Goal: Task Accomplishment & Management: Use online tool/utility

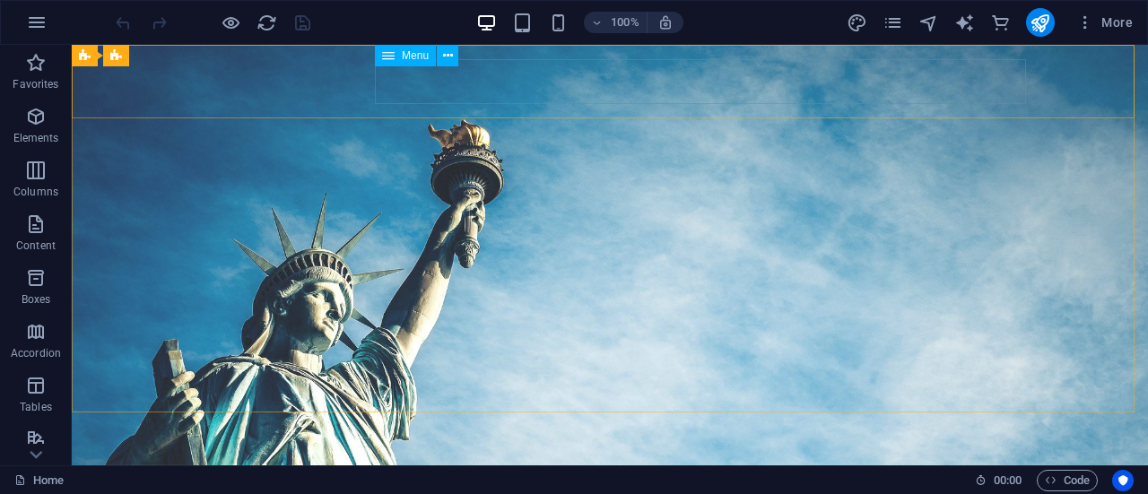
click at [407, 56] on span "Menu" at bounding box center [415, 55] width 27 height 11
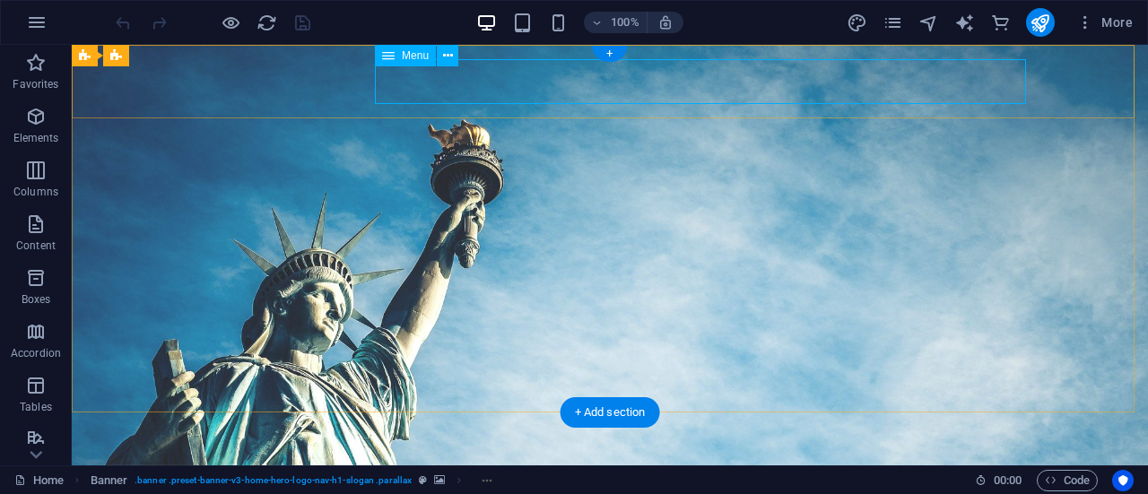
select select
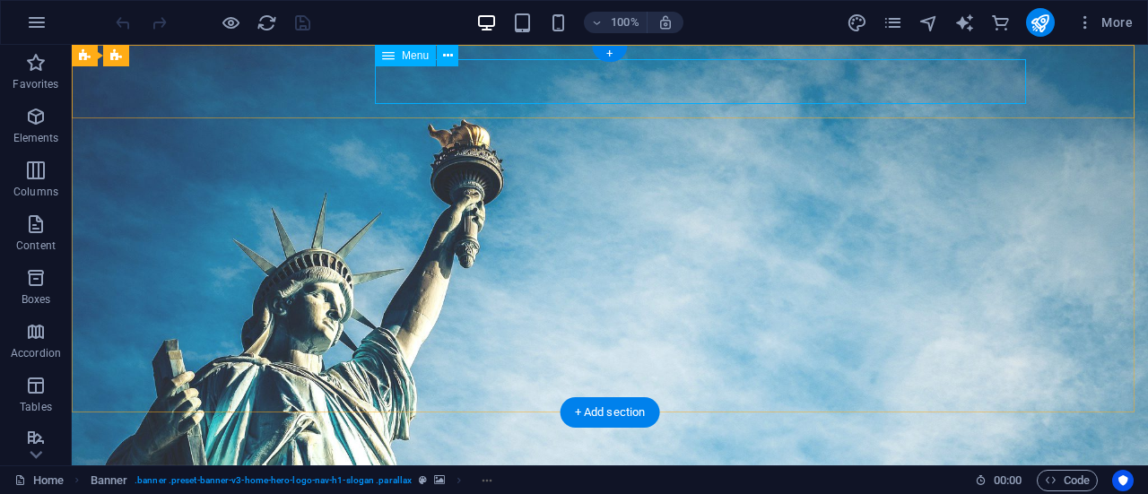
select select
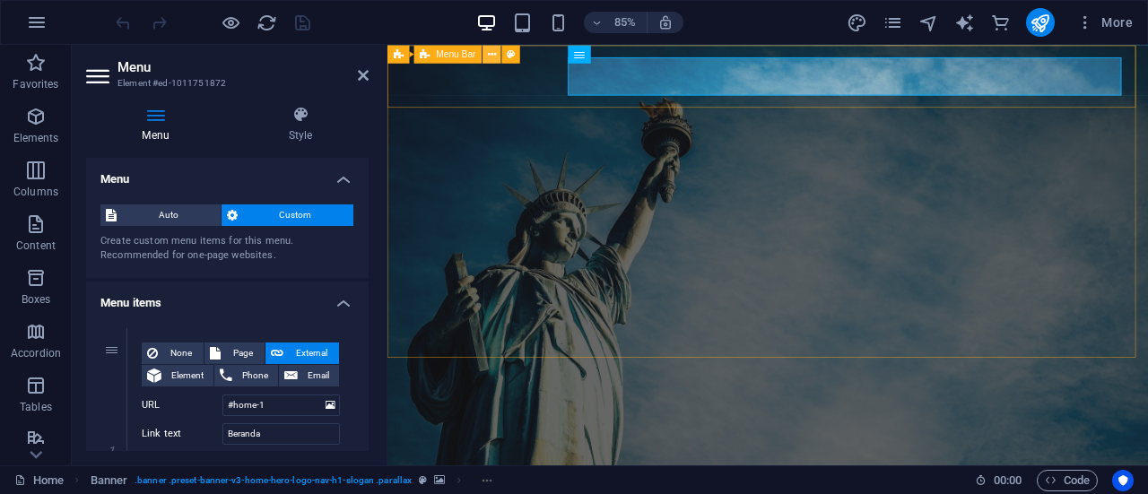
click at [490, 56] on icon at bounding box center [492, 54] width 8 height 16
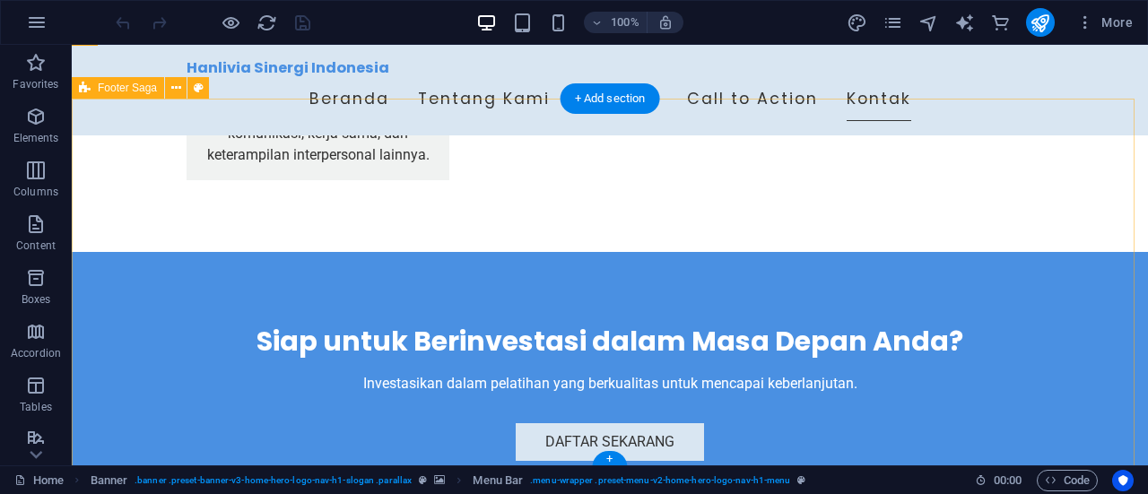
scroll to position [3251, 0]
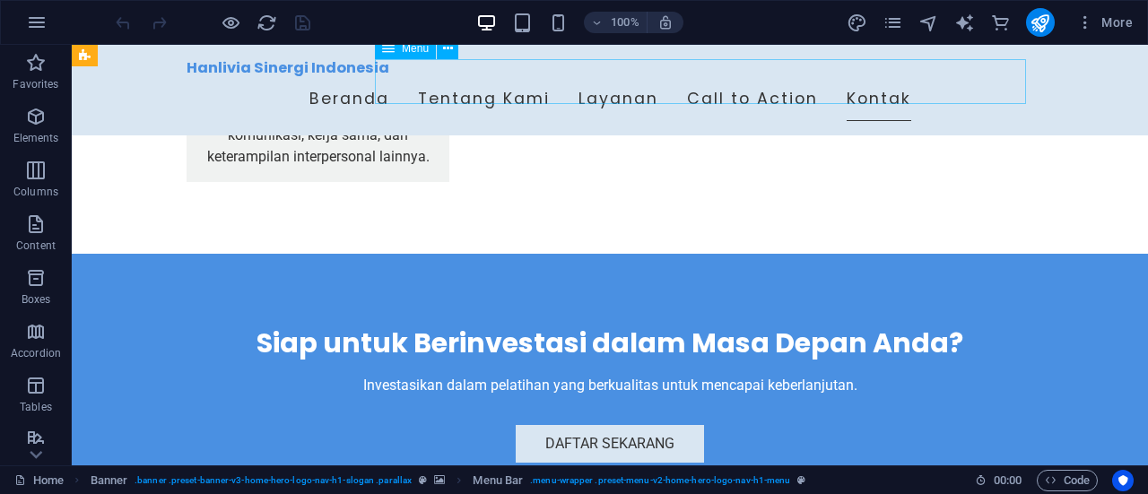
click at [806, 82] on nav "Beranda Tentang Kami Layanan Call to Action Kontak" at bounding box center [610, 99] width 847 height 45
click at [441, 45] on button at bounding box center [448, 49] width 22 height 22
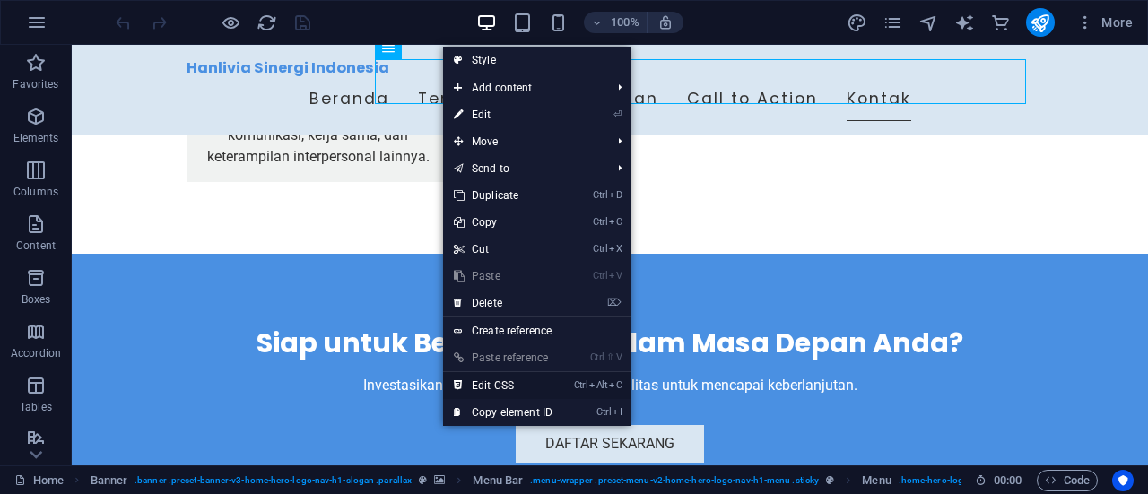
click at [509, 389] on link "Ctrl Alt C Edit CSS" at bounding box center [503, 385] width 120 height 27
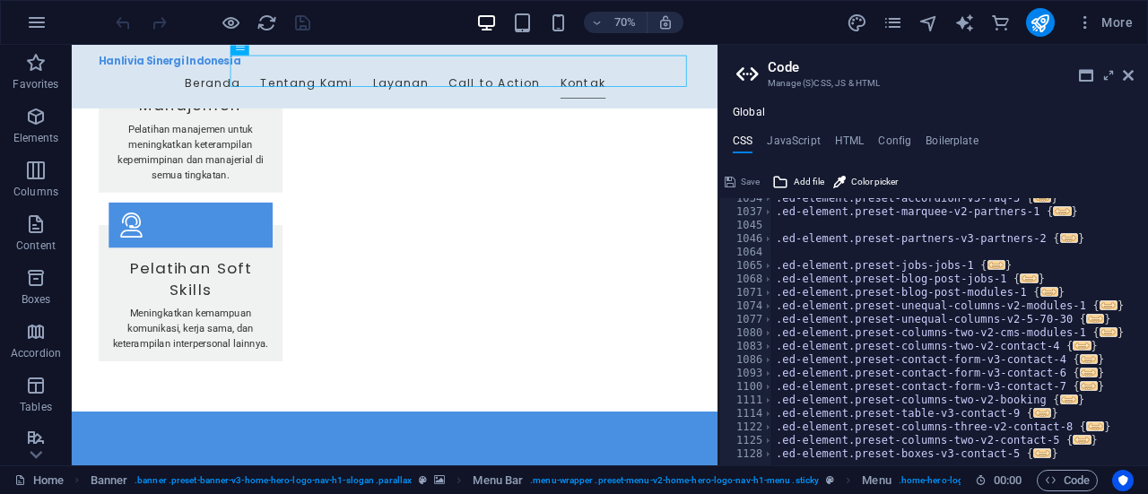
scroll to position [1320, 0]
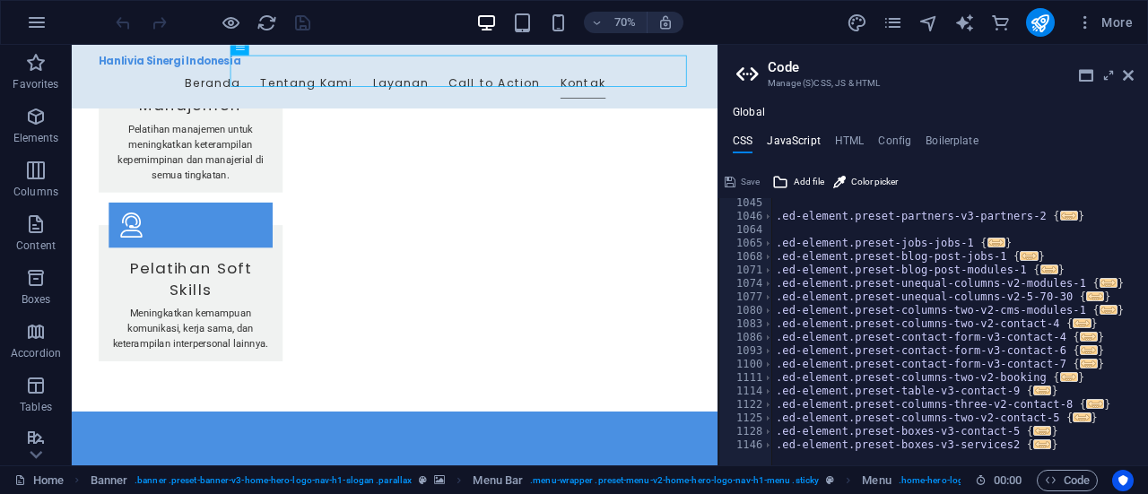
click at [802, 141] on h4 "JavaScript" at bounding box center [793, 145] width 53 height 20
type textarea "/* JS for preset "Menu V2" */"
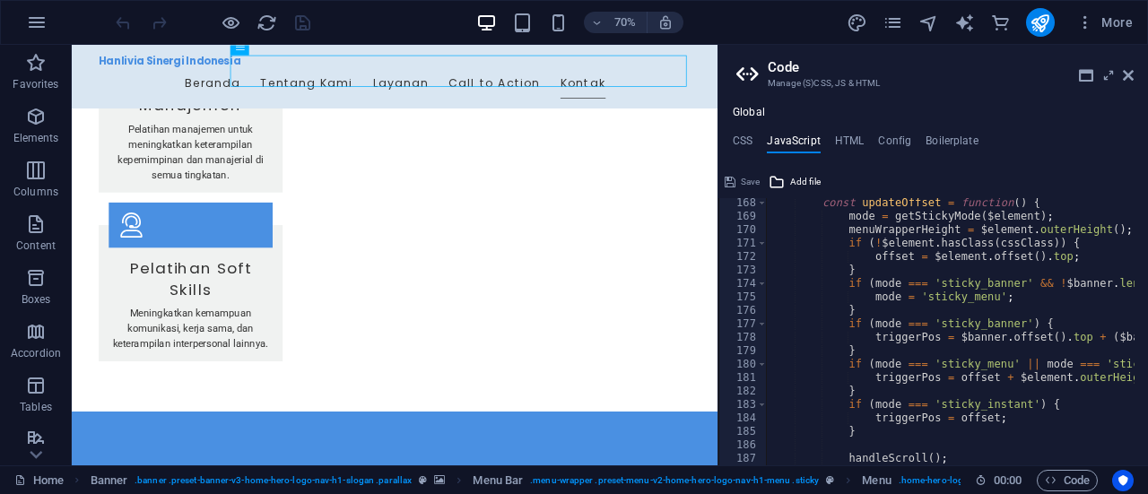
scroll to position [2248, 0]
click at [850, 137] on h4 "HTML" at bounding box center [850, 145] width 30 height 20
type textarea "<a href="#main-content" class="wv-link-content button">Skip to main content</a>"
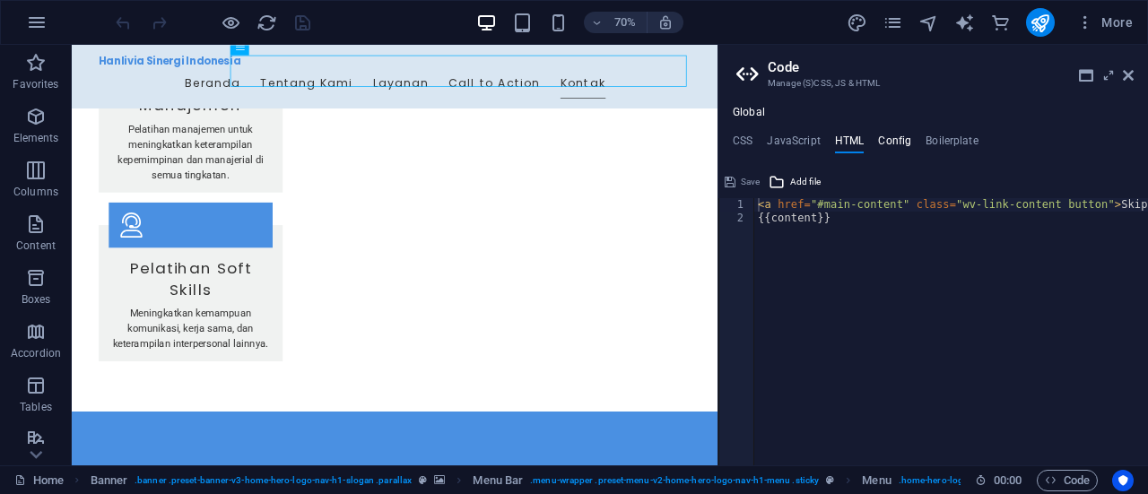
click at [905, 137] on h4 "Config" at bounding box center [894, 145] width 33 height 20
type textarea "$color-background: #FFFFFF;"
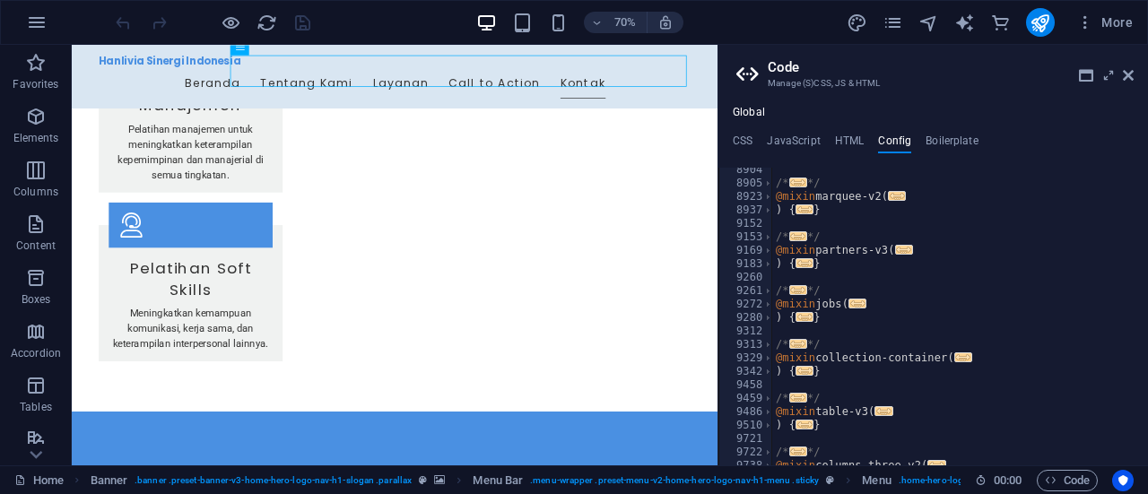
scroll to position [3078, 0]
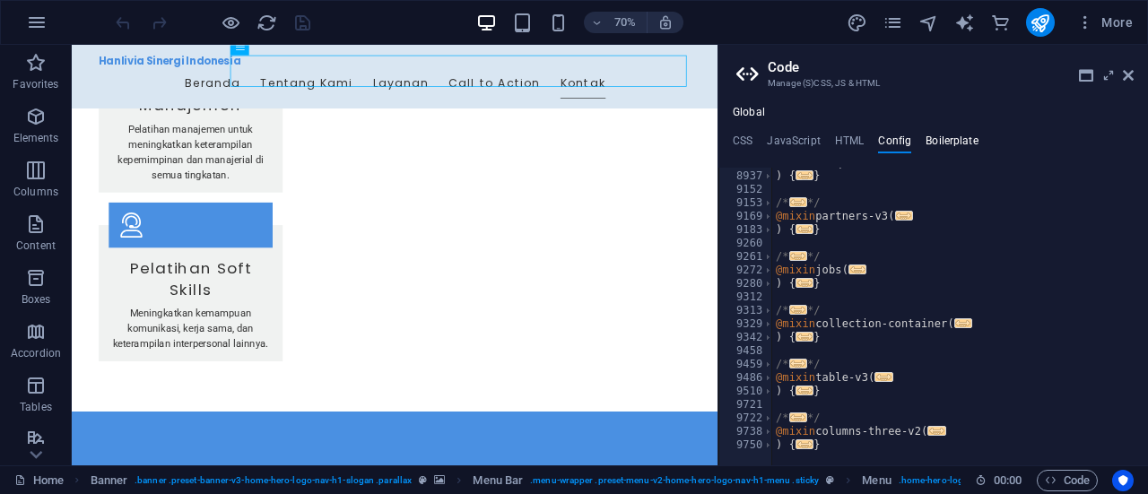
click at [957, 142] on h4 "Boilerplate" at bounding box center [951, 145] width 53 height 20
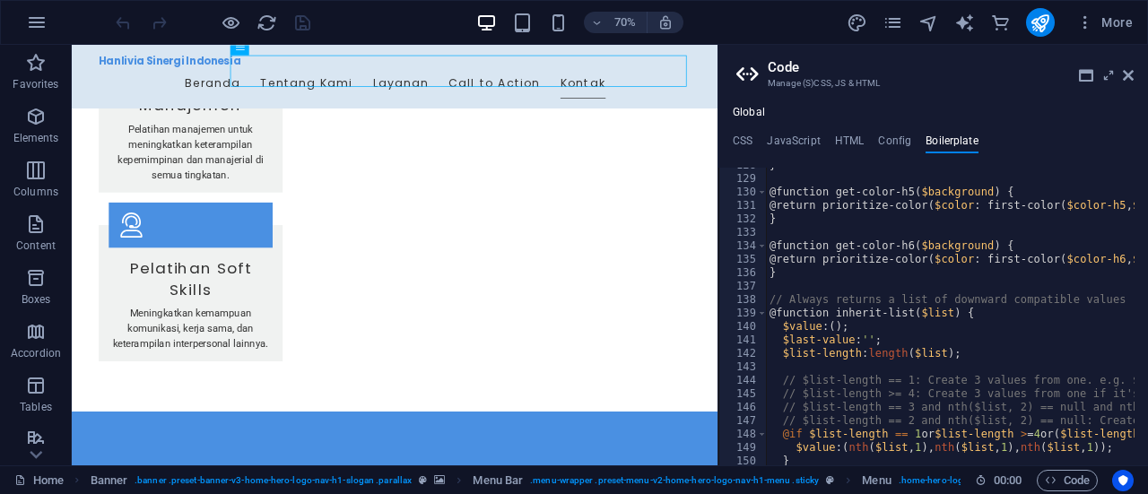
scroll to position [902, 0]
click at [1130, 77] on icon at bounding box center [1128, 75] width 11 height 14
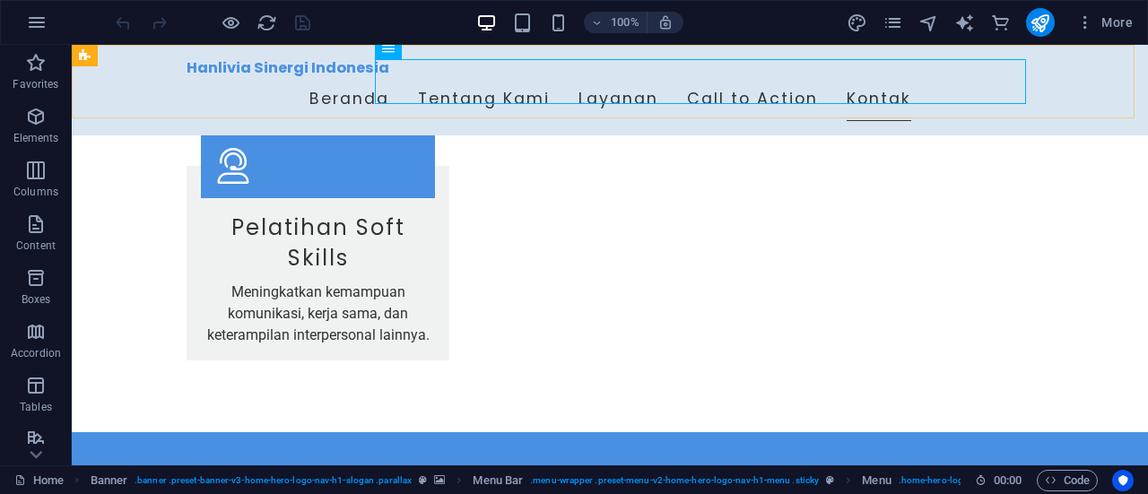
scroll to position [3251, 0]
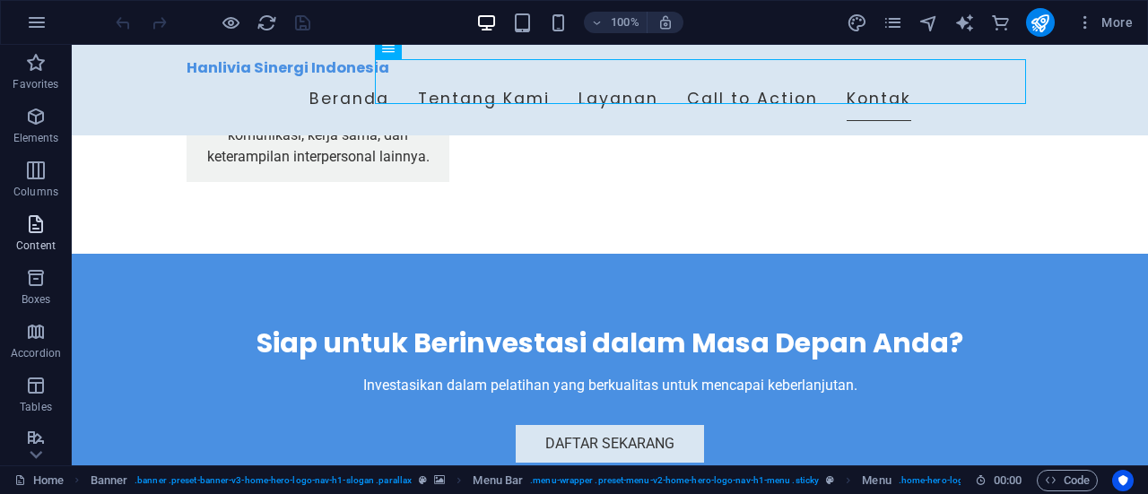
click at [36, 227] on icon "button" at bounding box center [36, 224] width 22 height 22
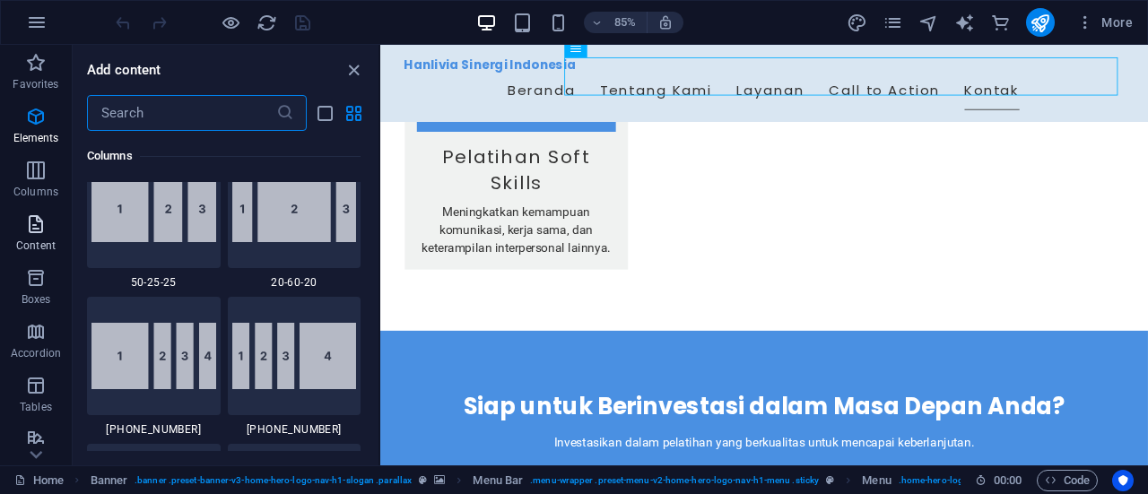
scroll to position [3138, 0]
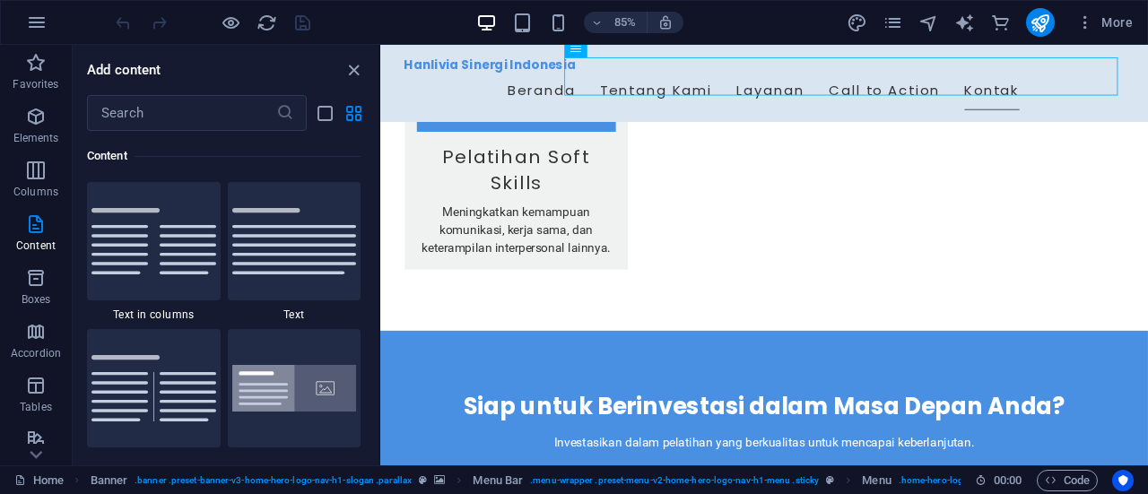
click at [291, 352] on div at bounding box center [295, 388] width 134 height 118
click at [380, 352] on div "H2 Banner Container Menu Bar Spacer H3 Image with text Container Menu Banner Lo…" at bounding box center [764, 255] width 768 height 421
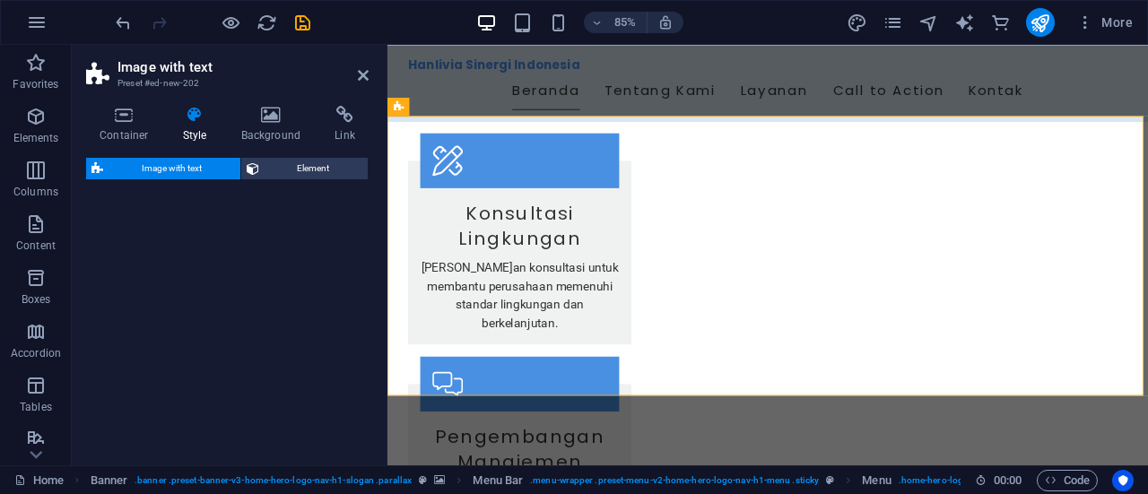
select select "rem"
select select "px"
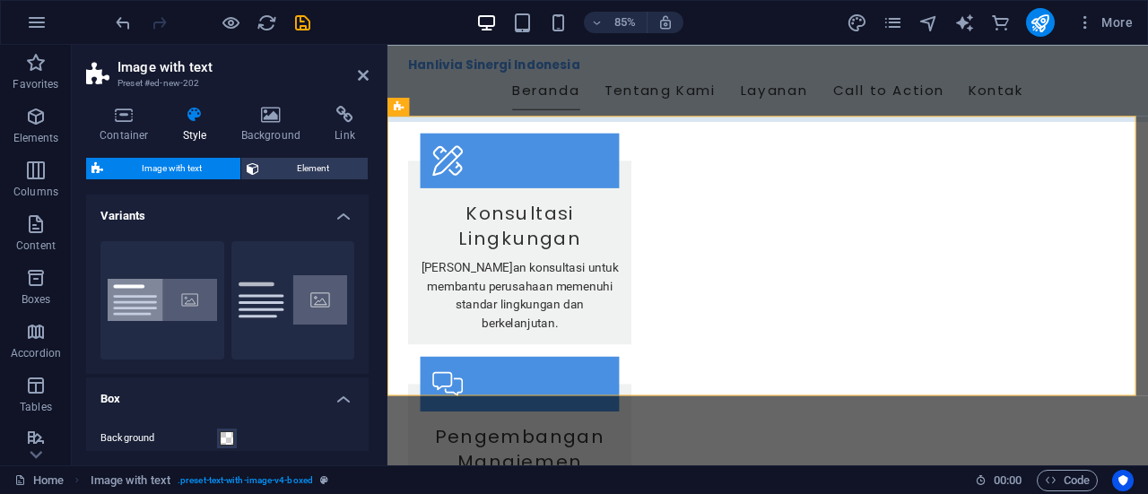
scroll to position [285, 0]
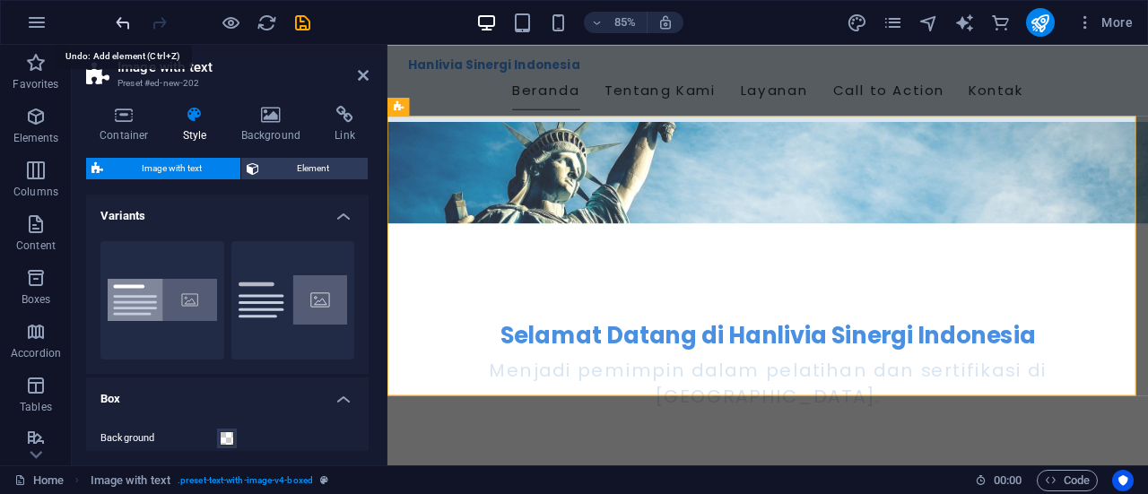
click at [118, 30] on icon "undo" at bounding box center [123, 23] width 21 height 21
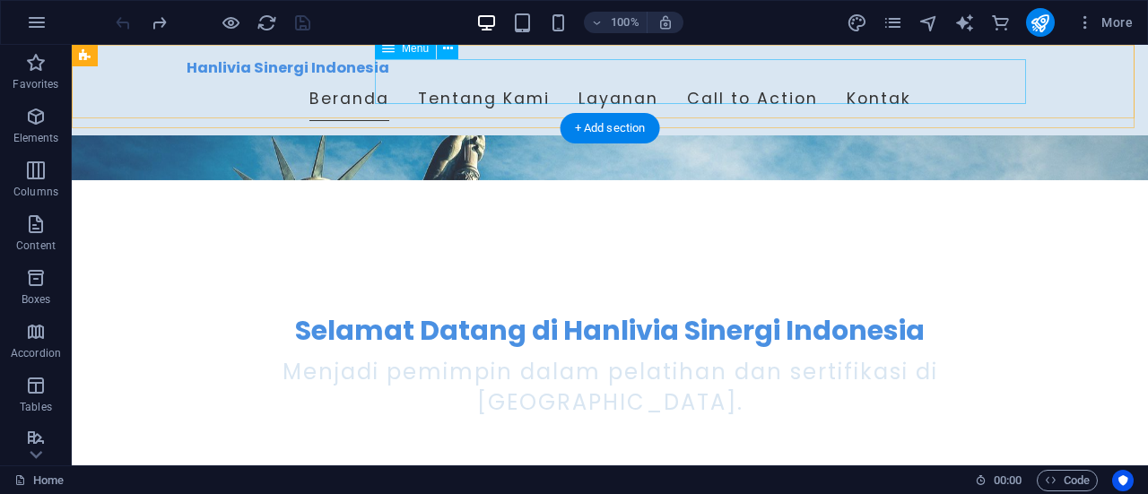
click at [629, 87] on nav "Beranda Tentang Kami Layanan Call to Action Kontak" at bounding box center [610, 99] width 847 height 45
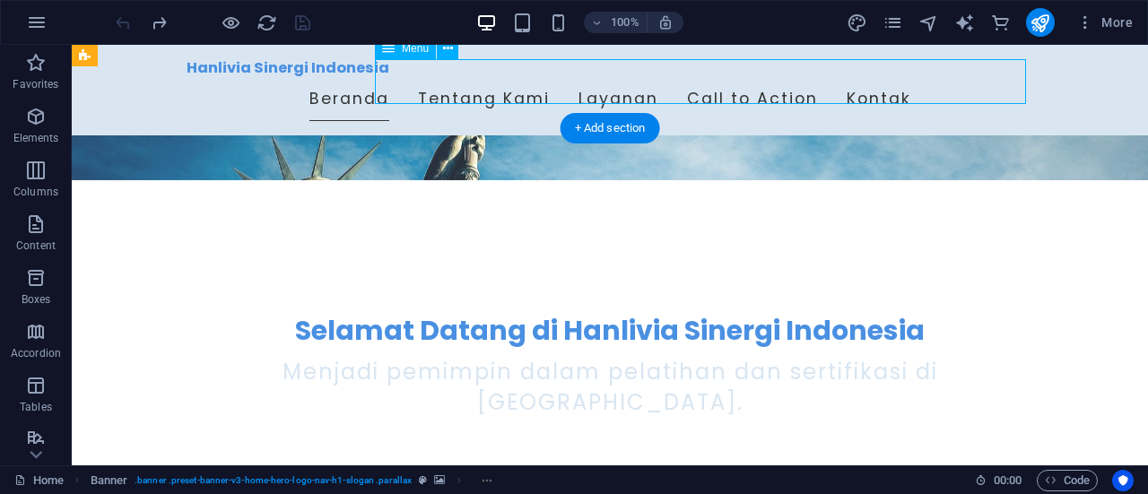
click at [629, 87] on nav "Beranda Tentang Kami Layanan Call to Action Kontak" at bounding box center [610, 99] width 847 height 45
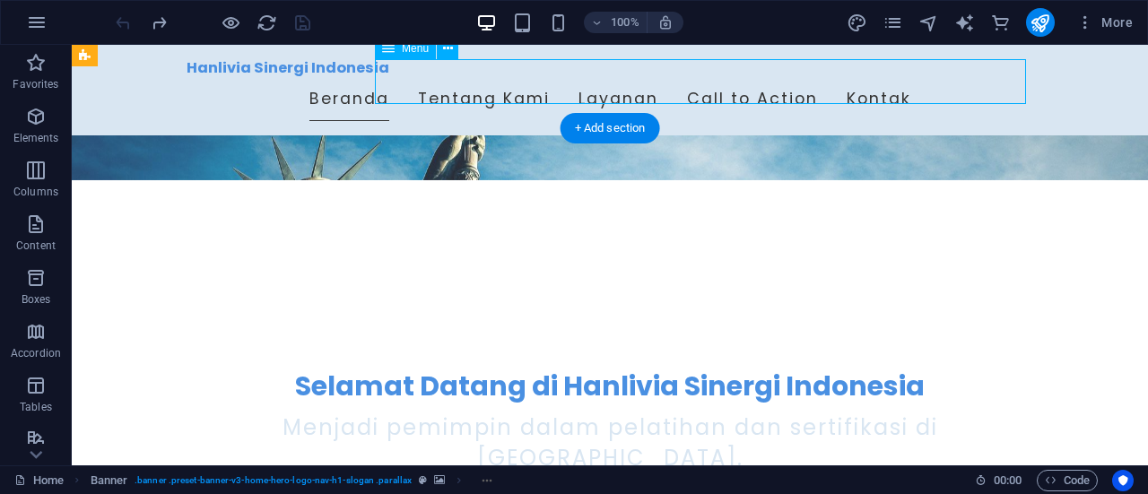
select select
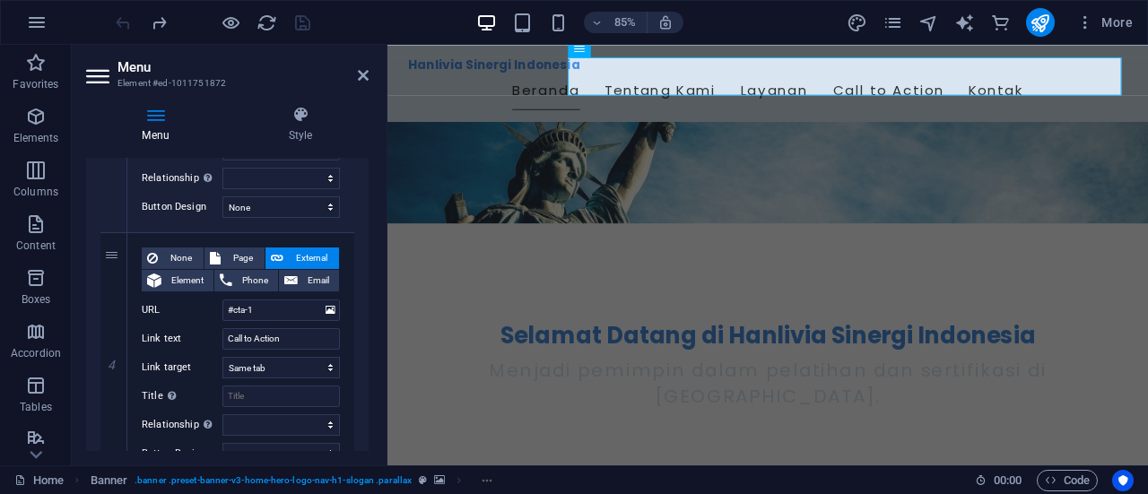
scroll to position [834, 0]
drag, startPoint x: 302, startPoint y: 332, endPoint x: 204, endPoint y: 336, distance: 97.8
click at [204, 336] on div "Link text Call to Action" at bounding box center [241, 340] width 198 height 22
type input "Hubungi"
select select
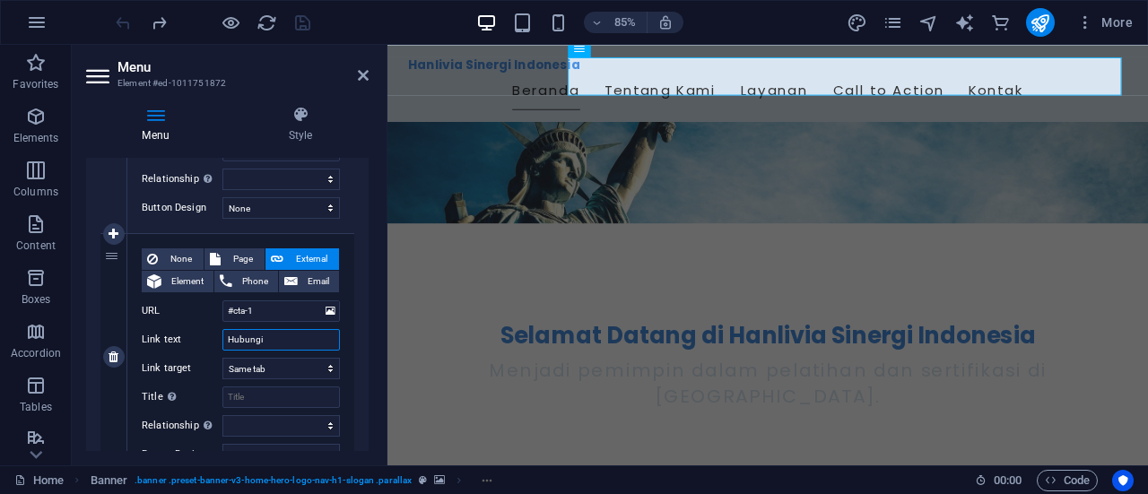
select select
type input "Hubungi Kami"
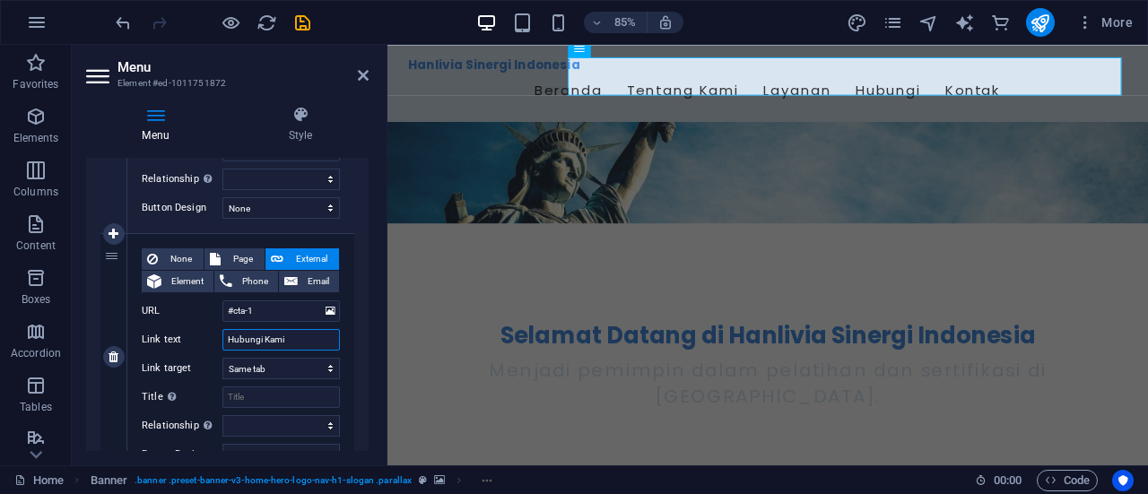
select select
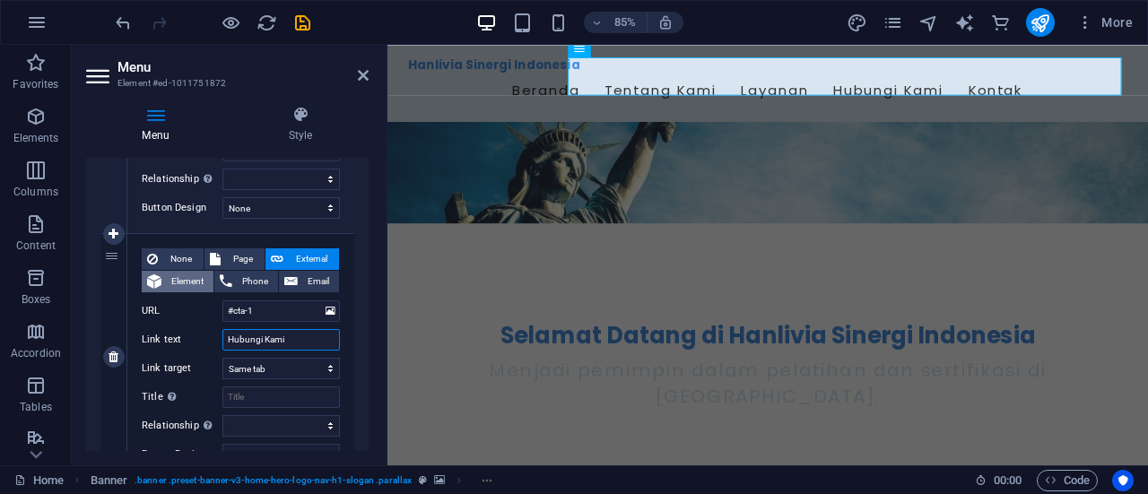
type input "Hubungi Kami"
click at [185, 281] on span "Element" at bounding box center [187, 282] width 41 height 22
select select
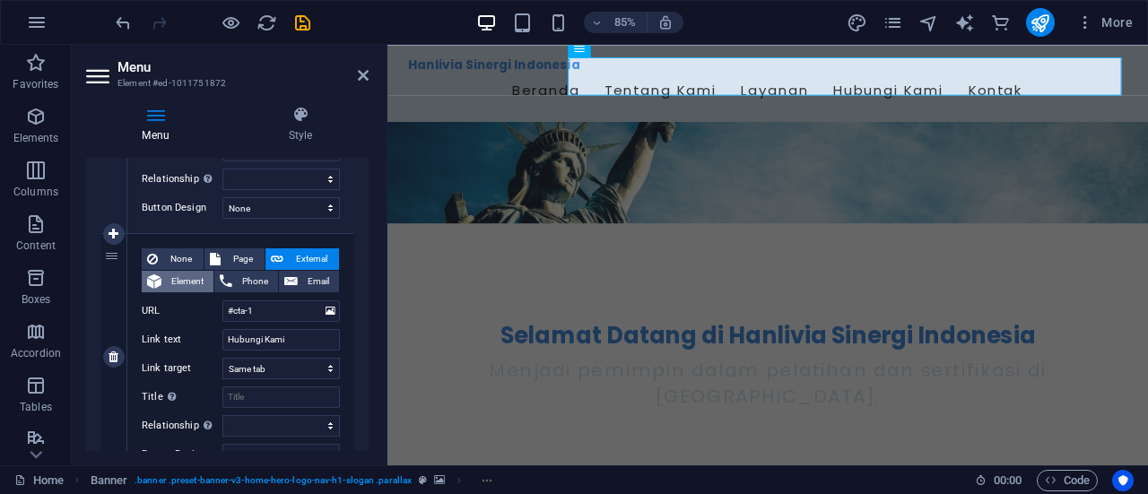
select select
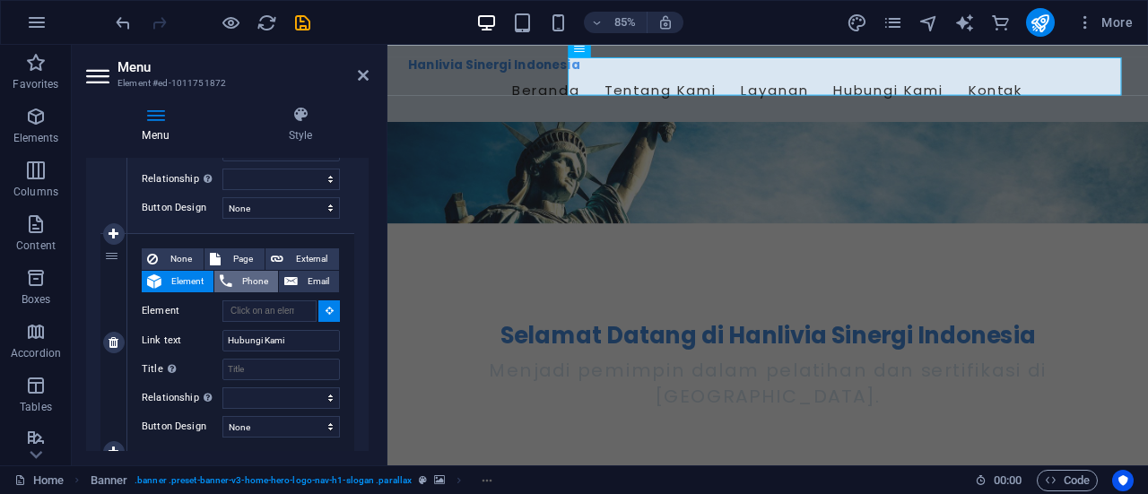
click at [238, 275] on span "Phone" at bounding box center [255, 282] width 35 height 22
select select
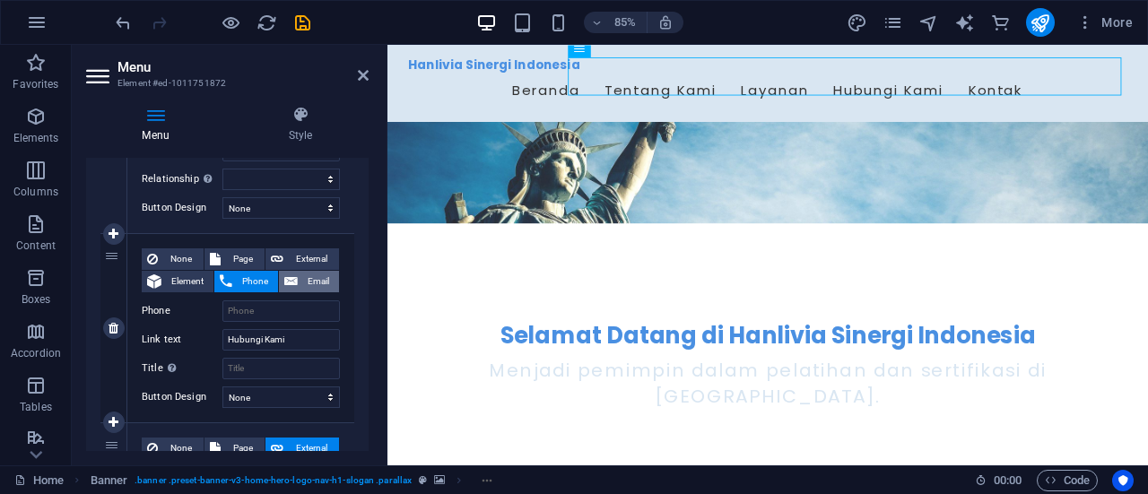
click at [314, 273] on span "Email" at bounding box center [318, 282] width 30 height 22
select select
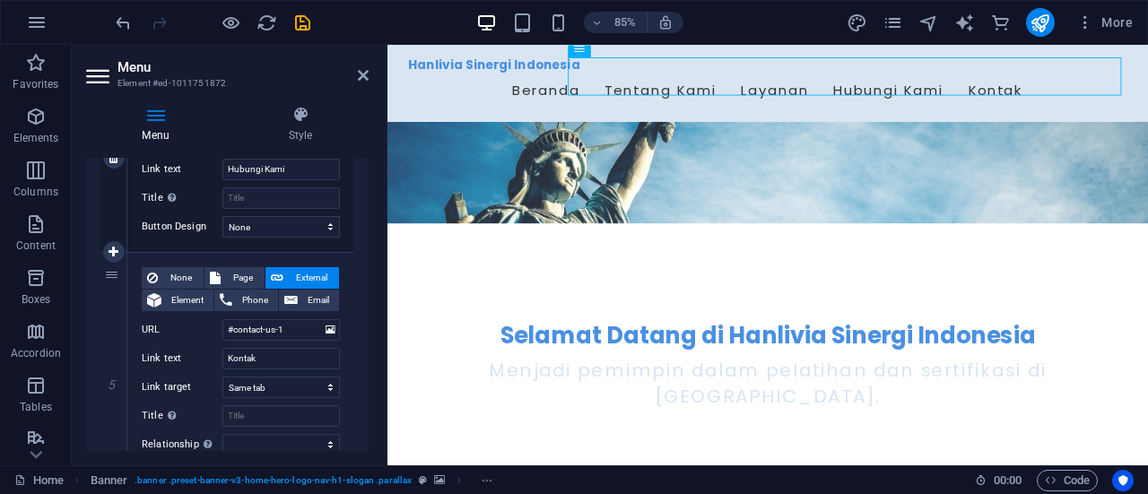
scroll to position [1100, 0]
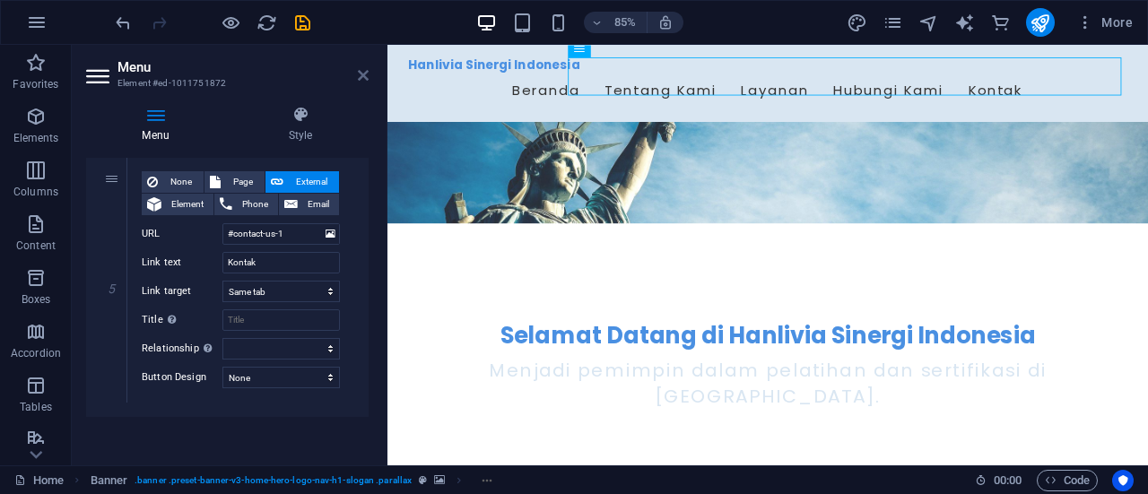
click at [360, 76] on icon at bounding box center [363, 75] width 11 height 14
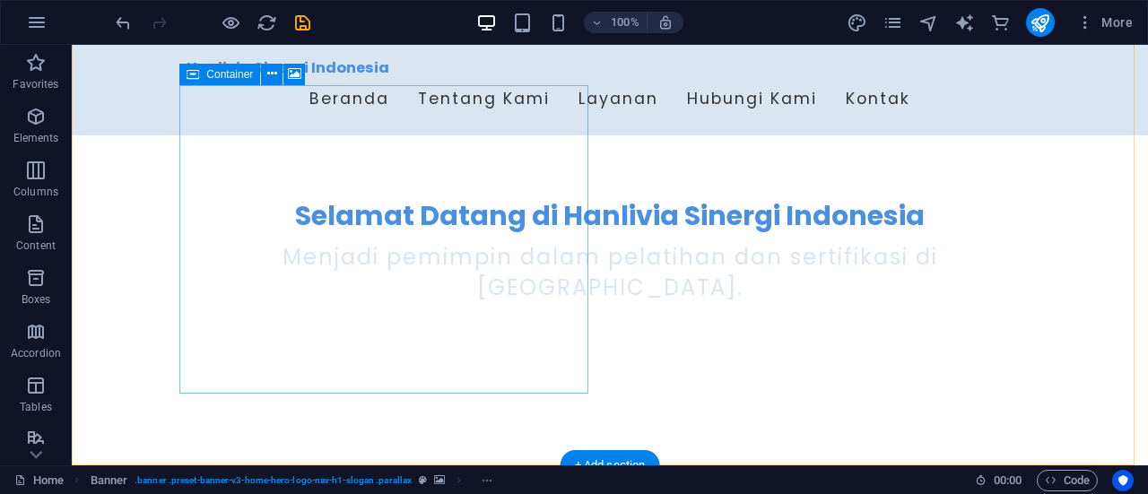
scroll to position [399, 0]
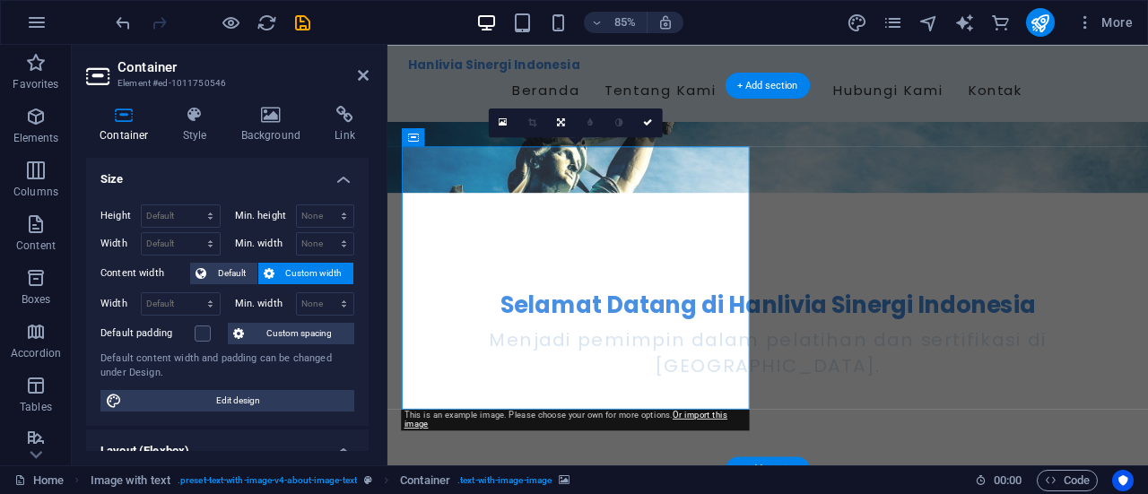
scroll to position [320, 0]
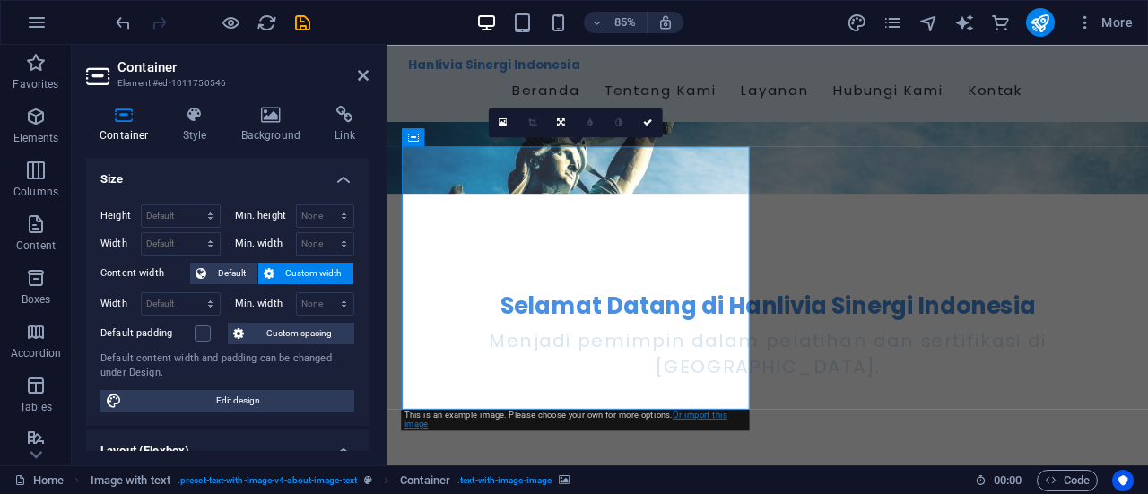
click at [699, 412] on link "Or import this image" at bounding box center [566, 419] width 324 height 19
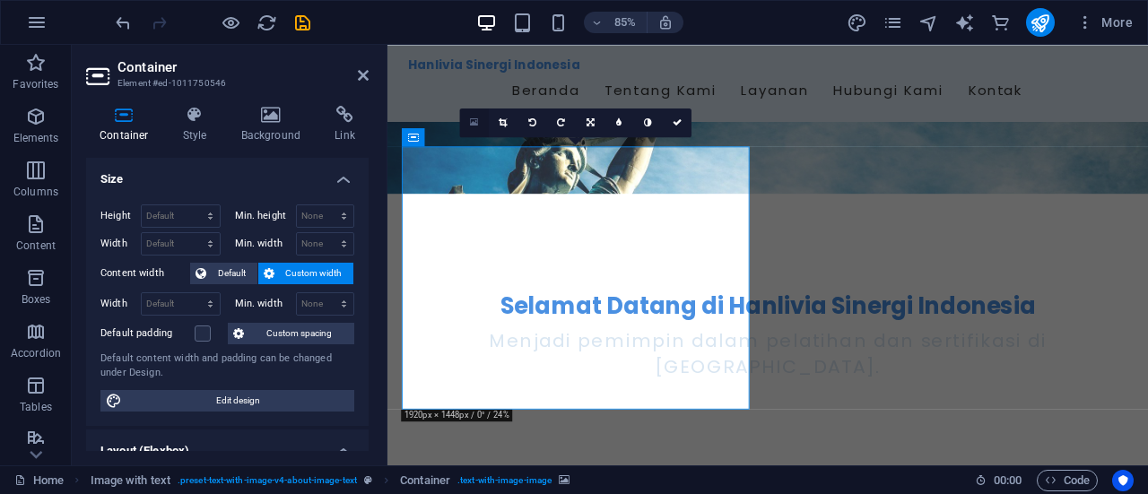
click at [479, 125] on link at bounding box center [474, 123] width 29 height 29
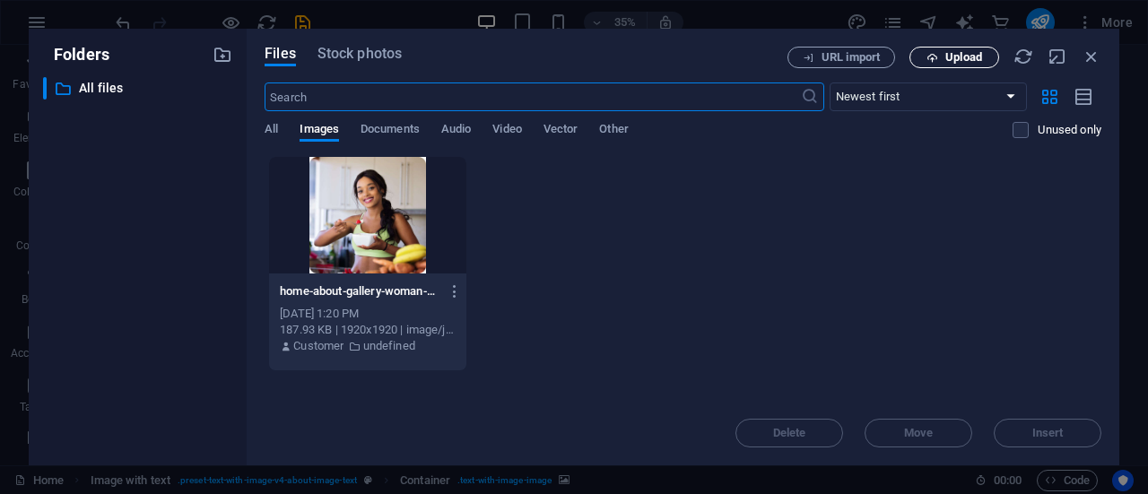
click at [936, 49] on button "Upload" at bounding box center [954, 58] width 90 height 22
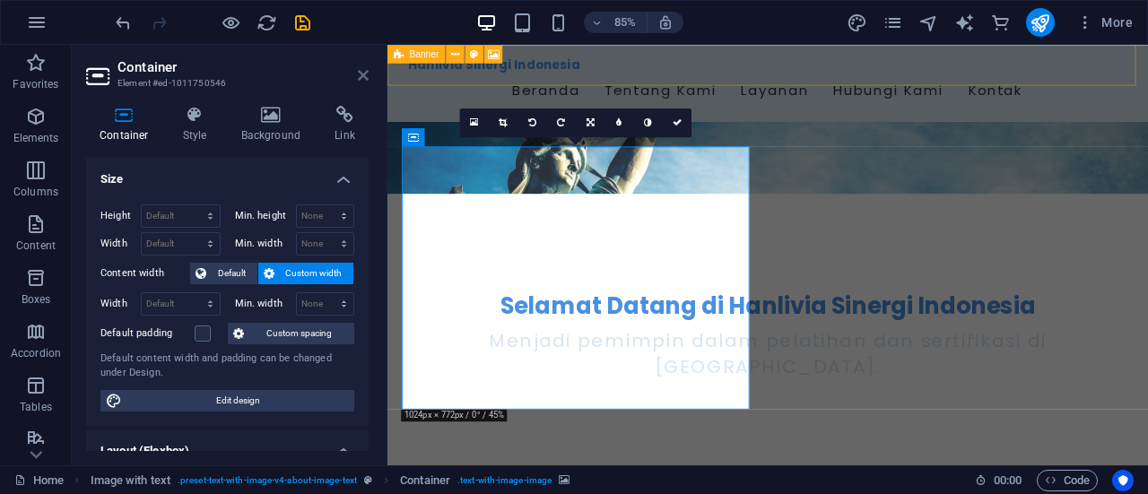
click at [364, 80] on icon at bounding box center [363, 75] width 11 height 14
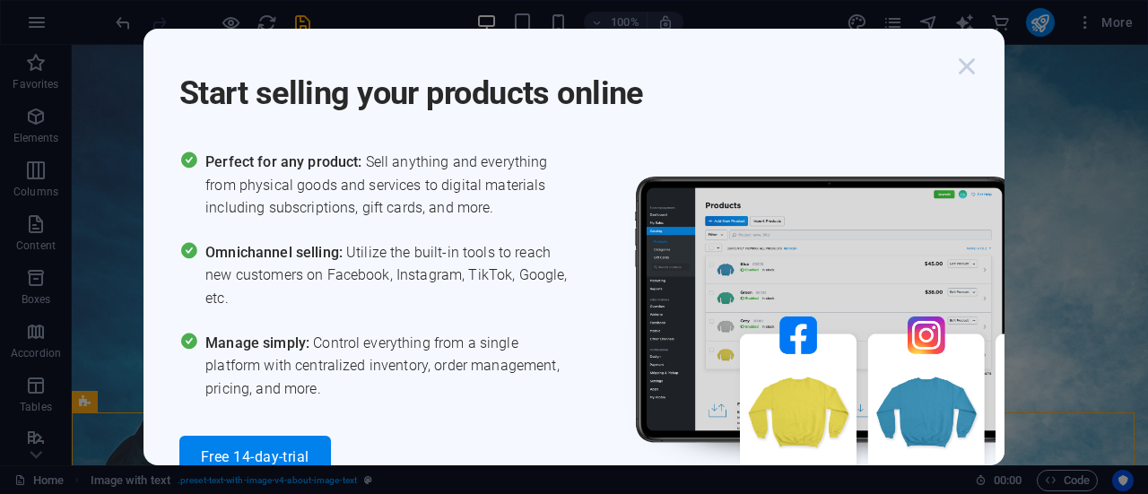
click at [974, 70] on icon "button" at bounding box center [967, 66] width 32 height 32
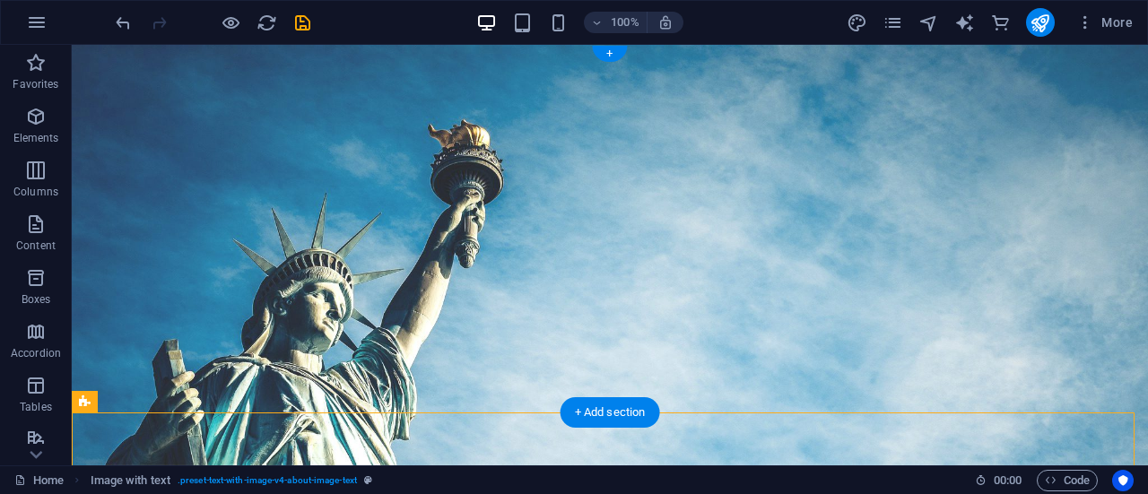
click at [197, 382] on figure at bounding box center [610, 255] width 1076 height 421
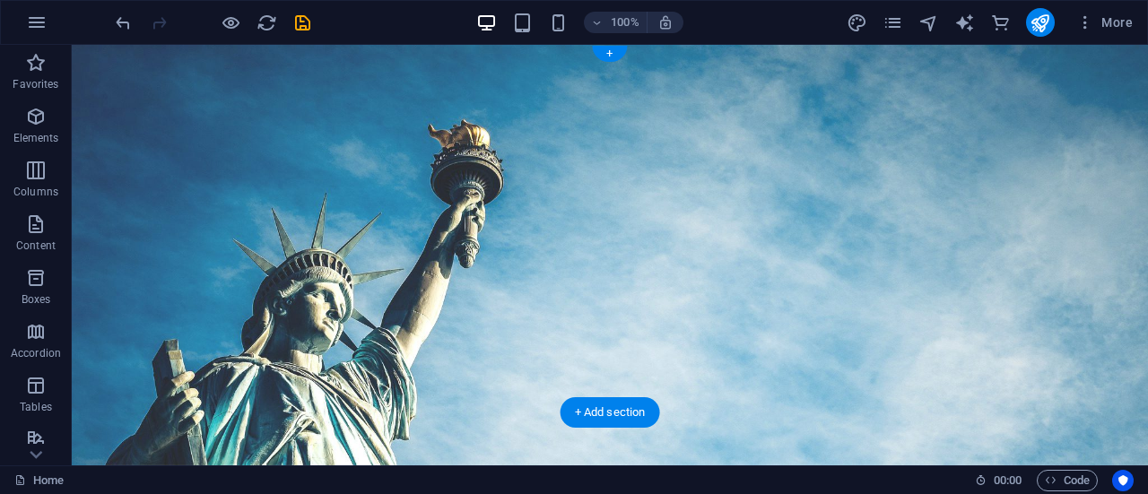
click at [289, 372] on figure at bounding box center [610, 255] width 1076 height 421
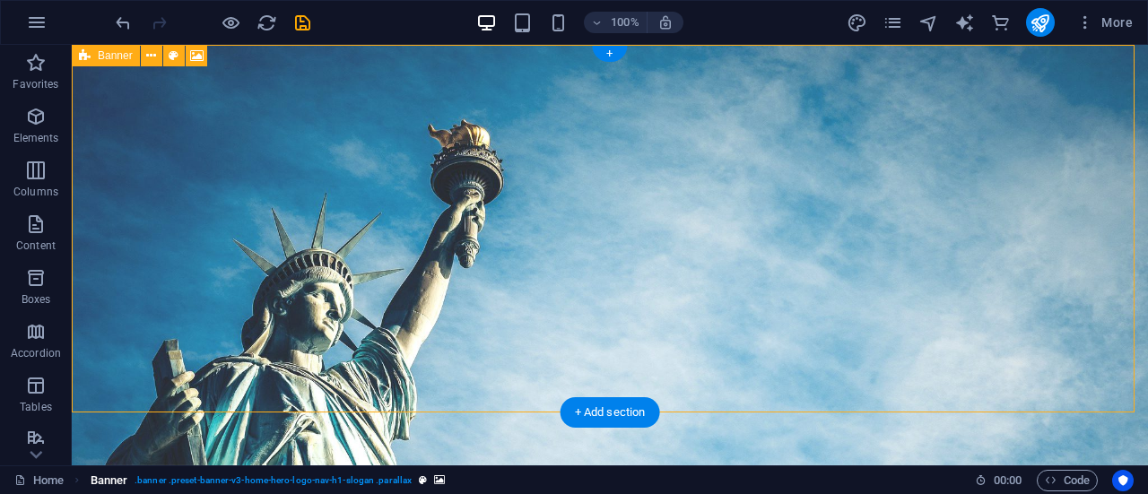
click at [430, 486] on link "Banner . banner .preset-banner-v3-home-hero-logo-nav-h1-slogan .parallax" at bounding box center [268, 481] width 355 height 22
click at [438, 479] on icon "breadcrumb" at bounding box center [439, 480] width 11 height 10
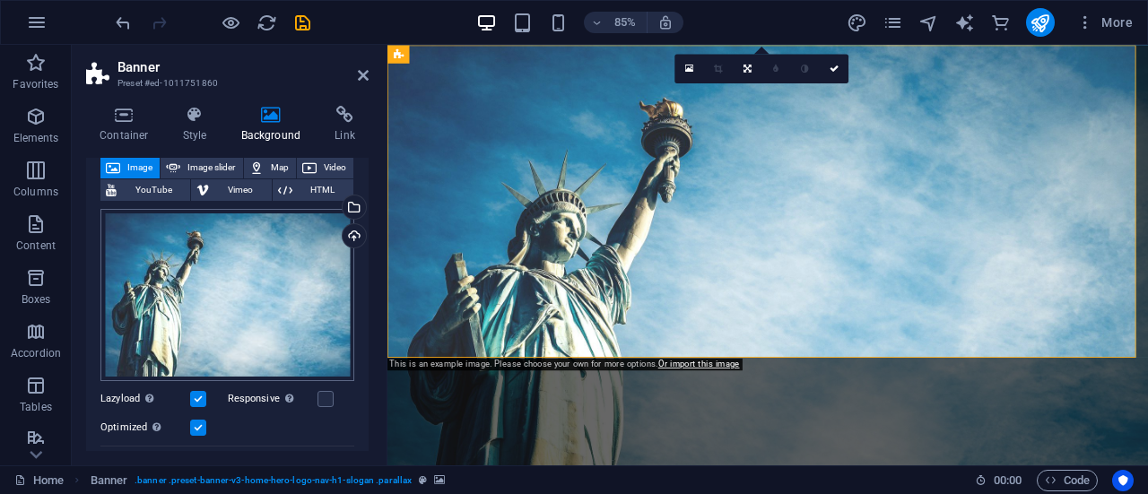
scroll to position [106, 0]
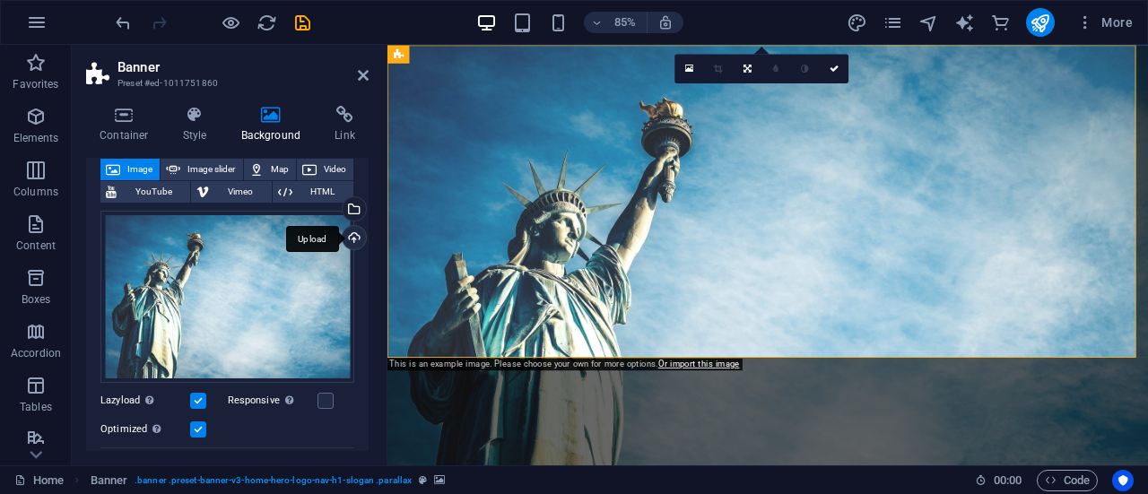
click at [342, 239] on div "Upload" at bounding box center [352, 239] width 27 height 27
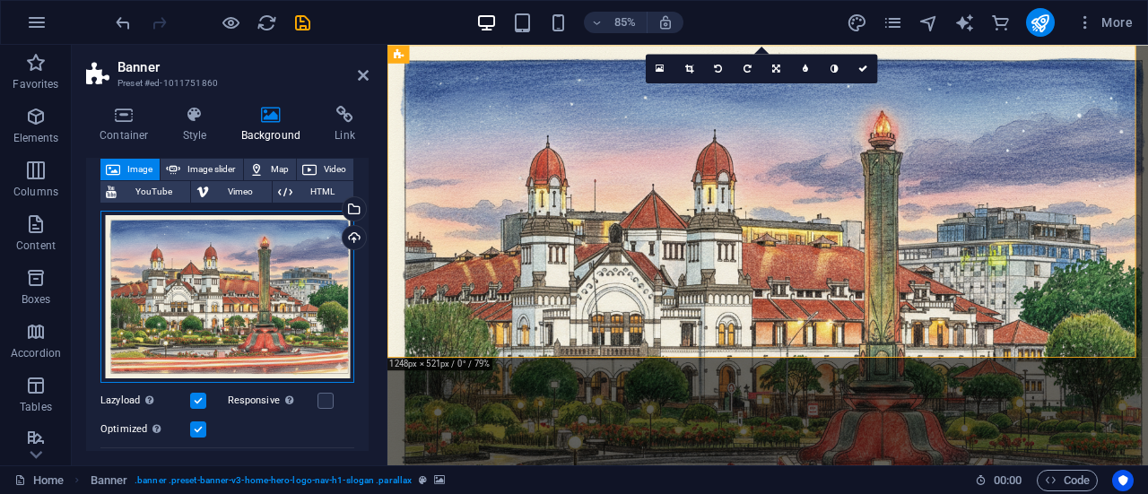
click at [225, 291] on div "Drag files here, click to choose files or select files from Files or our free s…" at bounding box center [227, 297] width 254 height 172
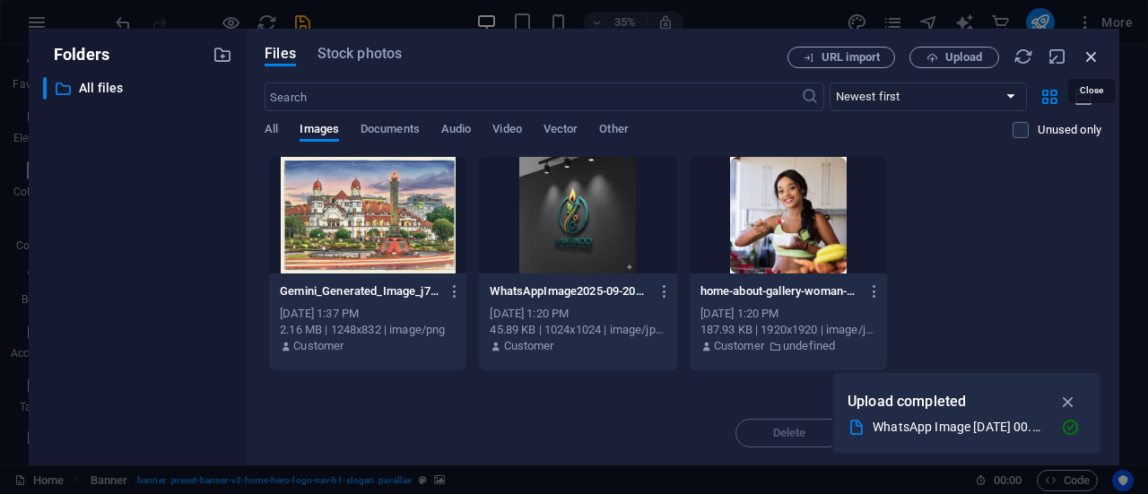
click at [1090, 57] on icon "button" at bounding box center [1091, 57] width 20 height 20
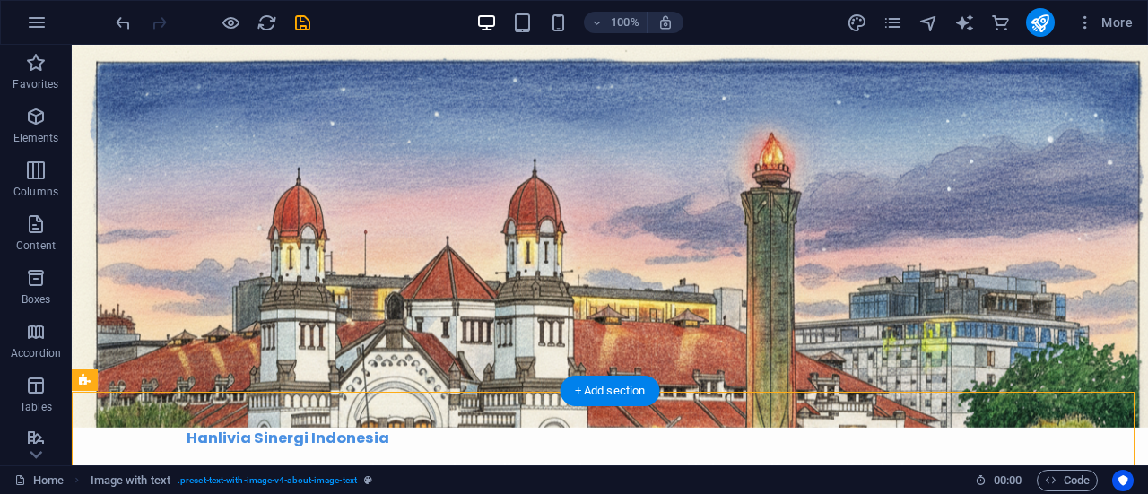
scroll to position [0, 0]
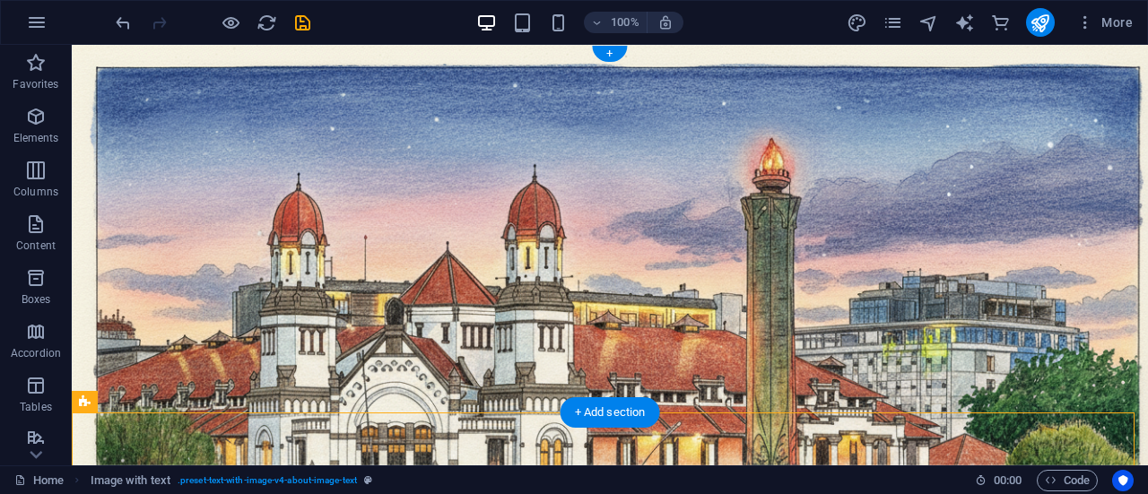
click at [323, 390] on figure at bounding box center [610, 255] width 1076 height 421
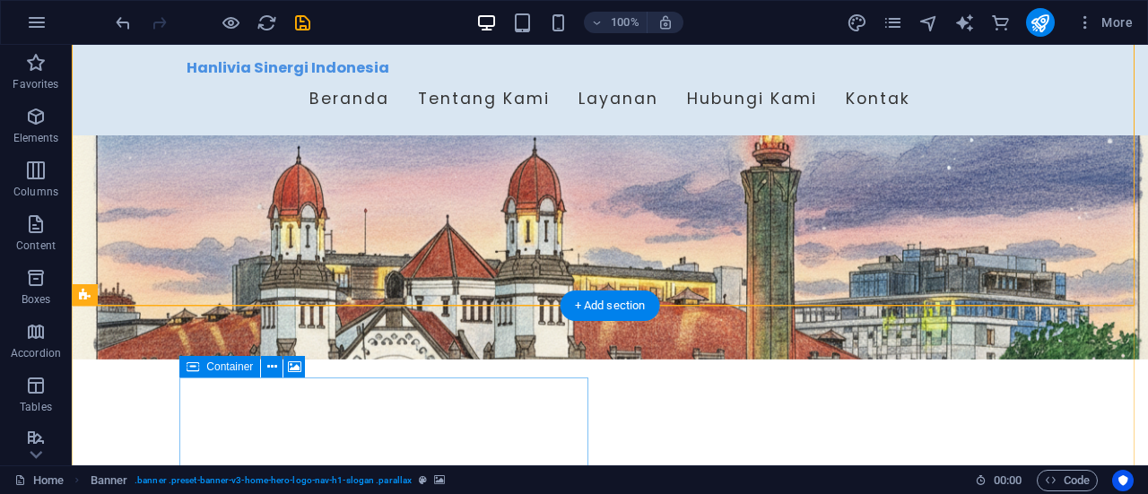
scroll to position [103, 0]
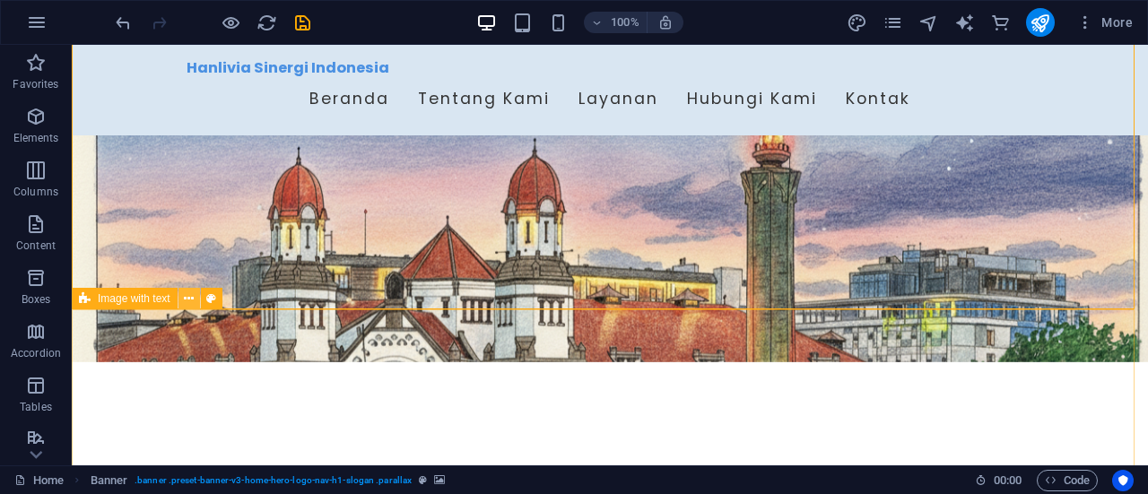
click at [184, 305] on icon at bounding box center [189, 299] width 10 height 19
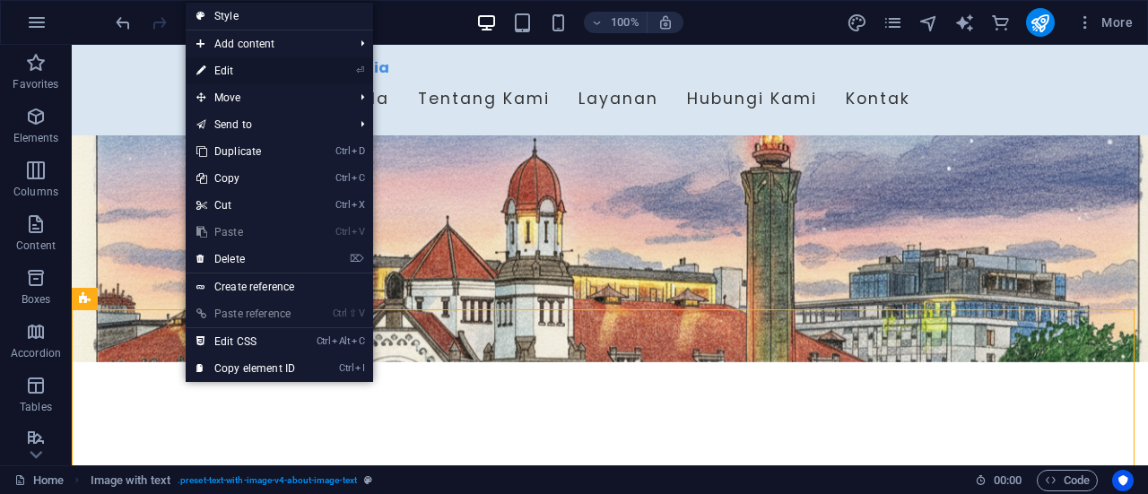
click at [253, 71] on link "⏎ Edit" at bounding box center [246, 70] width 120 height 27
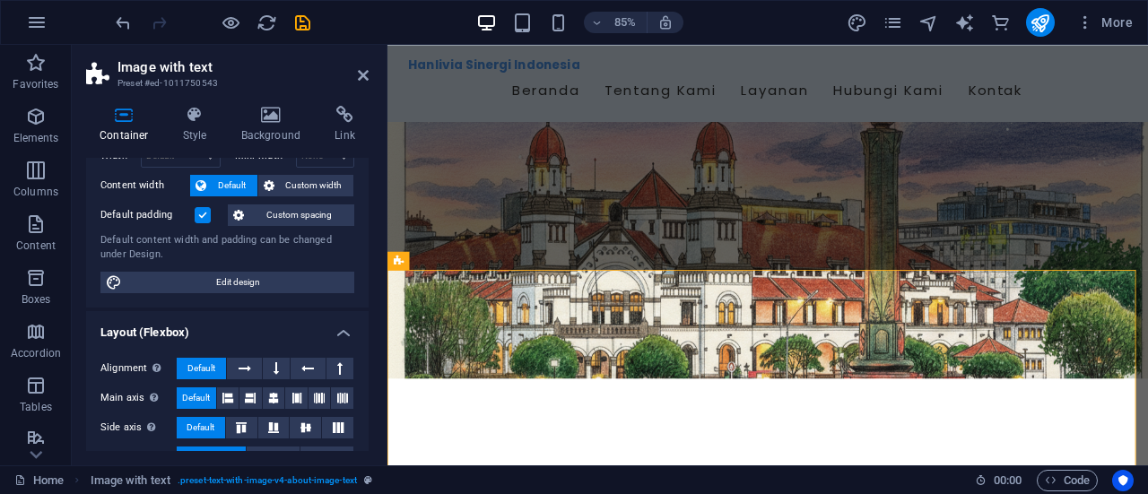
scroll to position [0, 0]
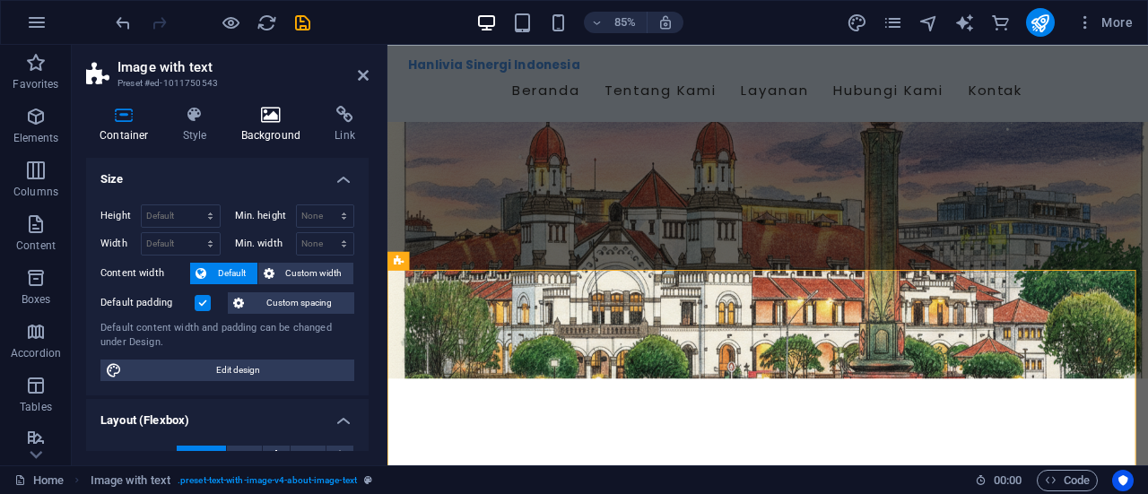
click at [246, 129] on h4 "Background" at bounding box center [275, 125] width 94 height 38
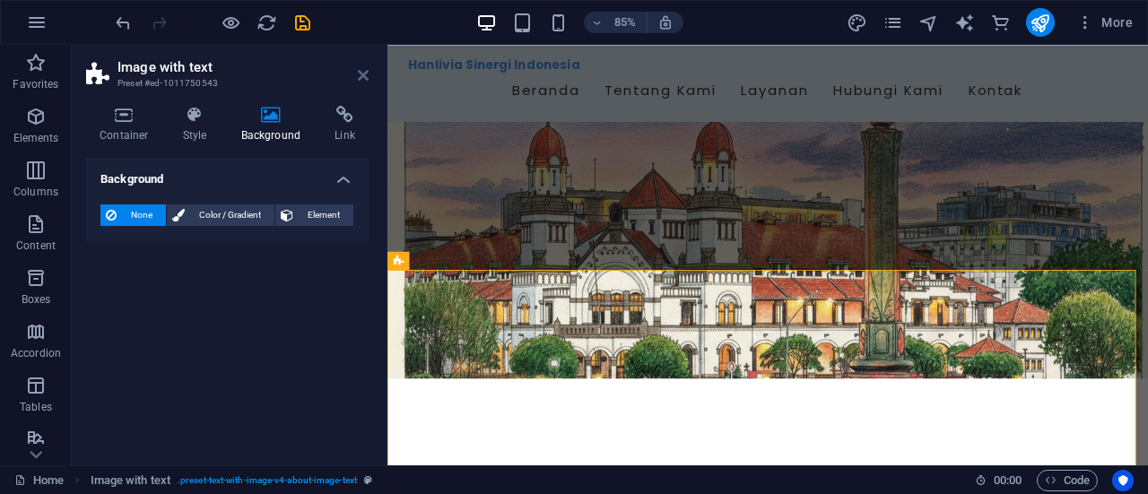
click at [366, 76] on icon at bounding box center [363, 75] width 11 height 14
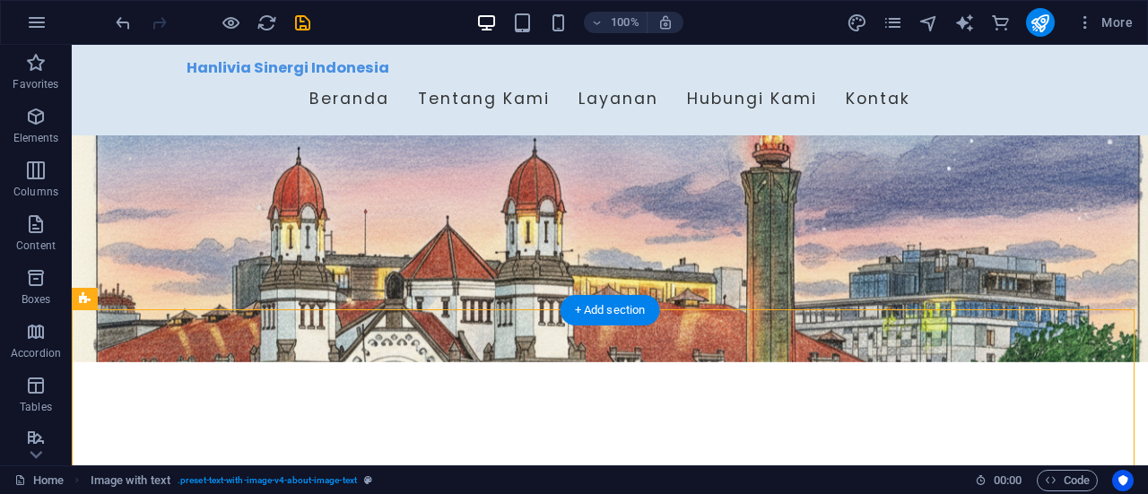
click at [247, 266] on figure at bounding box center [610, 152] width 1076 height 421
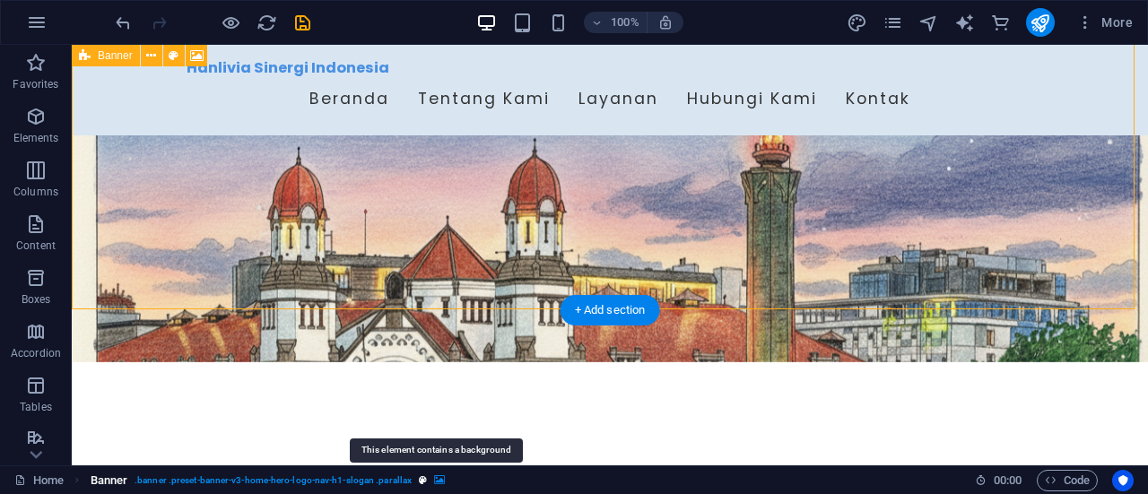
click at [434, 480] on icon "breadcrumb" at bounding box center [439, 480] width 11 height 10
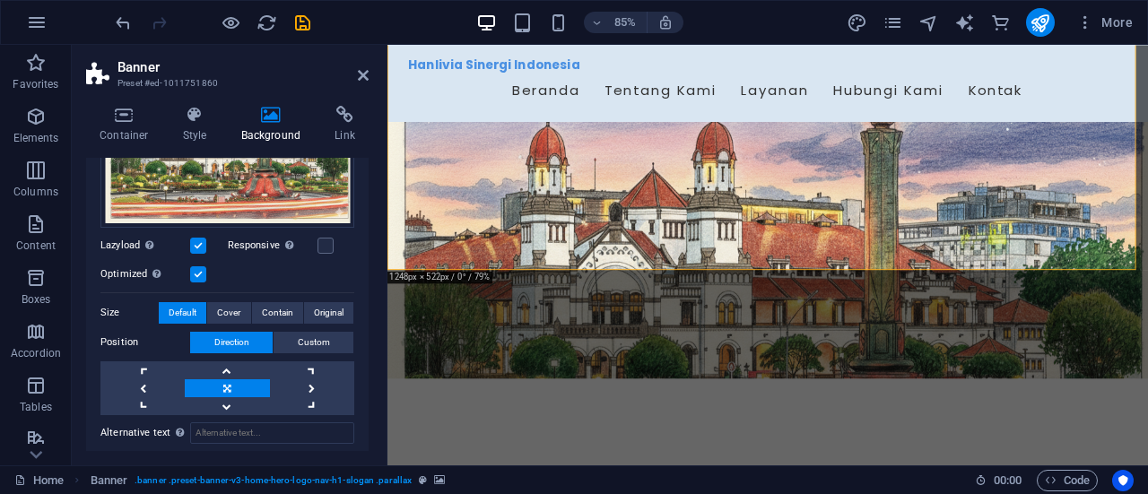
scroll to position [257, 0]
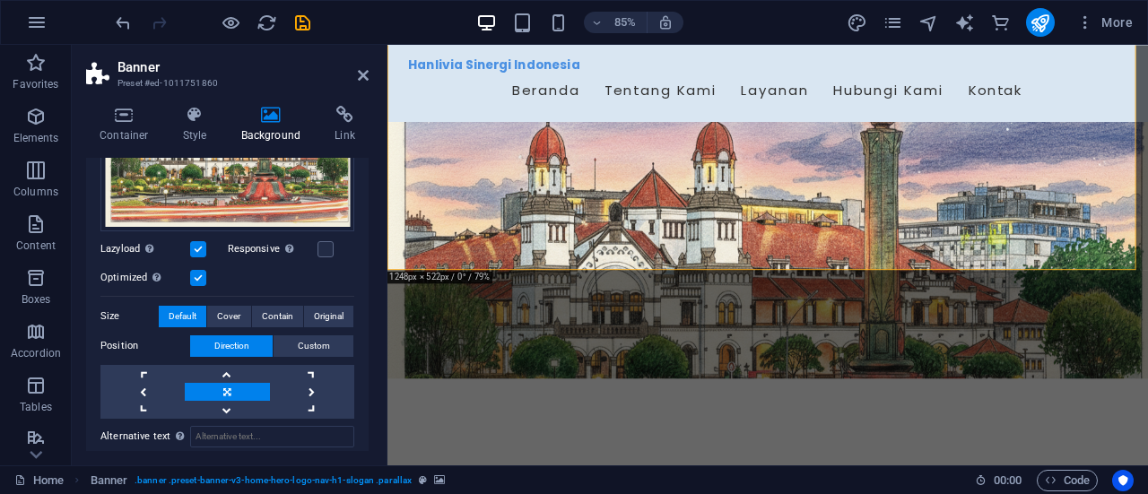
click at [228, 391] on link at bounding box center [227, 392] width 84 height 18
click at [324, 343] on span "Custom" at bounding box center [314, 346] width 32 height 22
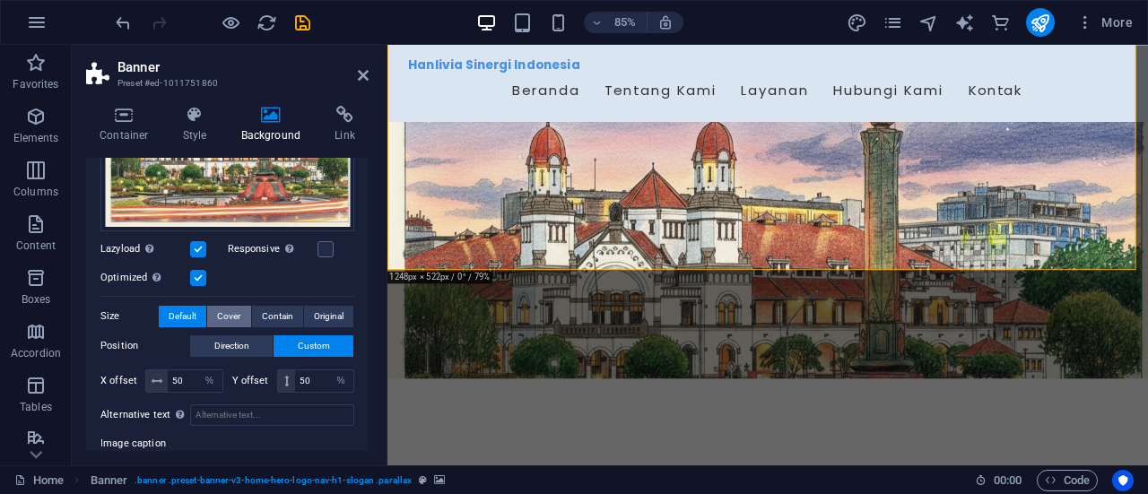
click at [226, 319] on span "Cover" at bounding box center [228, 317] width 23 height 22
click at [269, 313] on span "Contain" at bounding box center [277, 317] width 31 height 22
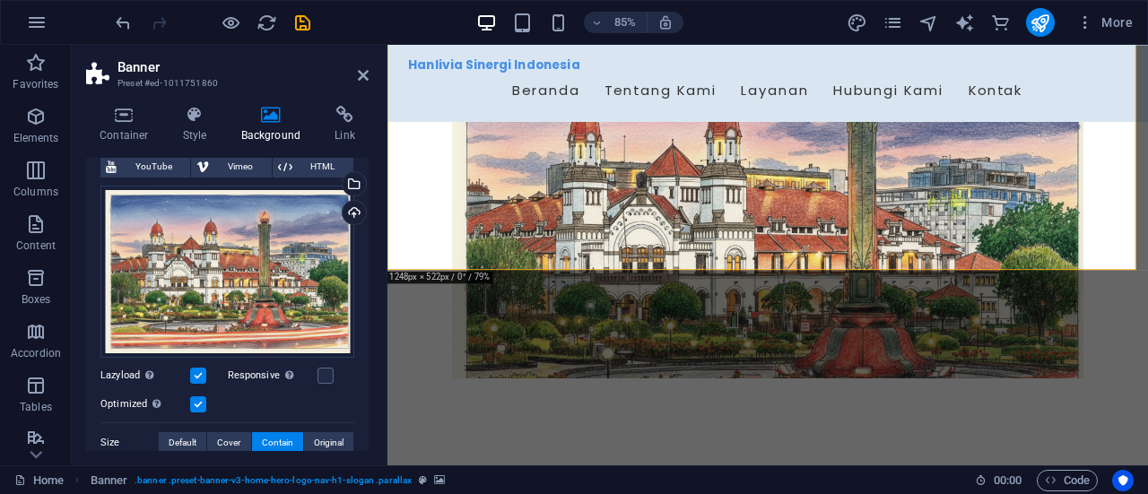
scroll to position [244, 0]
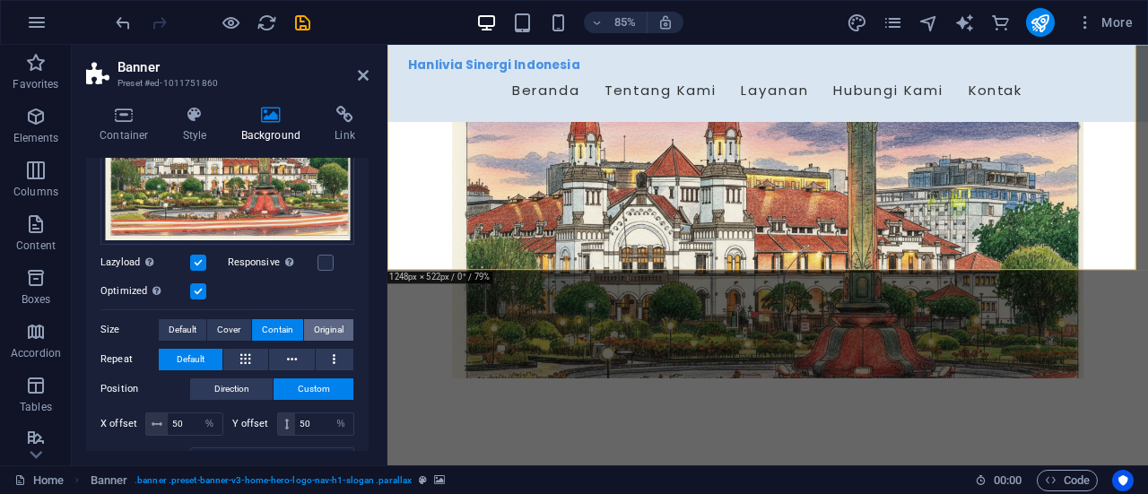
click at [317, 326] on span "Original" at bounding box center [329, 330] width 30 height 22
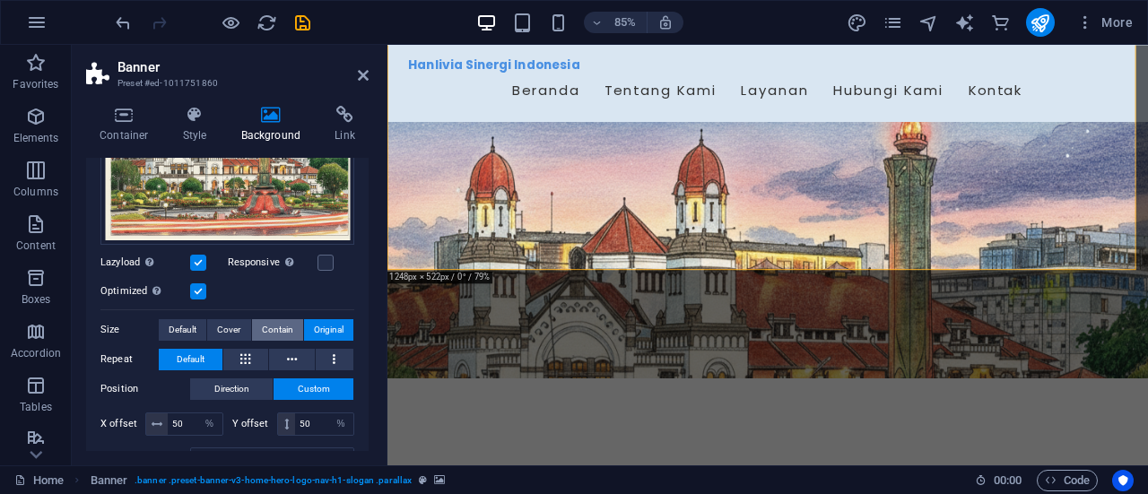
click at [271, 323] on span "Contain" at bounding box center [277, 330] width 31 height 22
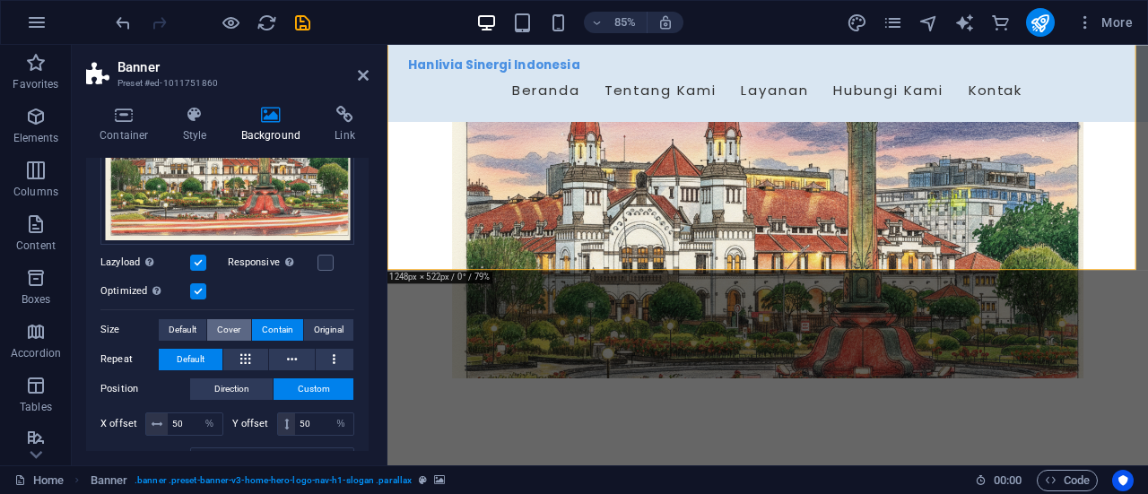
click at [232, 329] on span "Cover" at bounding box center [228, 330] width 23 height 22
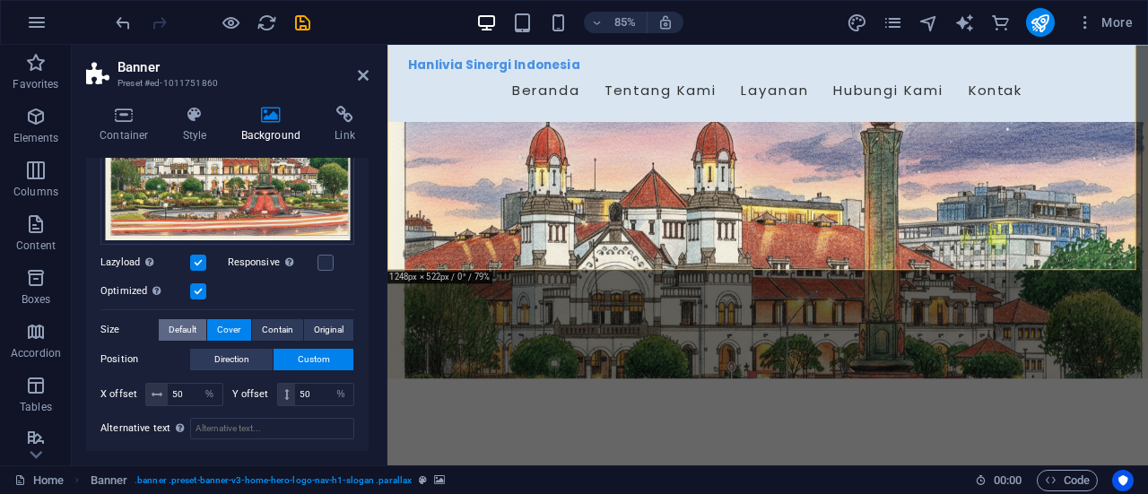
click at [188, 330] on span "Default" at bounding box center [183, 330] width 28 height 22
click at [322, 329] on span "Original" at bounding box center [329, 330] width 30 height 22
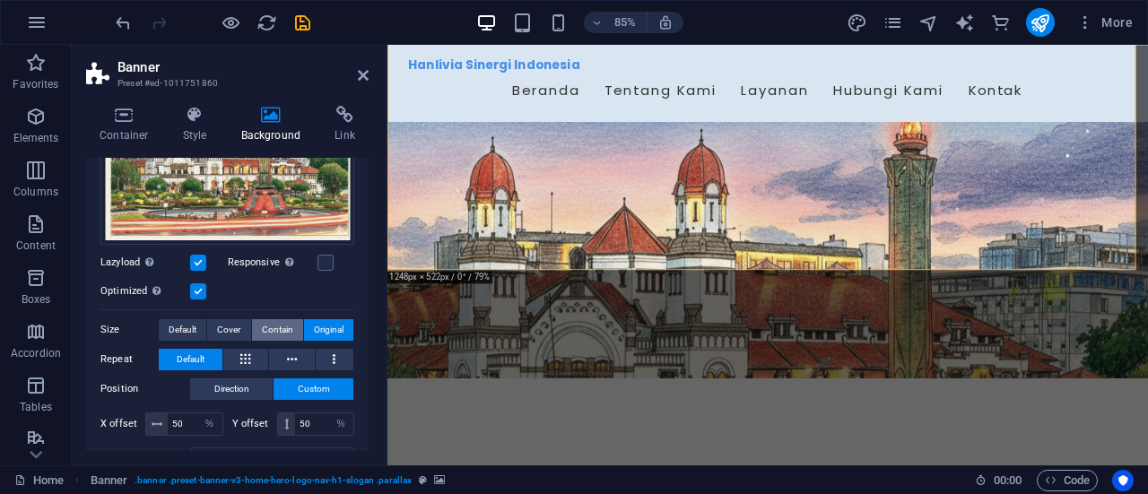
click at [273, 326] on span "Contain" at bounding box center [277, 330] width 31 height 22
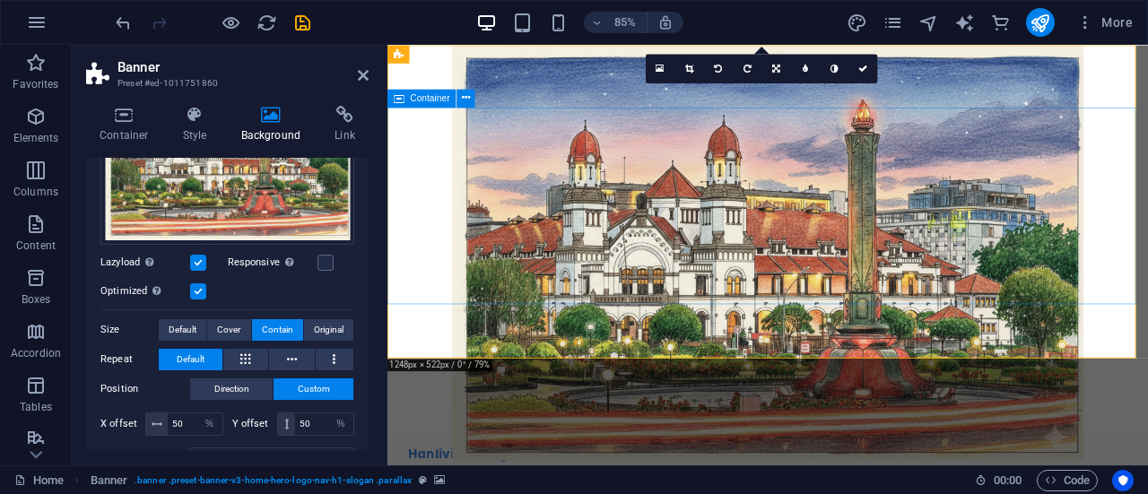
scroll to position [0, 0]
click at [222, 335] on span "Cover" at bounding box center [228, 330] width 23 height 22
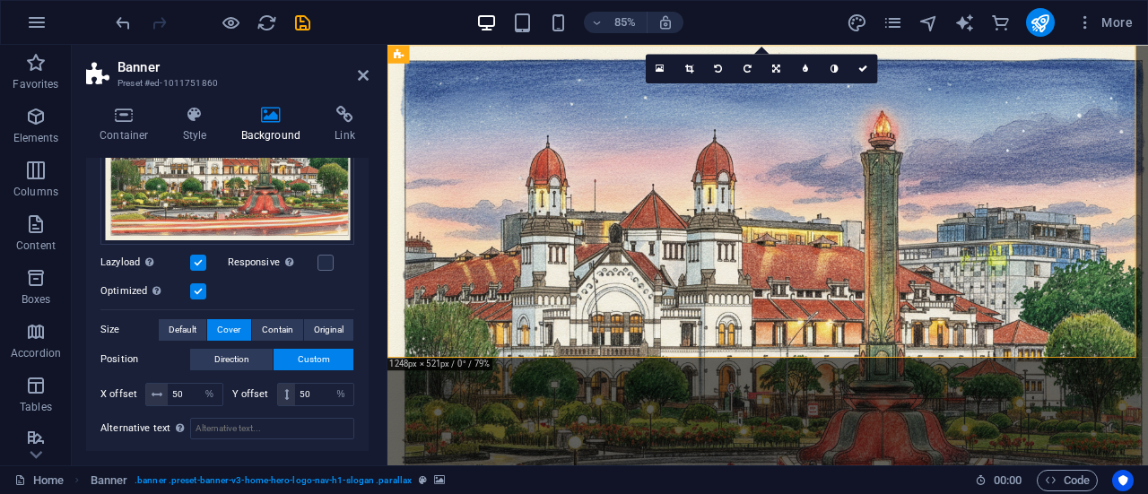
click at [199, 290] on label at bounding box center [198, 291] width 16 height 16
click at [0, 0] on input "Optimized Images are compressed to improve page speed." at bounding box center [0, 0] width 0 height 0
click at [199, 290] on label at bounding box center [198, 291] width 16 height 16
click at [0, 0] on input "Optimized Images are compressed to improve page speed." at bounding box center [0, 0] width 0 height 0
click at [197, 263] on label at bounding box center [198, 263] width 16 height 16
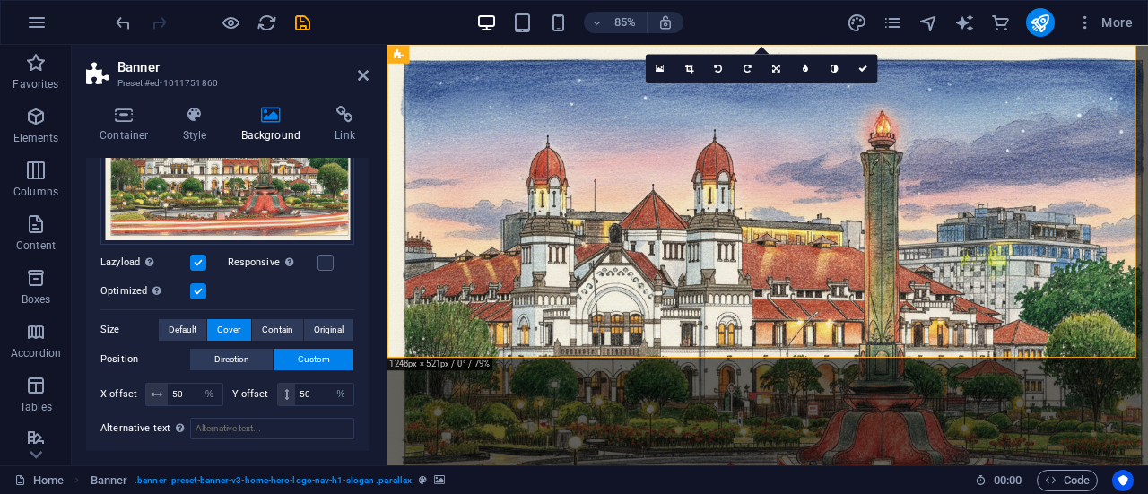
click at [0, 0] on input "Lazyload Loading images after the page loads improves page speed." at bounding box center [0, 0] width 0 height 0
click at [197, 263] on label at bounding box center [198, 263] width 16 height 16
click at [0, 0] on input "Lazyload Loading images after the page loads improves page speed." at bounding box center [0, 0] width 0 height 0
click at [323, 255] on label at bounding box center [325, 263] width 16 height 16
click at [0, 0] on input "Responsive Automatically load retina image and smartphone optimized sizes." at bounding box center [0, 0] width 0 height 0
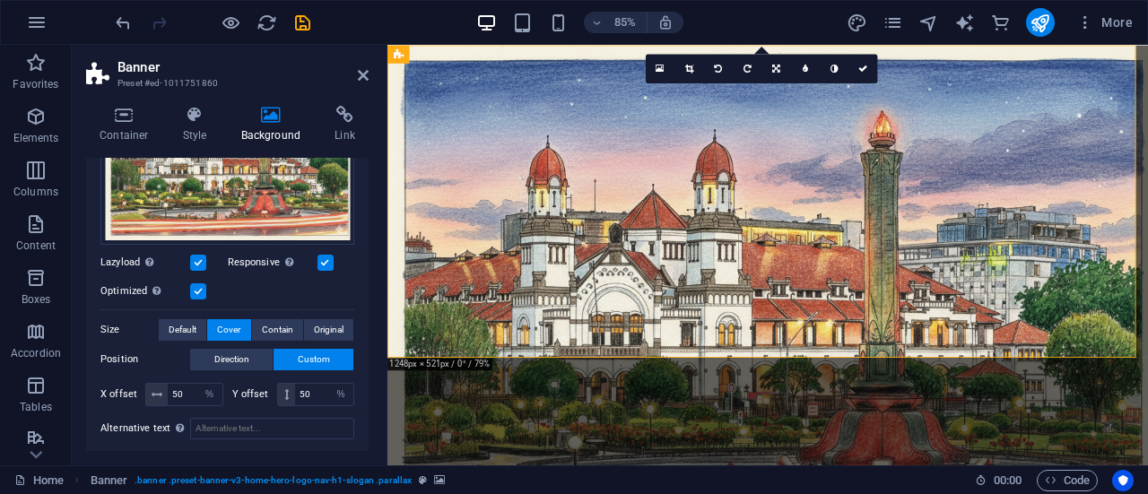
click at [323, 255] on label at bounding box center [325, 263] width 16 height 16
click at [0, 0] on input "Responsive Automatically load retina image and smartphone optimized sizes." at bounding box center [0, 0] width 0 height 0
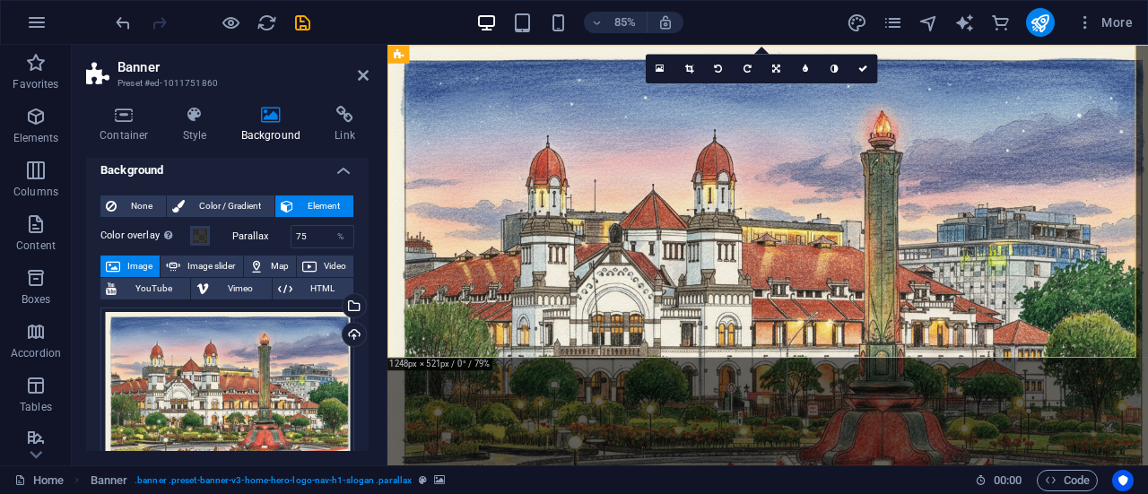
scroll to position [61, 0]
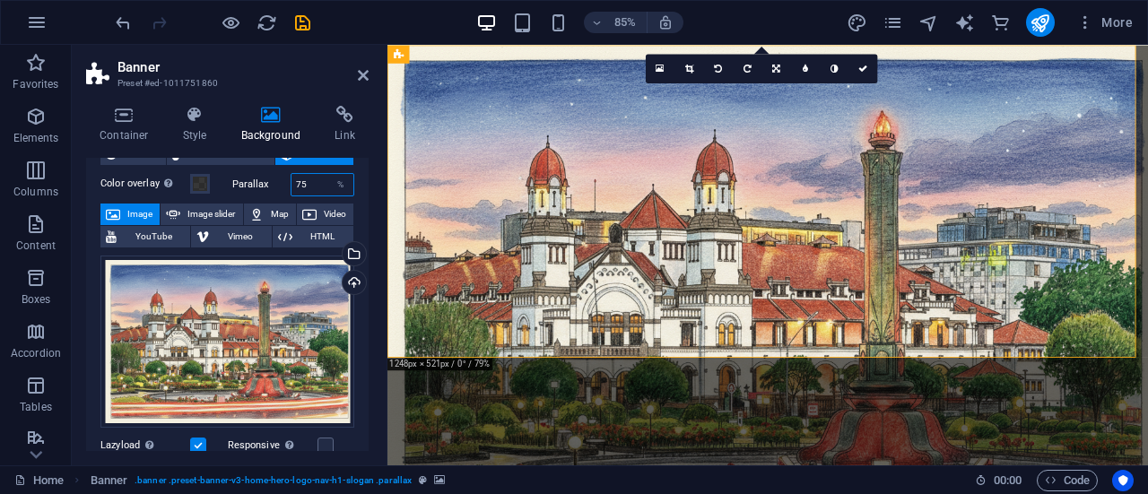
click at [313, 186] on input "75" at bounding box center [322, 185] width 63 height 22
click at [300, 186] on input "65" at bounding box center [322, 185] width 63 height 22
type input "75"
click at [258, 316] on div "Drag files here, click to choose files or select files from Files or our free s…" at bounding box center [227, 342] width 254 height 172
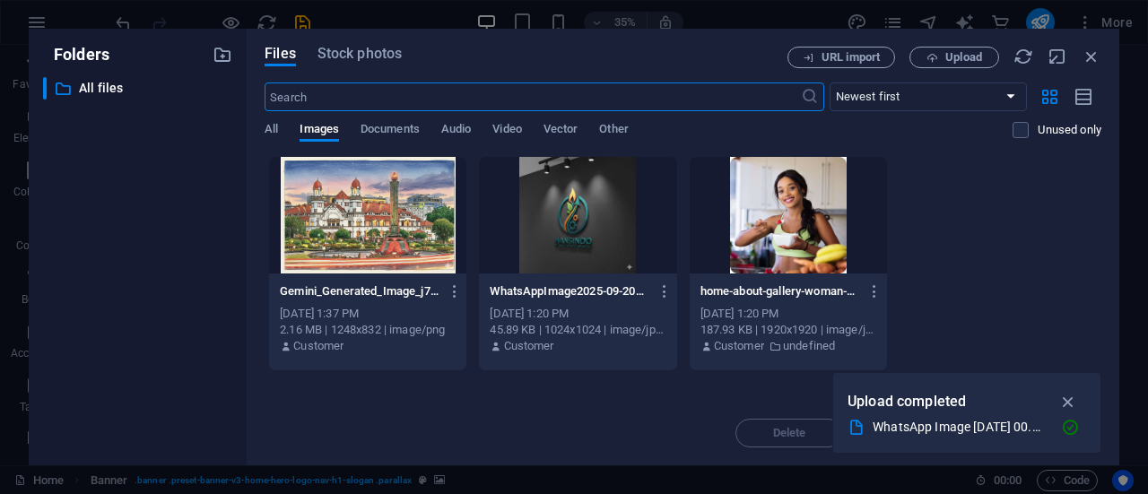
click at [258, 316] on body "Hanlivia Sinergi Indonesia Home Favorites Elements Columns Content Boxes Accord…" at bounding box center [574, 247] width 1148 height 494
click at [375, 53] on span "Stock photos" at bounding box center [359, 54] width 84 height 22
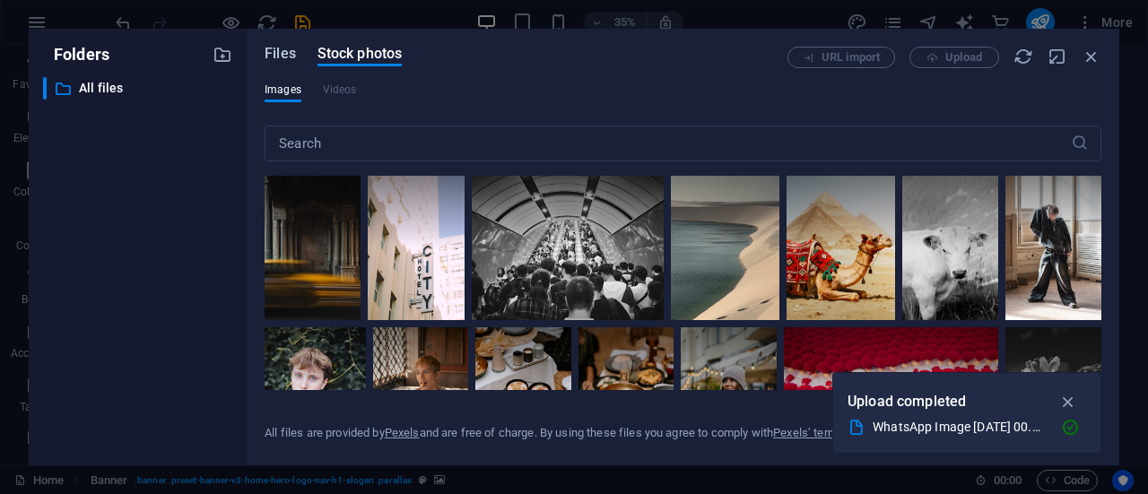
click at [280, 58] on span "Files" at bounding box center [280, 54] width 31 height 22
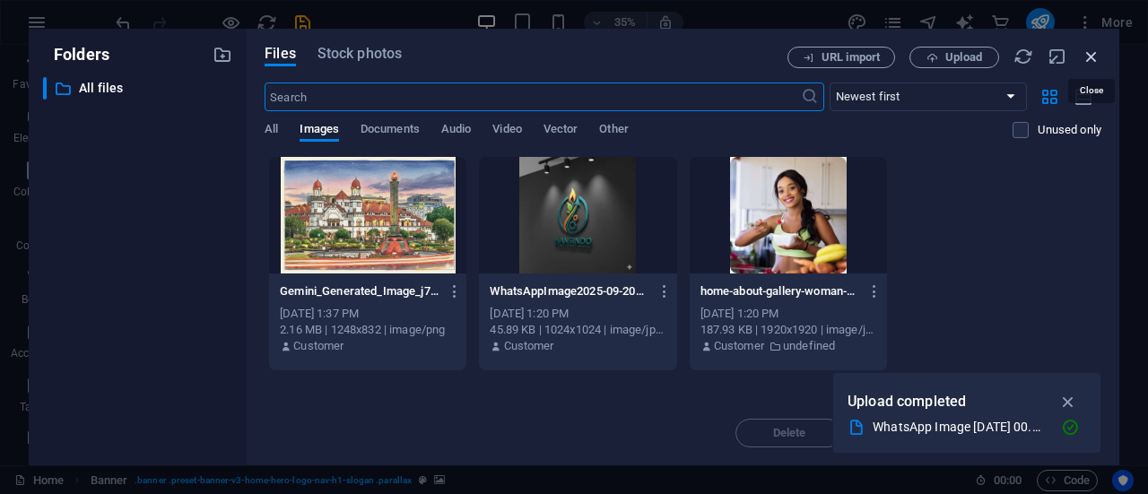
click at [1088, 59] on icon "button" at bounding box center [1091, 57] width 20 height 20
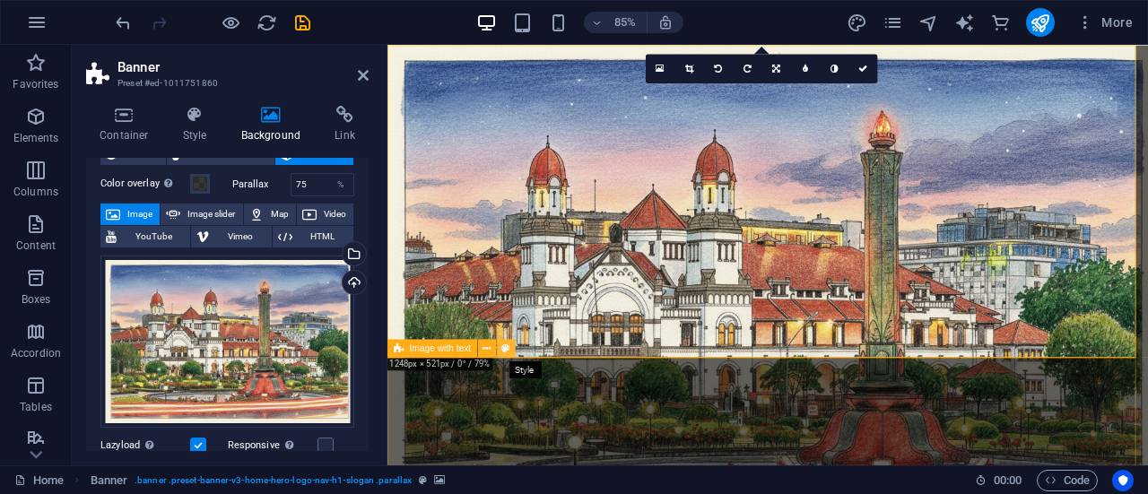
click at [502, 349] on icon at bounding box center [506, 349] width 8 height 16
select select "rem"
select select "px"
select select "preset-text-with-image-v4-about-image-text"
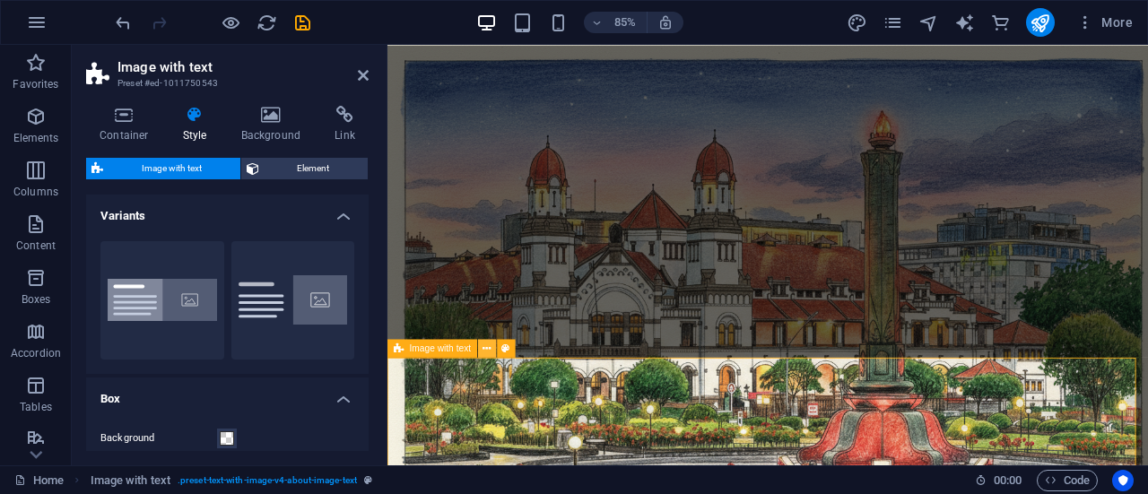
click at [488, 349] on icon at bounding box center [486, 349] width 8 height 16
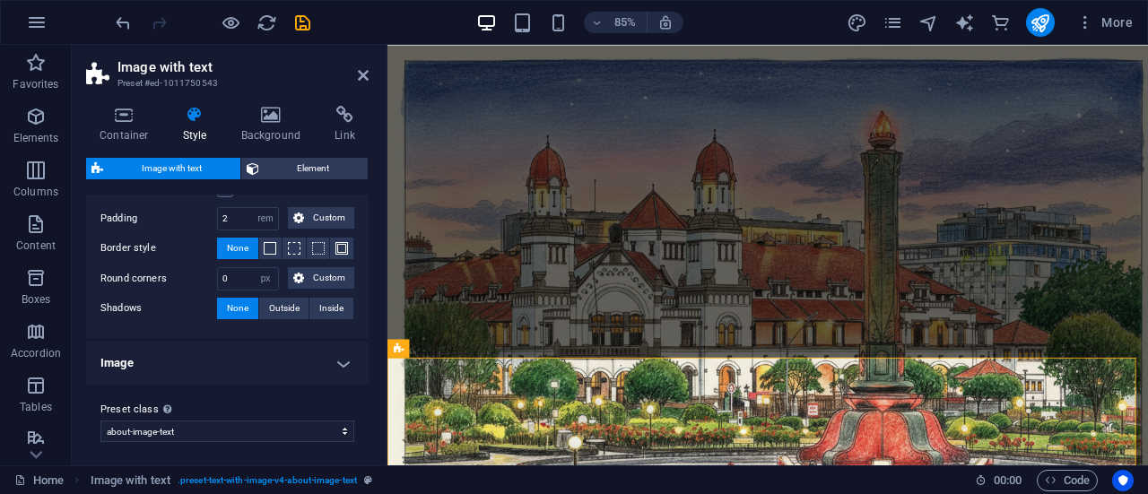
scroll to position [311, 0]
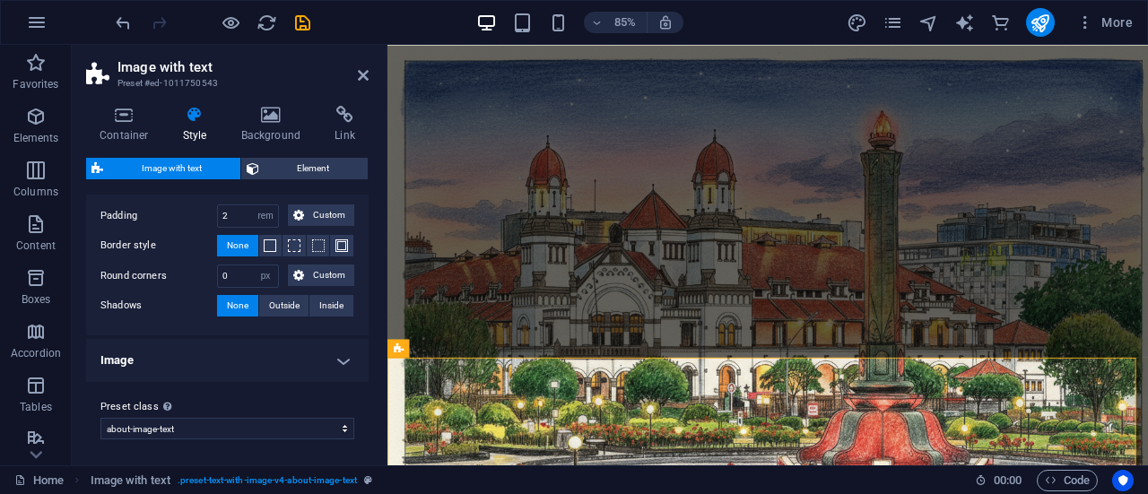
click at [343, 353] on h4 "Image" at bounding box center [227, 360] width 282 height 43
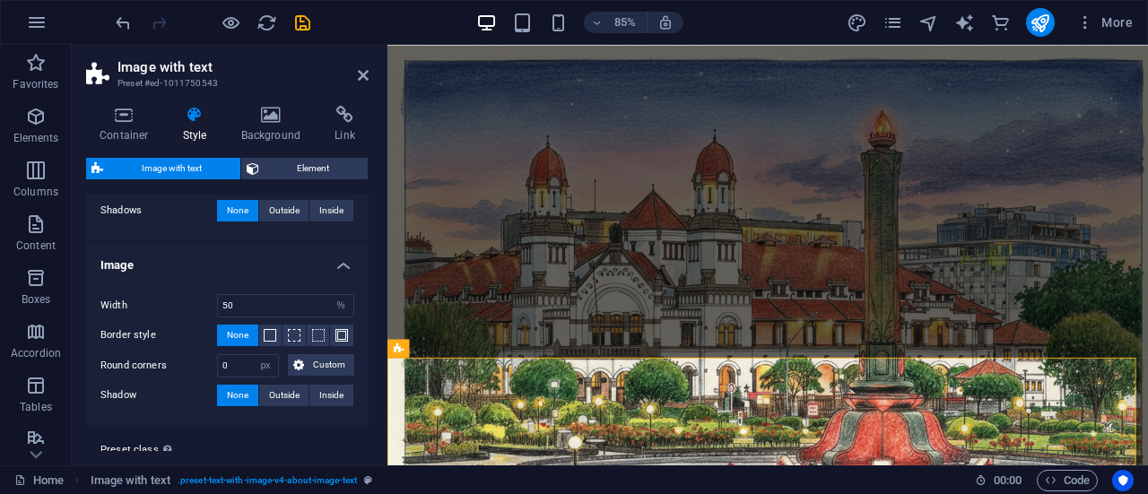
scroll to position [405, 0]
click at [359, 82] on link at bounding box center [363, 75] width 11 height 15
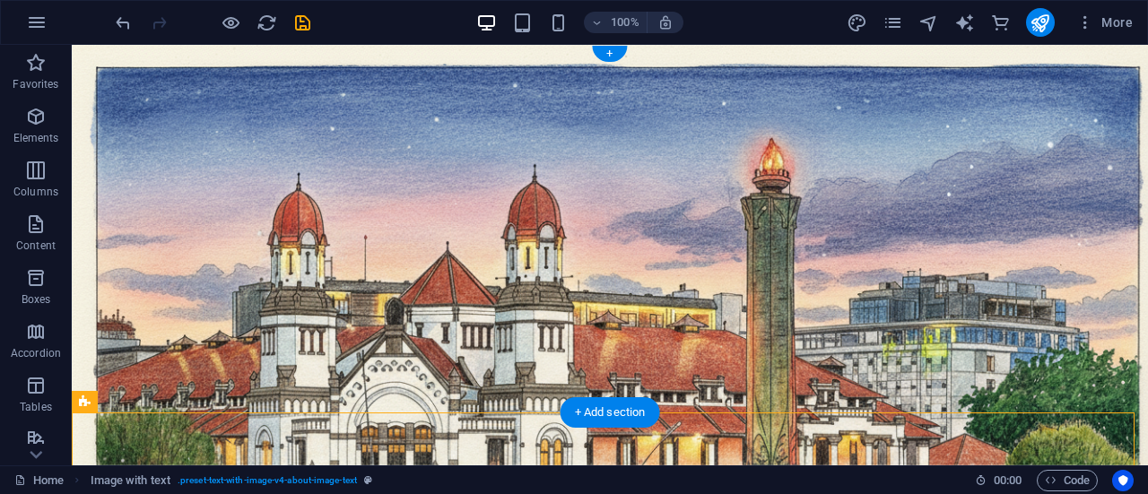
click at [203, 378] on figure at bounding box center [610, 255] width 1076 height 421
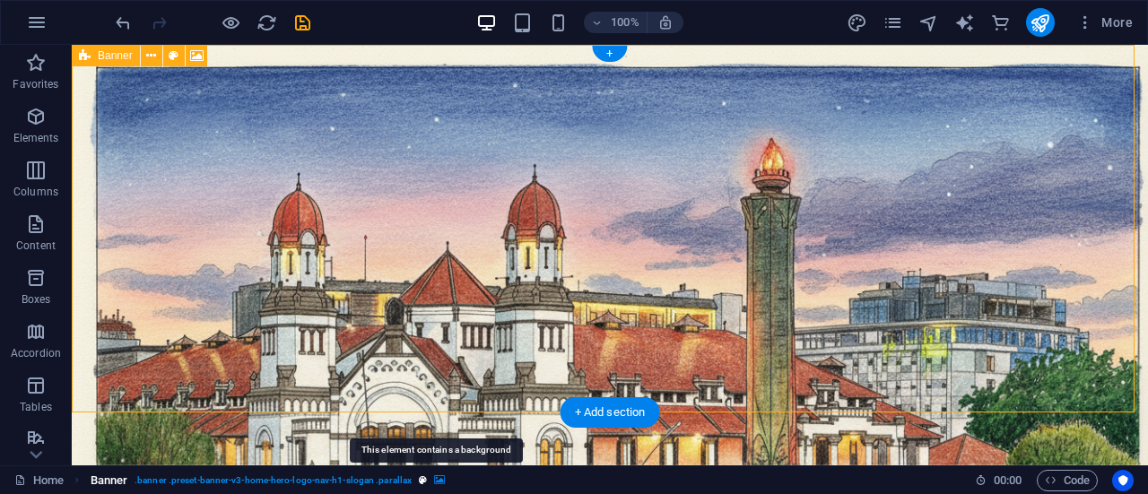
click at [441, 480] on icon "breadcrumb" at bounding box center [439, 480] width 11 height 10
select select "%"
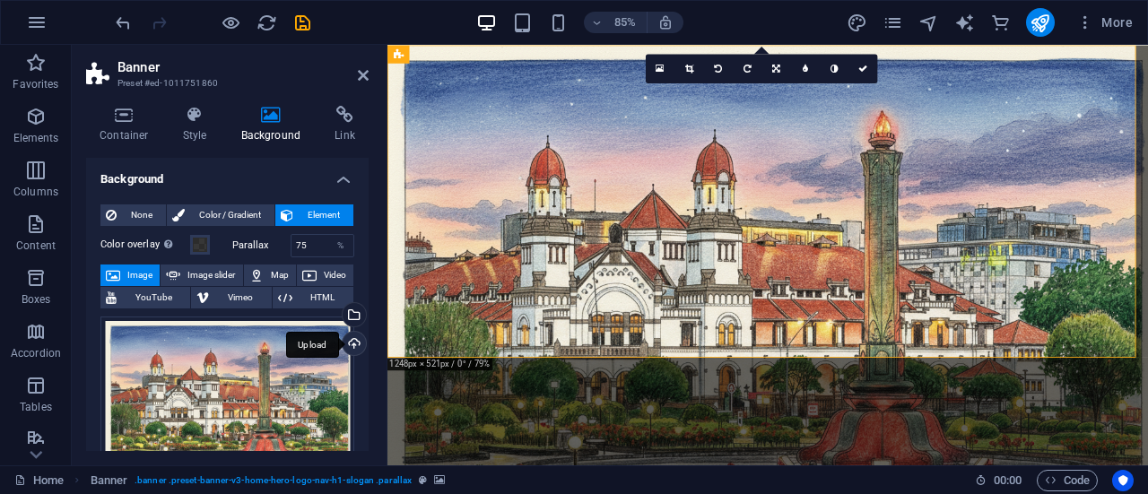
click at [356, 342] on div "Upload" at bounding box center [352, 345] width 27 height 27
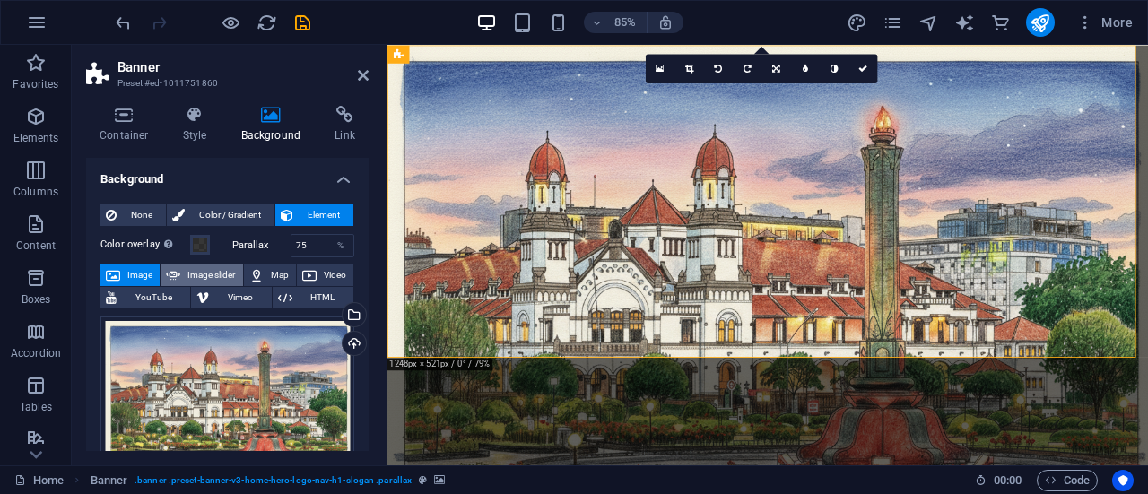
click at [222, 275] on span "Image slider" at bounding box center [211, 276] width 51 height 22
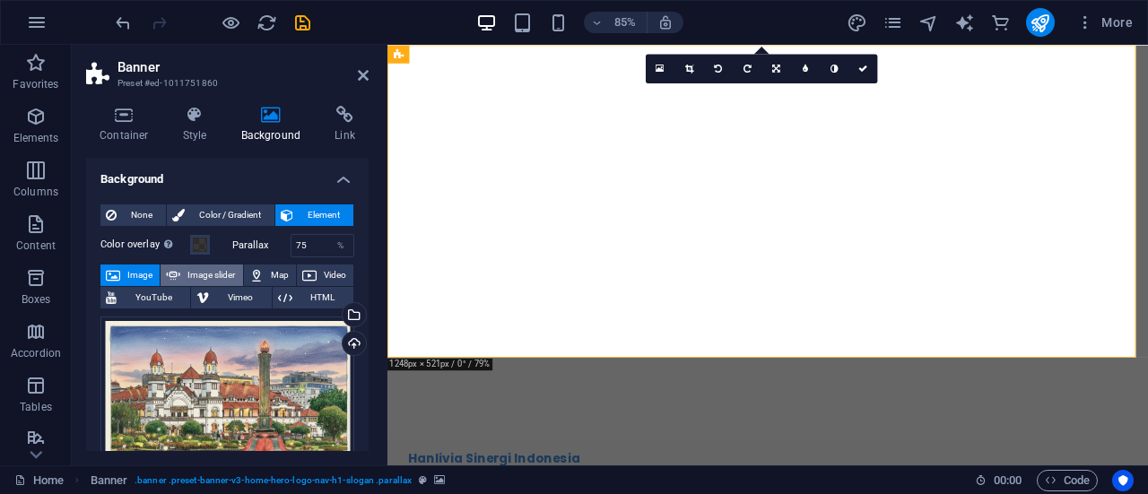
select select "ms"
select select "s"
select select "progressive"
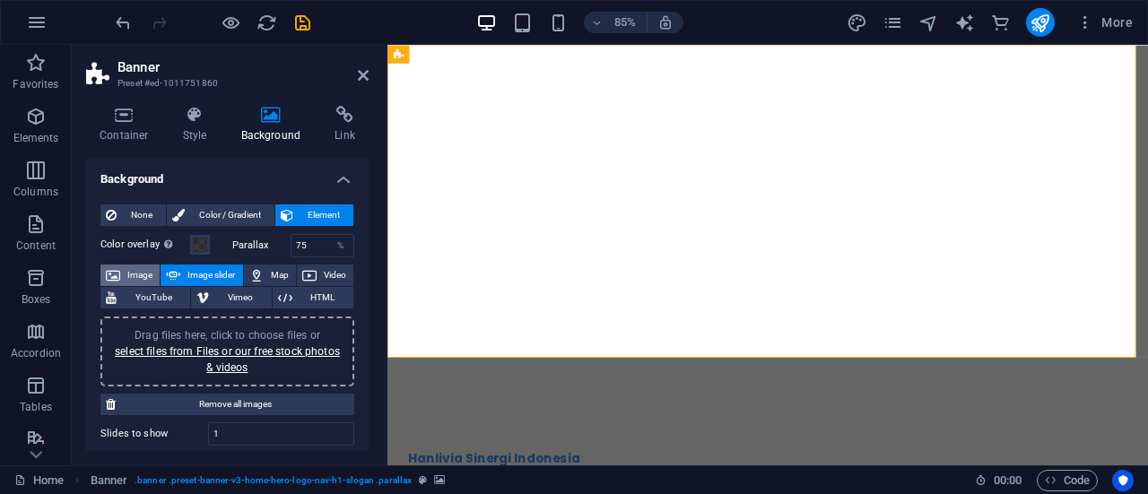
click at [132, 272] on span "Image" at bounding box center [140, 276] width 29 height 22
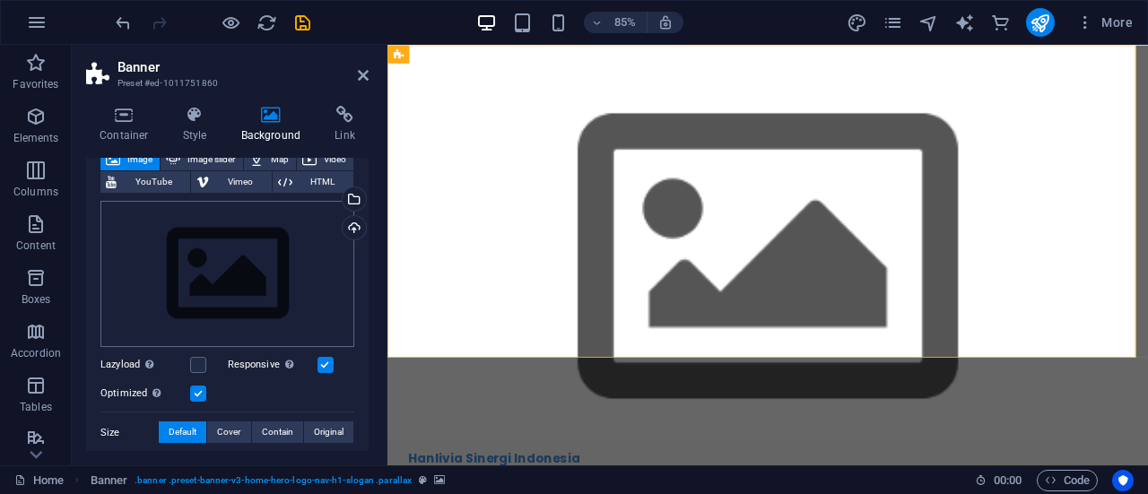
scroll to position [113, 0]
click at [197, 360] on label at bounding box center [198, 368] width 16 height 16
click at [0, 0] on input "Lazyload Loading images after the page loads improves page speed." at bounding box center [0, 0] width 0 height 0
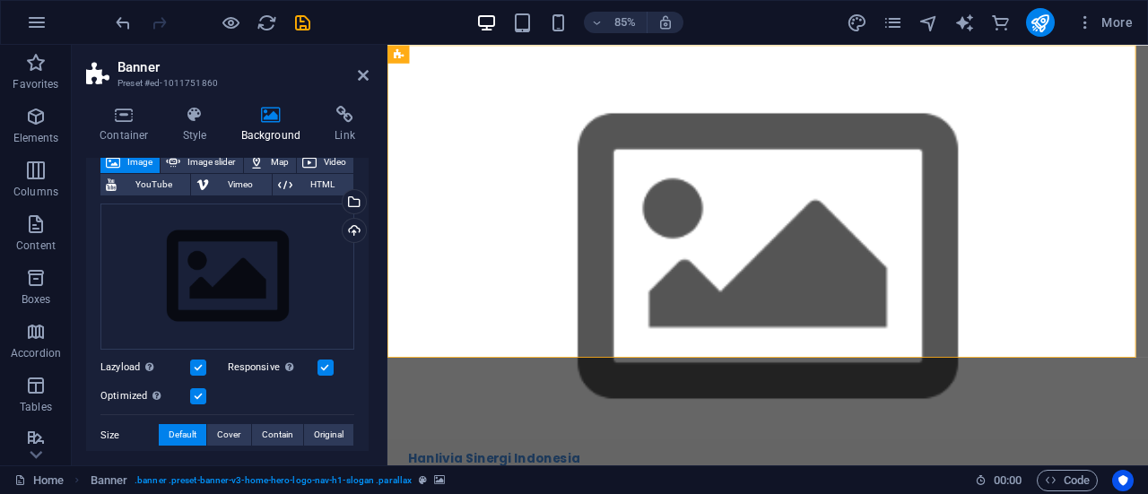
click at [325, 367] on label at bounding box center [325, 368] width 16 height 16
click at [0, 0] on input "Responsive Automatically load retina image and smartphone optimized sizes." at bounding box center [0, 0] width 0 height 0
click at [350, 231] on div "Upload" at bounding box center [352, 232] width 27 height 27
click at [265, 292] on div "Drag files here, click to choose files or select files from Files or our free s…" at bounding box center [227, 277] width 254 height 147
click at [265, 292] on body "Hanlivia Sinergi Indonesia Home Favorites Elements Columns Content Boxes Accord…" at bounding box center [574, 247] width 1148 height 494
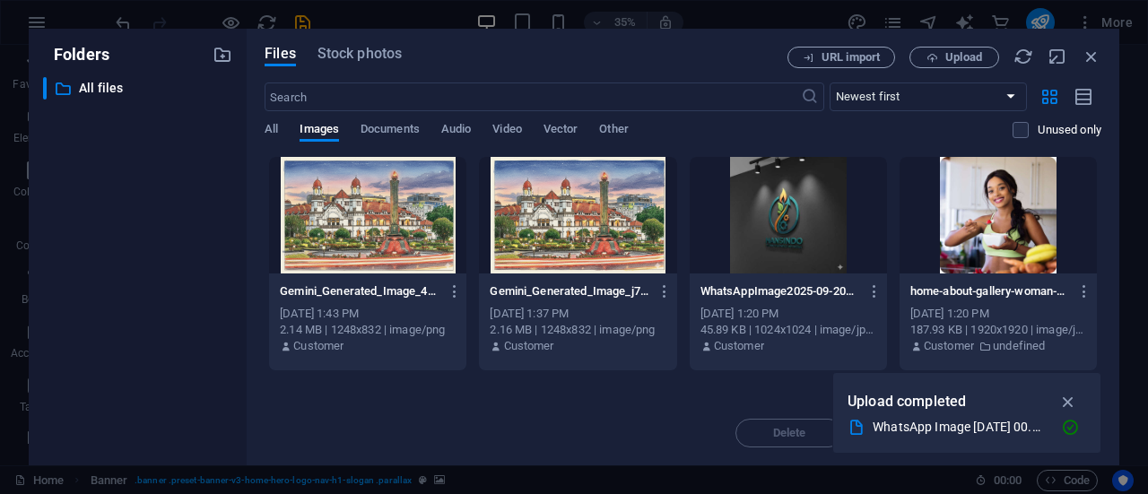
click at [360, 251] on div at bounding box center [367, 215] width 197 height 117
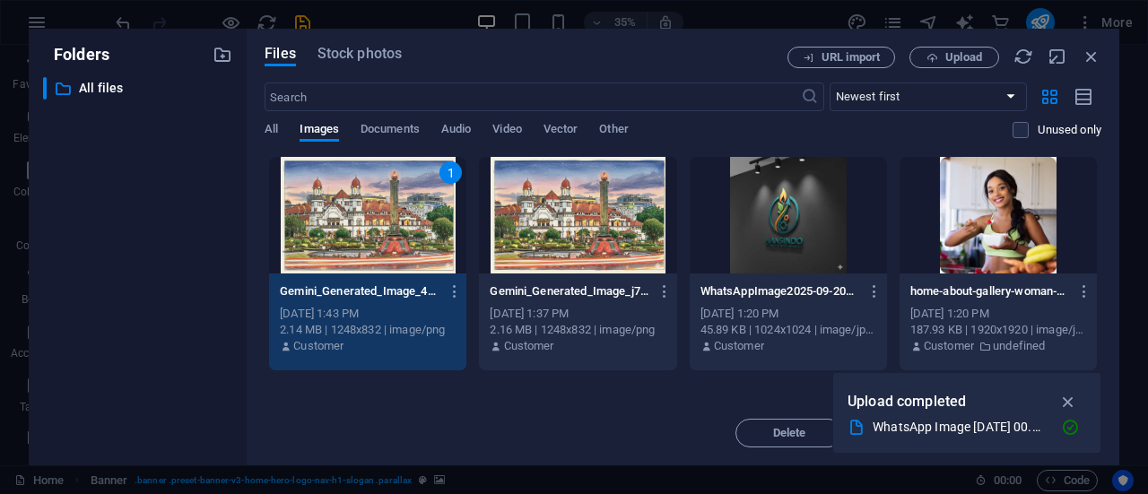
click at [360, 251] on div "1" at bounding box center [367, 215] width 197 height 117
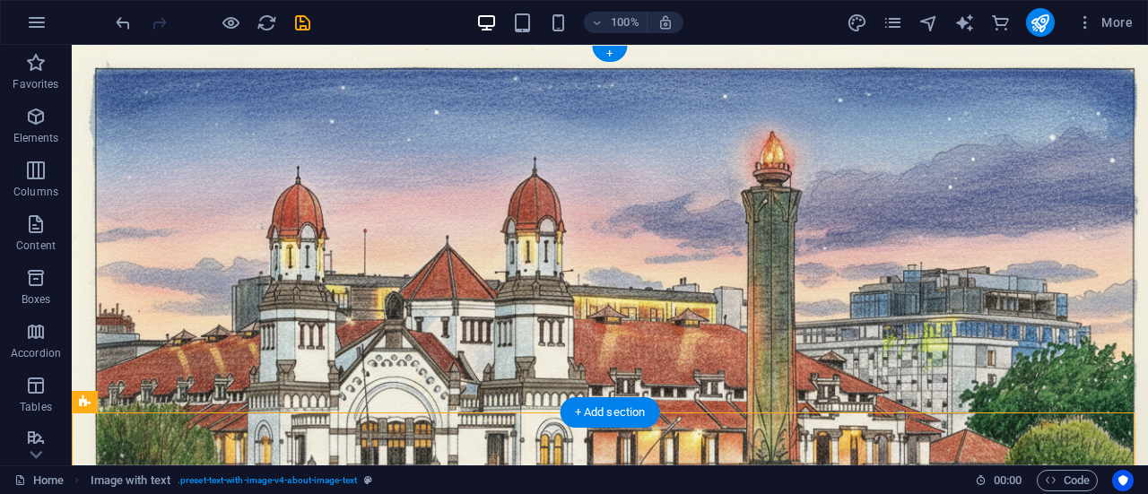
click at [346, 398] on figure at bounding box center [610, 255] width 1076 height 421
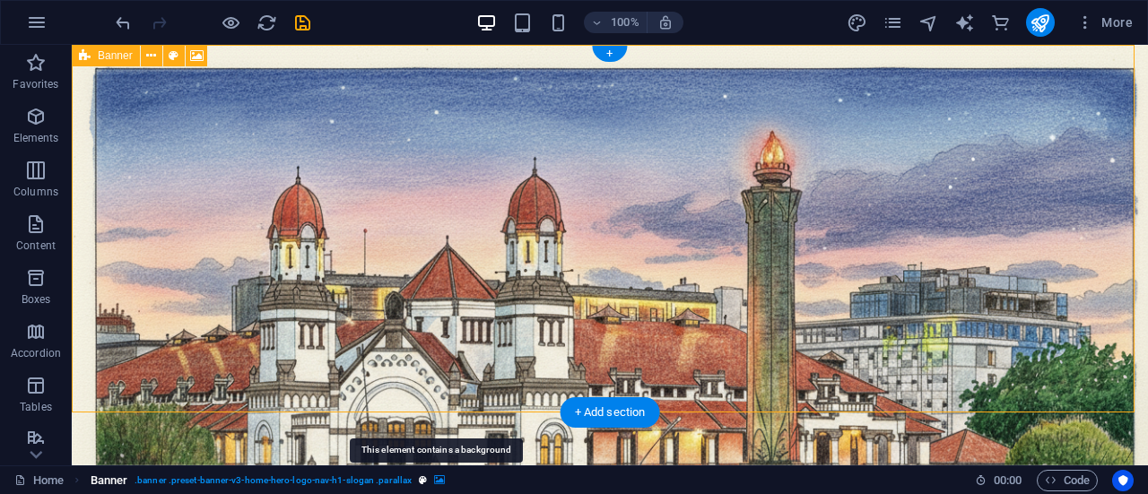
click at [438, 475] on icon "breadcrumb" at bounding box center [439, 480] width 11 height 10
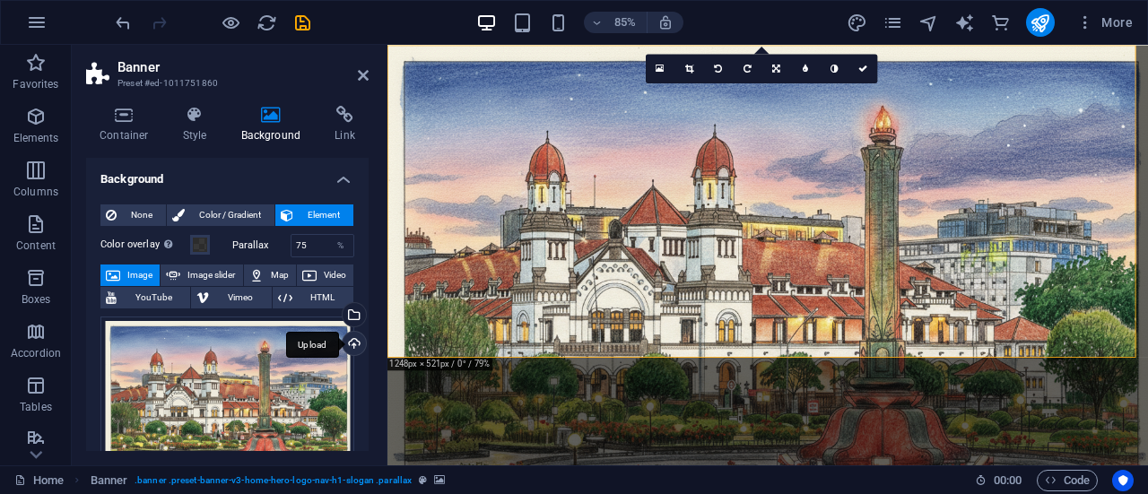
click at [352, 336] on div "Upload" at bounding box center [352, 345] width 27 height 27
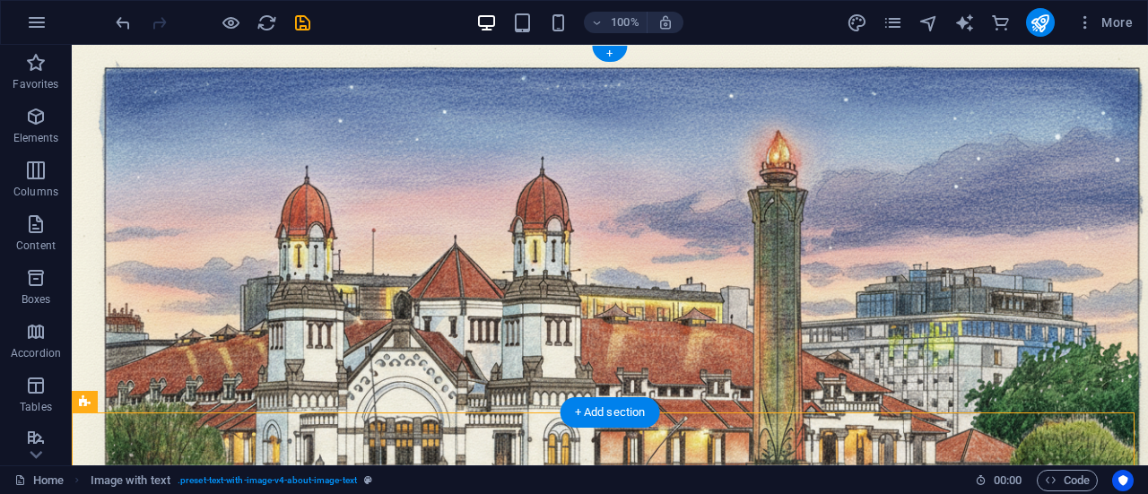
click at [388, 403] on figure at bounding box center [610, 255] width 1076 height 421
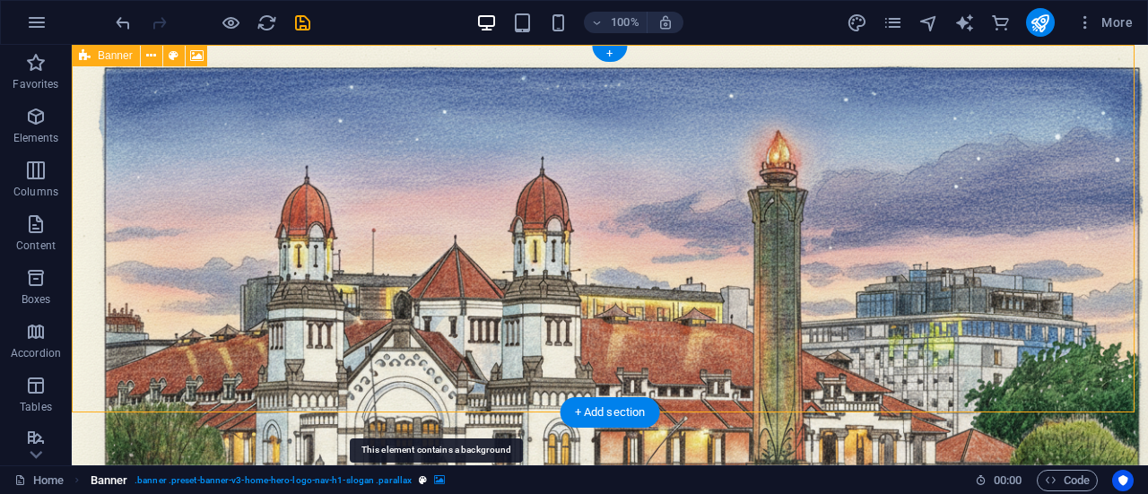
click at [436, 477] on icon "breadcrumb" at bounding box center [439, 480] width 11 height 10
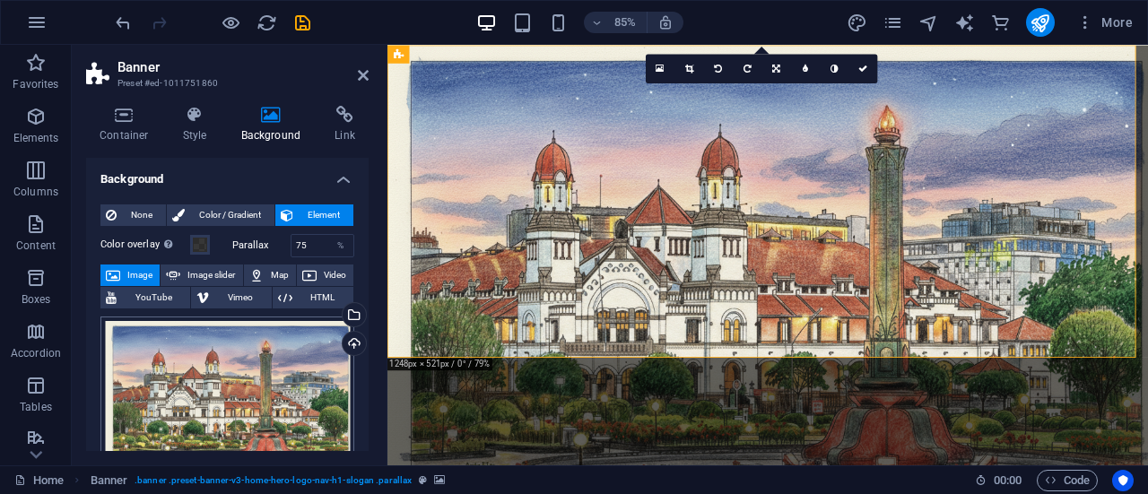
scroll to position [135, 0]
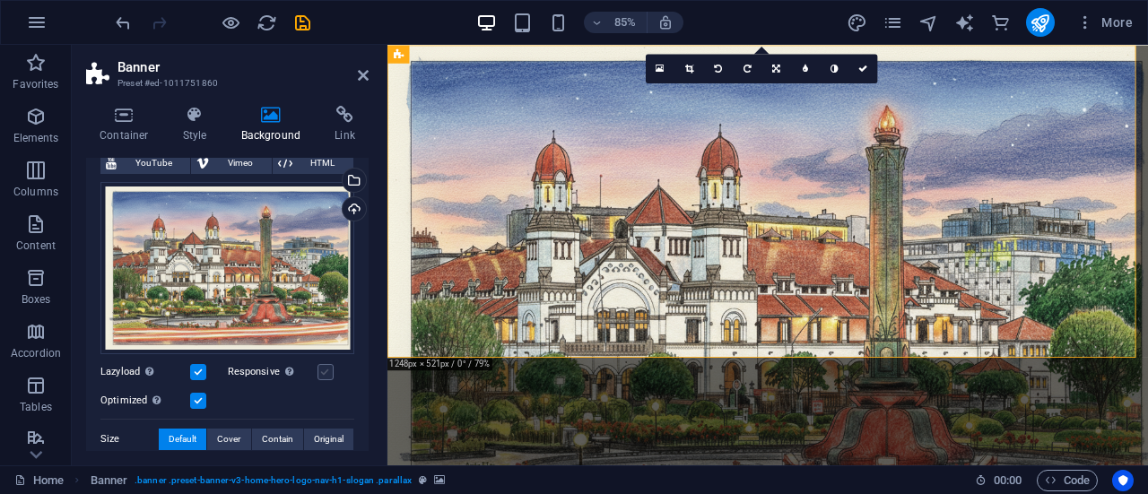
click at [329, 367] on label at bounding box center [325, 372] width 16 height 16
click at [0, 0] on input "Responsive Automatically load retina image and smartphone optimized sizes." at bounding box center [0, 0] width 0 height 0
click at [247, 369] on label "Responsive Automatically load retina image and smartphone optimized sizes." at bounding box center [273, 372] width 90 height 22
click at [0, 0] on input "Responsive Automatically load retina image and smartphone optimized sizes." at bounding box center [0, 0] width 0 height 0
click at [199, 370] on label at bounding box center [198, 372] width 16 height 16
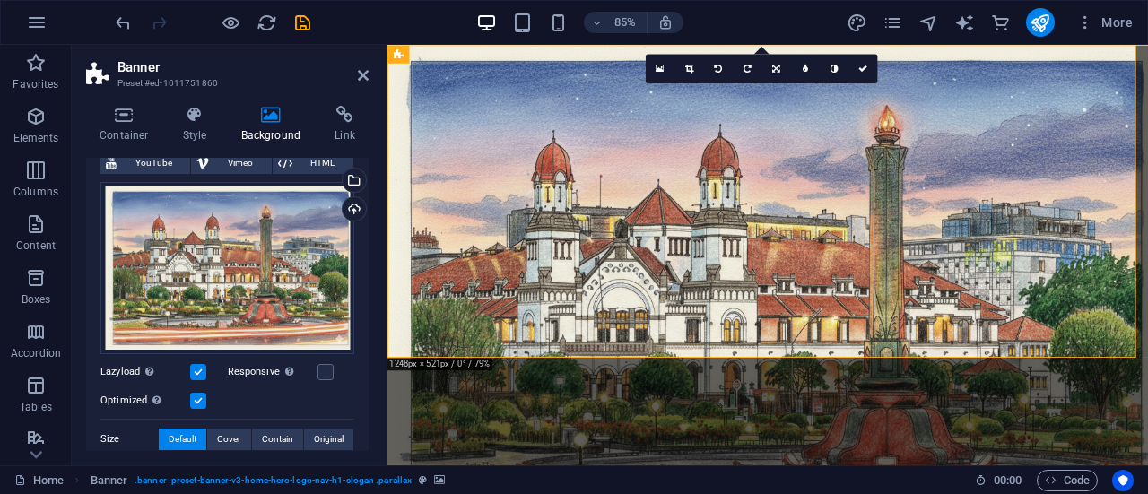
click at [0, 0] on input "Lazyload Loading images after the page loads improves page speed." at bounding box center [0, 0] width 0 height 0
click at [324, 367] on label at bounding box center [325, 372] width 16 height 16
click at [0, 0] on input "Responsive Automatically load retina image and smartphone optimized sizes." at bounding box center [0, 0] width 0 height 0
click at [362, 82] on link at bounding box center [363, 75] width 11 height 15
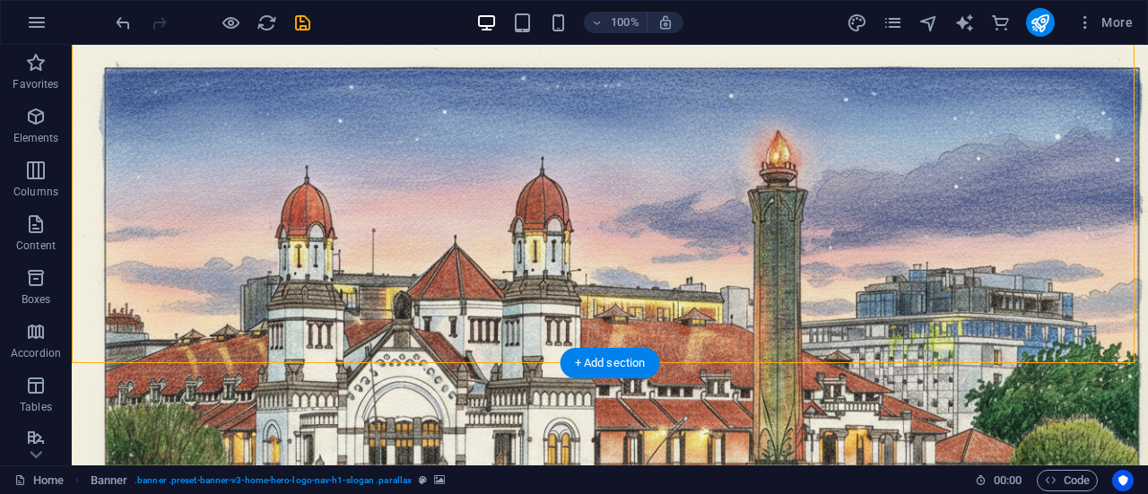
scroll to position [152, 0]
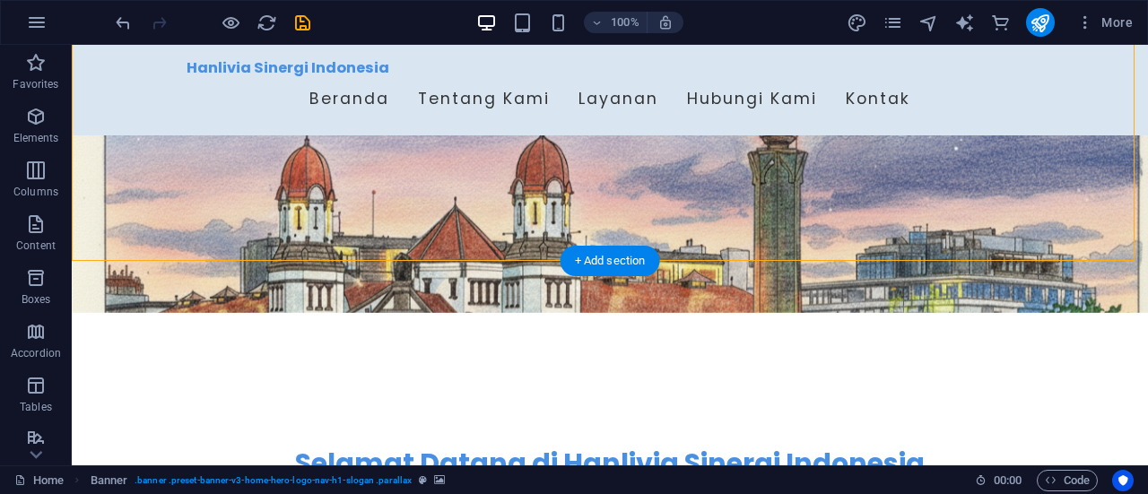
click at [86, 252] on figure at bounding box center [610, 102] width 1076 height 421
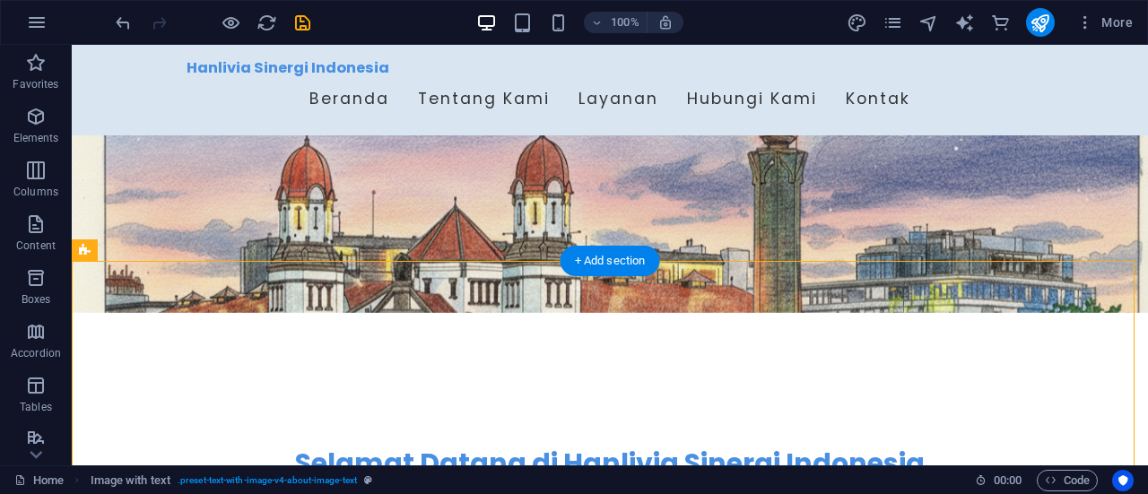
drag, startPoint x: 227, startPoint y: 300, endPoint x: 151, endPoint y: 285, distance: 77.6
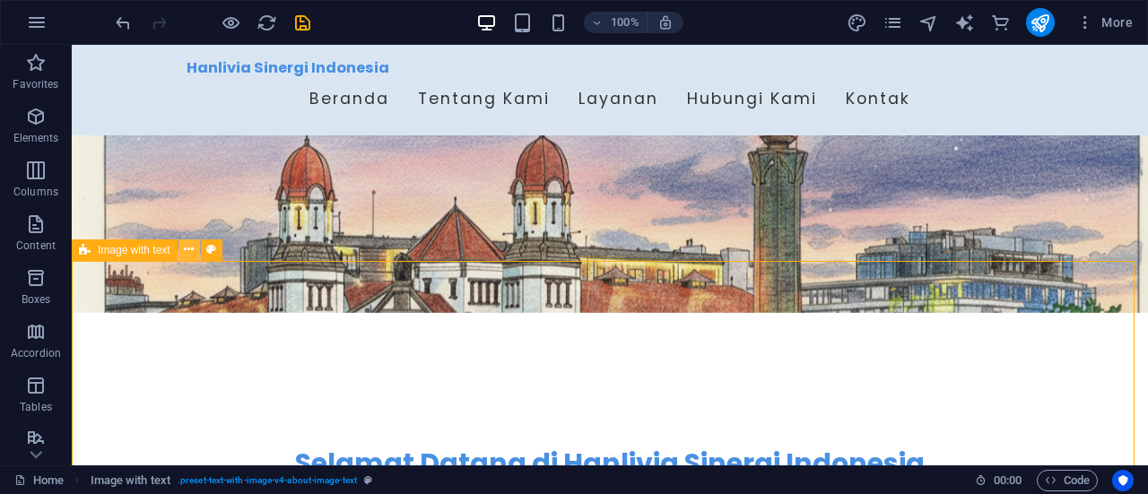
click at [190, 247] on icon at bounding box center [189, 249] width 10 height 19
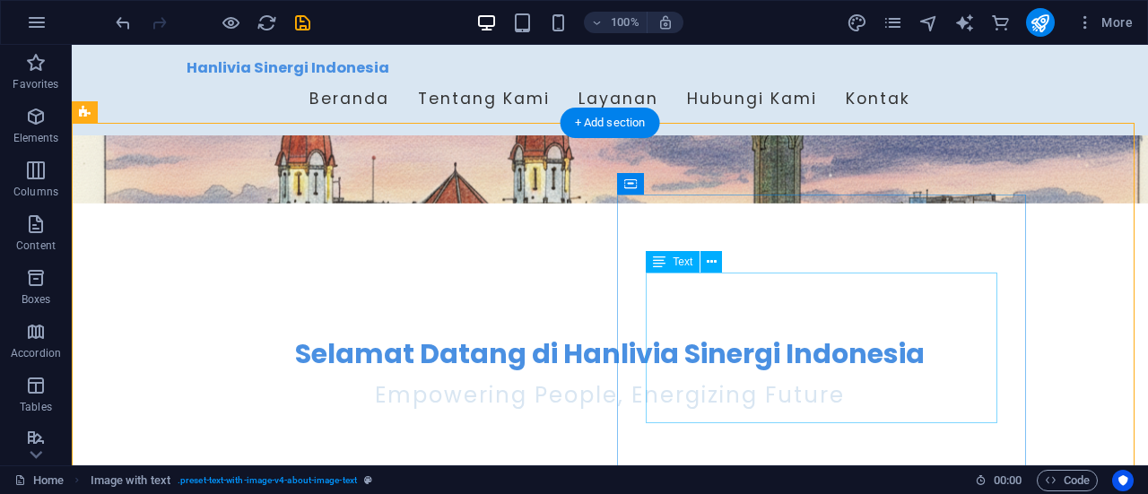
scroll to position [290, 0]
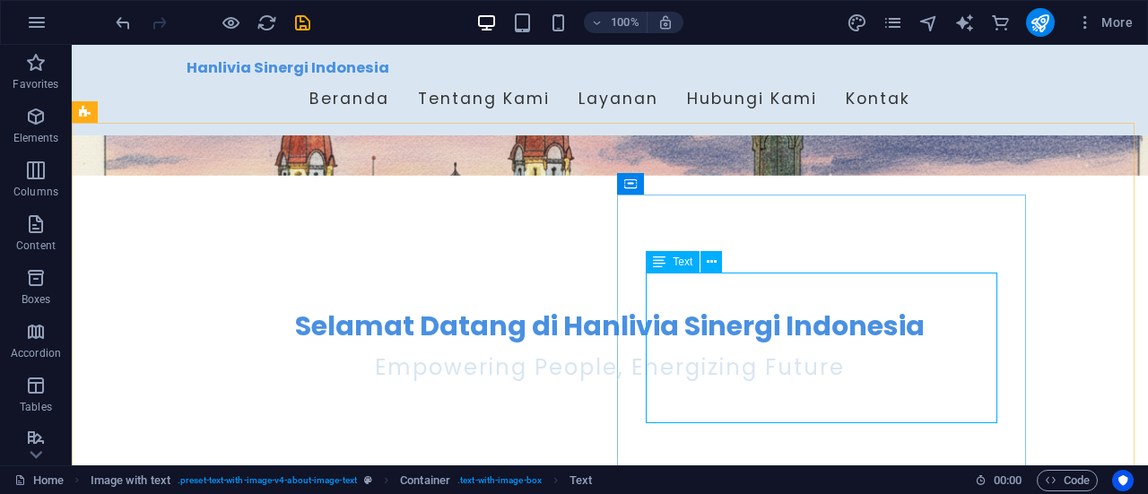
click at [675, 268] on div "Text" at bounding box center [673, 262] width 54 height 22
click at [678, 260] on span "Text" at bounding box center [683, 261] width 20 height 11
click at [708, 261] on icon at bounding box center [712, 262] width 10 height 19
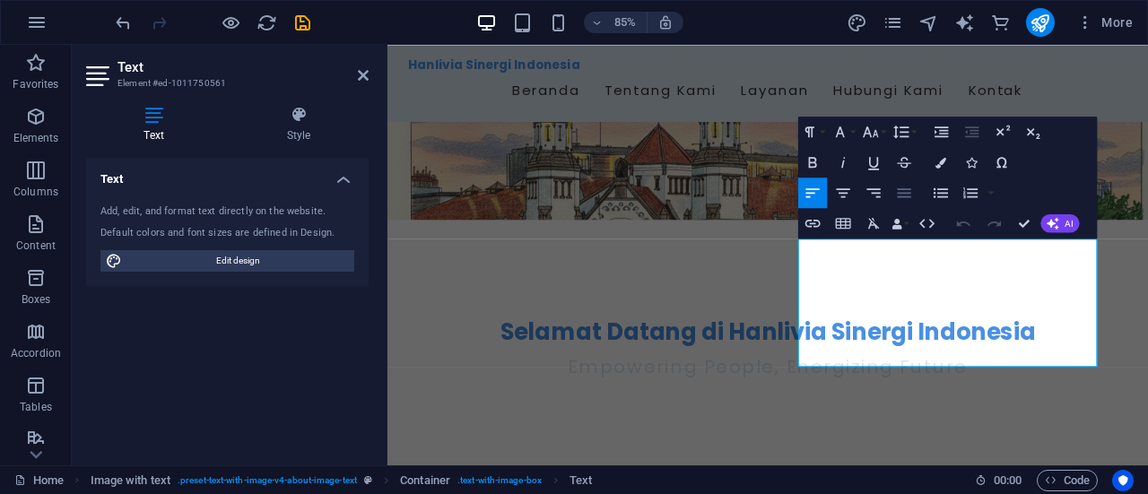
click at [908, 189] on icon "button" at bounding box center [904, 192] width 13 height 9
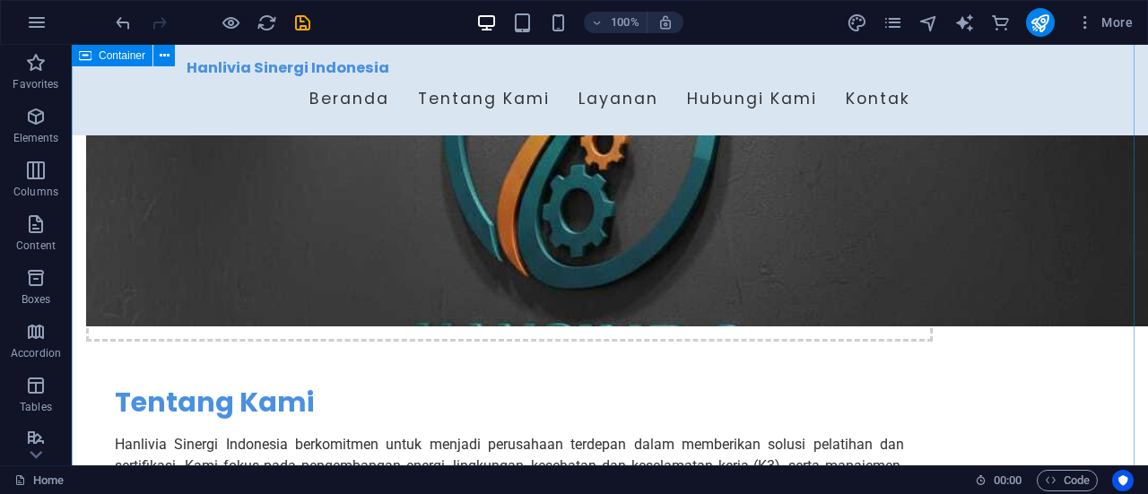
scroll to position [828, 0]
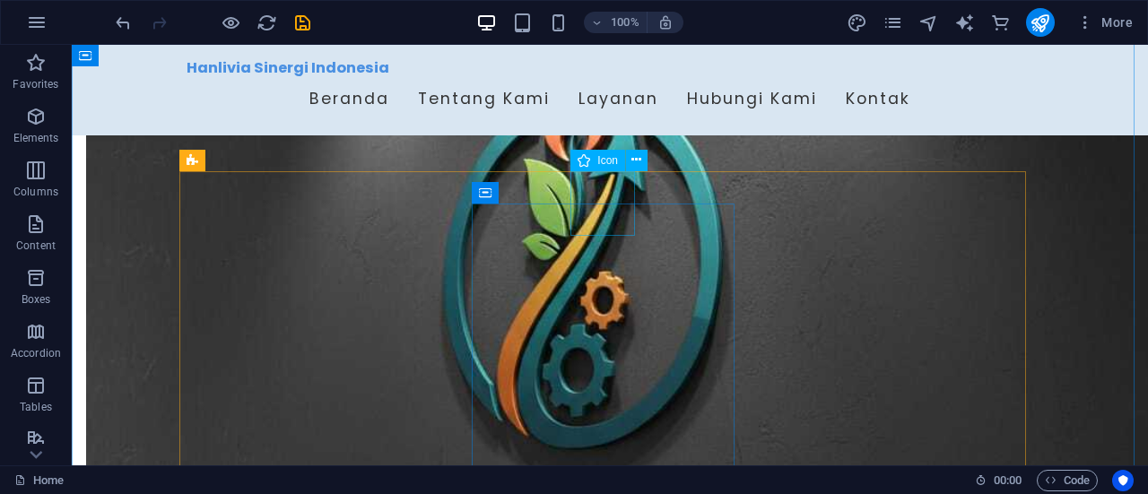
click at [600, 161] on span "Icon" at bounding box center [607, 160] width 21 height 11
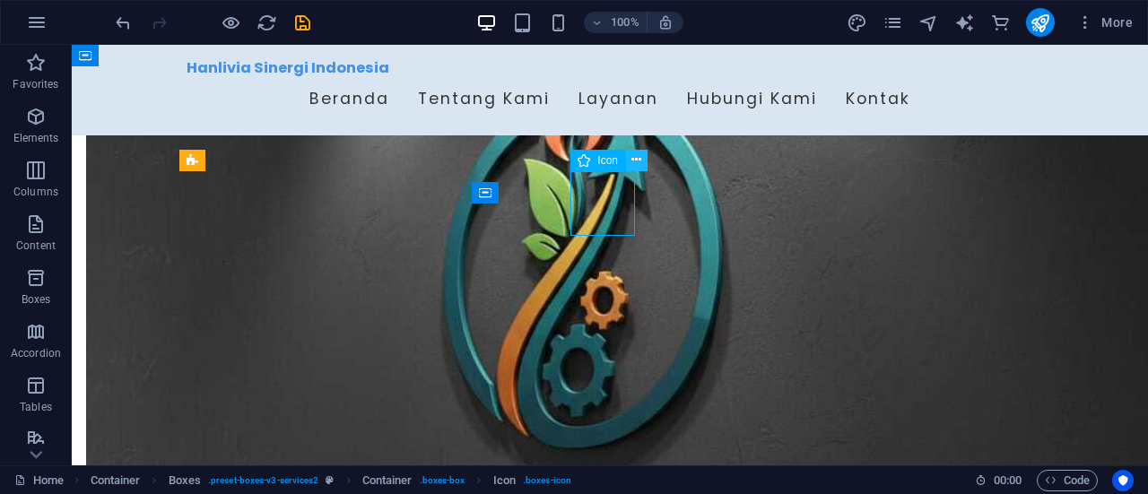
click at [633, 160] on icon at bounding box center [636, 160] width 10 height 19
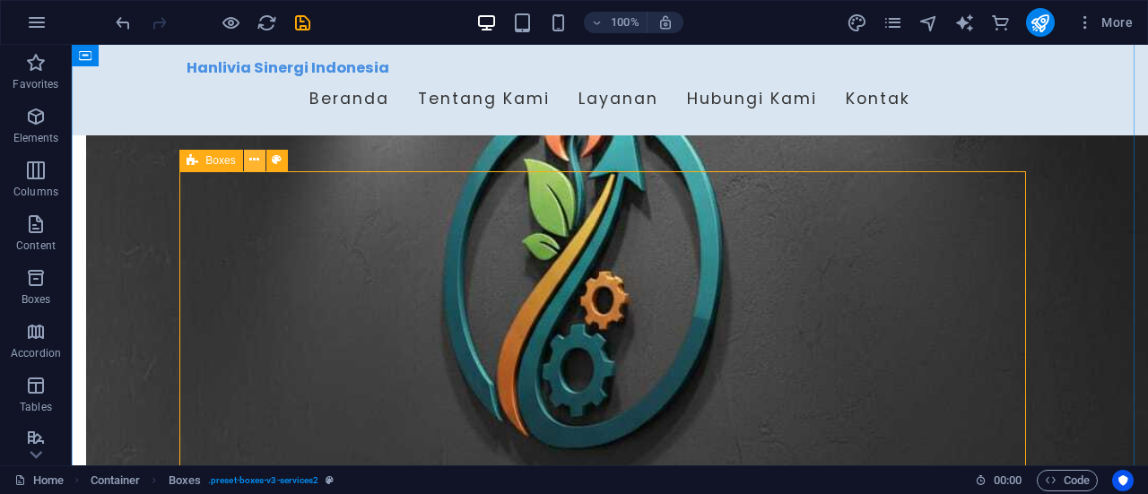
click at [258, 163] on icon at bounding box center [254, 160] width 10 height 19
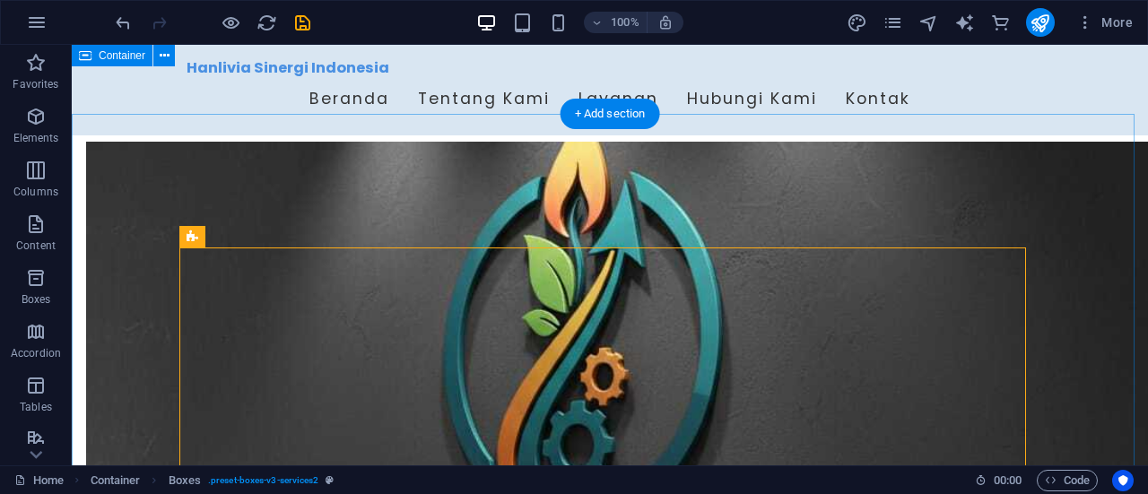
scroll to position [751, 0]
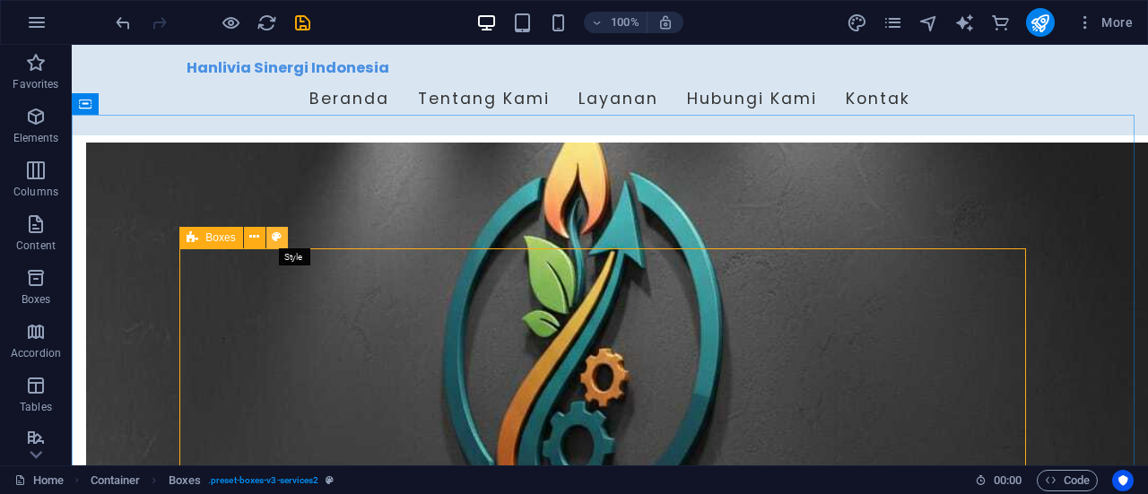
click at [283, 232] on button at bounding box center [277, 238] width 22 height 22
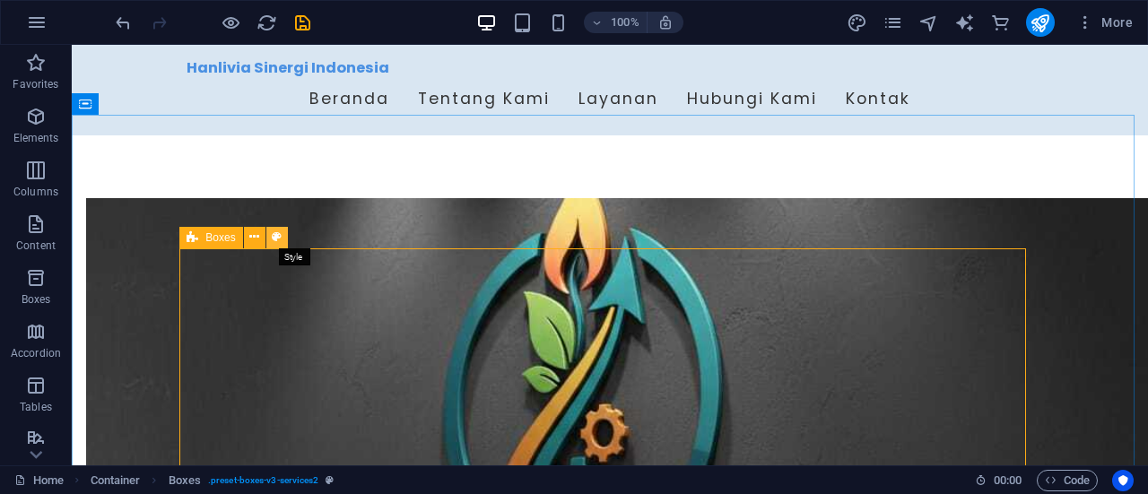
select select "rem"
select select "preset-boxes-v3-services2"
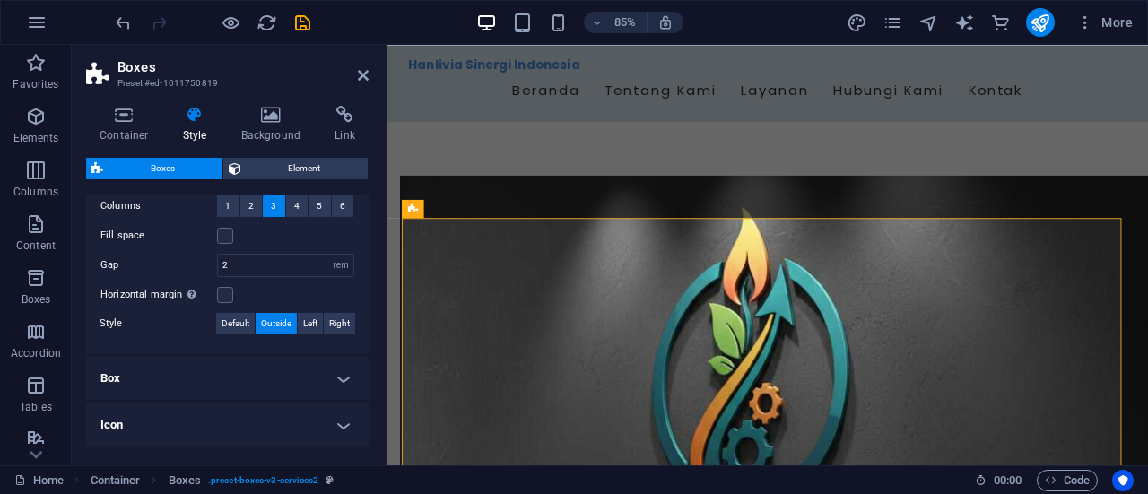
scroll to position [423, 0]
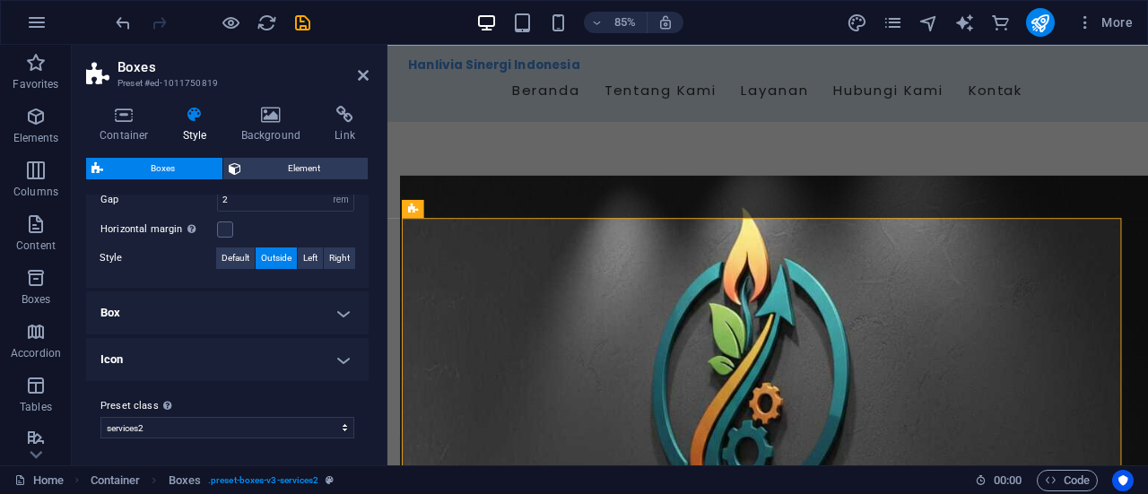
click at [339, 308] on h4 "Box" at bounding box center [227, 312] width 282 height 43
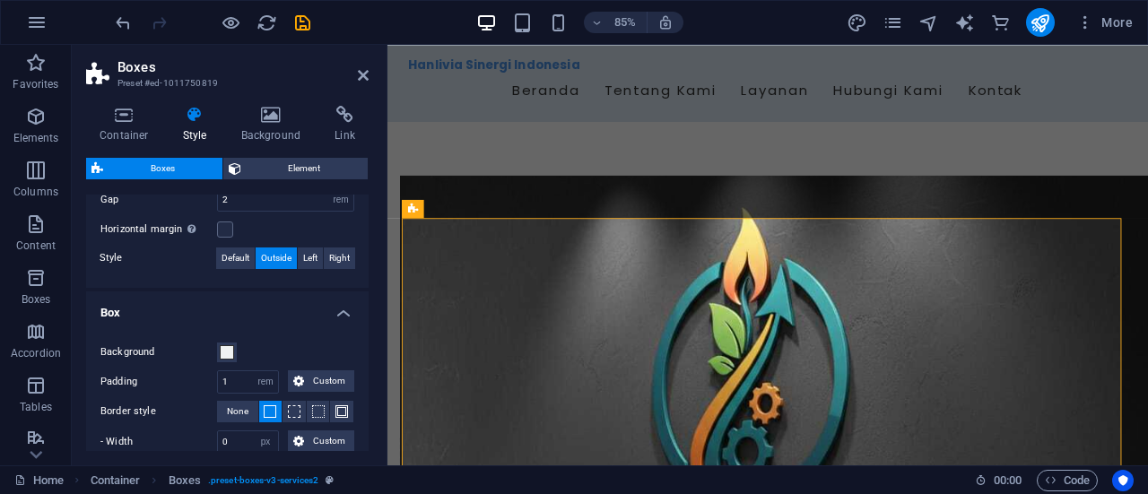
click at [339, 308] on h4 "Box" at bounding box center [227, 307] width 282 height 32
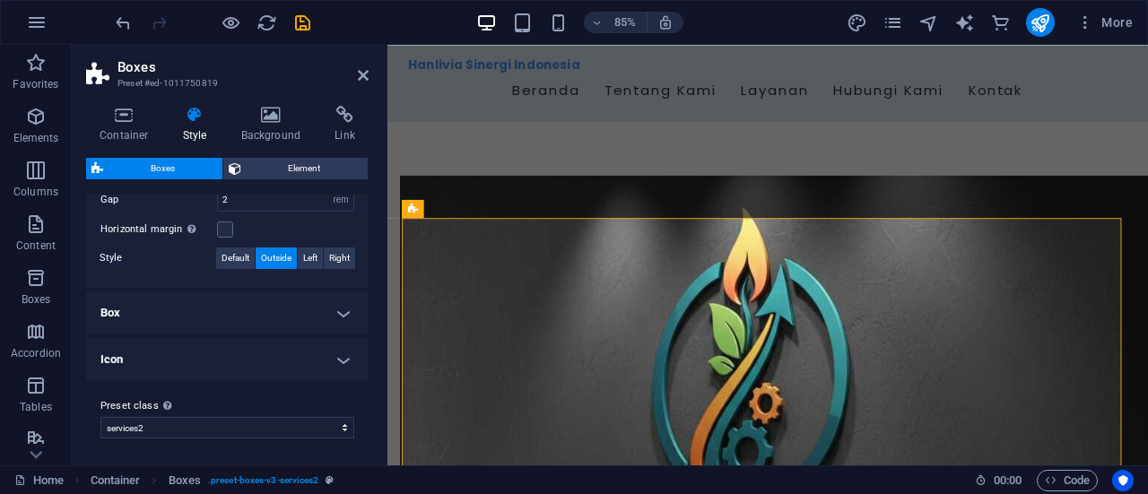
click at [344, 353] on h4 "Icon" at bounding box center [227, 359] width 282 height 43
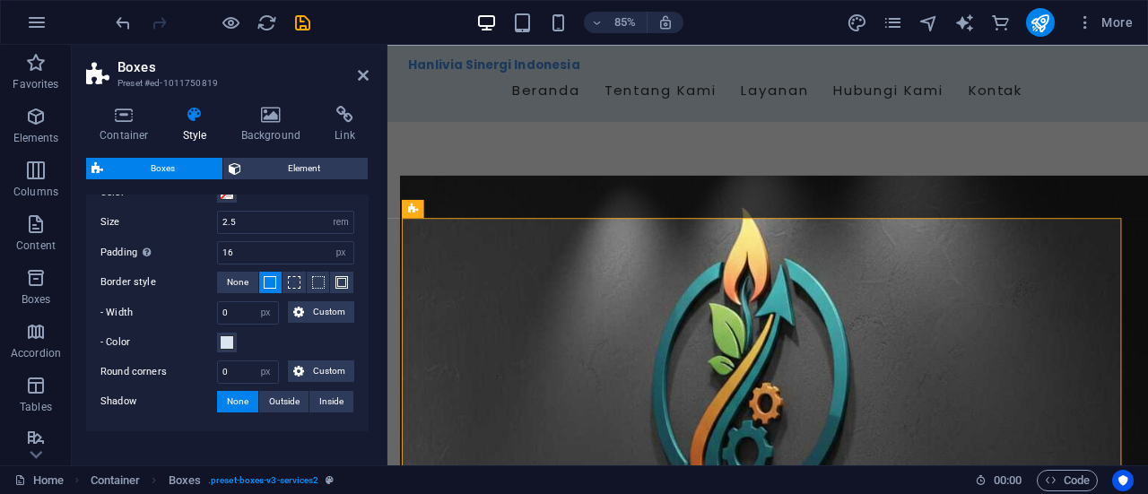
scroll to position [707, 0]
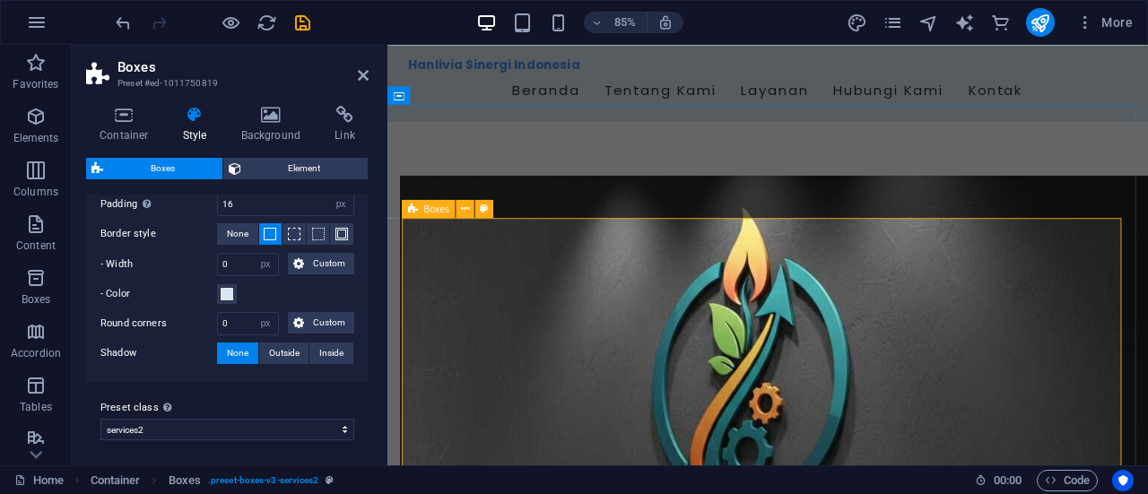
click at [246, 322] on input "0" at bounding box center [248, 324] width 60 height 22
type input "10"
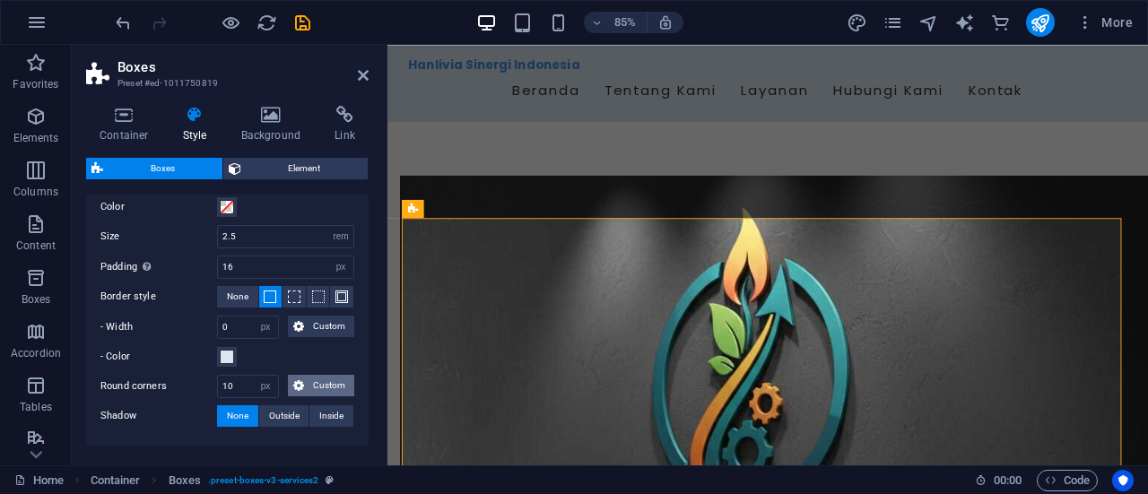
scroll to position [655, 0]
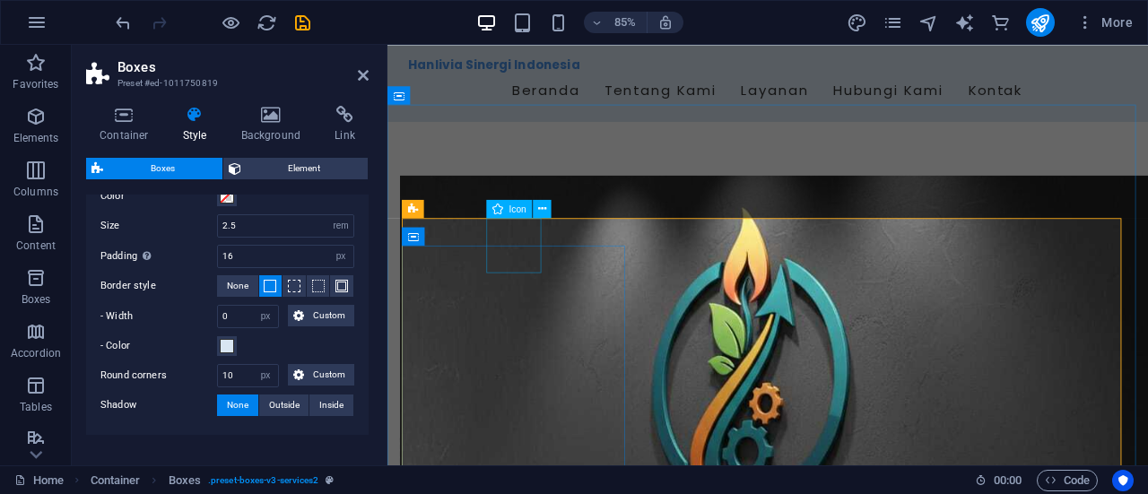
click at [542, 201] on icon at bounding box center [542, 208] width 8 height 16
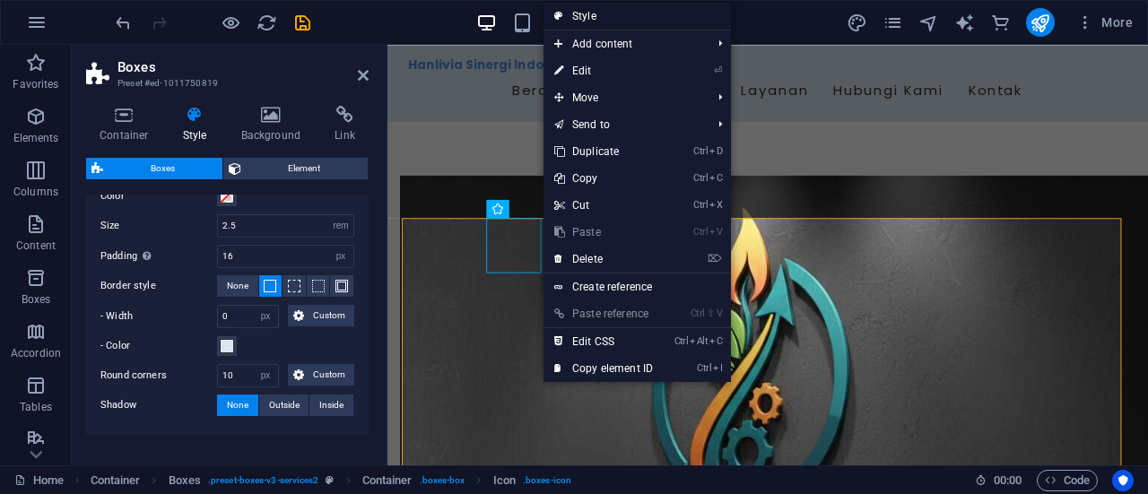
click at [597, 17] on link "Style" at bounding box center [636, 16] width 187 height 27
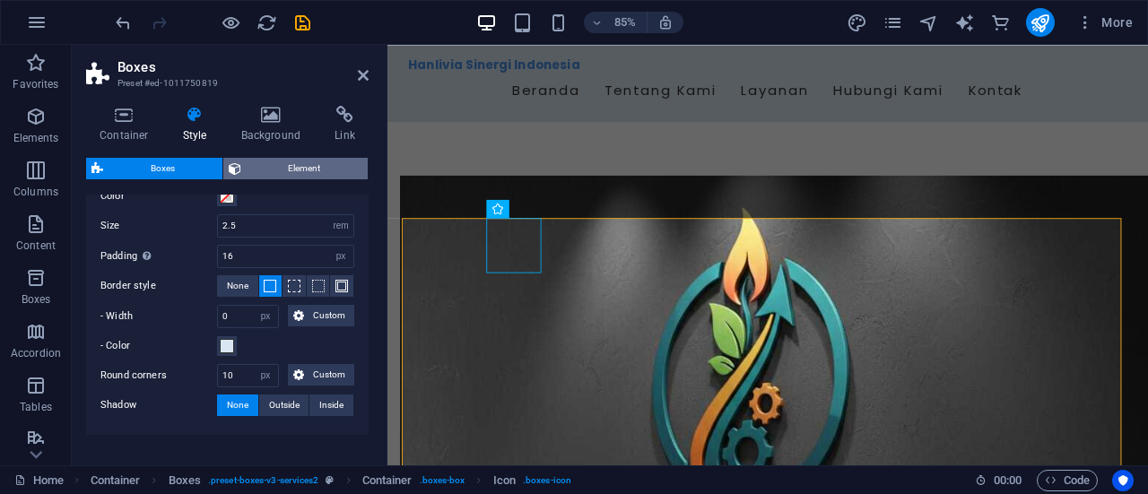
click at [283, 175] on span "Element" at bounding box center [305, 169] width 117 height 22
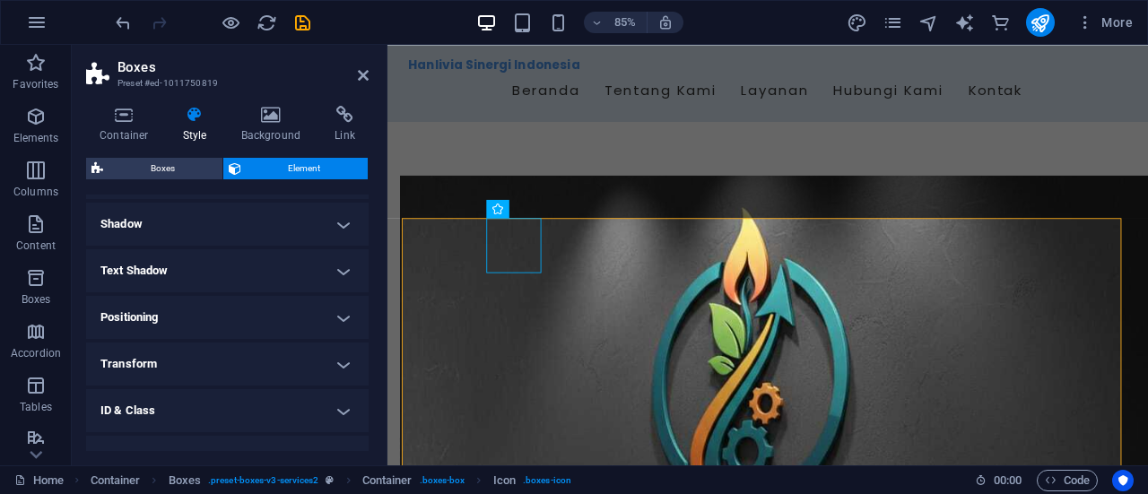
scroll to position [500, 0]
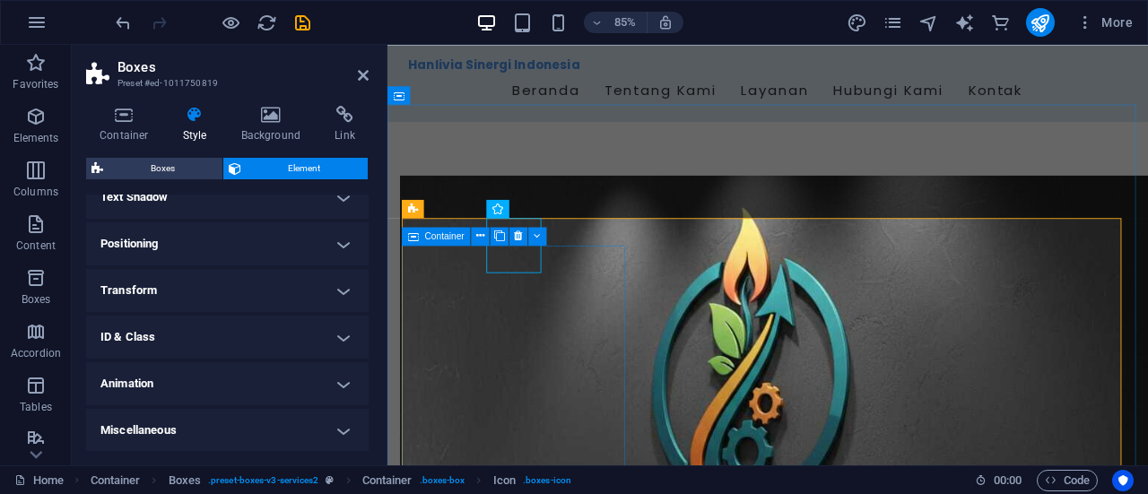
click at [423, 237] on div "Container" at bounding box center [436, 236] width 69 height 18
click at [488, 238] on button at bounding box center [481, 236] width 18 height 18
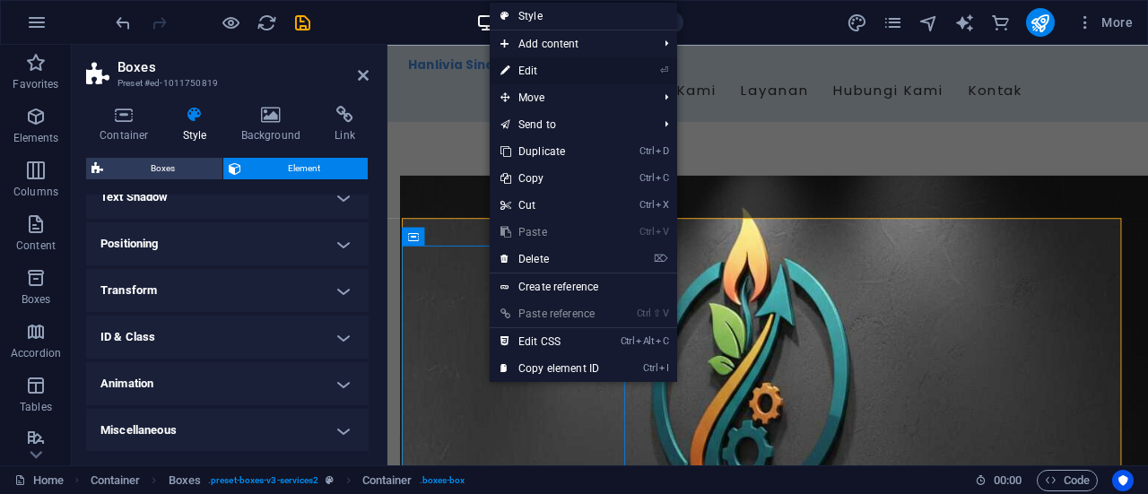
click at [538, 71] on link "⏎ Edit" at bounding box center [550, 70] width 120 height 27
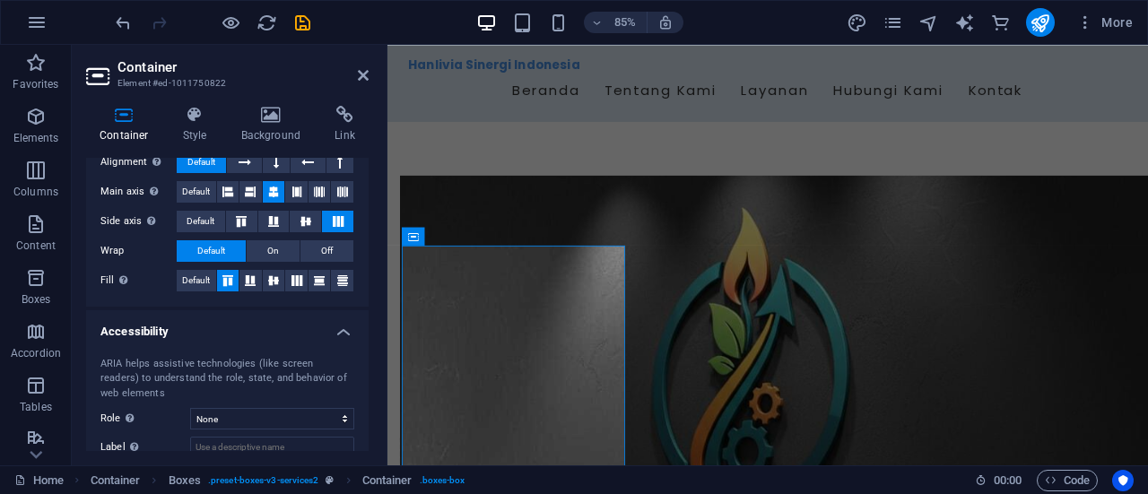
scroll to position [430, 0]
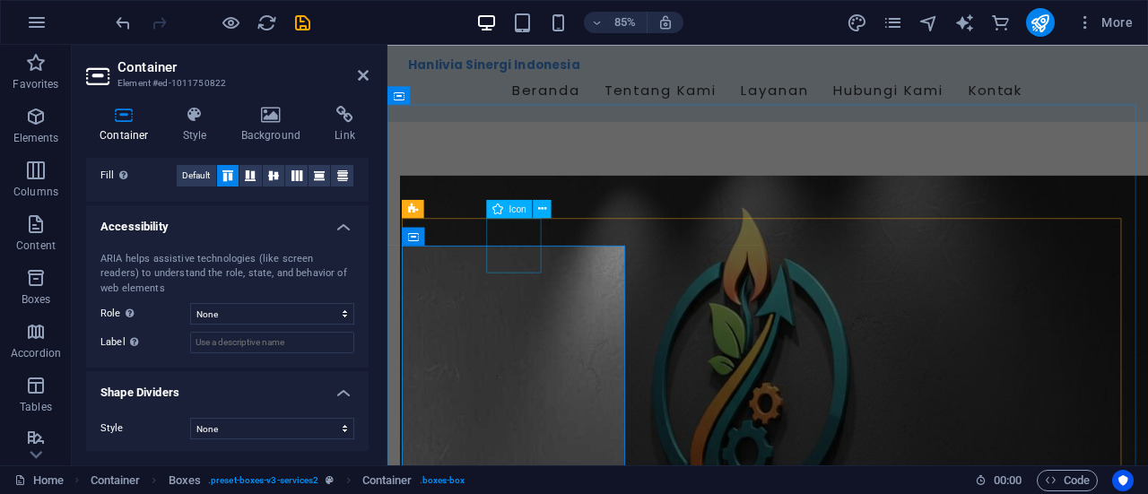
click at [541, 210] on icon at bounding box center [542, 208] width 8 height 16
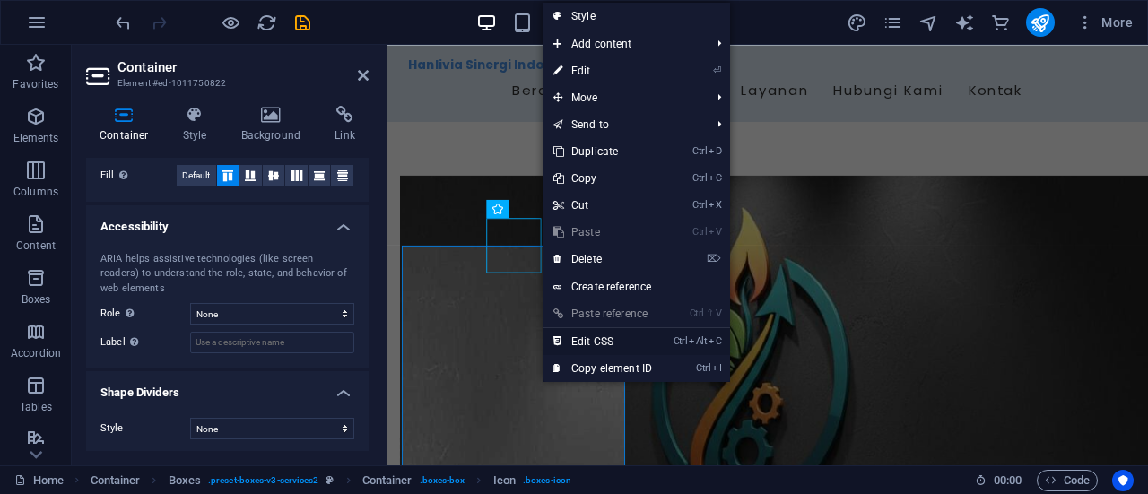
click at [608, 333] on link "Ctrl Alt C Edit CSS" at bounding box center [603, 341] width 120 height 27
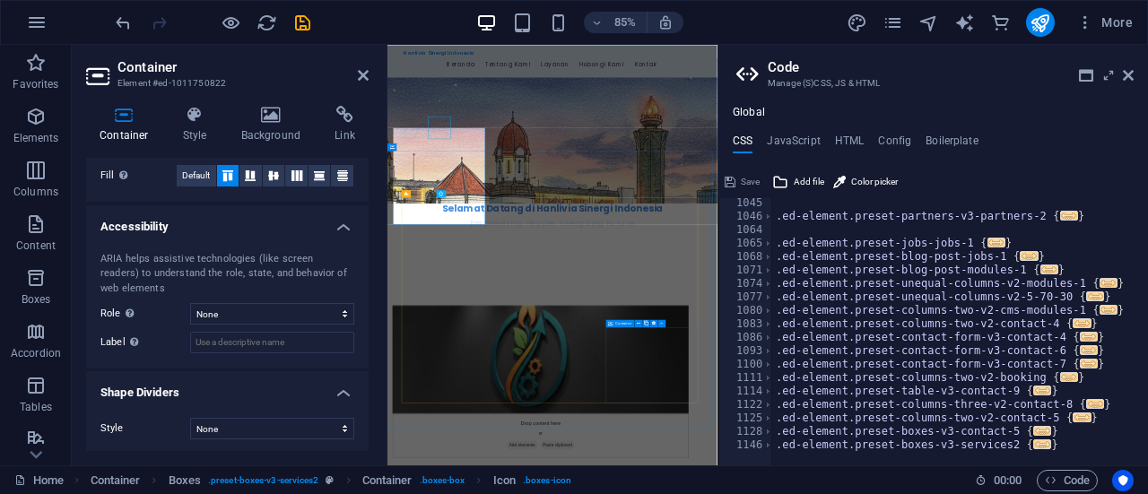
scroll to position [1320, 0]
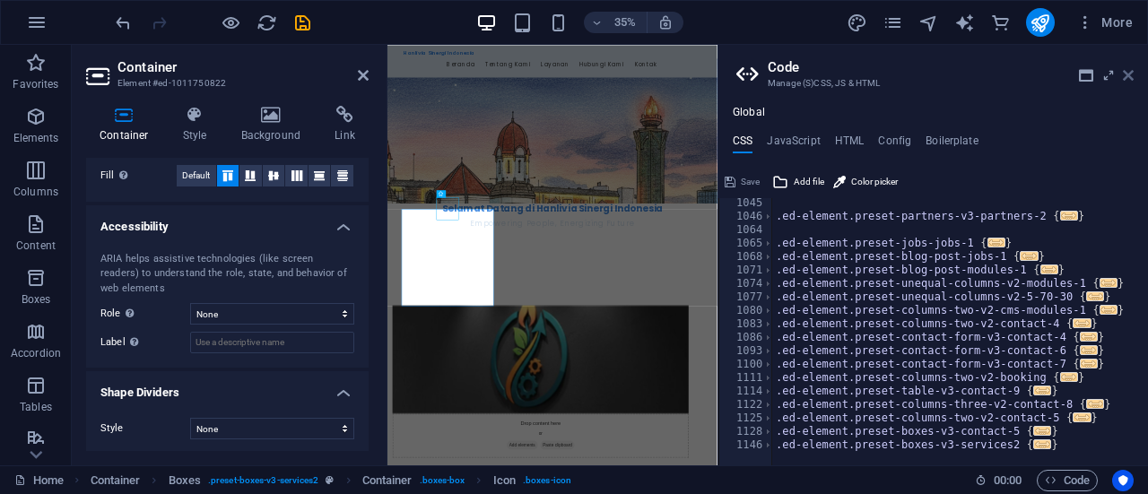
click at [1127, 78] on icon at bounding box center [1128, 75] width 11 height 14
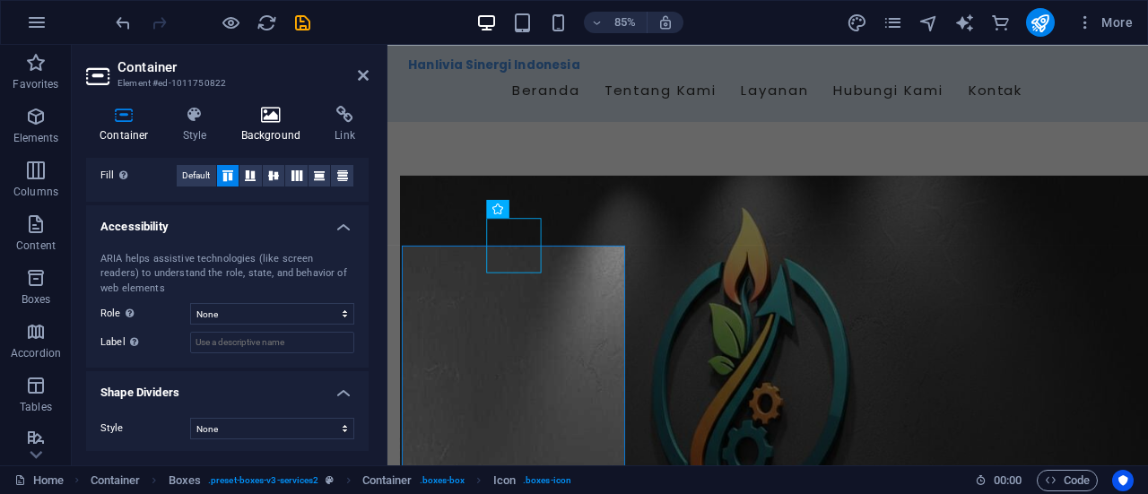
click at [260, 117] on icon at bounding box center [271, 115] width 87 height 18
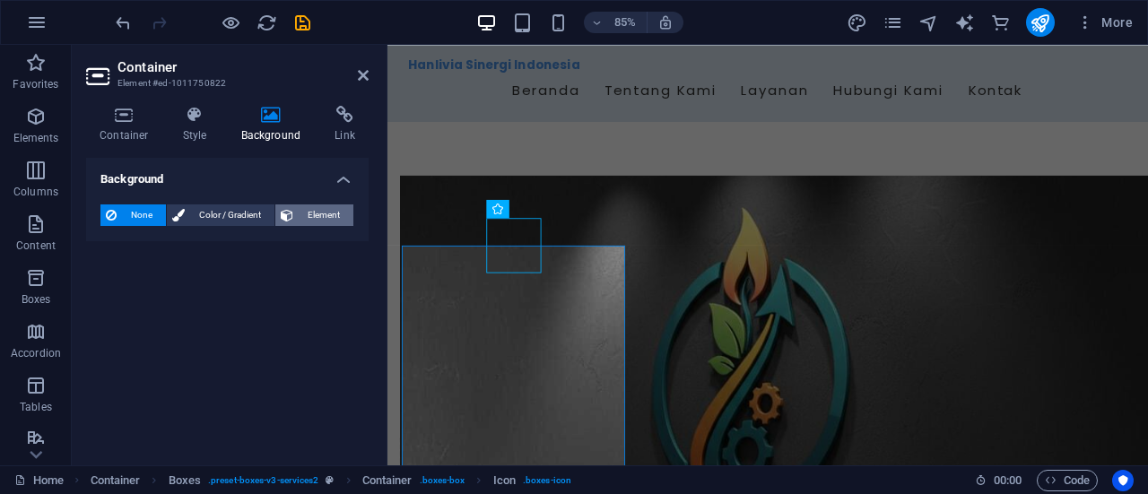
click at [316, 211] on span "Element" at bounding box center [323, 215] width 49 height 22
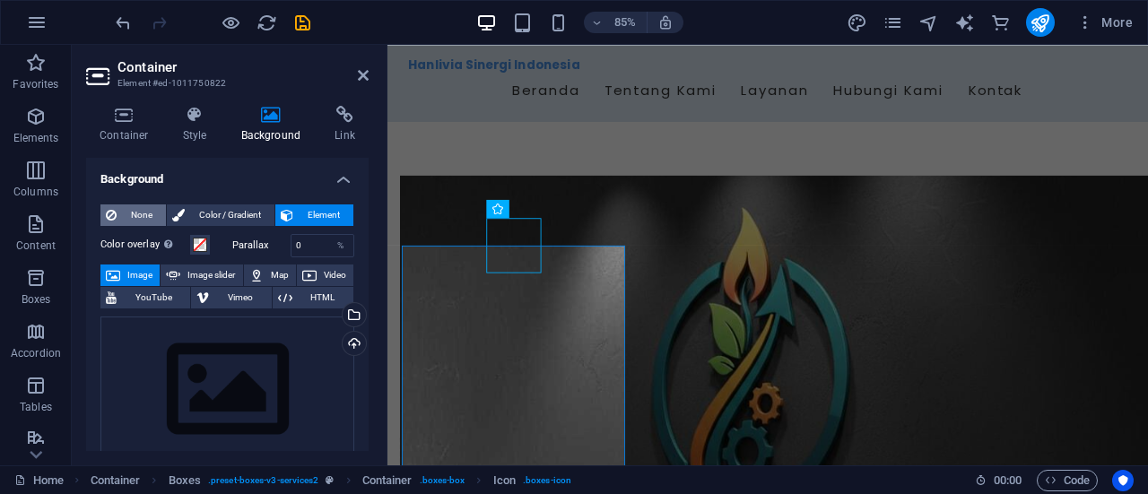
click at [149, 207] on span "None" at bounding box center [141, 215] width 39 height 22
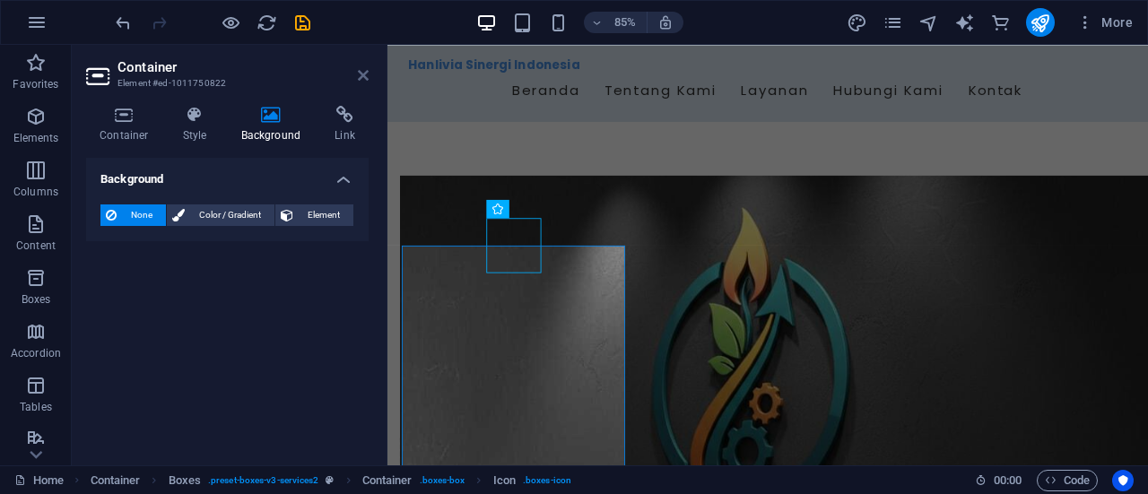
click at [368, 75] on icon at bounding box center [363, 75] width 11 height 14
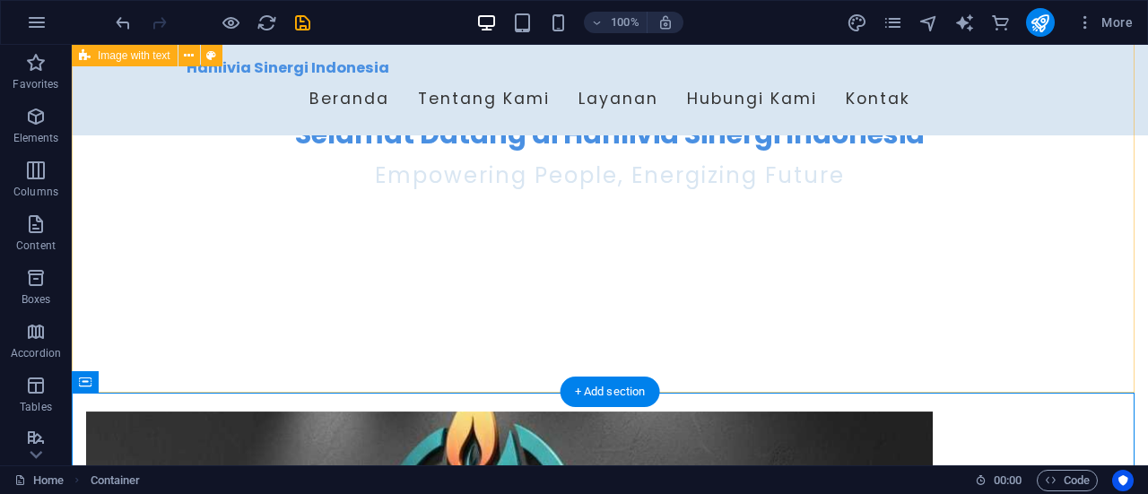
scroll to position [490, 0]
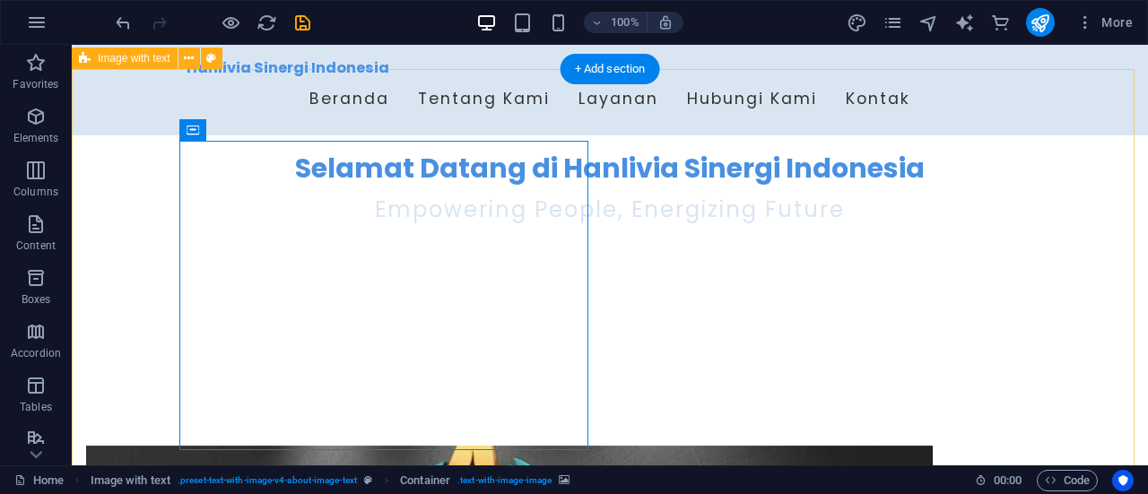
scroll to position [486, 0]
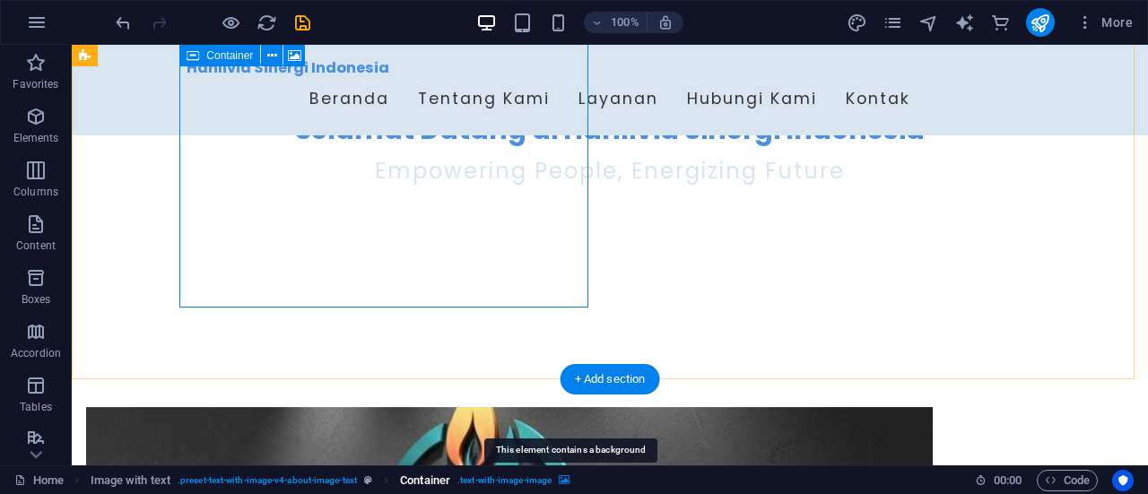
click at [569, 478] on icon "breadcrumb" at bounding box center [564, 480] width 11 height 10
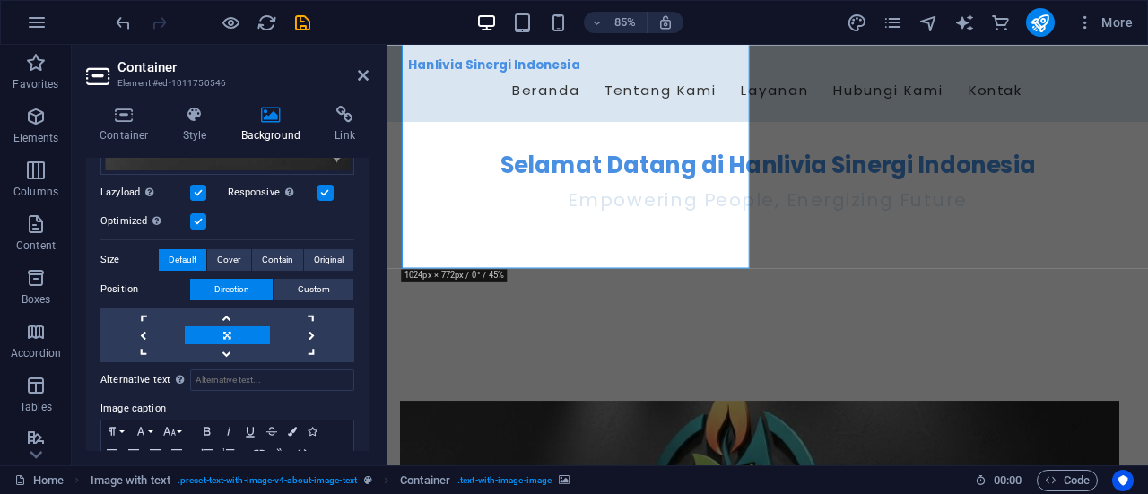
scroll to position [473, 0]
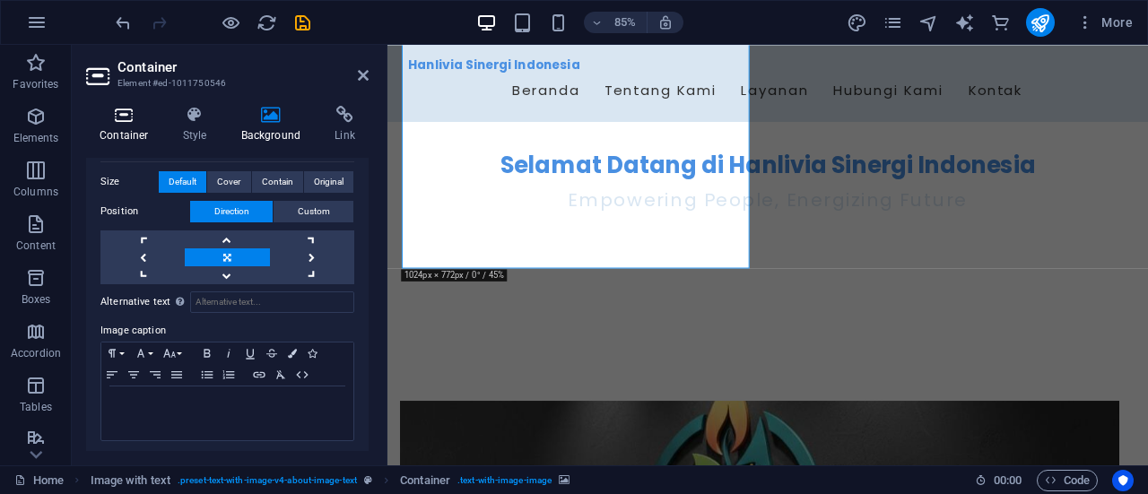
click at [118, 122] on icon at bounding box center [124, 115] width 76 height 18
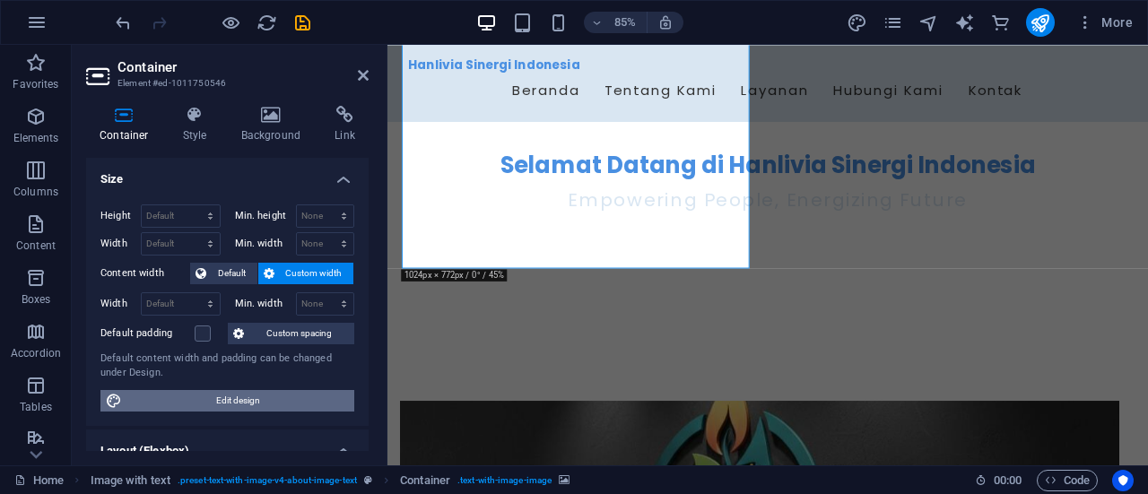
click at [202, 395] on span "Edit design" at bounding box center [237, 401] width 221 height 22
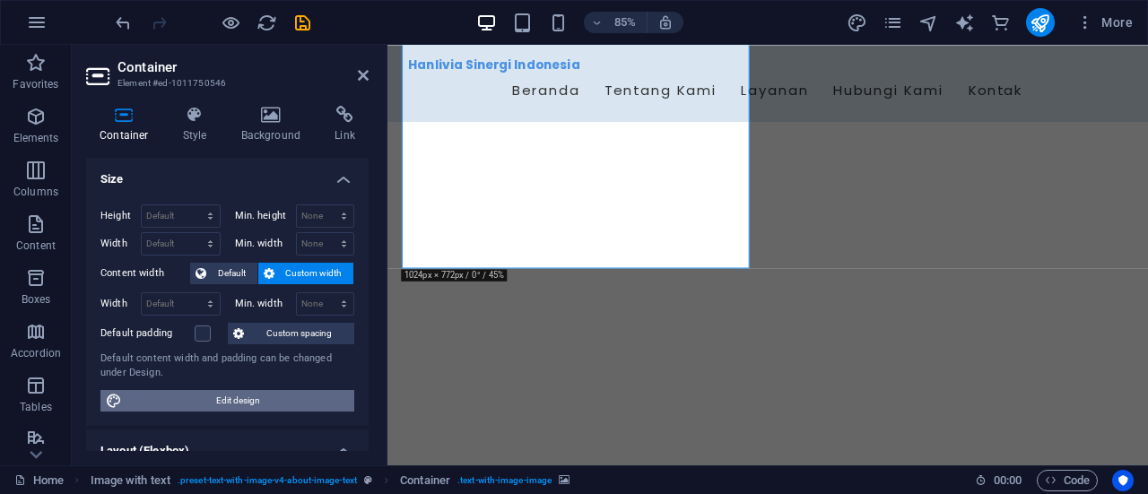
select select "px"
select select "200"
select select "px"
select select "rem"
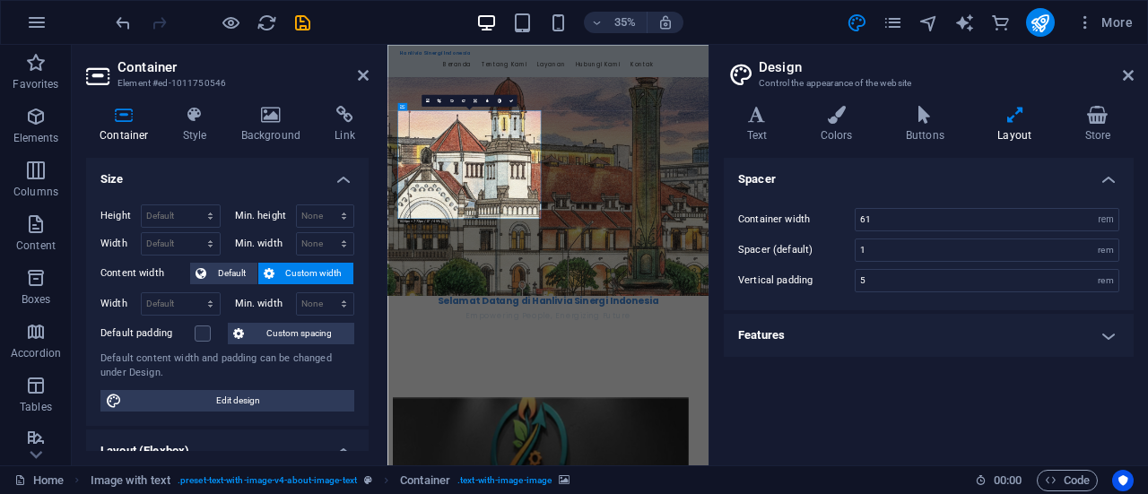
click at [1105, 334] on h4 "Features" at bounding box center [929, 335] width 410 height 43
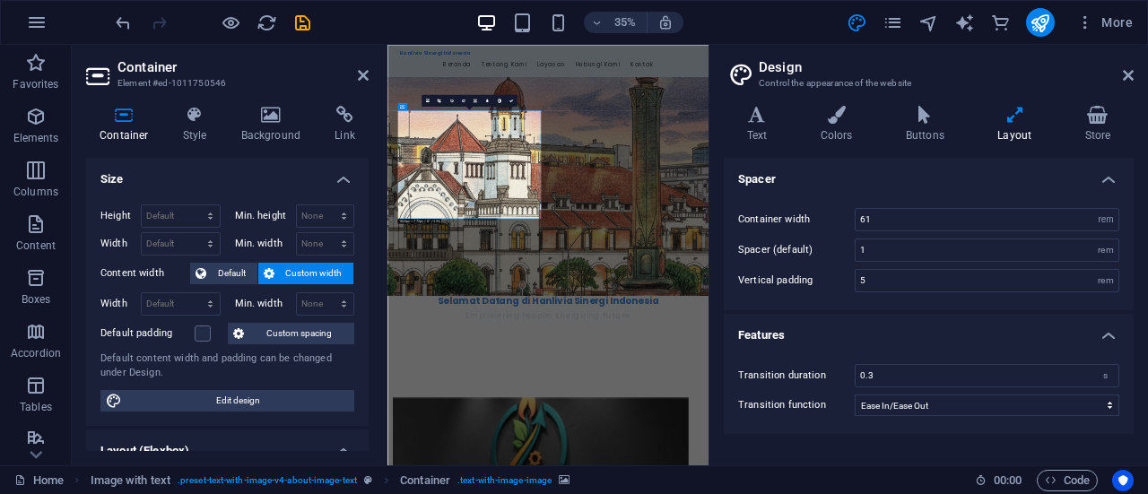
click at [1105, 334] on h4 "Features" at bounding box center [929, 330] width 410 height 32
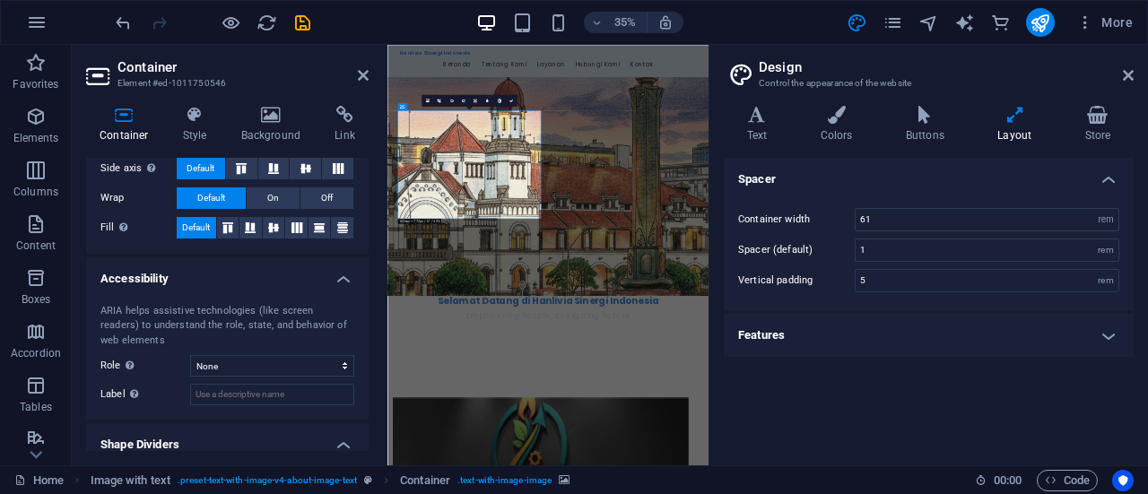
scroll to position [430, 0]
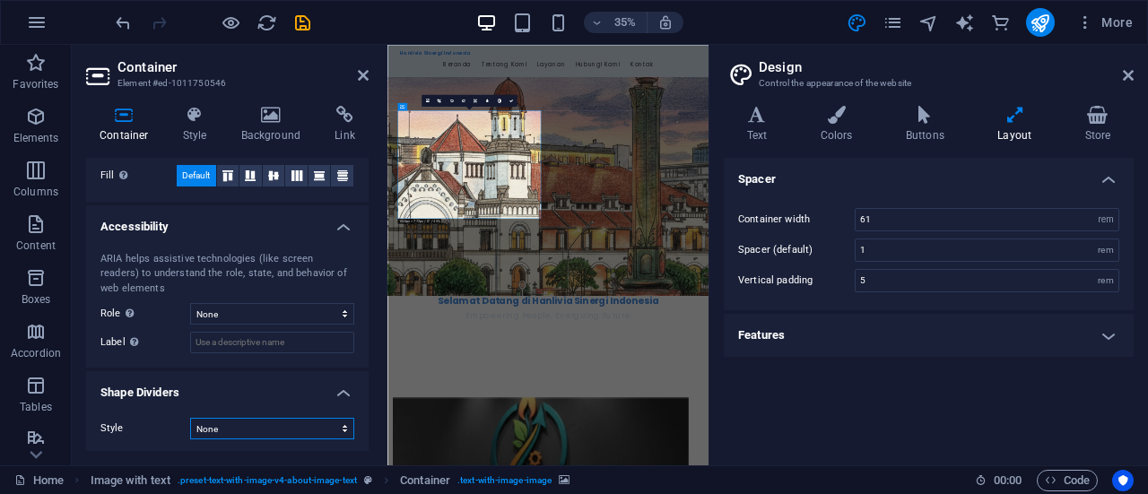
click at [314, 430] on select "None Triangle Square Diagonal Polygon 1 Polygon 2 Zigzag Multiple Zigzags Waves…" at bounding box center [272, 429] width 164 height 22
click at [190, 418] on select "None Triangle Square Diagonal Polygon 1 Polygon 2 Zigzag Multiple Zigzags Waves…" at bounding box center [272, 429] width 164 height 22
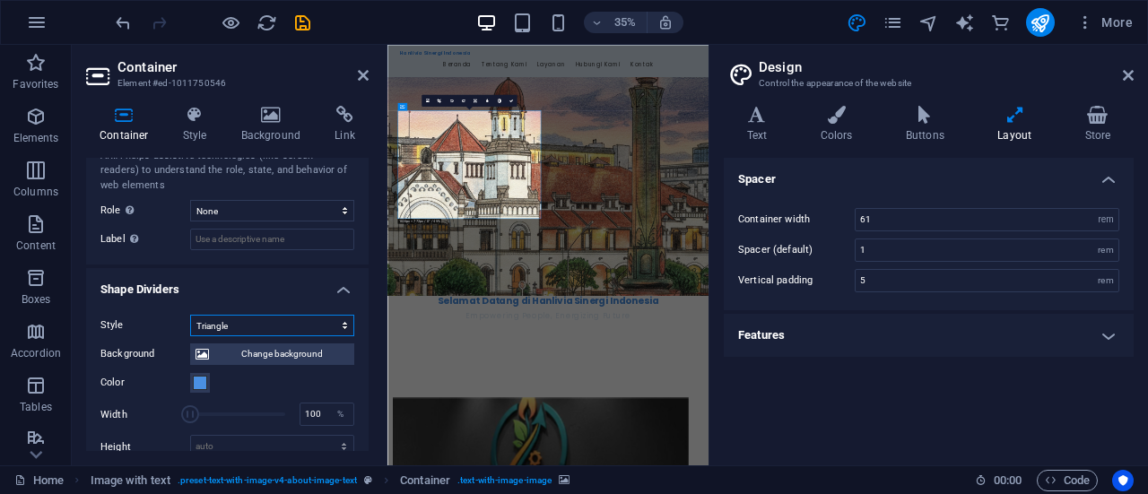
scroll to position [532, 0]
click at [328, 324] on select "None Triangle Square Diagonal Polygon 1 Polygon 2 Zigzag Multiple Zigzags Waves…" at bounding box center [272, 327] width 164 height 22
select select "none"
click at [190, 337] on select "None Triangle Square Diagonal Polygon 1 Polygon 2 Zigzag Multiple Zigzags Waves…" at bounding box center [272, 327] width 164 height 22
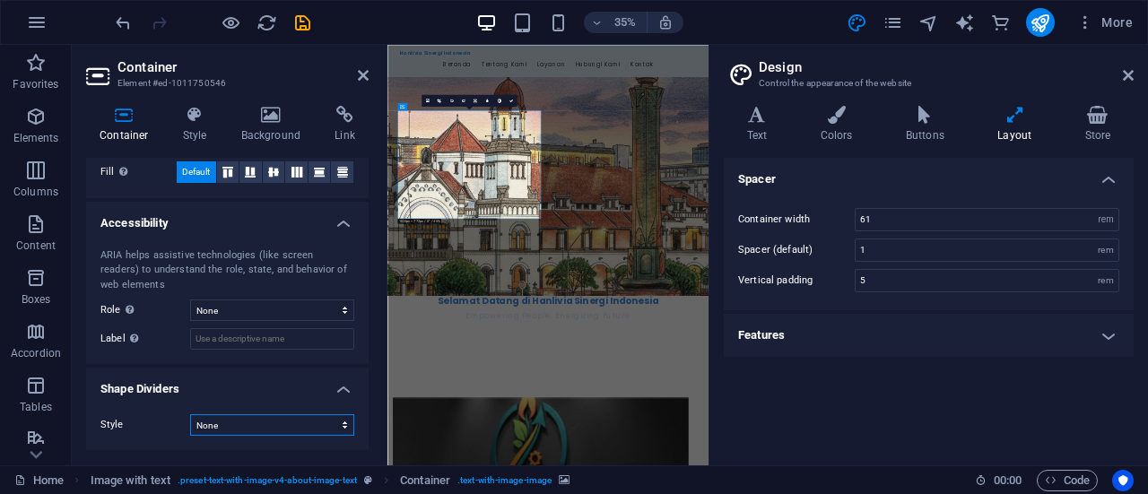
scroll to position [430, 0]
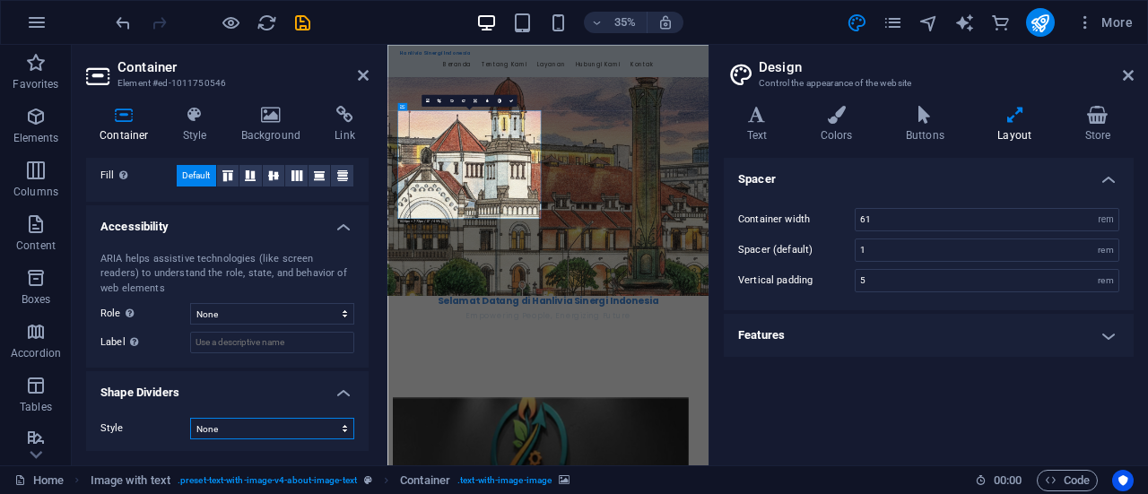
click at [314, 422] on select "None Triangle Square Diagonal Polygon 1 Polygon 2 Zigzag Multiple Zigzags Waves…" at bounding box center [272, 429] width 164 height 22
click at [190, 418] on select "None Triangle Square Diagonal Polygon 1 Polygon 2 Zigzag Multiple Zigzags Waves…" at bounding box center [272, 429] width 164 height 22
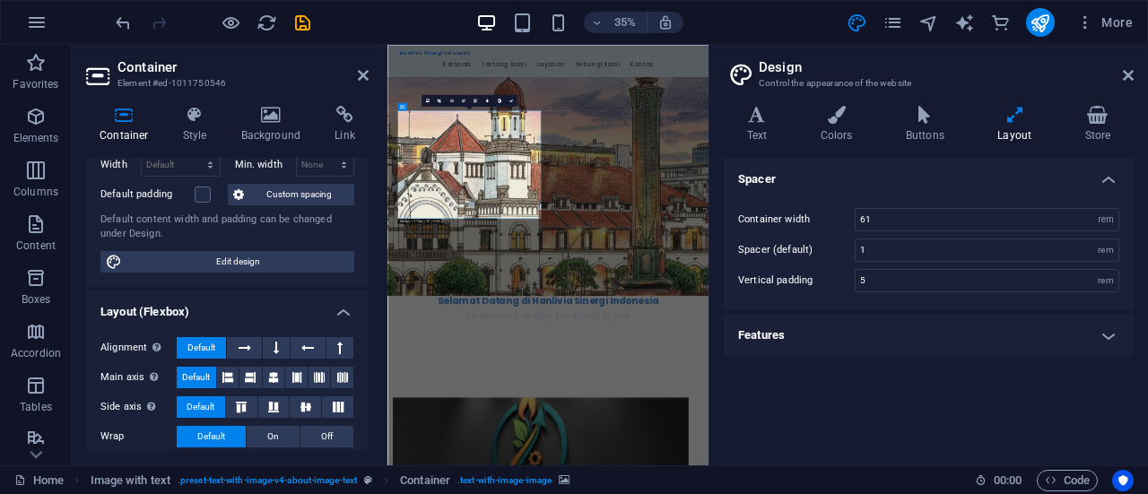
scroll to position [93, 0]
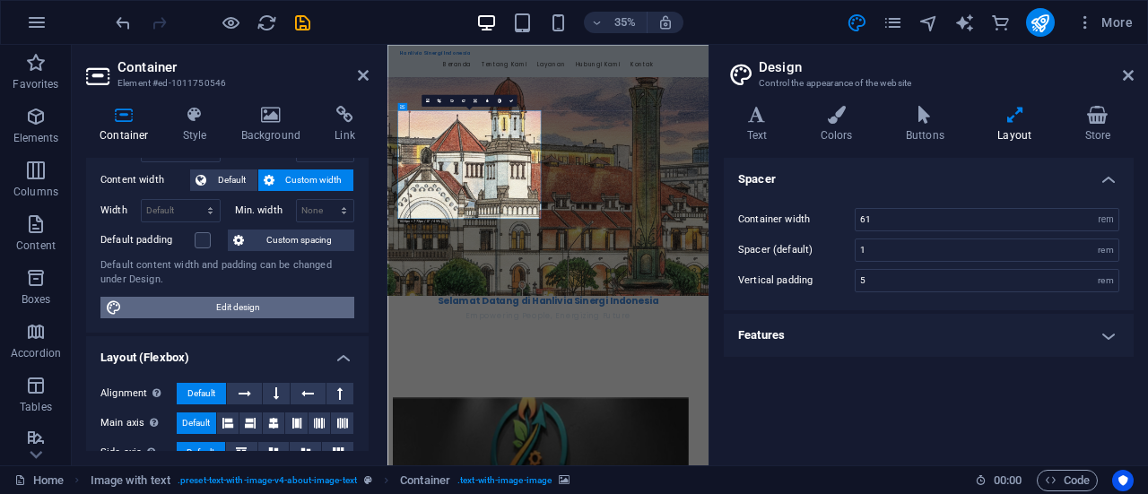
click at [222, 305] on span "Edit design" at bounding box center [237, 308] width 221 height 22
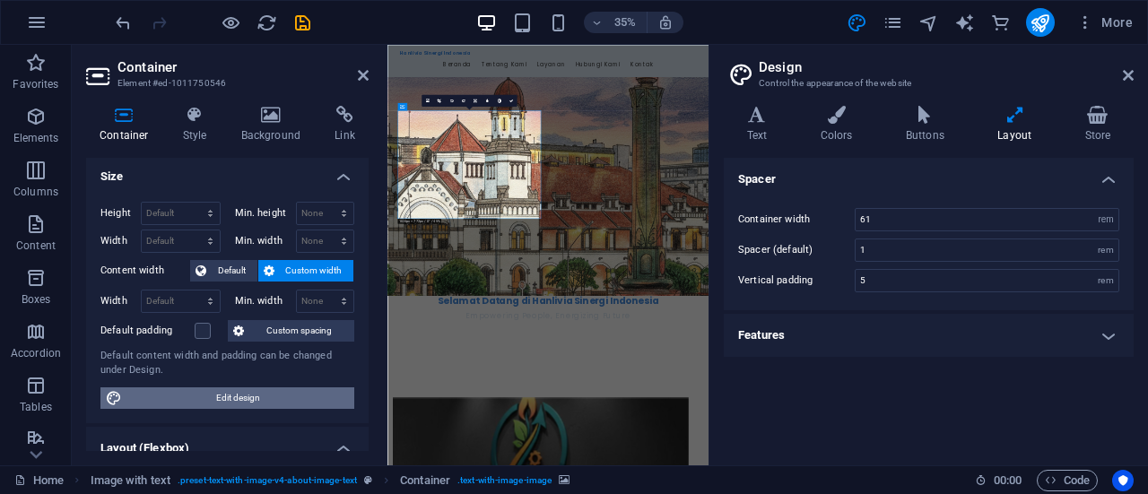
scroll to position [0, 0]
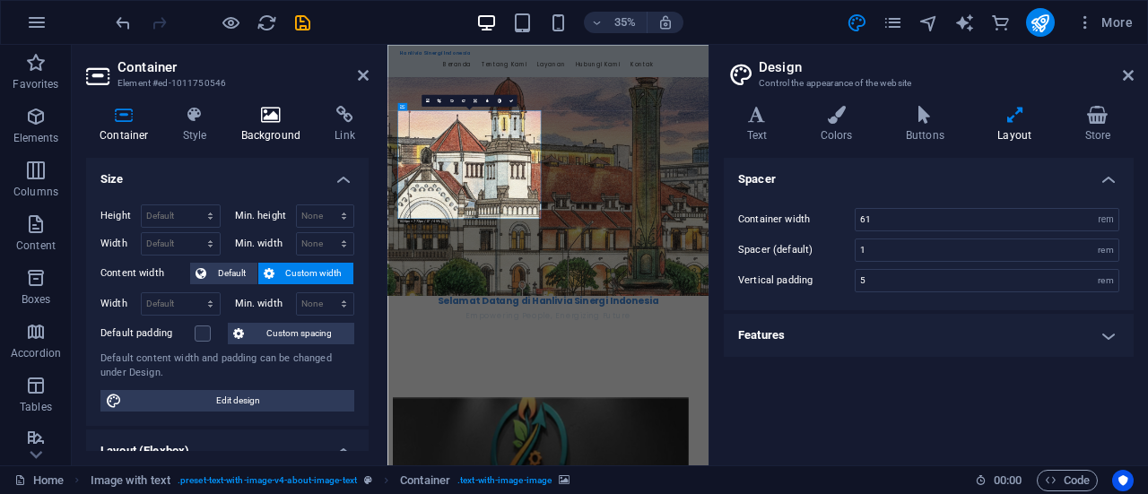
click at [262, 135] on h4 "Background" at bounding box center [275, 125] width 94 height 38
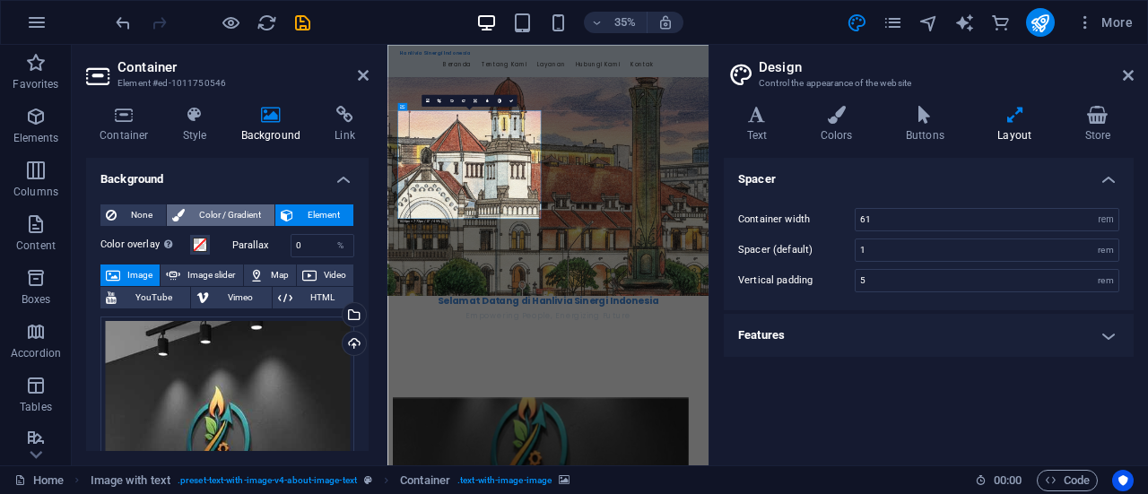
click at [244, 216] on span "Color / Gradient" at bounding box center [229, 215] width 79 height 22
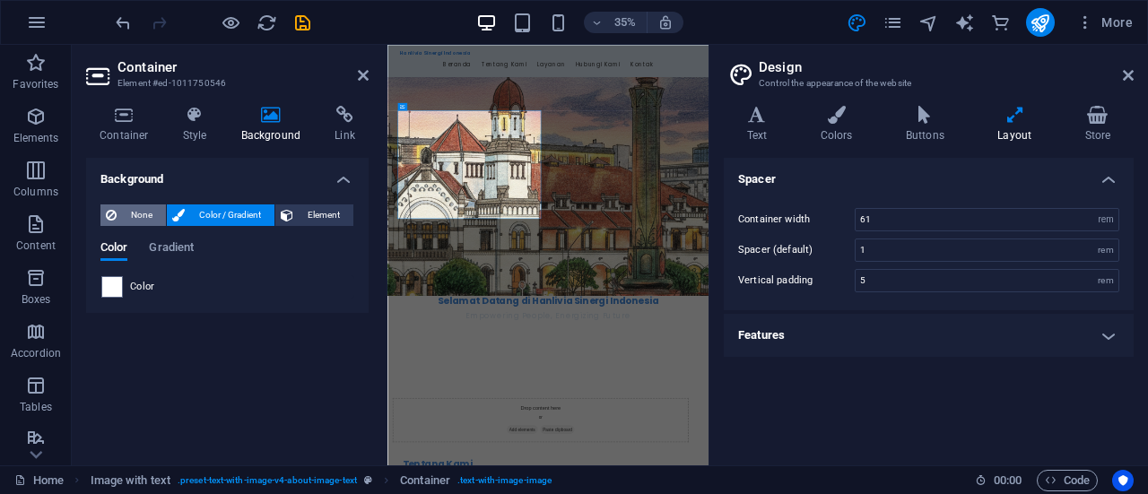
click at [122, 211] on span "None" at bounding box center [141, 215] width 39 height 22
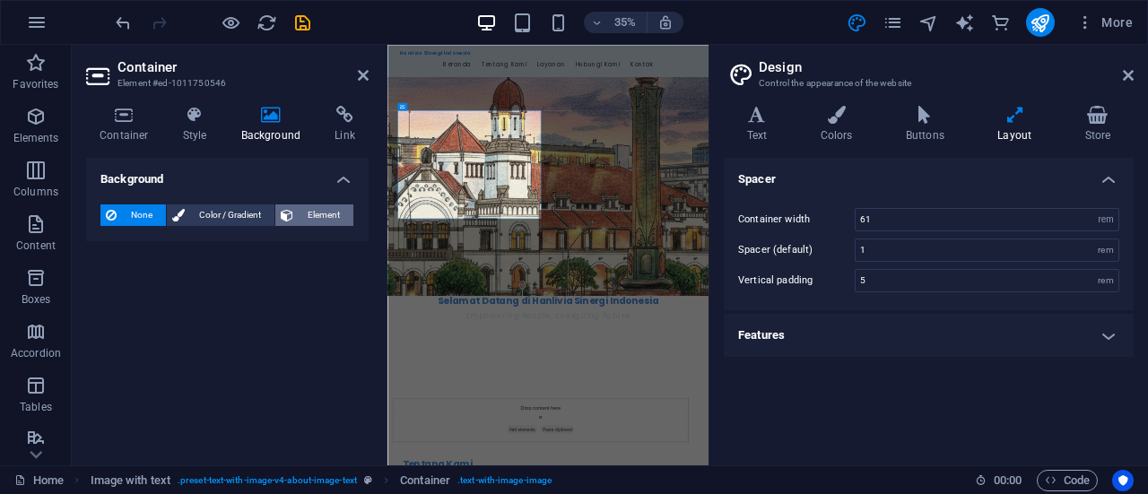
click at [313, 211] on span "Element" at bounding box center [323, 215] width 49 height 22
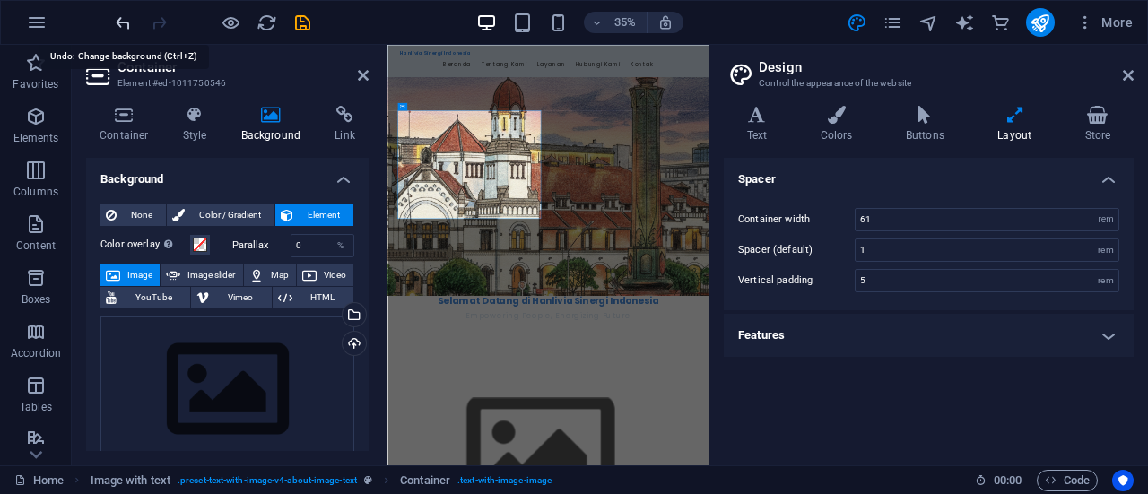
click at [120, 15] on icon "undo" at bounding box center [123, 23] width 21 height 21
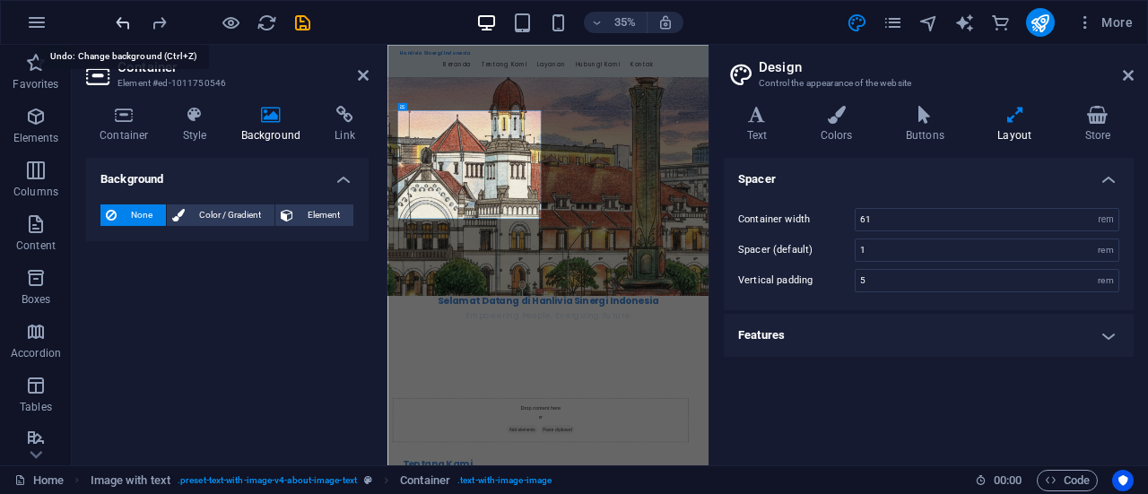
click at [120, 15] on icon "undo" at bounding box center [123, 23] width 21 height 21
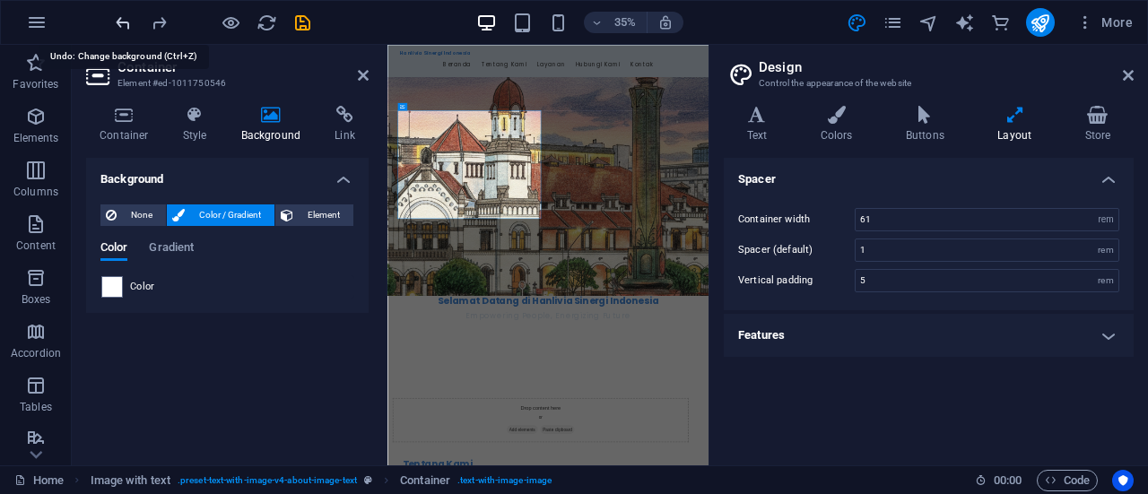
click at [120, 15] on icon "undo" at bounding box center [123, 23] width 21 height 21
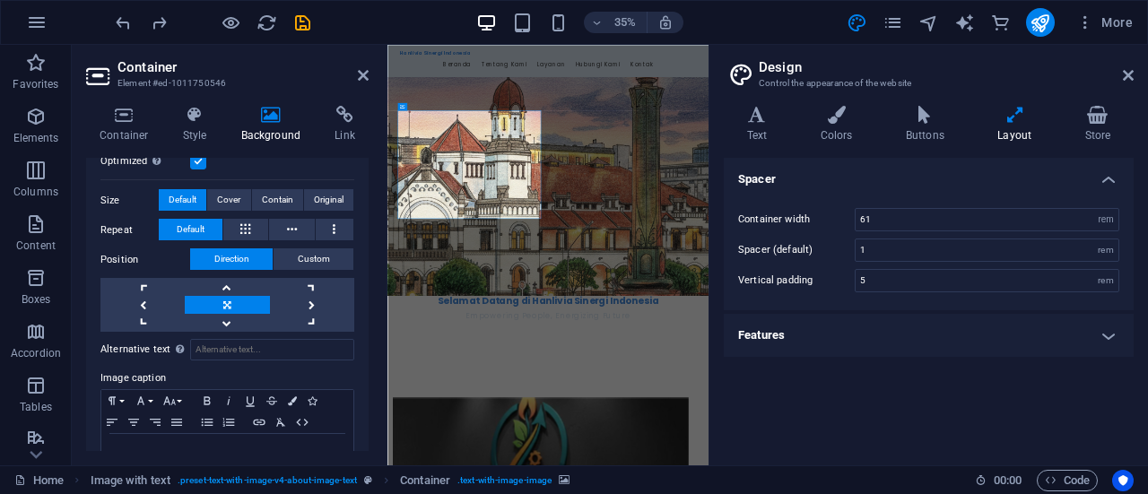
scroll to position [397, 0]
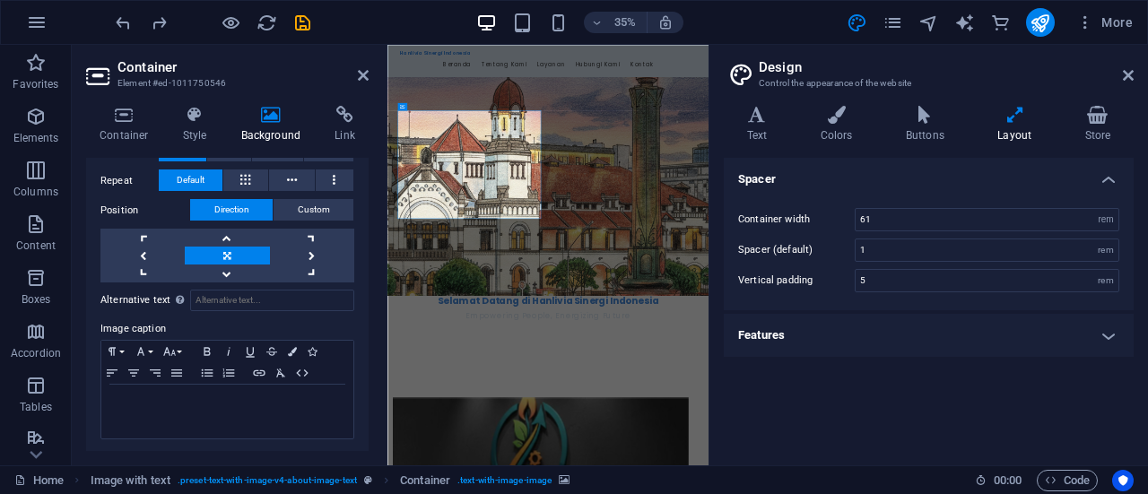
click at [1124, 83] on header "Design Control the appearance of the website" at bounding box center [930, 68] width 406 height 47
click at [1126, 73] on icon at bounding box center [1128, 75] width 11 height 14
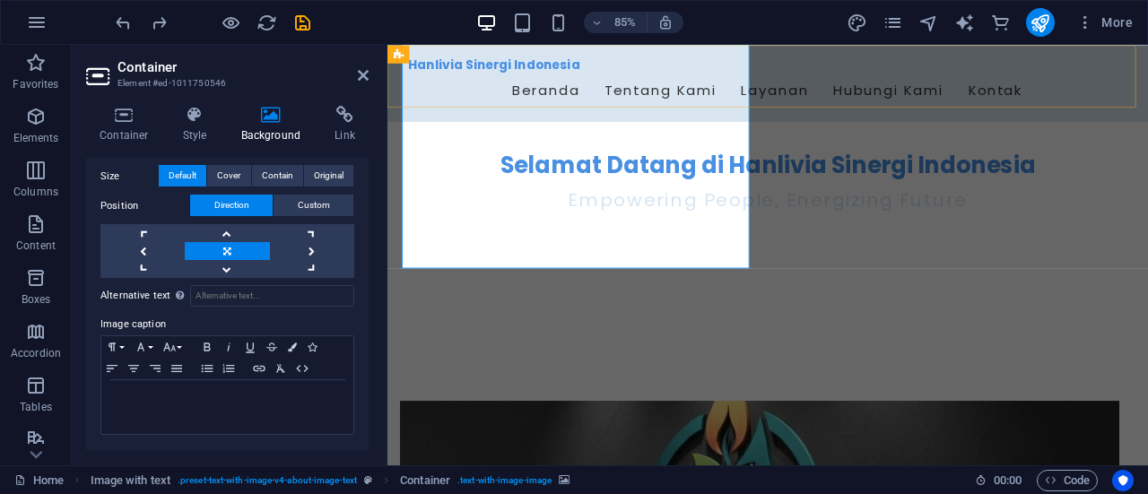
scroll to position [368, 0]
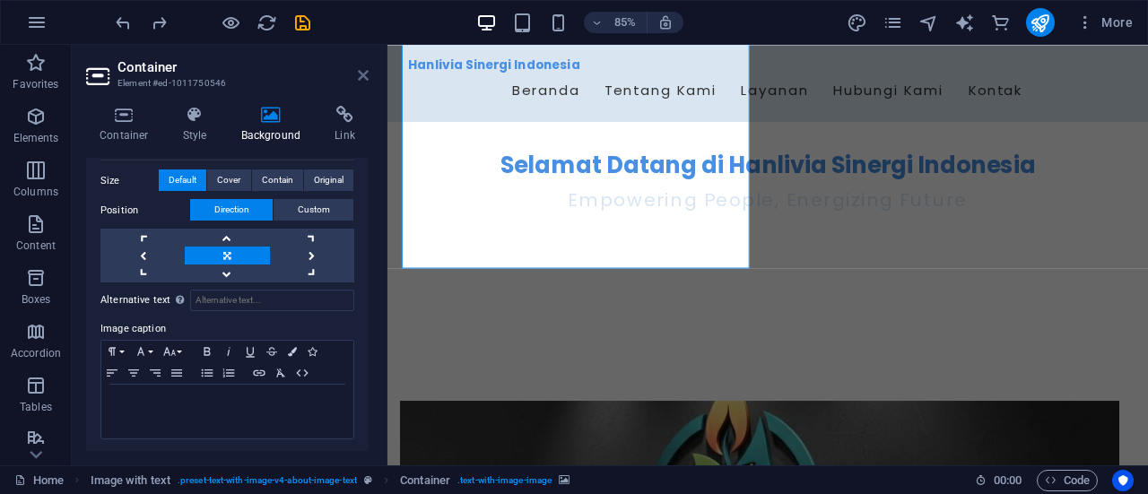
click at [364, 73] on icon at bounding box center [363, 75] width 11 height 14
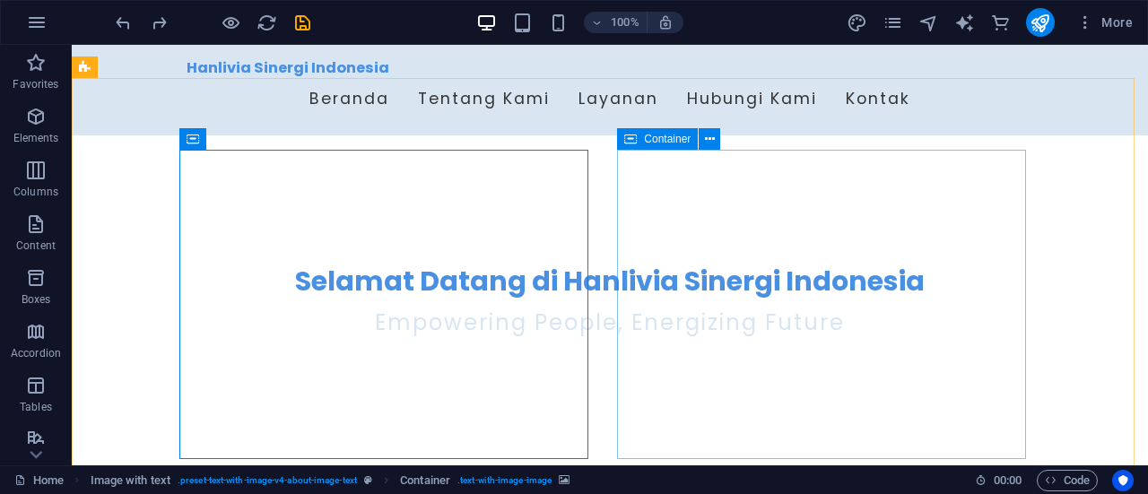
scroll to position [335, 0]
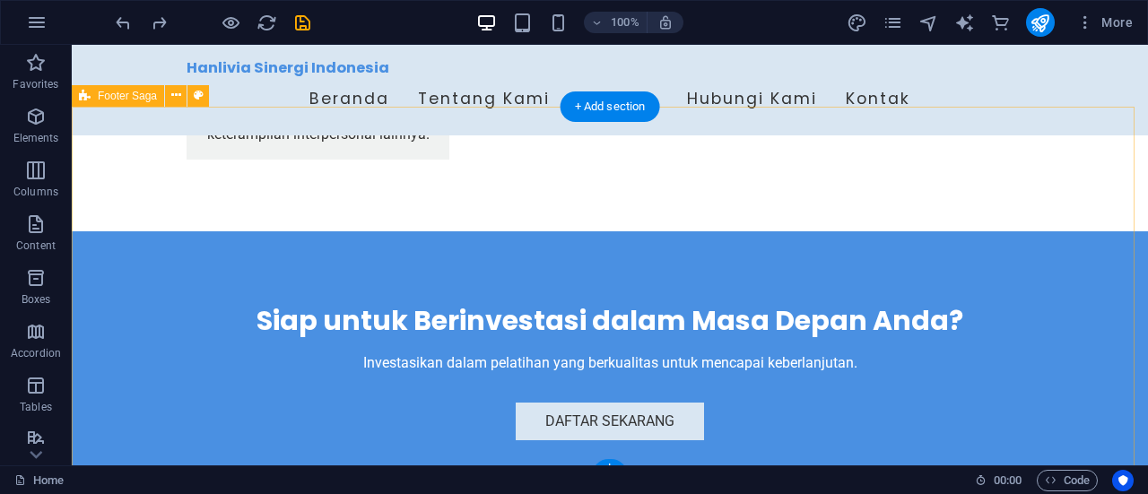
scroll to position [3253, 0]
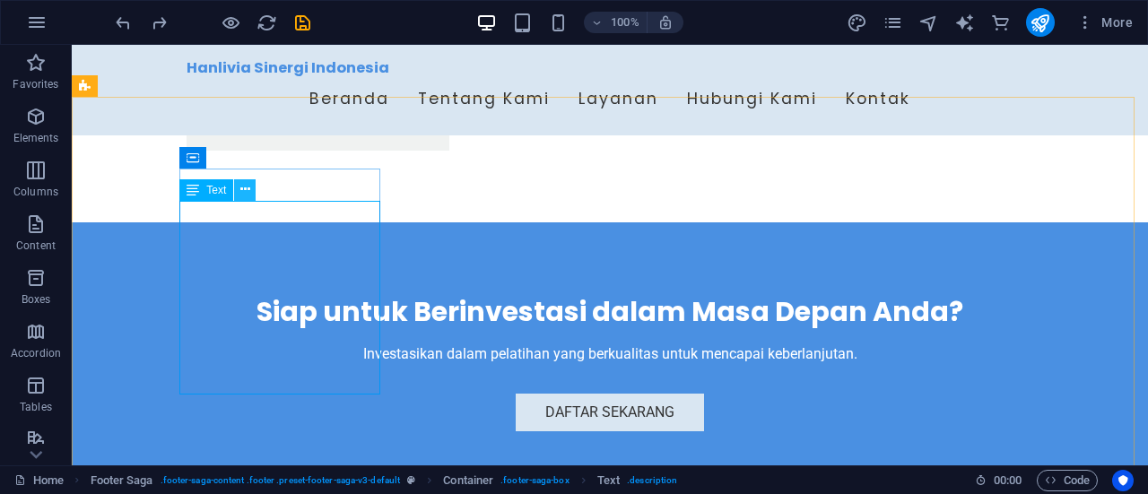
click at [240, 195] on icon at bounding box center [245, 189] width 10 height 19
click at [196, 191] on icon at bounding box center [193, 190] width 13 height 22
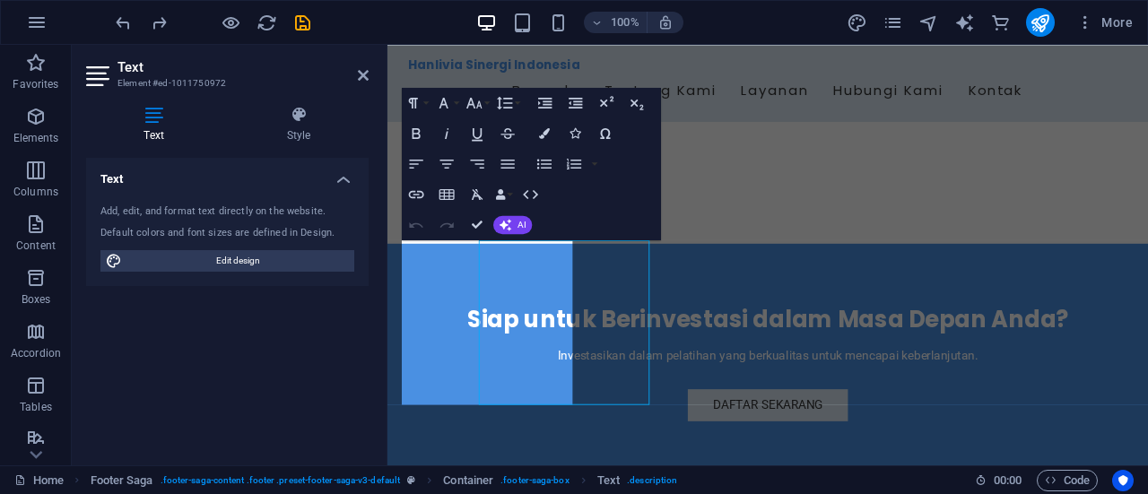
scroll to position [3180, 0]
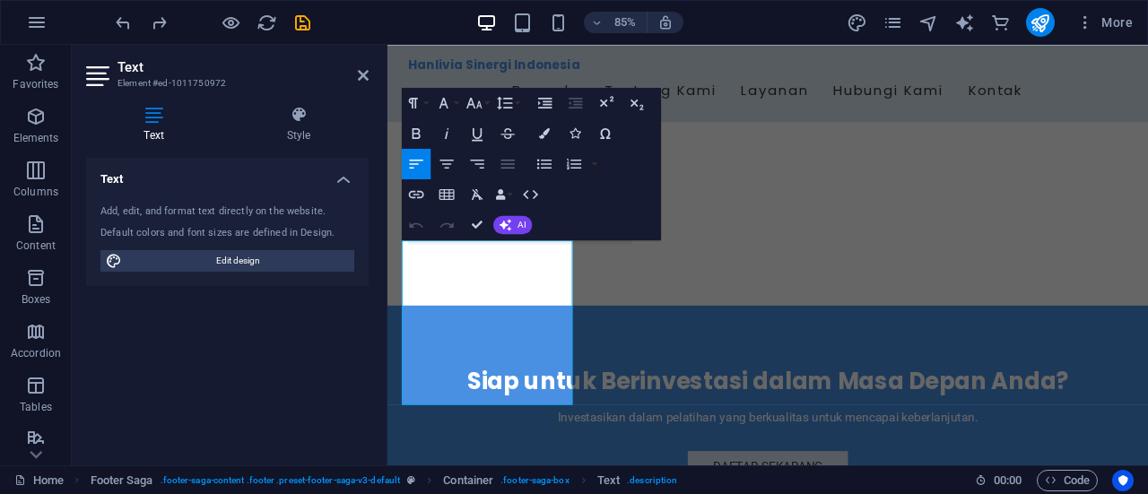
click at [506, 171] on icon "button" at bounding box center [508, 164] width 18 height 18
click at [334, 291] on div "Text Add, edit, and format text directly on the website. Default colors and fon…" at bounding box center [227, 304] width 282 height 293
click at [308, 117] on icon at bounding box center [299, 115] width 140 height 18
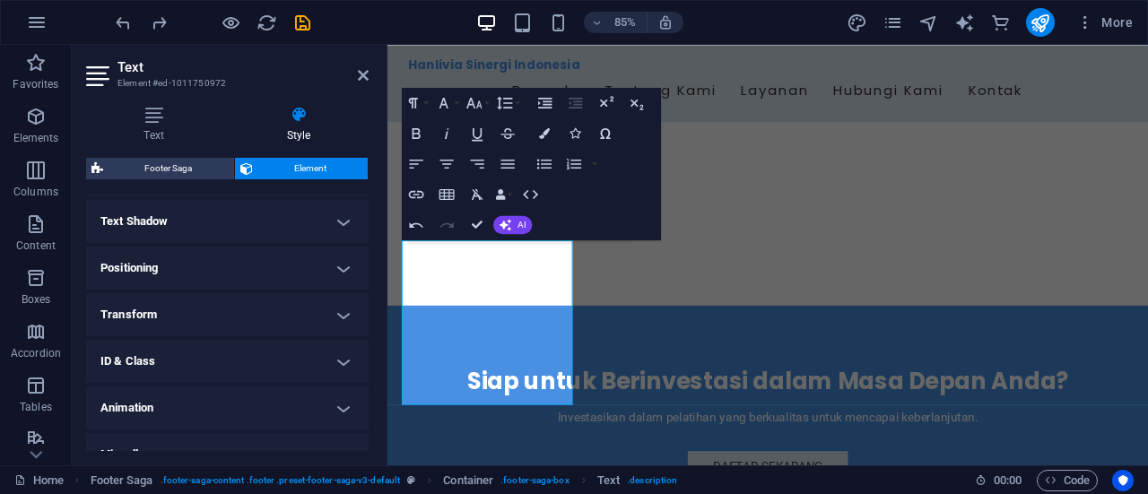
scroll to position [500, 0]
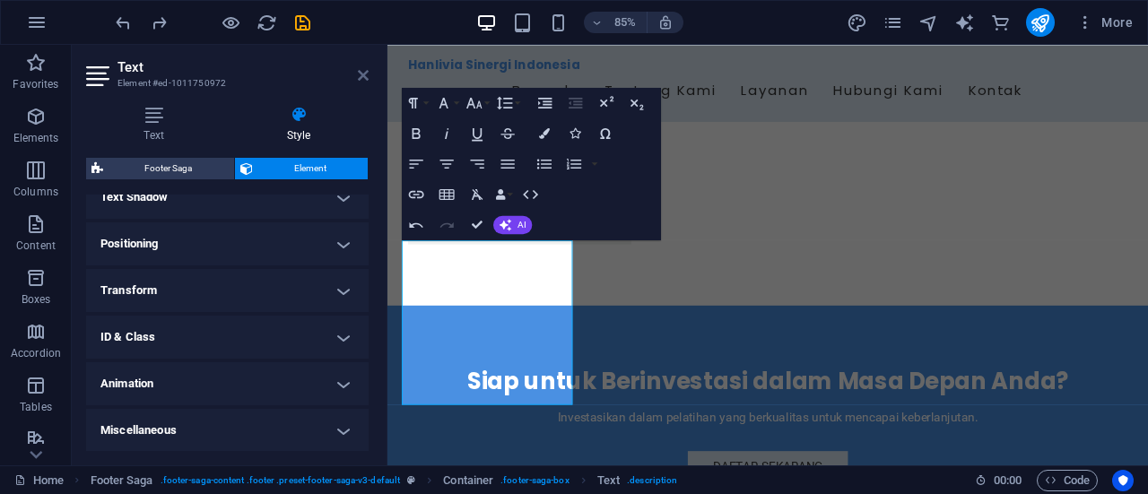
click at [358, 72] on icon at bounding box center [363, 75] width 11 height 14
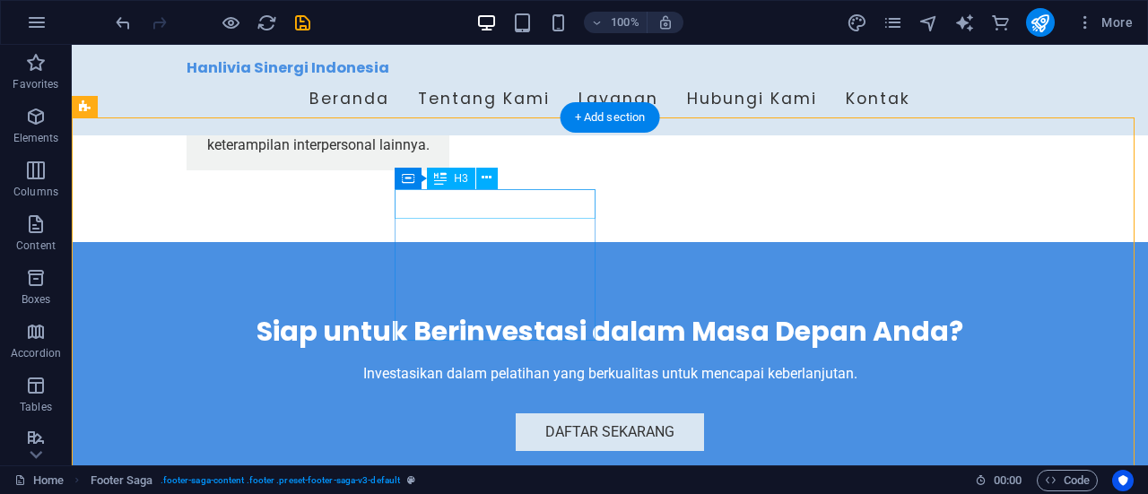
scroll to position [3199, 0]
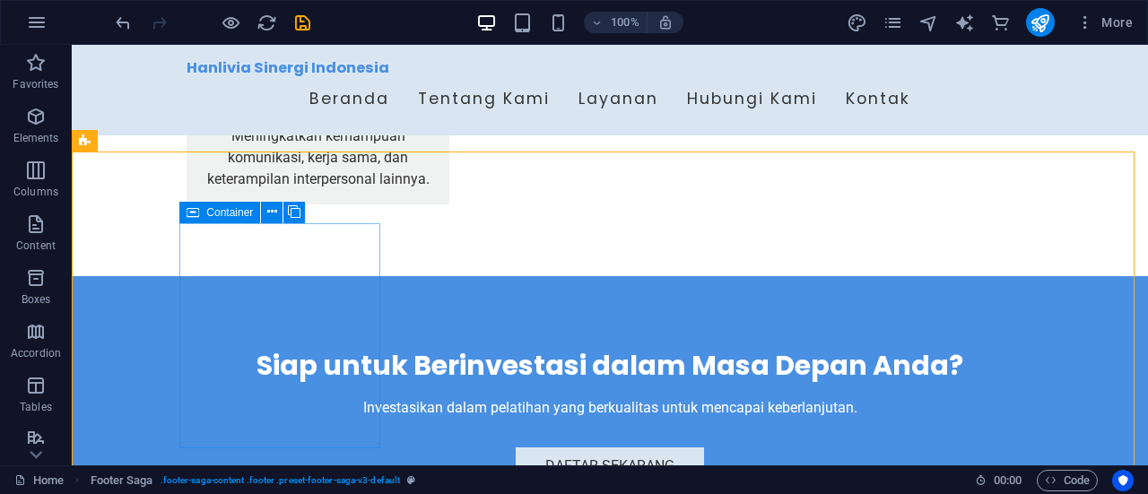
click at [205, 213] on div "Container" at bounding box center [219, 213] width 81 height 22
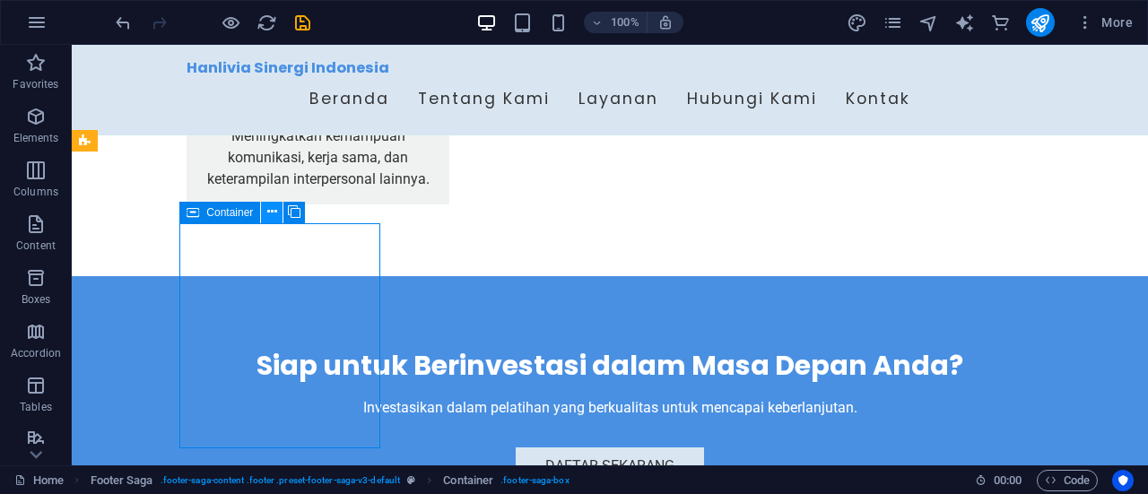
click at [275, 213] on icon at bounding box center [272, 212] width 10 height 19
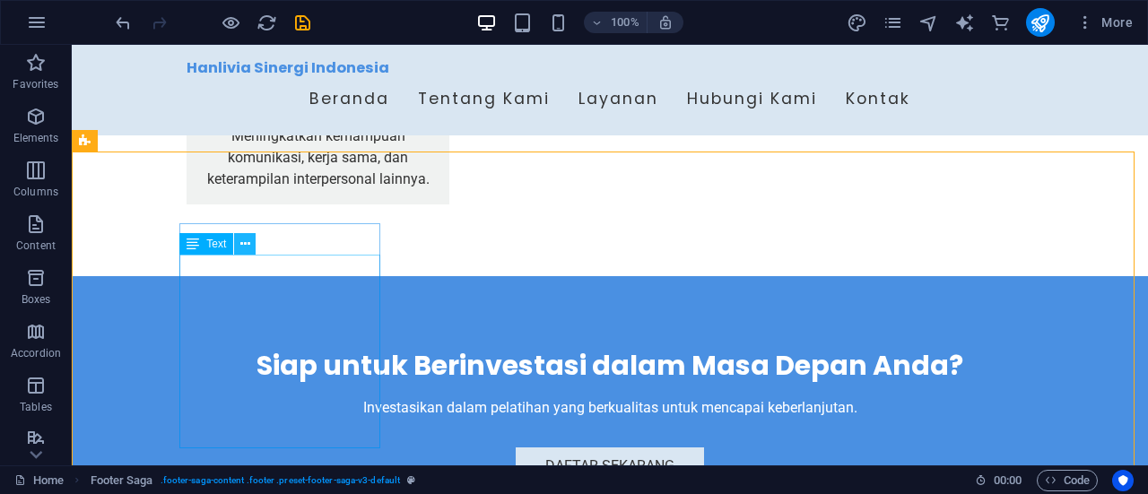
click at [247, 239] on icon at bounding box center [245, 244] width 10 height 19
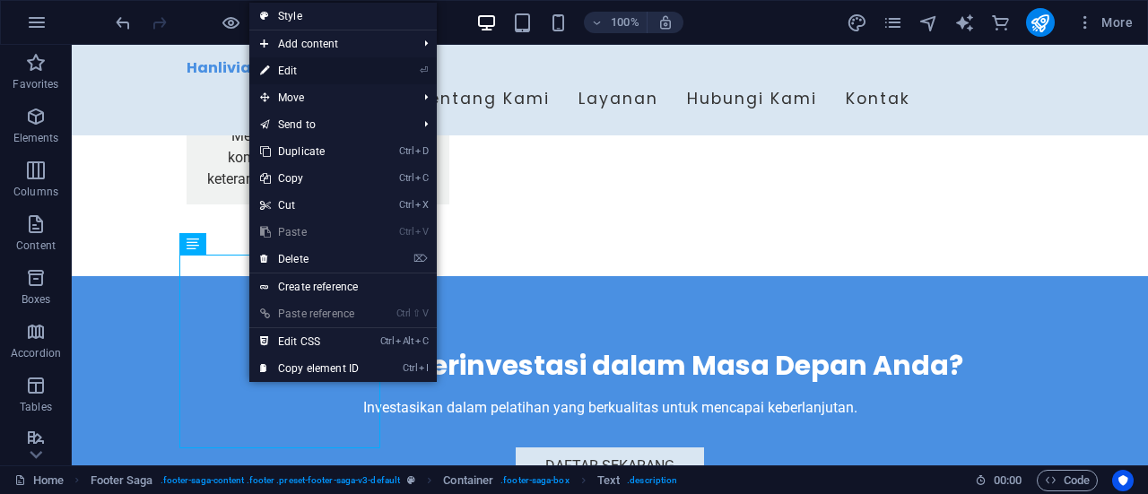
click at [288, 71] on link "⏎ Edit" at bounding box center [309, 70] width 120 height 27
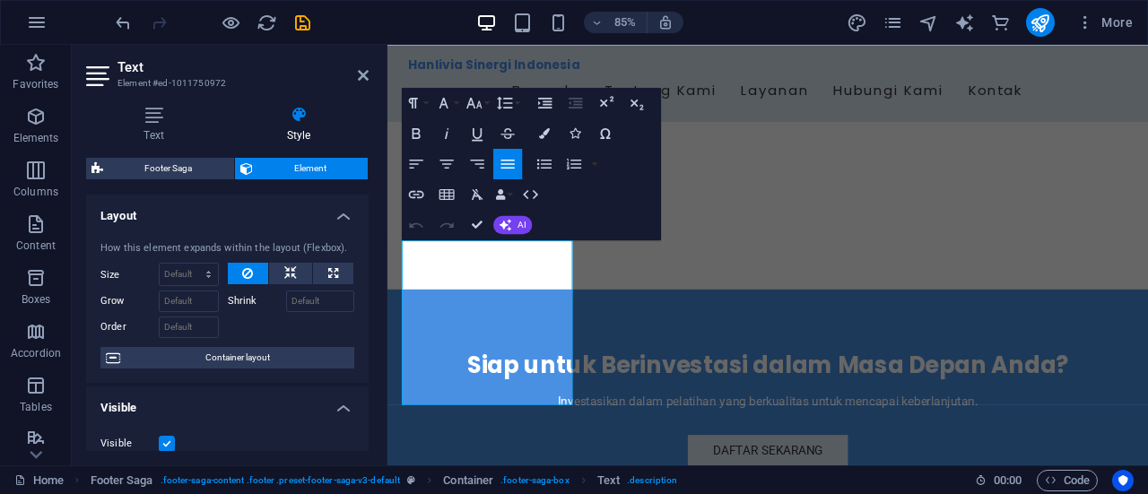
scroll to position [3180, 0]
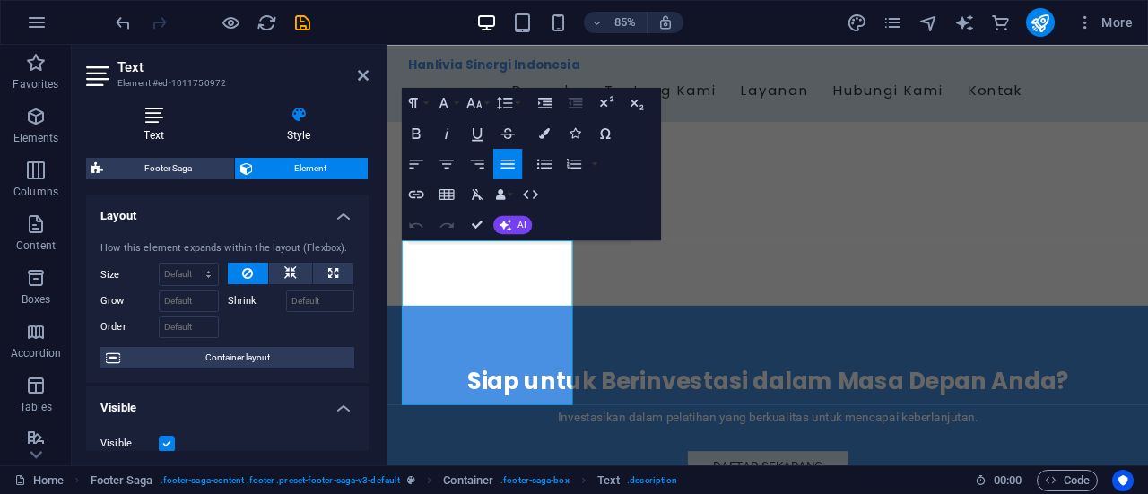
click at [144, 117] on icon at bounding box center [153, 115] width 135 height 18
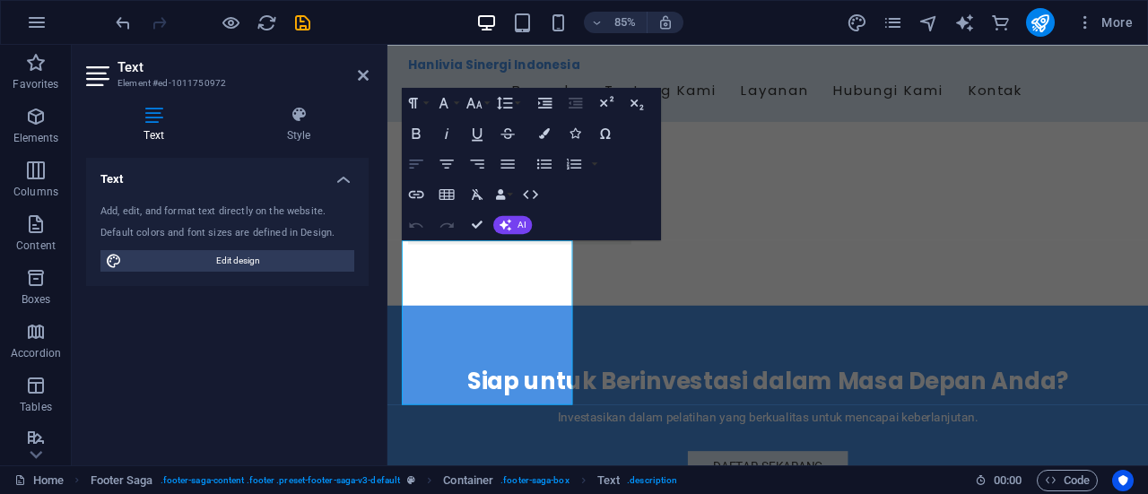
click at [418, 166] on icon "button" at bounding box center [416, 164] width 18 height 18
click at [364, 78] on icon at bounding box center [363, 75] width 11 height 14
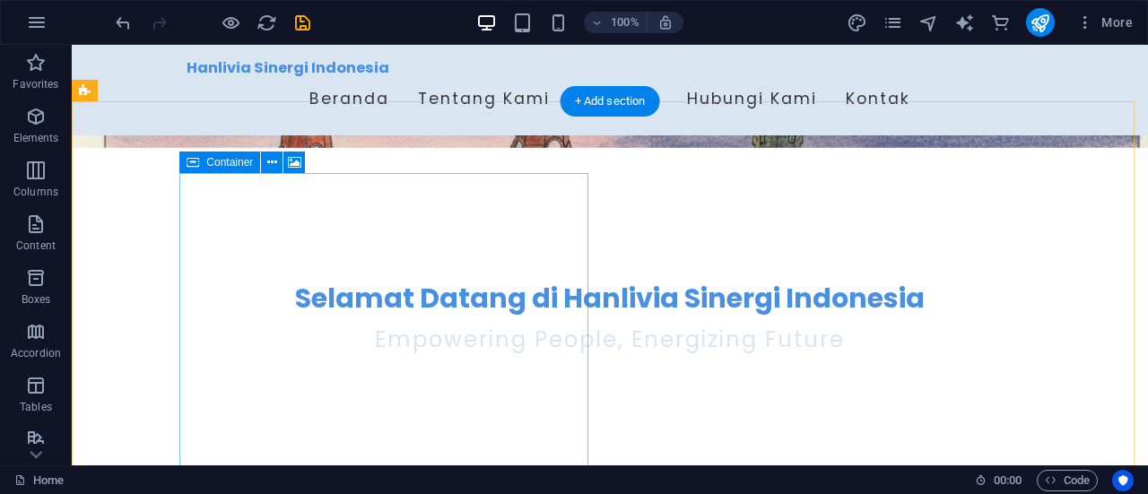
scroll to position [311, 0]
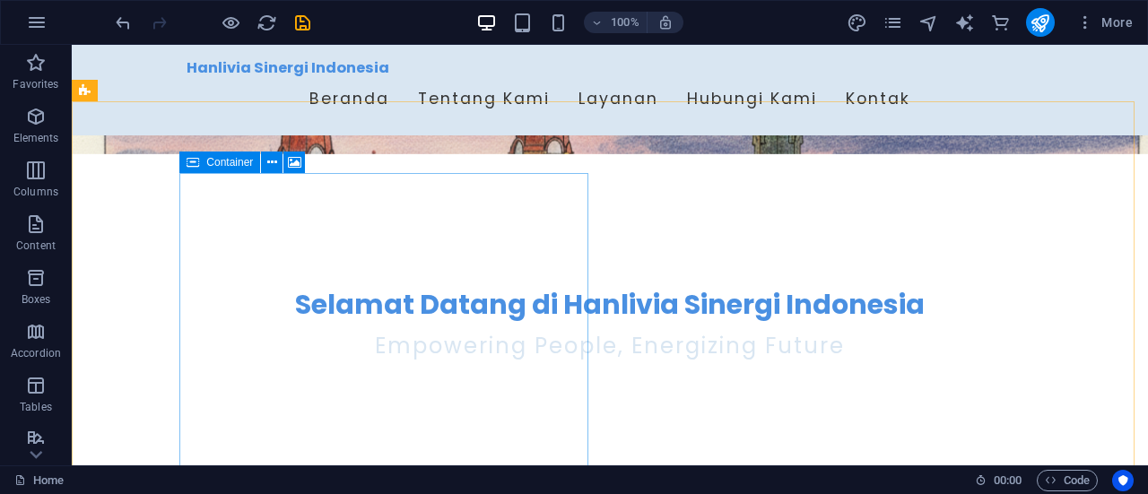
click at [230, 168] on span "Container" at bounding box center [229, 162] width 47 height 11
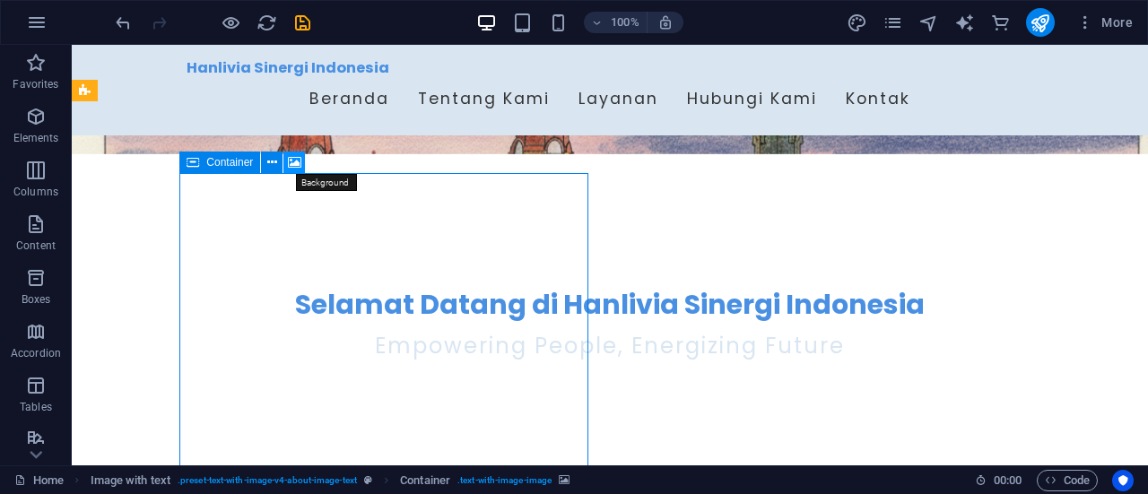
click at [298, 166] on icon at bounding box center [294, 162] width 13 height 19
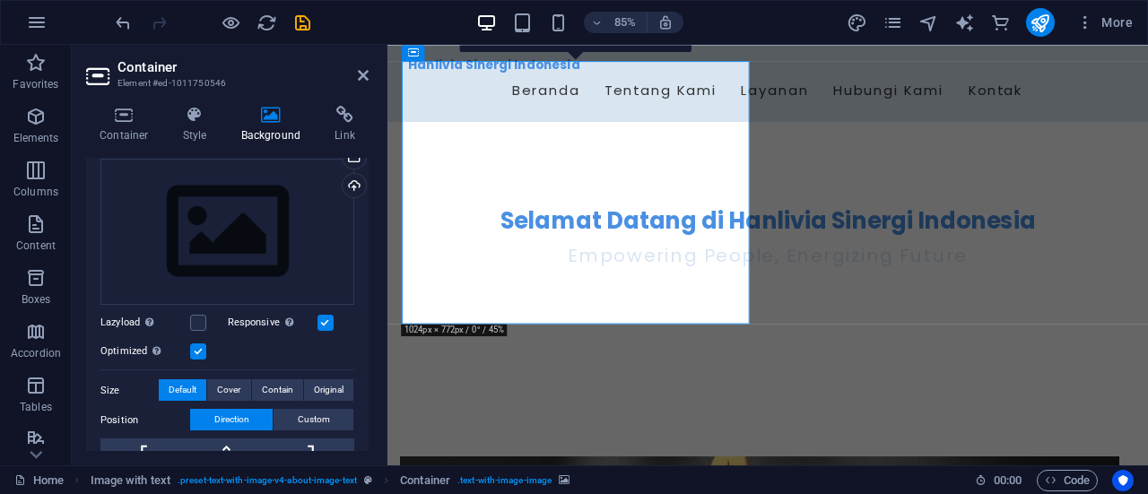
scroll to position [0, 0]
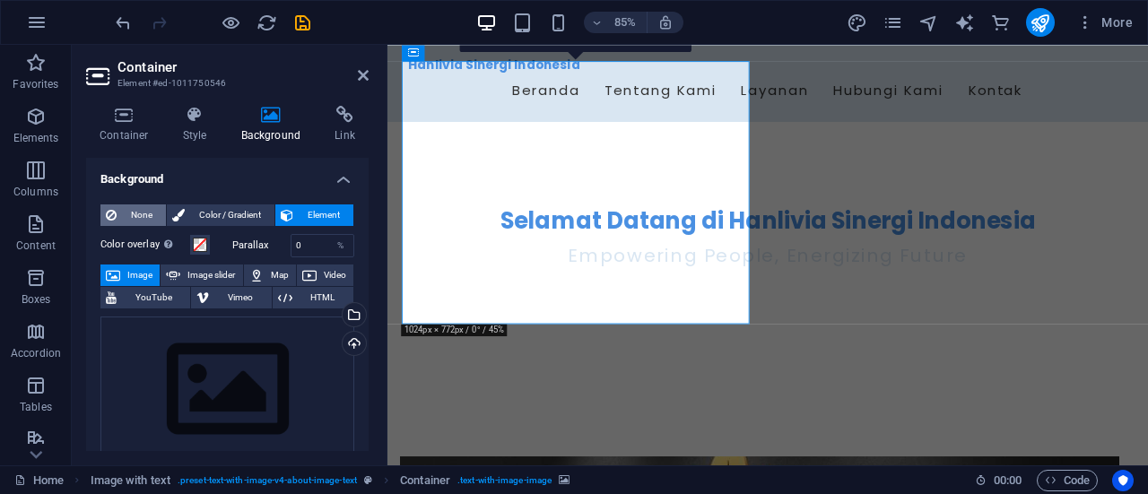
click at [117, 214] on button "None" at bounding box center [132, 215] width 65 height 22
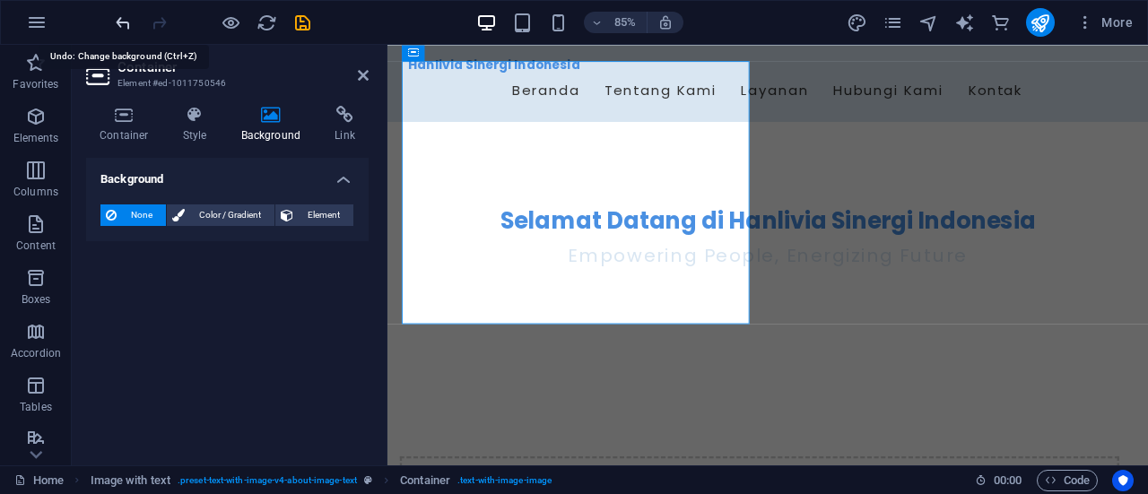
click at [118, 24] on icon "undo" at bounding box center [123, 23] width 21 height 21
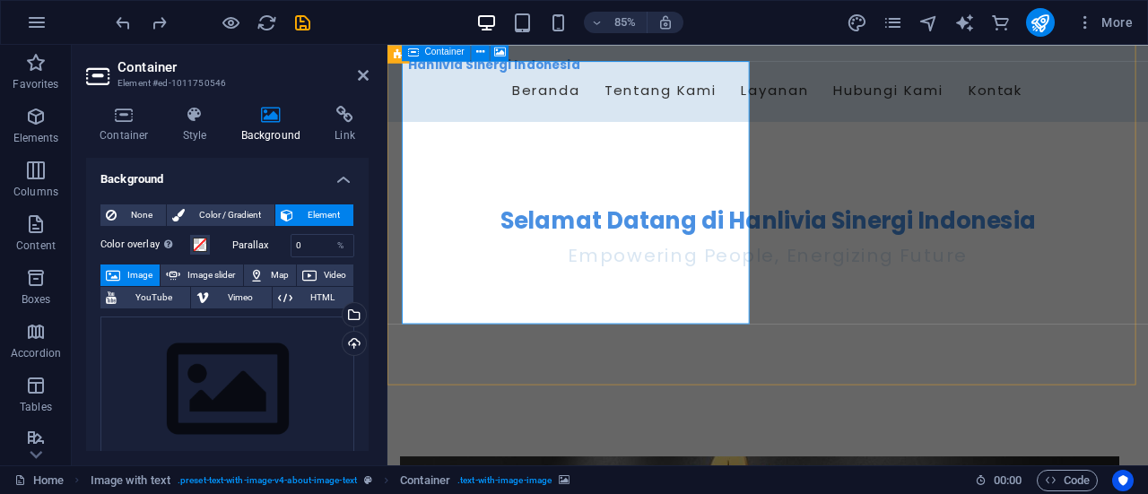
click at [361, 81] on icon at bounding box center [363, 75] width 11 height 14
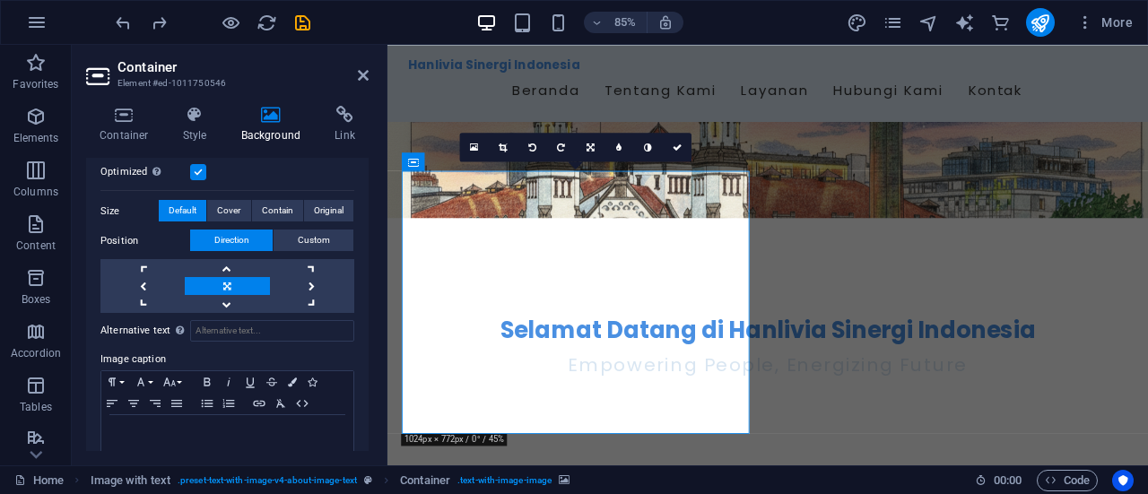
scroll to position [368, 0]
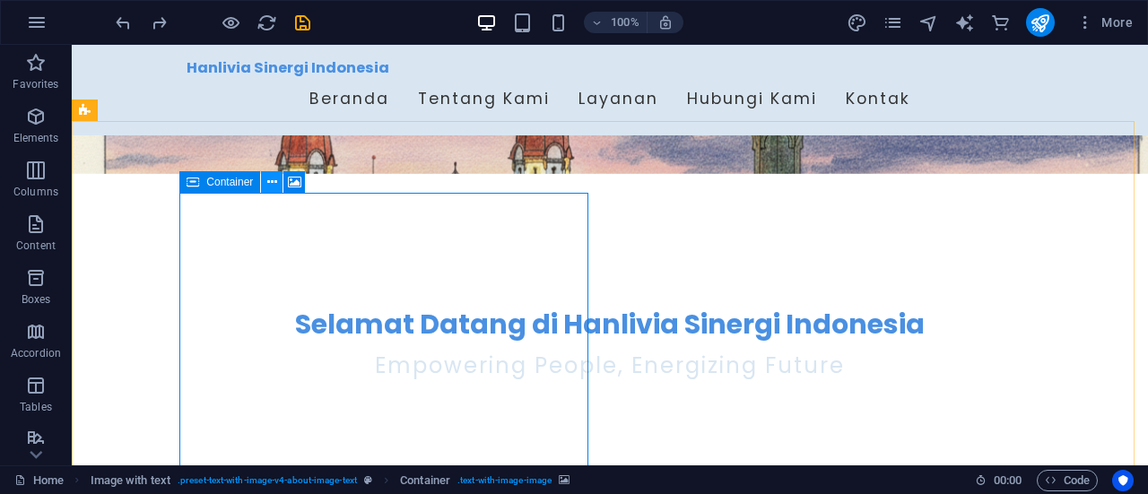
click at [269, 175] on icon at bounding box center [272, 182] width 10 height 19
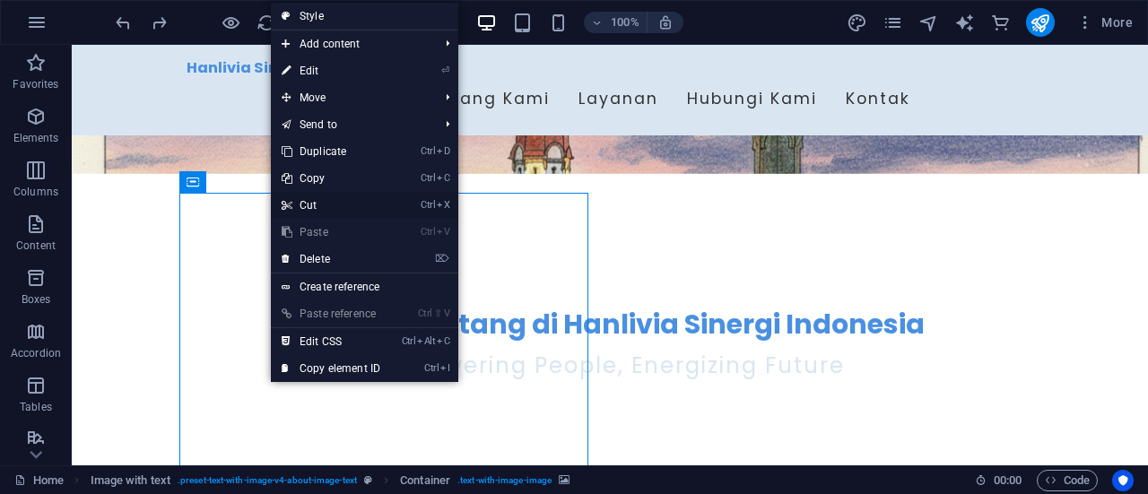
click at [292, 201] on link "Ctrl X Cut" at bounding box center [331, 205] width 120 height 27
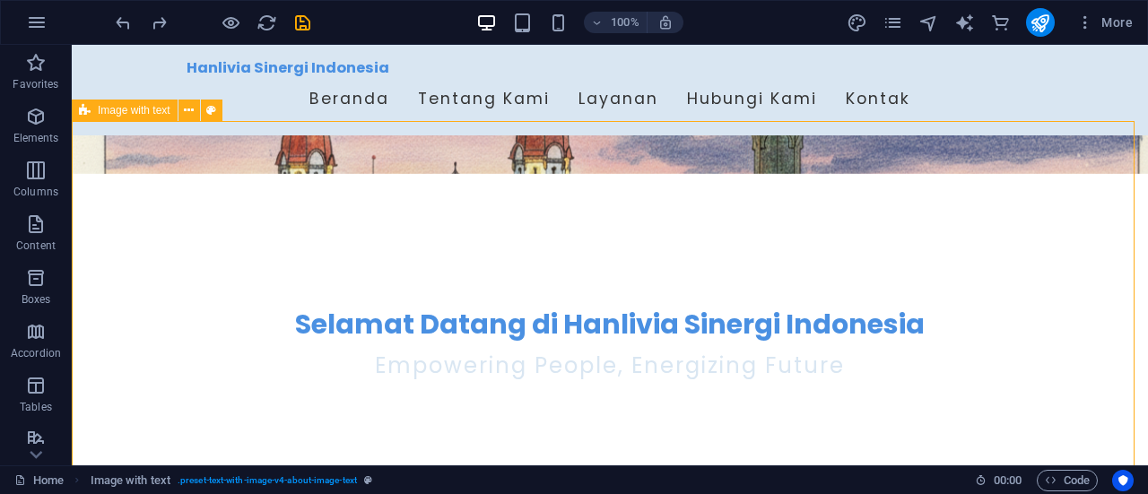
click at [152, 108] on span "Image with text" at bounding box center [134, 110] width 73 height 11
click at [210, 114] on icon at bounding box center [211, 110] width 10 height 19
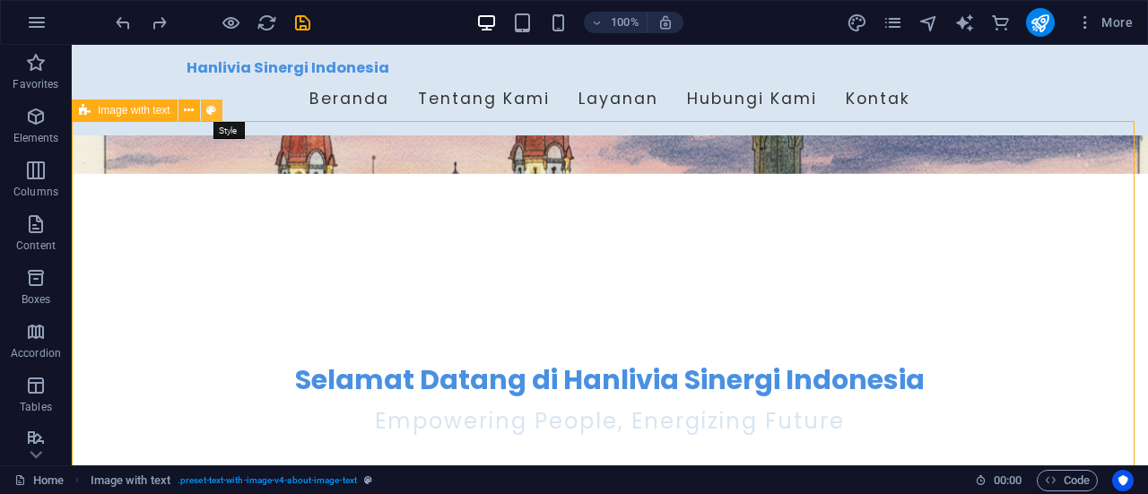
select select "rem"
select select "px"
select select "%"
select select "px"
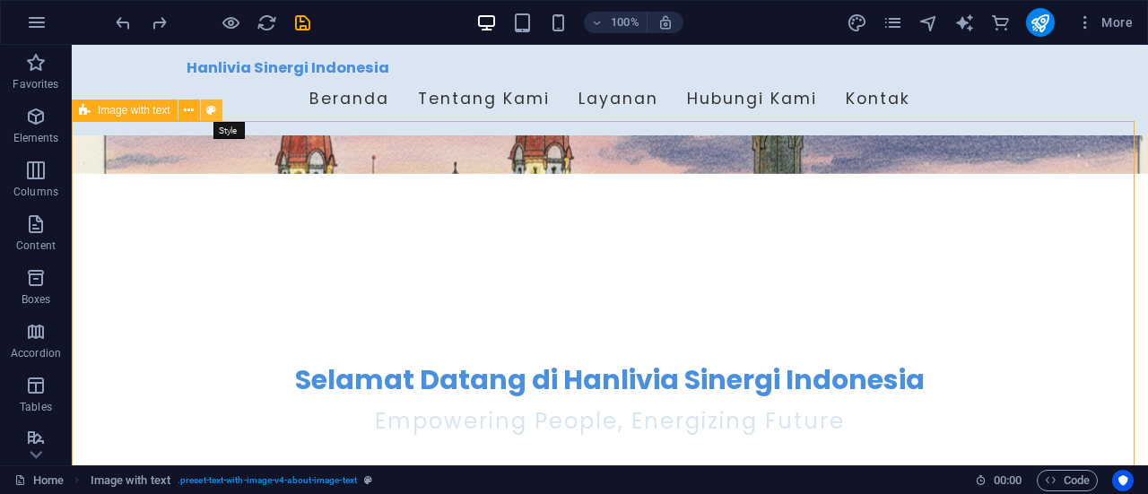
select select "preset-text-with-image-v4-about-image-text"
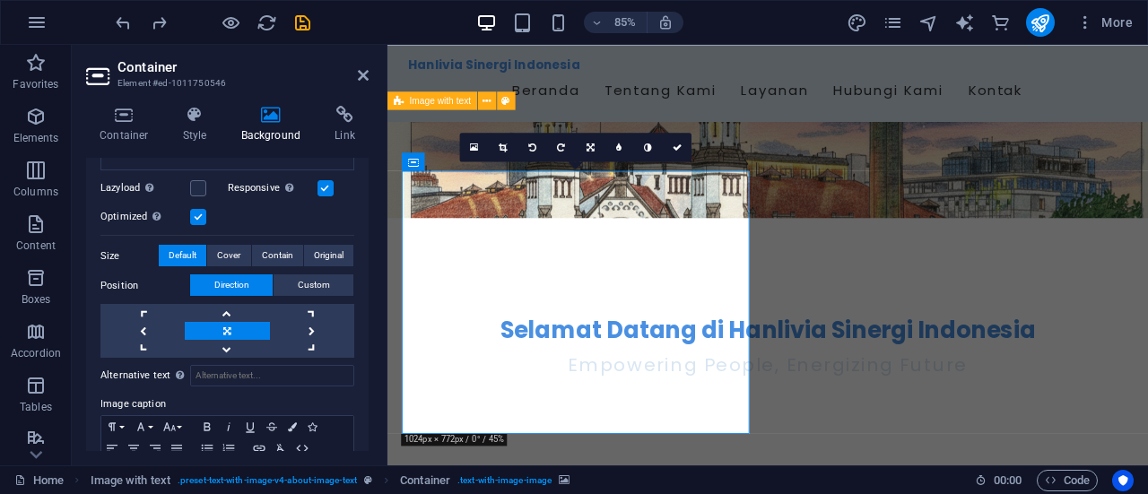
scroll to position [293, 0]
click at [230, 254] on span "Cover" at bounding box center [228, 255] width 23 height 22
click at [273, 256] on span "Contain" at bounding box center [277, 255] width 31 height 22
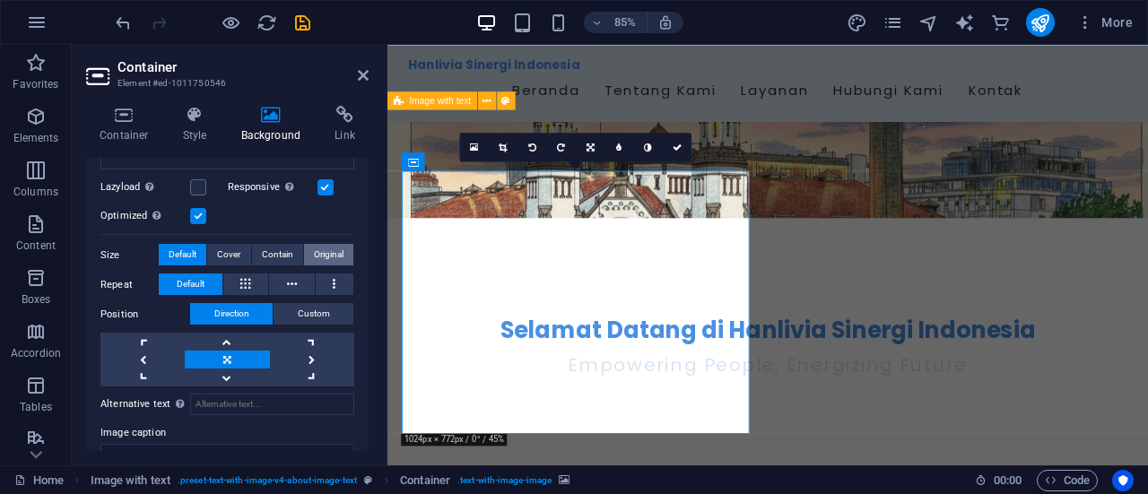
click at [334, 256] on span "Original" at bounding box center [329, 255] width 30 height 22
click at [329, 281] on button at bounding box center [335, 284] width 39 height 22
click at [210, 275] on button "Default" at bounding box center [191, 284] width 64 height 22
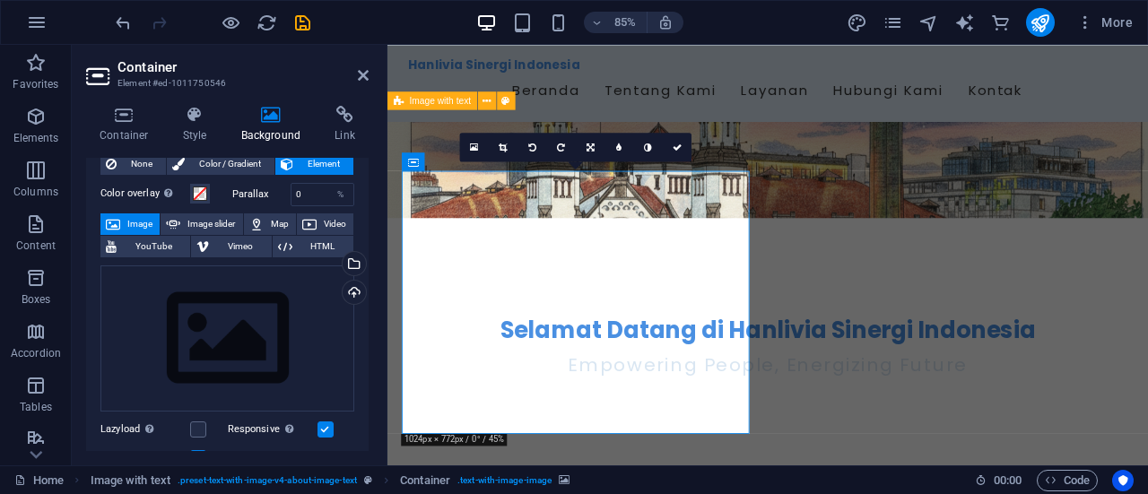
scroll to position [0, 0]
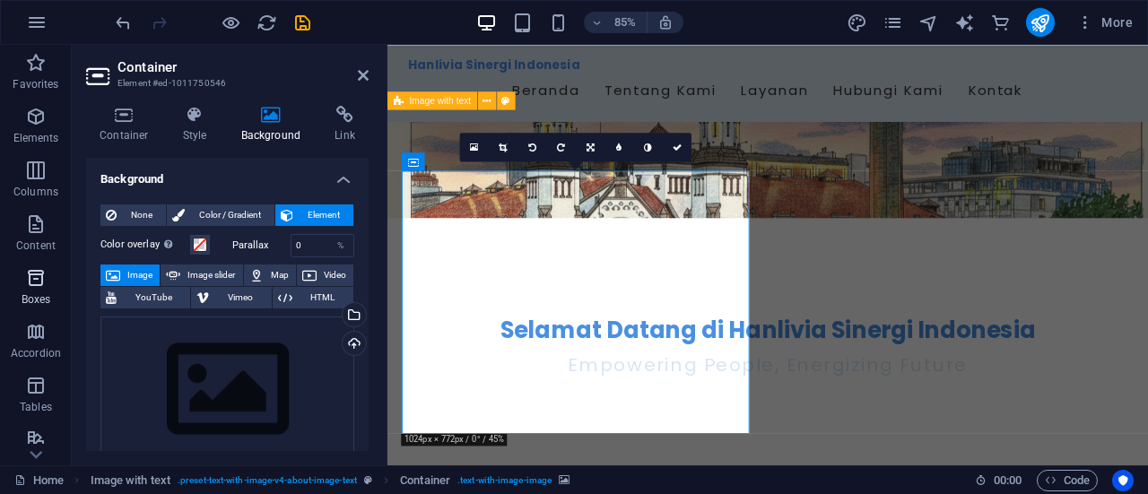
click at [45, 273] on icon "button" at bounding box center [36, 278] width 22 height 22
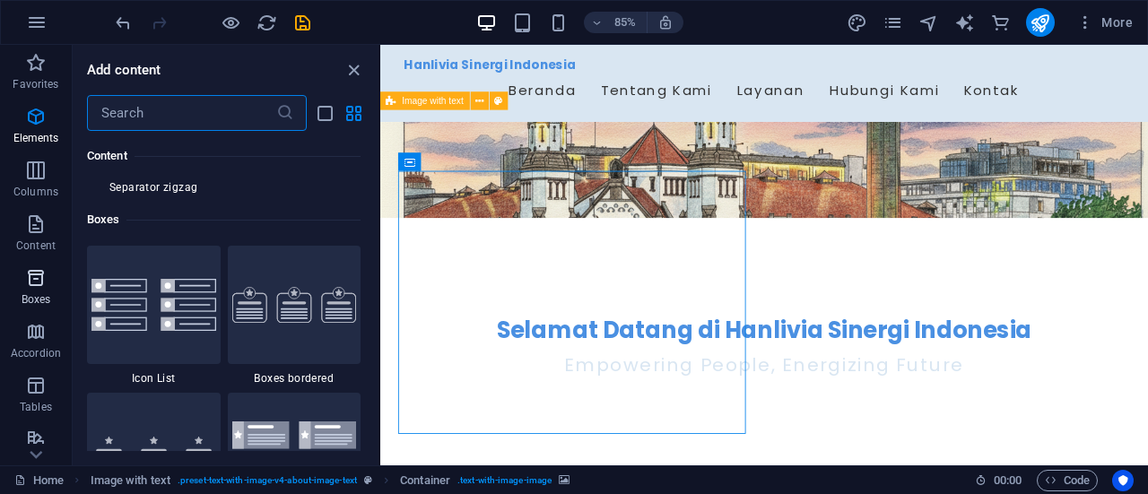
scroll to position [4946, 0]
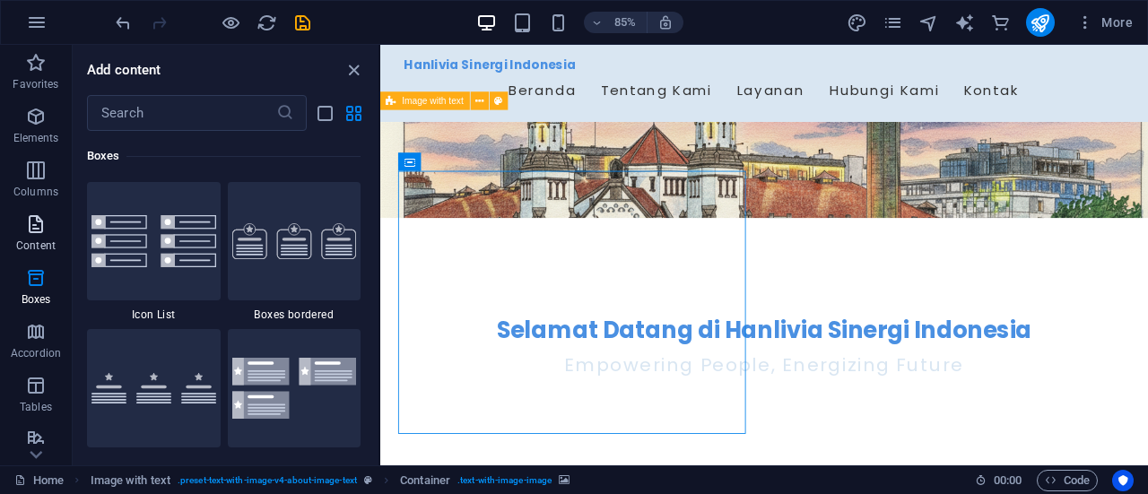
click at [41, 239] on p "Content" at bounding box center [35, 246] width 39 height 14
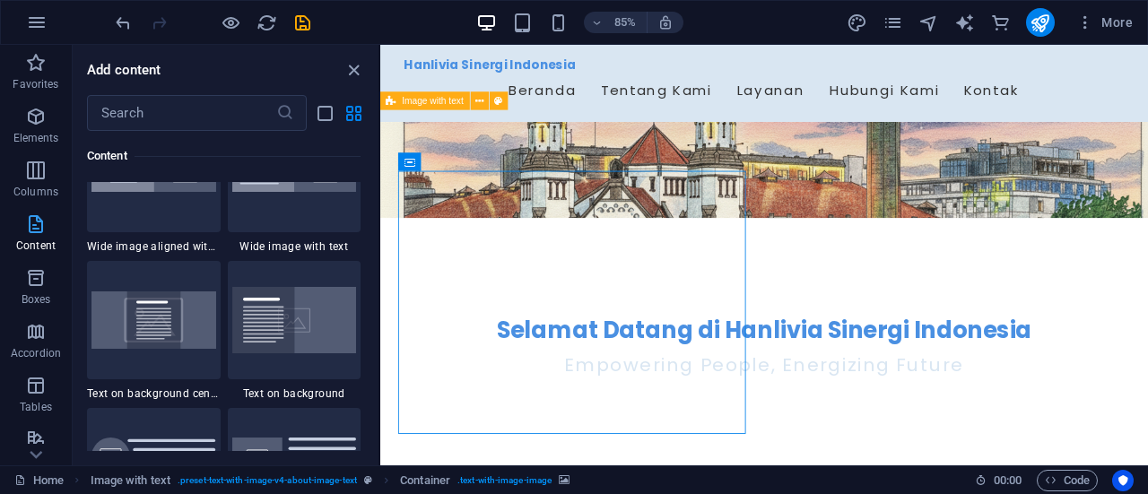
scroll to position [3138, 0]
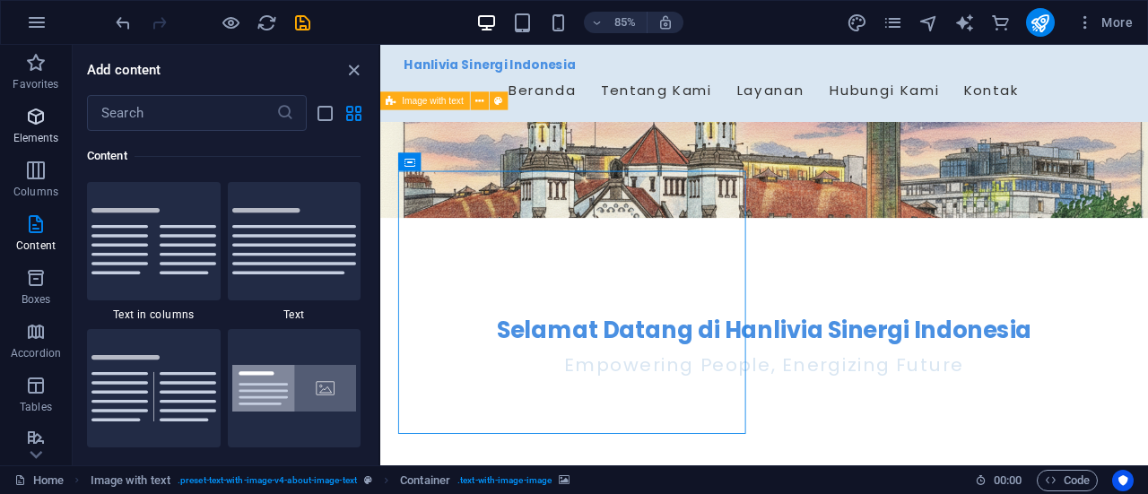
click at [38, 134] on p "Elements" at bounding box center [36, 138] width 46 height 14
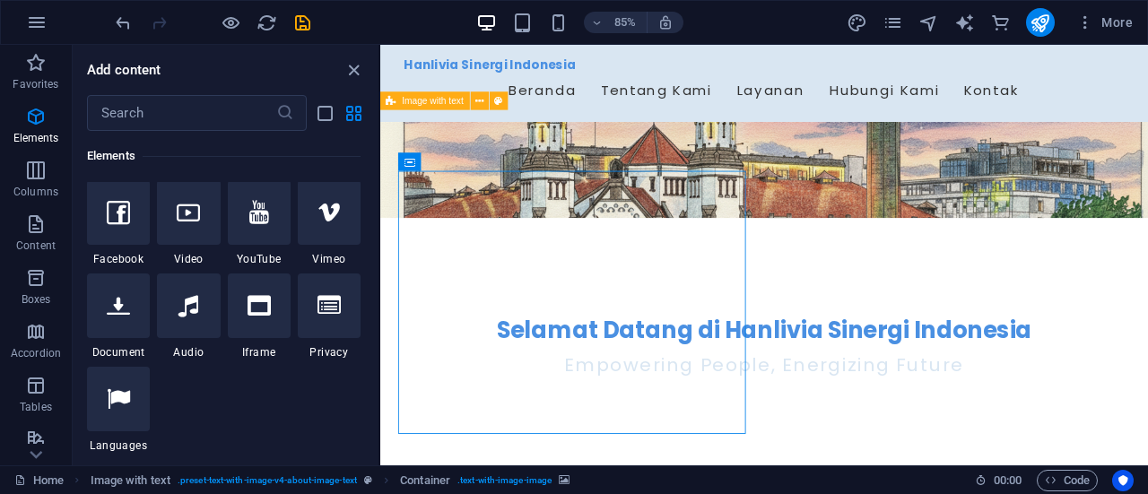
scroll to position [567, 0]
click at [355, 65] on icon "close panel" at bounding box center [353, 70] width 21 height 21
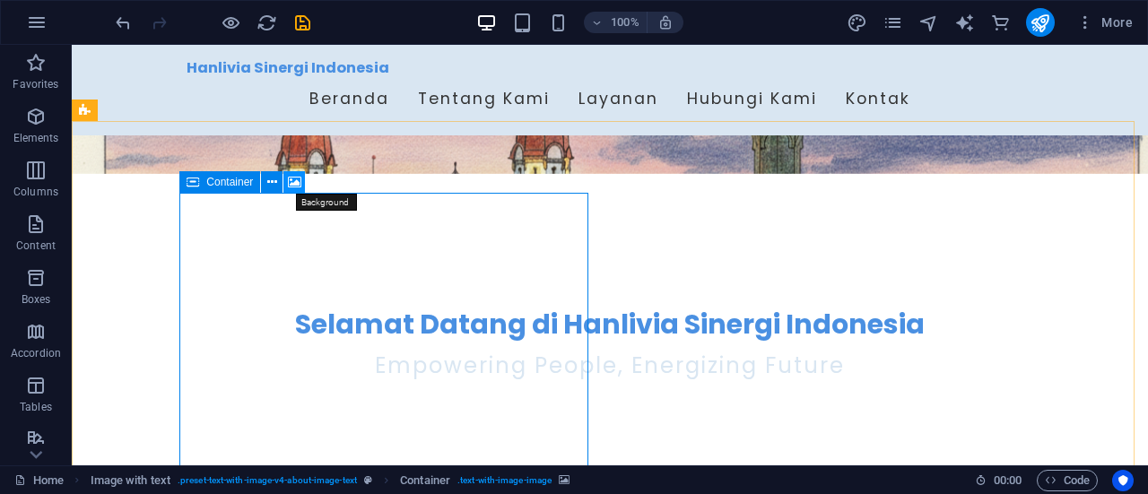
click at [305, 187] on button at bounding box center [294, 182] width 22 height 22
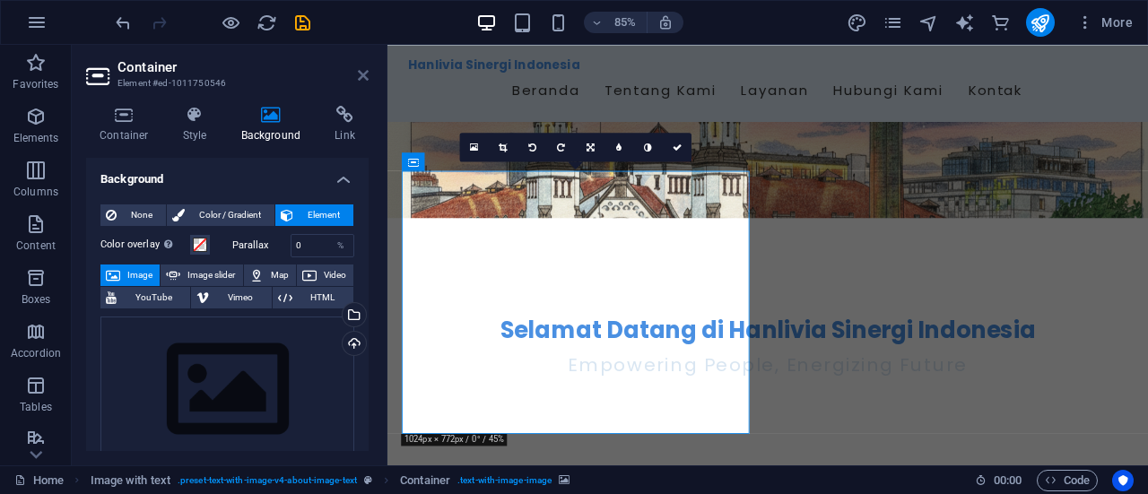
click at [363, 74] on icon at bounding box center [363, 75] width 11 height 14
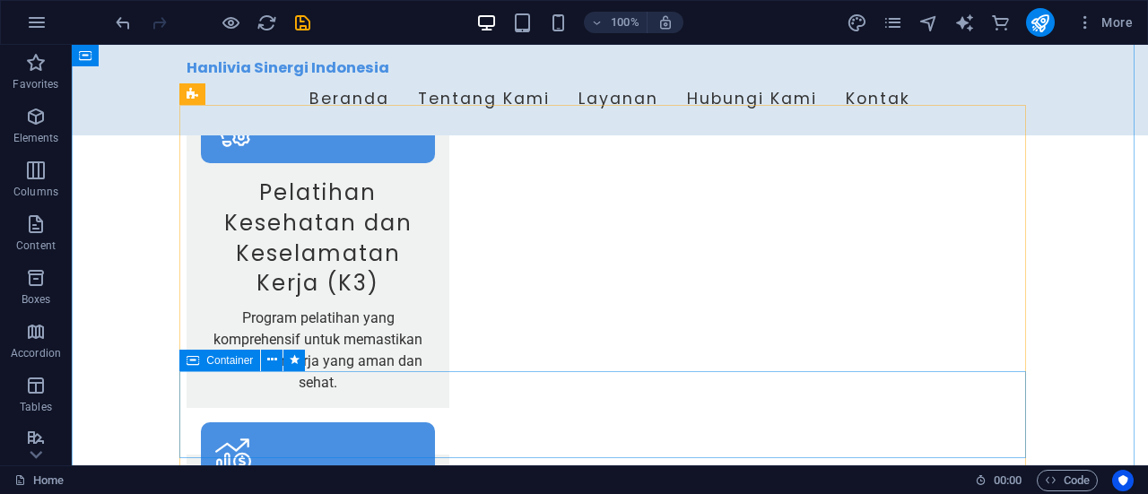
scroll to position [1866, 0]
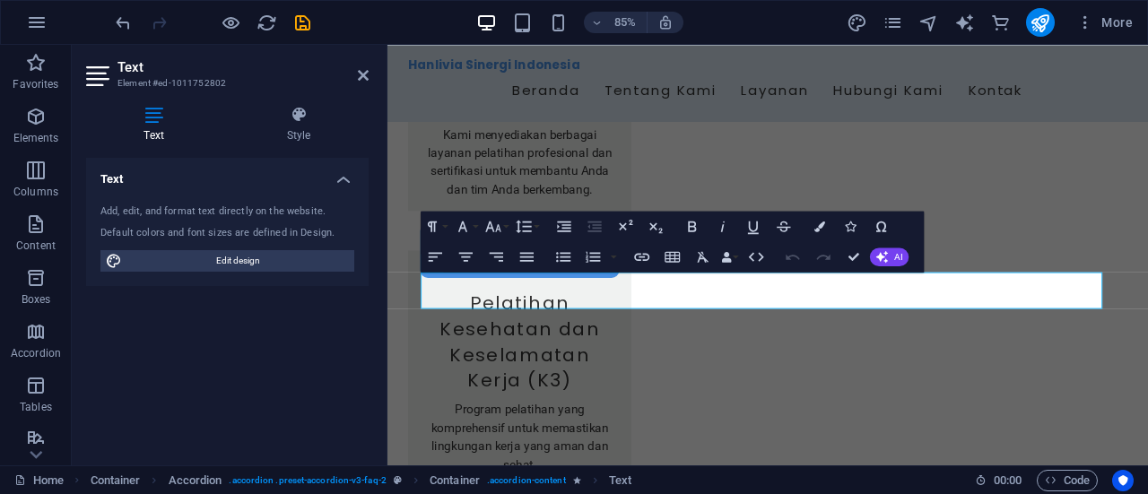
click at [308, 382] on div "Text Add, edit, and format text directly on the website. Default colors and fon…" at bounding box center [227, 304] width 282 height 293
click at [364, 79] on icon at bounding box center [363, 75] width 11 height 14
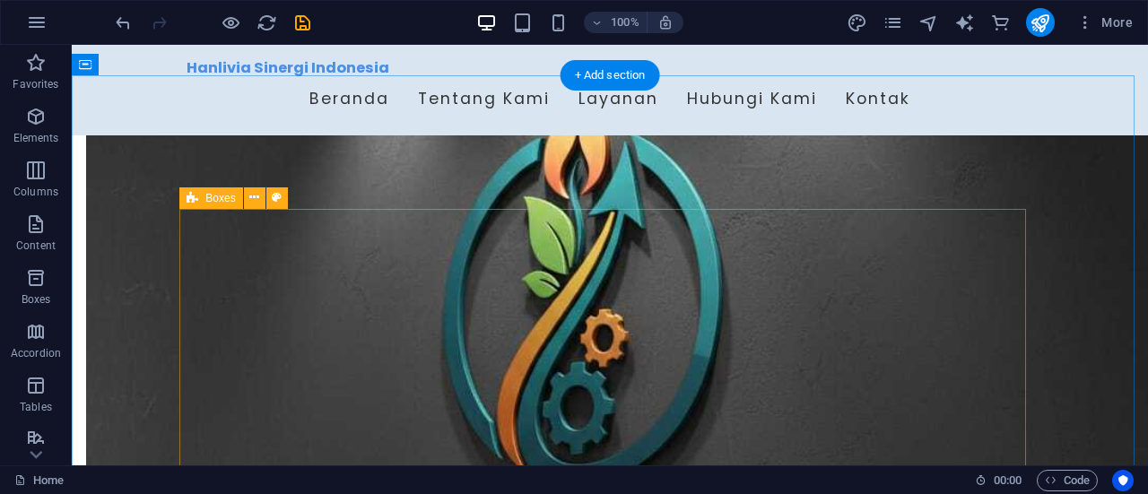
scroll to position [789, 0]
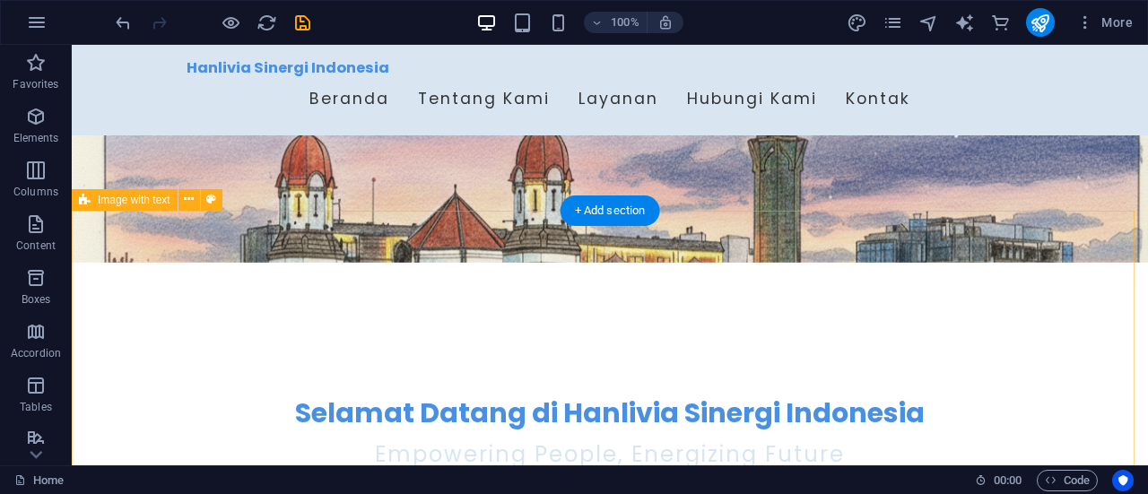
scroll to position [357, 0]
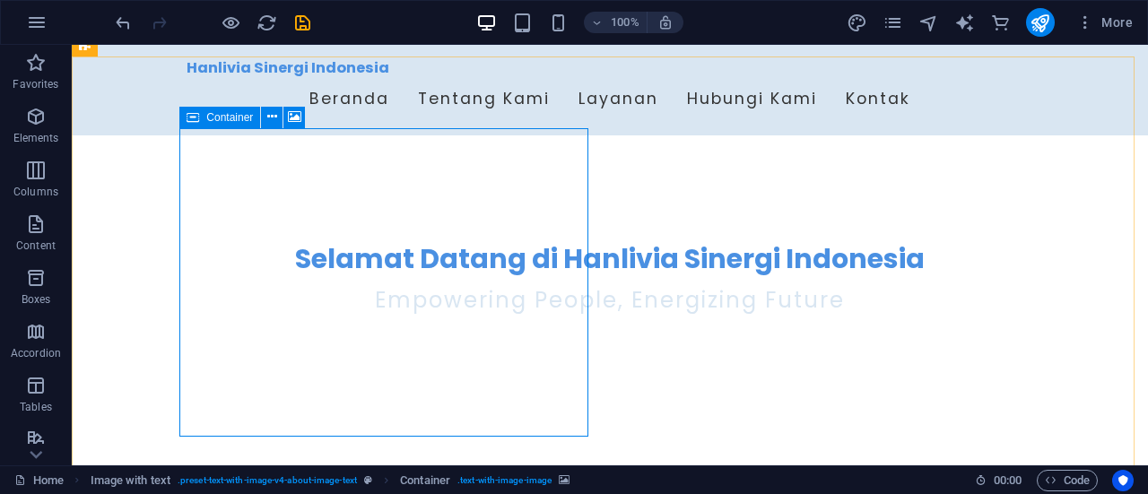
click at [230, 117] on span "Container" at bounding box center [229, 117] width 47 height 11
click at [273, 123] on icon at bounding box center [272, 117] width 10 height 19
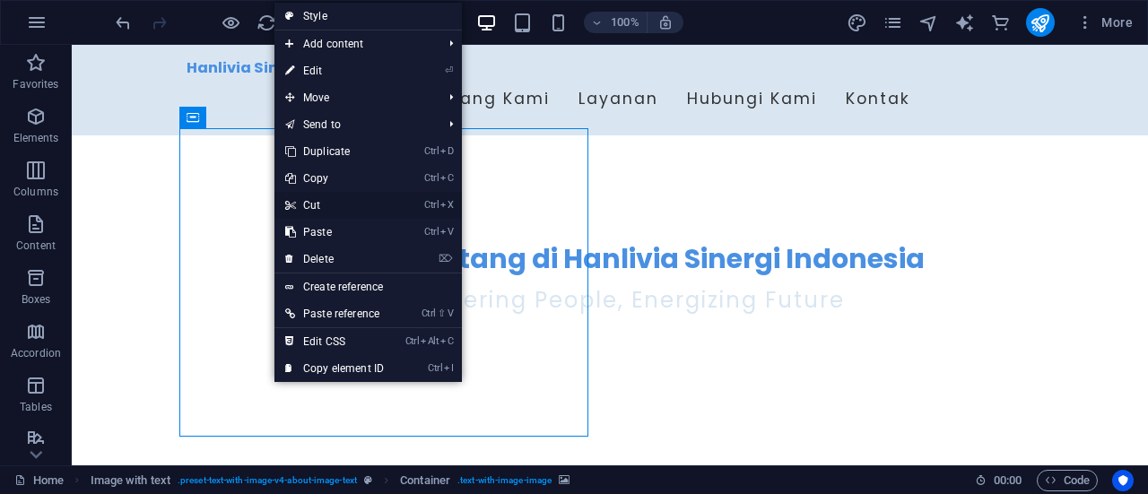
click at [317, 197] on link "Ctrl X Cut" at bounding box center [334, 205] width 120 height 27
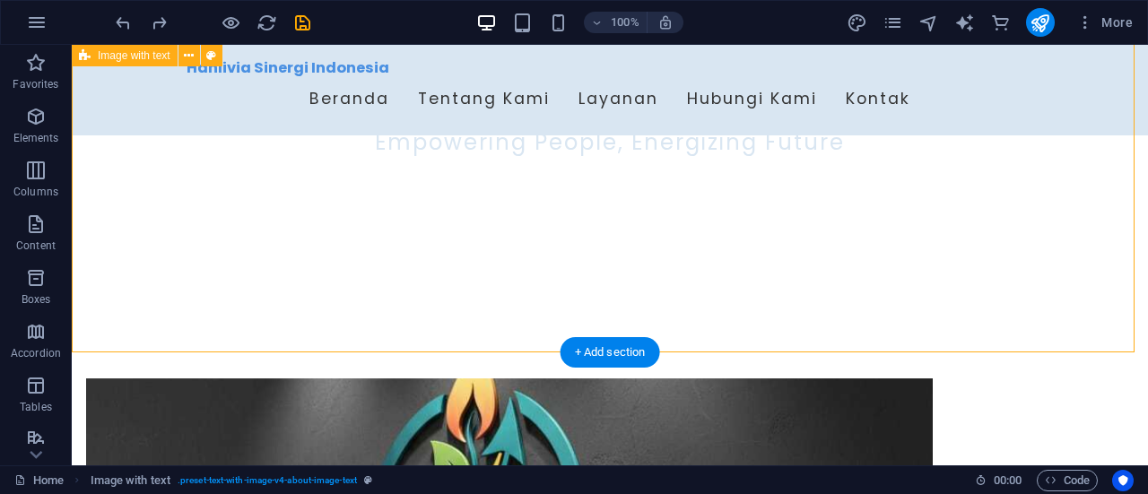
scroll to position [513, 0]
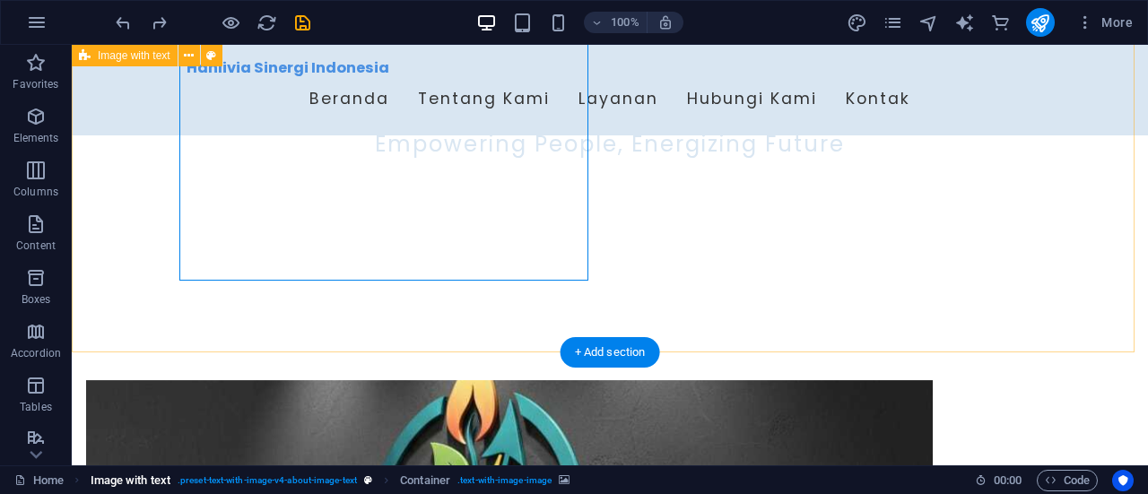
click at [322, 485] on span ". preset-text-with-image-v4-about-image-text" at bounding box center [267, 481] width 179 height 22
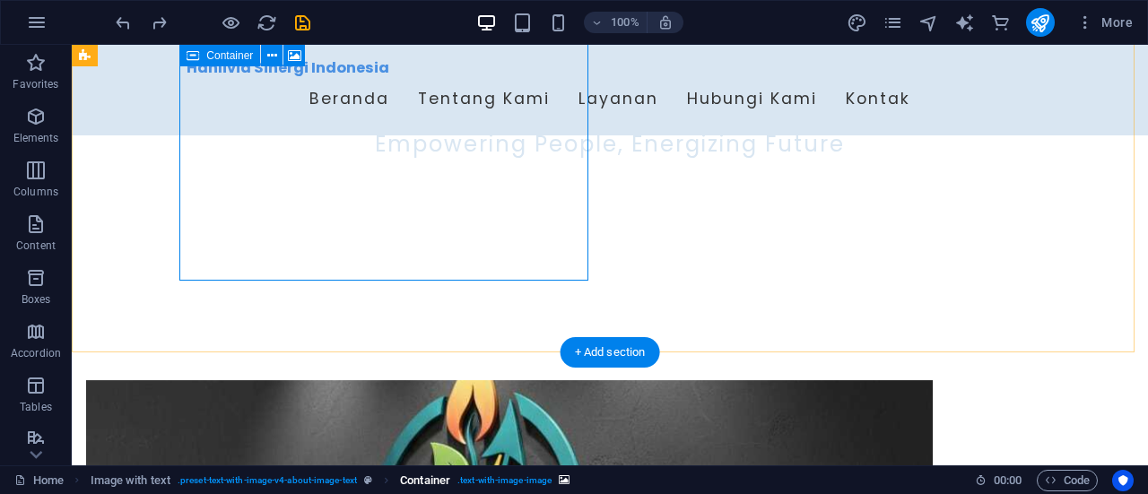
click at [506, 481] on span ". text-with-image-image" at bounding box center [504, 481] width 94 height 22
click at [569, 477] on icon "breadcrumb" at bounding box center [564, 480] width 11 height 10
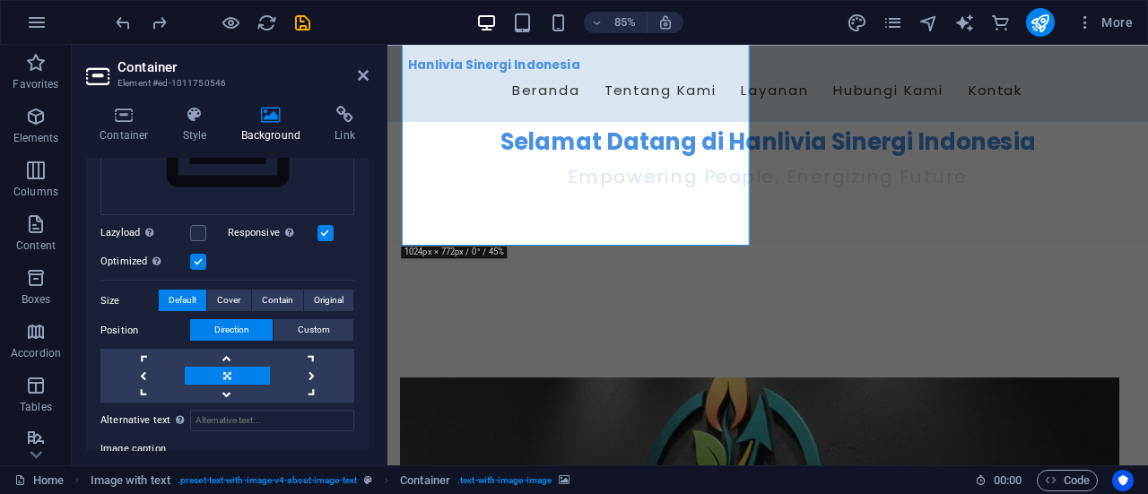
scroll to position [0, 0]
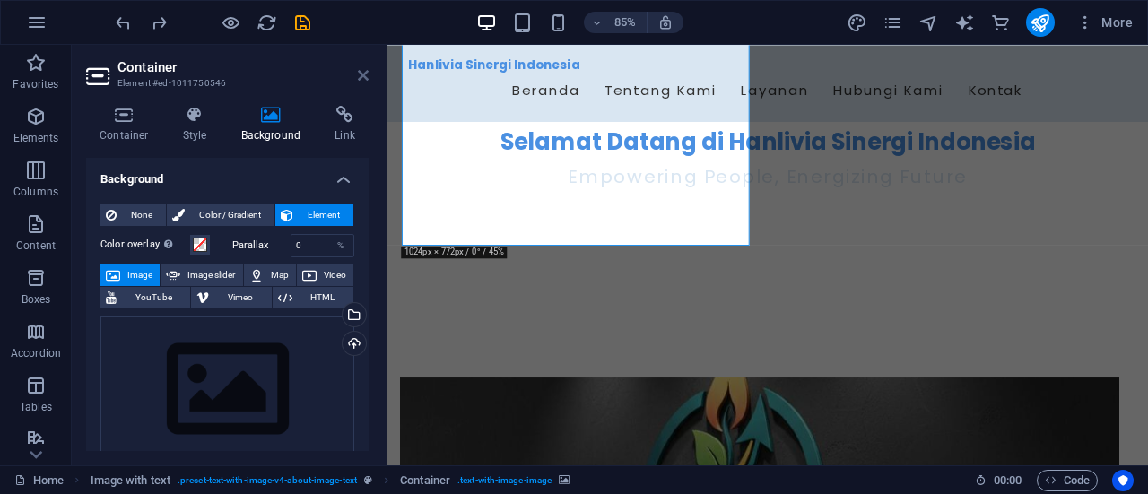
click at [367, 81] on icon at bounding box center [363, 75] width 11 height 14
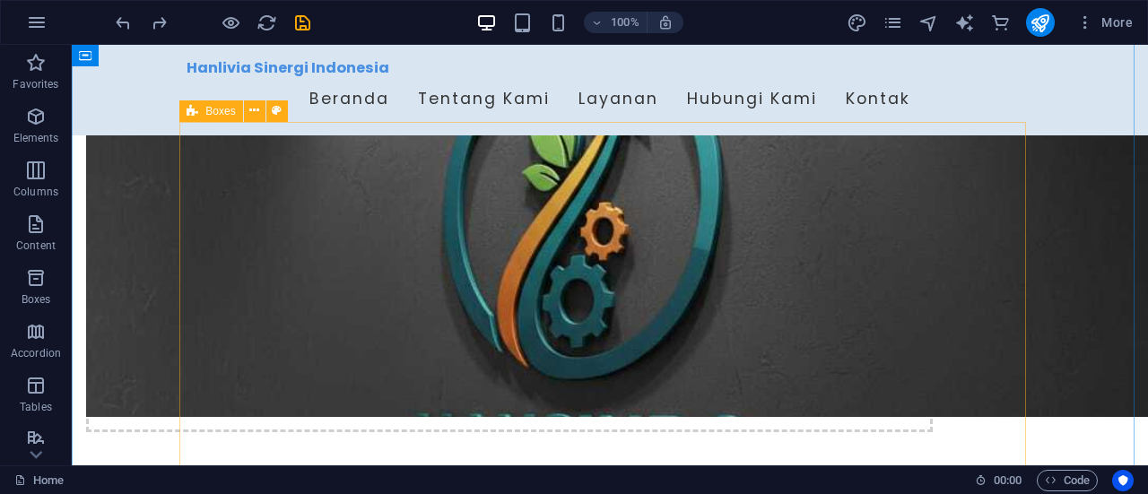
scroll to position [877, 0]
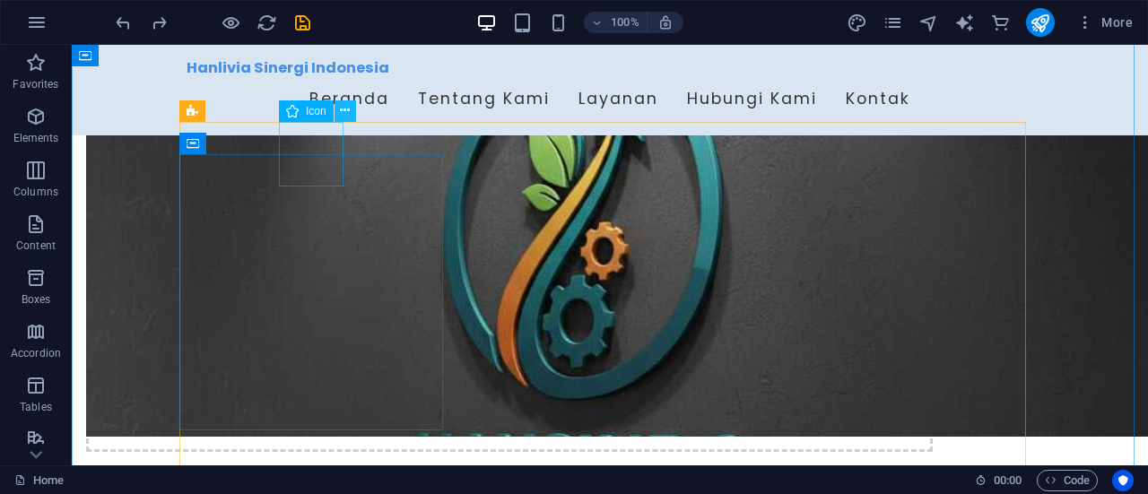
click at [350, 116] on icon at bounding box center [345, 110] width 10 height 19
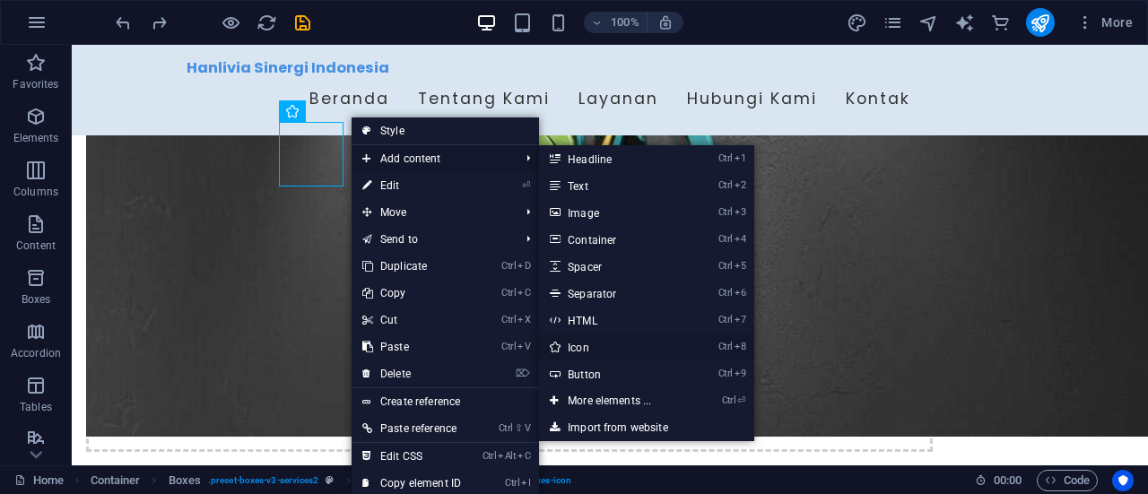
click at [577, 343] on link "Ctrl 8 Icon" at bounding box center [613, 347] width 148 height 27
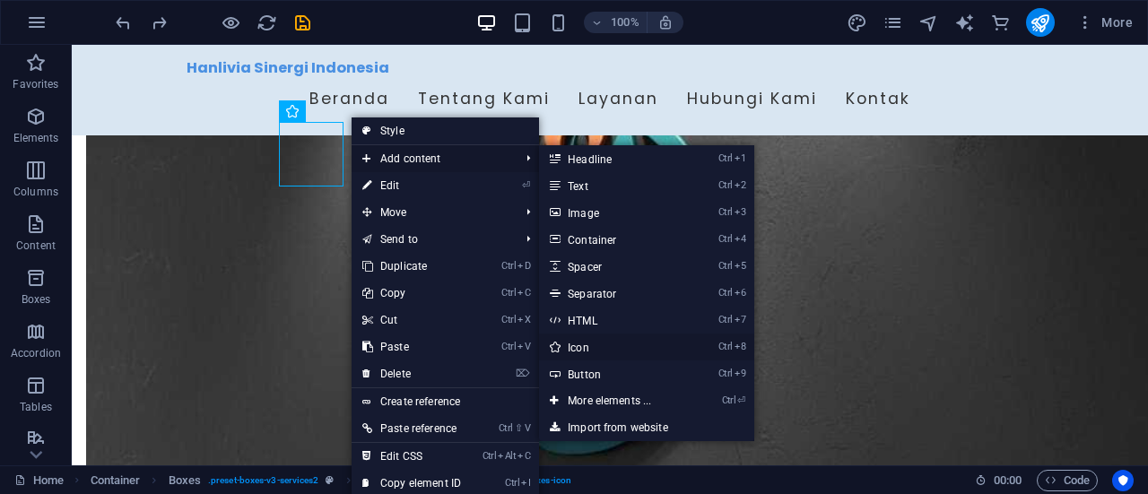
select select "xMidYMid"
select select "px"
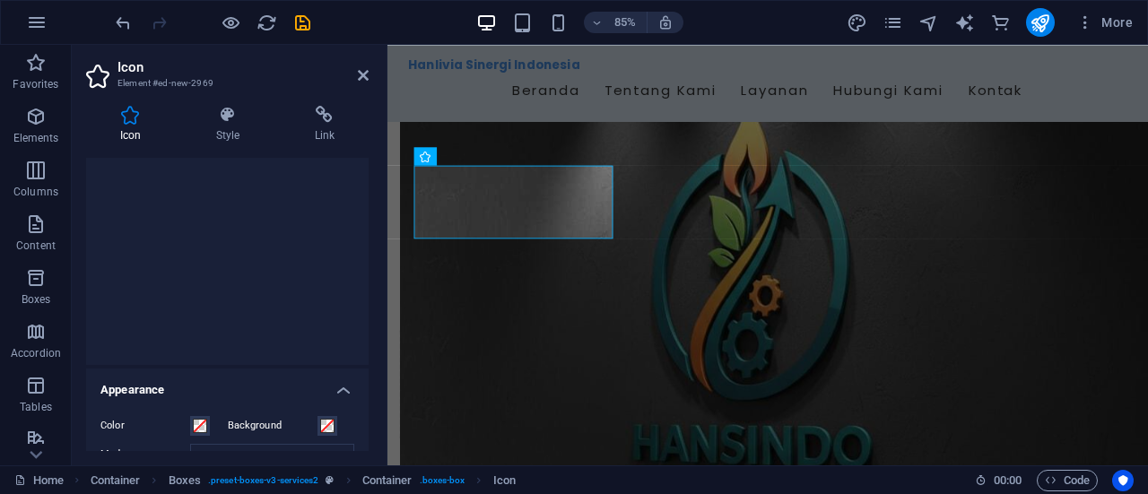
scroll to position [0, 0]
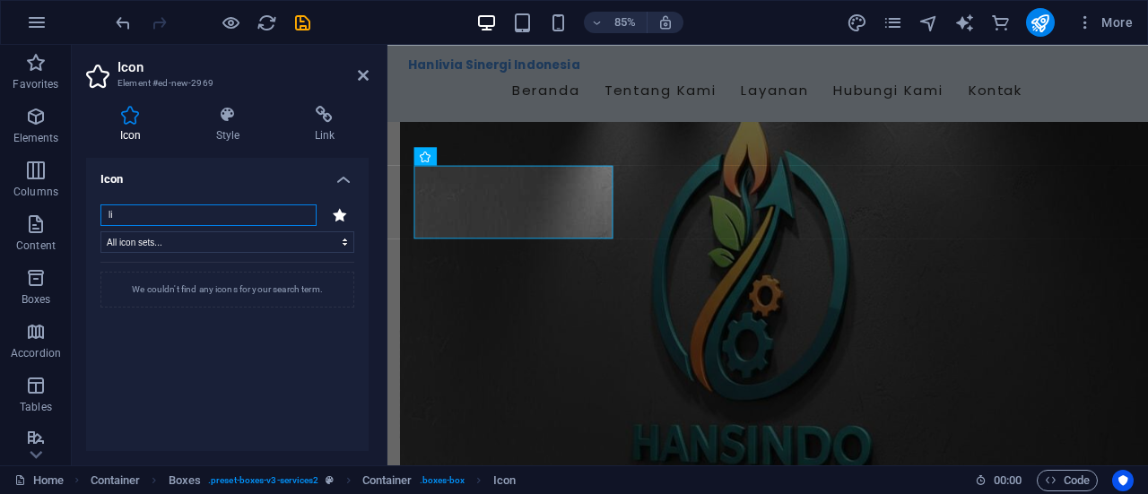
type input "l"
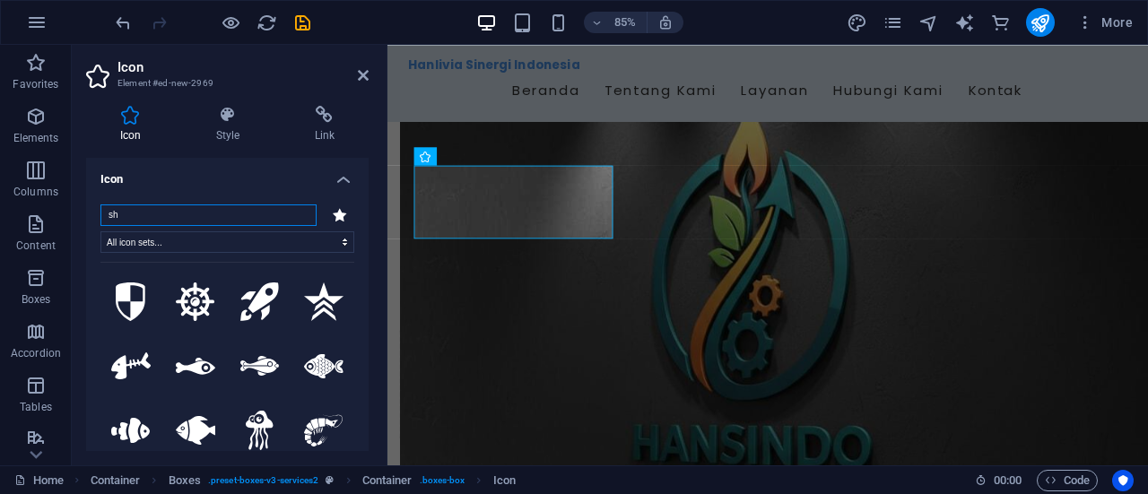
type input "s"
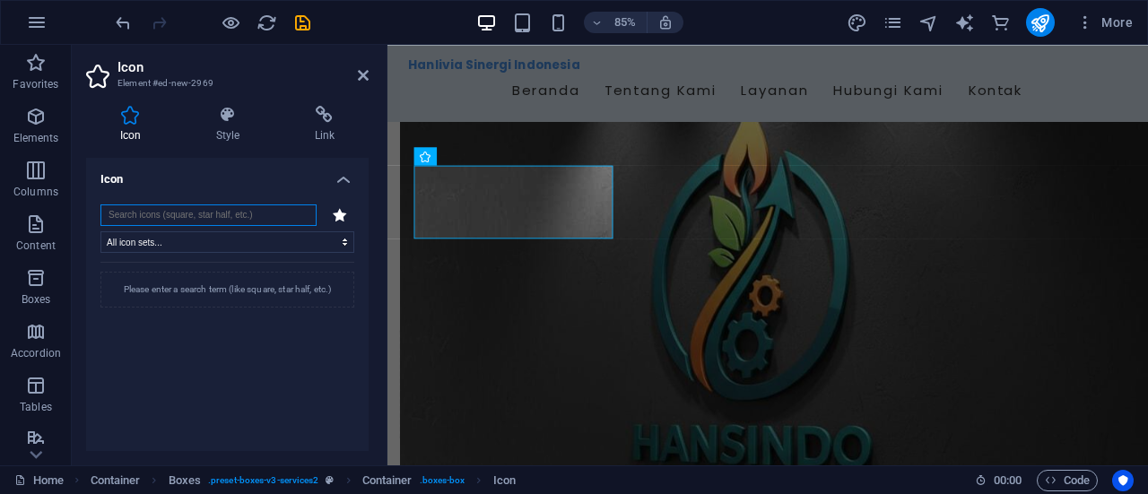
type input "r"
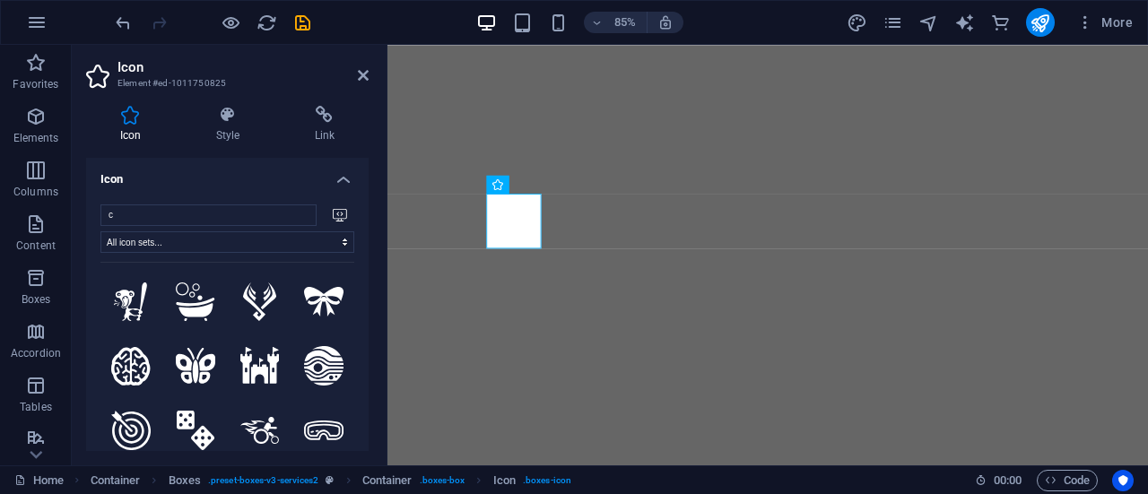
select select "xMidYMid"
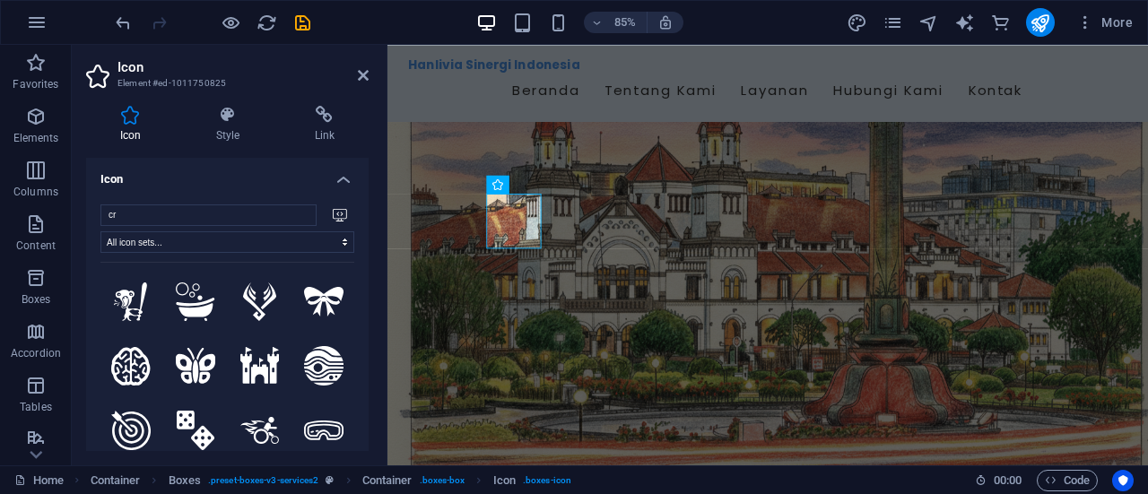
scroll to position [779, 0]
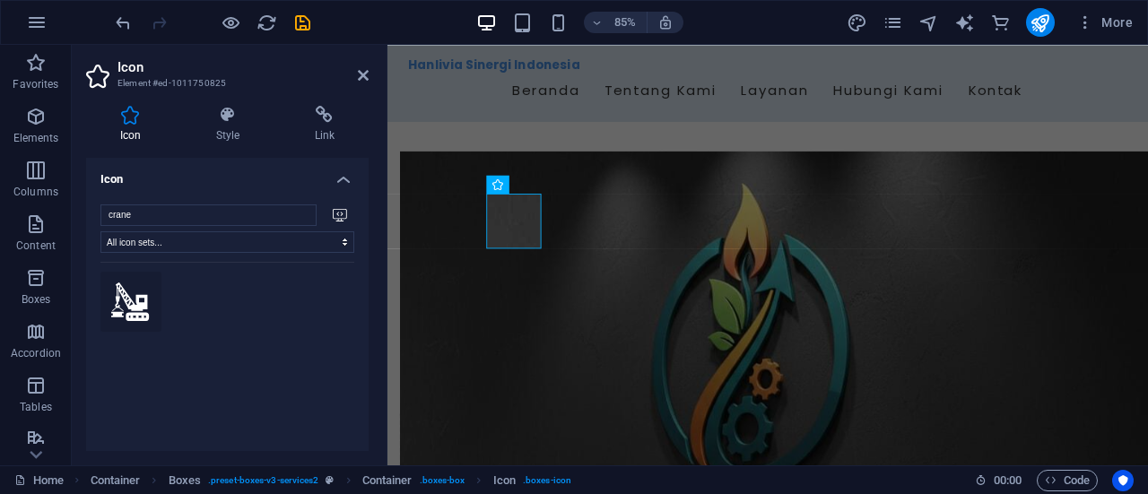
type input "crane"
click at [135, 304] on icon at bounding box center [131, 301] width 39 height 39
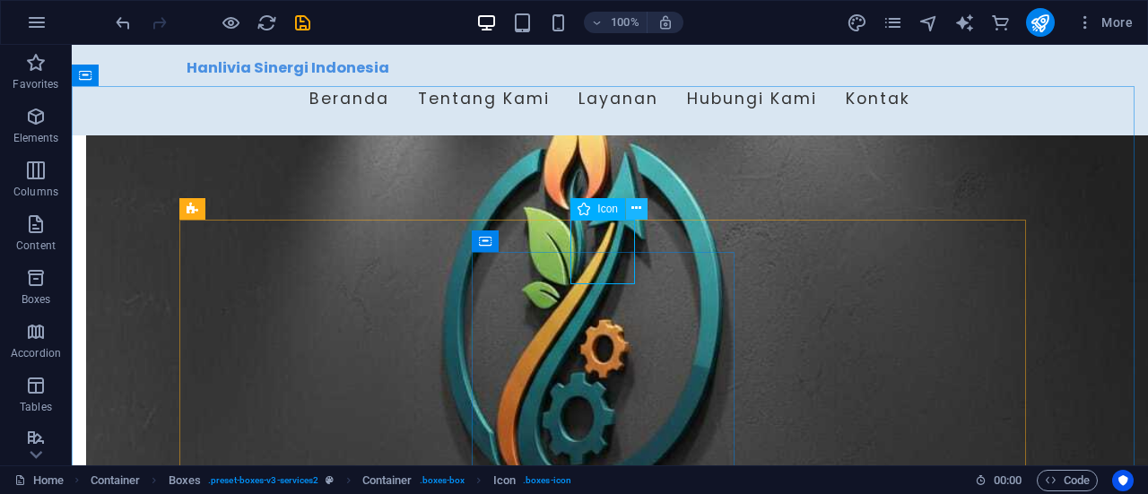
click at [629, 211] on button at bounding box center [637, 209] width 22 height 22
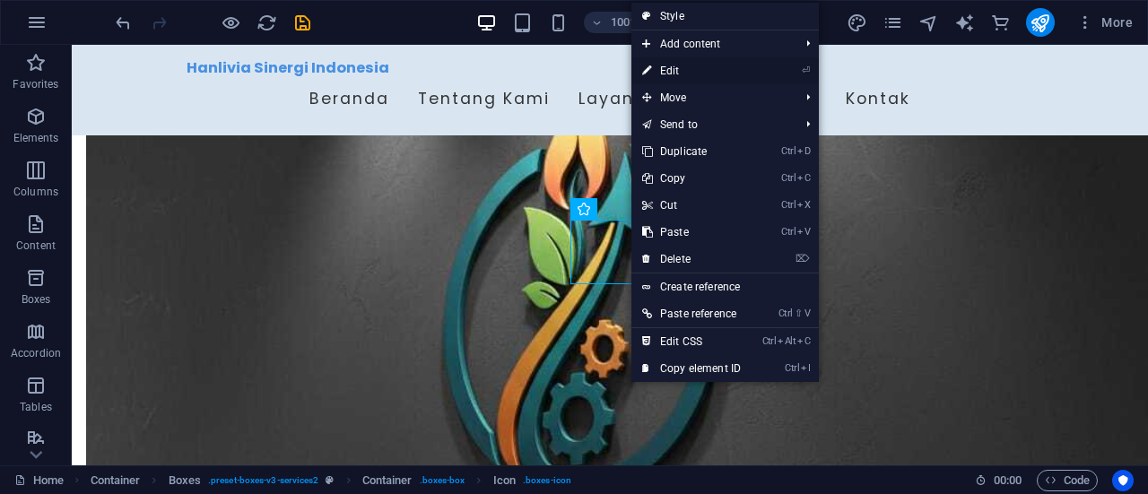
click at [709, 70] on link "⏎ Edit" at bounding box center [691, 70] width 120 height 27
select select "xMidYMid"
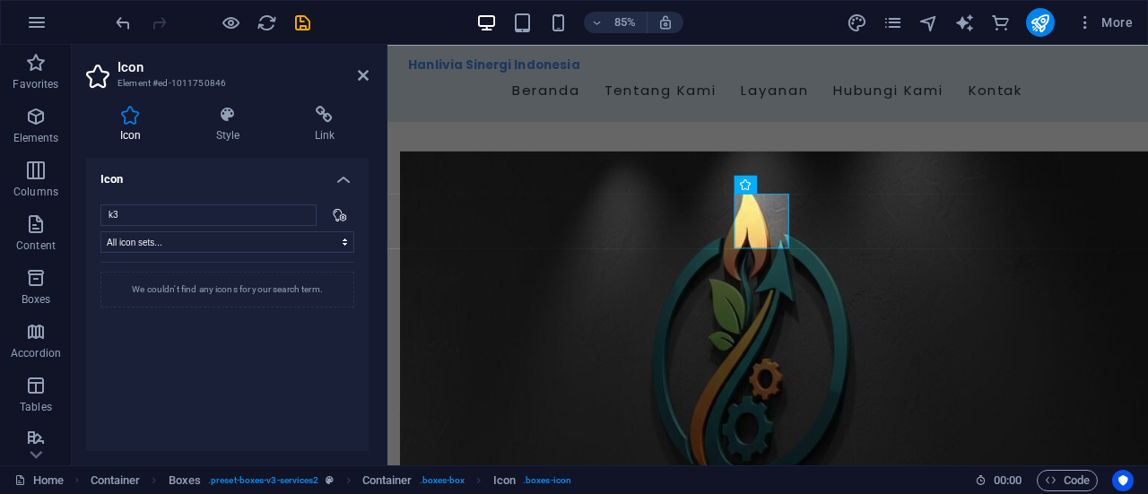
type input "k"
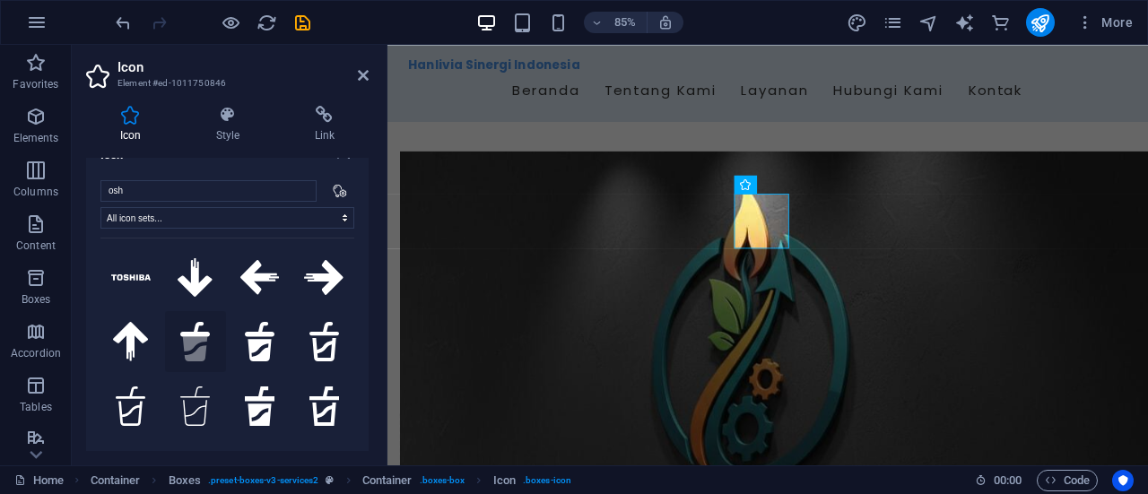
scroll to position [0, 0]
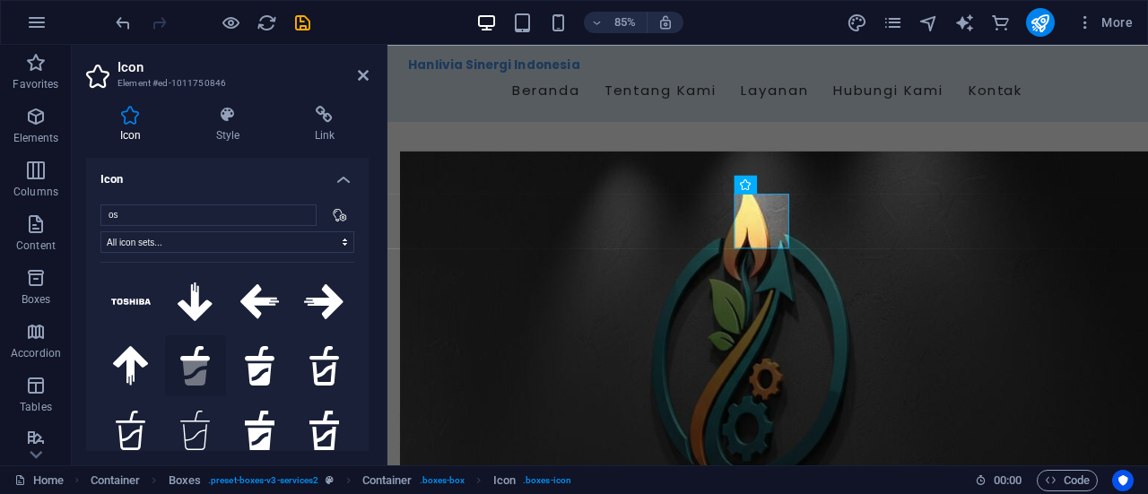
type input "o"
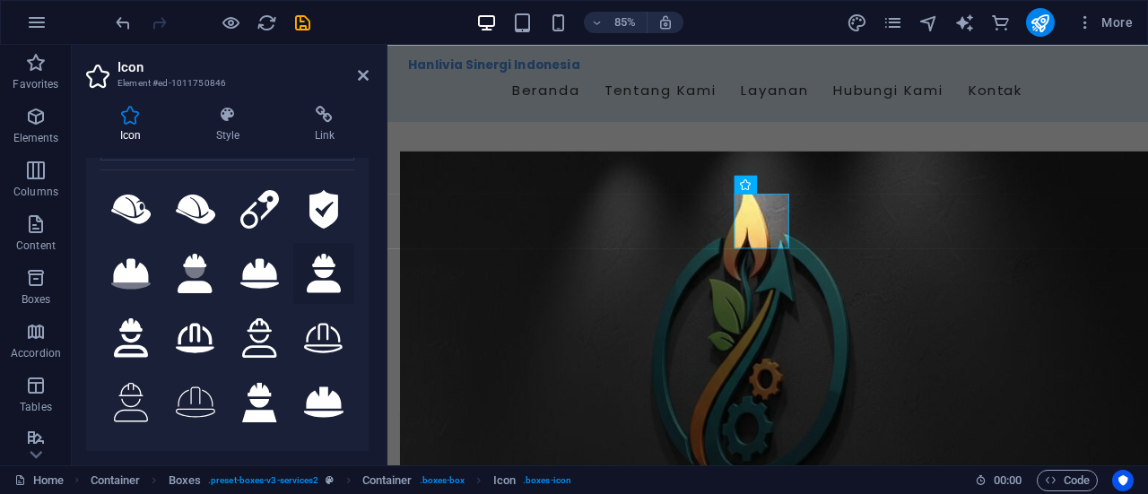
scroll to position [91, 0]
type input "safety"
click at [193, 274] on icon at bounding box center [196, 273] width 20 height 11
click at [317, 282] on icon at bounding box center [324, 274] width 34 height 39
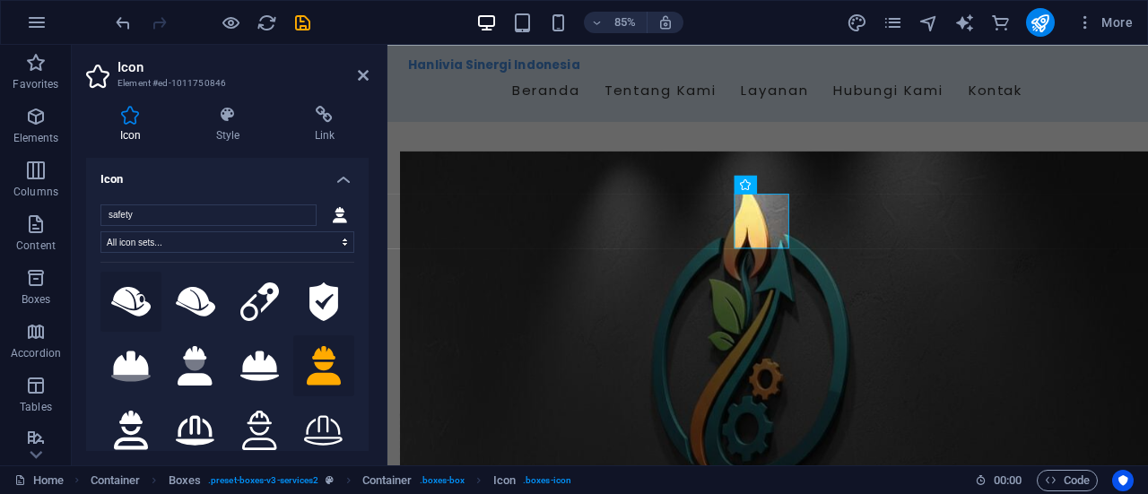
click at [124, 299] on icon at bounding box center [130, 302] width 39 height 30
click at [179, 307] on icon at bounding box center [195, 302] width 39 height 30
click at [310, 305] on icon at bounding box center [323, 301] width 29 height 39
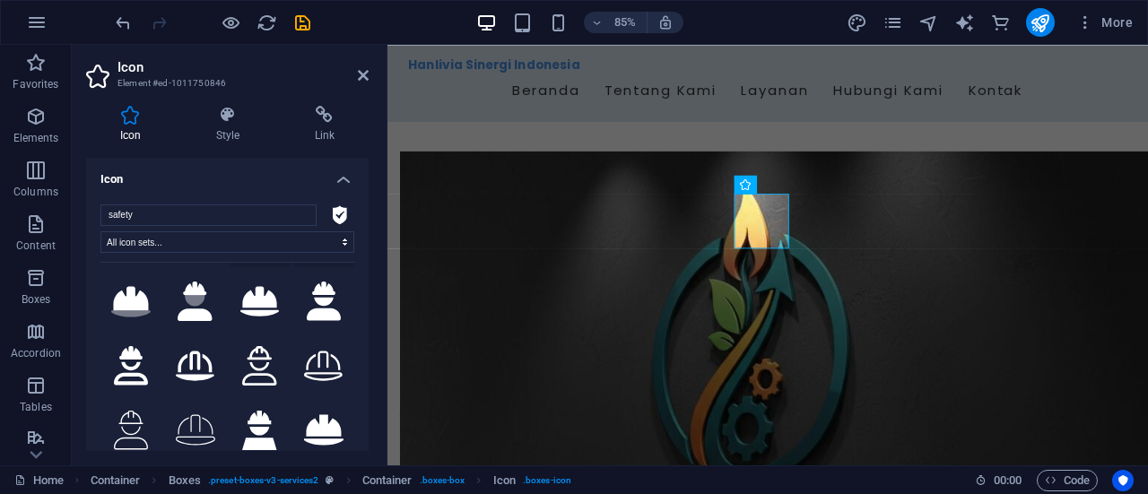
scroll to position [65, 0]
click at [135, 309] on icon at bounding box center [130, 312] width 39 height 6
click at [193, 309] on icon at bounding box center [195, 300] width 34 height 39
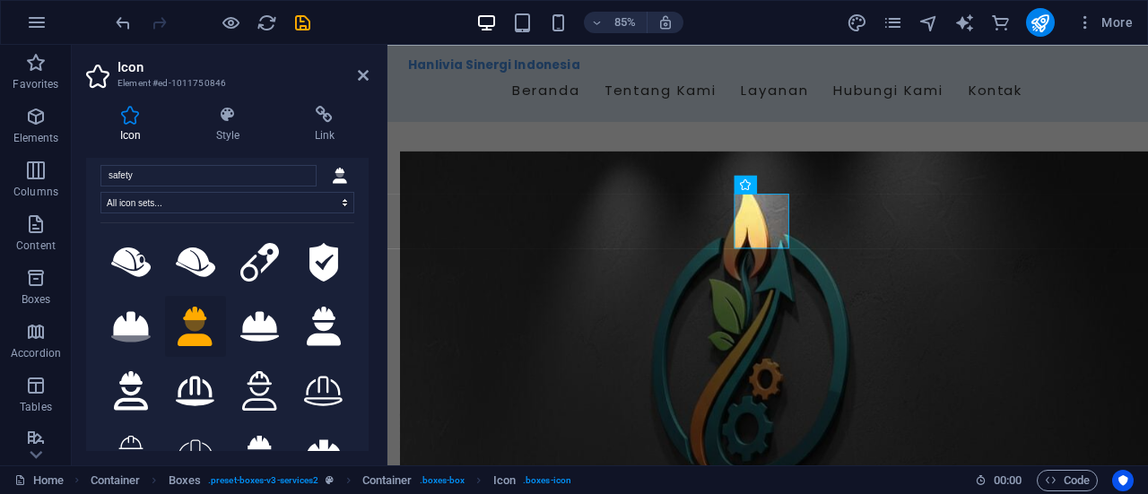
scroll to position [0, 0]
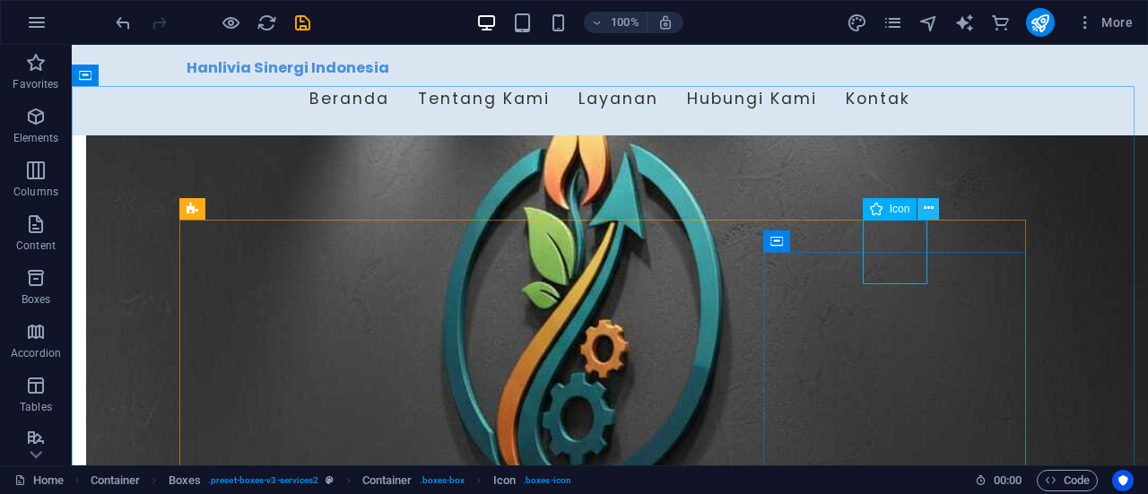
click at [924, 213] on icon at bounding box center [929, 208] width 10 height 19
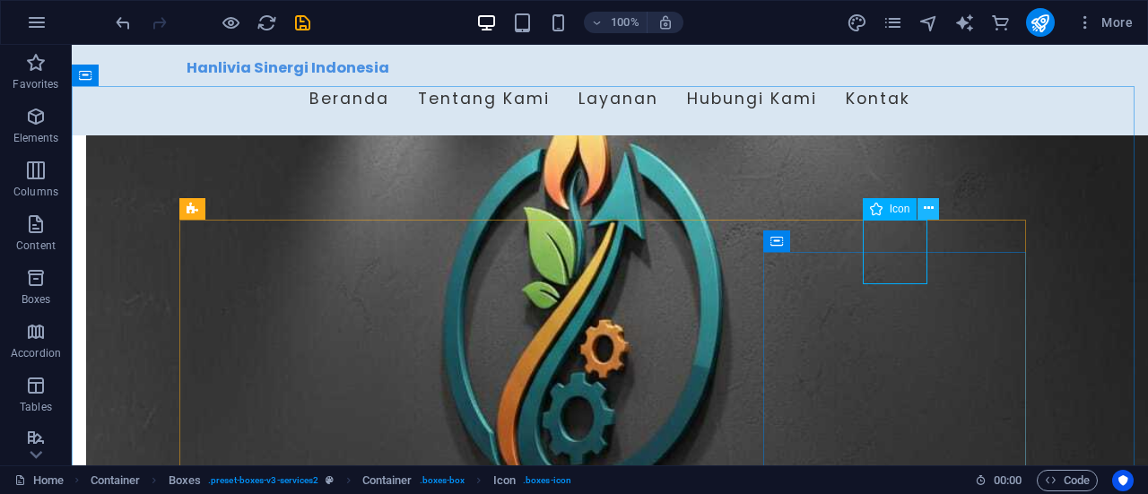
click at [924, 211] on icon at bounding box center [929, 208] width 10 height 19
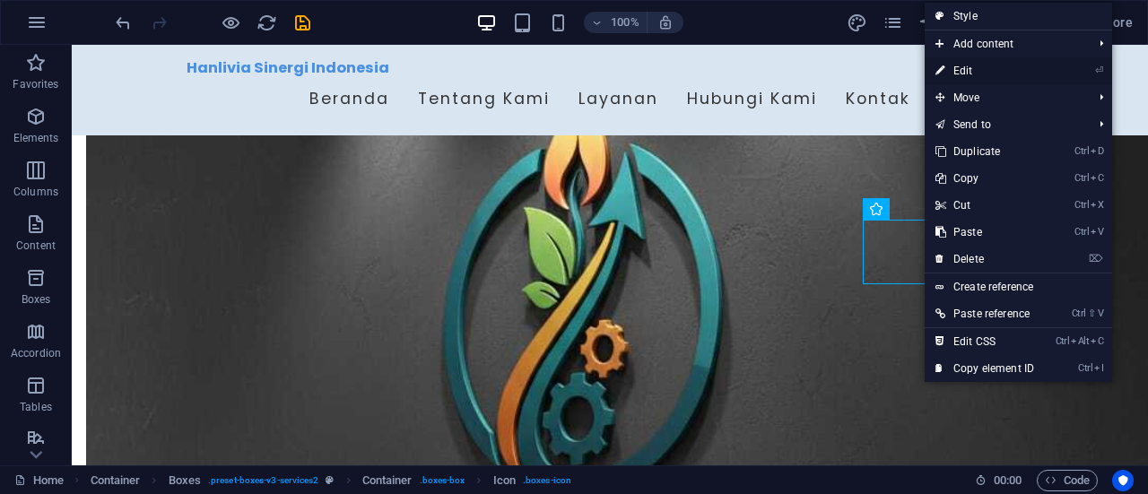
click at [955, 71] on link "⏎ Edit" at bounding box center [985, 70] width 120 height 27
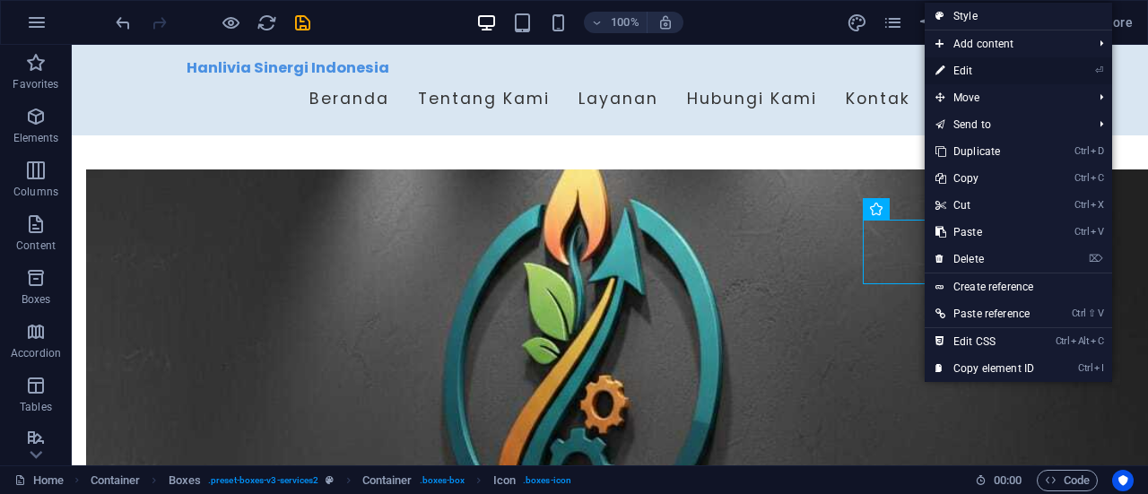
select select "xMidYMid"
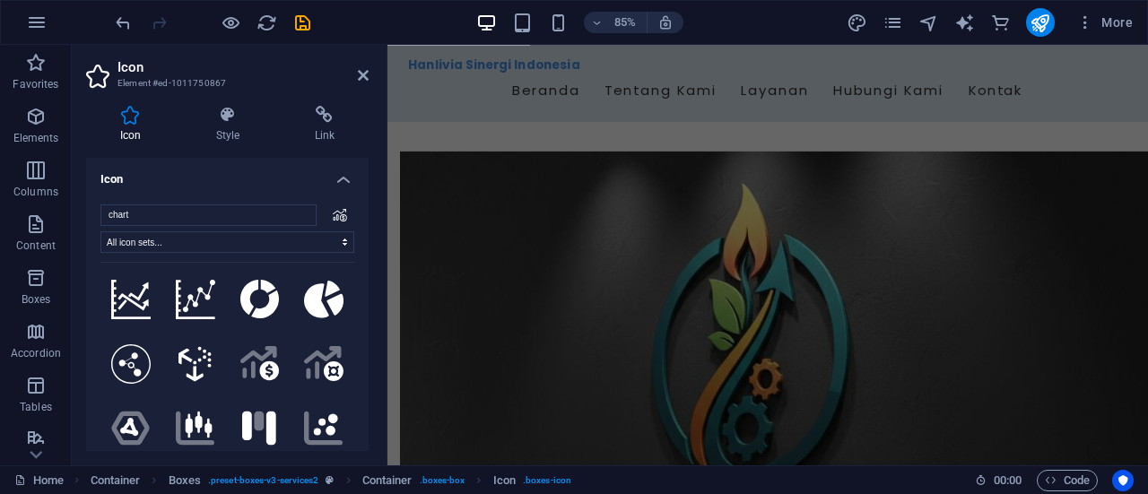
scroll to position [1212, 0]
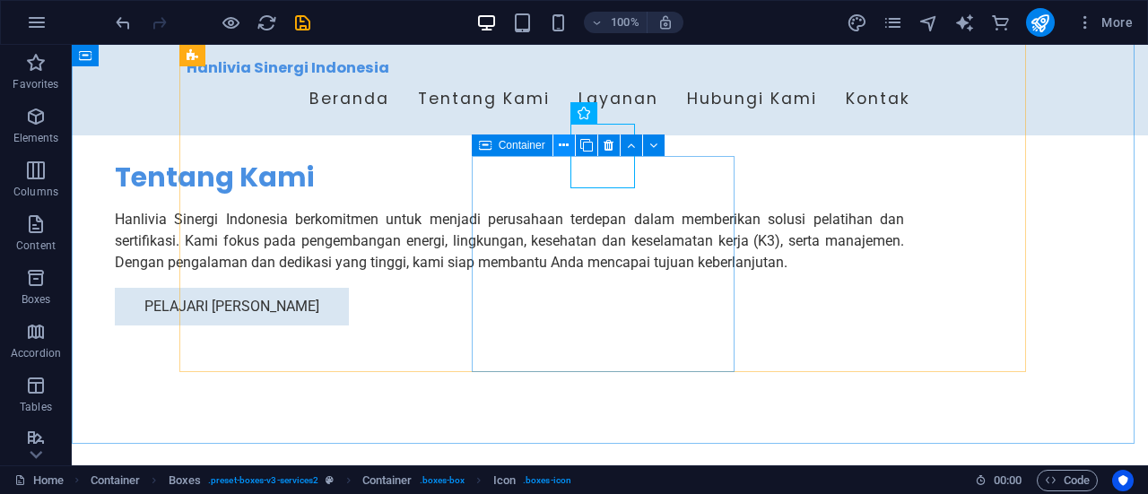
click at [565, 148] on icon at bounding box center [564, 145] width 10 height 19
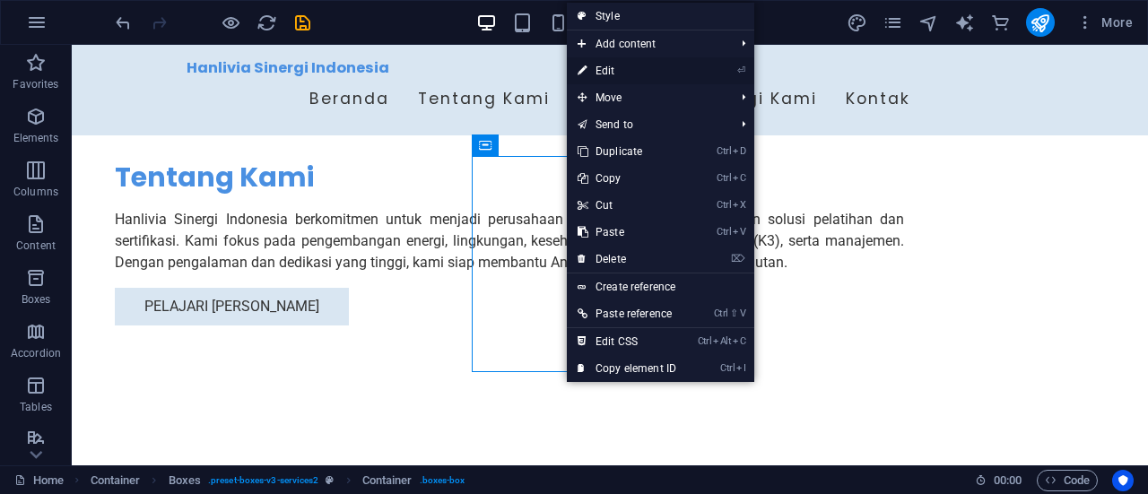
click at [629, 73] on link "⏎ Edit" at bounding box center [627, 70] width 120 height 27
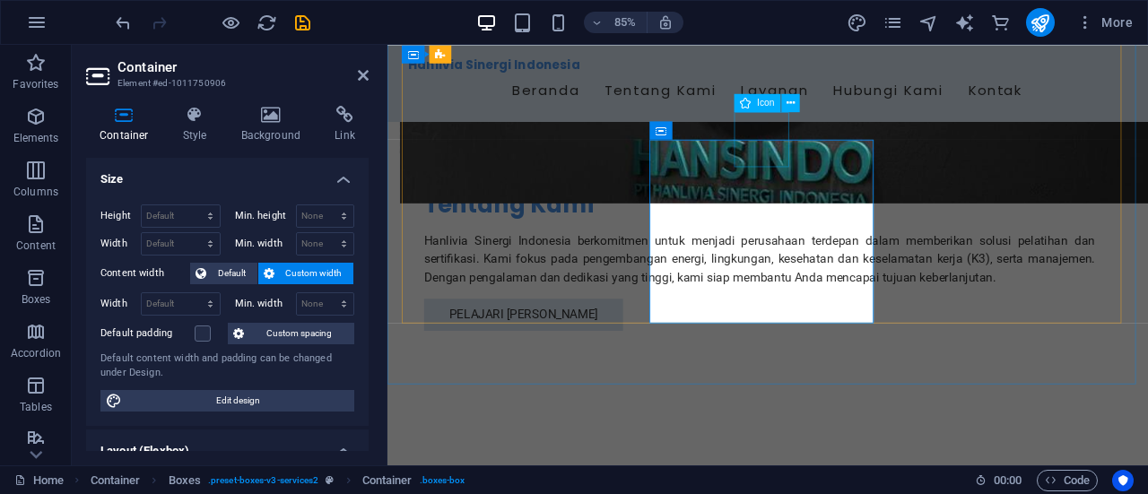
click at [364, 82] on link at bounding box center [363, 75] width 11 height 15
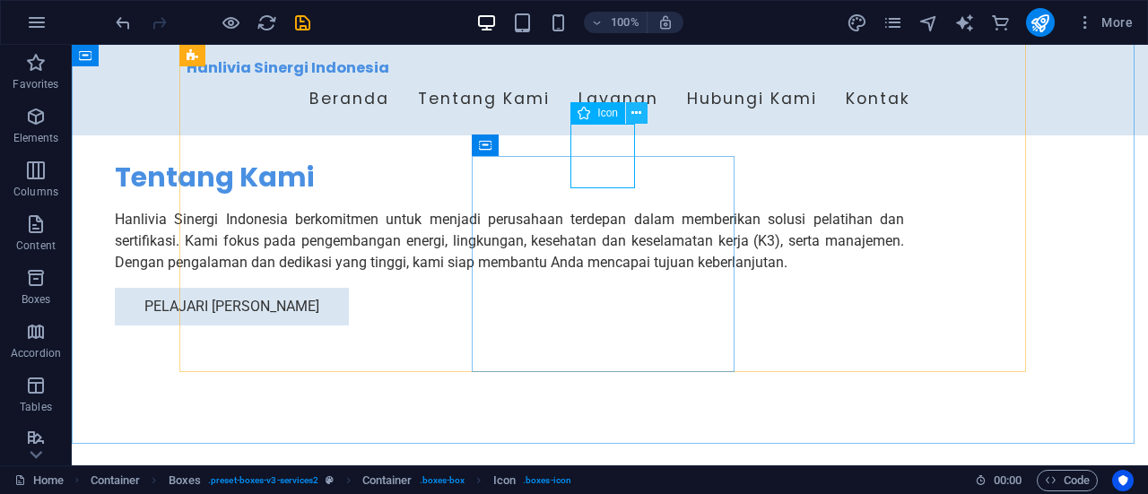
click at [637, 110] on icon at bounding box center [636, 113] width 10 height 19
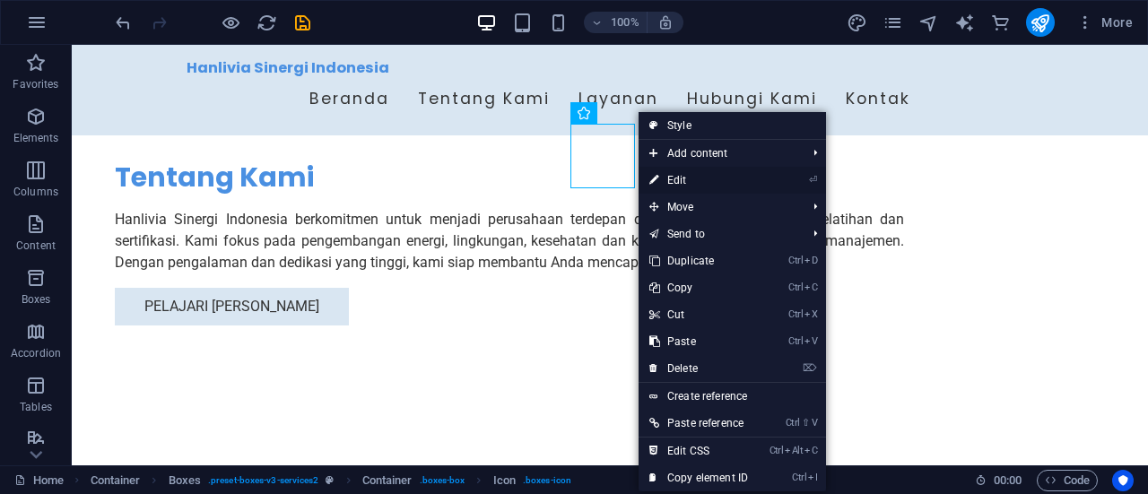
click at [677, 177] on link "⏎ Edit" at bounding box center [698, 180] width 120 height 27
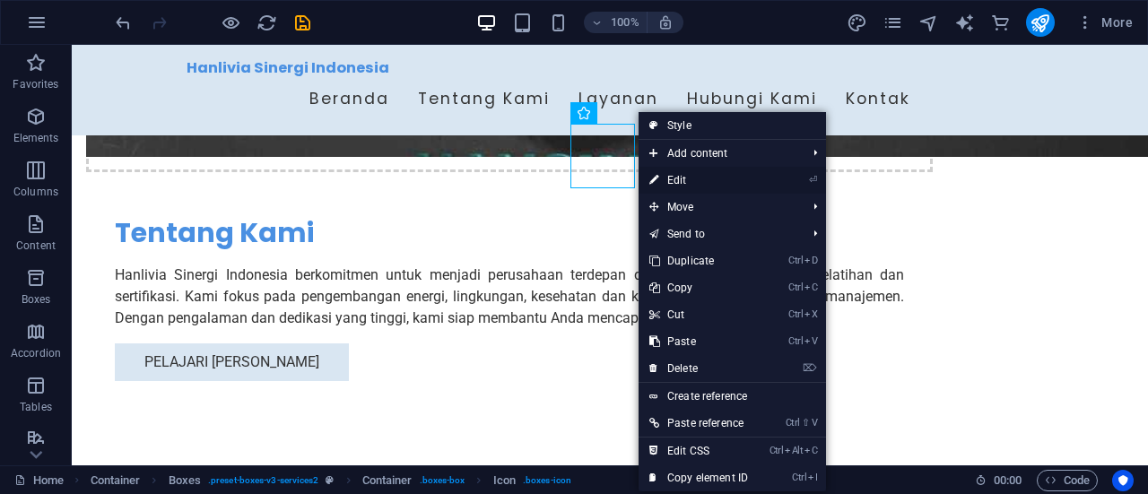
select select "xMidYMid"
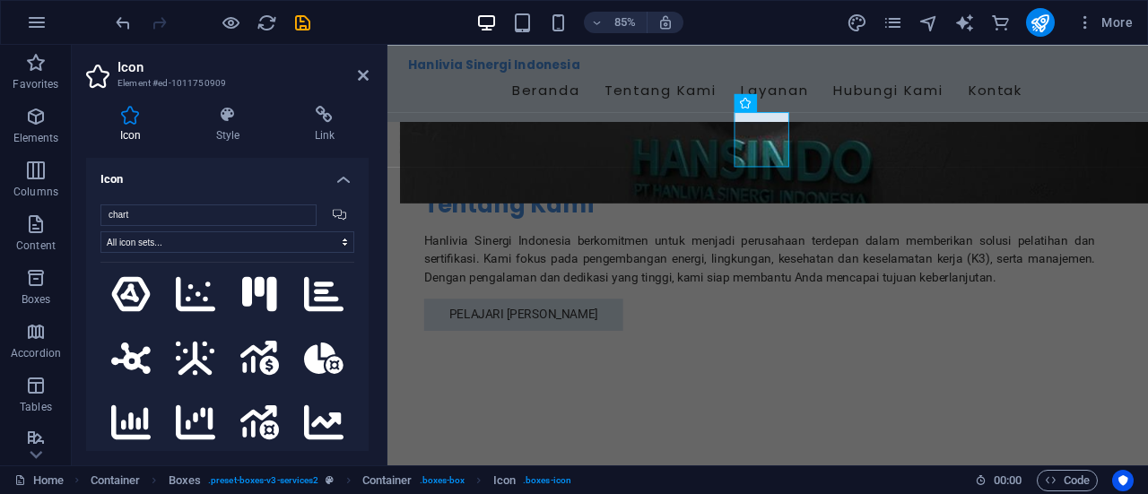
scroll to position [974, 0]
type input "chart"
click at [260, 340] on icon at bounding box center [259, 357] width 39 height 35
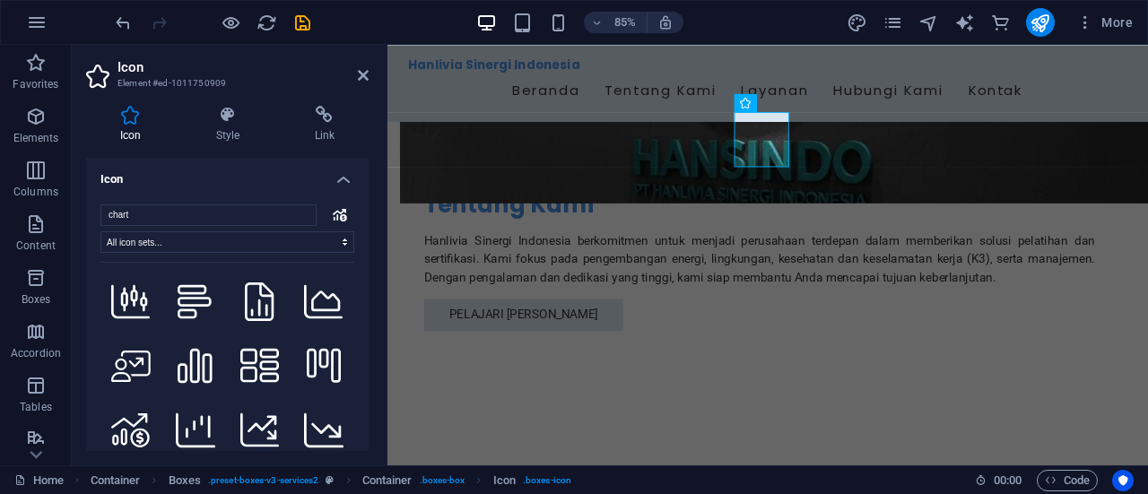
scroll to position [2041, 0]
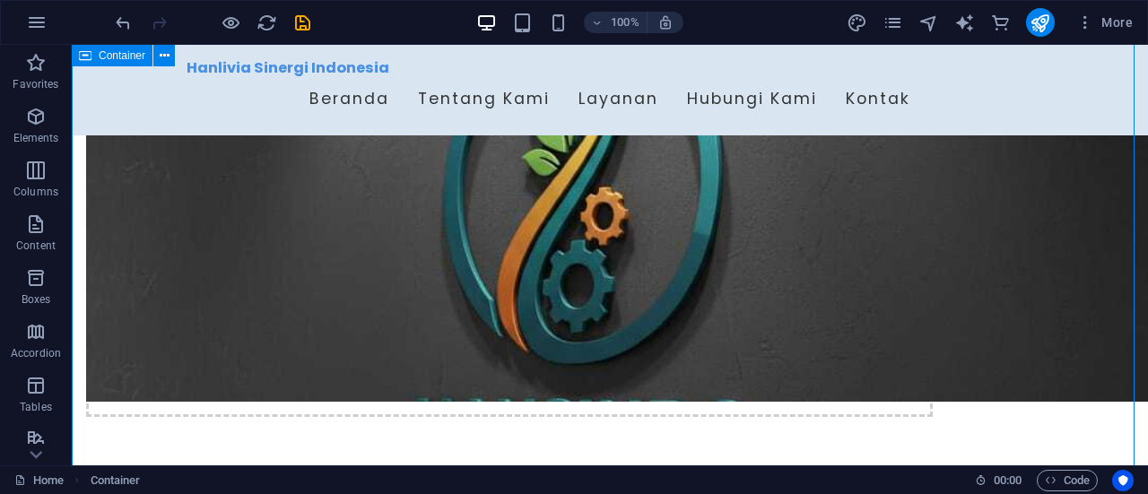
scroll to position [874, 0]
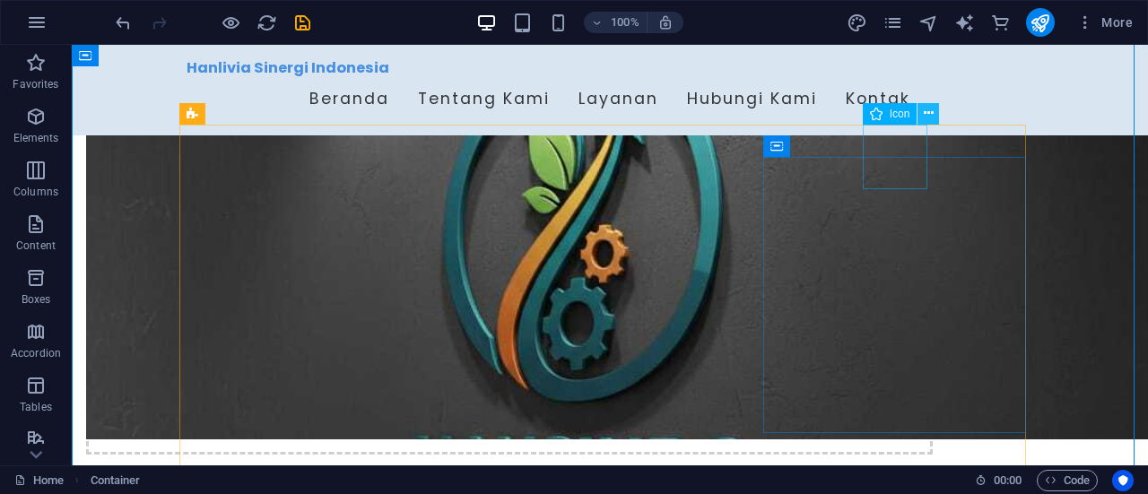
click at [924, 117] on icon at bounding box center [929, 113] width 10 height 19
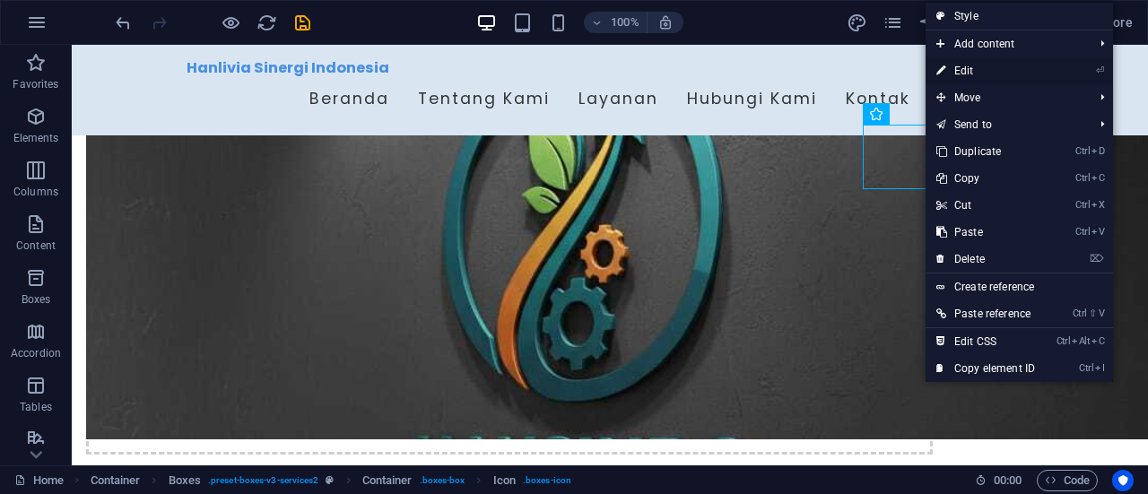
click at [949, 71] on link "⏎ Edit" at bounding box center [985, 70] width 120 height 27
select select "xMidYMid"
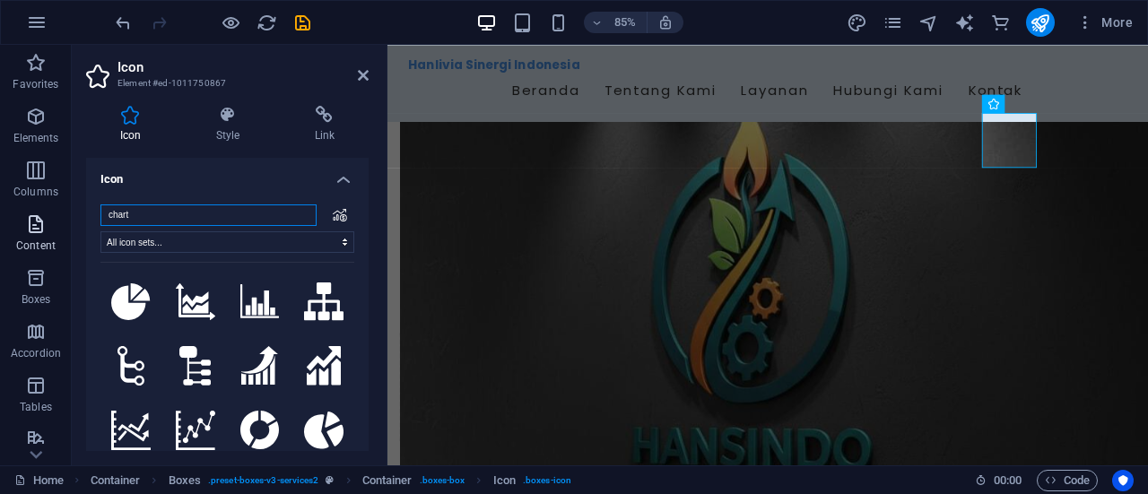
drag, startPoint x: 207, startPoint y: 220, endPoint x: 70, endPoint y: 227, distance: 137.4
click at [70, 227] on section "Favorites Elements Columns Content Boxes Accordion Tables Features Images Slide…" at bounding box center [574, 255] width 1148 height 421
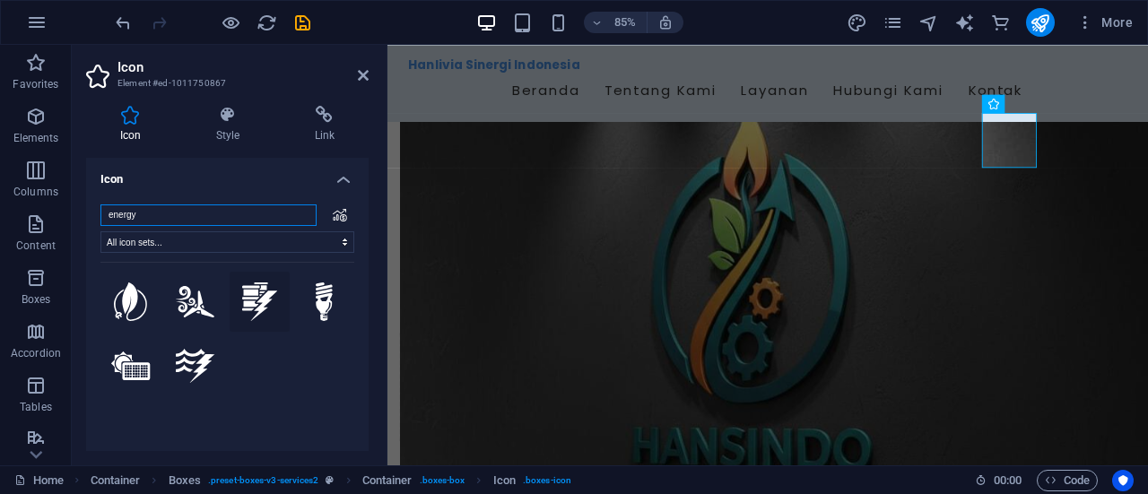
type input "energy"
click at [260, 295] on icon at bounding box center [260, 301] width 36 height 39
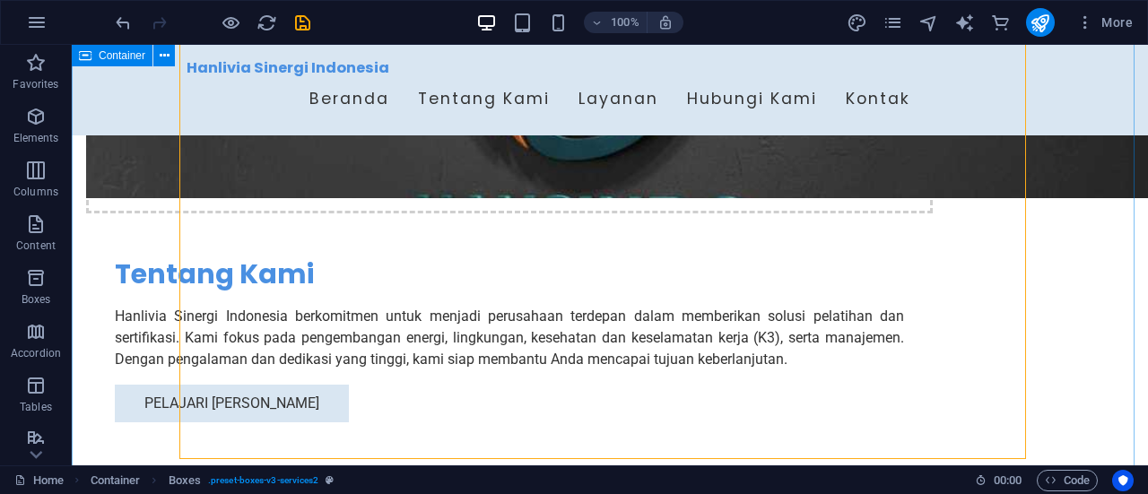
scroll to position [1125, 0]
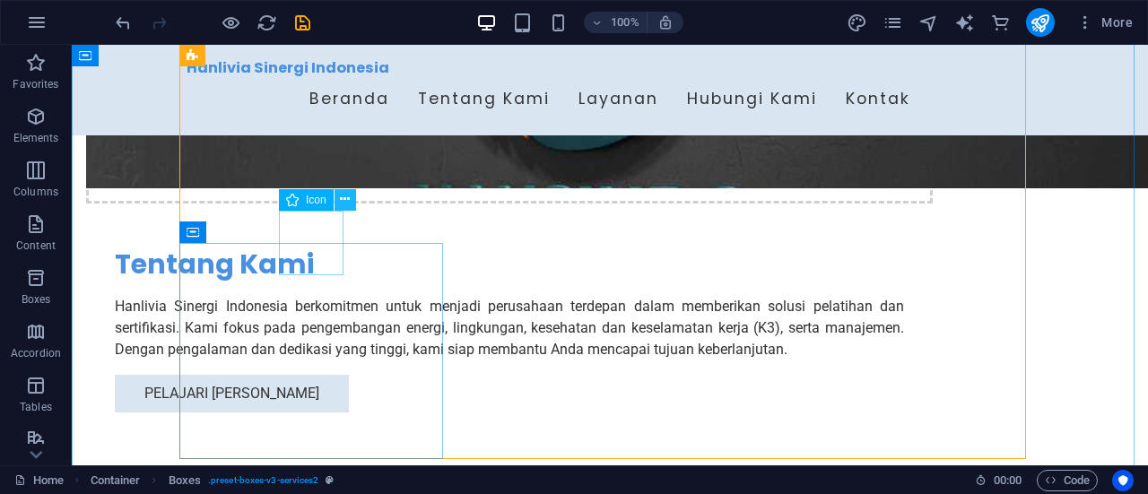
click at [341, 195] on icon at bounding box center [345, 199] width 10 height 19
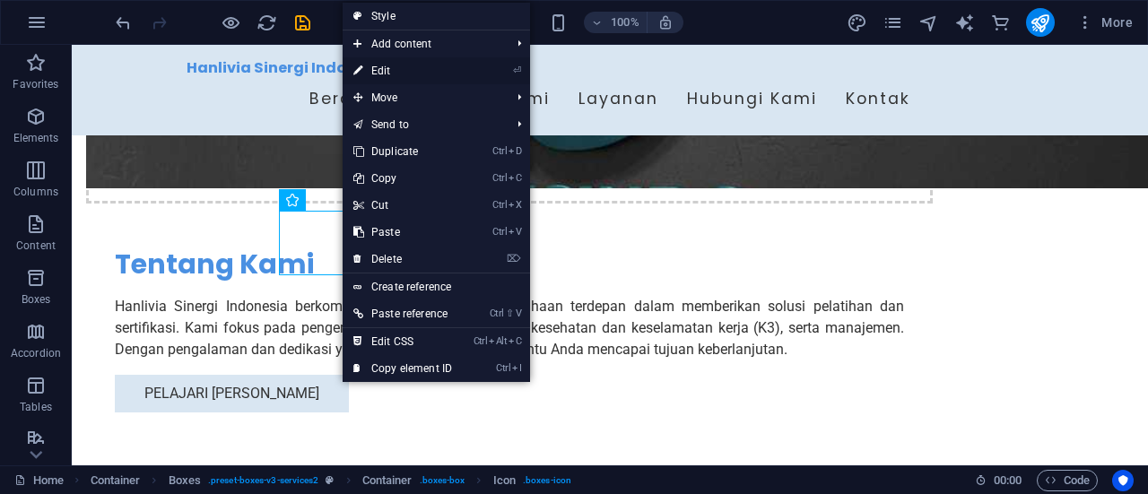
click at [416, 67] on link "⏎ Edit" at bounding box center [403, 70] width 120 height 27
select select "xMidYMid"
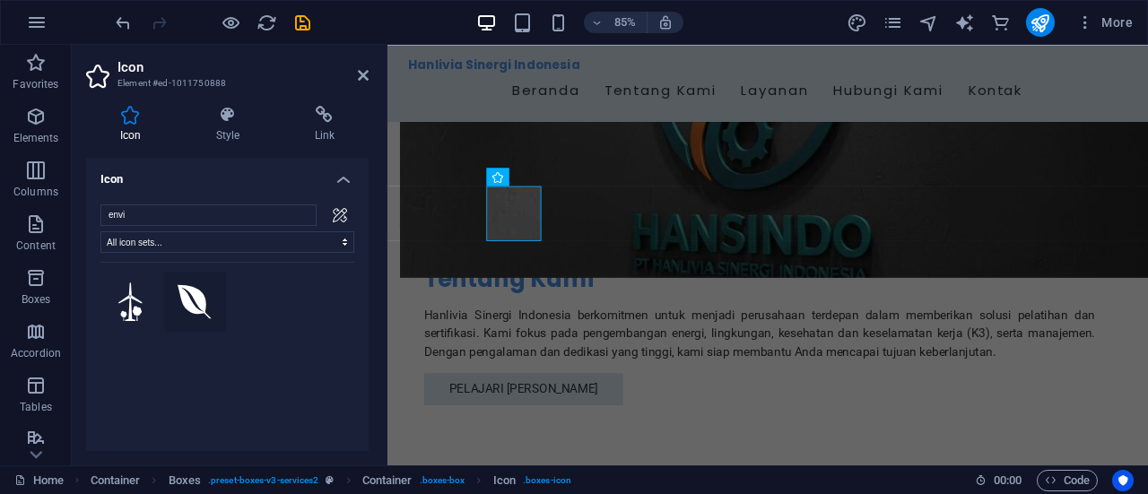
type input "envi"
click at [185, 301] on icon at bounding box center [195, 301] width 34 height 34
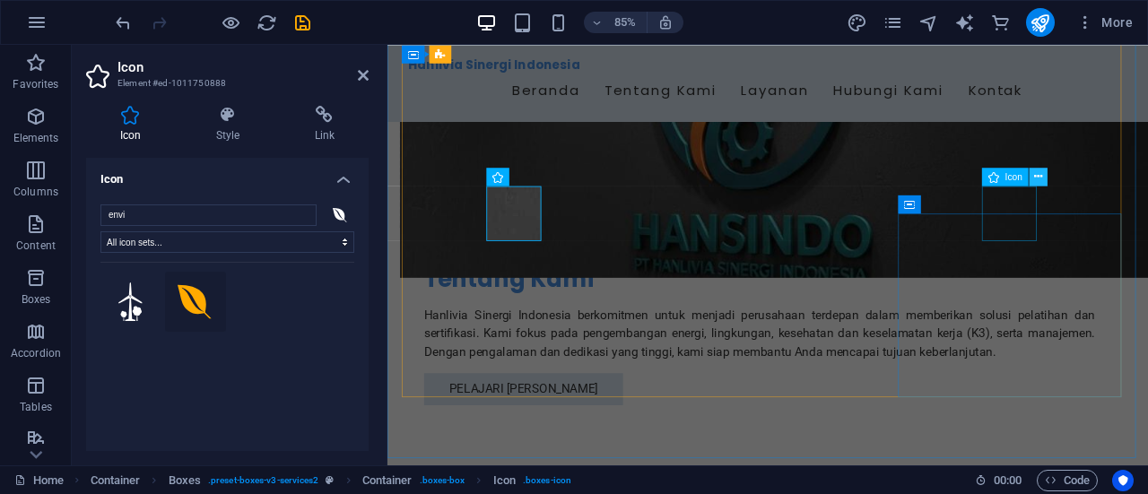
click at [1038, 177] on icon at bounding box center [1038, 177] width 8 height 16
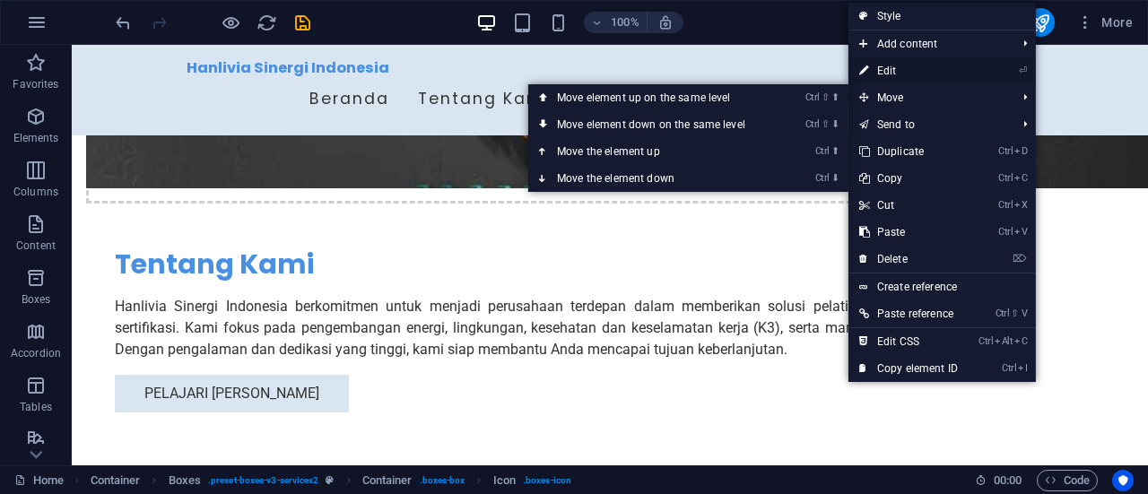
click at [900, 67] on link "⏎ Edit" at bounding box center [908, 70] width 120 height 27
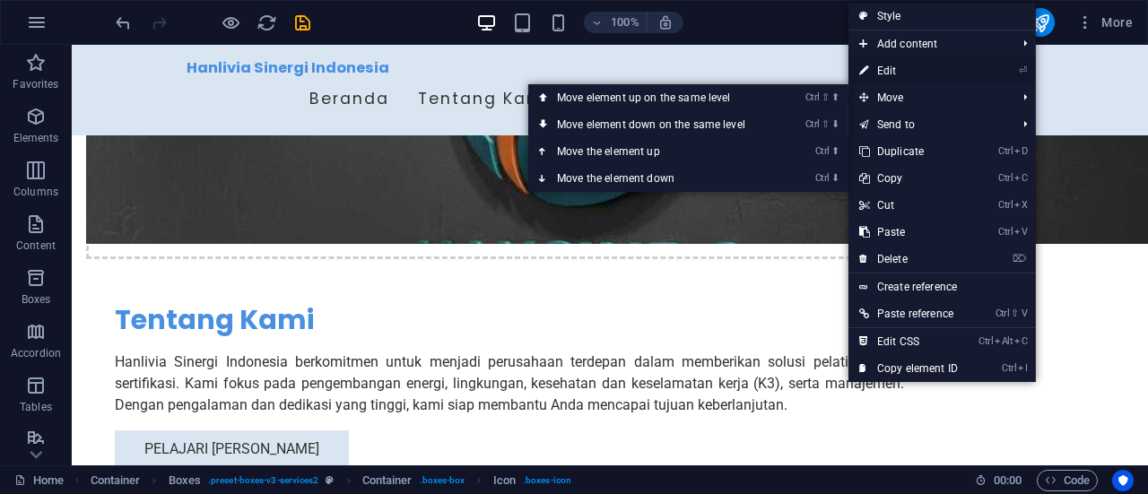
select select "xMidYMid"
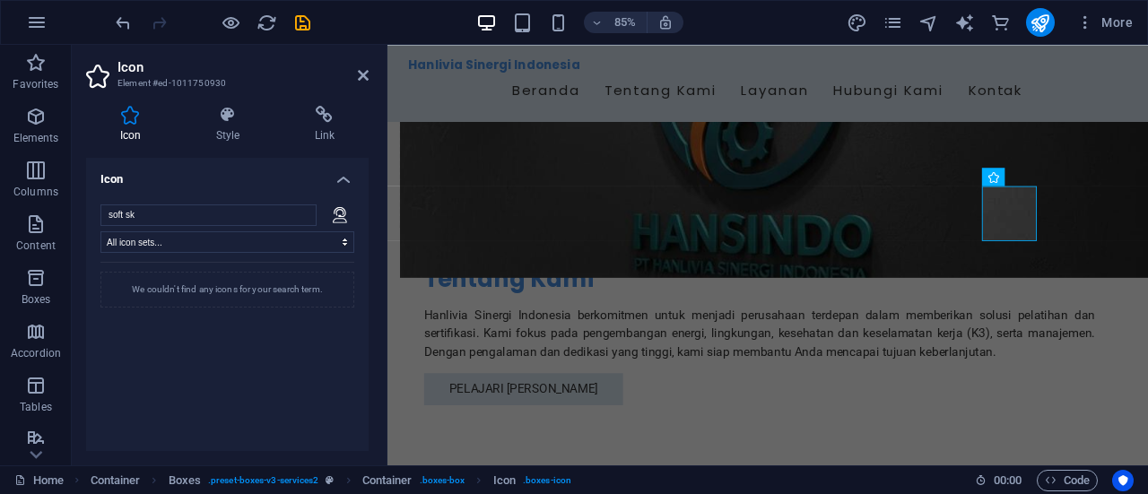
scroll to position [0, 0]
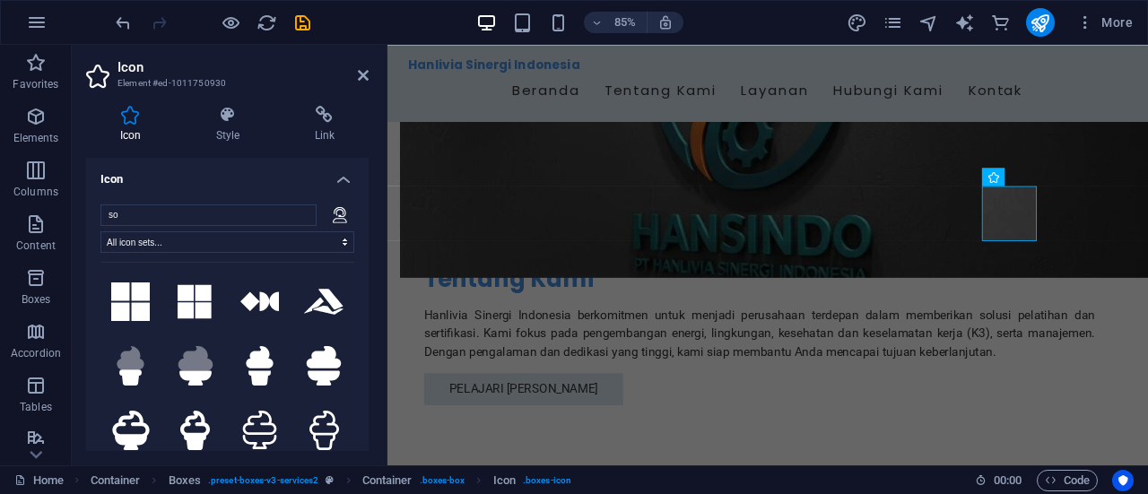
type input "s"
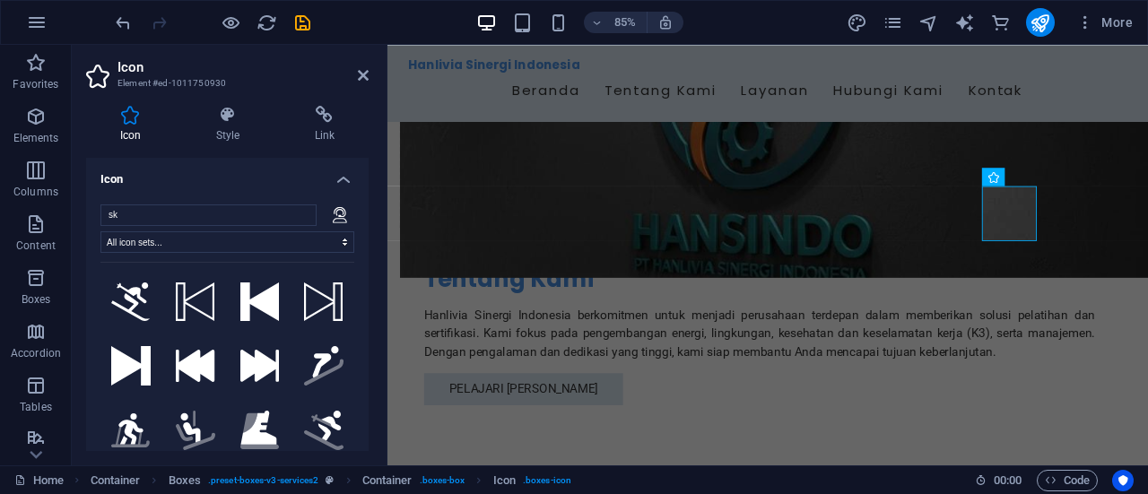
type input "s"
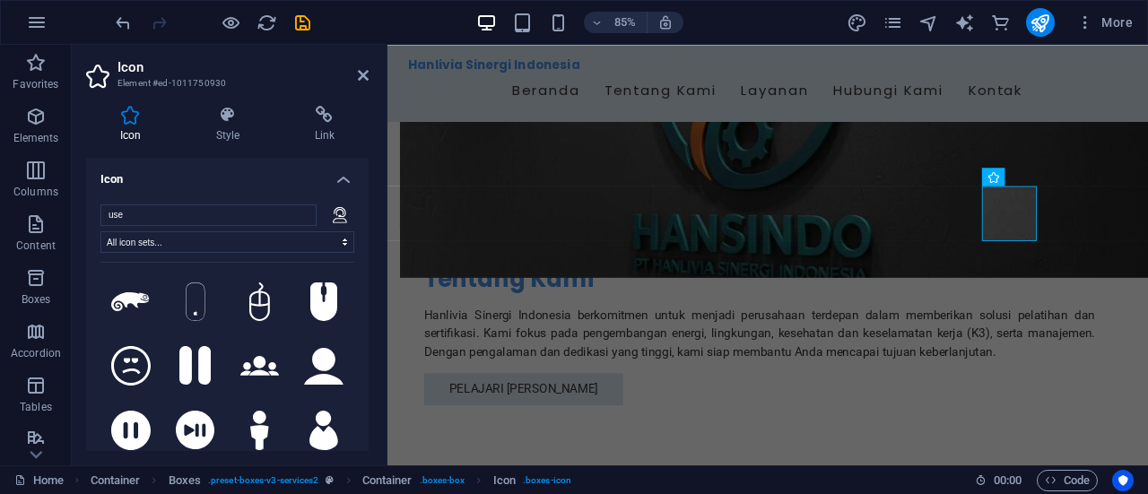
type input "user"
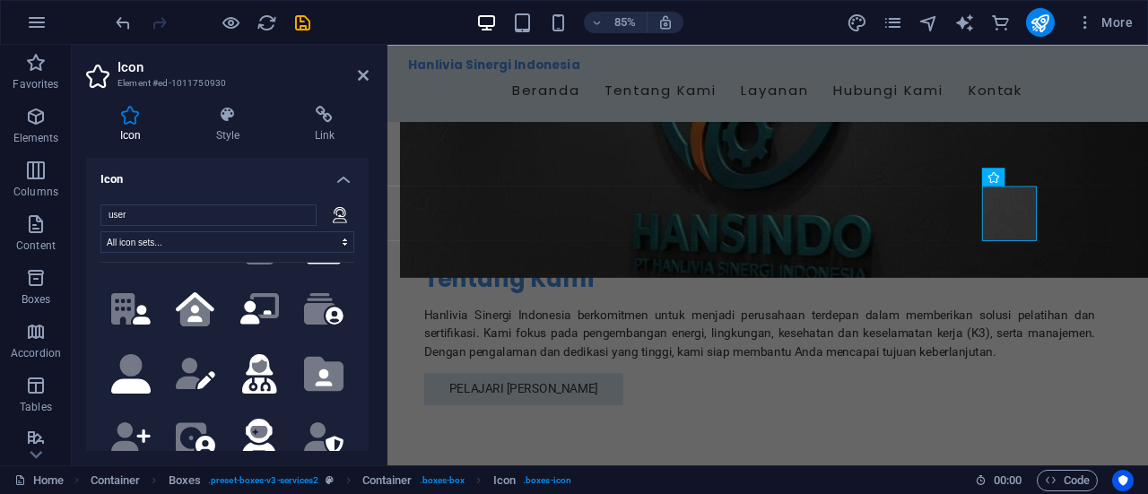
scroll to position [822, 0]
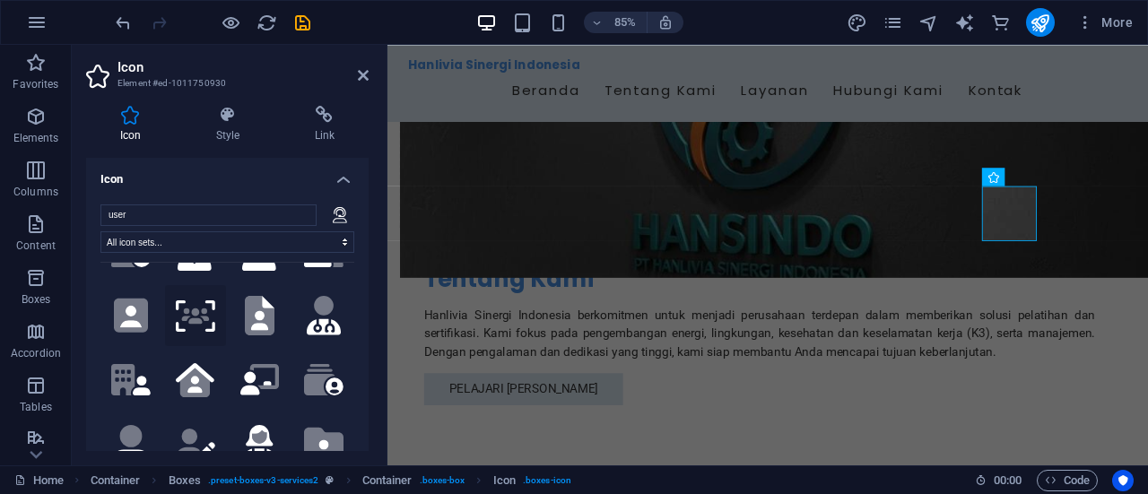
click at [189, 308] on icon at bounding box center [195, 316] width 28 height 16
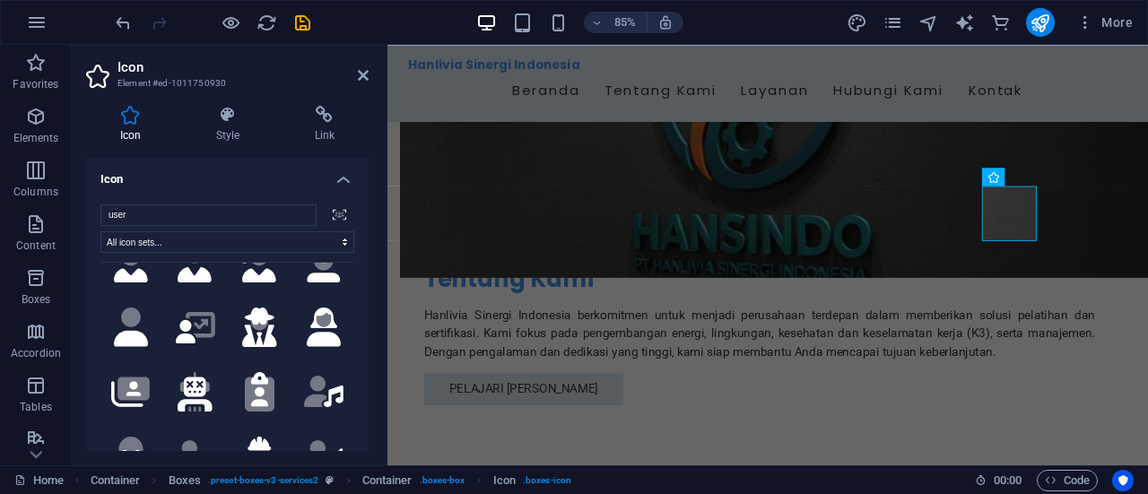
scroll to position [1371, 0]
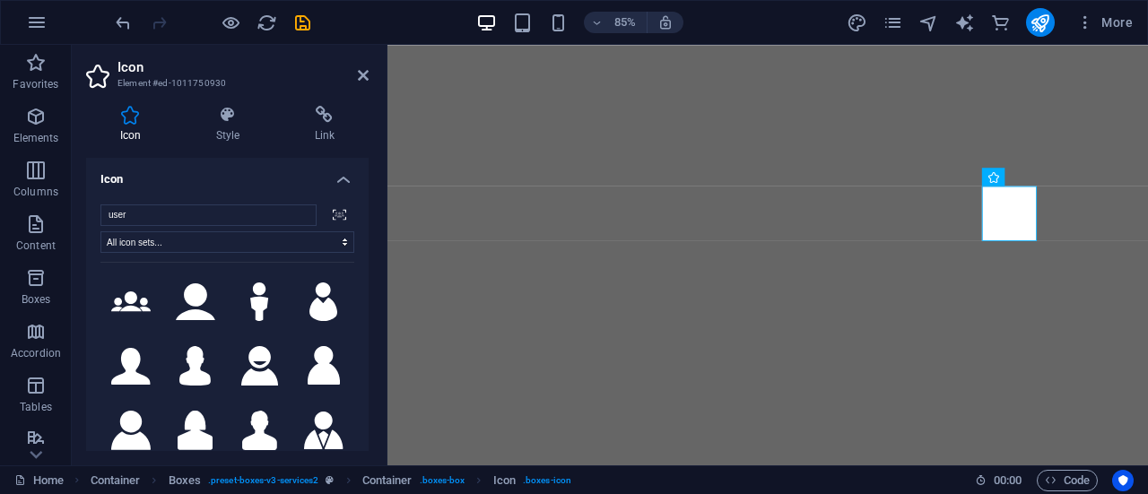
select select "xMidYMid"
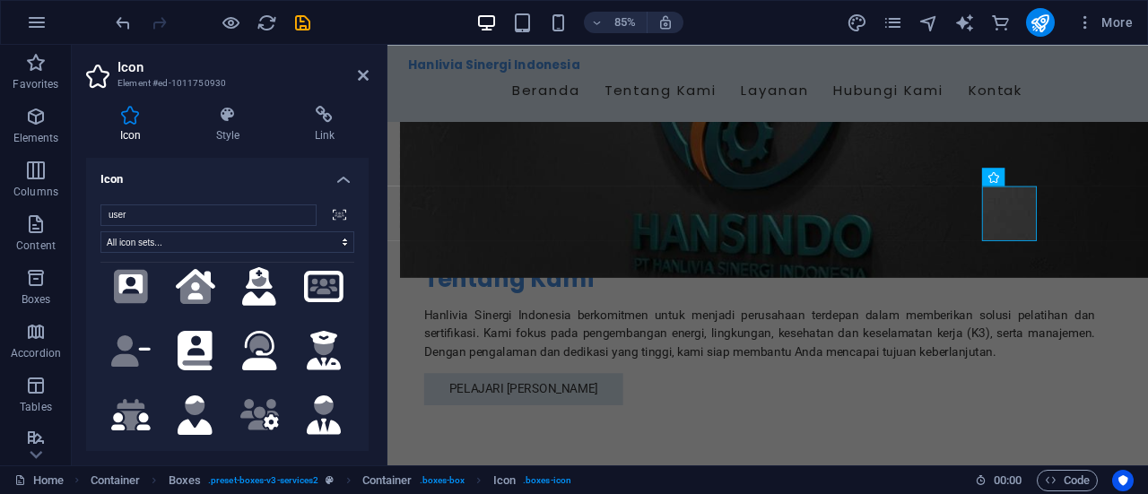
scroll to position [1590, 0]
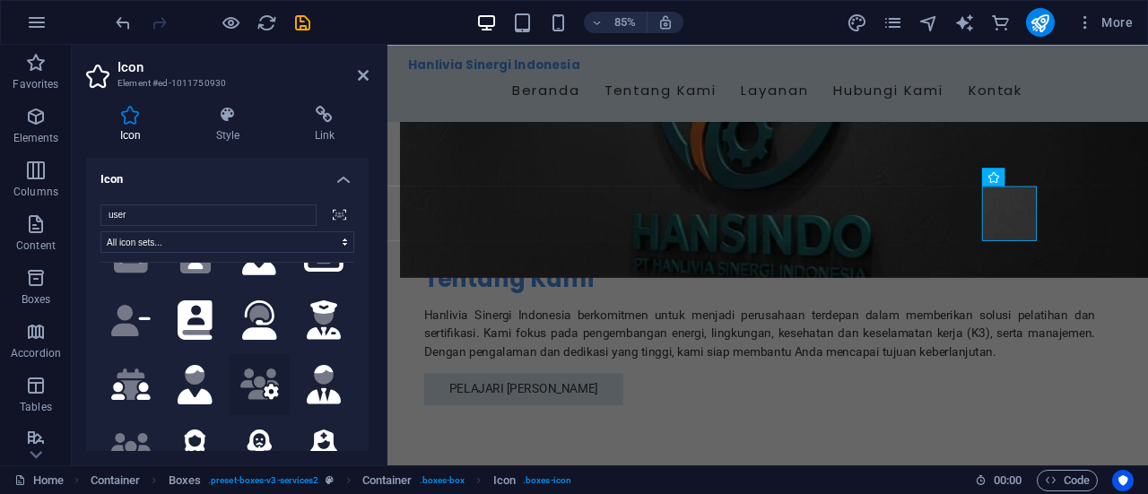
click at [253, 369] on icon at bounding box center [259, 384] width 39 height 31
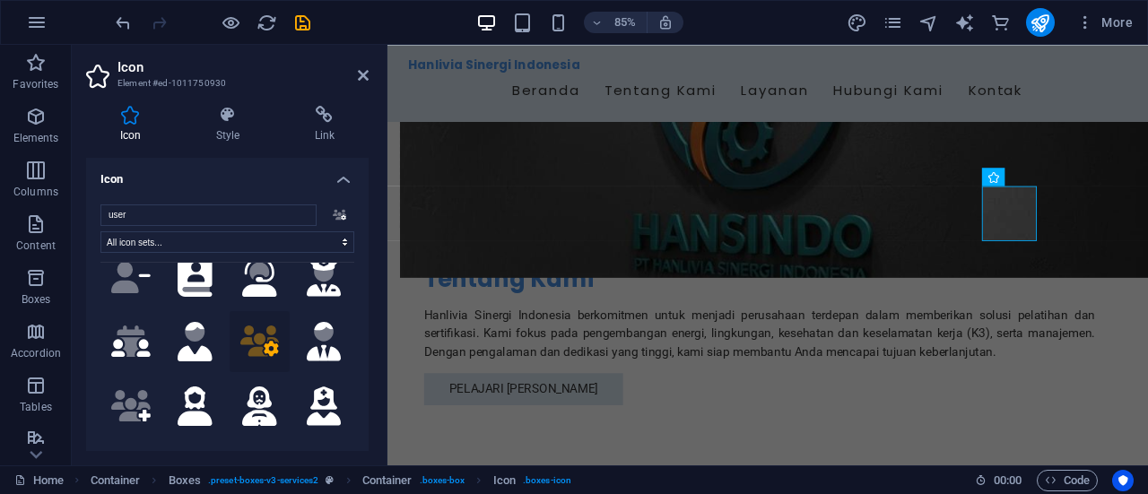
scroll to position [1644, 0]
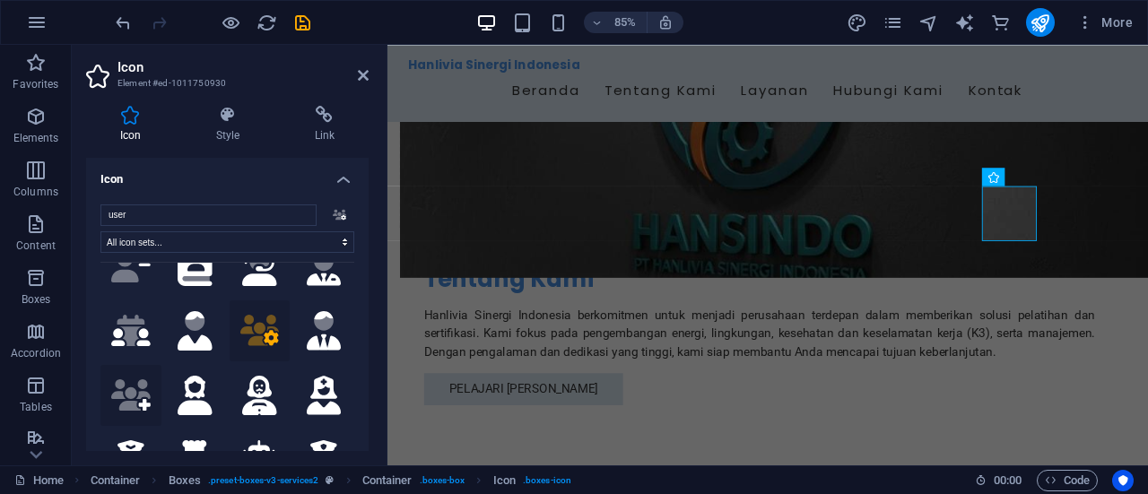
click at [147, 379] on icon ".fa-secondary{opacity:.4}" at bounding box center [130, 394] width 39 height 31
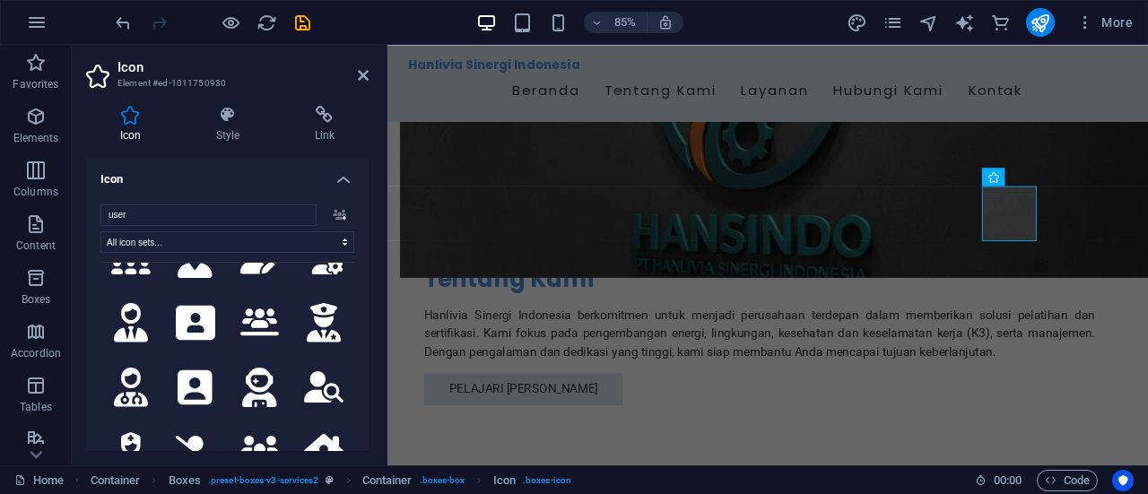
scroll to position [2687, 0]
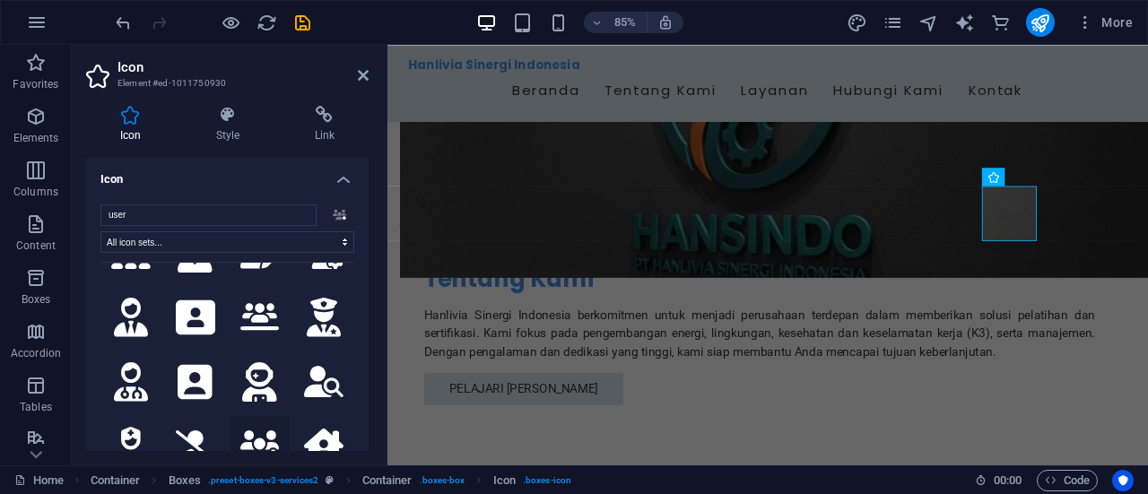
click at [254, 430] on icon at bounding box center [259, 445] width 39 height 31
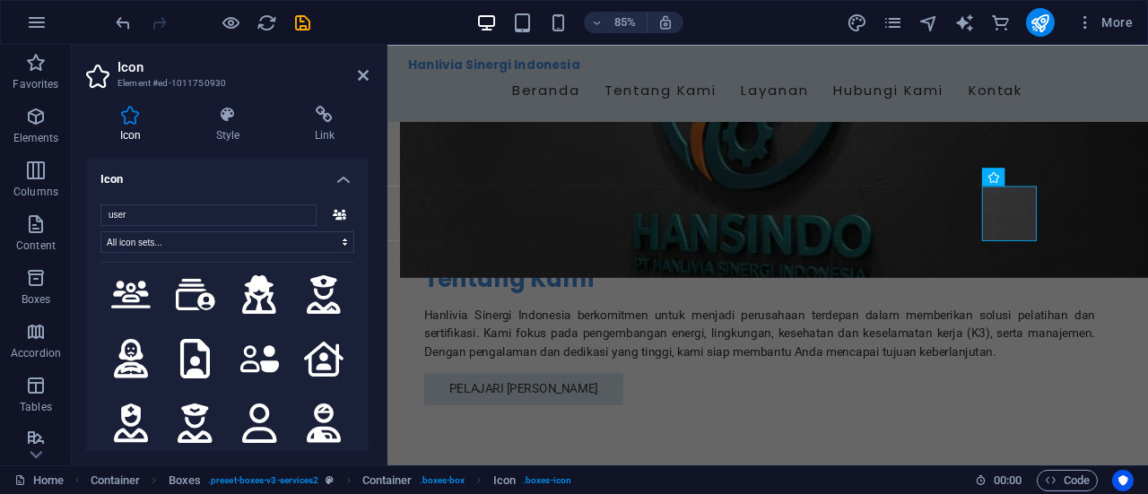
scroll to position [3868, 0]
click at [362, 74] on icon at bounding box center [363, 75] width 11 height 14
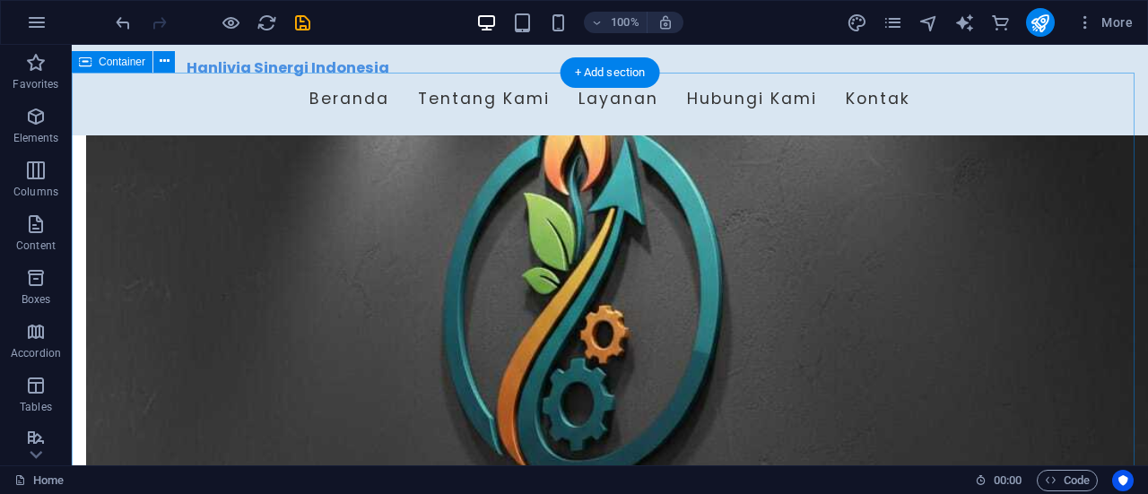
scroll to position [793, 0]
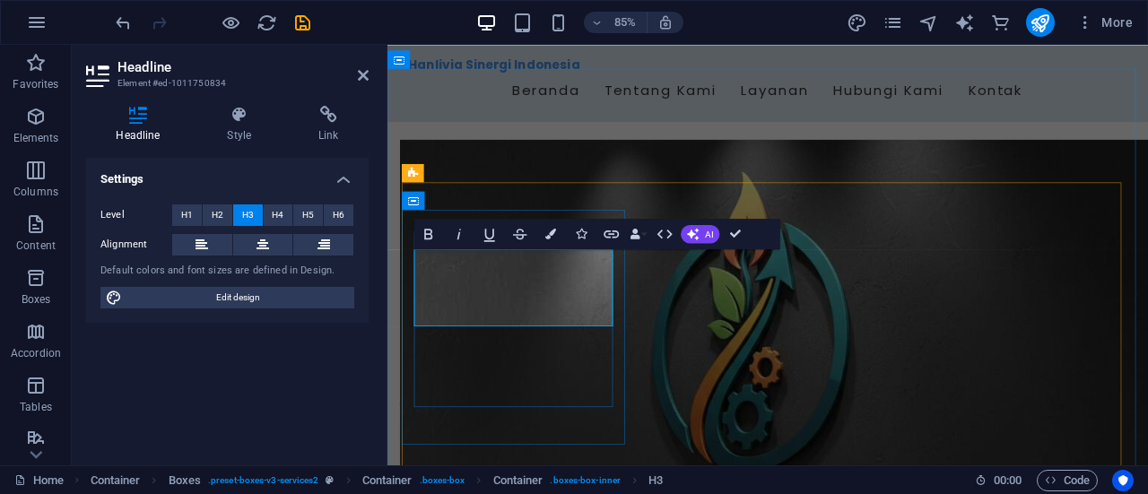
drag, startPoint x: 437, startPoint y: 323, endPoint x: 529, endPoint y: 334, distance: 93.0
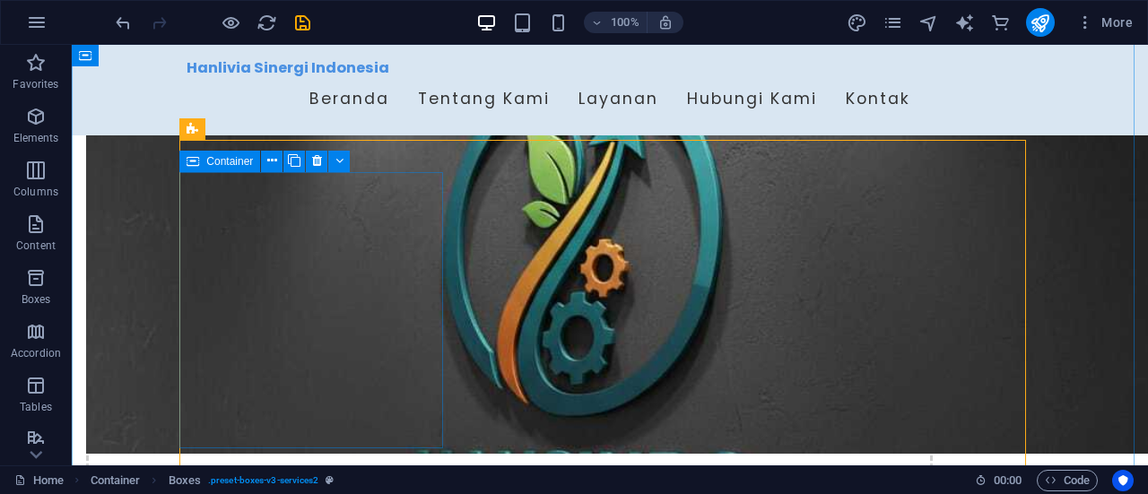
scroll to position [859, 0]
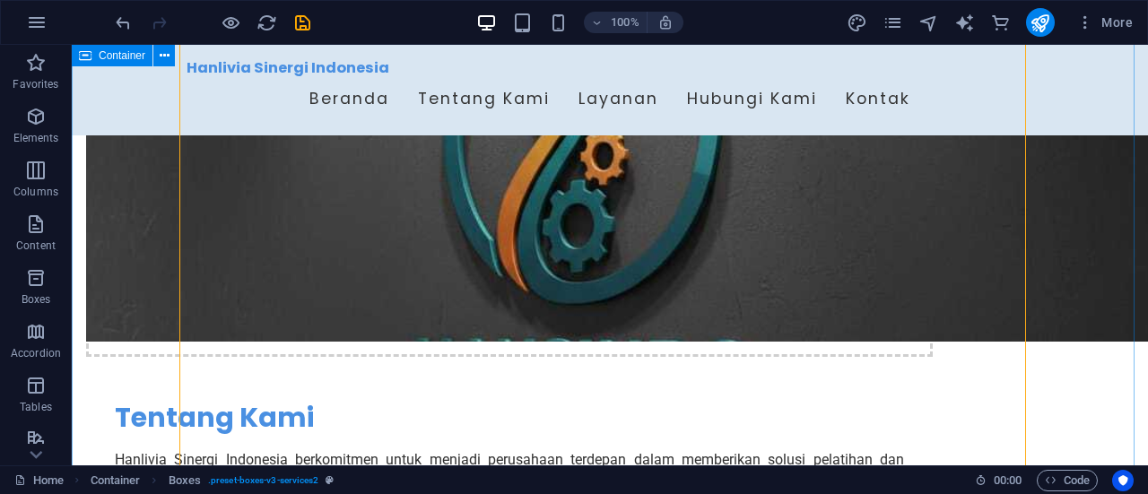
scroll to position [906, 0]
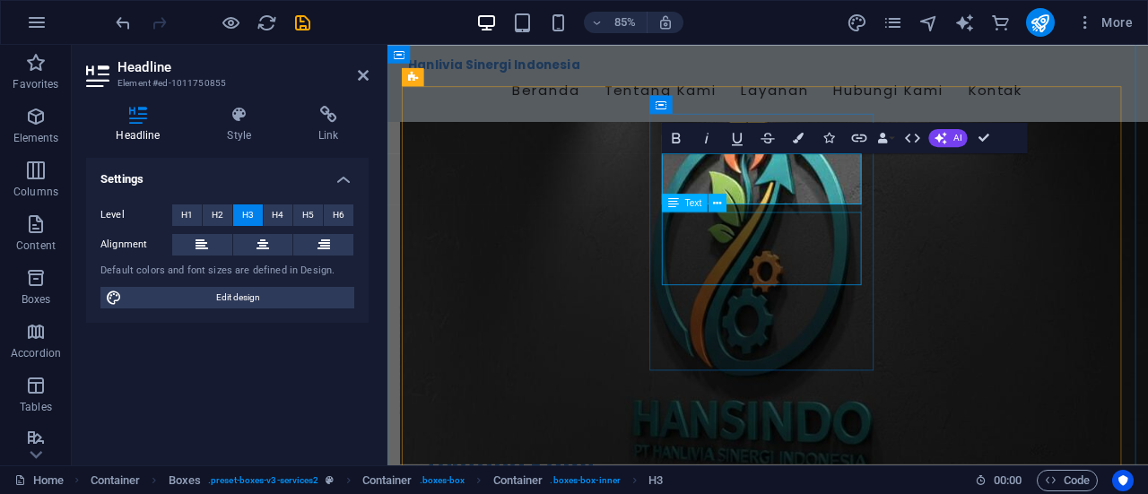
copy h3 "Pelatihan dan Sertifikasi K3"
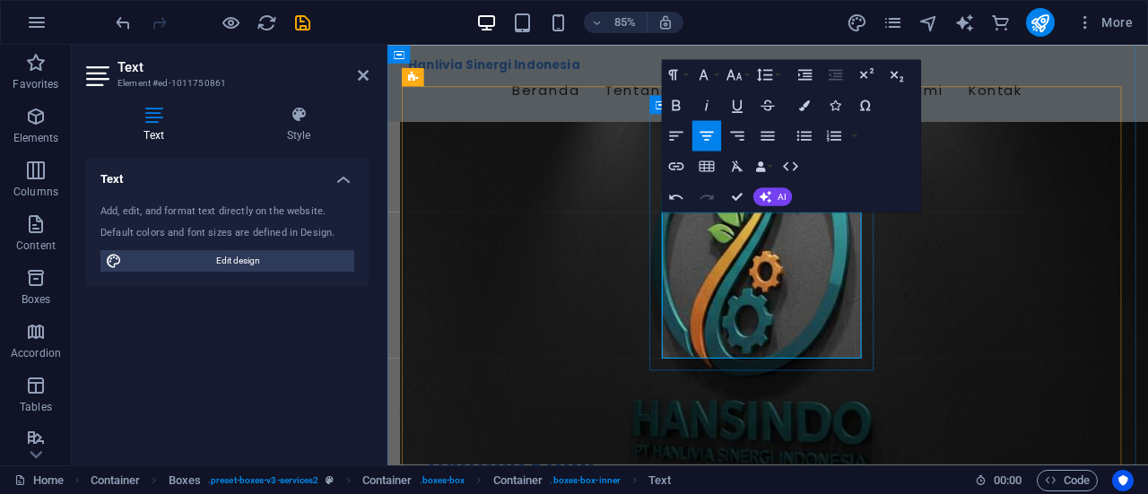
drag, startPoint x: 786, startPoint y: 313, endPoint x: 728, endPoint y: 314, distance: 58.3
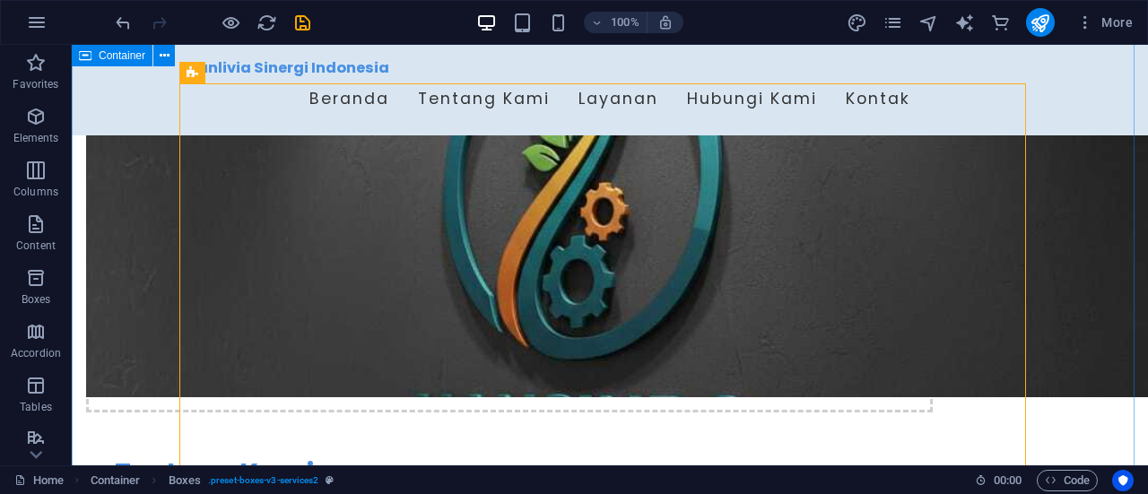
scroll to position [916, 0]
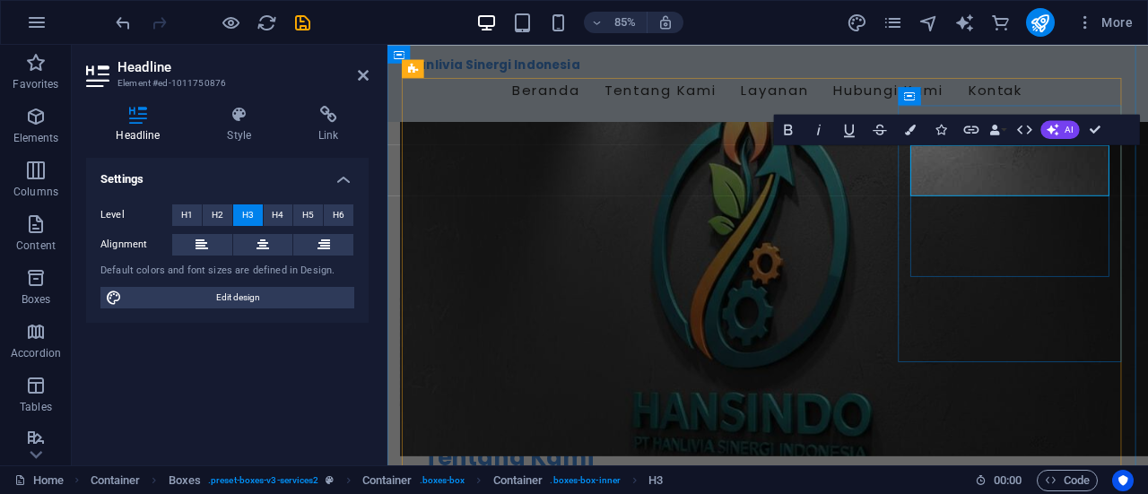
copy h3 "Pelatihan dan Sertifikasi Energi"
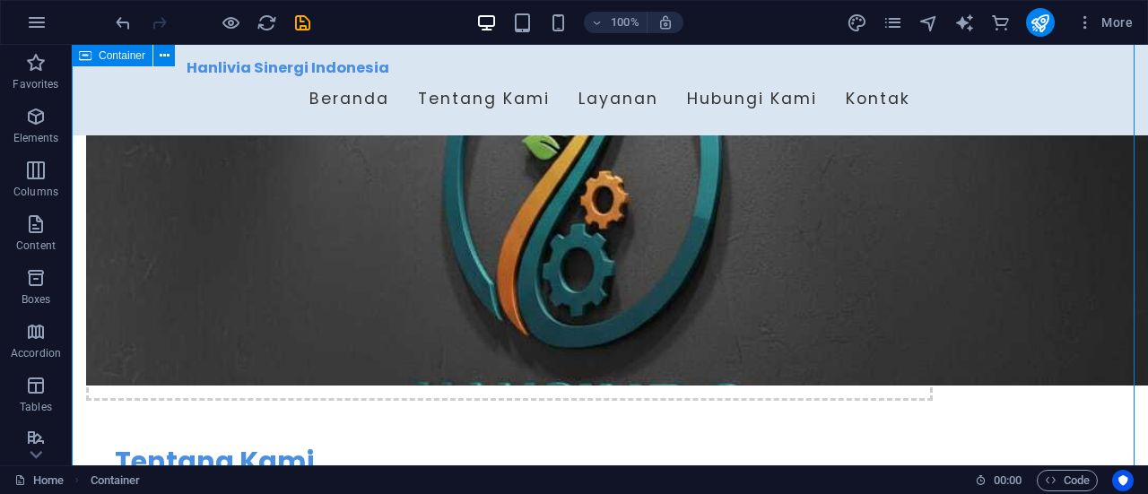
scroll to position [1157, 0]
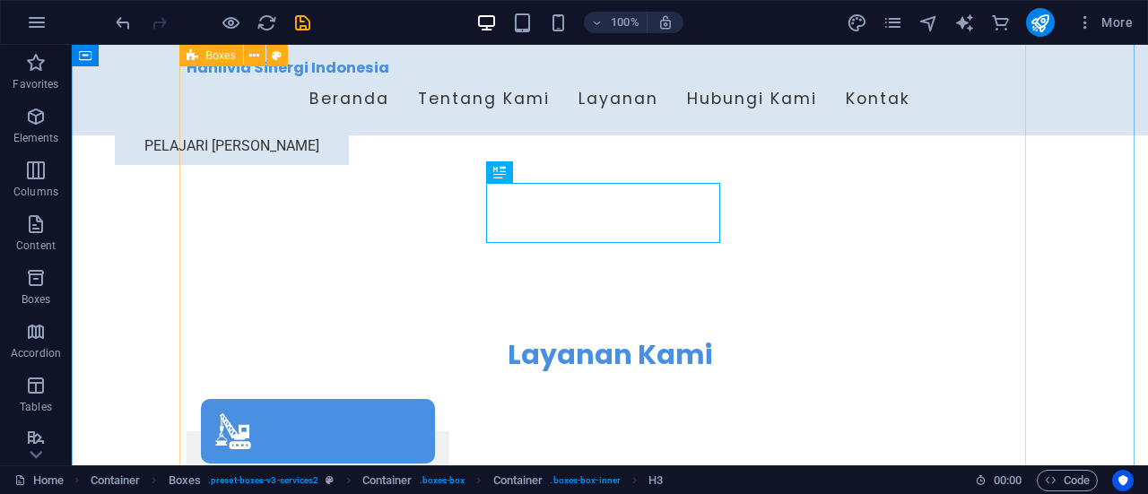
scroll to position [1258, 0]
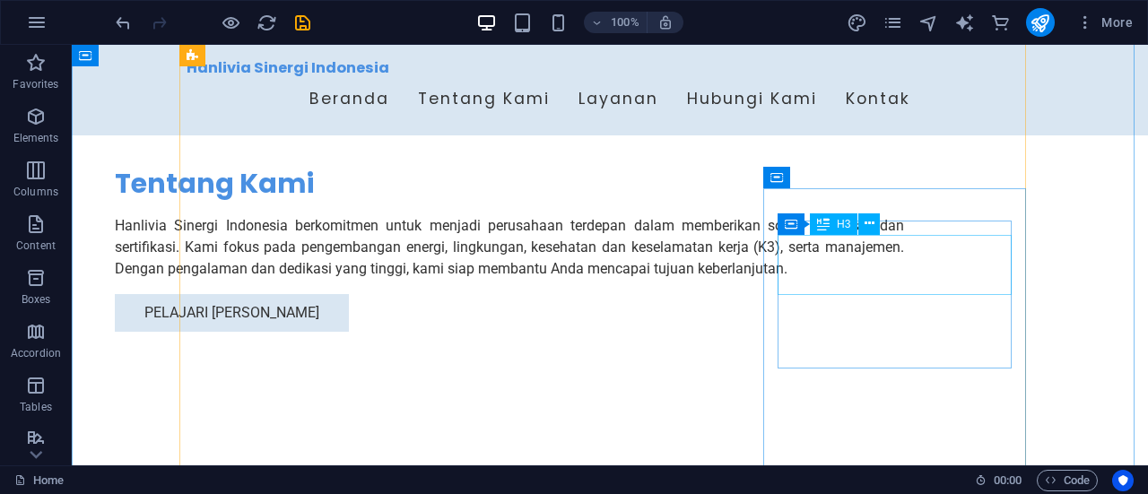
scroll to position [1204, 0]
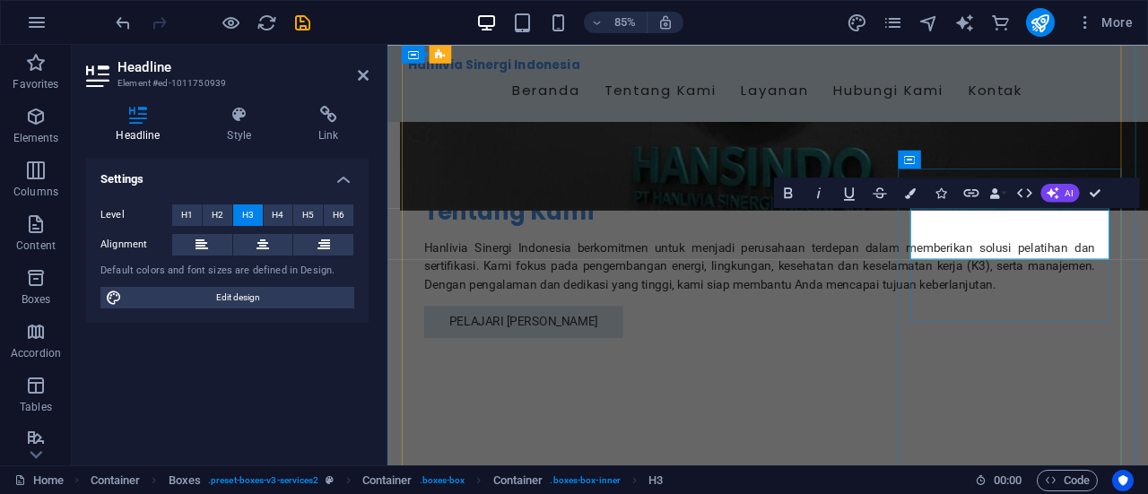
copy h3 "Pelatihan Soft Skills"
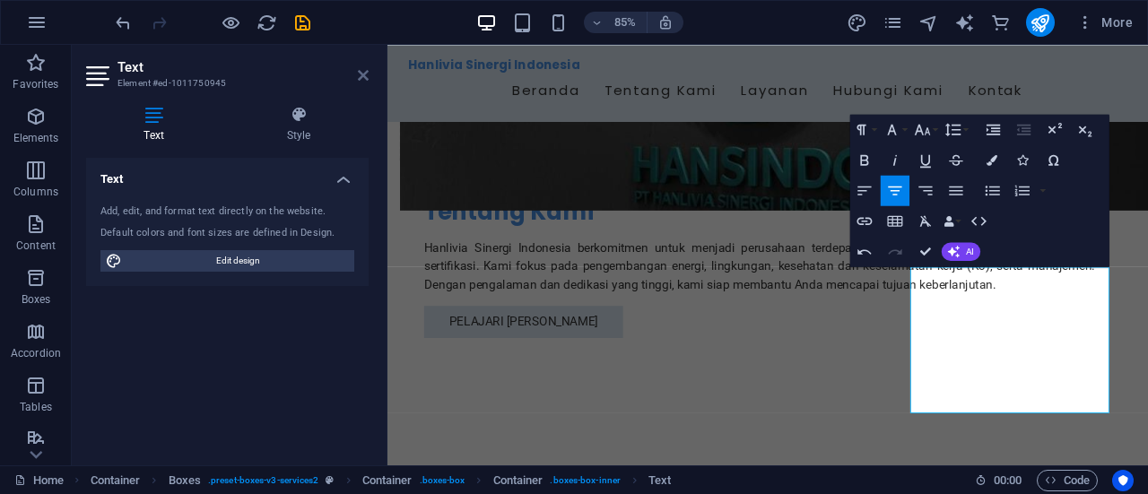
click at [362, 80] on icon at bounding box center [363, 75] width 11 height 14
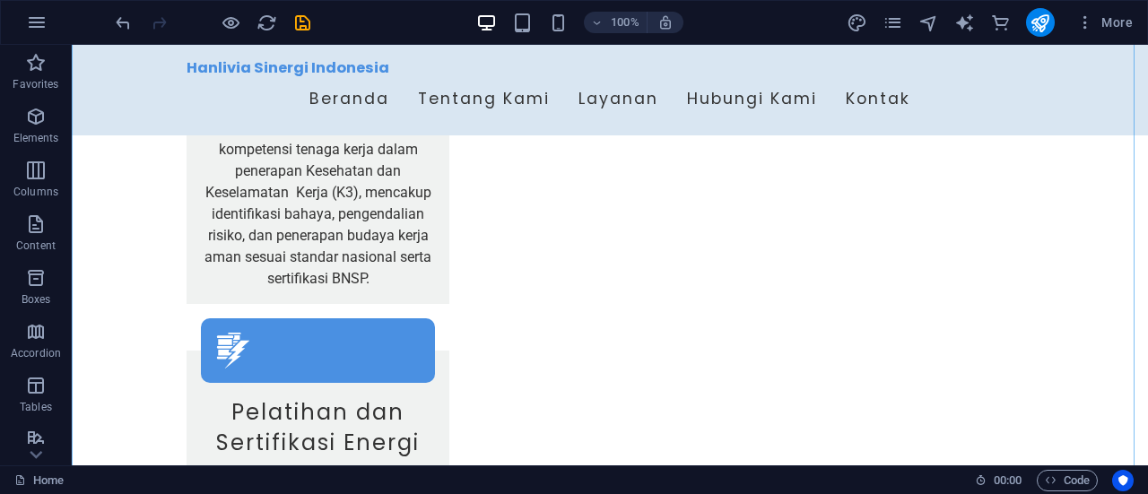
scroll to position [2152, 0]
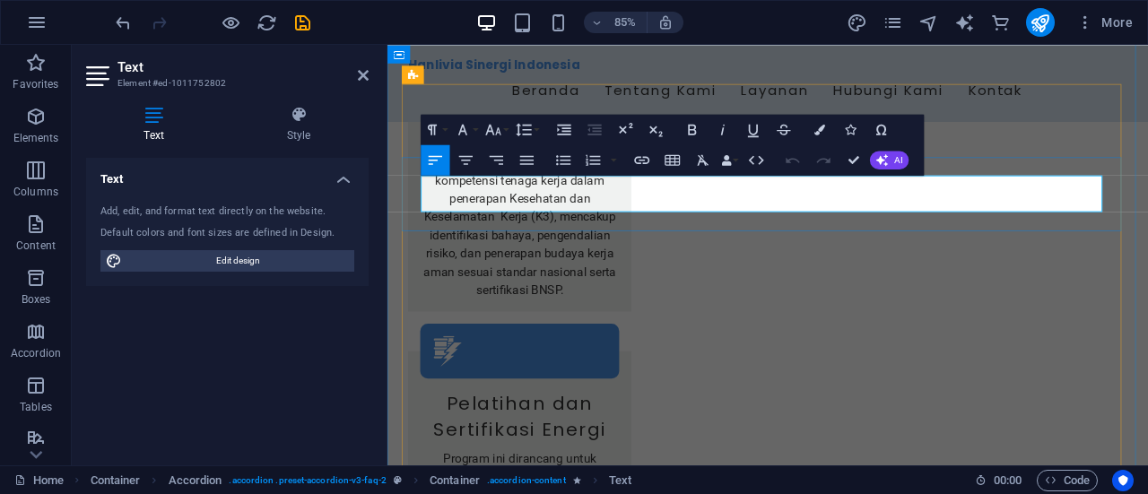
click at [363, 78] on icon at bounding box center [363, 75] width 11 height 14
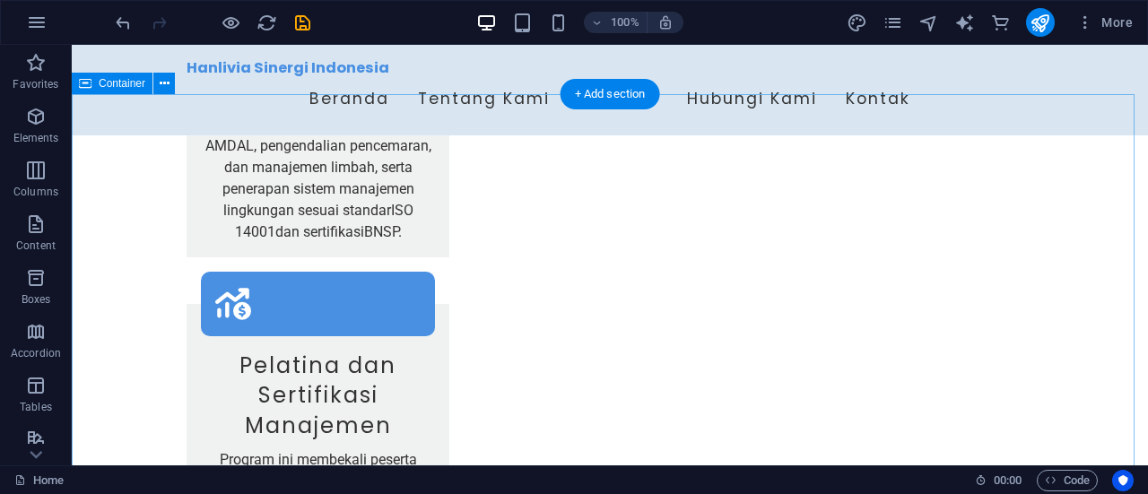
scroll to position [2934, 0]
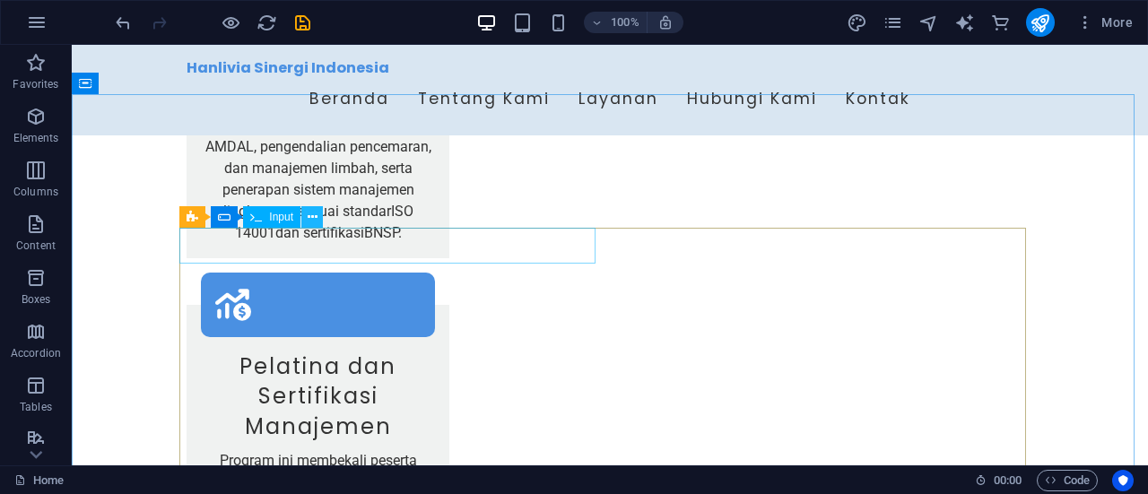
click at [306, 218] on button at bounding box center [312, 217] width 22 height 22
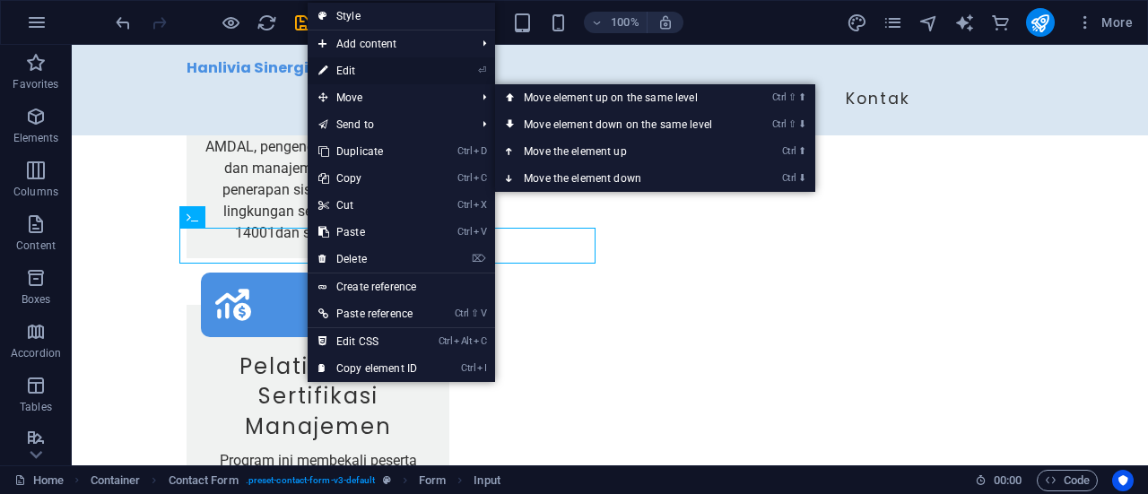
click at [346, 70] on link "⏎ Edit" at bounding box center [368, 70] width 120 height 27
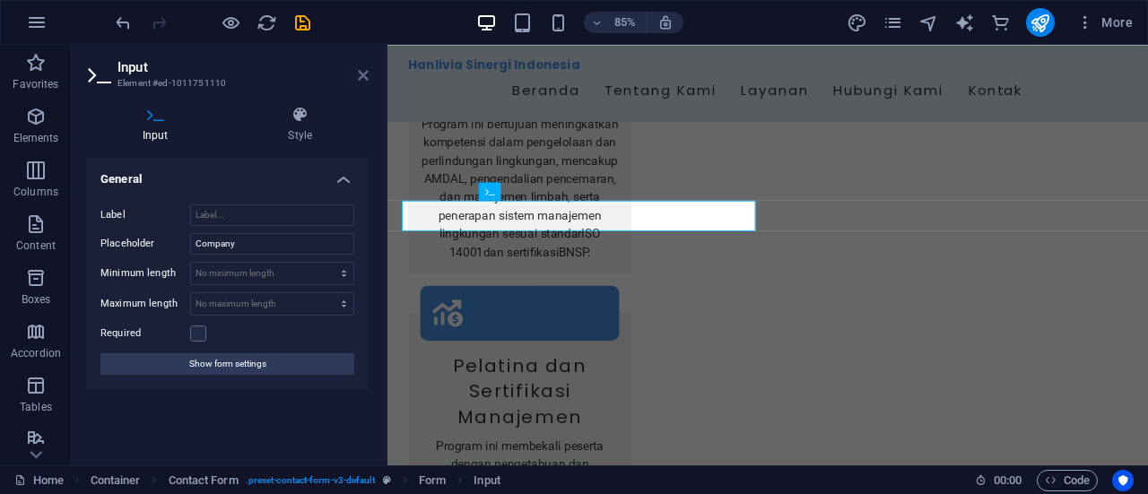
click at [362, 78] on icon at bounding box center [363, 75] width 11 height 14
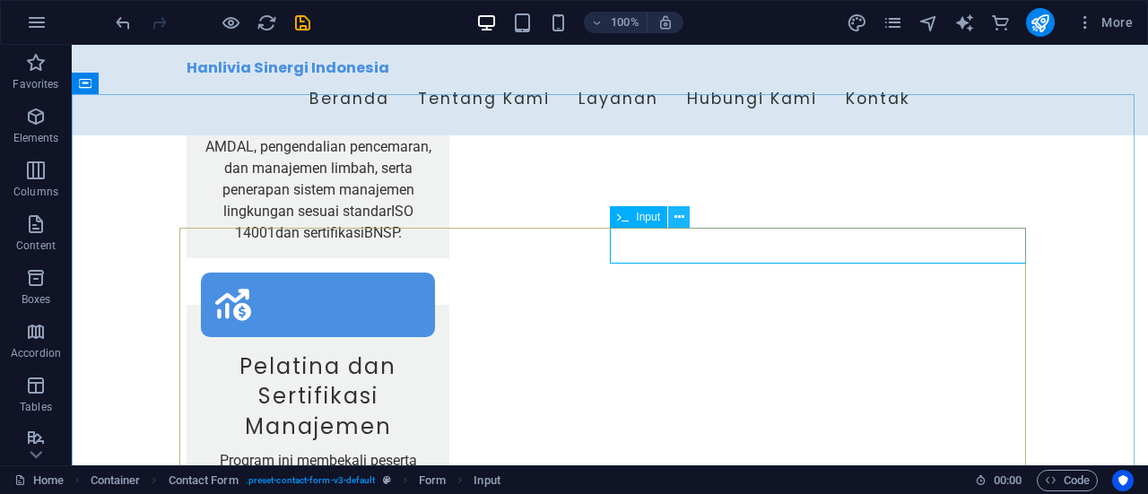
click at [684, 214] on button at bounding box center [679, 217] width 22 height 22
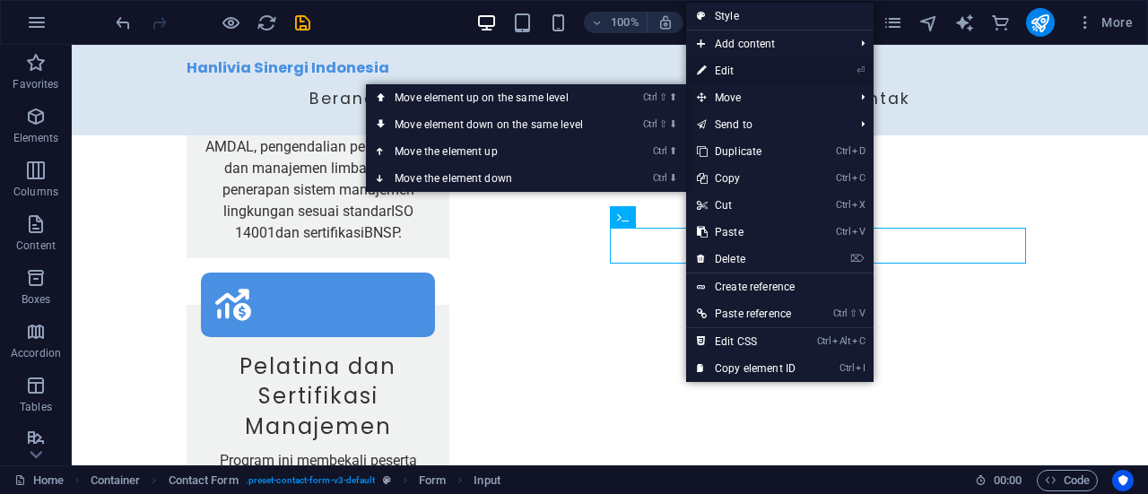
click at [721, 73] on link "⏎ Edit" at bounding box center [746, 70] width 120 height 27
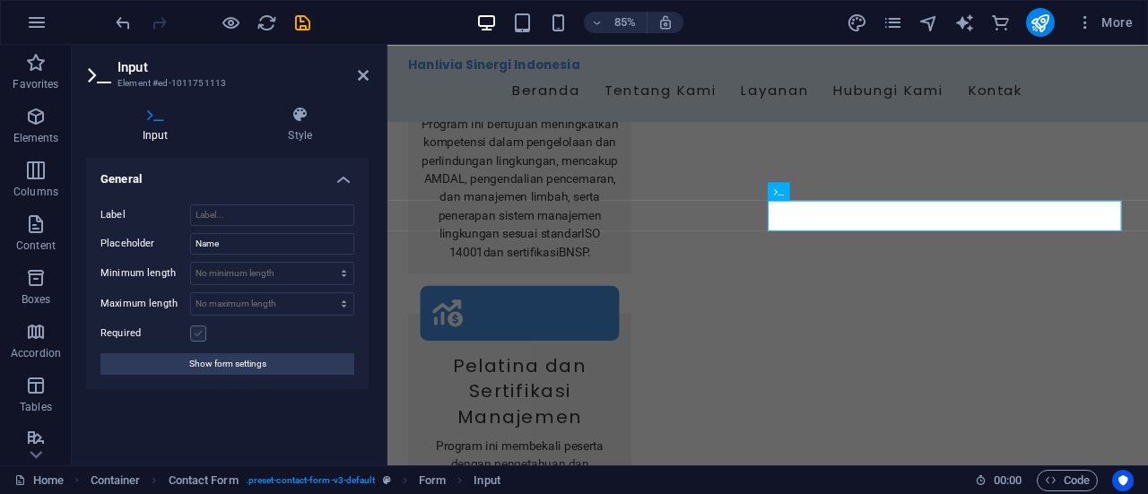
click at [203, 333] on label at bounding box center [198, 334] width 16 height 16
click at [0, 0] on input "Required" at bounding box center [0, 0] width 0 height 0
click at [362, 76] on icon at bounding box center [363, 75] width 11 height 14
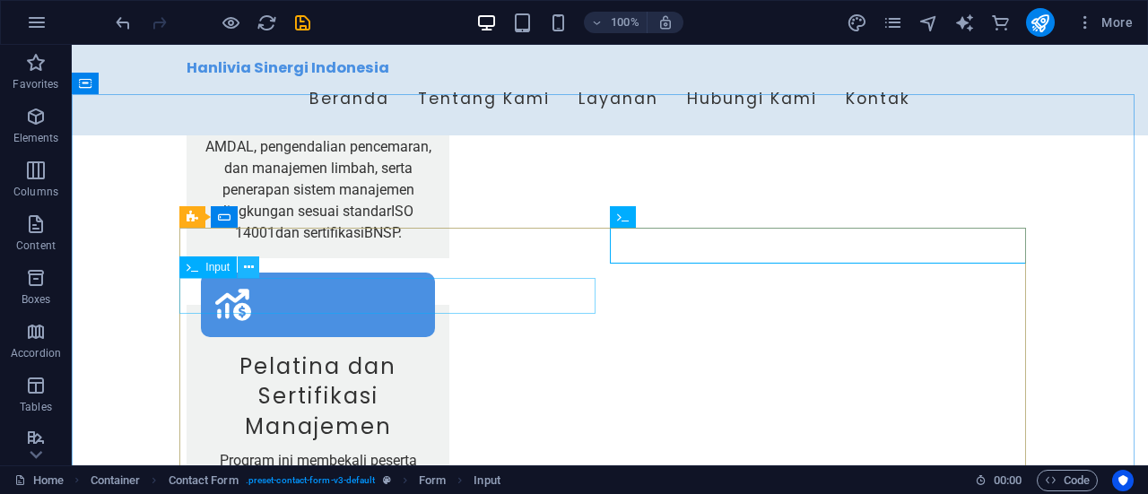
click at [246, 268] on icon at bounding box center [249, 267] width 10 height 19
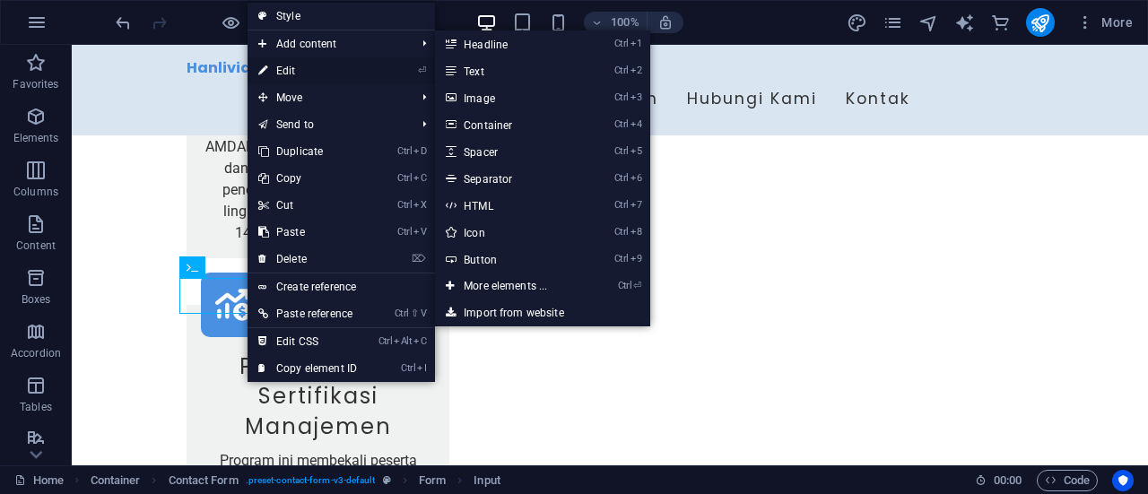
click at [291, 69] on link "⏎ Edit" at bounding box center [307, 70] width 120 height 27
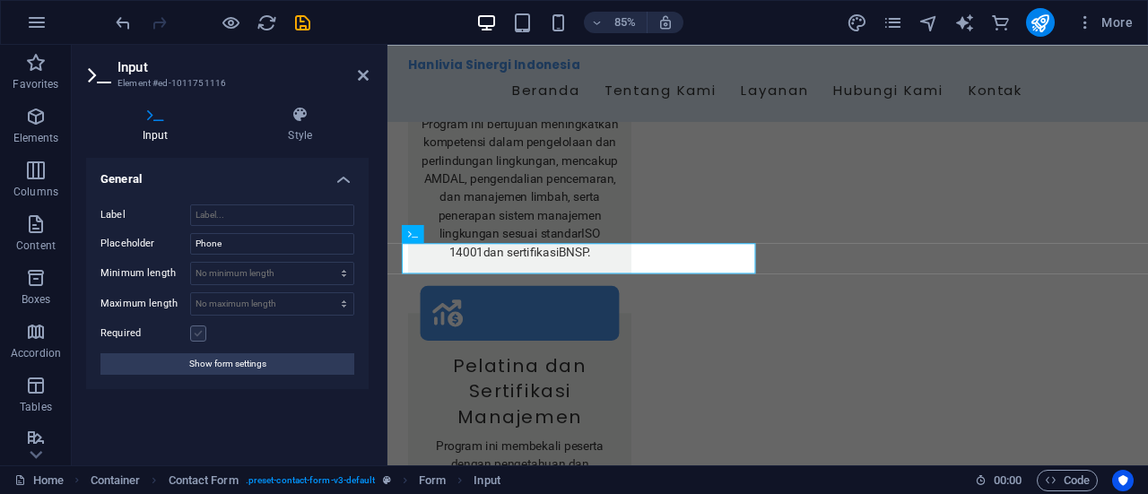
click at [190, 334] on label at bounding box center [198, 334] width 16 height 16
click at [0, 0] on input "Required" at bounding box center [0, 0] width 0 height 0
click at [231, 361] on span "Show form settings" at bounding box center [227, 364] width 77 height 22
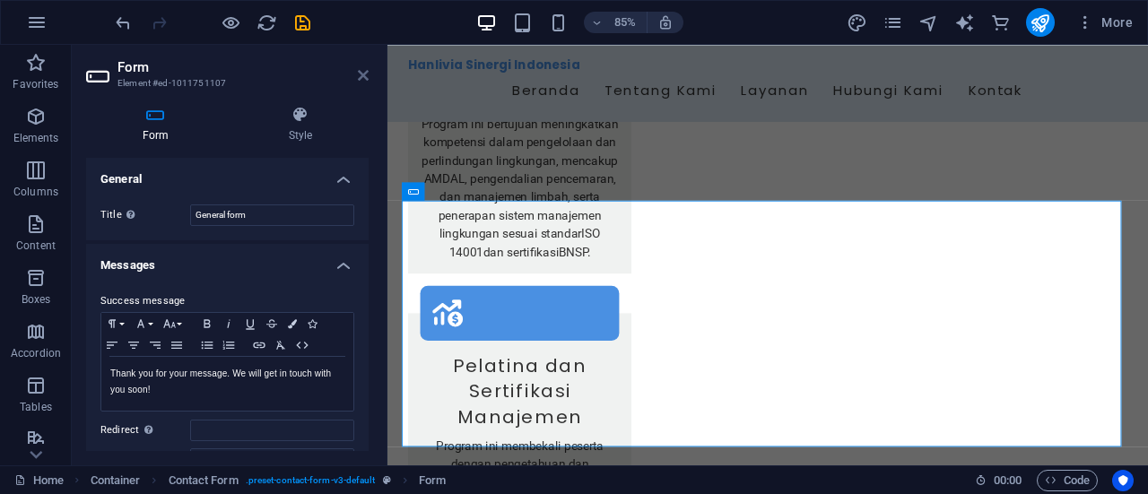
click at [367, 76] on icon at bounding box center [363, 75] width 11 height 14
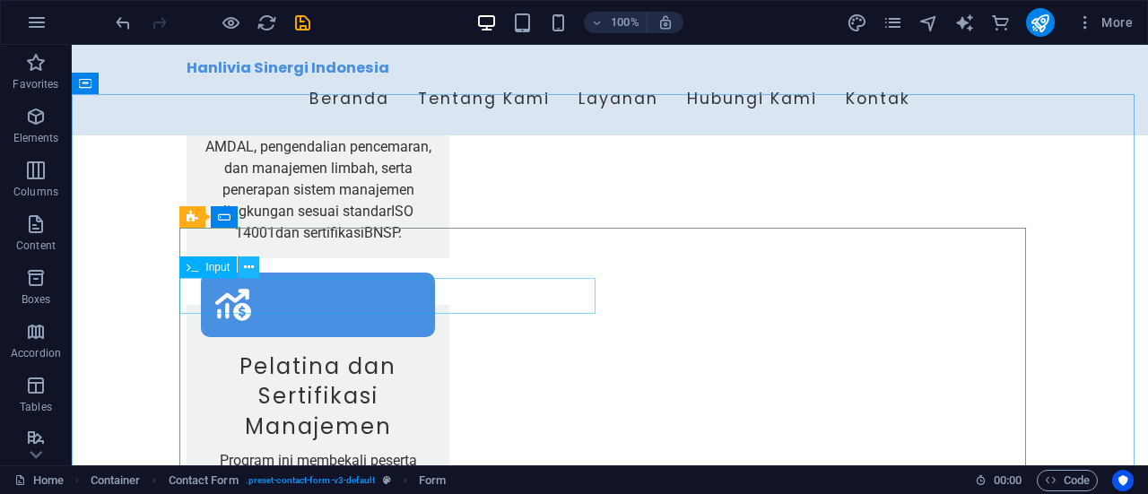
click at [251, 265] on icon at bounding box center [249, 267] width 10 height 19
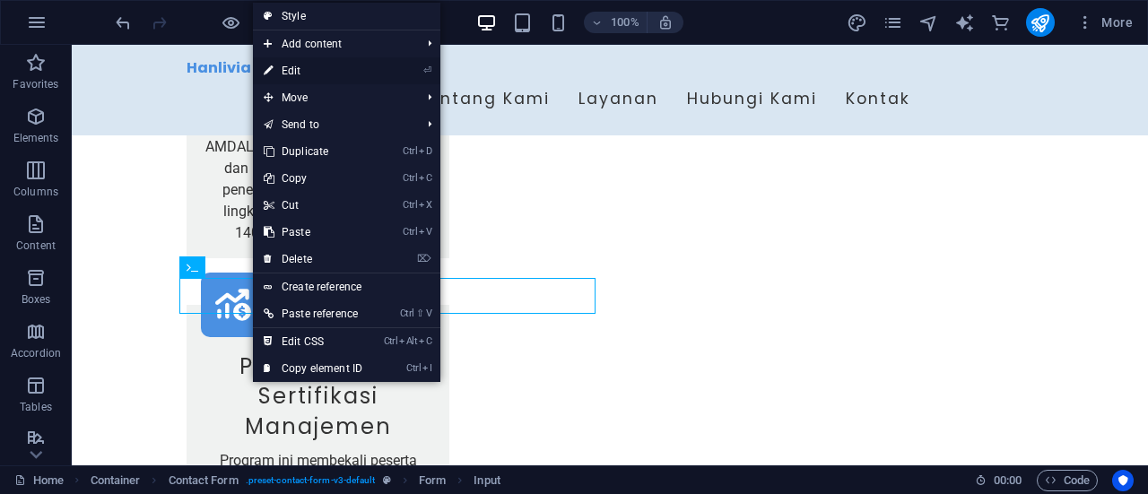
click at [303, 70] on link "⏎ Edit" at bounding box center [313, 70] width 120 height 27
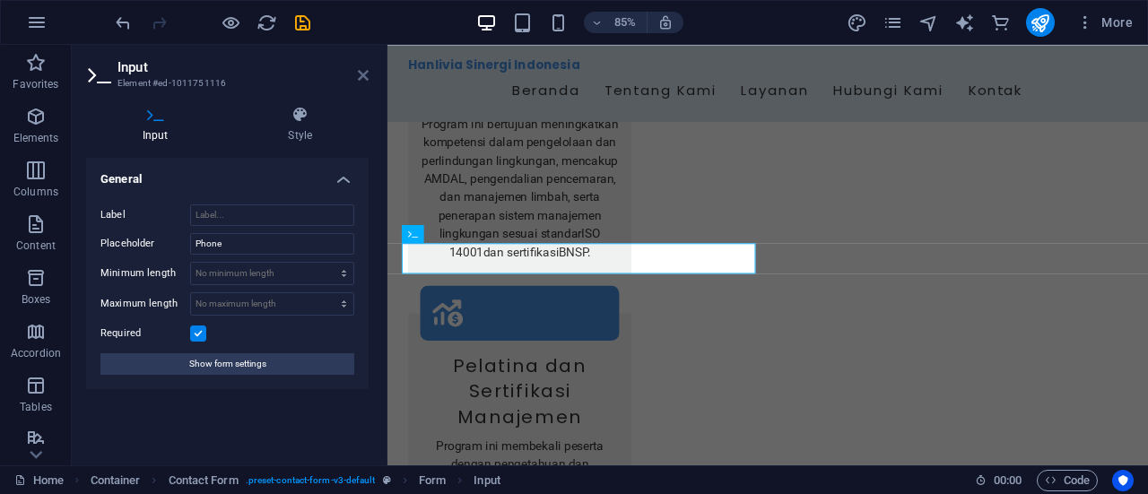
click at [360, 74] on icon at bounding box center [363, 75] width 11 height 14
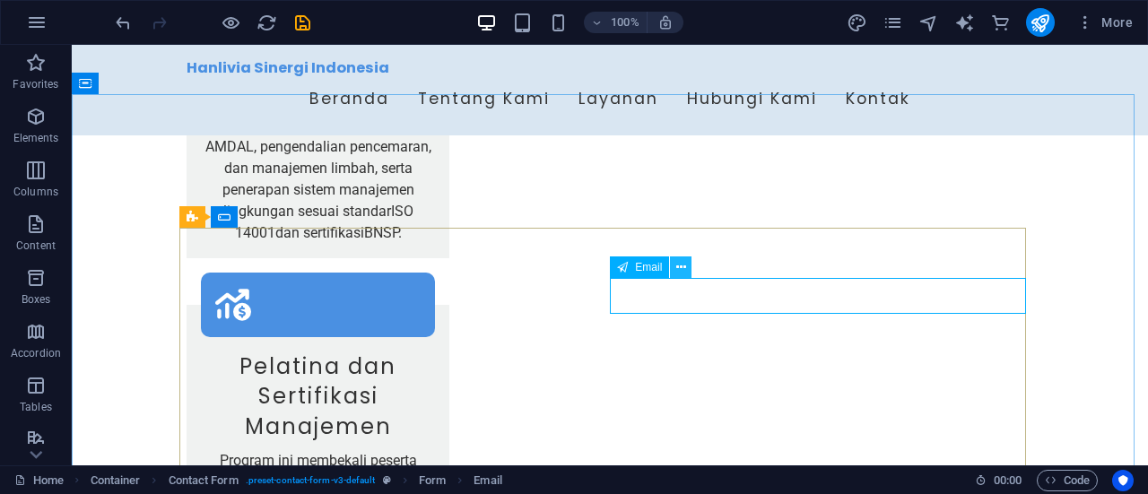
click at [680, 273] on icon at bounding box center [681, 267] width 10 height 19
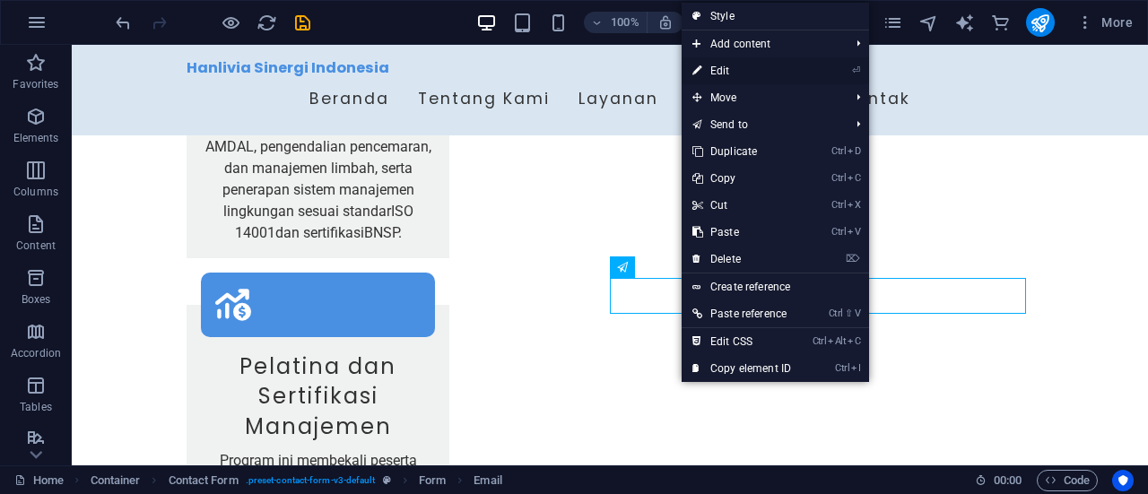
drag, startPoint x: 717, startPoint y: 78, endPoint x: 386, endPoint y: 39, distance: 333.1
click at [717, 78] on link "⏎ Edit" at bounding box center [742, 70] width 120 height 27
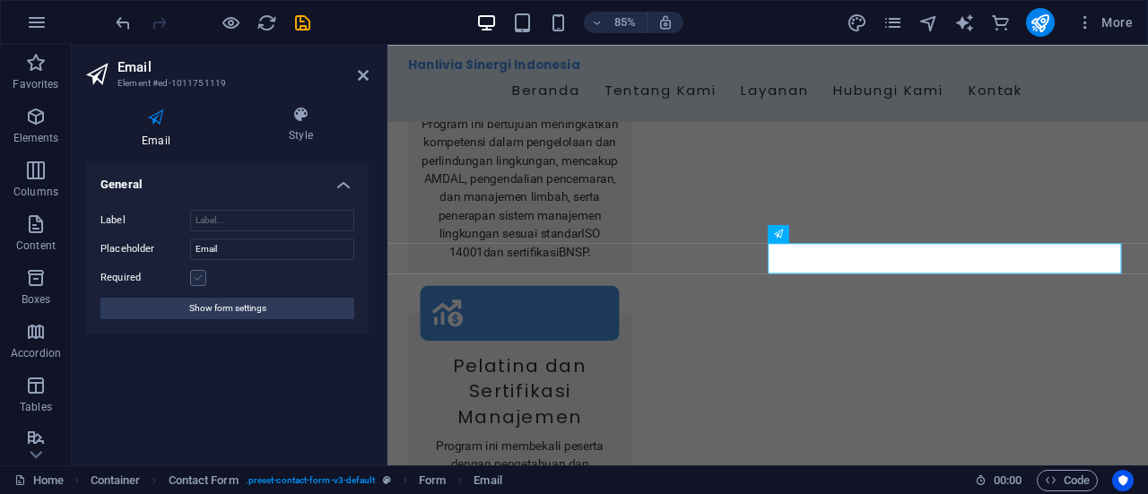
click at [194, 275] on label at bounding box center [198, 278] width 16 height 16
click at [0, 0] on input "Required" at bounding box center [0, 0] width 0 height 0
click at [362, 77] on icon at bounding box center [363, 75] width 11 height 14
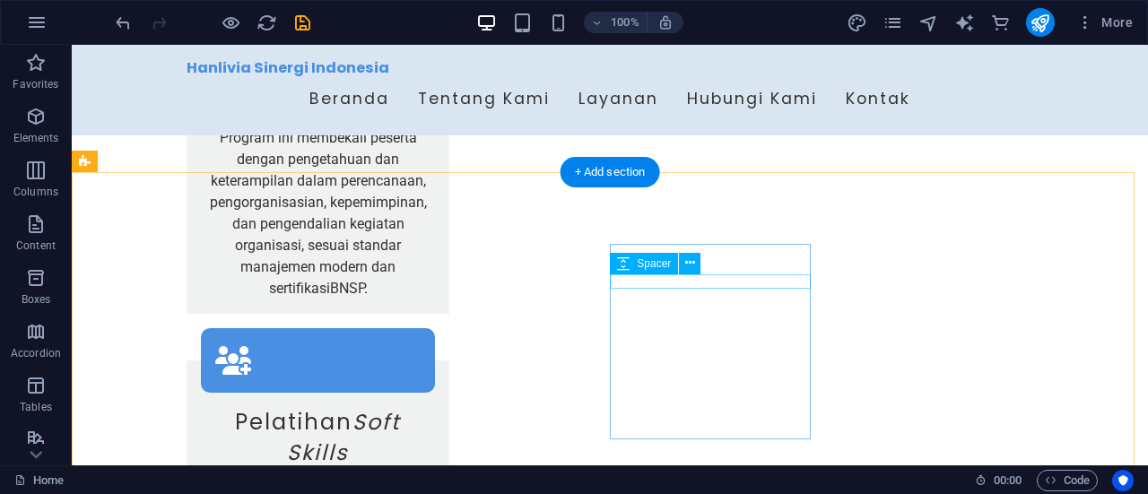
scroll to position [3354, 0]
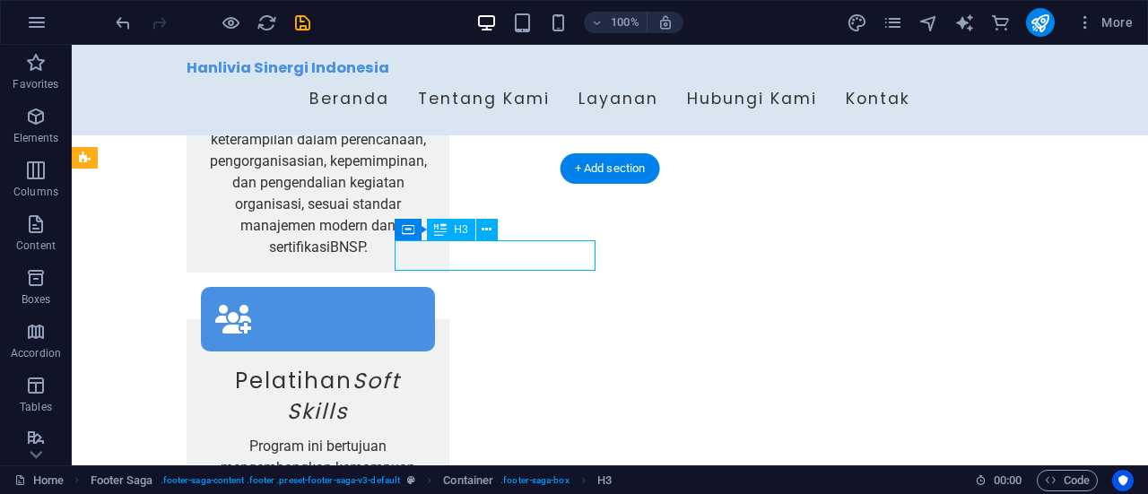
scroll to position [3352, 0]
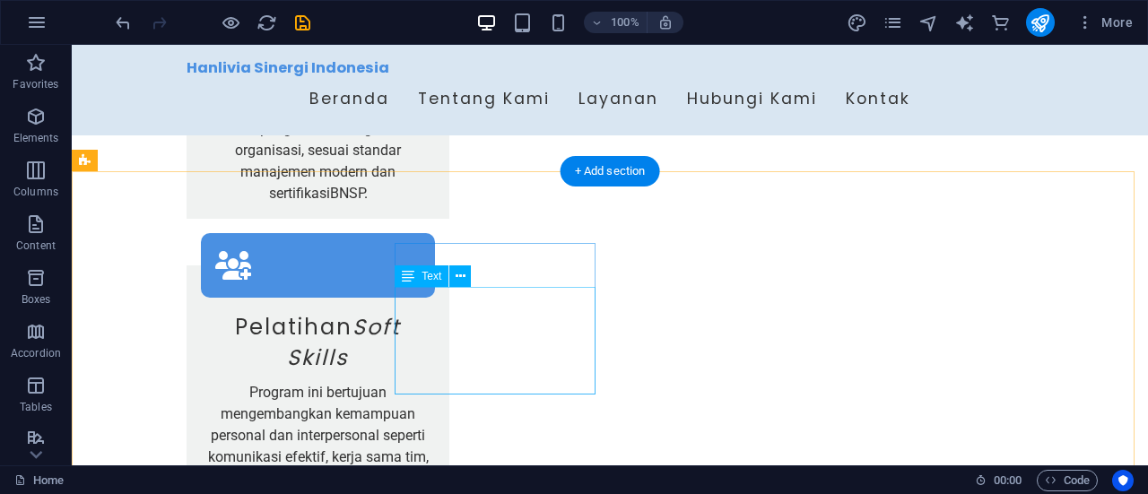
drag, startPoint x: 490, startPoint y: 318, endPoint x: 421, endPoint y: 308, distance: 69.0
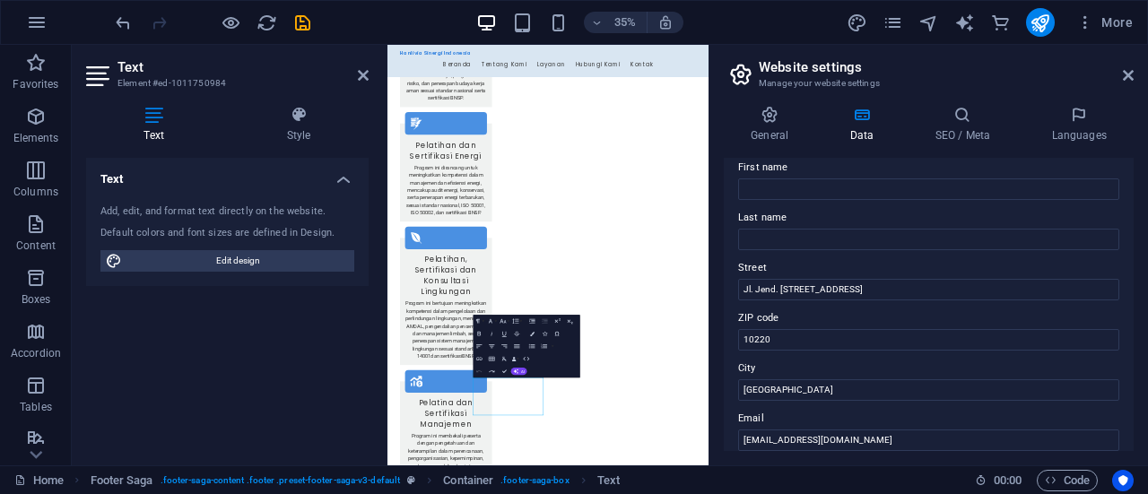
scroll to position [102, 0]
drag, startPoint x: 755, startPoint y: 286, endPoint x: 878, endPoint y: 284, distance: 122.9
click at [878, 284] on input "Jl. Jend. Sudirman No.15" at bounding box center [928, 290] width 381 height 22
type input "Jl. Ngesrep Timur III Dalam, No. 66"
drag, startPoint x: 1185, startPoint y: 381, endPoint x: 1265, endPoint y: 890, distance: 515.6
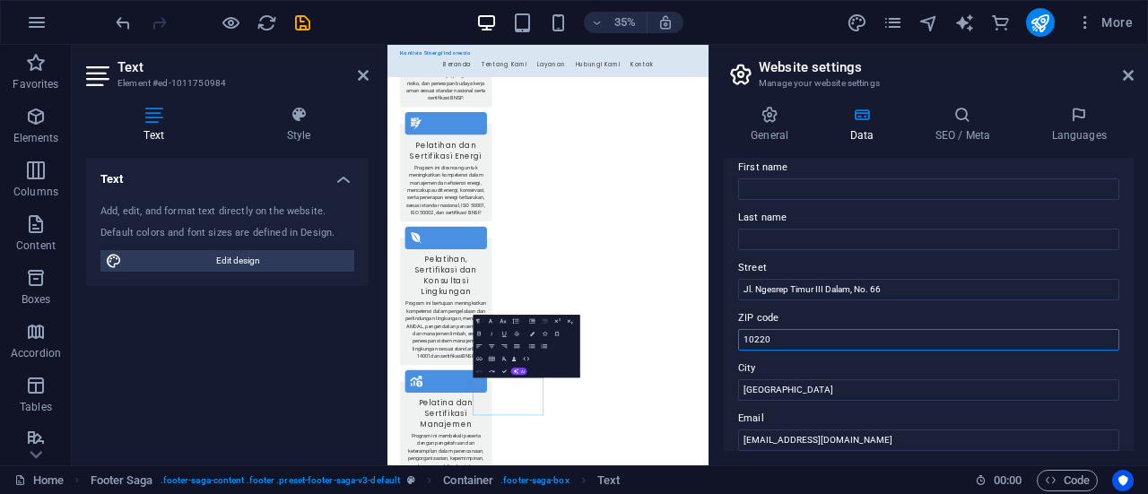
drag, startPoint x: 803, startPoint y: 345, endPoint x: 744, endPoint y: 343, distance: 59.2
click at [744, 343] on input "10220" at bounding box center [928, 340] width 381 height 22
type input "50269"
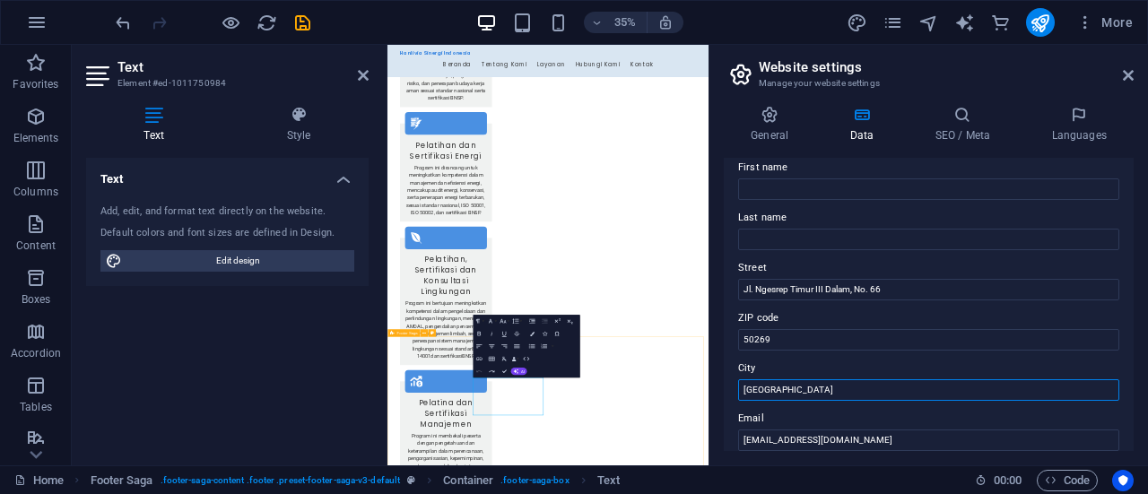
drag, startPoint x: 1183, startPoint y: 433, endPoint x: 1260, endPoint y: 1068, distance: 639.5
type input "J"
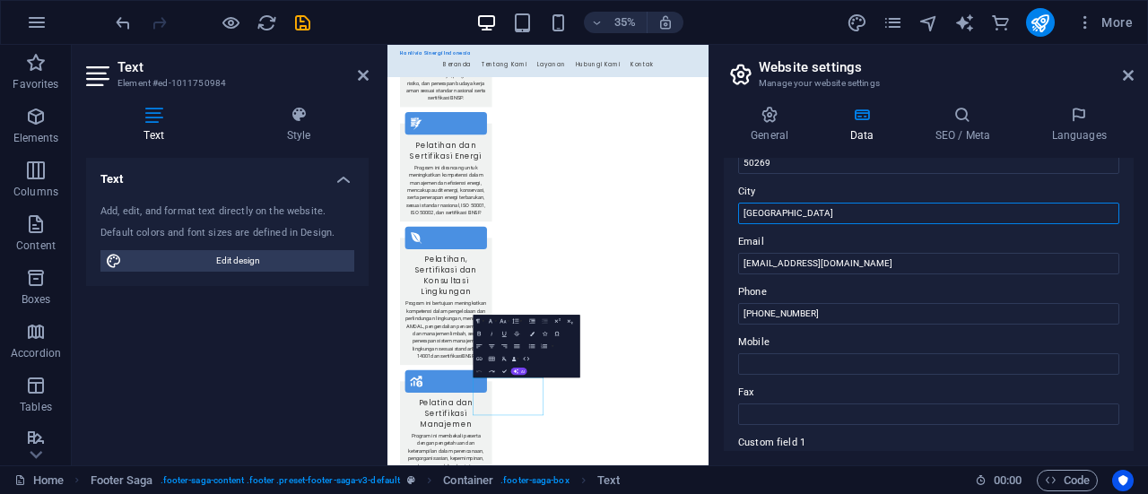
scroll to position [278, 0]
type input "[GEOGRAPHIC_DATA]"
click at [839, 311] on input "+62 21 12345678" at bounding box center [928, 315] width 381 height 22
click at [771, 370] on input "Mobile" at bounding box center [928, 365] width 381 height 22
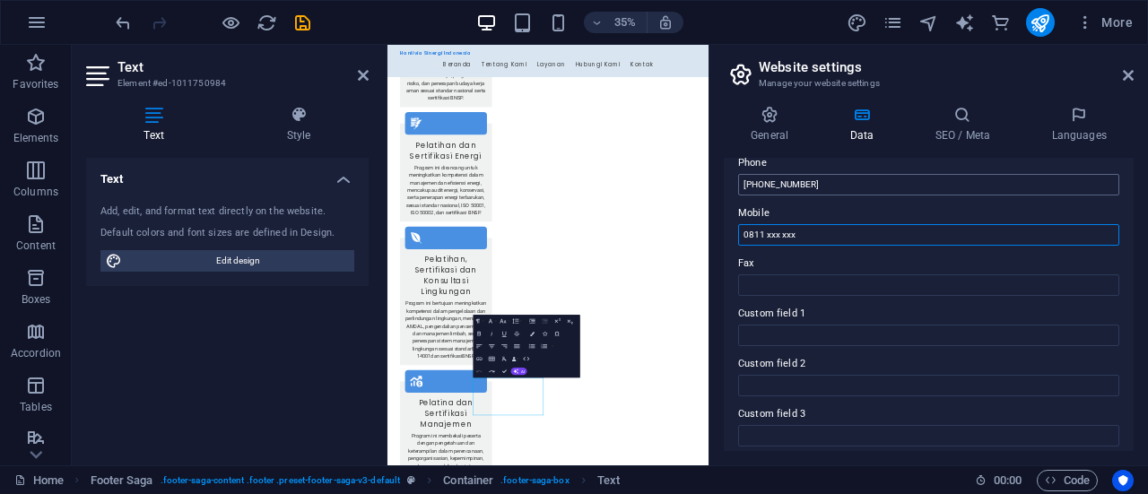
scroll to position [568, 0]
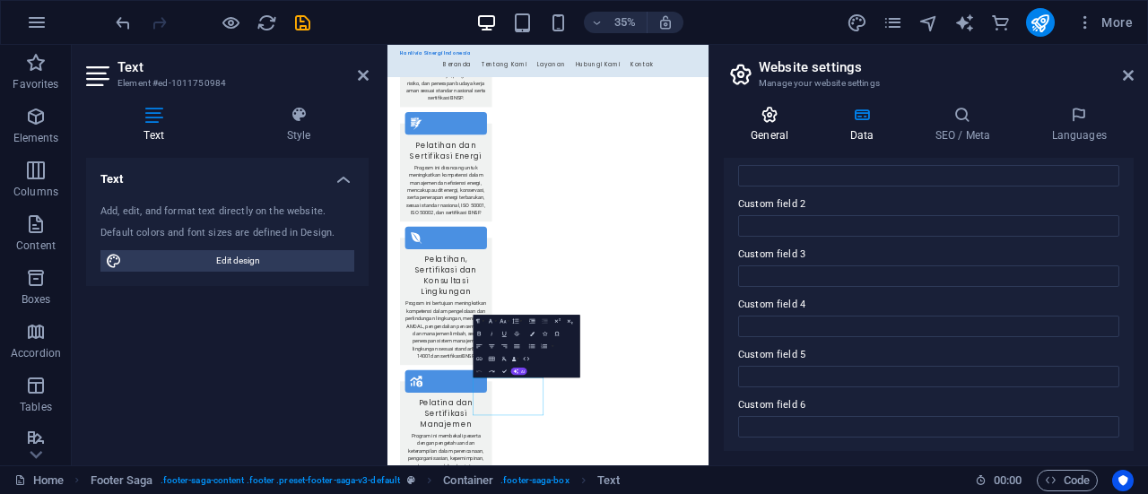
type input "0811 xxx xxx"
click at [766, 117] on icon at bounding box center [769, 115] width 91 height 18
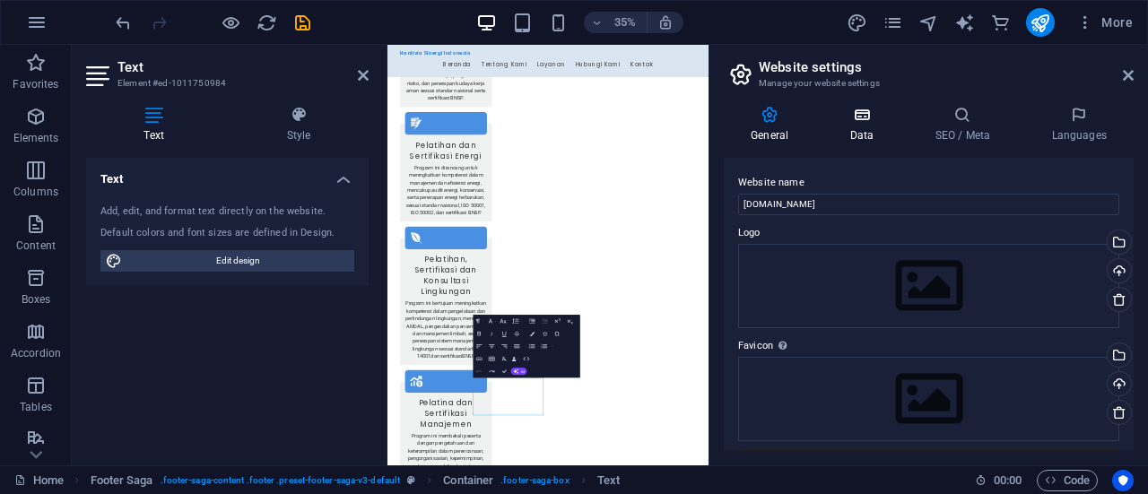
click at [854, 124] on h4 "Data" at bounding box center [864, 125] width 85 height 38
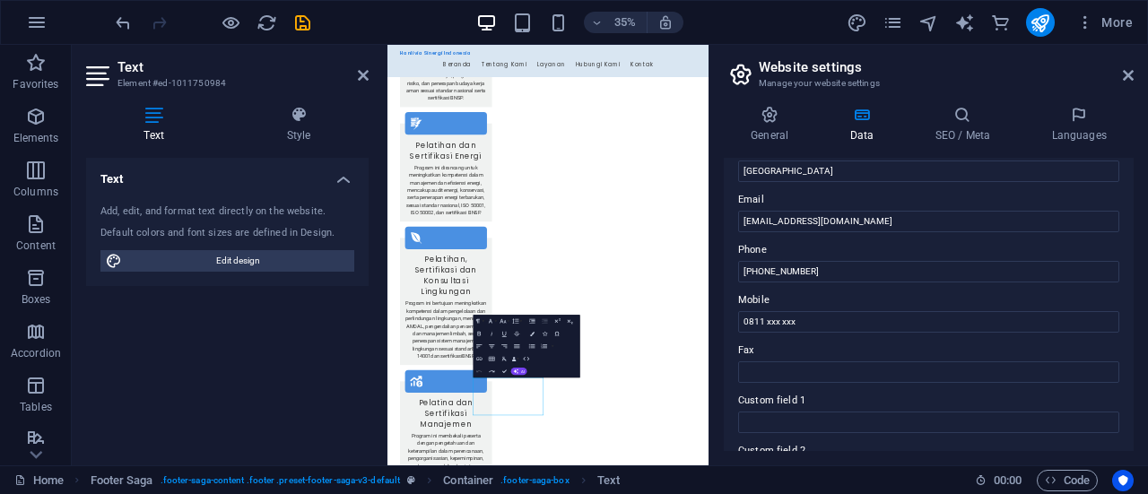
scroll to position [319, 0]
click at [751, 298] on label "Mobile" at bounding box center [928, 302] width 381 height 22
click at [751, 313] on input "0811 xxx xxx" at bounding box center [928, 324] width 381 height 22
click at [1076, 117] on icon at bounding box center [1078, 115] width 109 height 18
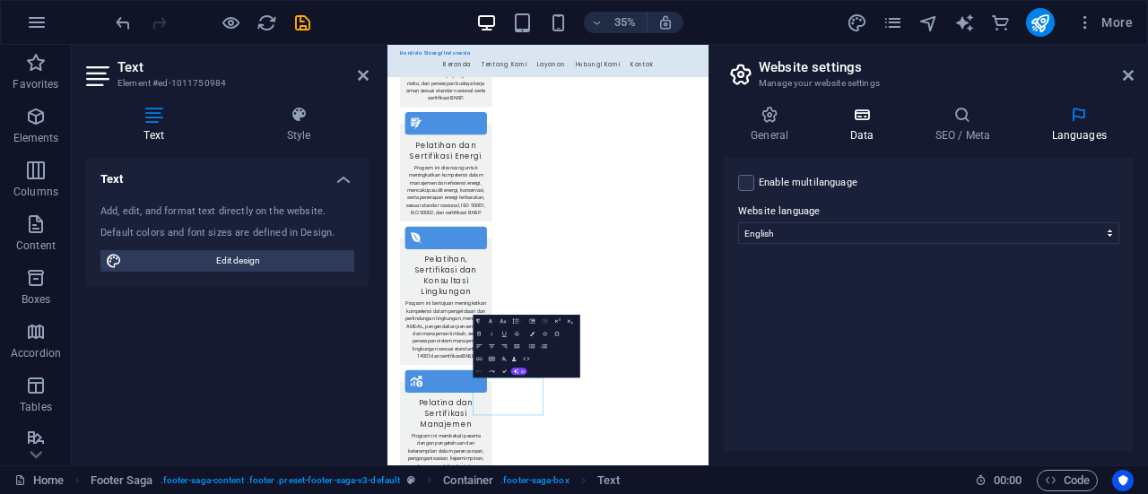
click at [862, 120] on icon at bounding box center [861, 115] width 78 height 18
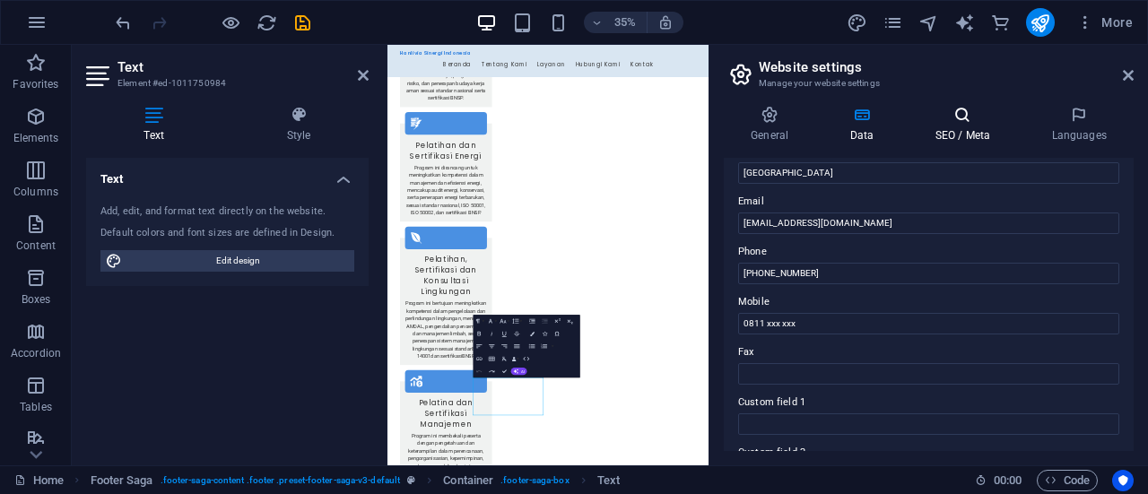
click at [946, 120] on icon at bounding box center [961, 115] width 109 height 18
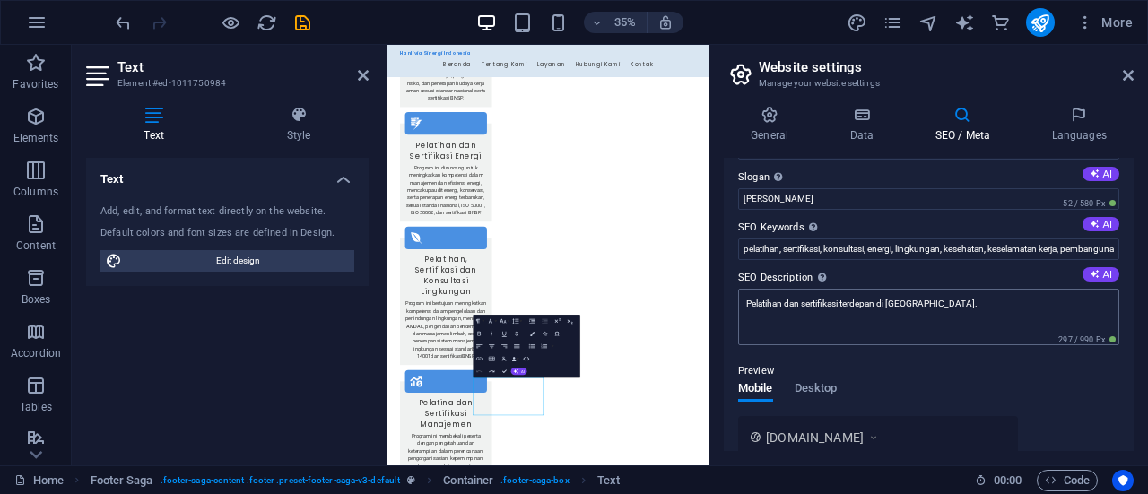
scroll to position [0, 0]
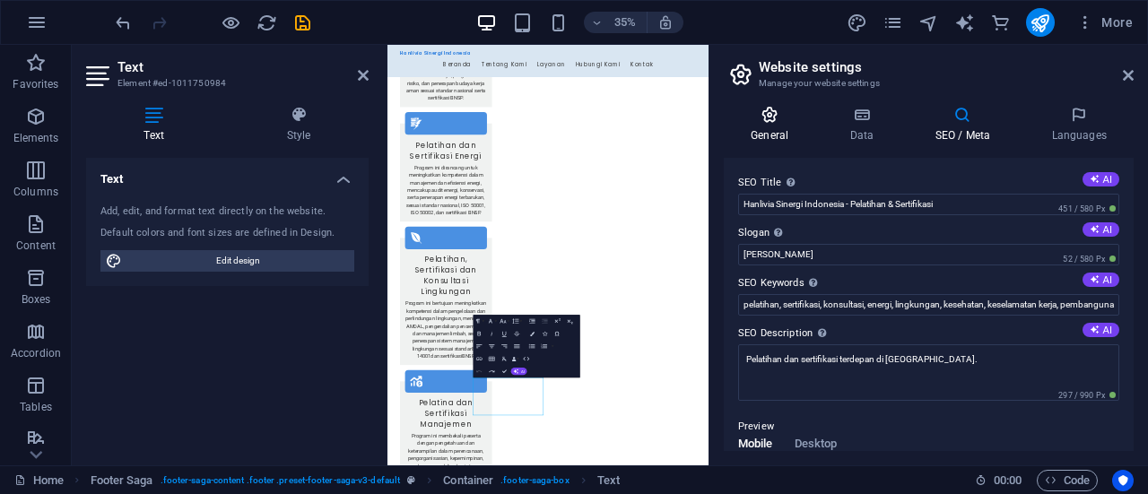
click at [771, 130] on h4 "General" at bounding box center [773, 125] width 99 height 38
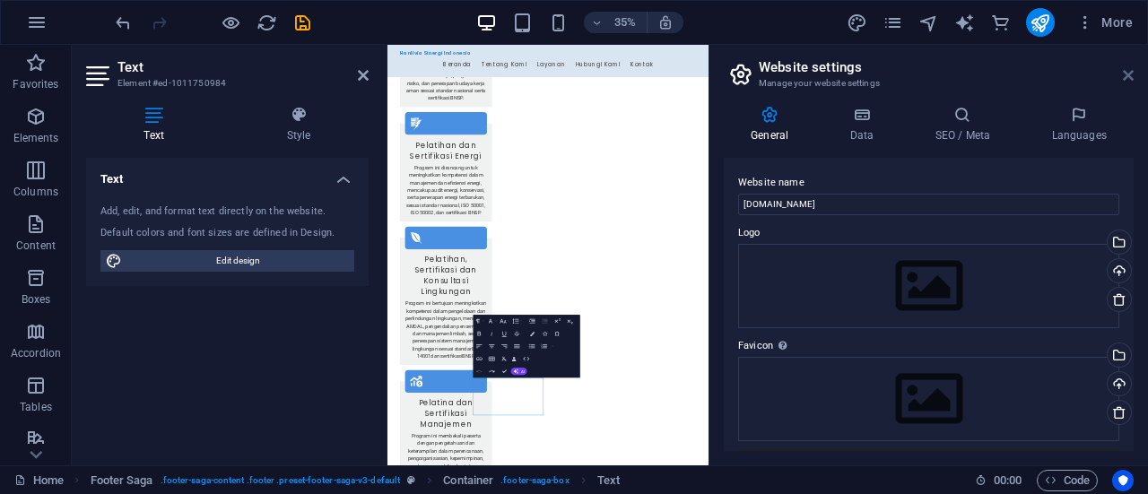
click at [1128, 76] on icon at bounding box center [1128, 75] width 11 height 14
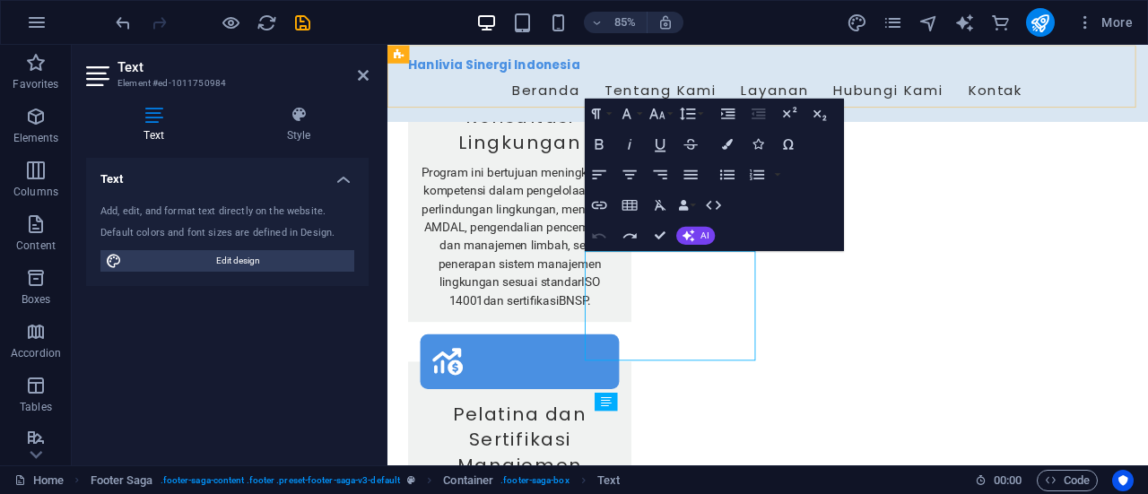
scroll to position [3352, 0]
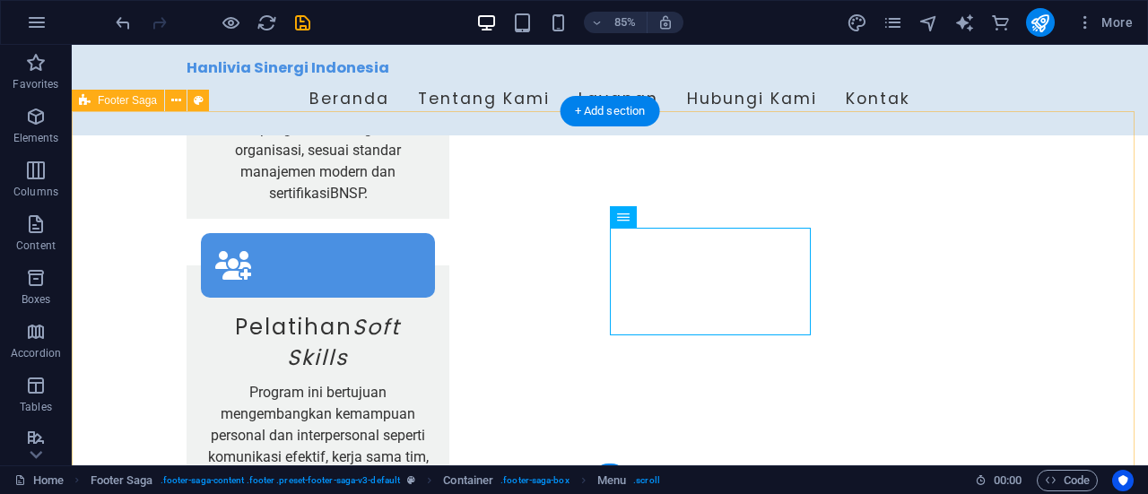
scroll to position [3411, 0]
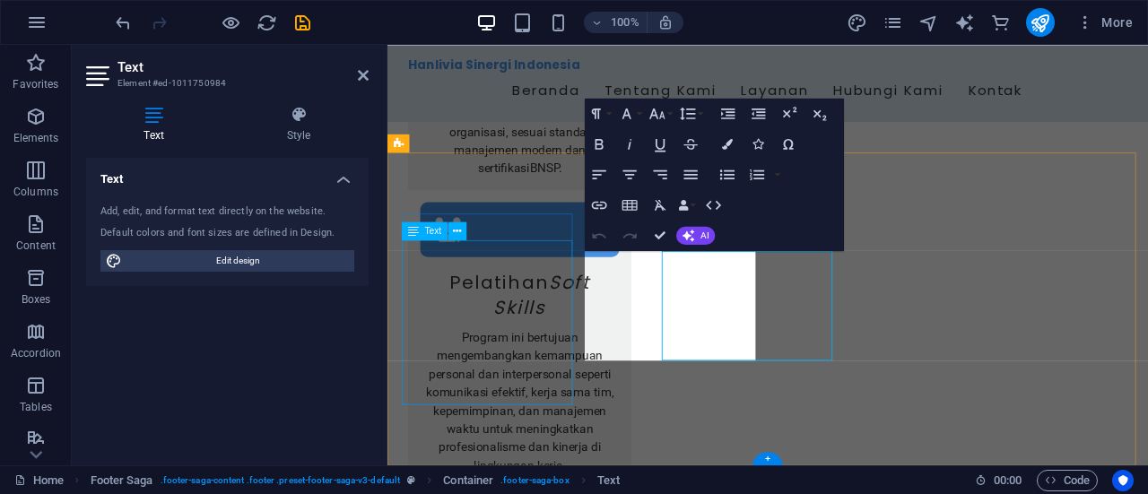
scroll to position [3352, 0]
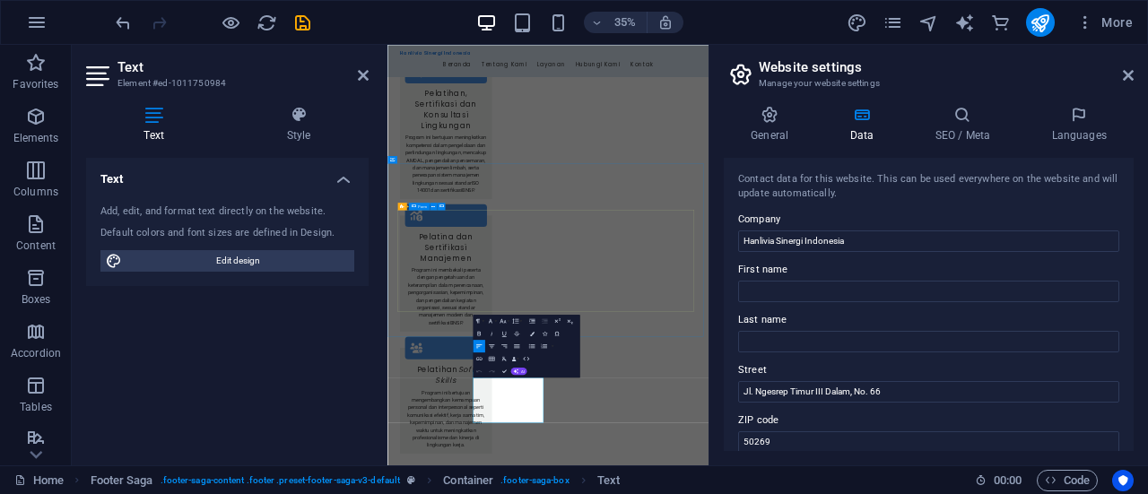
scroll to position [2878, 0]
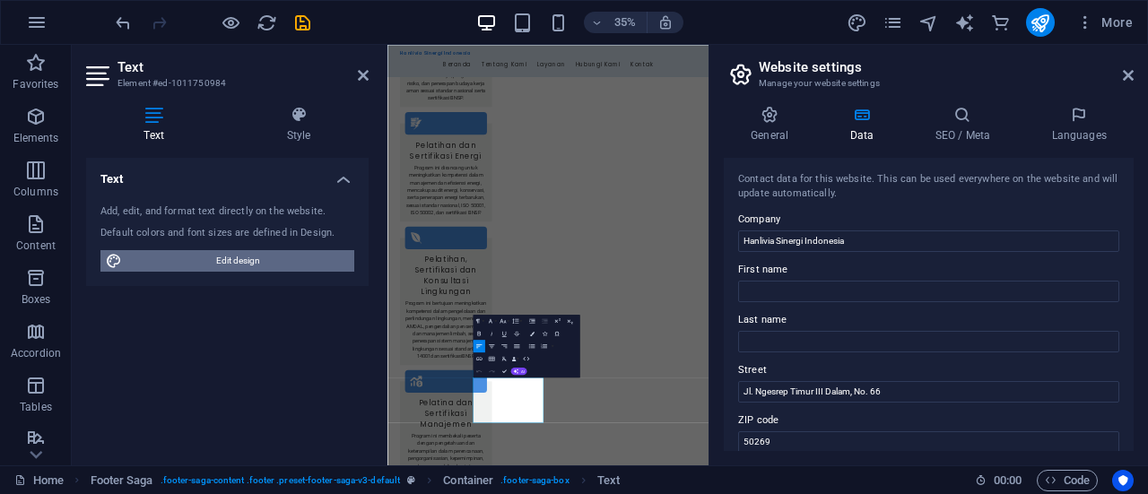
click at [227, 268] on span "Edit design" at bounding box center [237, 261] width 221 height 22
select select "px"
select select "200"
select select "px"
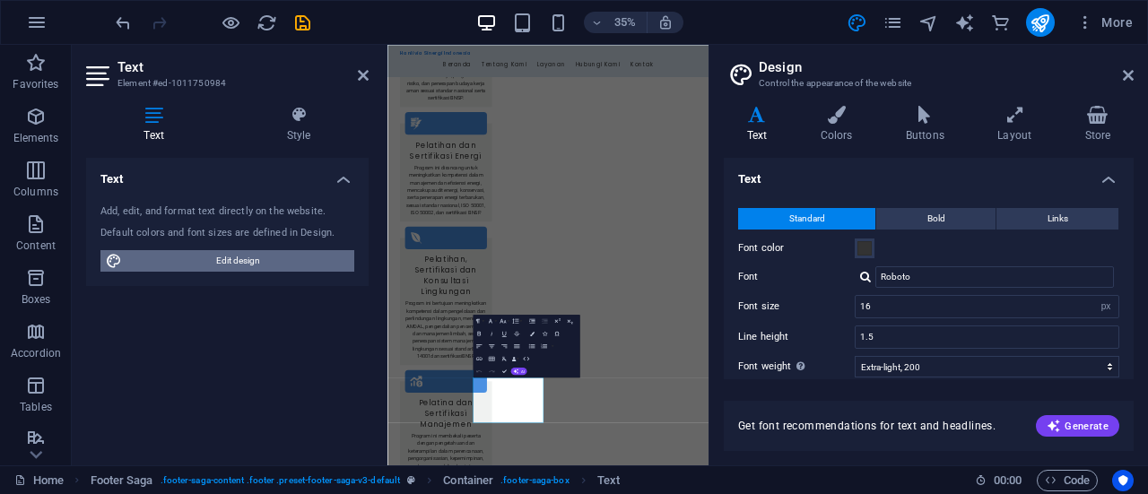
click at [293, 265] on span "Edit design" at bounding box center [237, 261] width 221 height 22
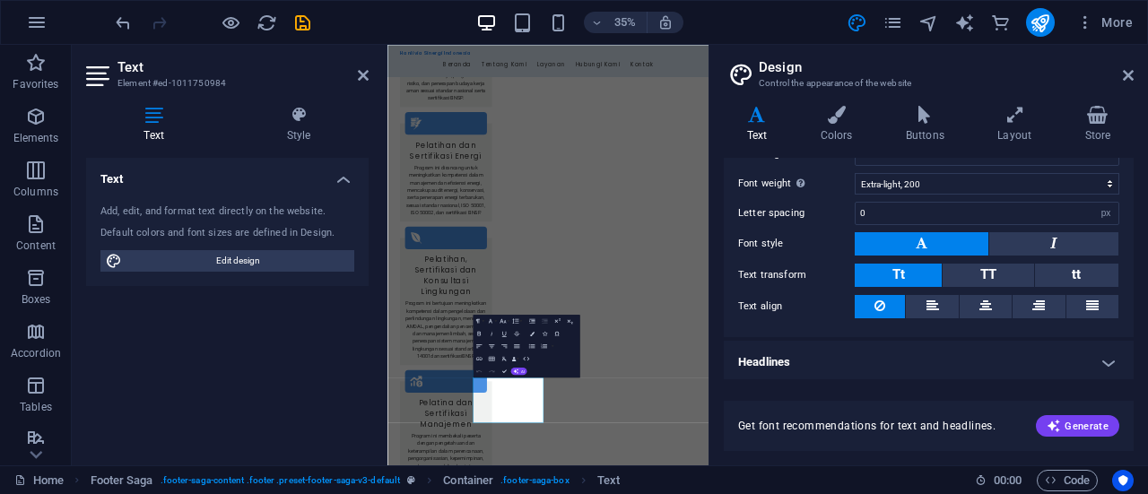
scroll to position [0, 0]
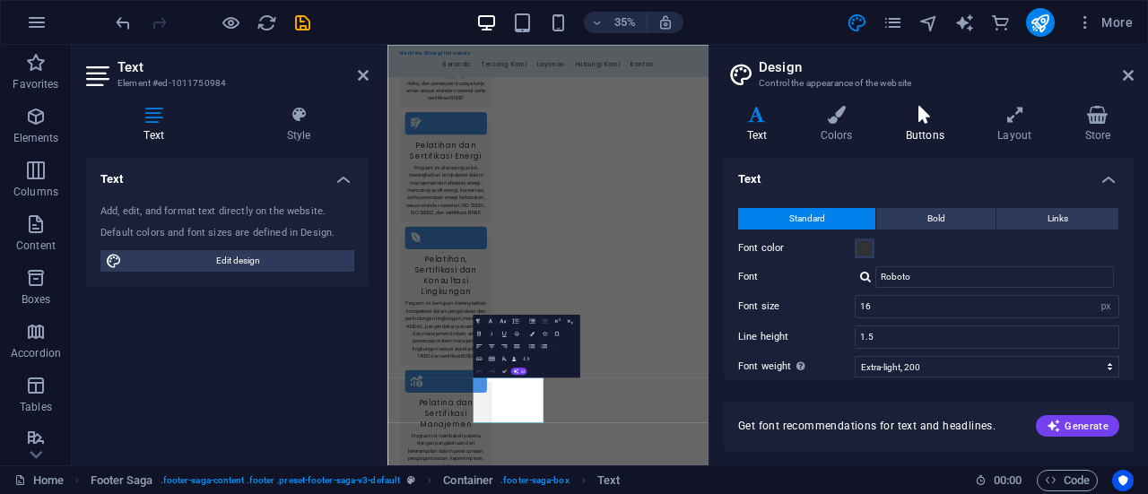
click at [933, 129] on h4 "Buttons" at bounding box center [927, 125] width 91 height 38
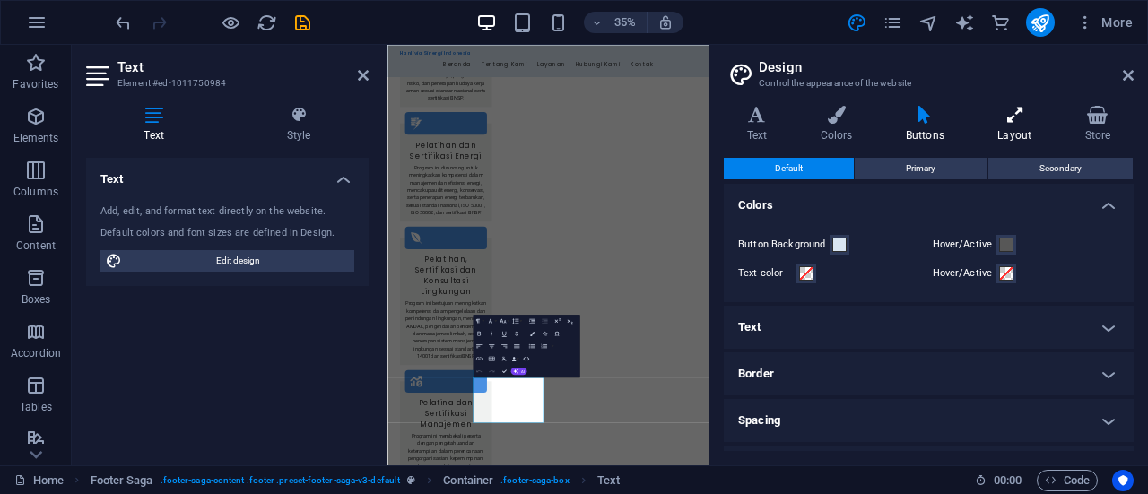
click at [1033, 126] on h4 "Layout" at bounding box center [1018, 125] width 87 height 38
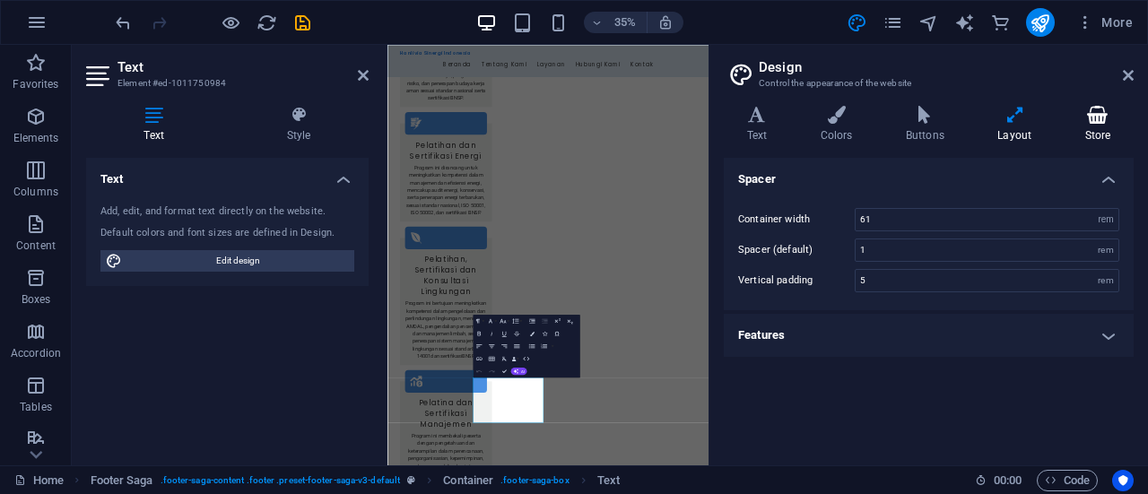
click at [1103, 122] on icon at bounding box center [1098, 115] width 72 height 18
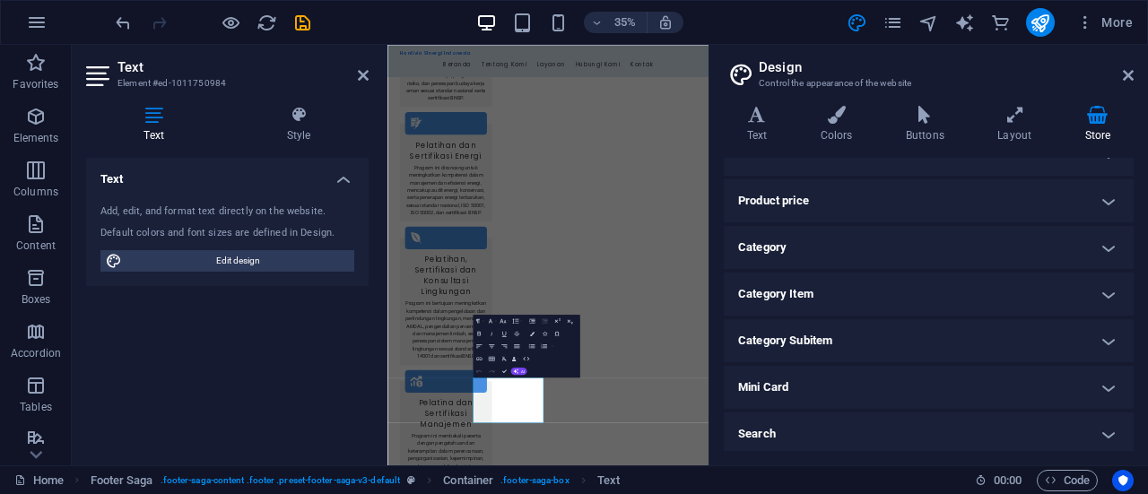
scroll to position [256, 0]
click at [1019, 137] on h4 "Layout" at bounding box center [1018, 125] width 87 height 38
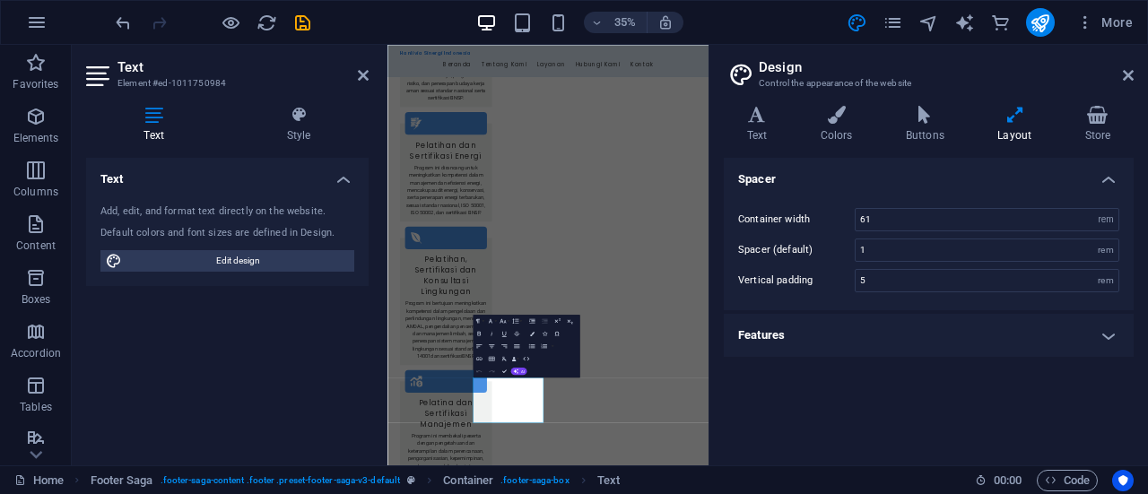
click at [1108, 334] on h4 "Features" at bounding box center [929, 335] width 410 height 43
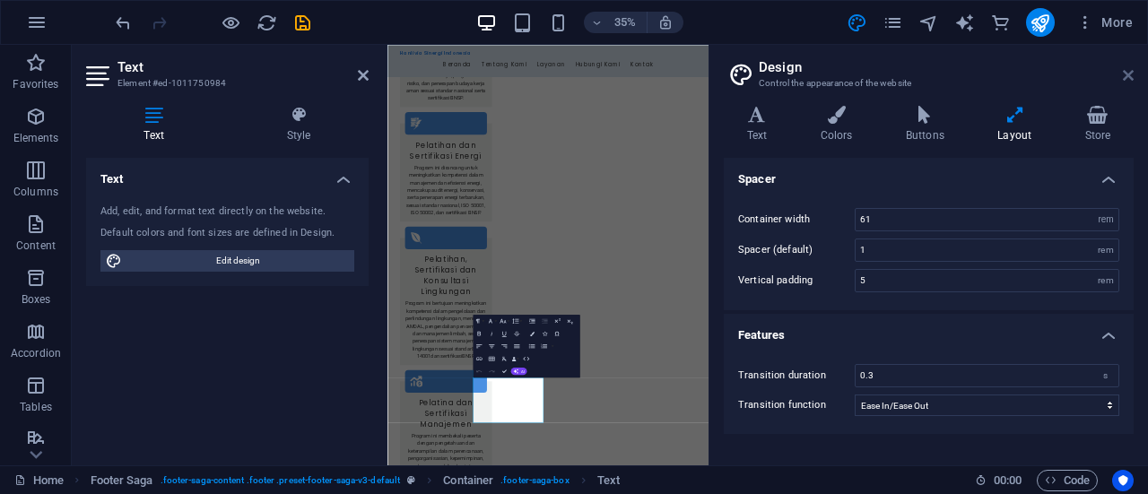
click at [1130, 71] on icon at bounding box center [1128, 75] width 11 height 14
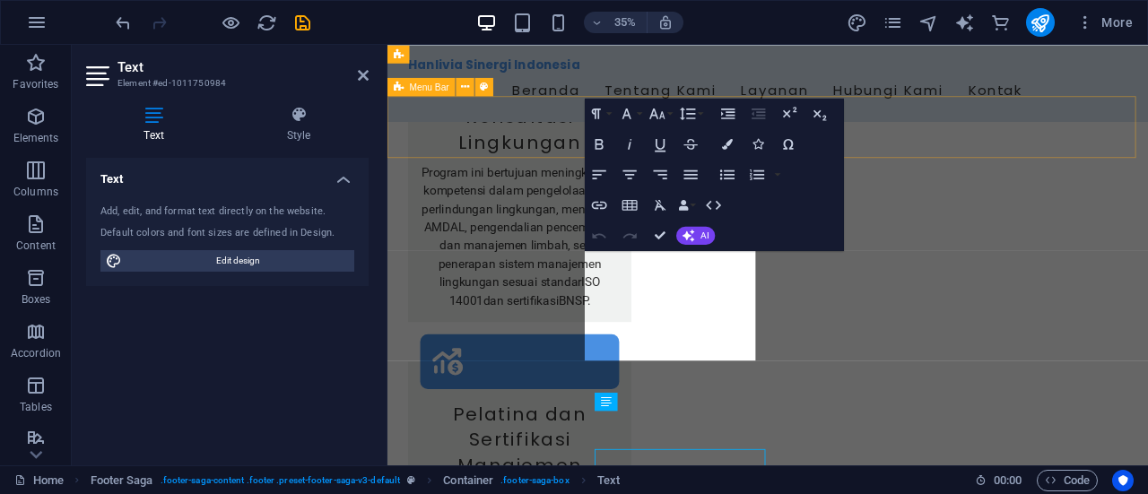
scroll to position [3352, 0]
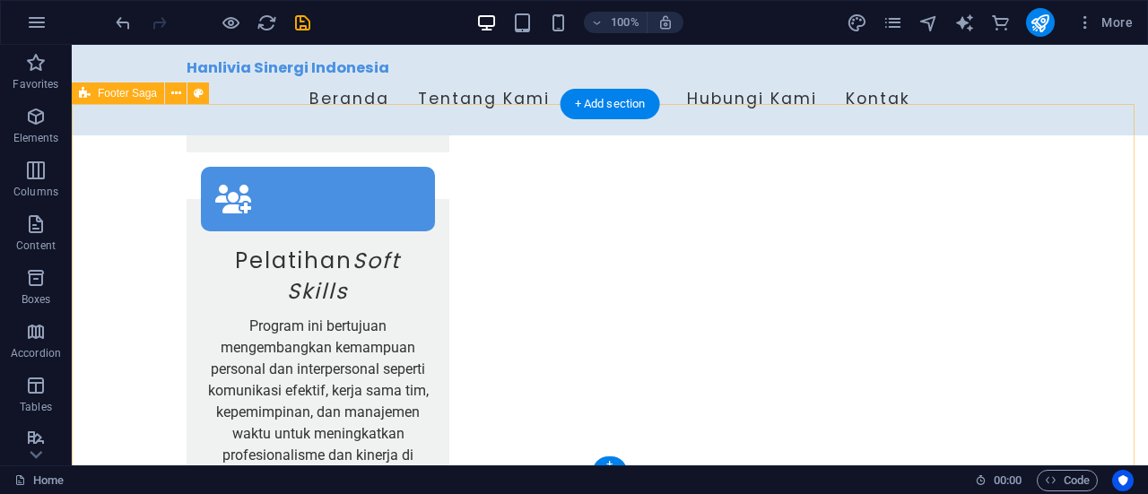
scroll to position [3425, 0]
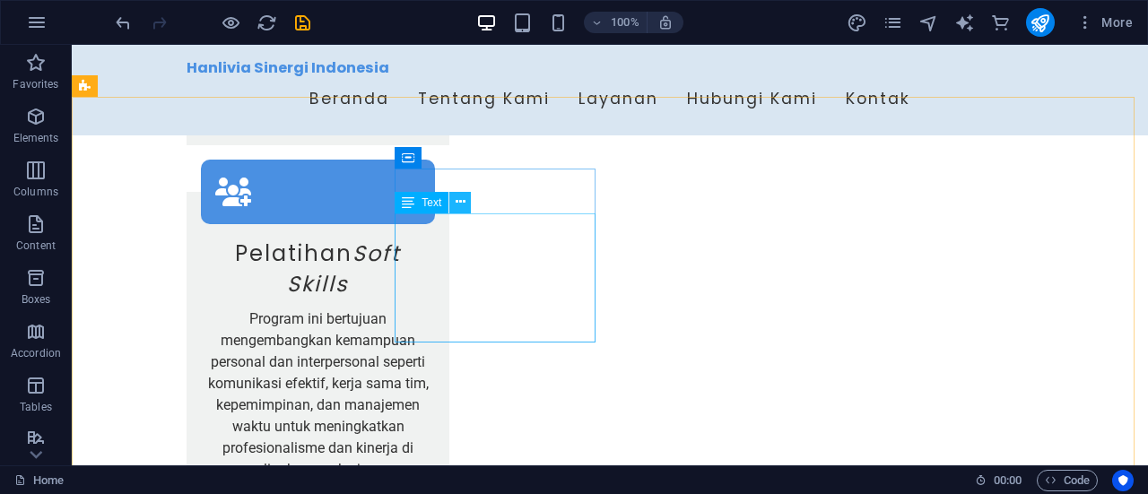
click at [464, 204] on icon at bounding box center [461, 202] width 10 height 19
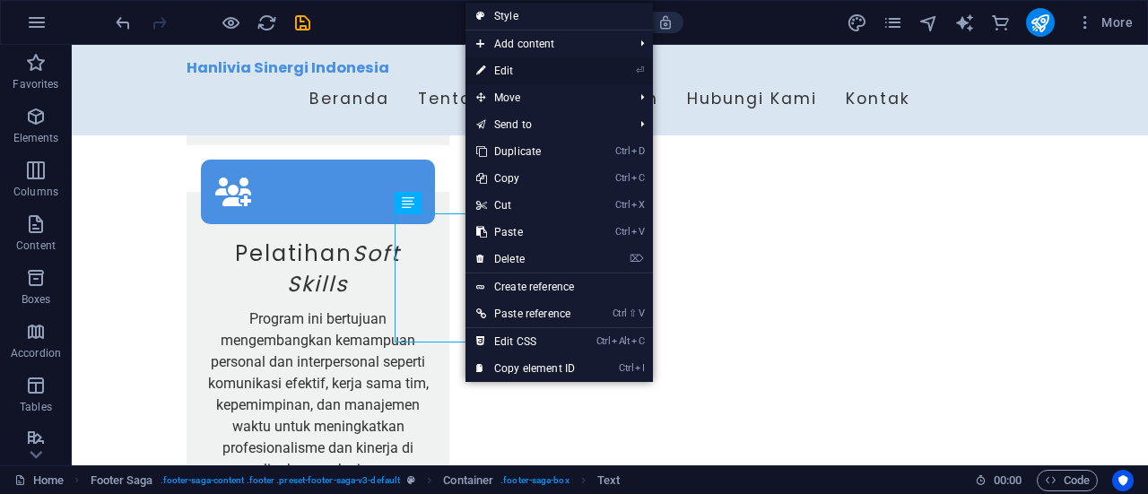
click at [506, 64] on link "⏎ Edit" at bounding box center [525, 70] width 120 height 27
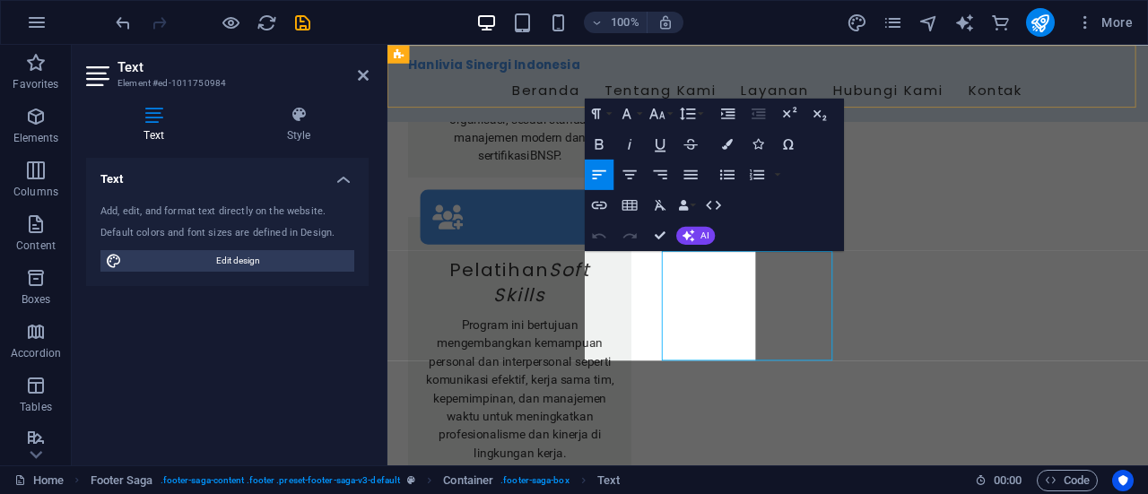
scroll to position [3352, 0]
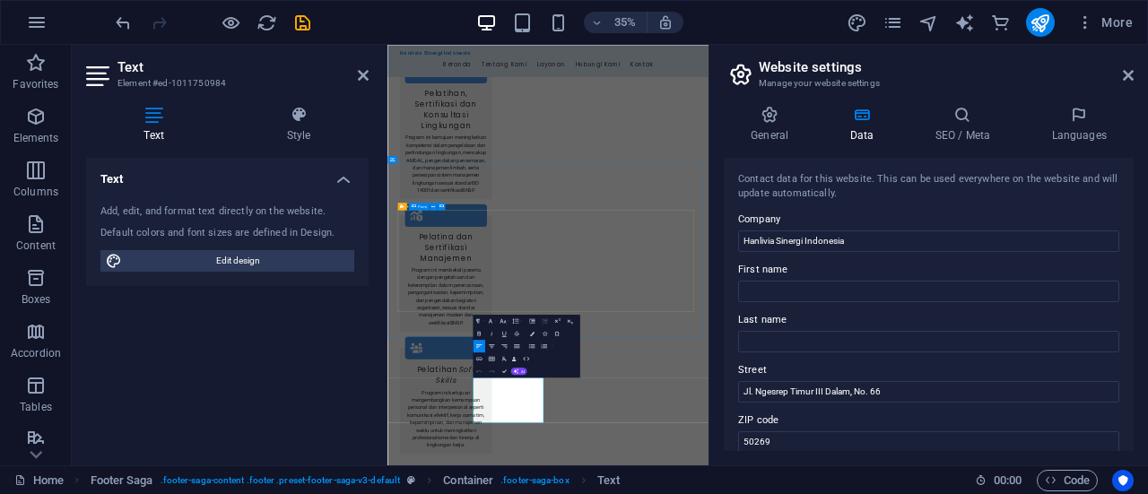
scroll to position [2878, 0]
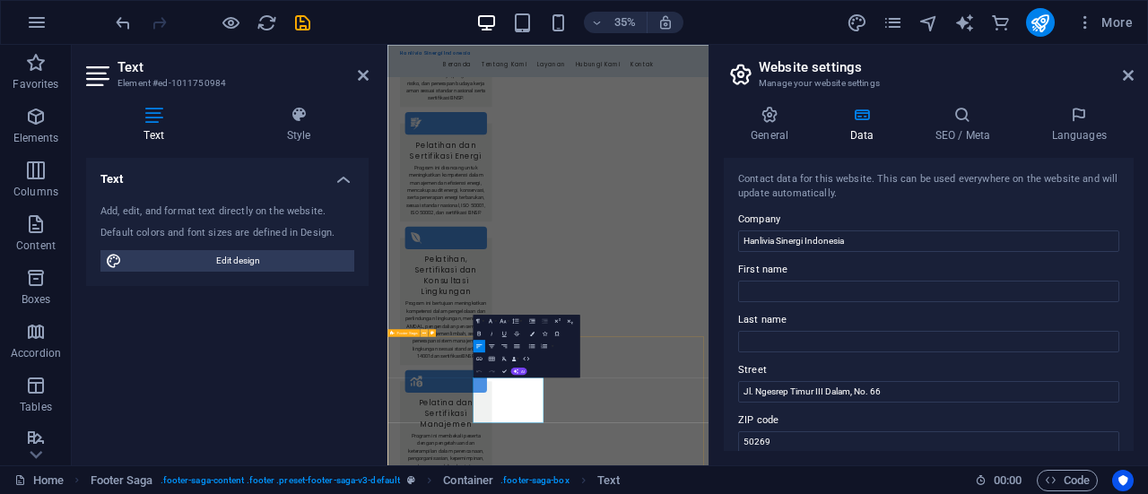
click at [423, 333] on icon at bounding box center [424, 332] width 4 height 6
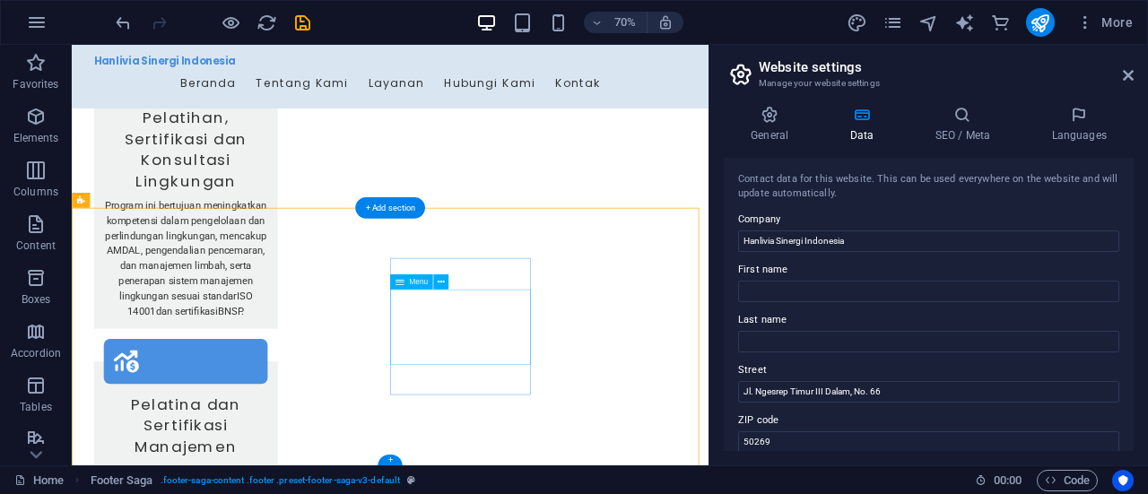
scroll to position [3245, 0]
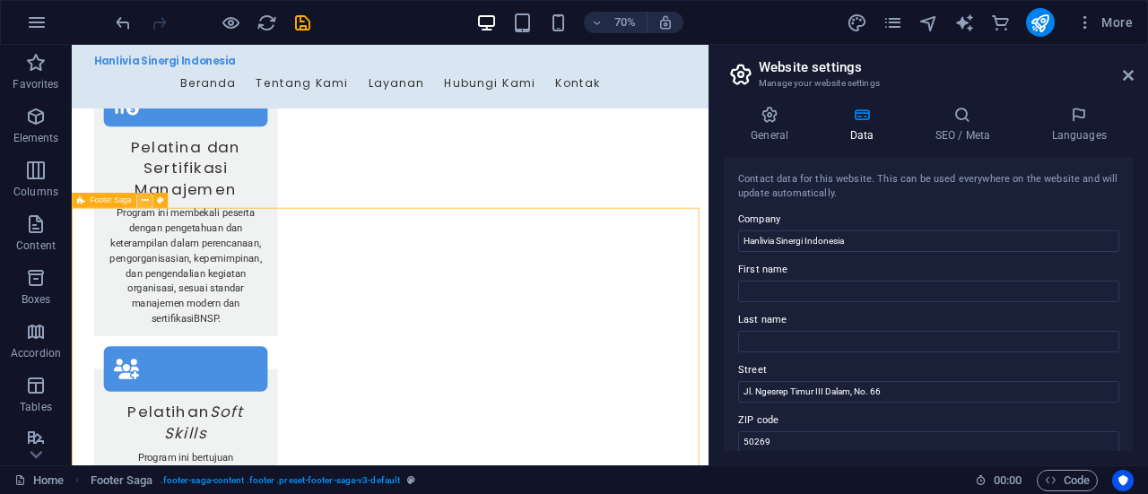
click at [142, 202] on icon at bounding box center [144, 200] width 7 height 13
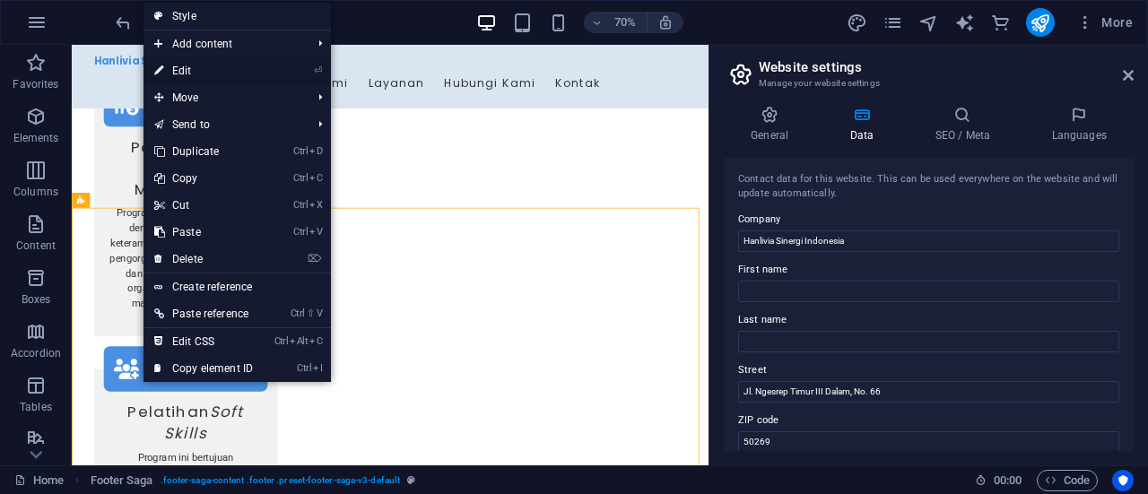
click at [226, 73] on link "⏎ Edit" at bounding box center [203, 70] width 120 height 27
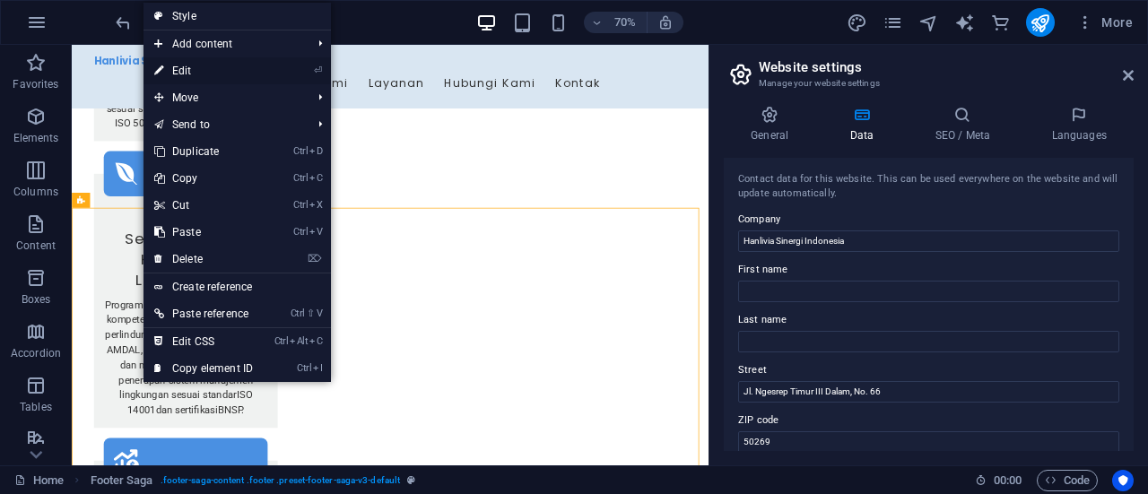
select select "footer"
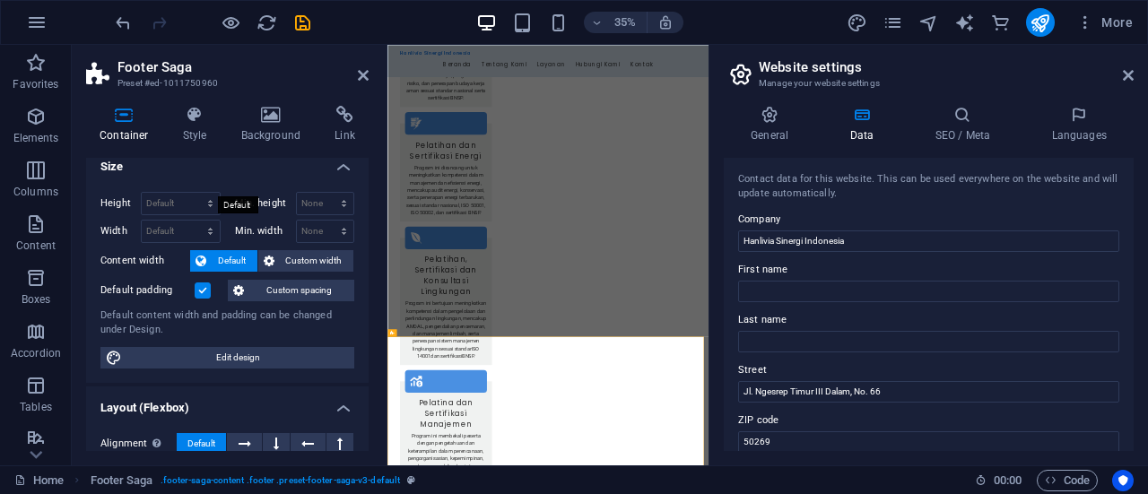
scroll to position [0, 0]
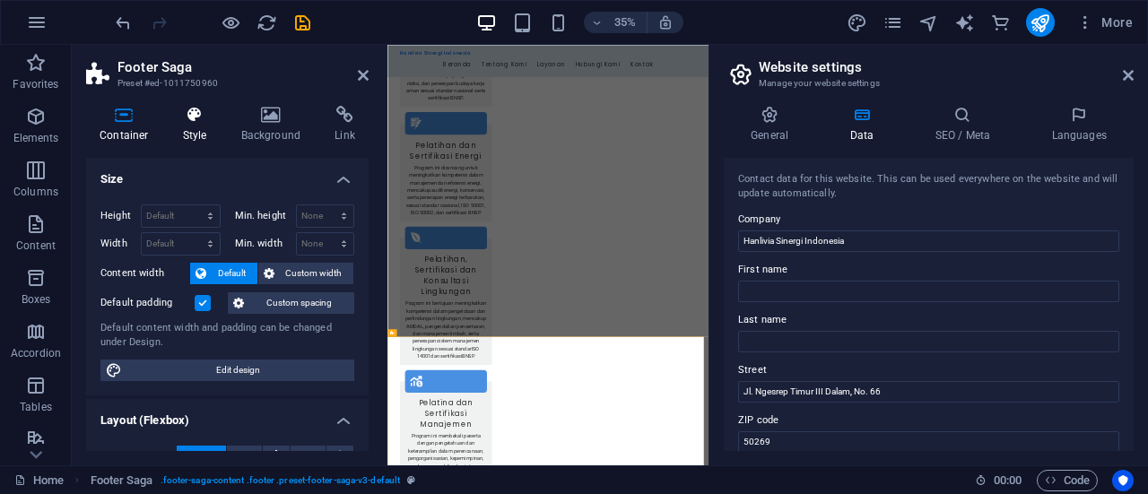
click at [195, 116] on icon at bounding box center [194, 115] width 51 height 18
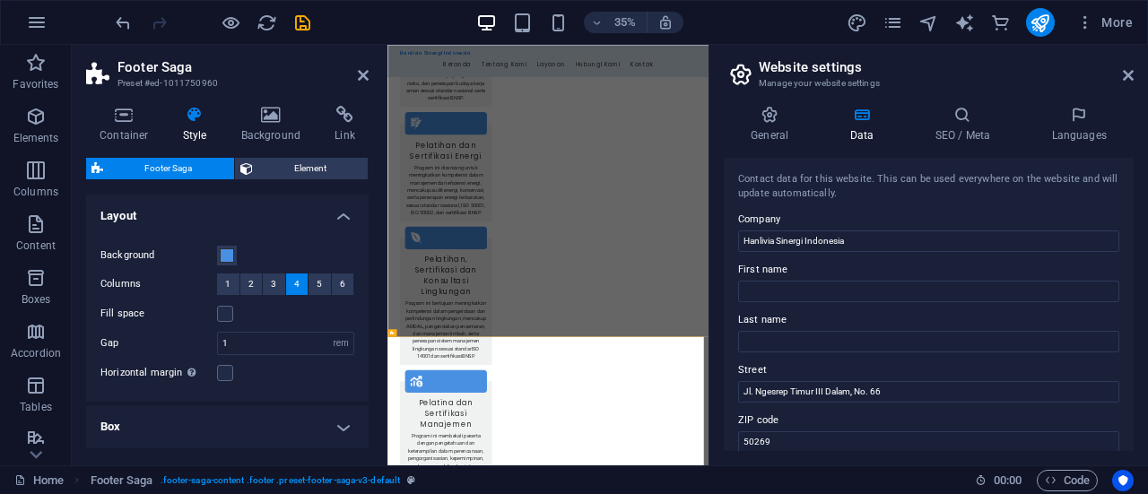
scroll to position [114, 0]
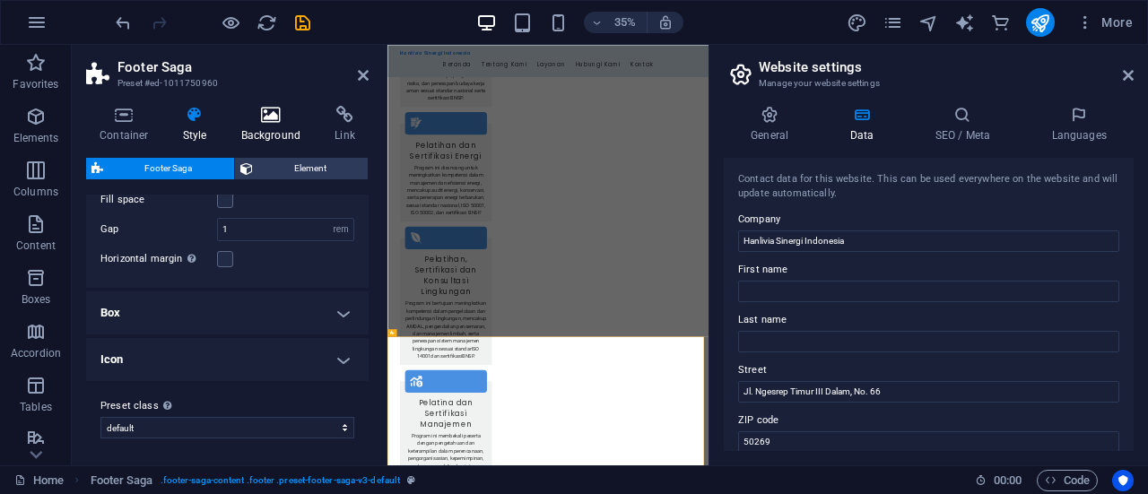
click at [282, 131] on h4 "Background" at bounding box center [275, 125] width 94 height 38
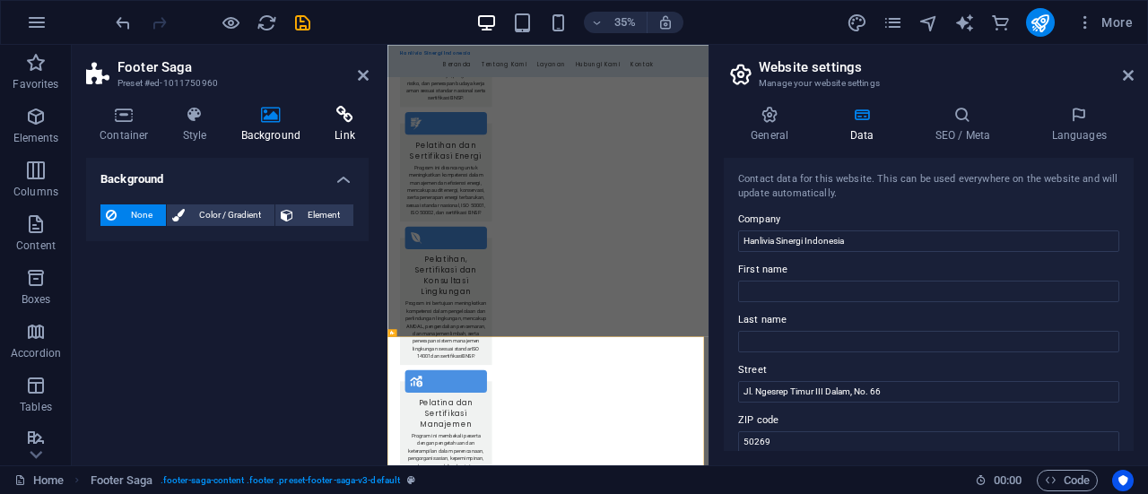
click at [326, 126] on h4 "Link" at bounding box center [345, 125] width 48 height 38
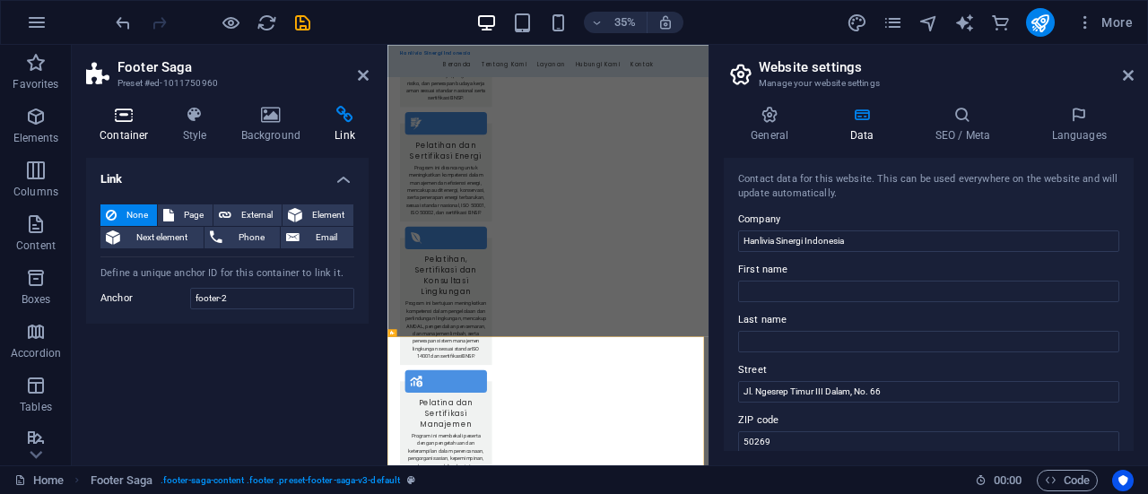
click at [115, 117] on icon at bounding box center [124, 115] width 76 height 18
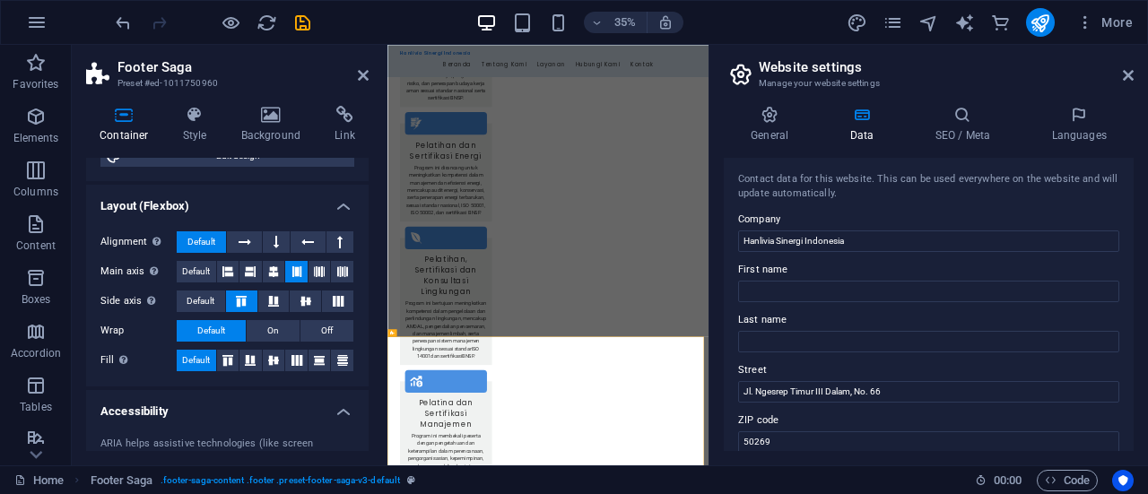
scroll to position [217, 0]
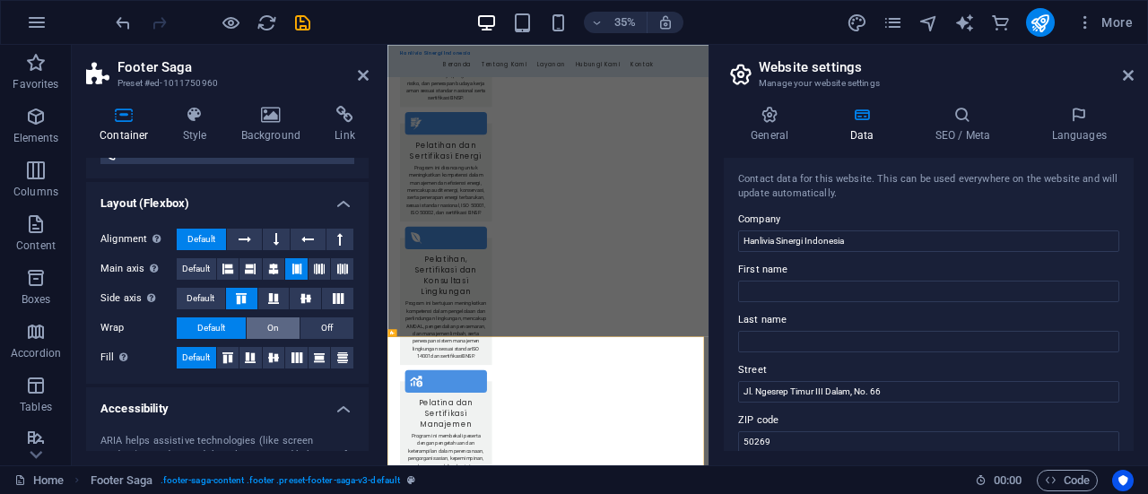
click at [270, 333] on span "On" at bounding box center [273, 328] width 12 height 22
click at [213, 328] on span "Default" at bounding box center [211, 328] width 28 height 22
click at [247, 357] on icon at bounding box center [250, 357] width 22 height 11
click at [187, 356] on span "Default" at bounding box center [196, 358] width 28 height 22
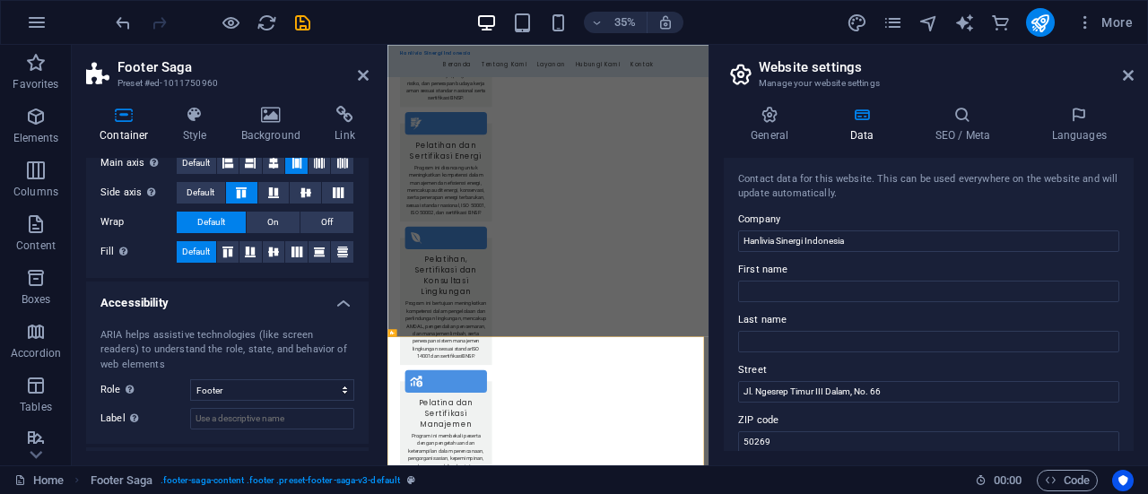
scroll to position [400, 0]
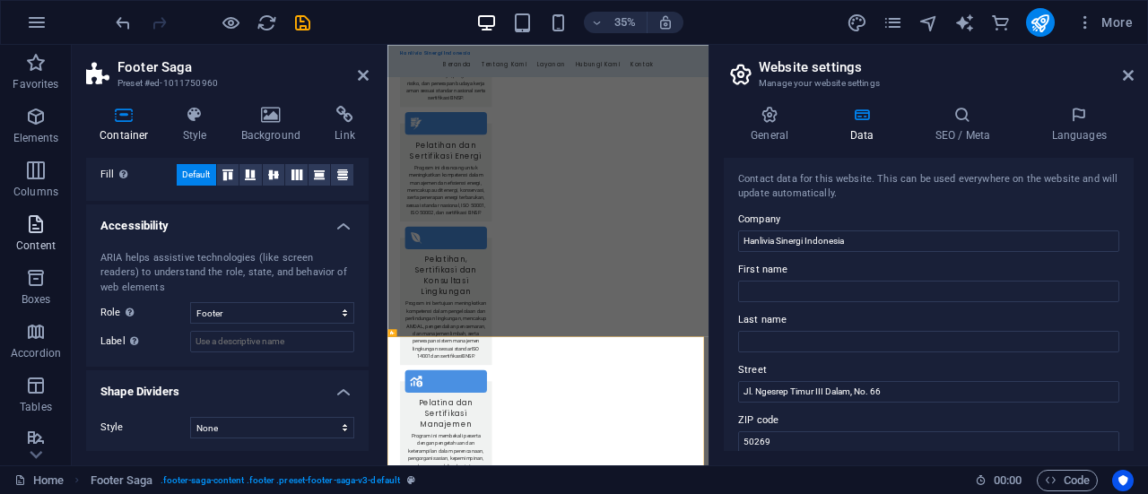
click at [37, 245] on p "Content" at bounding box center [35, 246] width 39 height 14
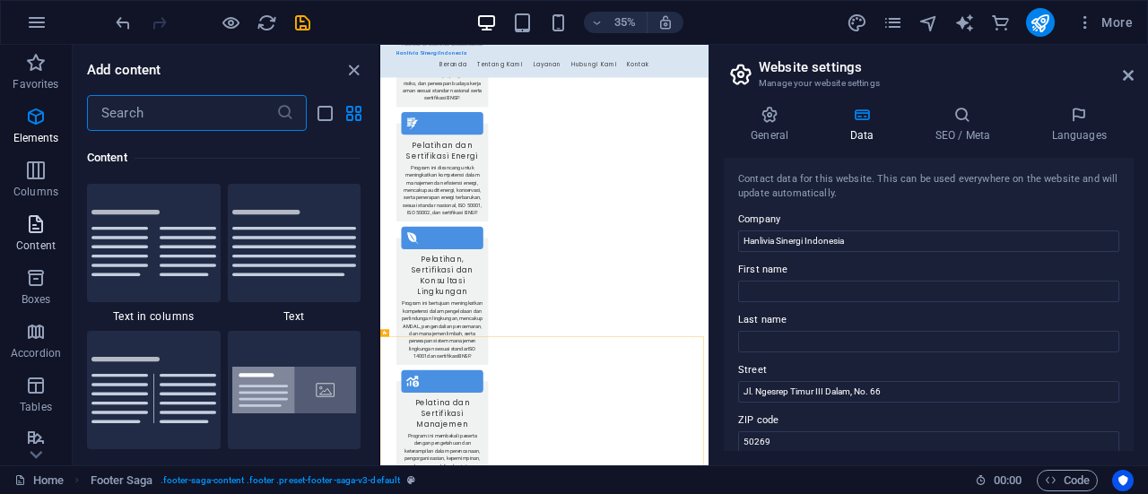
scroll to position [3138, 0]
click at [32, 291] on span "Boxes" at bounding box center [36, 288] width 72 height 43
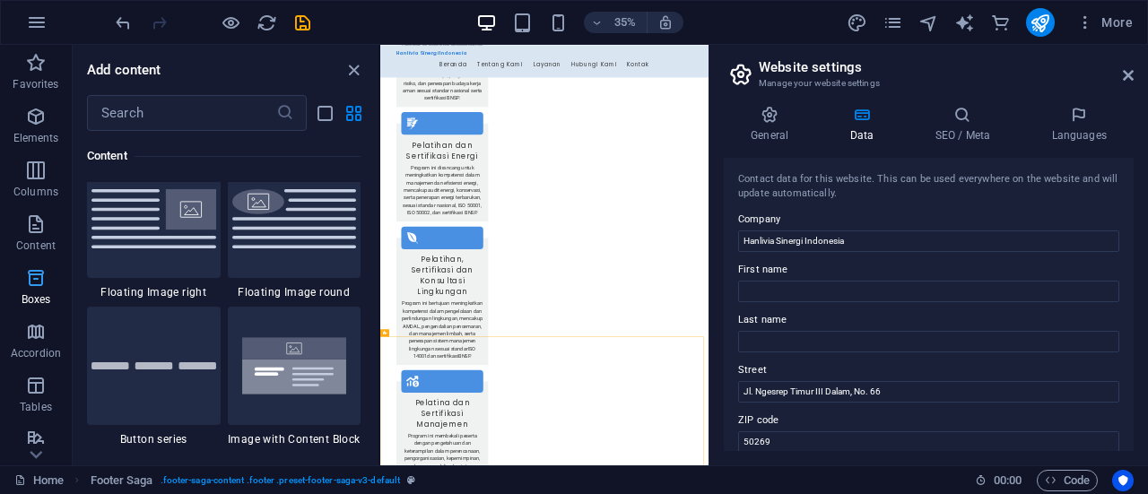
scroll to position [4946, 0]
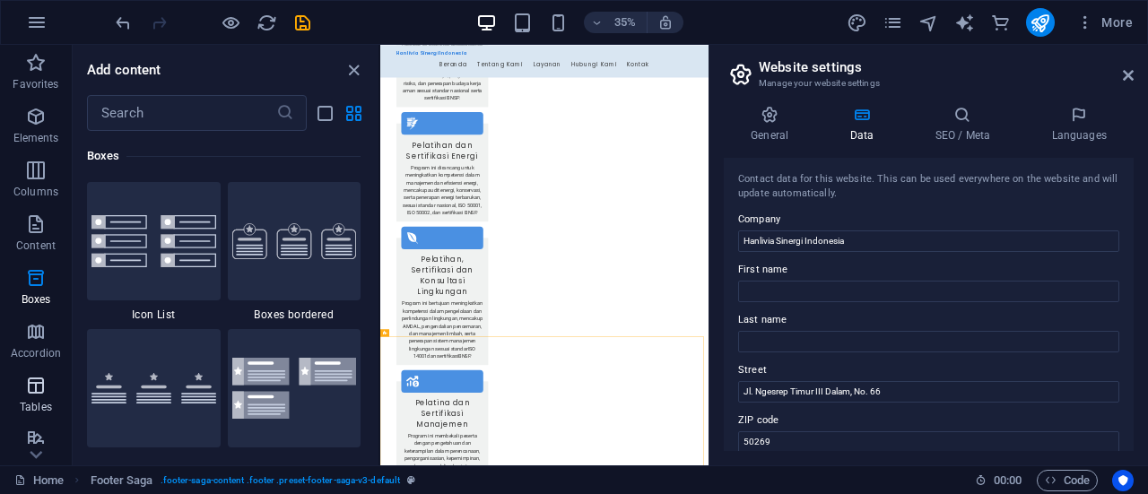
click at [31, 387] on icon "button" at bounding box center [36, 386] width 22 height 22
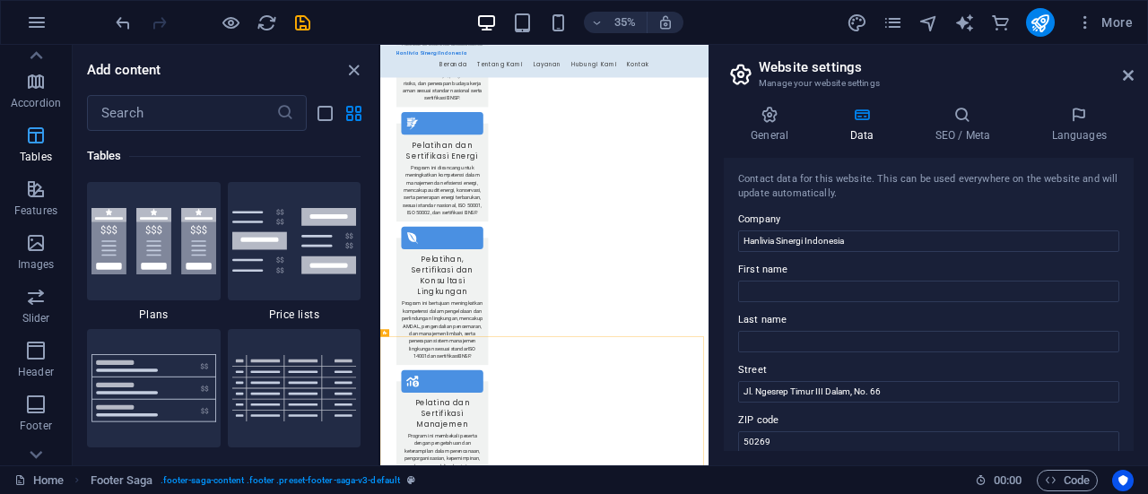
scroll to position [439, 0]
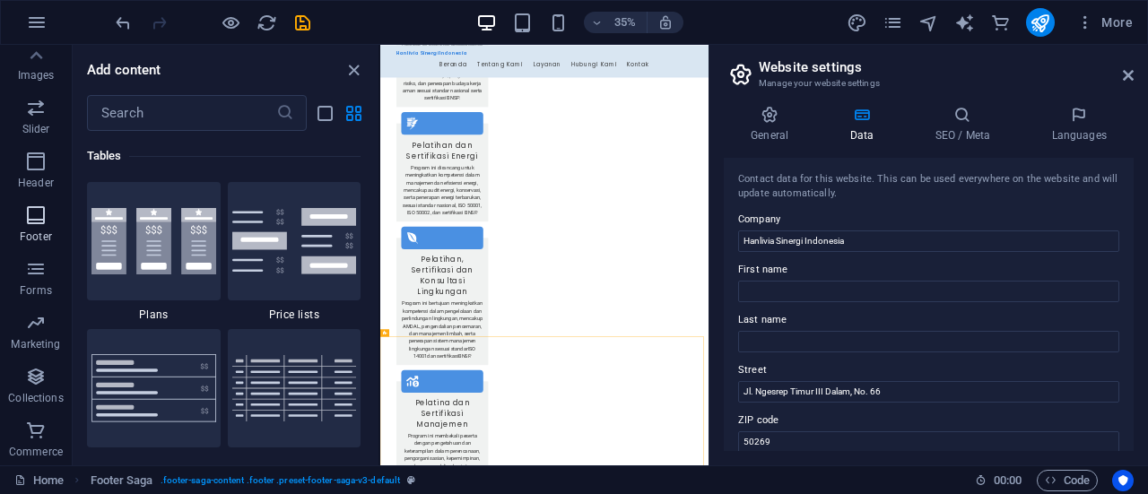
click at [41, 219] on icon "button" at bounding box center [36, 215] width 22 height 22
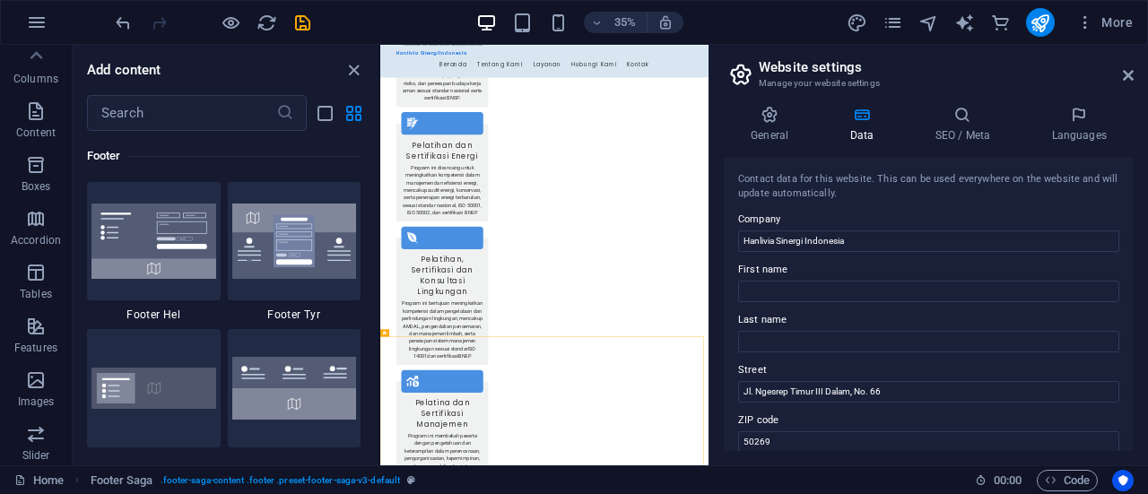
scroll to position [0, 0]
click at [44, 120] on icon "button" at bounding box center [36, 117] width 22 height 22
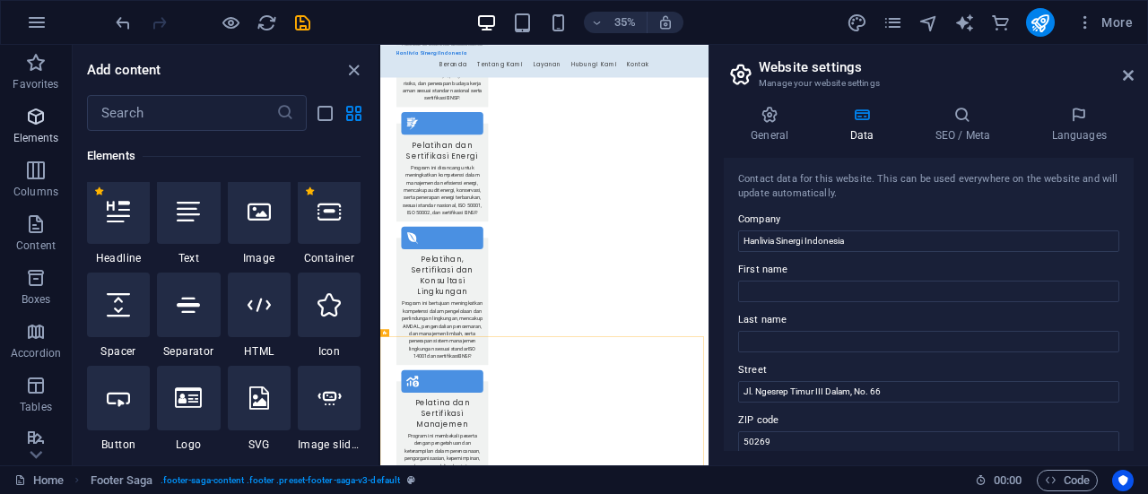
scroll to position [191, 0]
click at [327, 210] on icon at bounding box center [328, 214] width 23 height 23
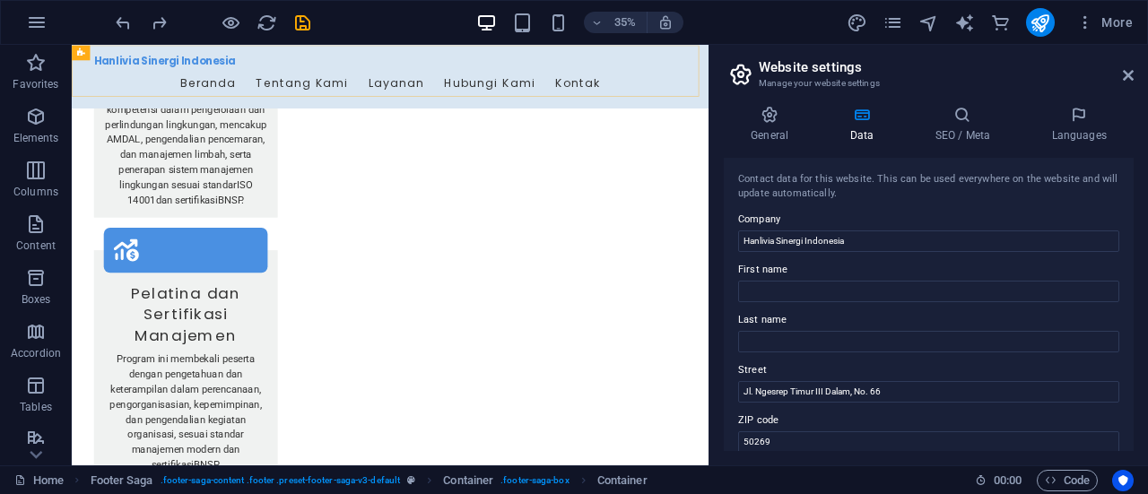
scroll to position [3245, 0]
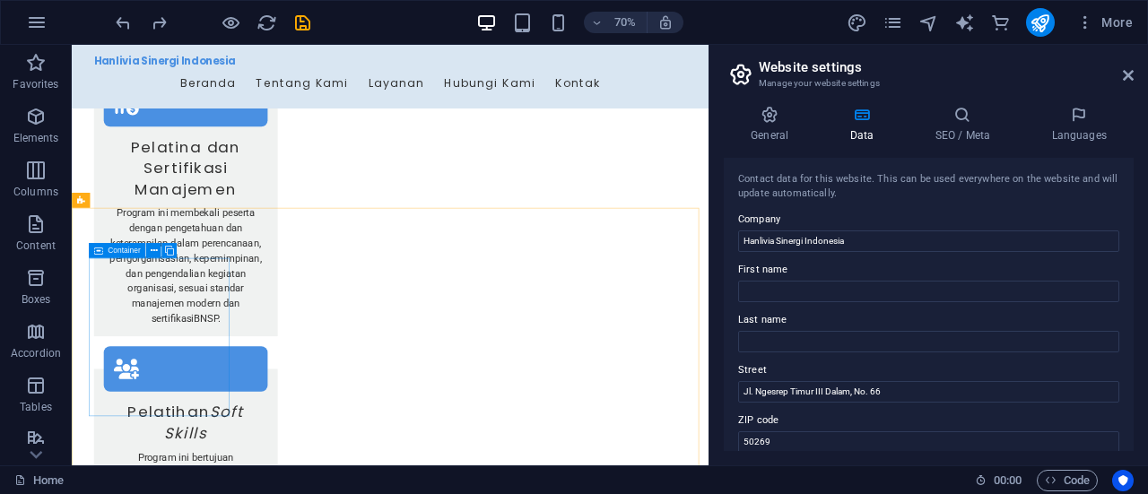
click at [98, 249] on icon at bounding box center [98, 250] width 9 height 15
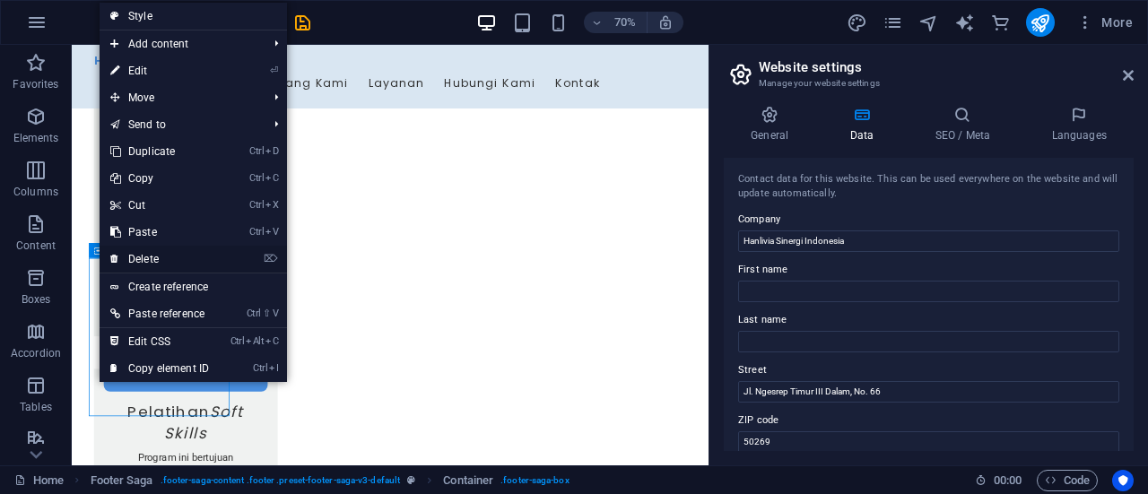
click at [130, 257] on link "⌦ Delete" at bounding box center [160, 259] width 120 height 27
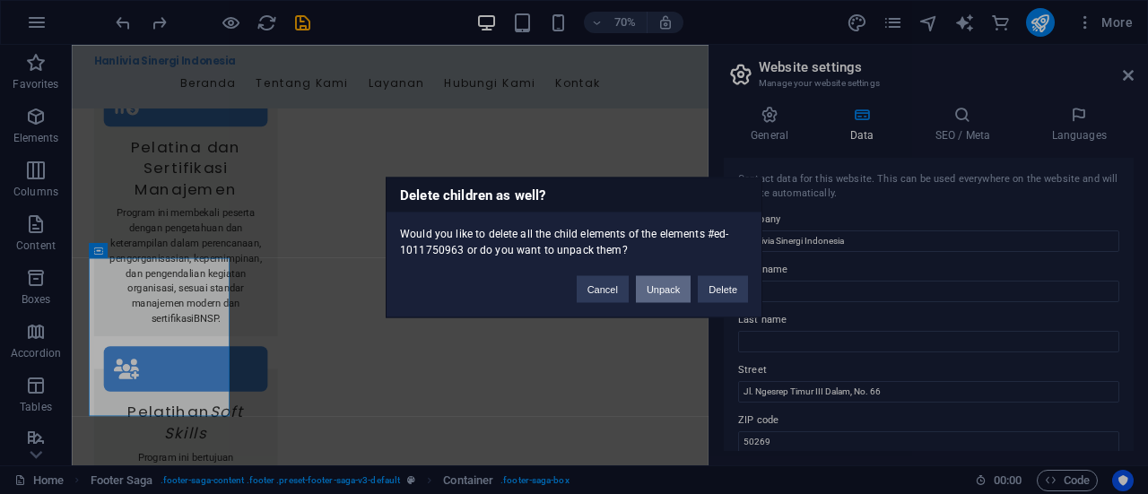
click at [660, 291] on button "Unpack" at bounding box center [663, 288] width 55 height 27
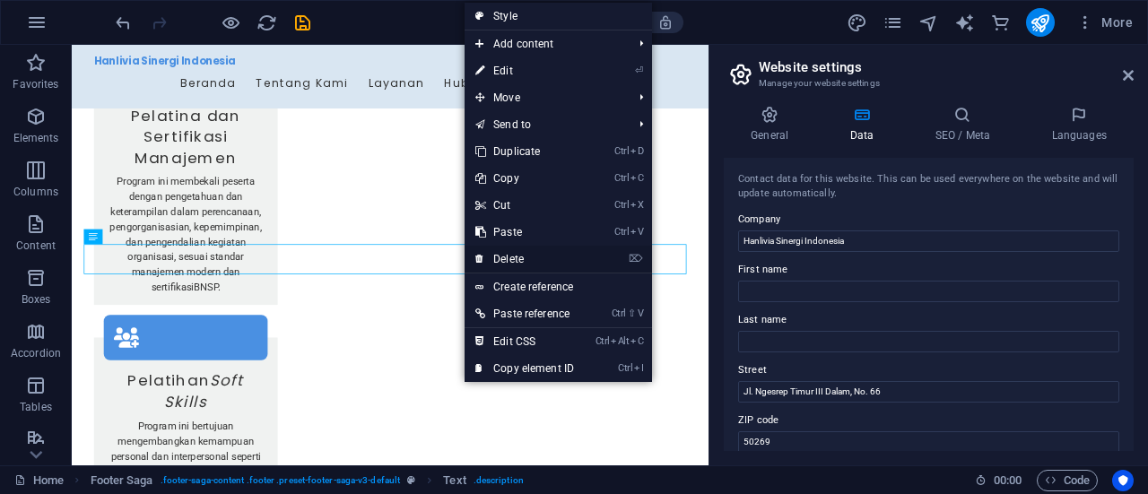
click at [519, 250] on link "⌦ Delete" at bounding box center [524, 259] width 120 height 27
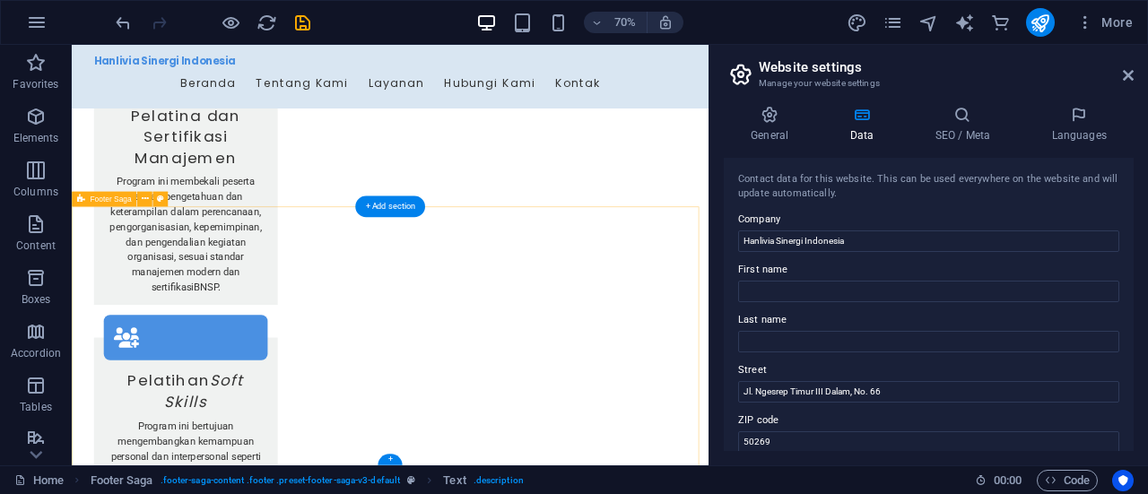
scroll to position [3247, 0]
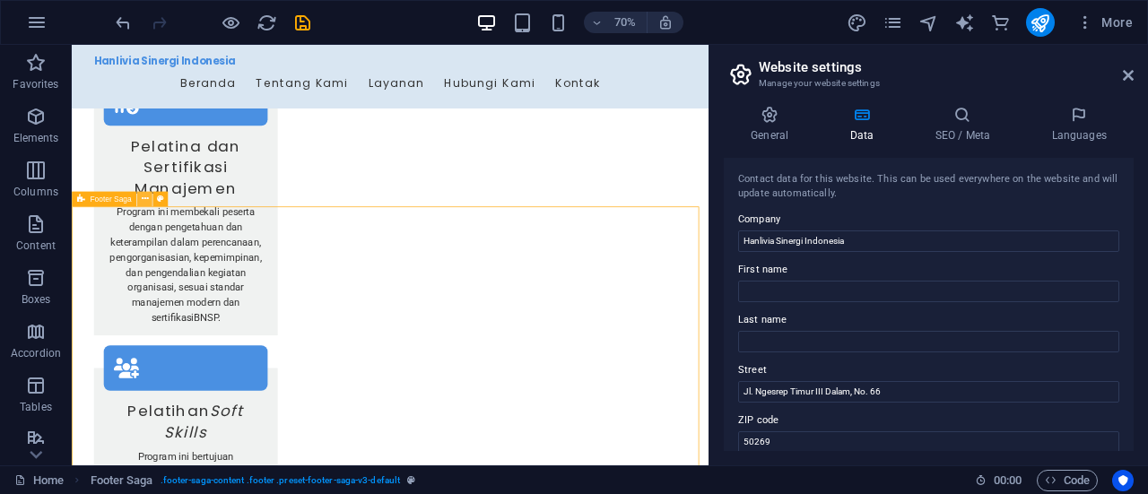
click at [145, 198] on icon at bounding box center [144, 198] width 7 height 13
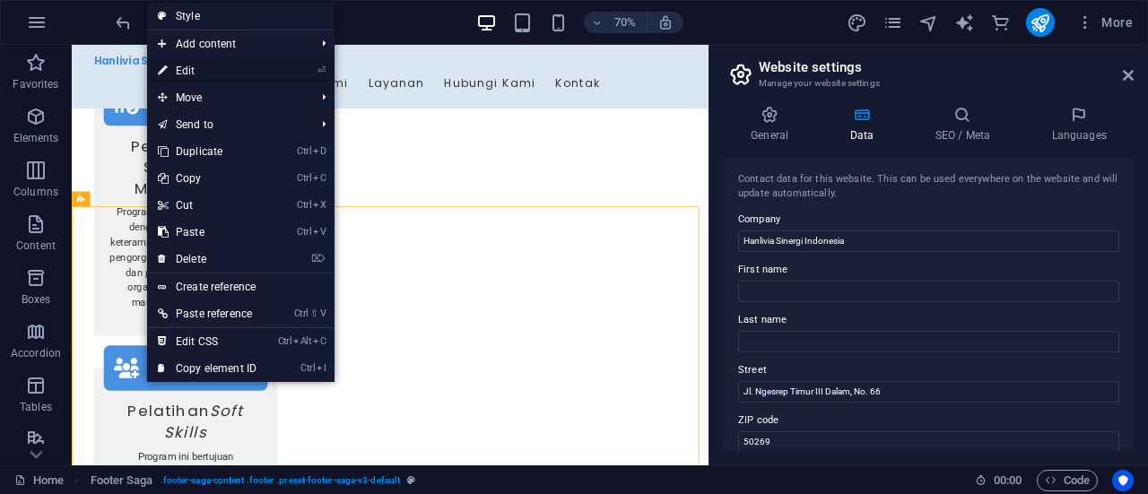
click at [187, 69] on link "⏎ Edit" at bounding box center [207, 70] width 120 height 27
select select "footer"
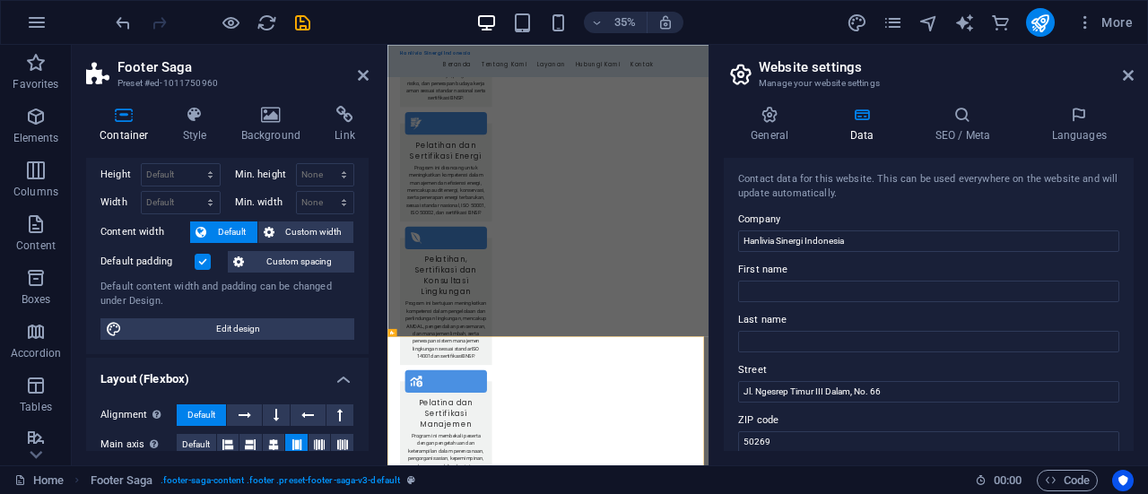
scroll to position [0, 0]
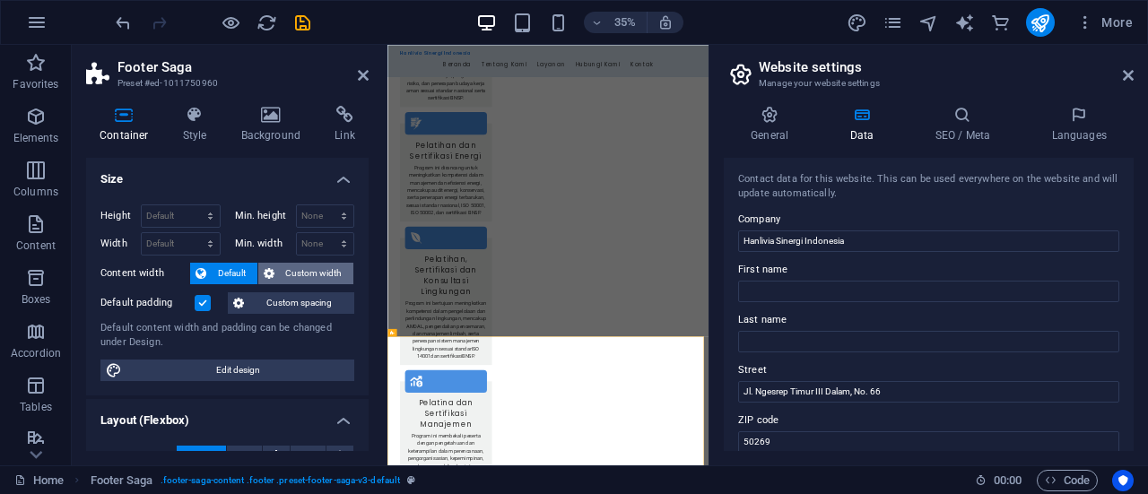
click at [311, 270] on span "Custom width" at bounding box center [314, 274] width 69 height 22
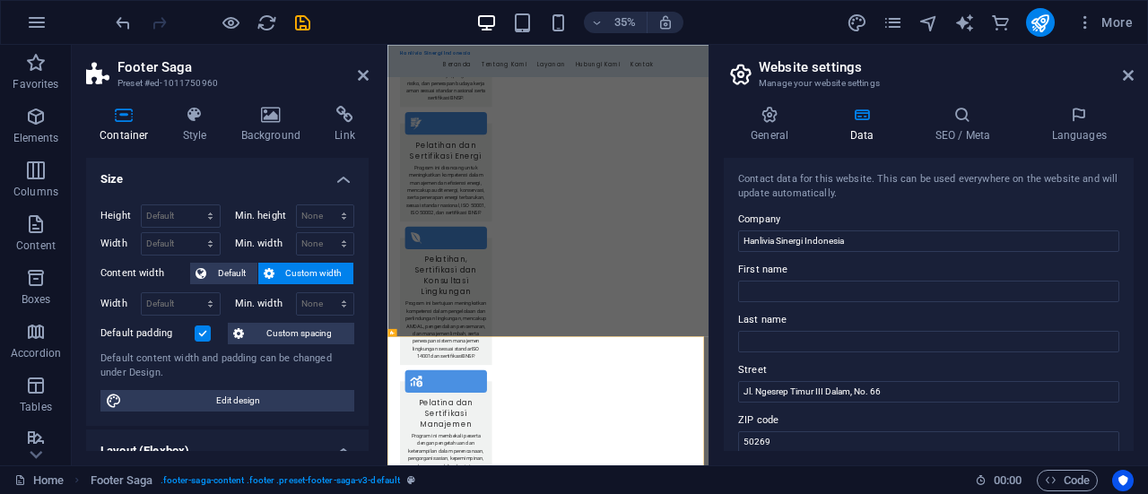
click at [194, 338] on label "Default padding" at bounding box center [147, 334] width 94 height 22
click at [0, 0] on input "Default padding" at bounding box center [0, 0] width 0 height 0
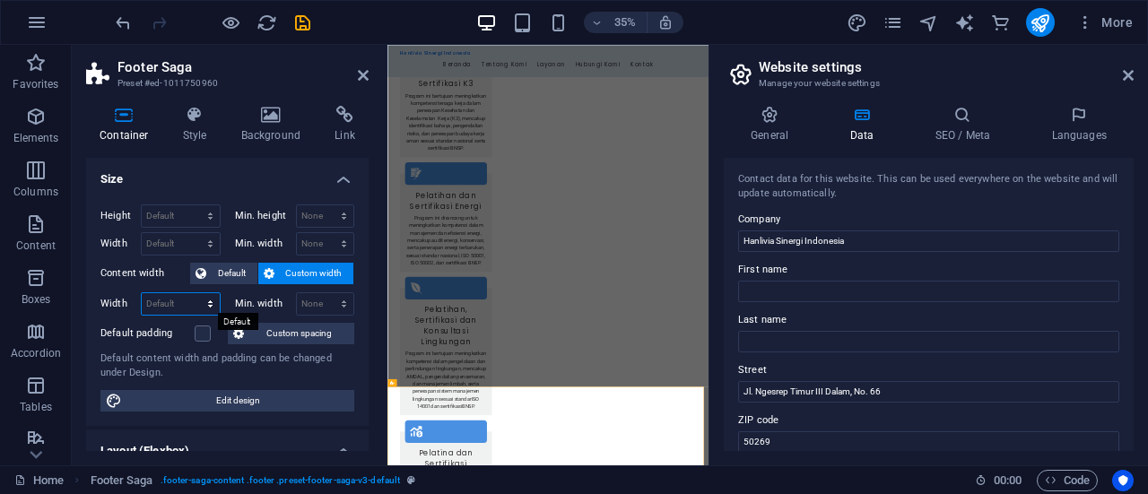
click at [212, 307] on select "Default px rem % em vh vw" at bounding box center [181, 304] width 78 height 22
select select "vw"
click at [193, 293] on select "Default px rem % em vh vw" at bounding box center [181, 304] width 78 height 22
type input "101.6"
click at [335, 308] on select "None px rem % vh vw" at bounding box center [325, 304] width 57 height 22
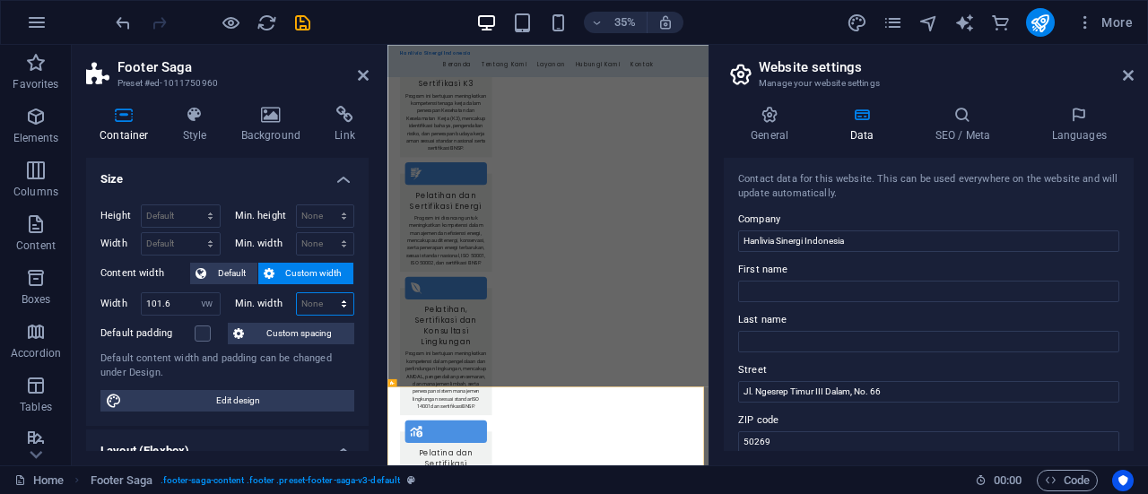
select select "vw"
click at [325, 293] on select "None px rem % vh vw" at bounding box center [325, 304] width 57 height 22
type input "0"
click at [222, 272] on span "Default" at bounding box center [232, 274] width 40 height 22
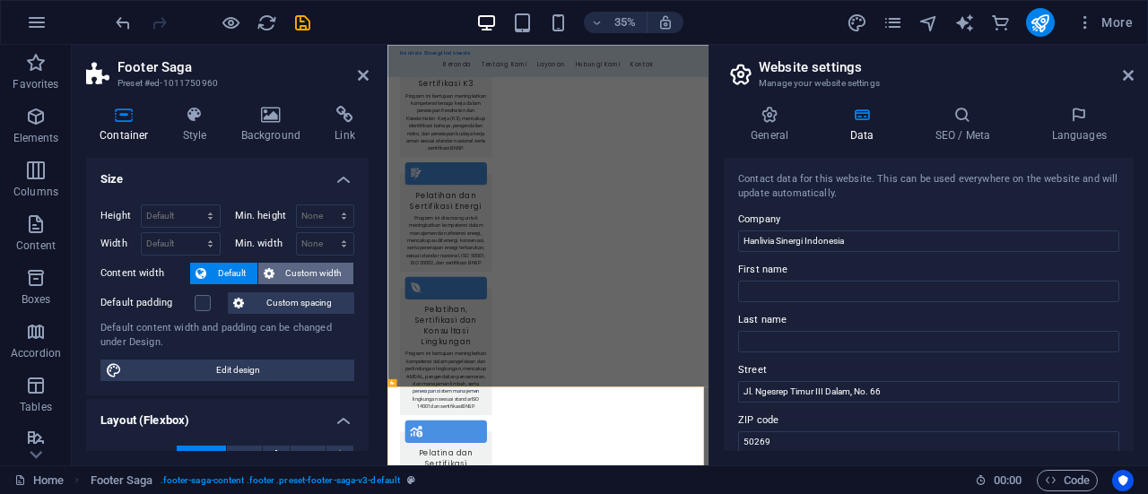
click at [291, 268] on span "Custom width" at bounding box center [314, 274] width 69 height 22
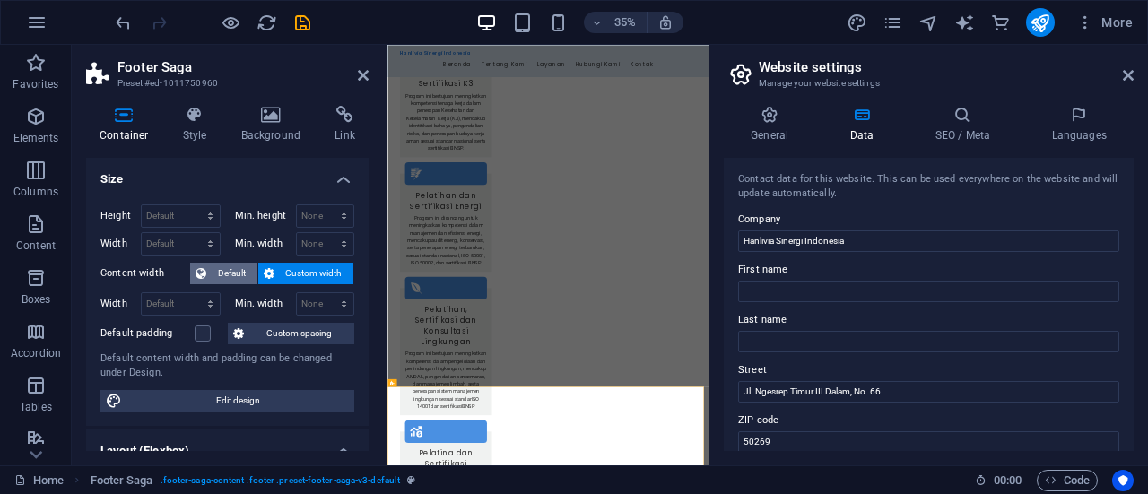
click at [224, 268] on span "Default" at bounding box center [232, 274] width 40 height 22
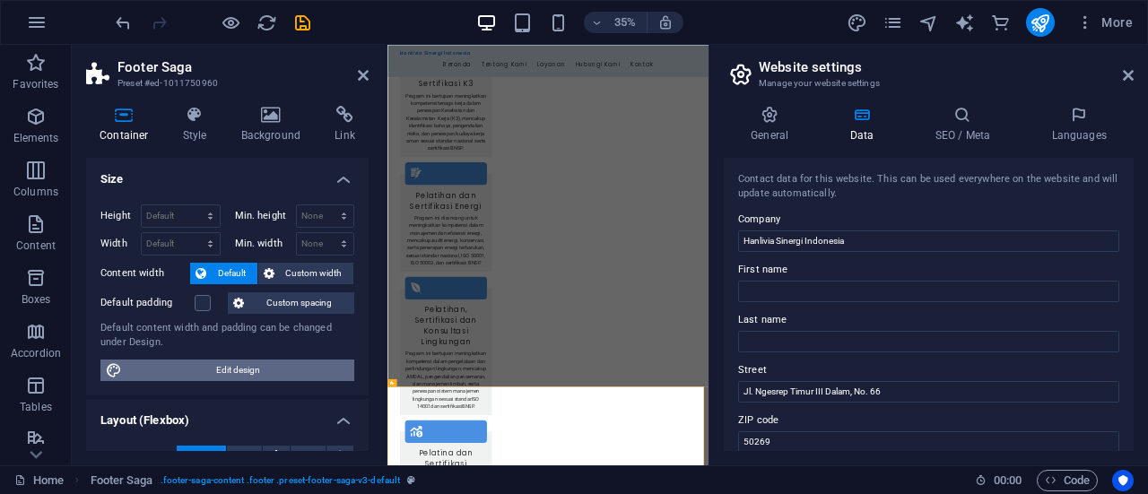
click at [218, 369] on span "Edit design" at bounding box center [237, 371] width 221 height 22
select select "rem"
select select "ease-in-out"
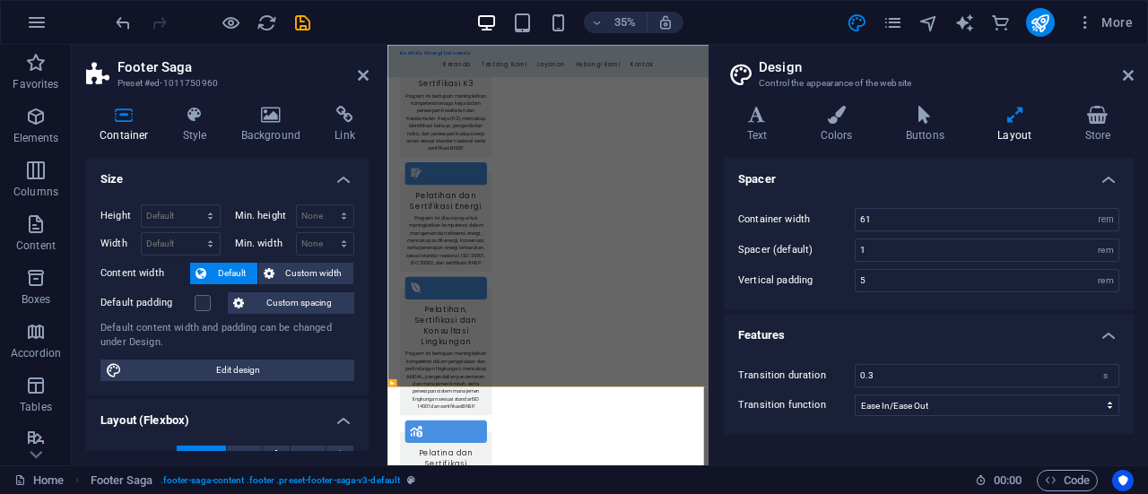
click at [1008, 125] on h4 "Layout" at bounding box center [1018, 125] width 87 height 38
click at [1128, 75] on icon at bounding box center [1128, 75] width 11 height 14
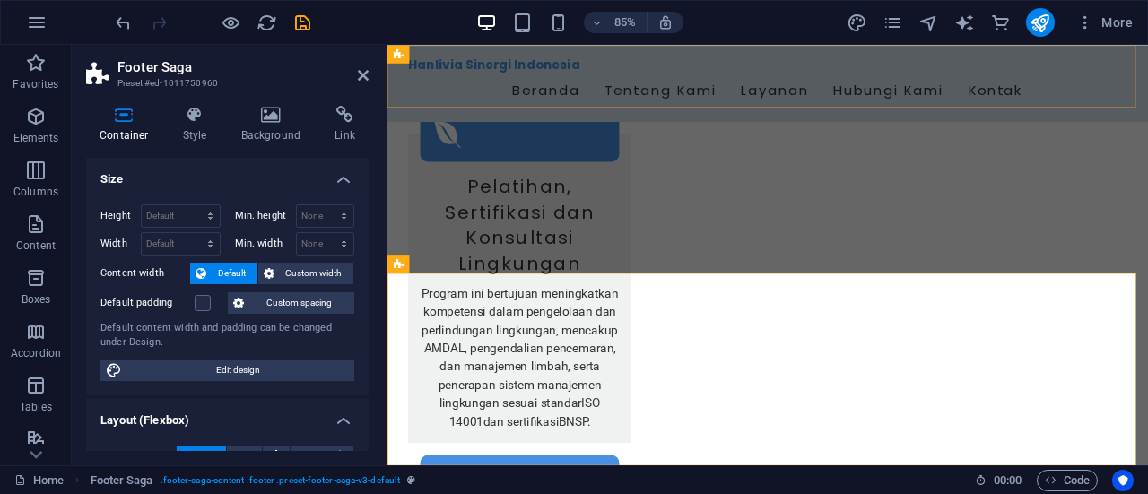
scroll to position [3210, 0]
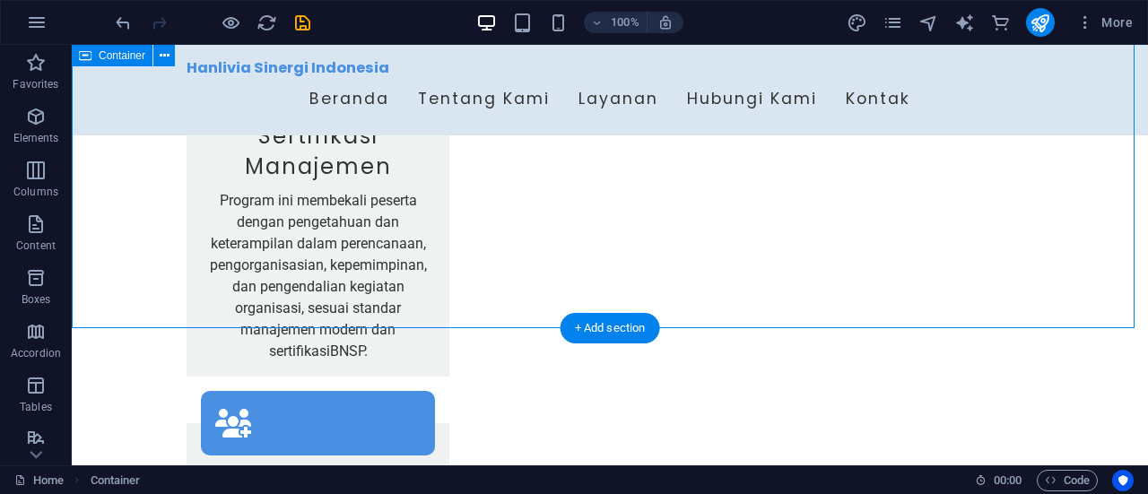
scroll to position [3284, 0]
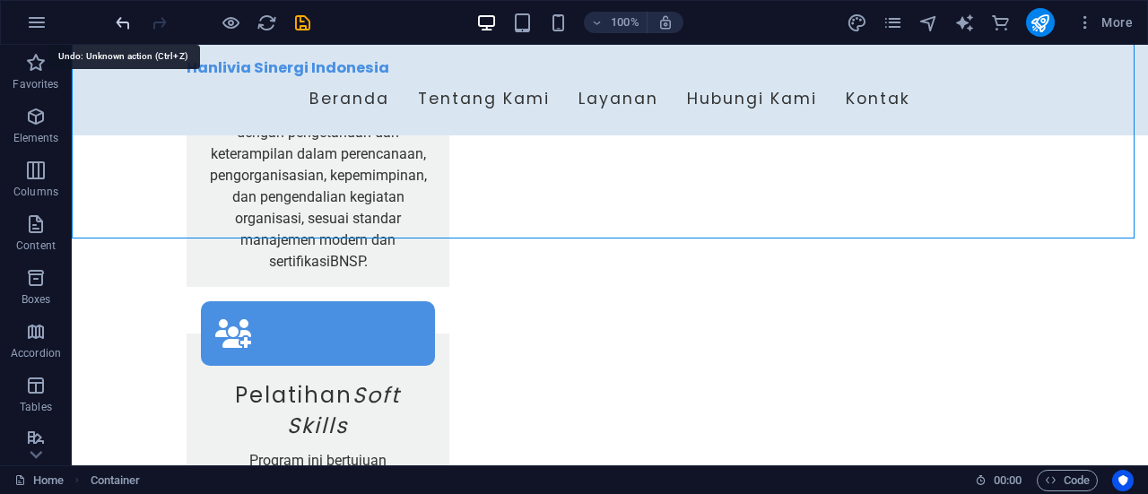
click at [118, 22] on icon "undo" at bounding box center [123, 23] width 21 height 21
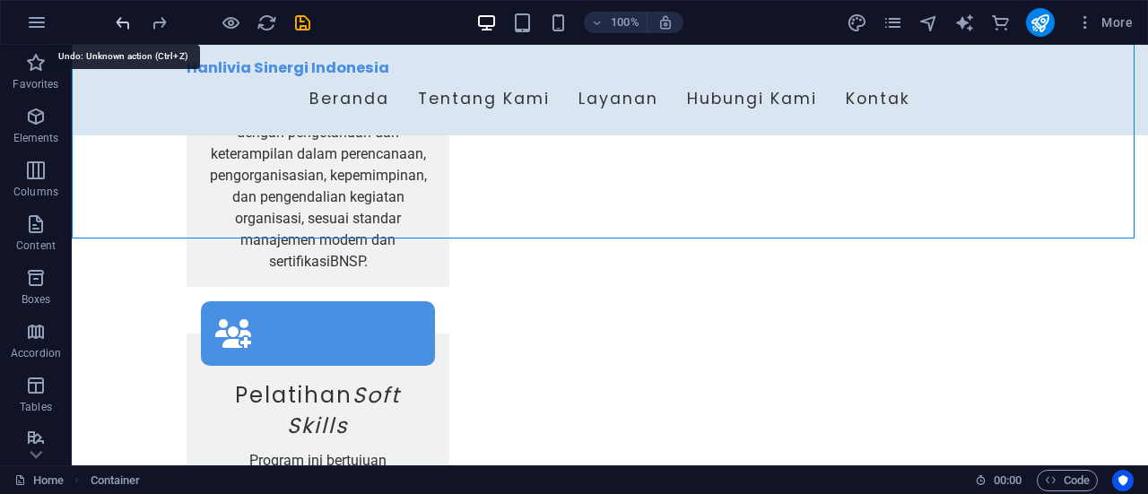
click at [118, 22] on icon "undo" at bounding box center [123, 23] width 21 height 21
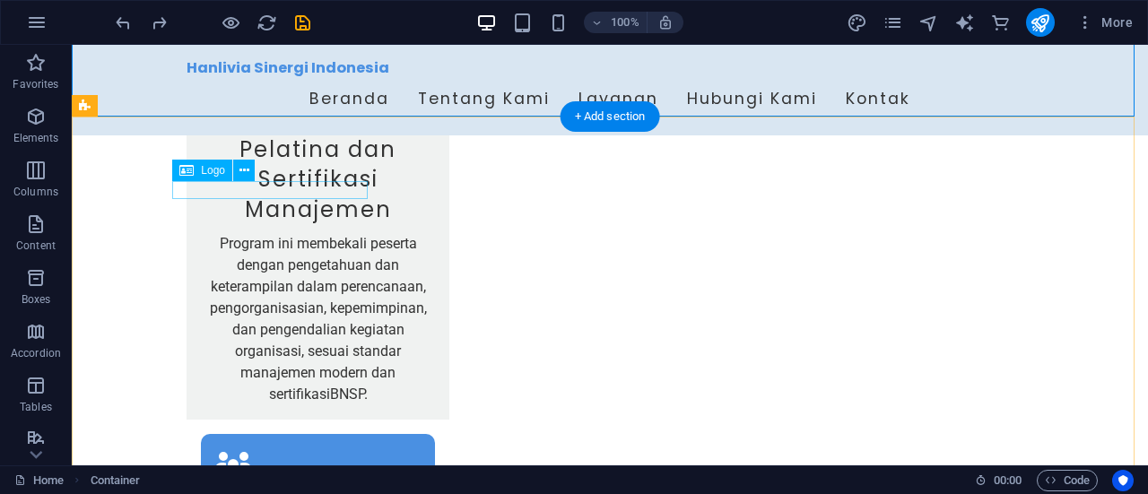
scroll to position [3427, 0]
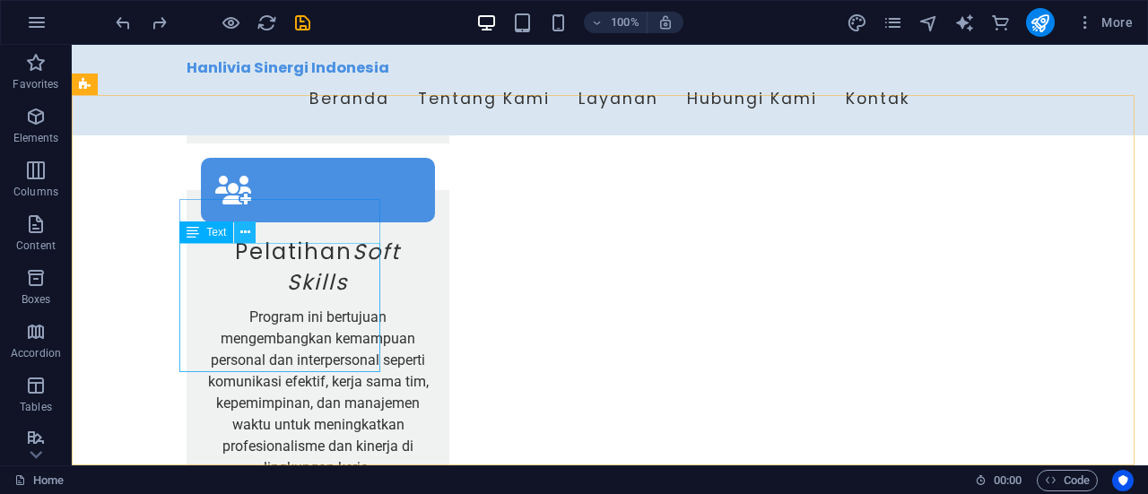
click at [244, 238] on icon at bounding box center [245, 232] width 10 height 19
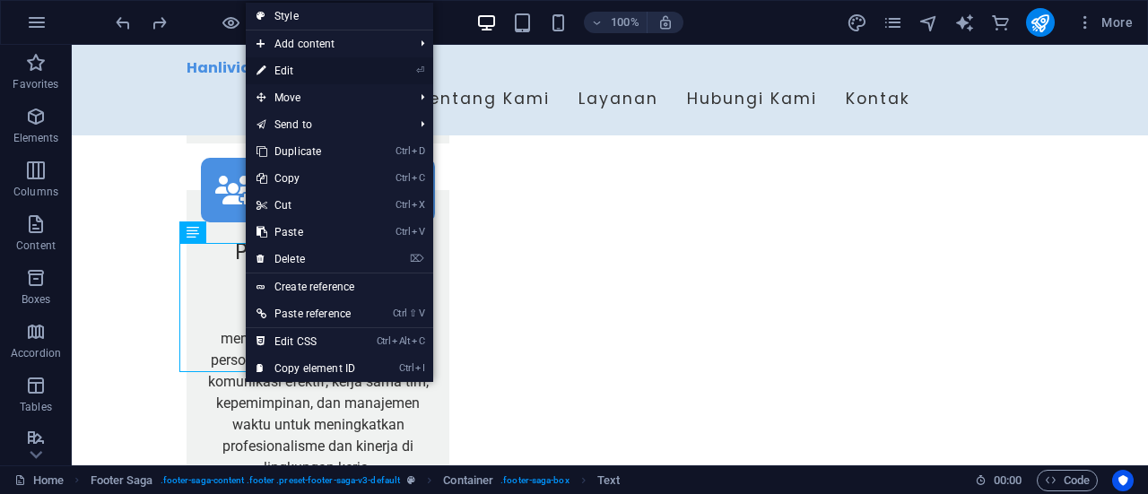
click at [327, 72] on link "⏎ Edit" at bounding box center [306, 70] width 120 height 27
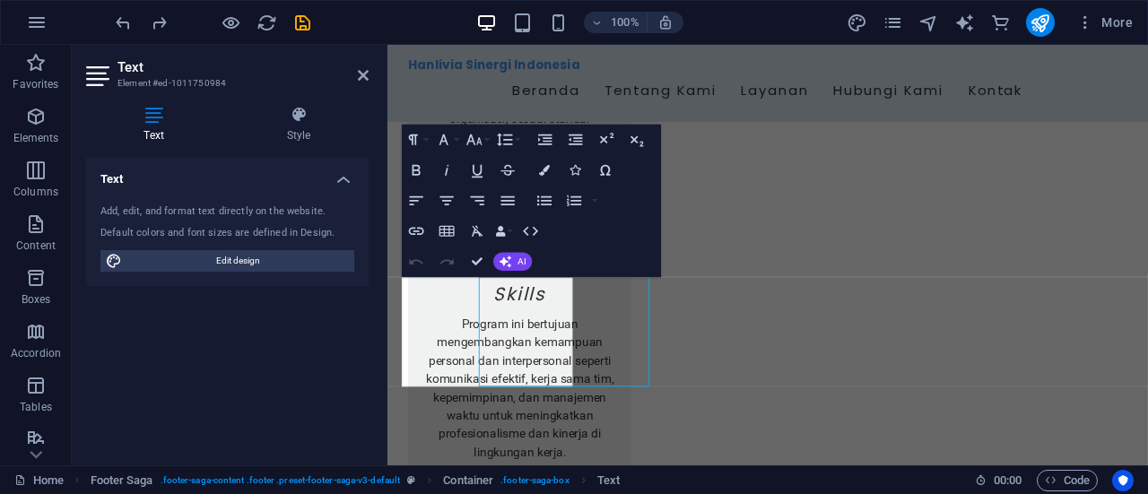
scroll to position [3354, 0]
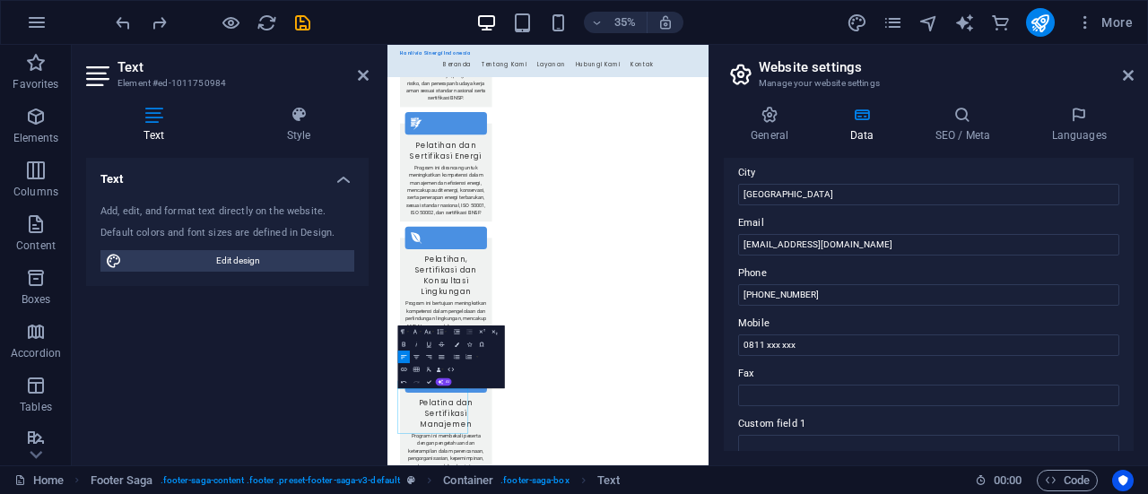
scroll to position [328, 0]
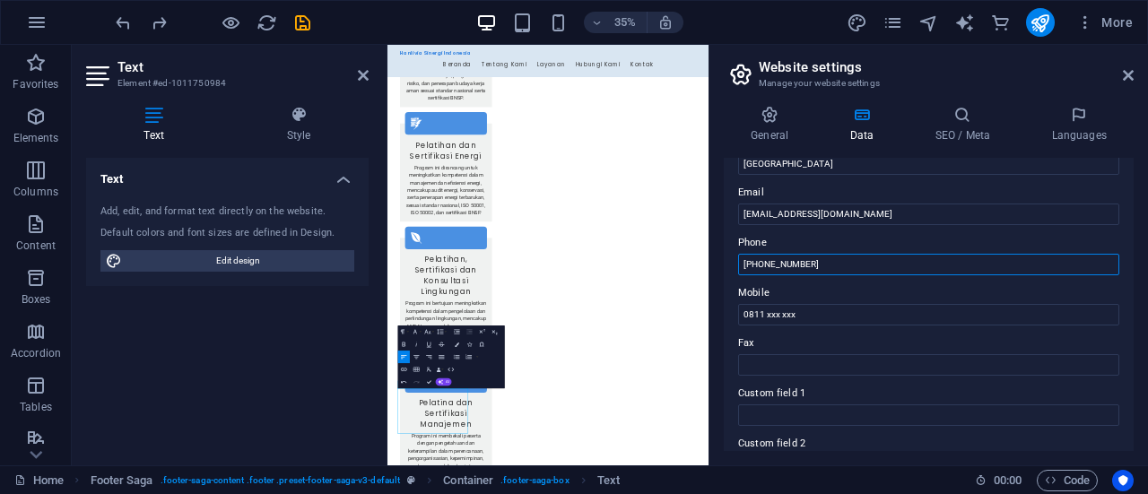
click at [842, 261] on input "+62 21 12345678" at bounding box center [928, 265] width 381 height 22
drag, startPoint x: 842, startPoint y: 261, endPoint x: 763, endPoint y: 239, distance: 81.8
click at [763, 239] on label "Phone" at bounding box center [928, 243] width 381 height 22
click at [763, 254] on input "+62 21 12345678" at bounding box center [928, 265] width 381 height 22
drag, startPoint x: 763, startPoint y: 239, endPoint x: 726, endPoint y: 205, distance: 50.1
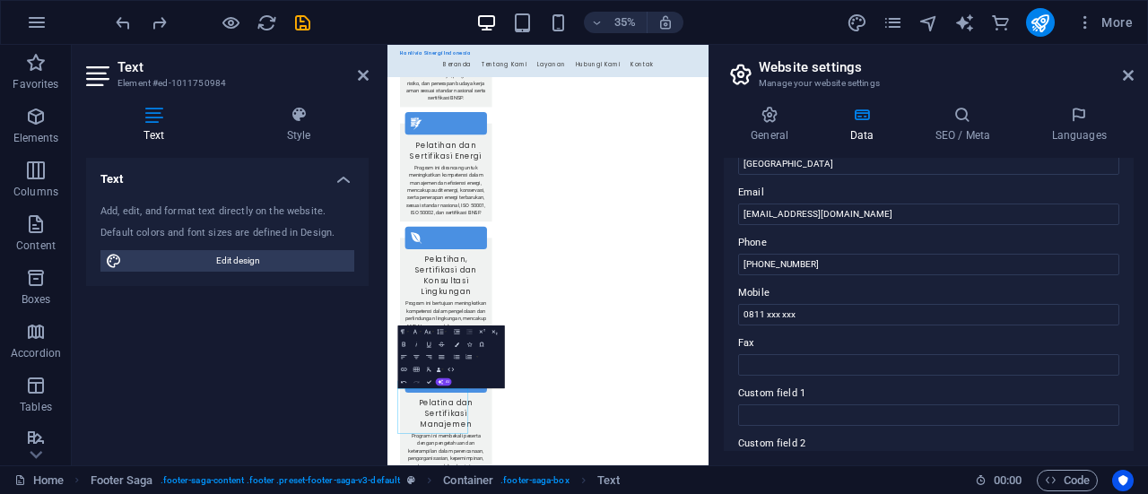
click at [726, 205] on div "Contact data for this website. This can be used everywhere on the website and w…" at bounding box center [929, 304] width 410 height 293
click at [1058, 114] on icon at bounding box center [1078, 115] width 109 height 18
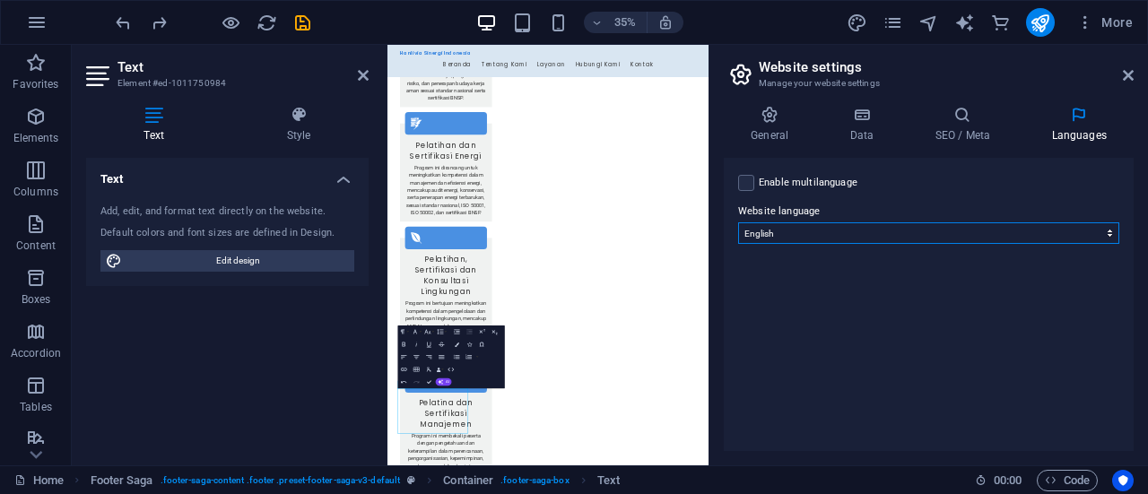
click at [820, 230] on select "Abkhazian Afar Afrikaans Akan Albanian Amharic Arabic Aragonese Armenian Assame…" at bounding box center [928, 233] width 381 height 22
select select "70"
click at [738, 222] on select "Abkhazian Afar Afrikaans Akan Albanian Amharic Arabic Aragonese Armenian Assame…" at bounding box center [928, 233] width 381 height 22
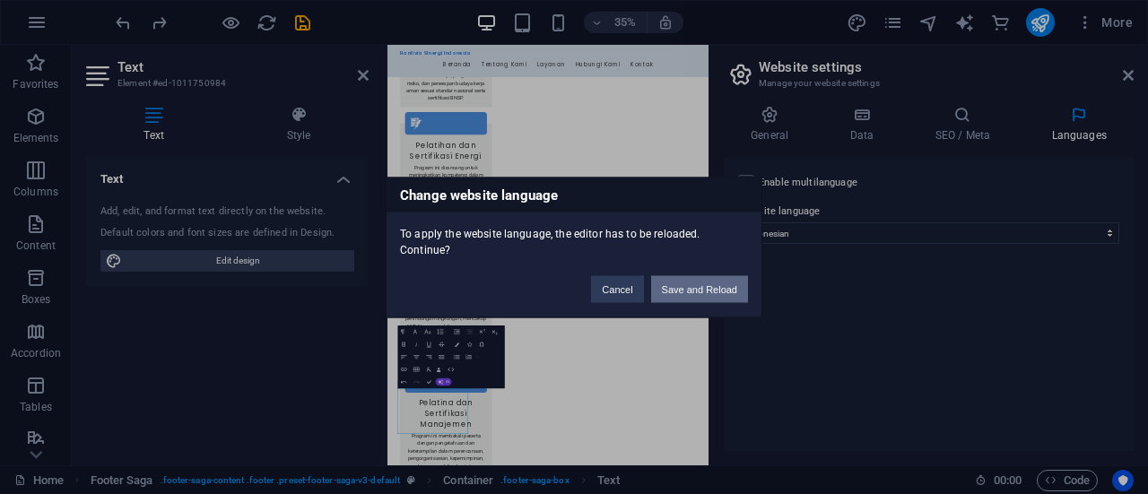
click at [678, 286] on button "Save and Reload" at bounding box center [699, 288] width 97 height 27
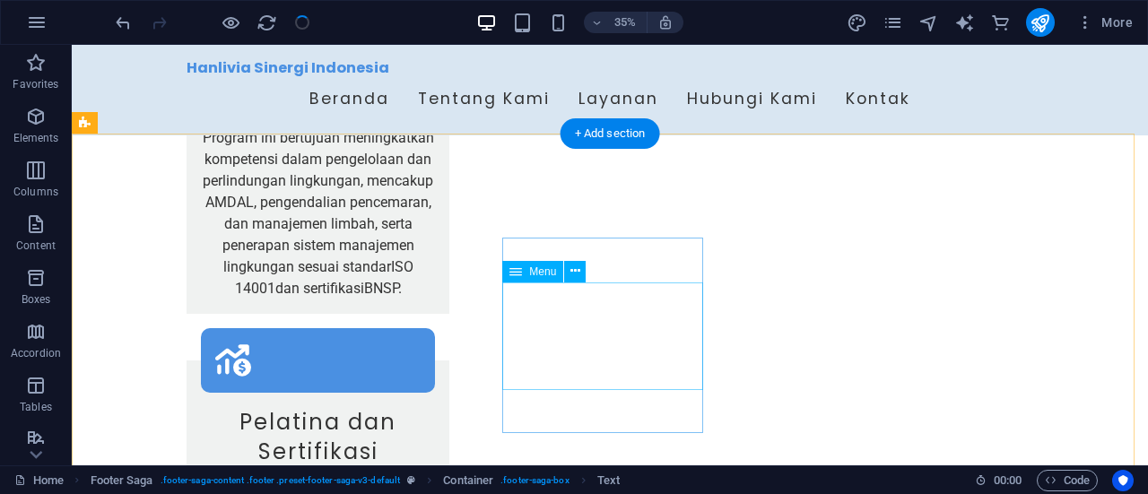
checkbox input "false"
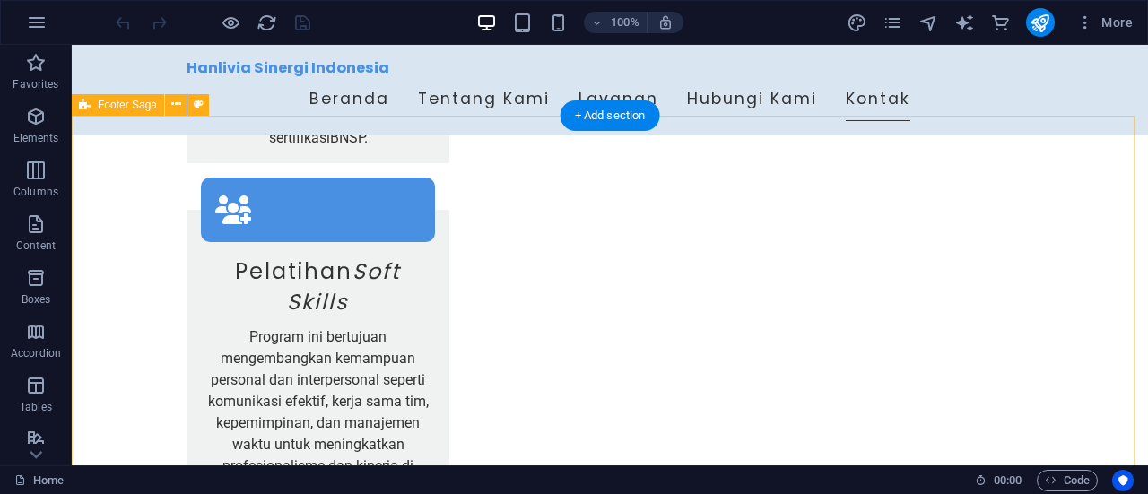
scroll to position [3427, 0]
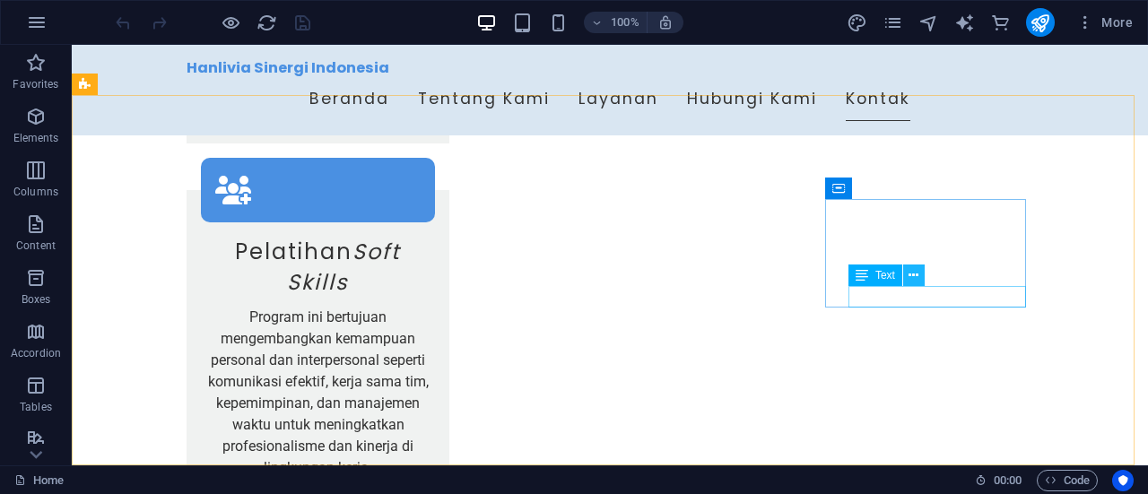
click at [915, 276] on icon at bounding box center [913, 275] width 10 height 19
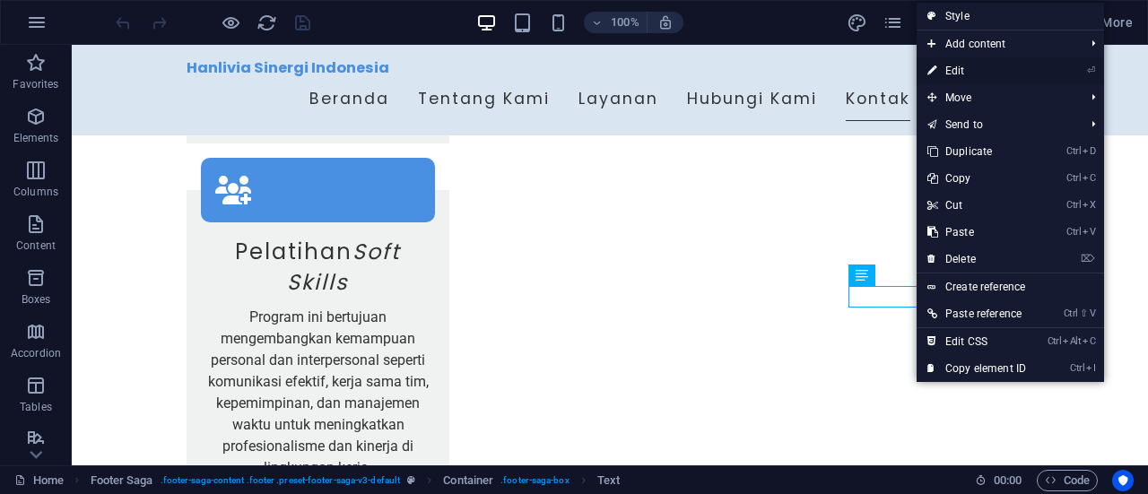
click at [953, 68] on link "⏎ Edit" at bounding box center [976, 70] width 120 height 27
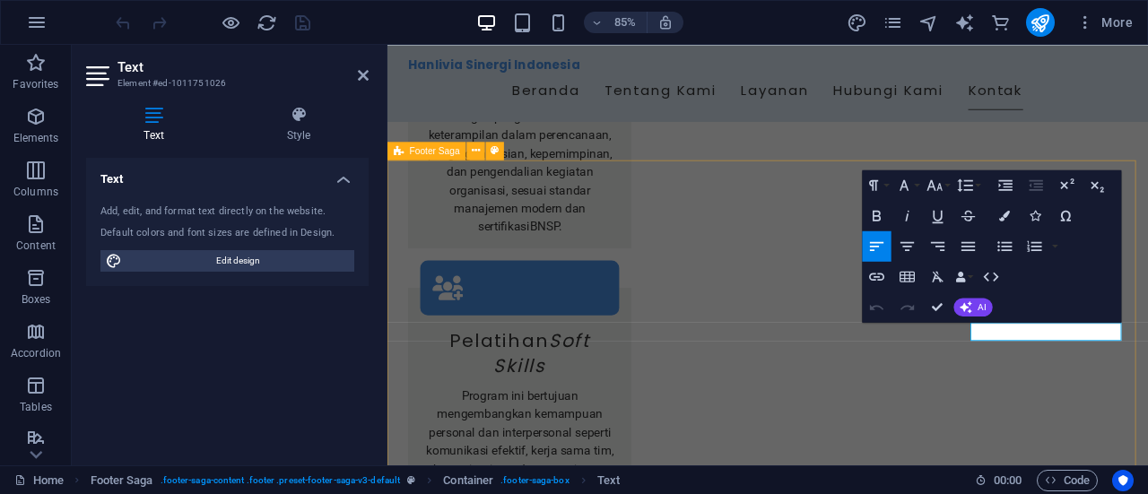
scroll to position [3324, 0]
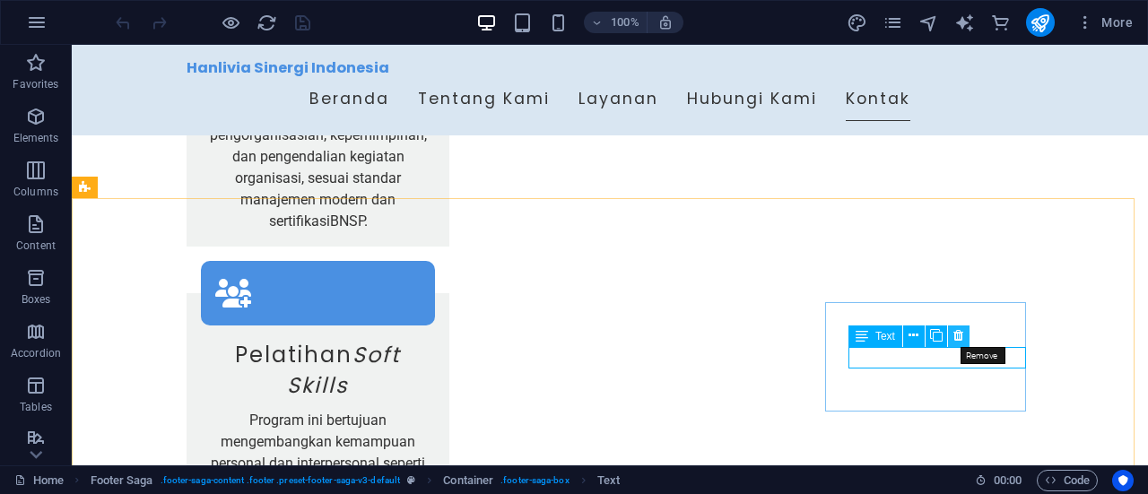
click at [965, 336] on button at bounding box center [959, 337] width 22 height 22
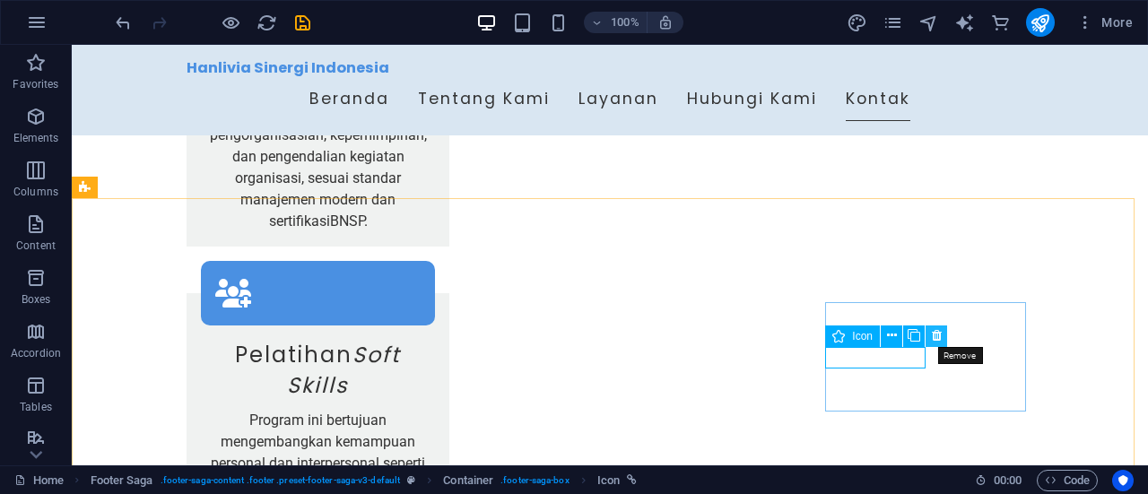
click at [941, 337] on icon at bounding box center [937, 335] width 10 height 19
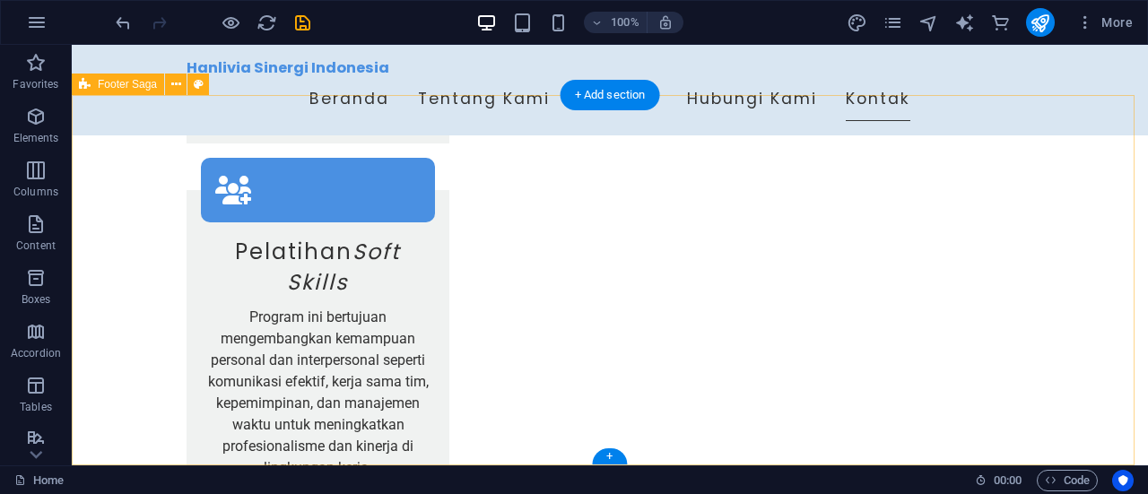
scroll to position [3427, 0]
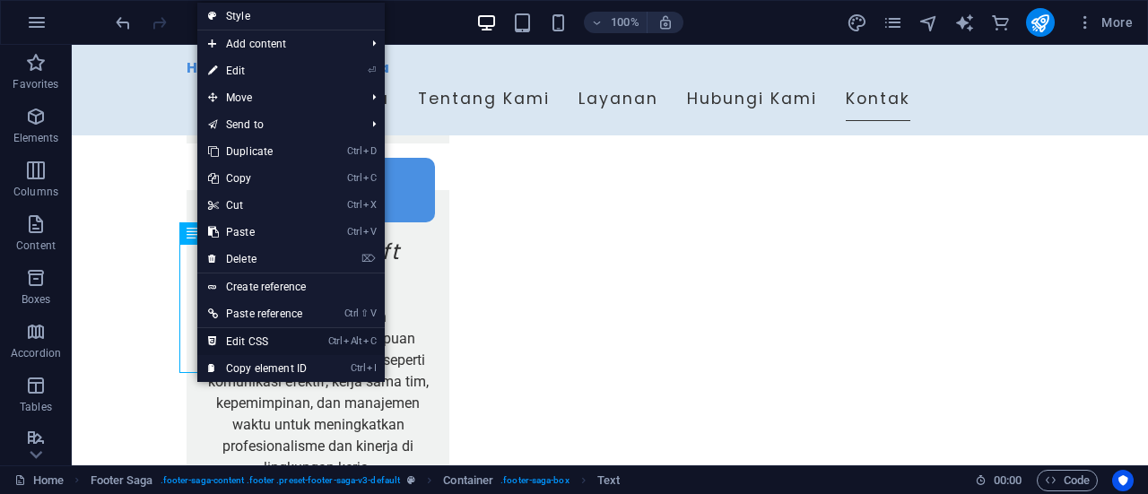
click at [239, 342] on link "Ctrl Alt C Edit CSS" at bounding box center [257, 341] width 120 height 27
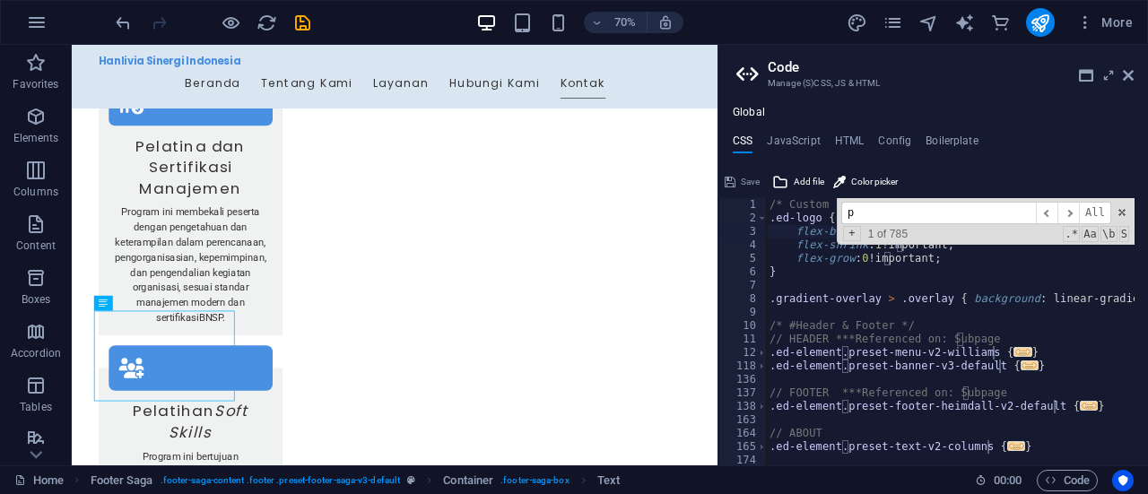
scroll to position [0, 0]
type input "p"
click at [1124, 210] on span at bounding box center [1122, 212] width 13 height 13
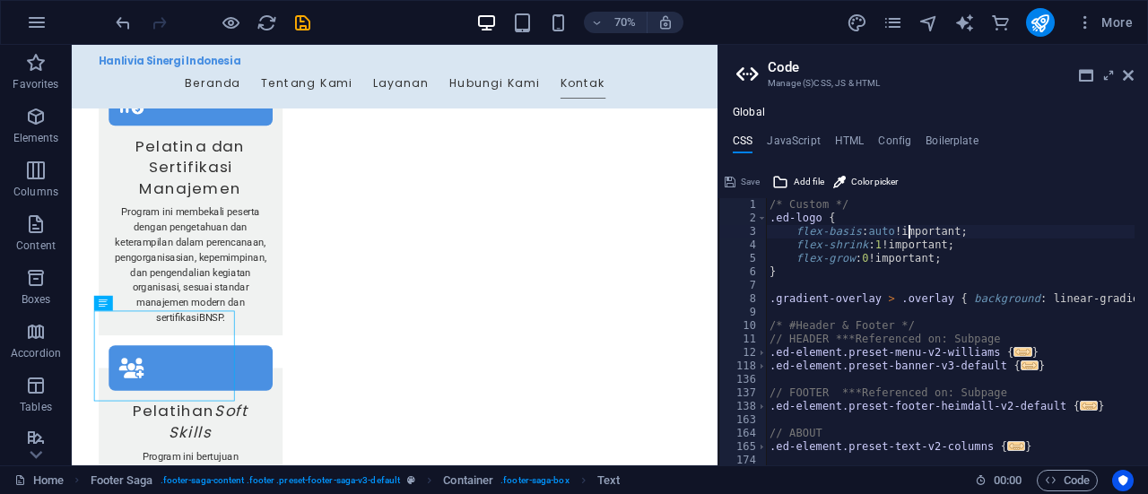
type textarea "flex-basis: auto!important;"
click at [900, 137] on h4 "Config" at bounding box center [894, 145] width 33 height 20
type textarea "$color-background: #FFFFFF;"
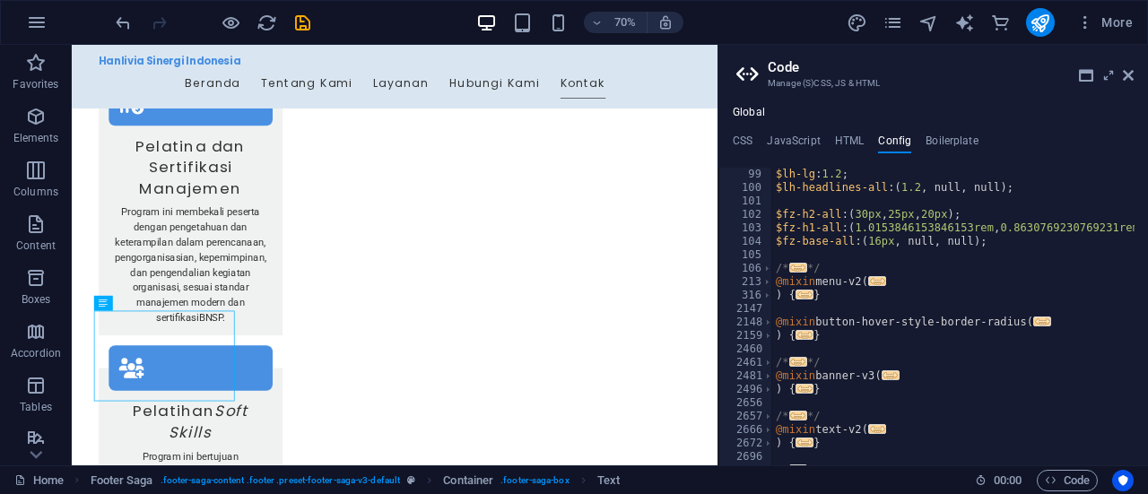
scroll to position [1318, 0]
click at [798, 143] on h4 "JavaScript" at bounding box center [793, 145] width 53 height 20
type textarea "/* JS for preset "Menu V2" */"
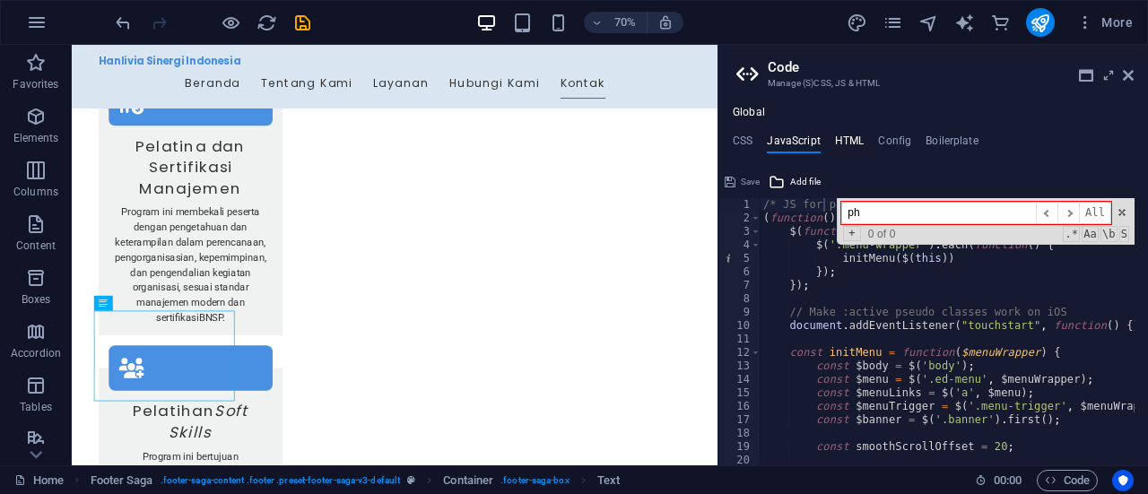
type input "ph"
click at [847, 143] on h4 "HTML" at bounding box center [850, 145] width 30 height 20
type textarea "<a href="#main-content" class="wv-link-content button">Skip to main content</a>"
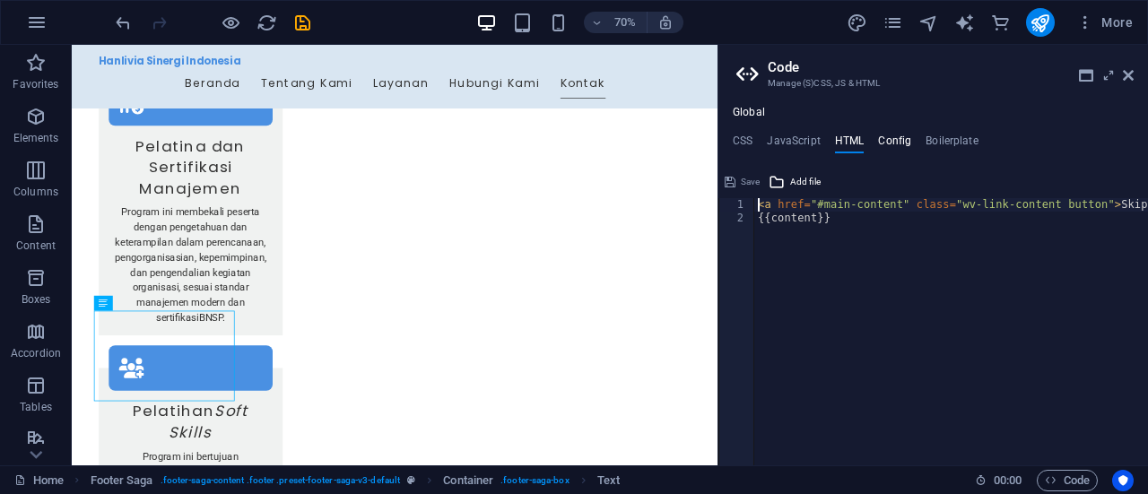
click at [888, 148] on h4 "Config" at bounding box center [894, 145] width 33 height 20
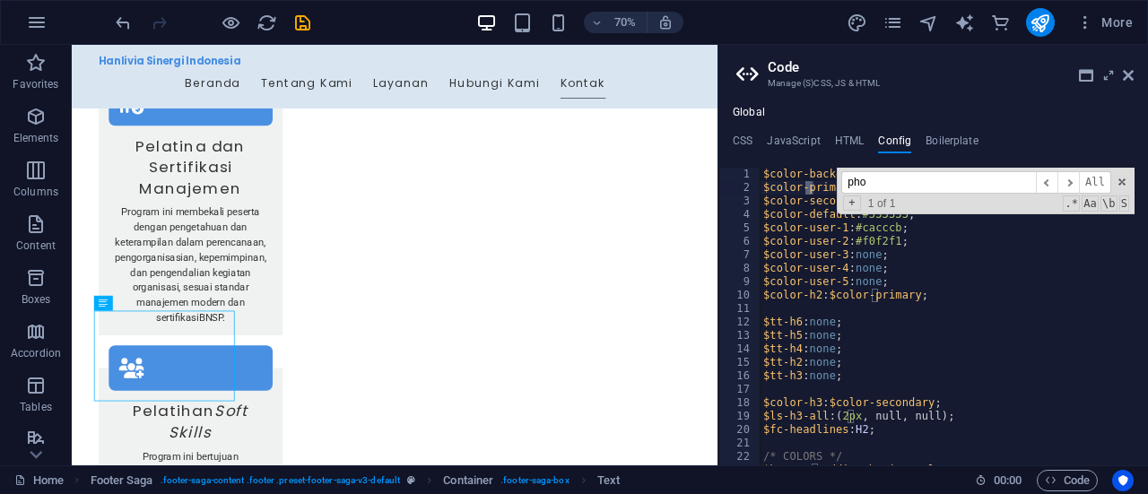
scroll to position [3018, 0]
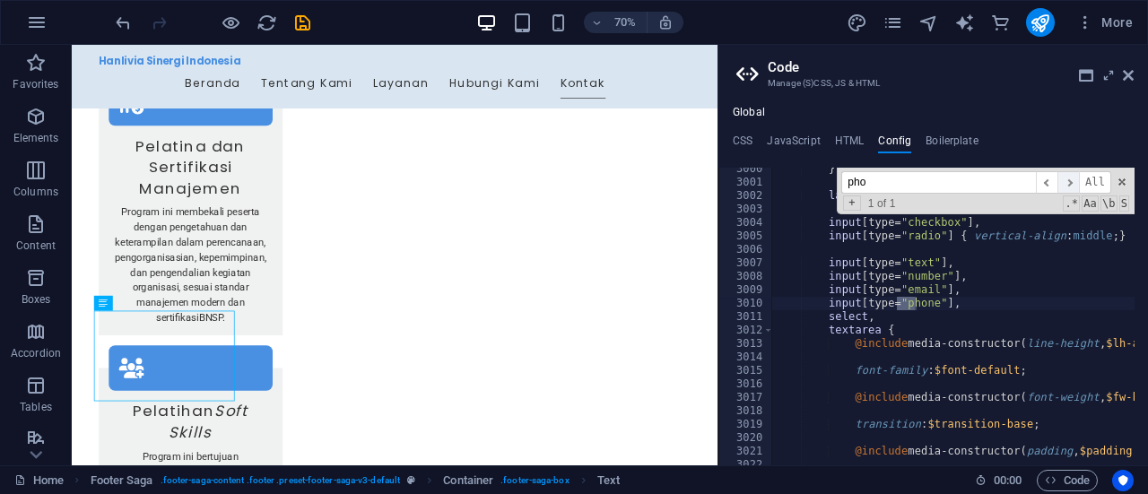
type input "pho"
click at [1071, 181] on span "​" at bounding box center [1068, 182] width 22 height 22
click at [1117, 180] on span at bounding box center [1122, 182] width 13 height 13
type textarea "input[type="phone"],"
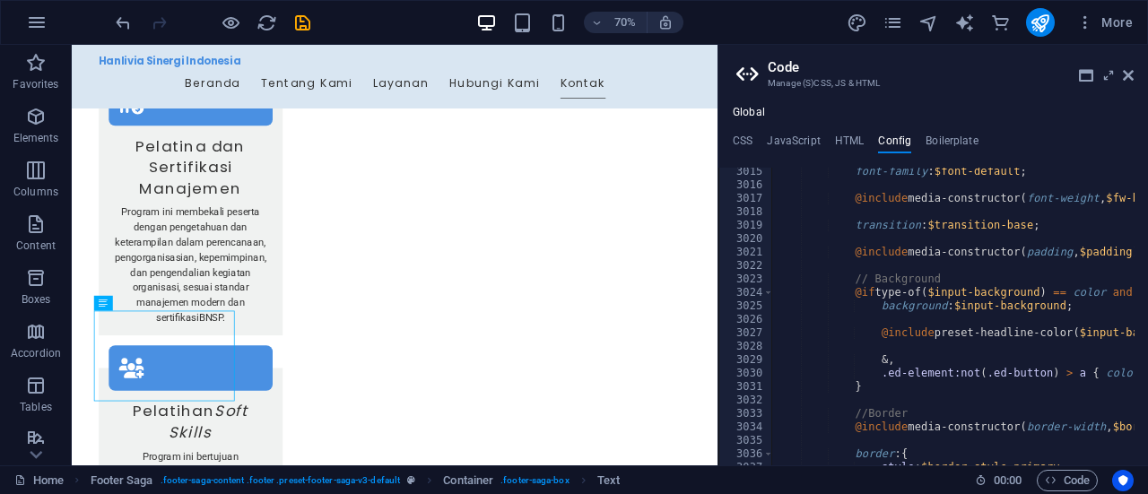
scroll to position [3217, 0]
click at [950, 136] on h4 "Boilerplate" at bounding box center [951, 145] width 53 height 20
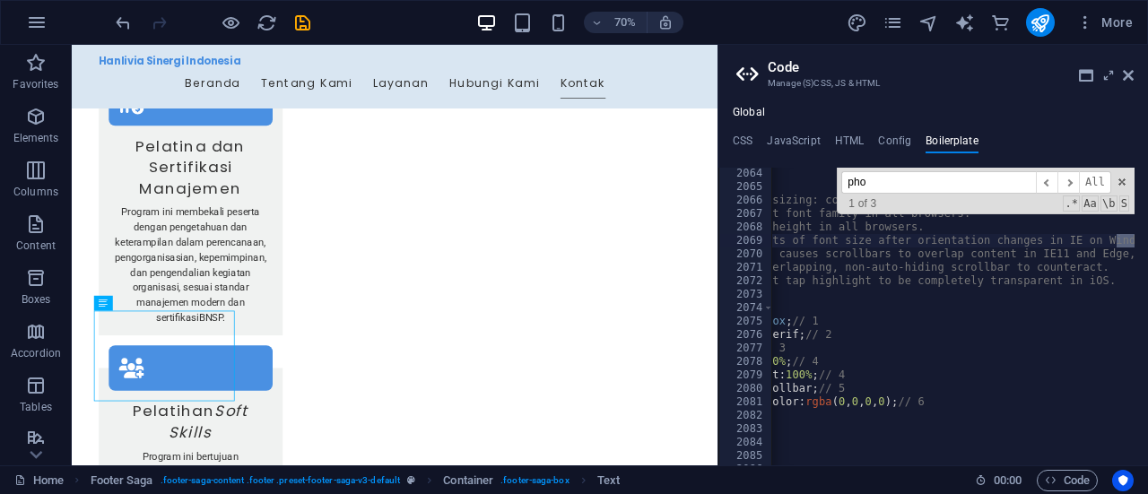
scroll to position [14573, 0]
type input "pho"
click at [1070, 187] on span "​" at bounding box center [1068, 182] width 22 height 22
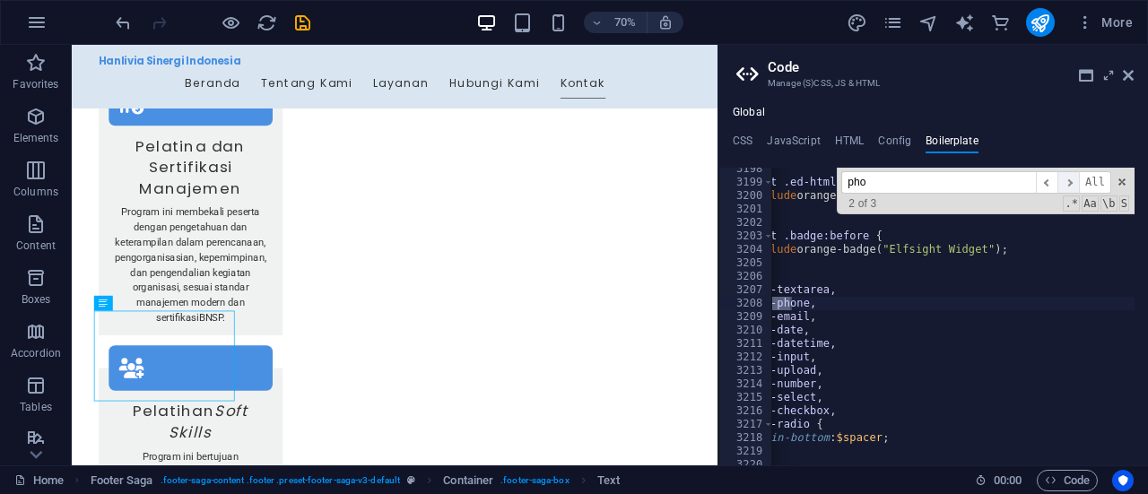
click at [1070, 187] on span "​" at bounding box center [1068, 182] width 22 height 22
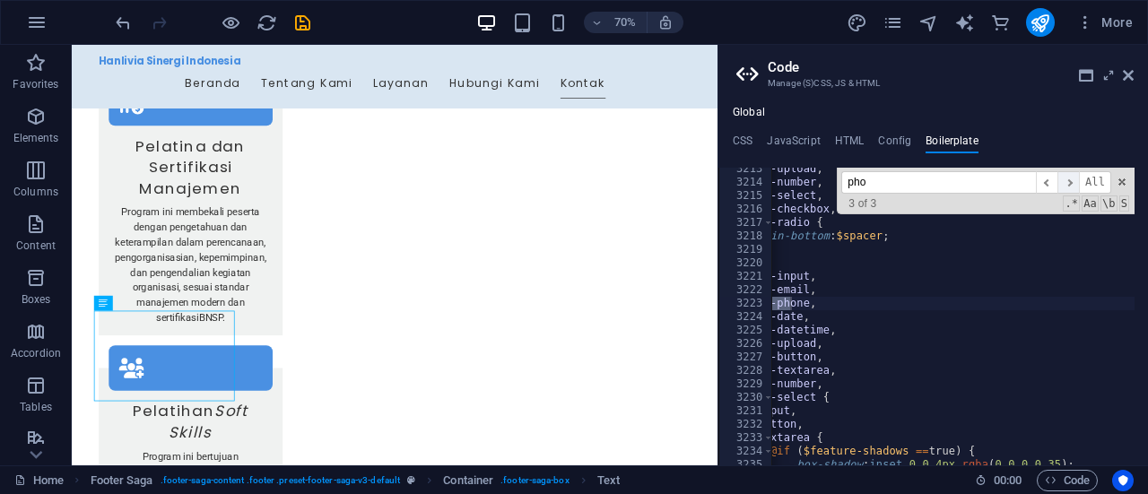
scroll to position [22685, 0]
click at [1070, 187] on span "​" at bounding box center [1068, 182] width 22 height 22
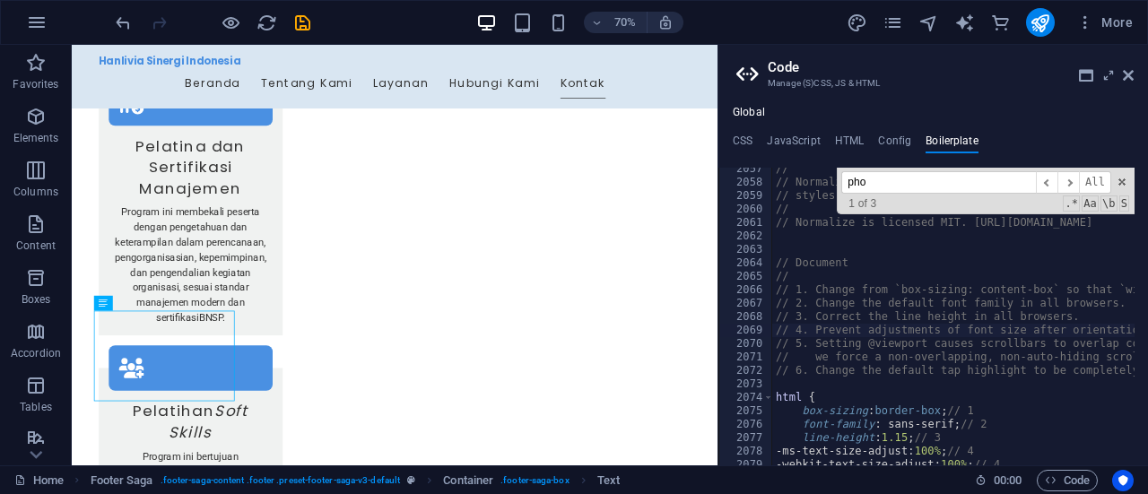
scroll to position [0, 0]
click at [1074, 186] on span "​" at bounding box center [1068, 182] width 22 height 22
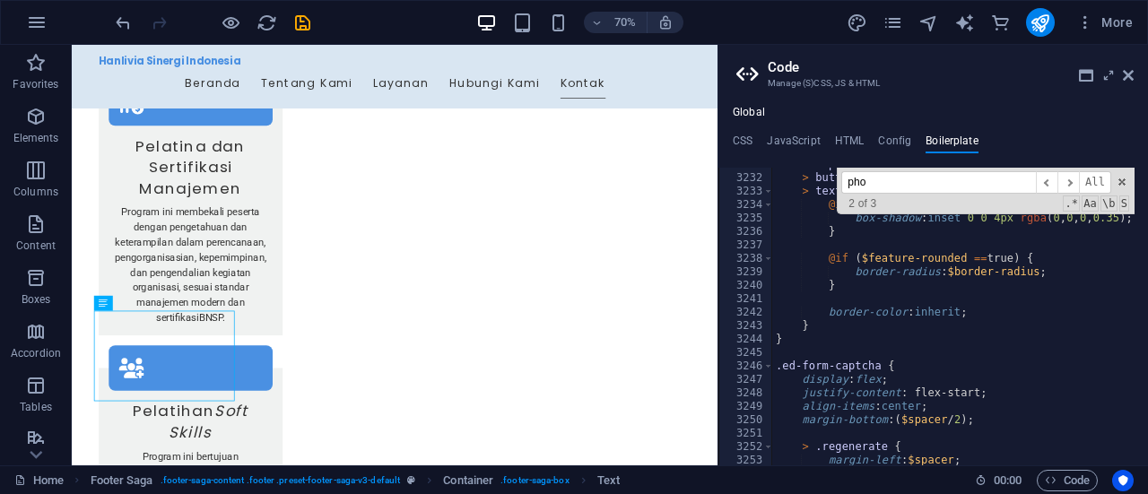
scroll to position [22837, 0]
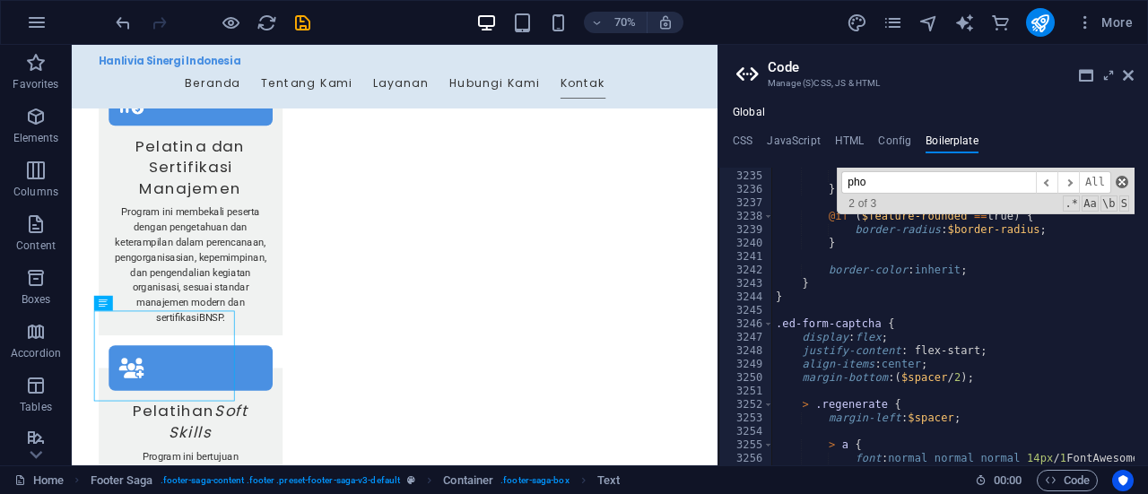
click at [1126, 180] on span at bounding box center [1122, 182] width 13 height 13
type textarea ".ed-form-phone,"
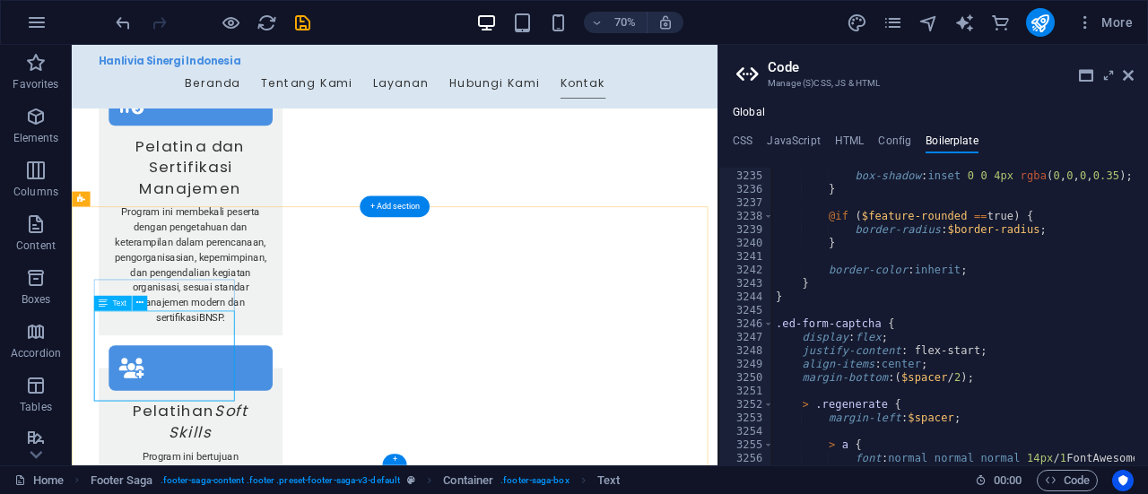
click at [1130, 73] on icon at bounding box center [1128, 75] width 11 height 14
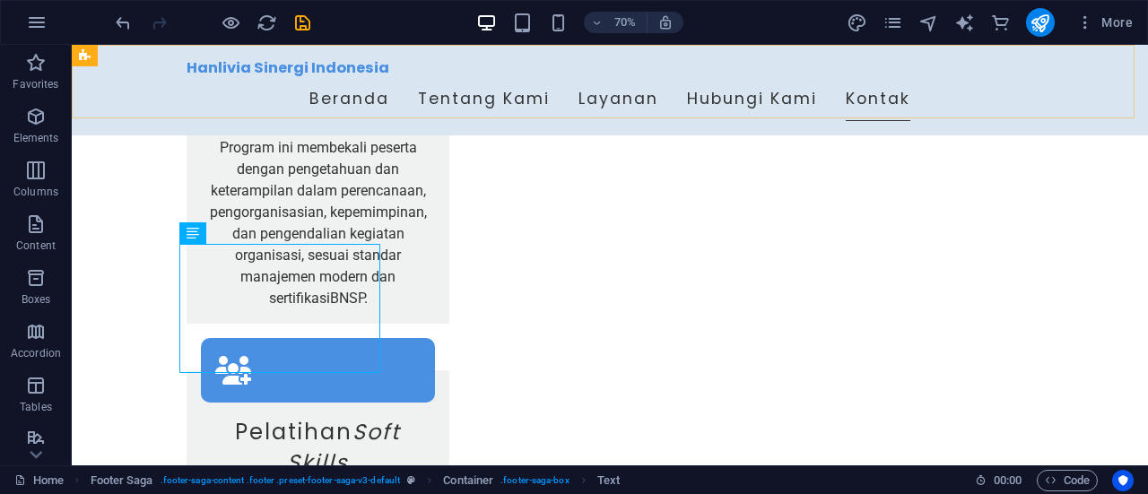
scroll to position [3427, 0]
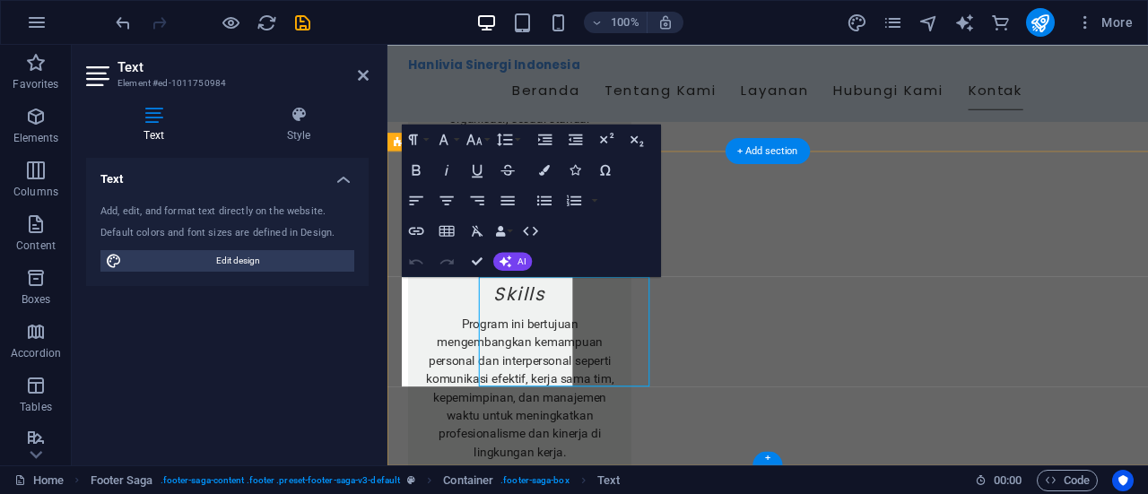
scroll to position [3354, 0]
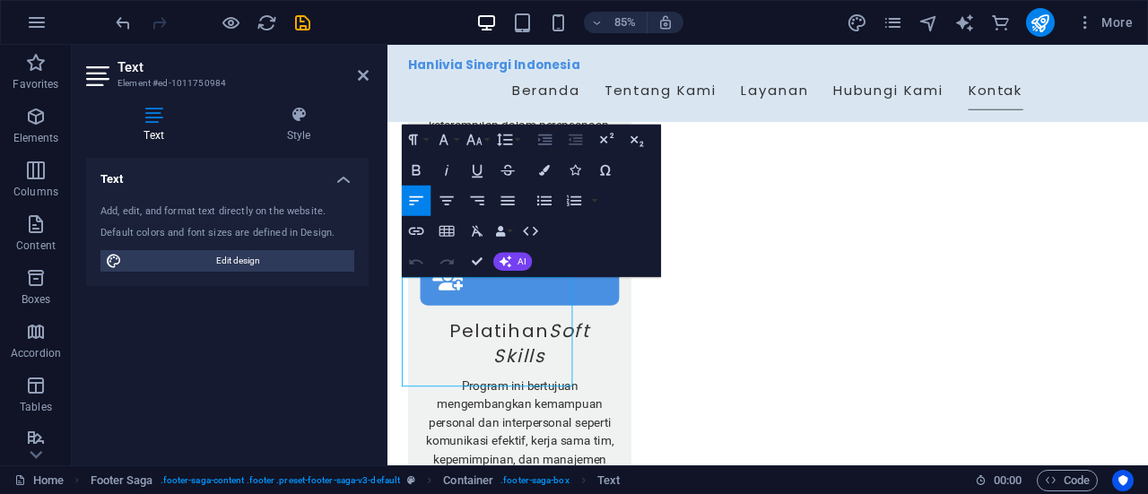
click at [544, 144] on icon "button" at bounding box center [544, 139] width 13 height 11
click at [581, 141] on icon "button" at bounding box center [575, 139] width 13 height 11
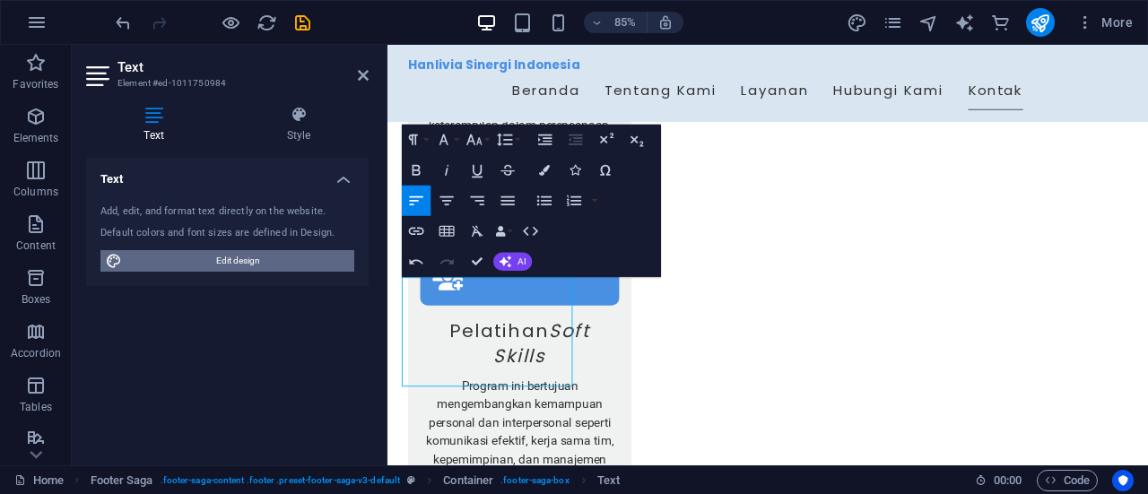
drag, startPoint x: 260, startPoint y: 250, endPoint x: 300, endPoint y: 646, distance: 397.5
click at [260, 250] on span "Edit design" at bounding box center [237, 261] width 221 height 22
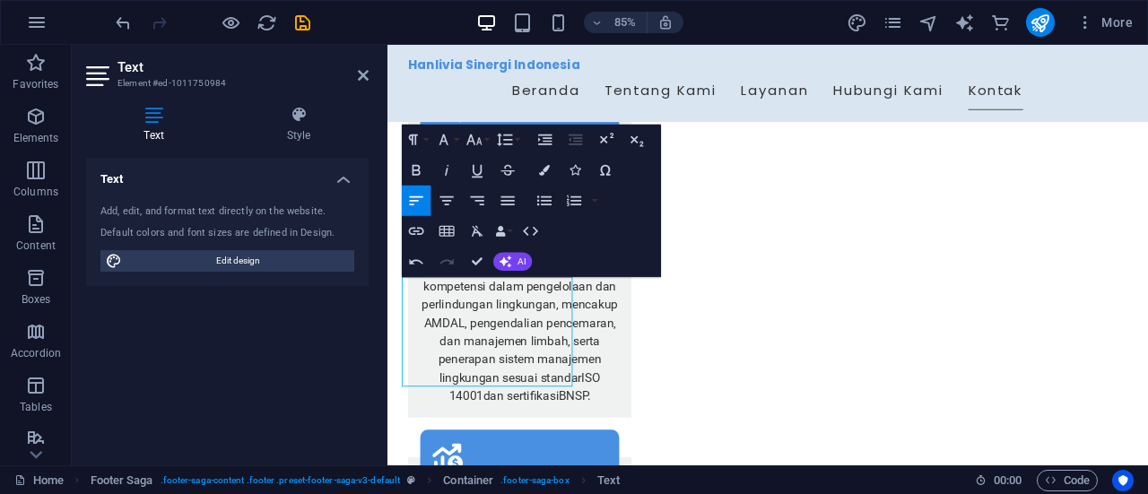
select select "px"
select select "200"
select select "px"
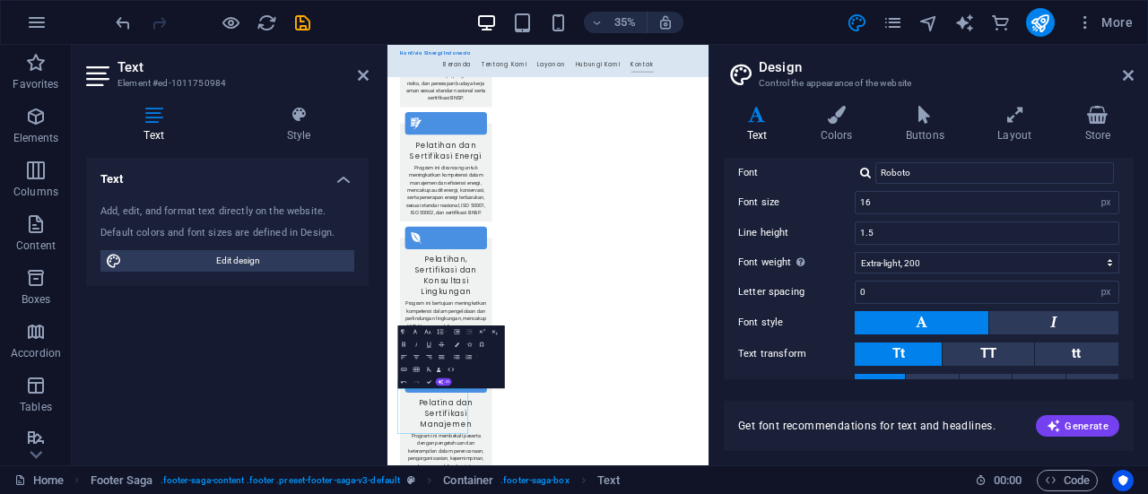
scroll to position [183, 0]
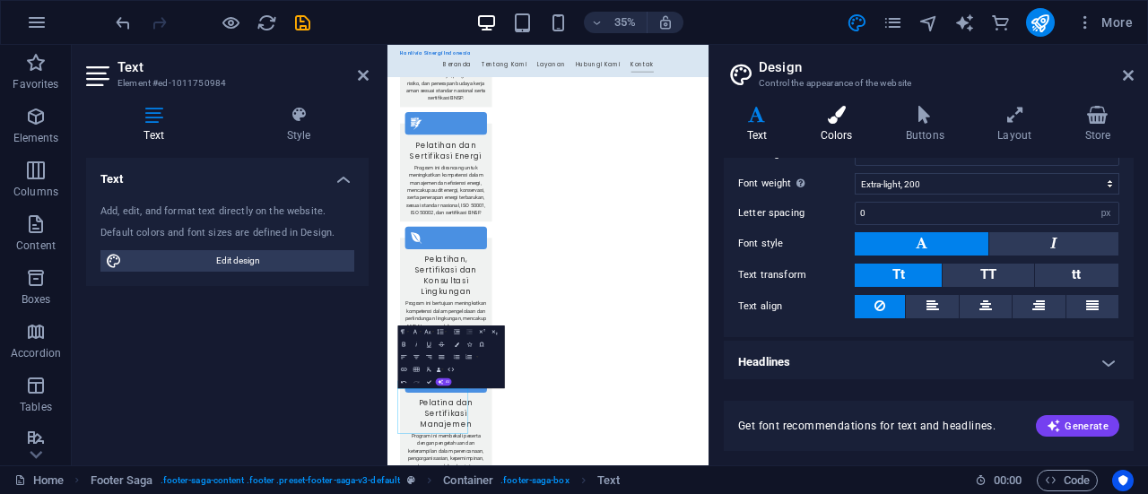
click at [848, 111] on icon at bounding box center [836, 115] width 78 height 18
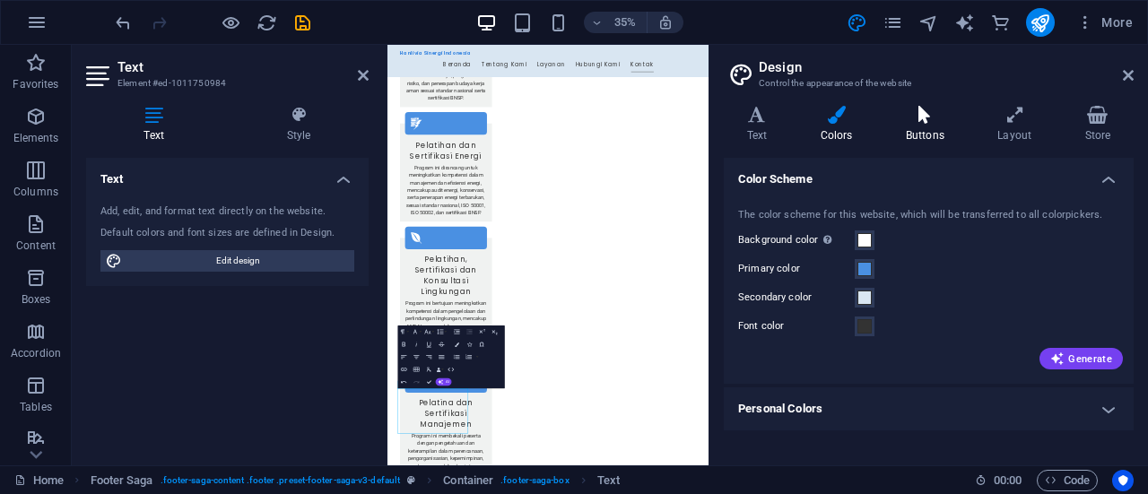
click at [927, 141] on h4 "Buttons" at bounding box center [927, 125] width 91 height 38
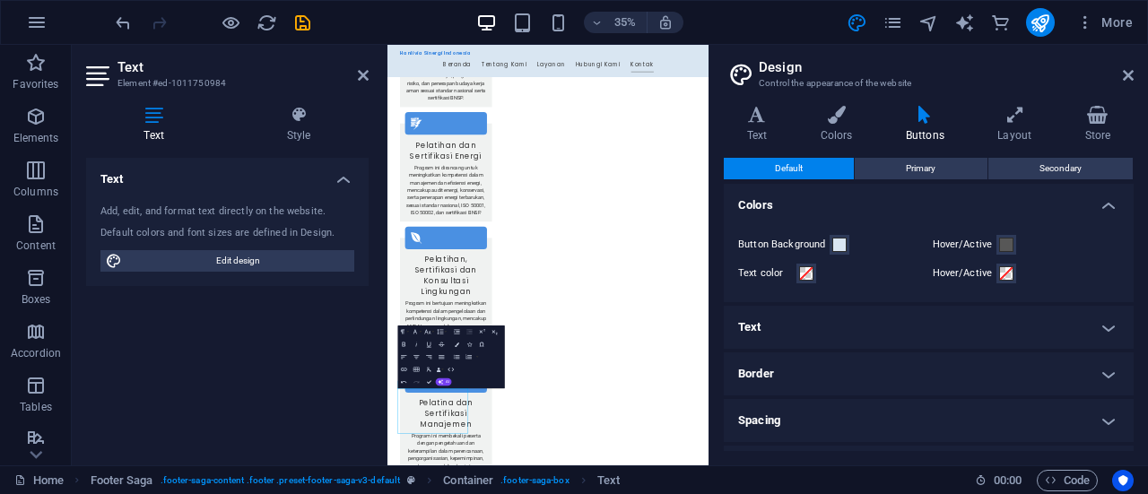
scroll to position [130, 0]
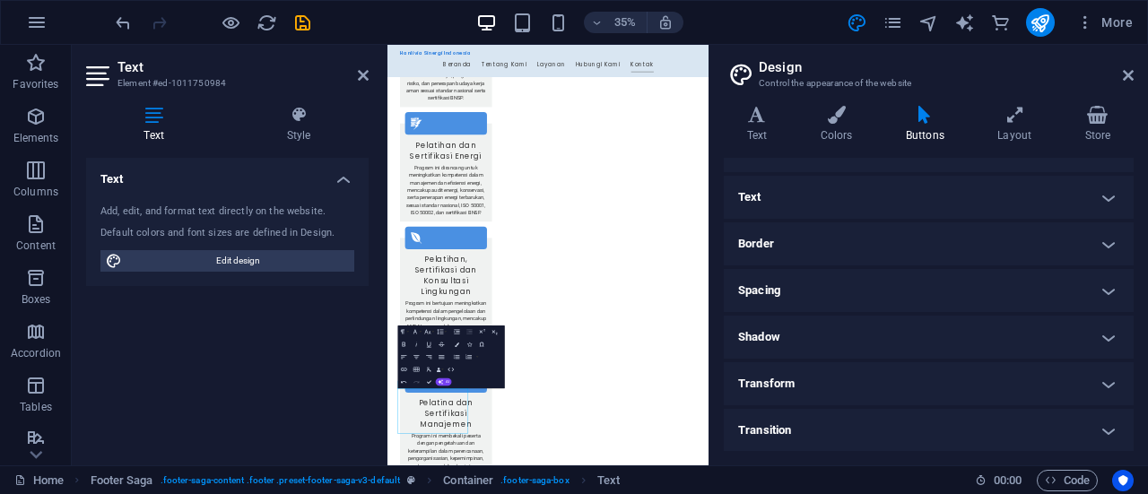
click at [899, 300] on h4 "Spacing" at bounding box center [929, 290] width 410 height 43
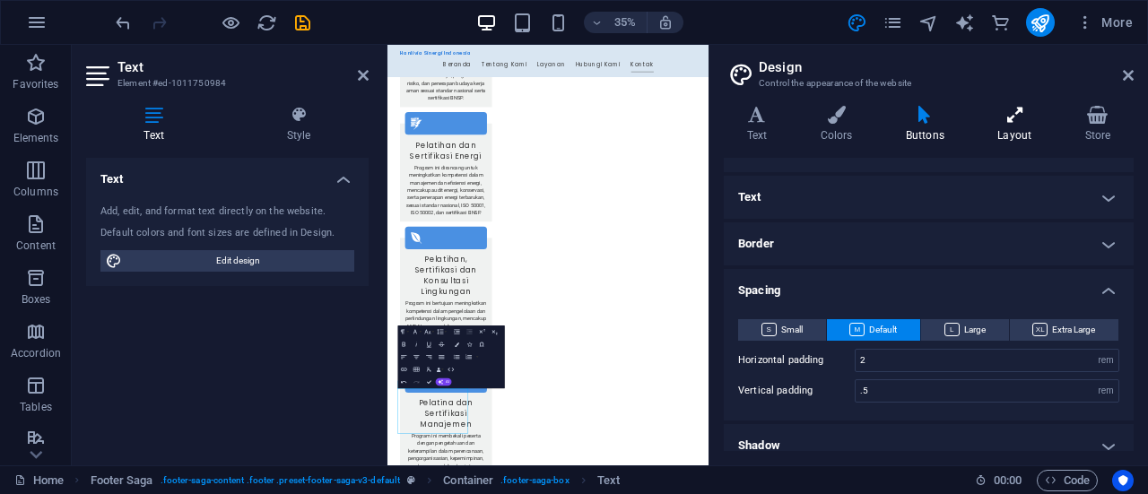
click at [996, 135] on h4 "Layout" at bounding box center [1018, 125] width 87 height 38
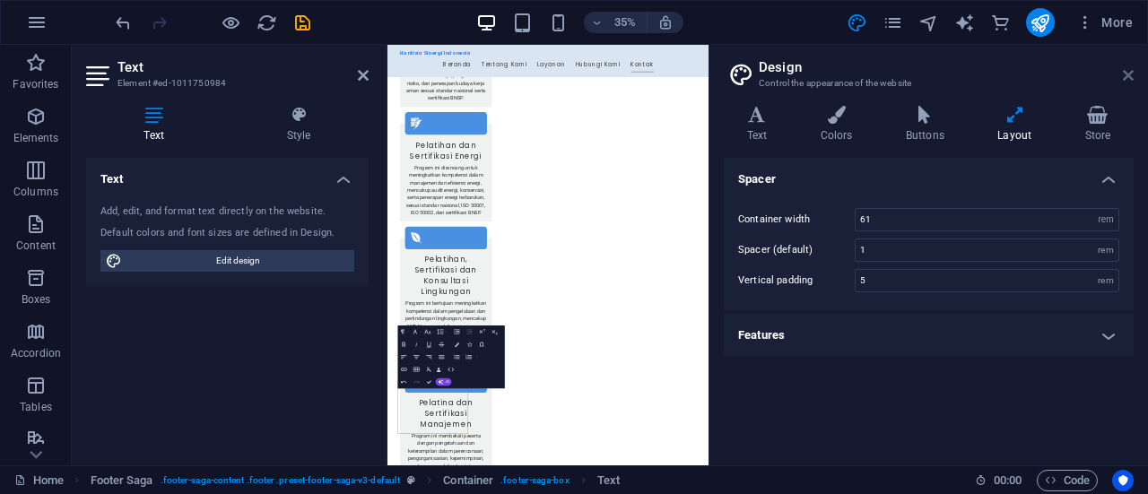
click at [1127, 74] on icon at bounding box center [1128, 75] width 11 height 14
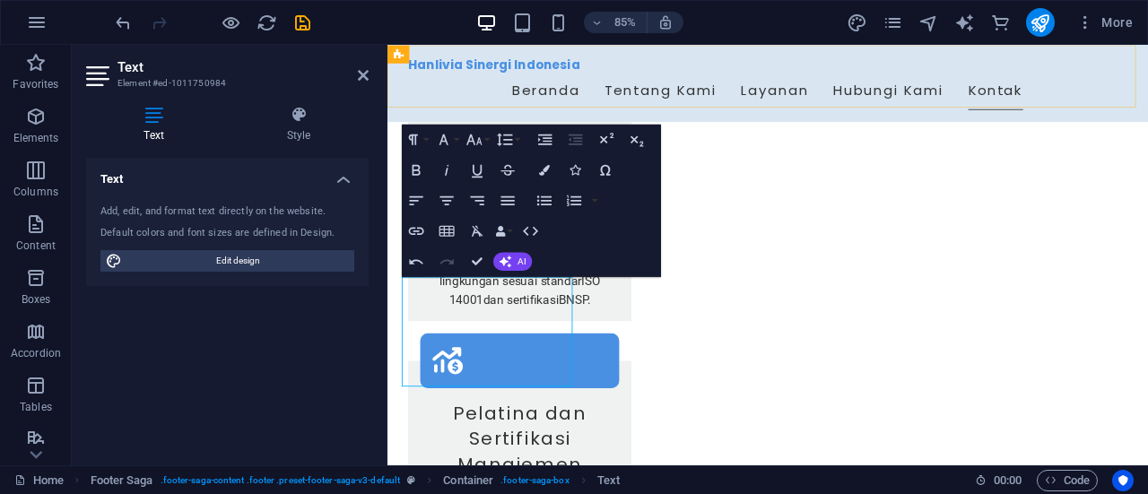
scroll to position [3354, 0]
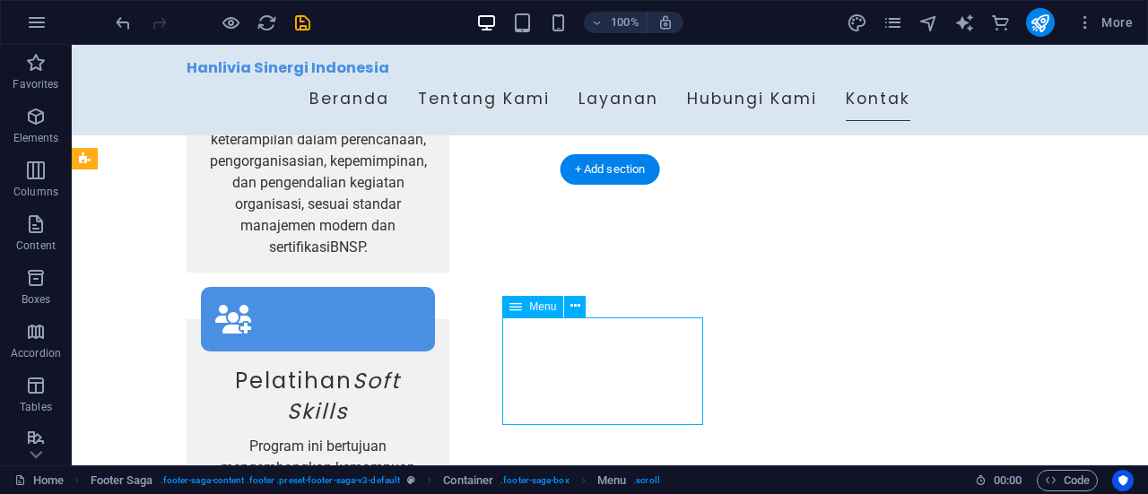
select select
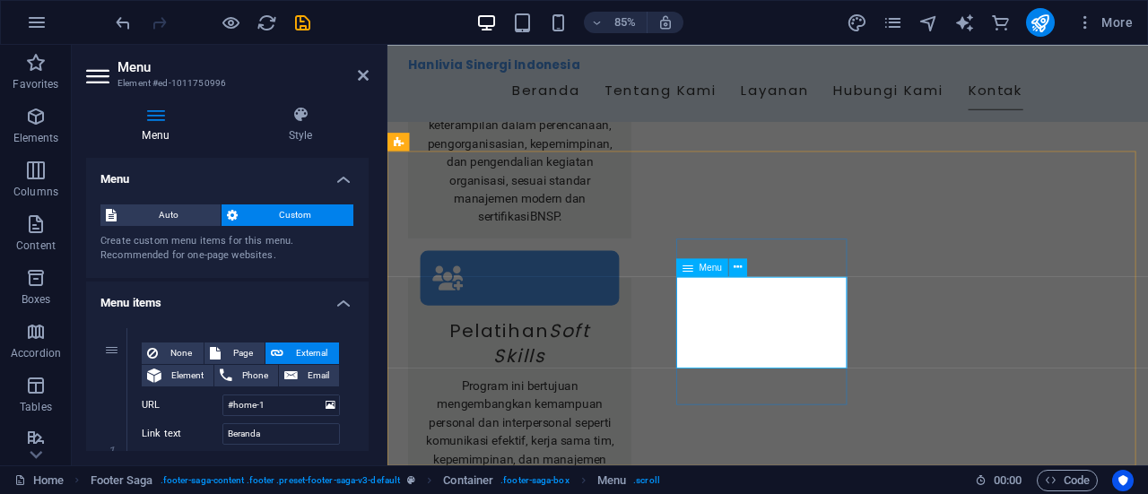
click at [737, 269] on icon at bounding box center [738, 267] width 8 height 16
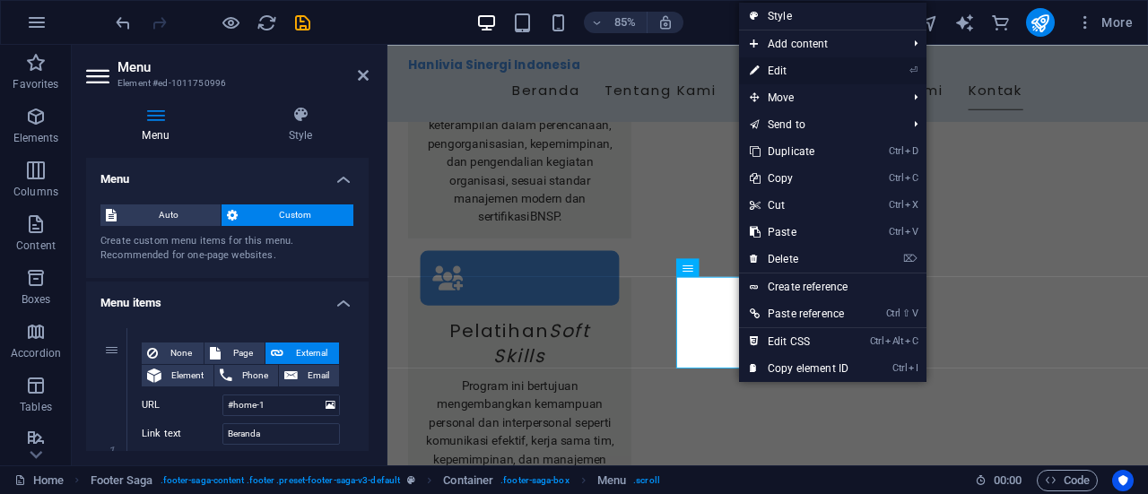
click at [794, 76] on link "⏎ Edit" at bounding box center [799, 70] width 120 height 27
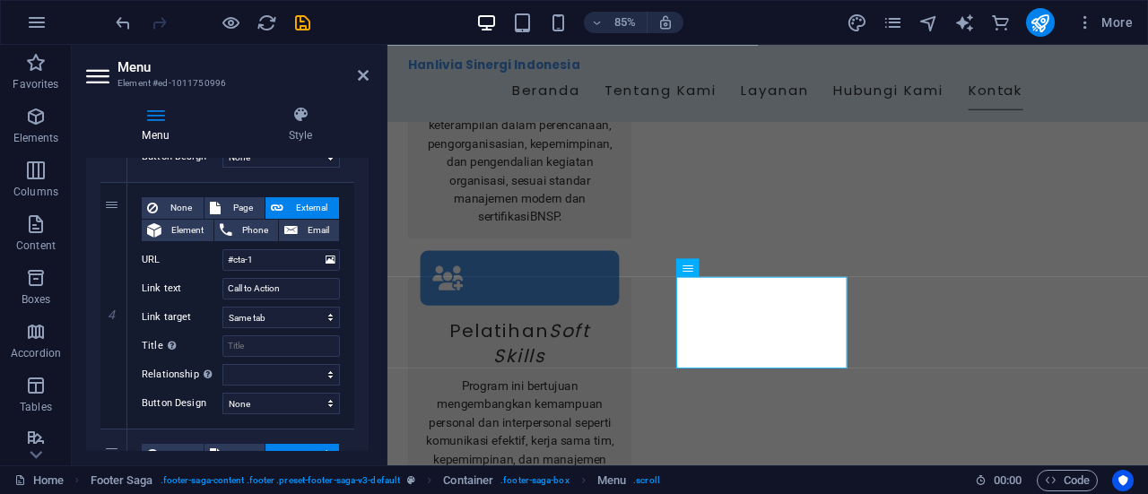
scroll to position [893, 0]
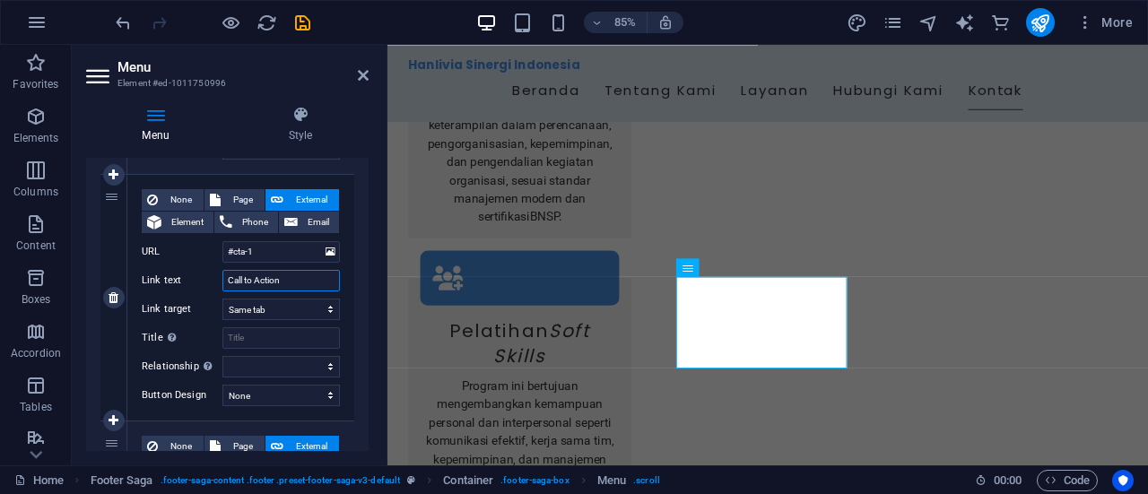
drag, startPoint x: 291, startPoint y: 282, endPoint x: 204, endPoint y: 273, distance: 86.6
click at [204, 273] on div "Link text Call to Action" at bounding box center [241, 281] width 198 height 22
type input "Hubuni"
select select
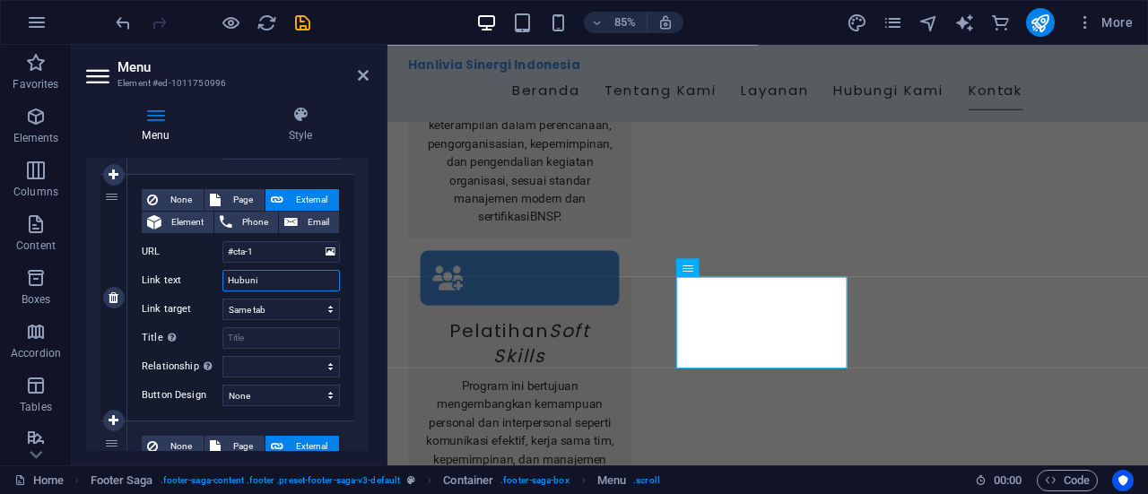
select select
type input "Hubun"
select select
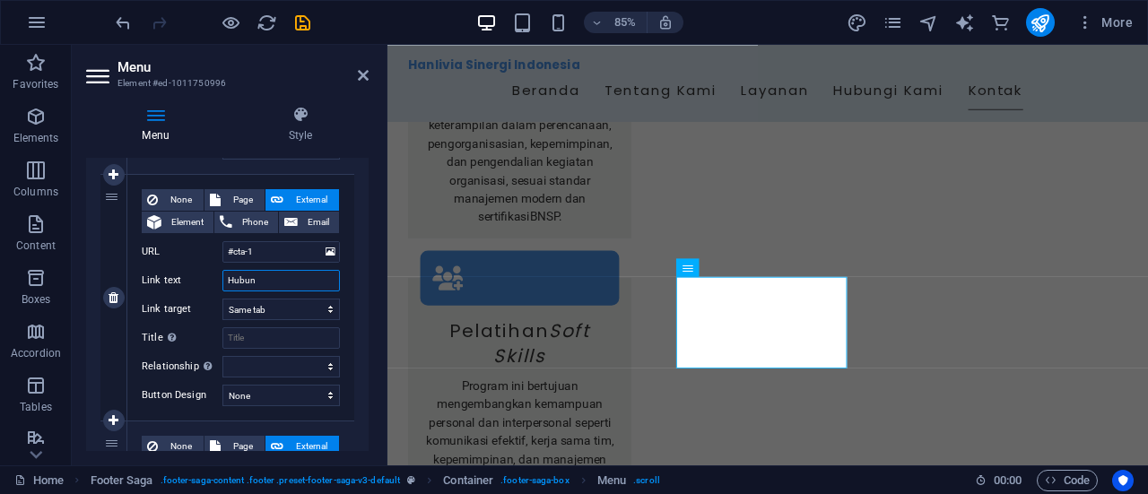
select select
type input "Hubungi"
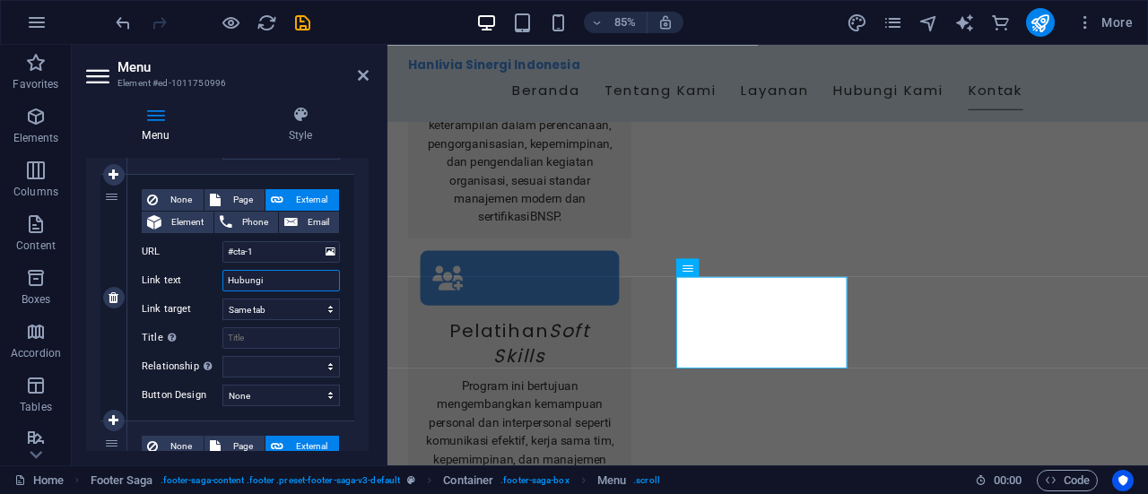
select select
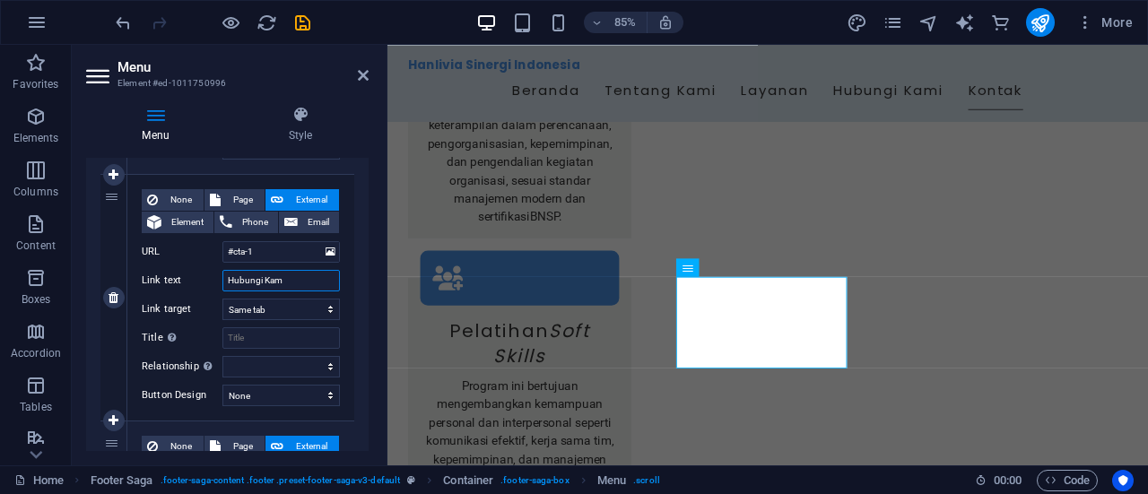
type input "Hubungi Kami"
select select
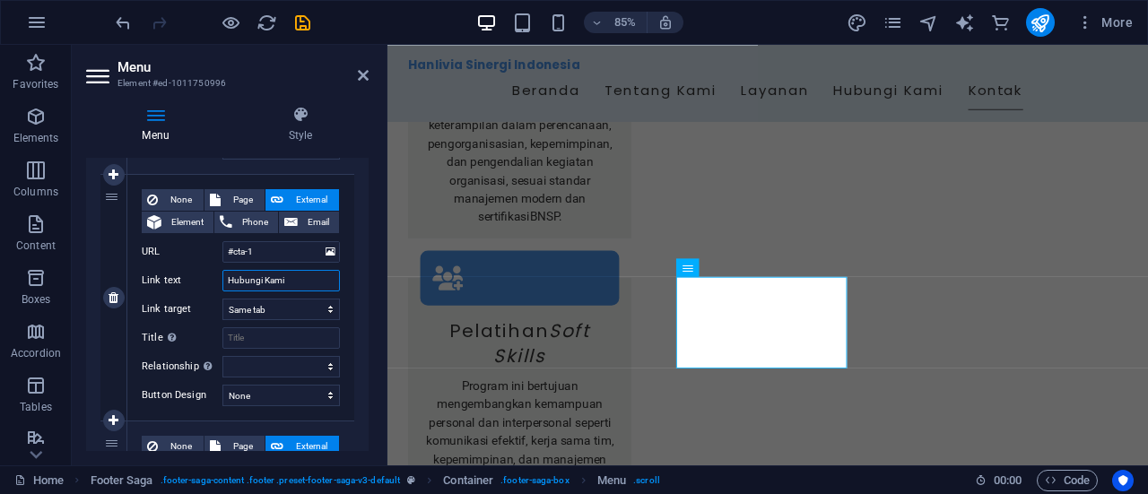
select select
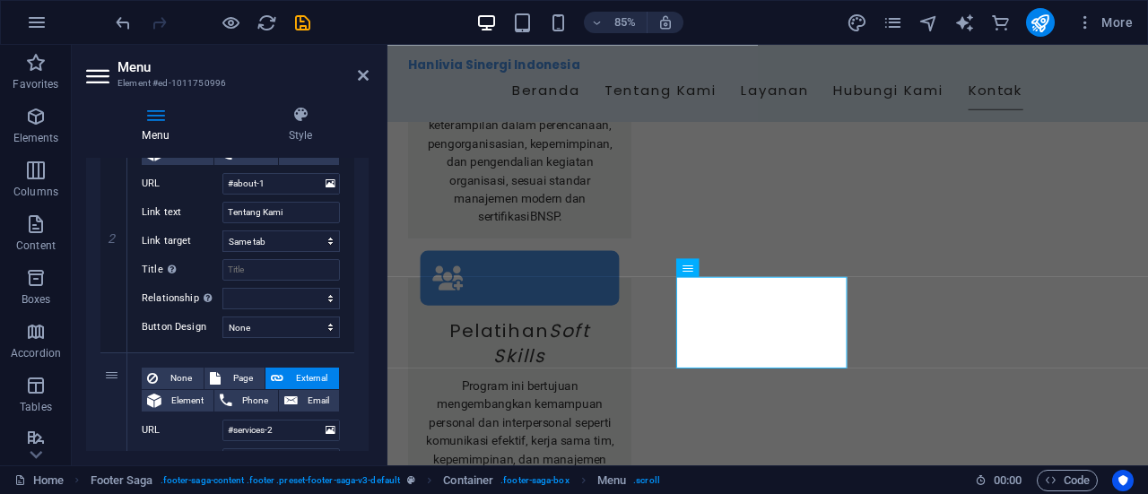
scroll to position [467, 0]
type input "Hubungi Kami"
click at [361, 73] on icon at bounding box center [363, 75] width 11 height 14
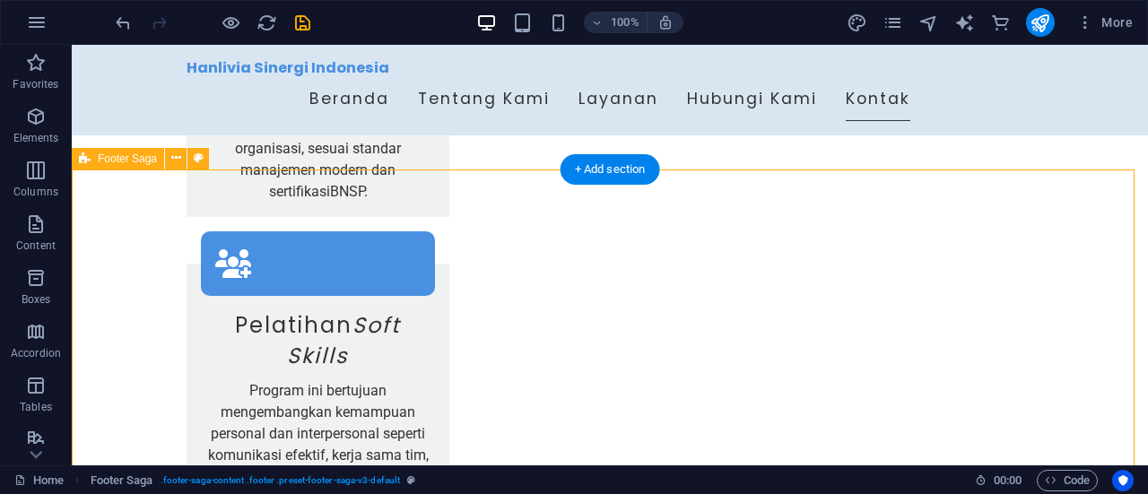
scroll to position [3427, 0]
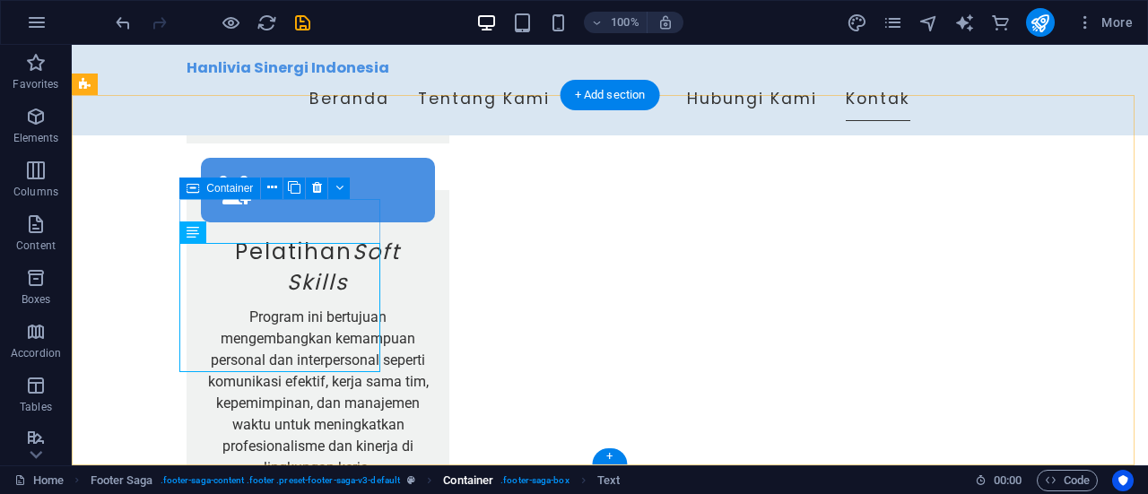
click at [531, 478] on span ". footer-saga-box" at bounding box center [534, 481] width 69 height 22
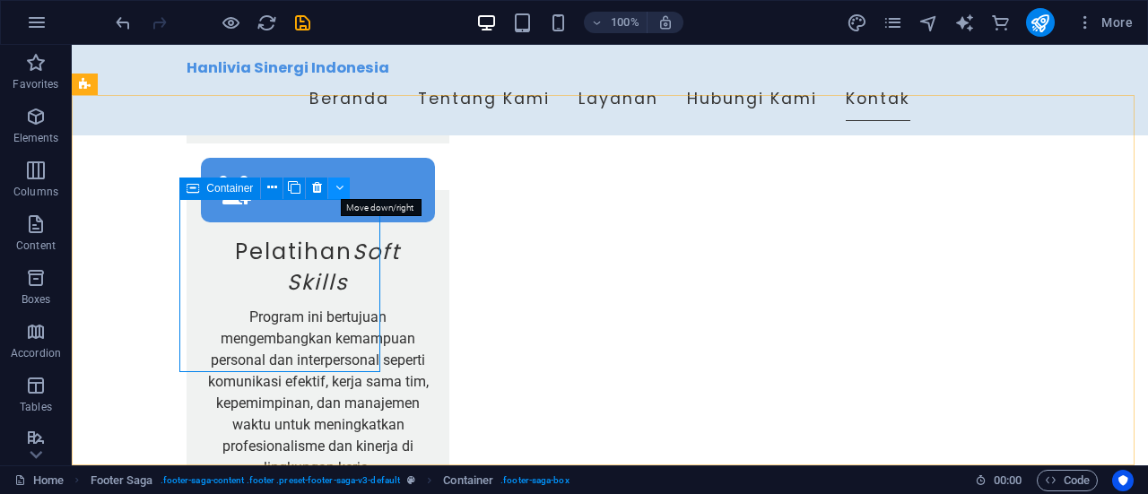
click at [335, 195] on icon at bounding box center [339, 187] width 8 height 19
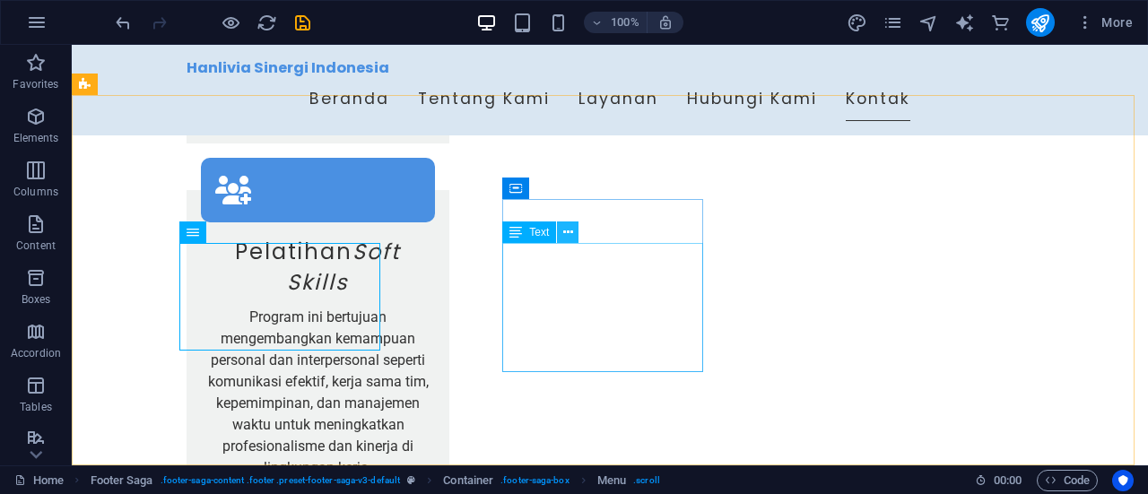
click at [567, 236] on icon at bounding box center [568, 232] width 10 height 19
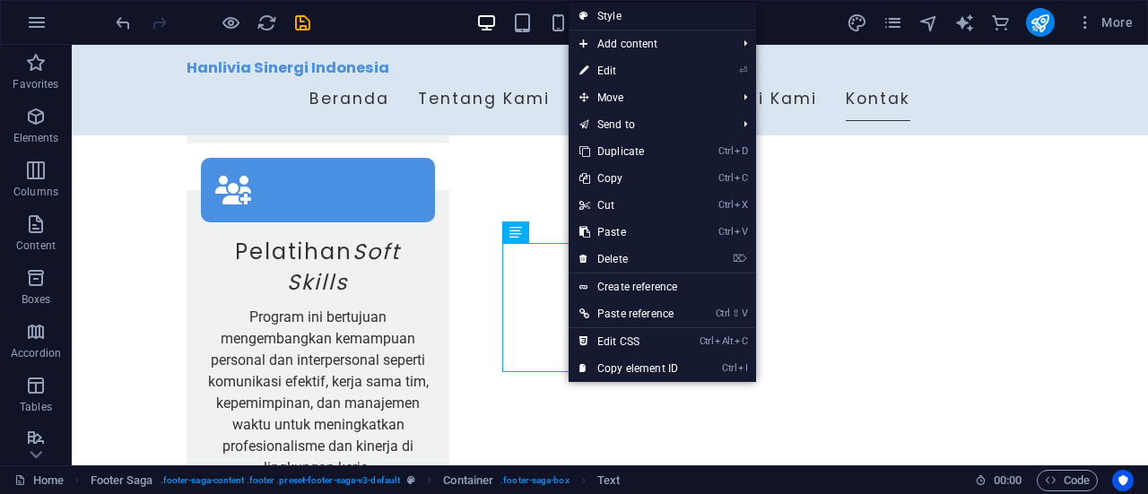
click at [621, 19] on link "Style" at bounding box center [662, 16] width 187 height 27
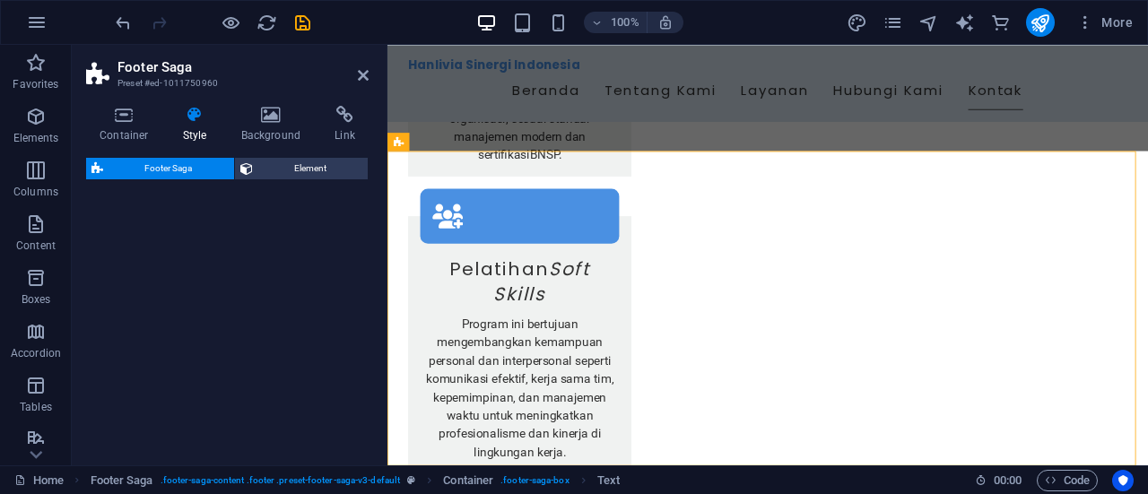
select select "rem"
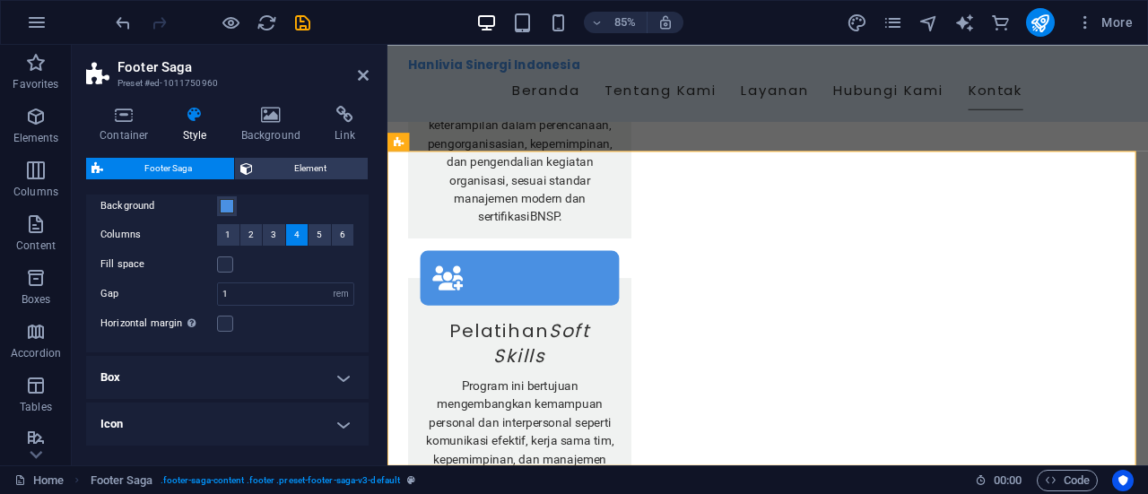
scroll to position [114, 0]
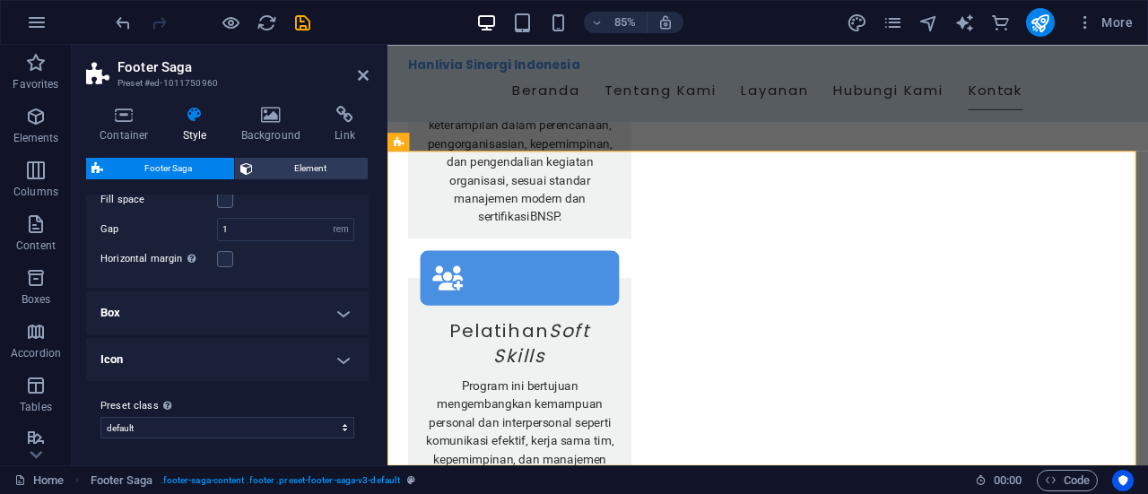
click at [337, 312] on h4 "Box" at bounding box center [227, 312] width 282 height 43
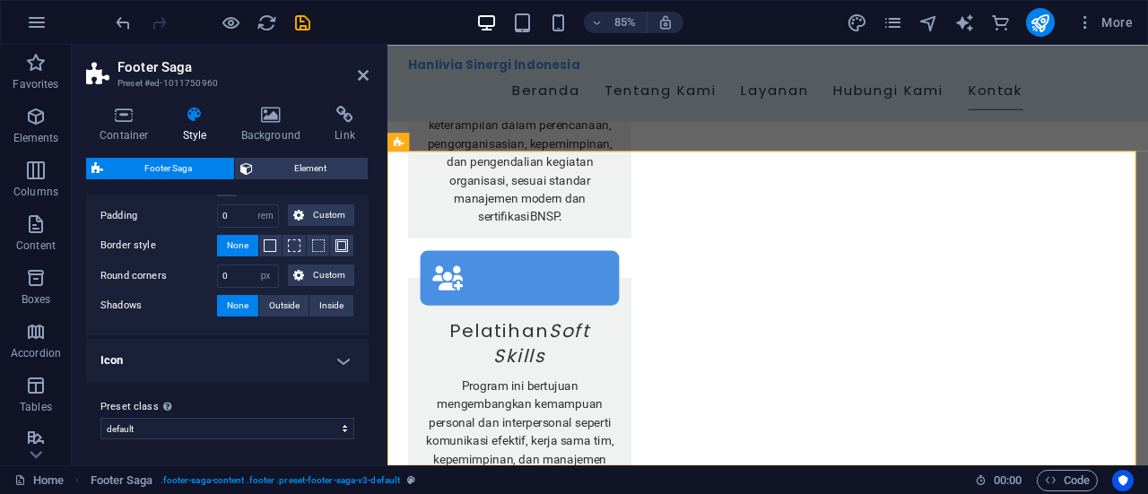
scroll to position [0, 0]
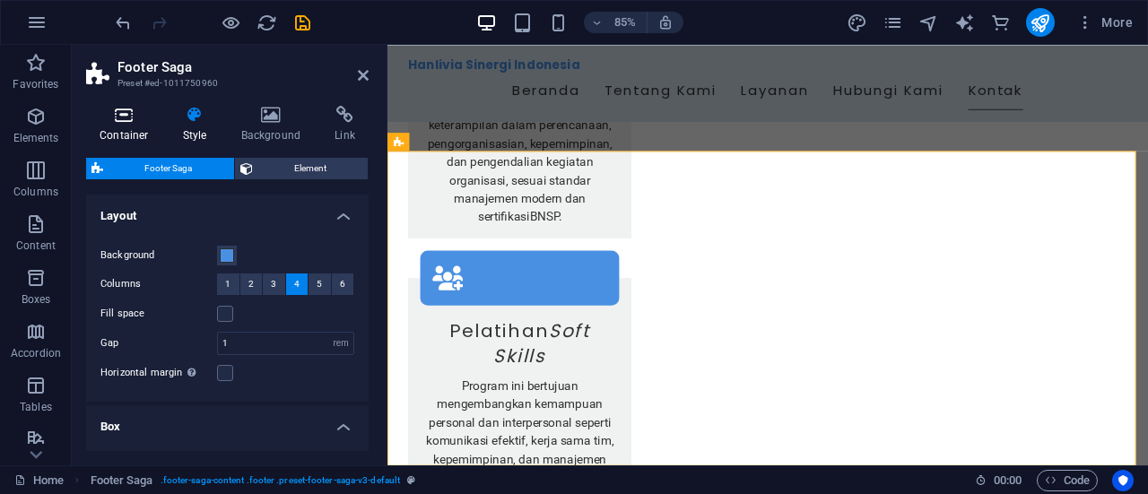
click at [140, 122] on icon at bounding box center [124, 115] width 76 height 18
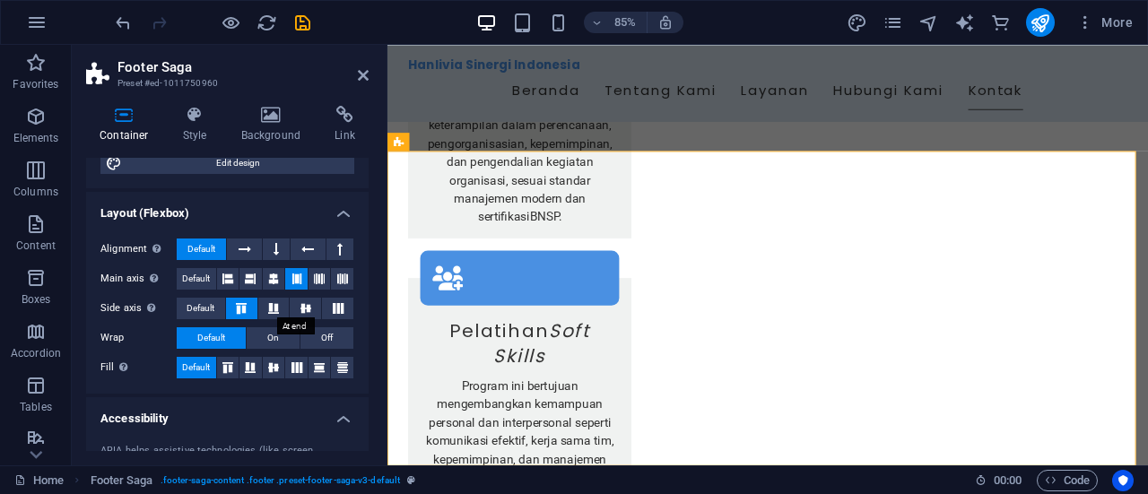
scroll to position [400, 0]
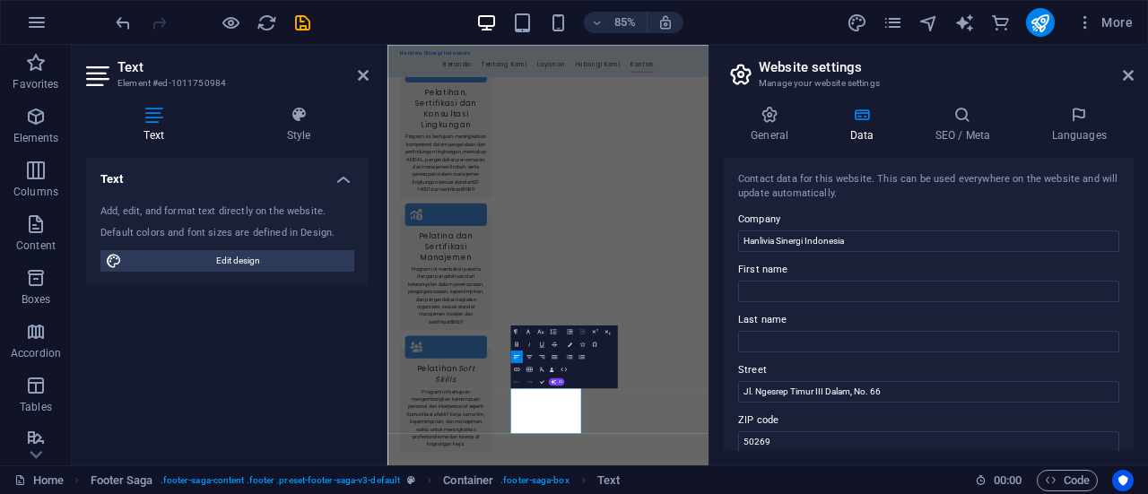
scroll to position [2878, 0]
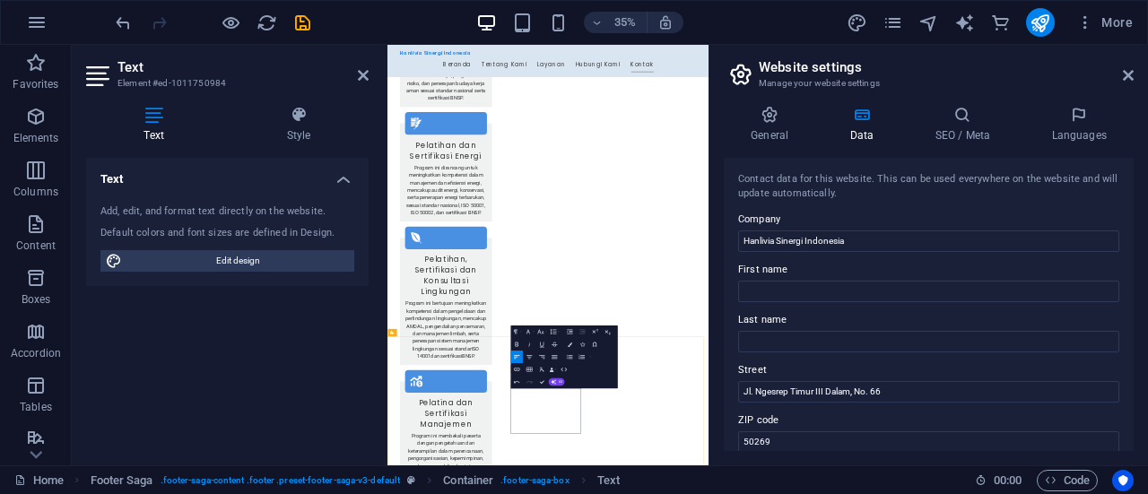
click at [744, 438] on input "50269" at bounding box center [928, 442] width 381 height 22
type input "50269"
click at [1132, 79] on icon at bounding box center [1128, 75] width 11 height 14
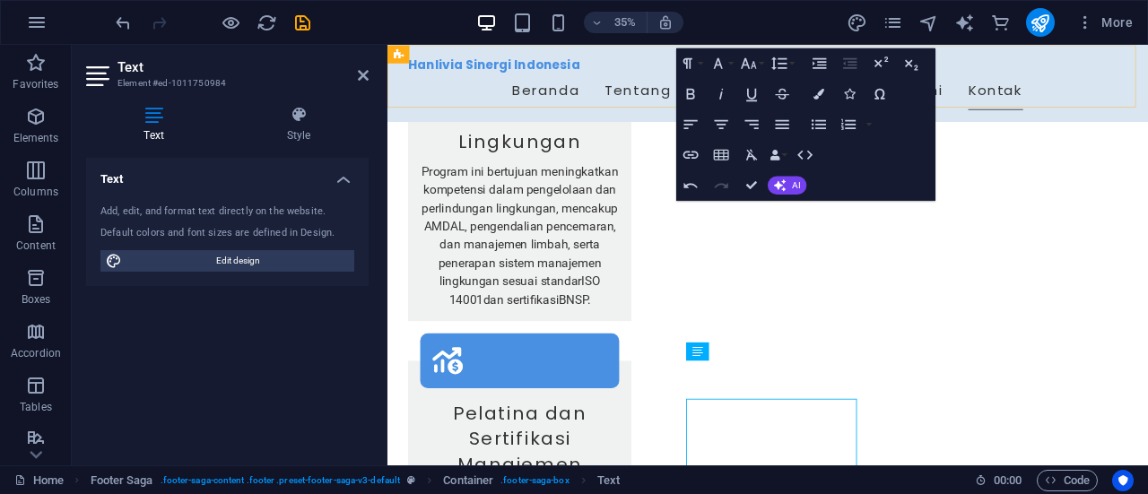
scroll to position [3354, 0]
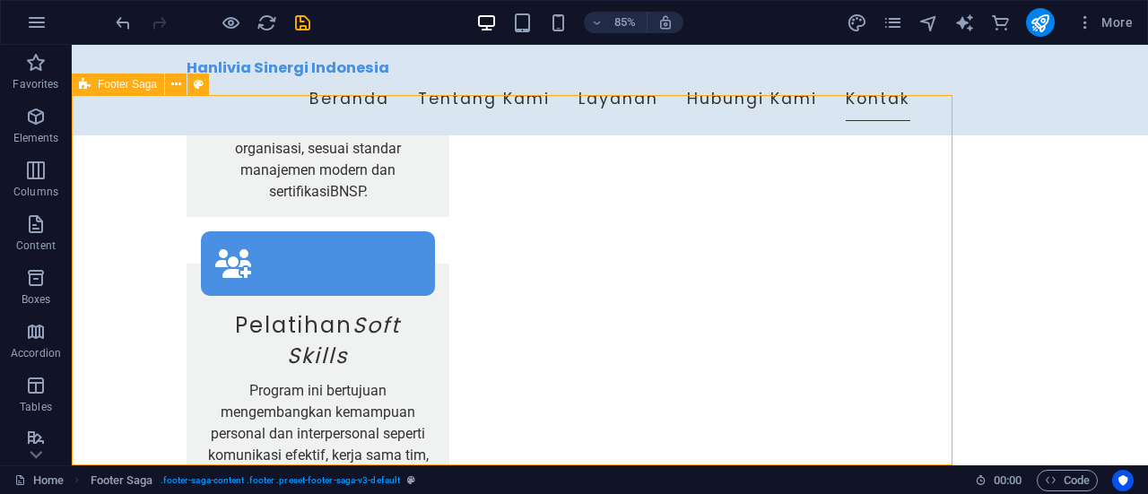
scroll to position [3427, 0]
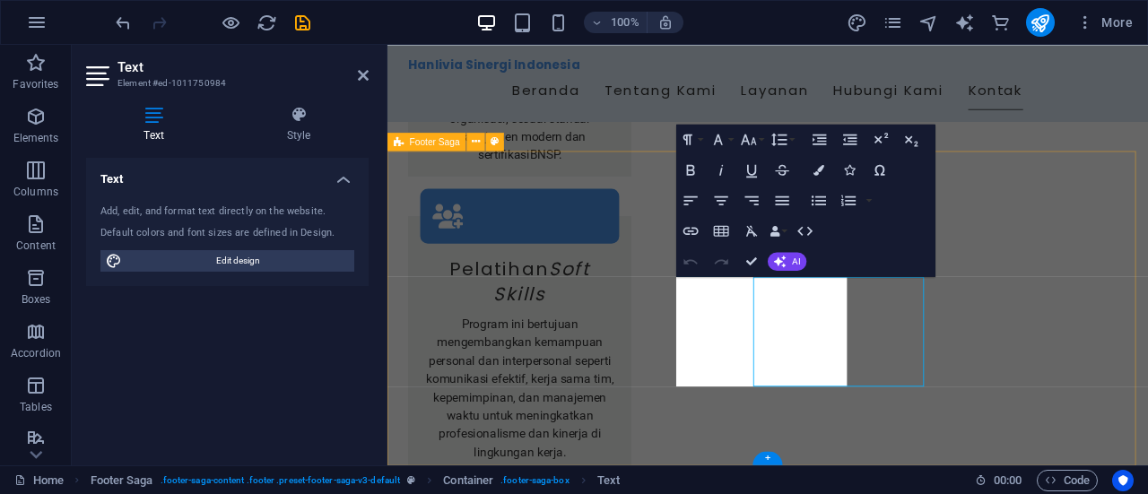
scroll to position [3354, 0]
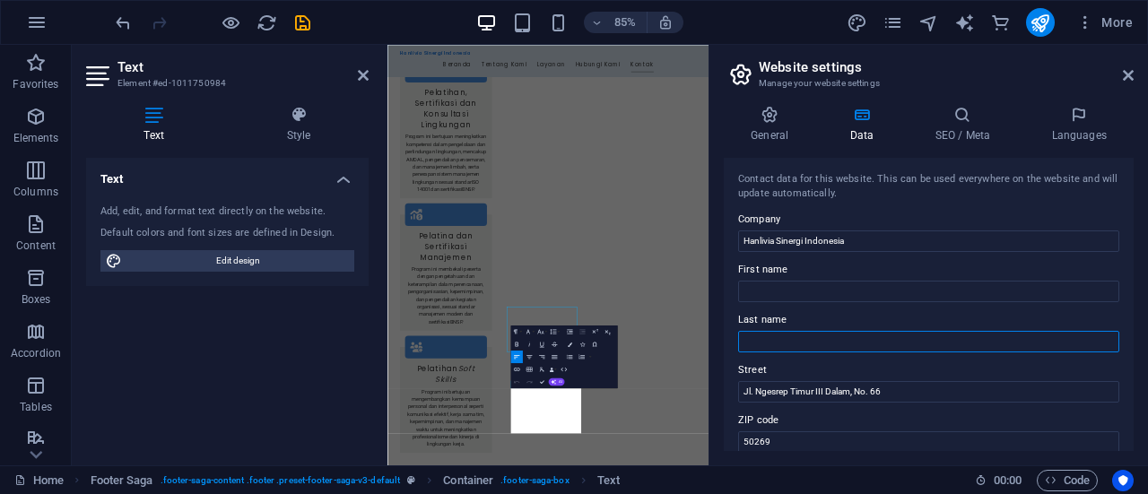
scroll to position [2878, 0]
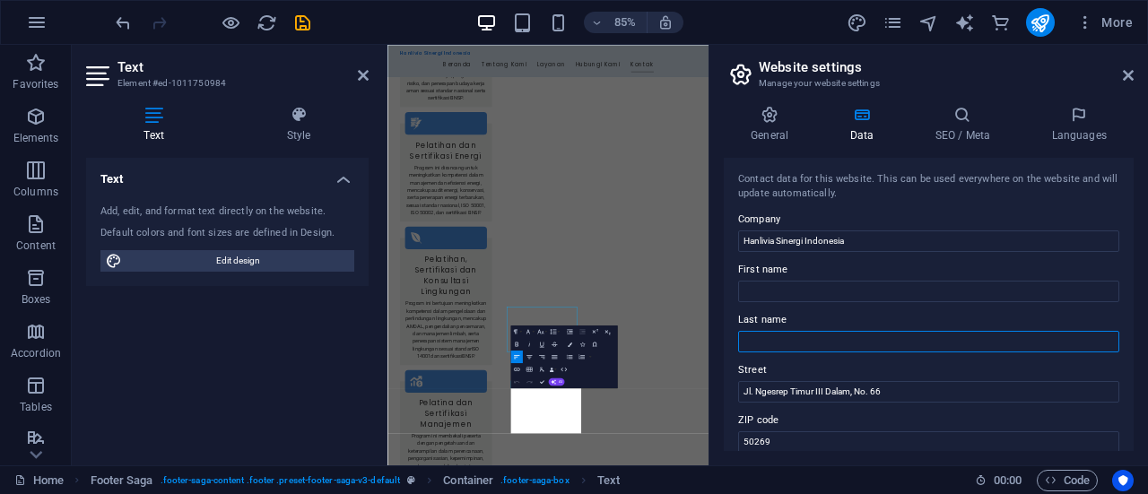
click at [741, 336] on input "Last name" at bounding box center [928, 342] width 381 height 22
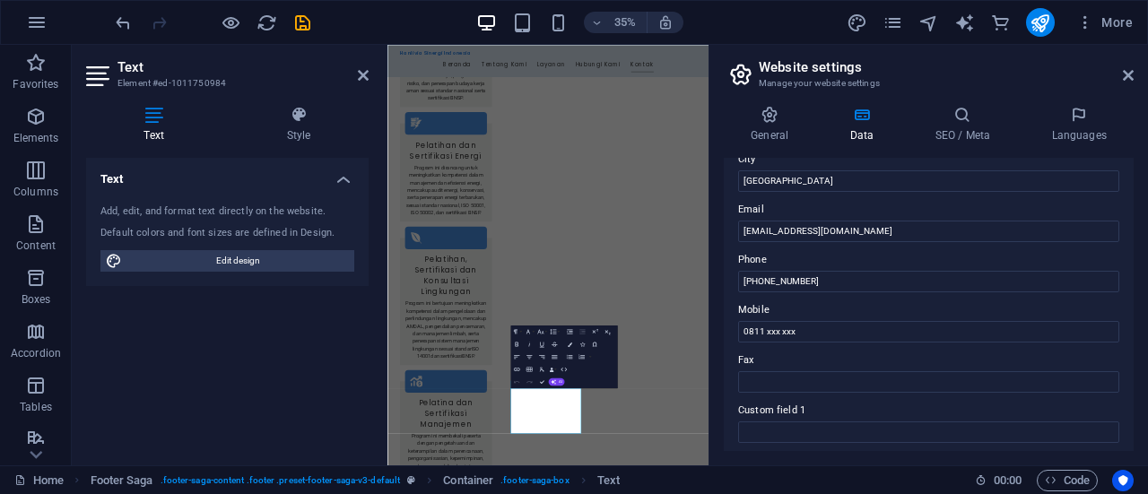
scroll to position [312, 0]
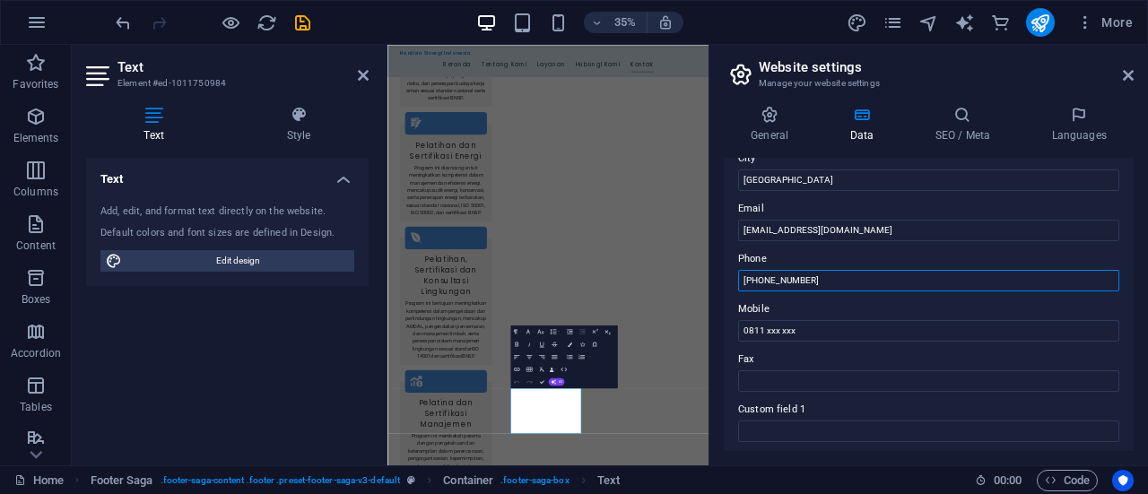
drag, startPoint x: 831, startPoint y: 276, endPoint x: 745, endPoint y: 275, distance: 86.1
click at [745, 275] on input "+62 21 12345678" at bounding box center [928, 281] width 381 height 22
type input "+"
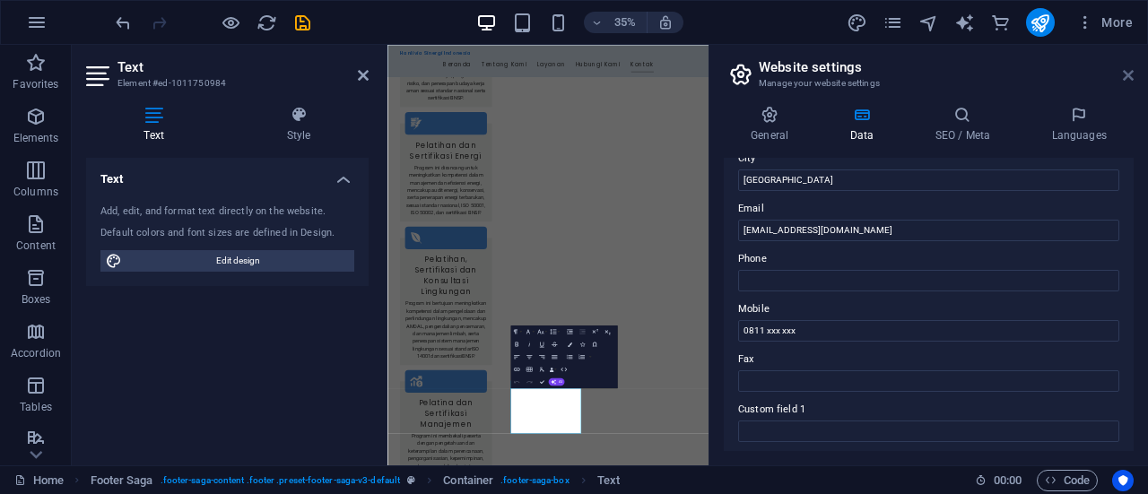
click at [1133, 74] on icon at bounding box center [1128, 75] width 11 height 14
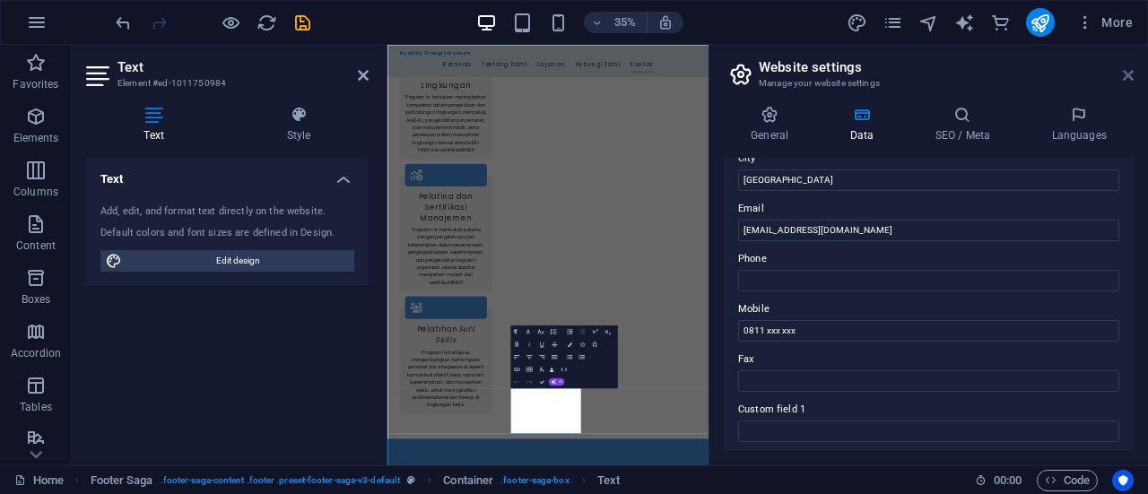
scroll to position [3354, 0]
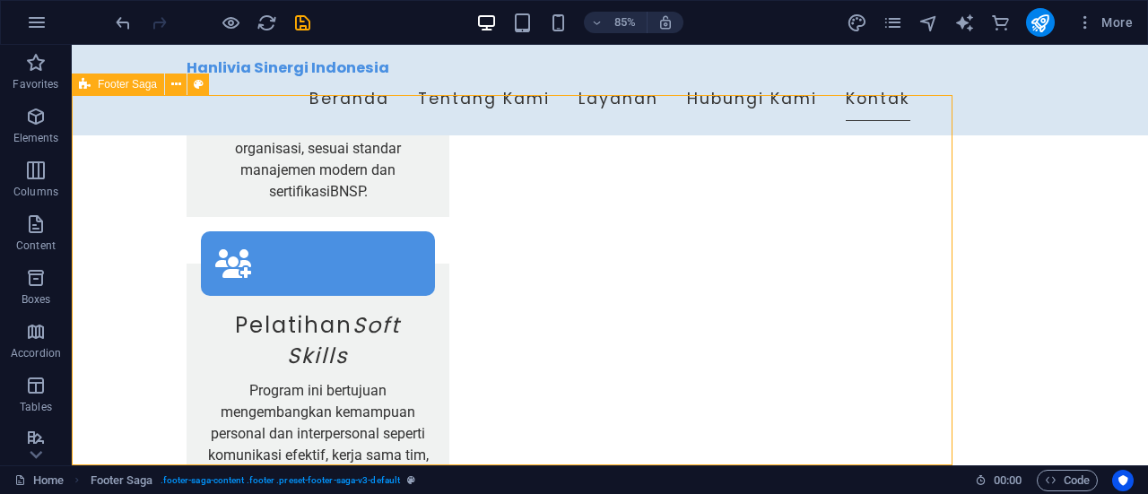
scroll to position [3427, 0]
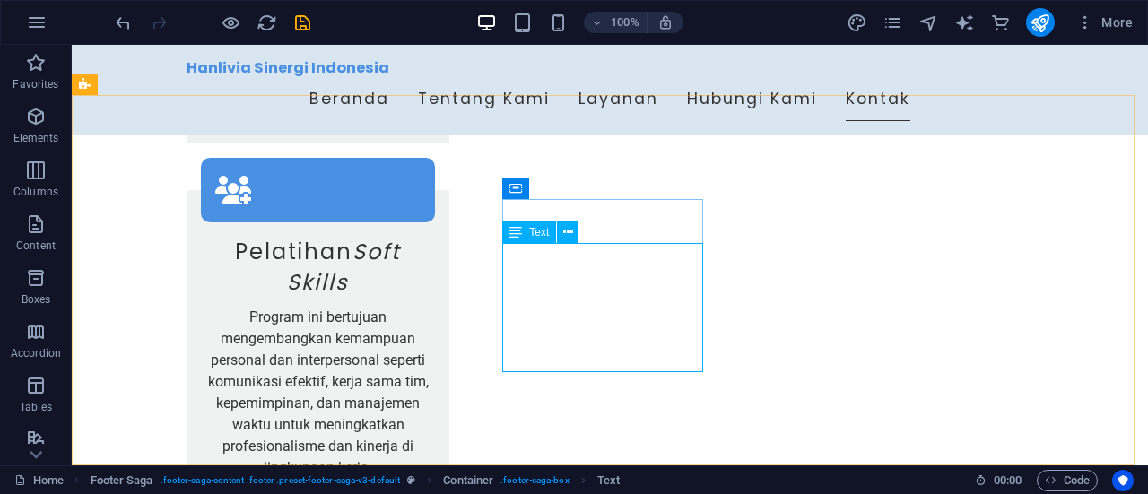
click at [527, 237] on div "Text" at bounding box center [529, 232] width 54 height 22
click at [569, 235] on icon at bounding box center [568, 232] width 10 height 19
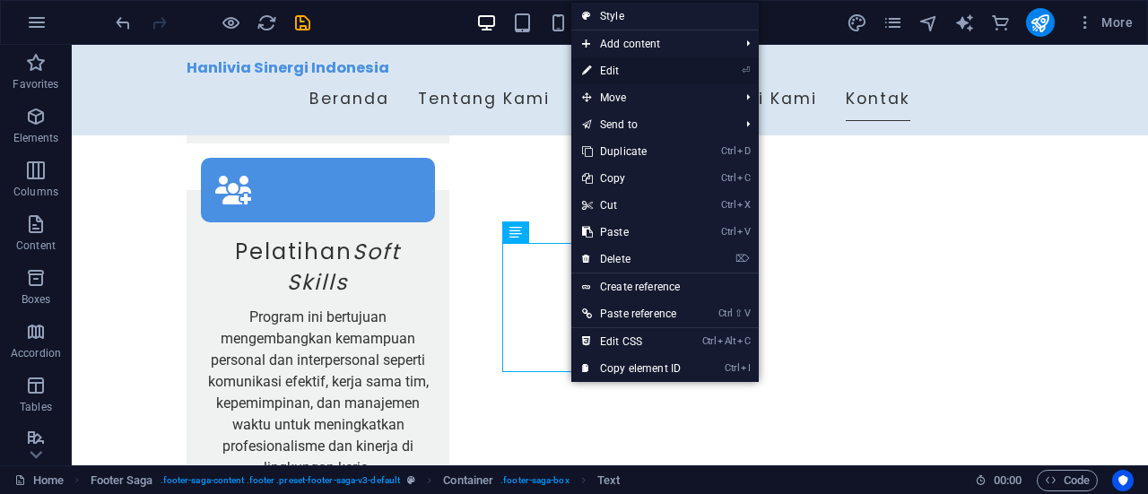
click at [612, 65] on link "⏎ Edit" at bounding box center [631, 70] width 120 height 27
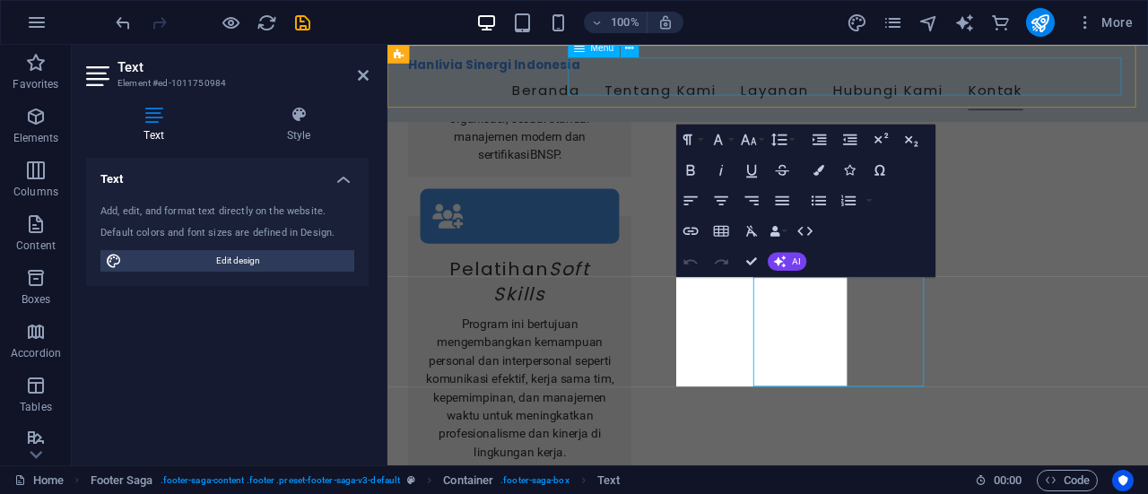
scroll to position [3354, 0]
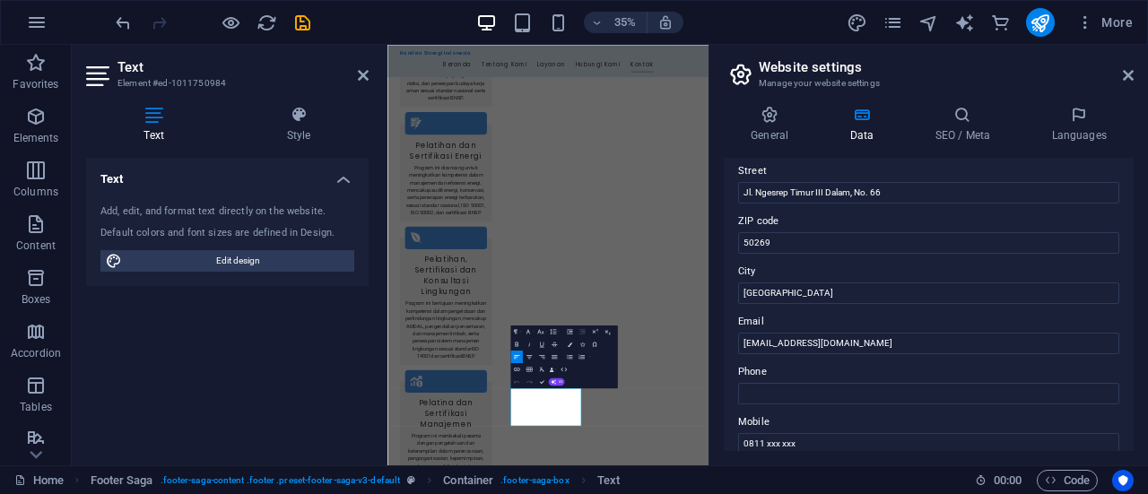
scroll to position [200, 0]
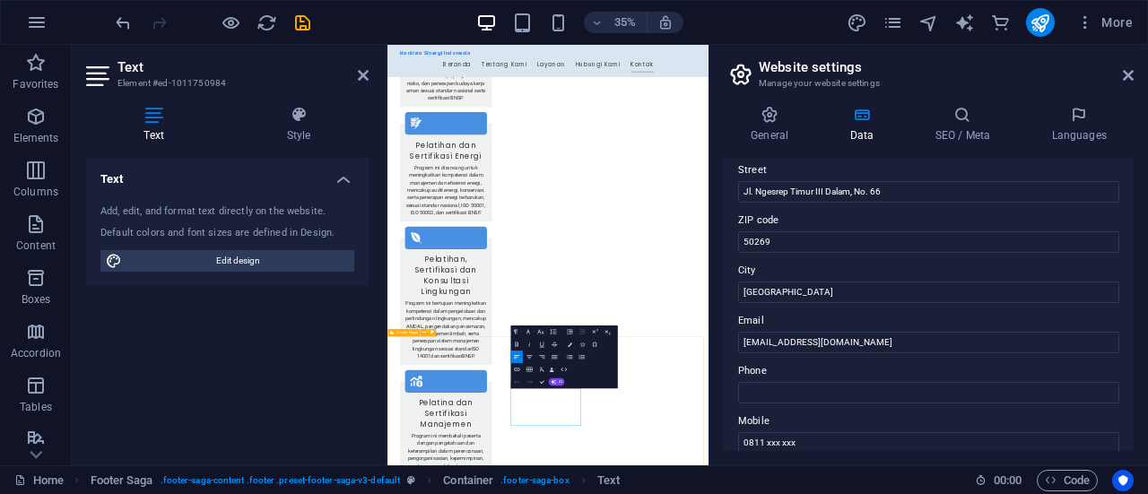
select select "footer"
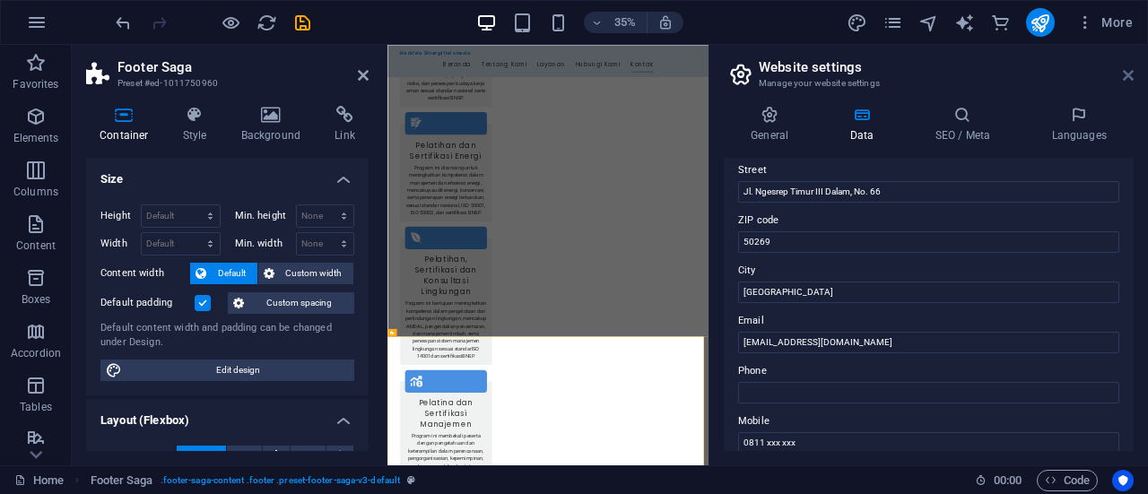
click at [1133, 75] on icon at bounding box center [1128, 75] width 11 height 14
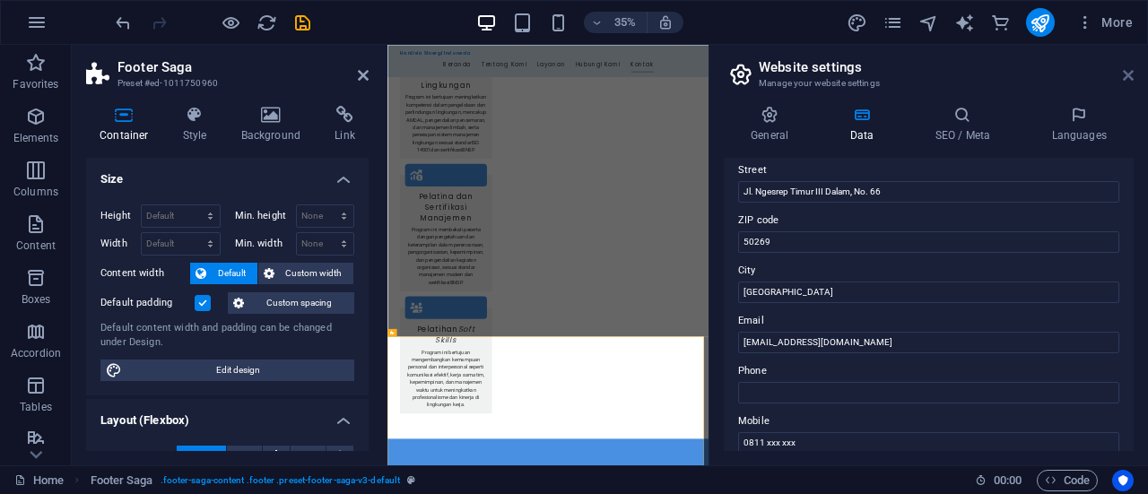
scroll to position [3354, 0]
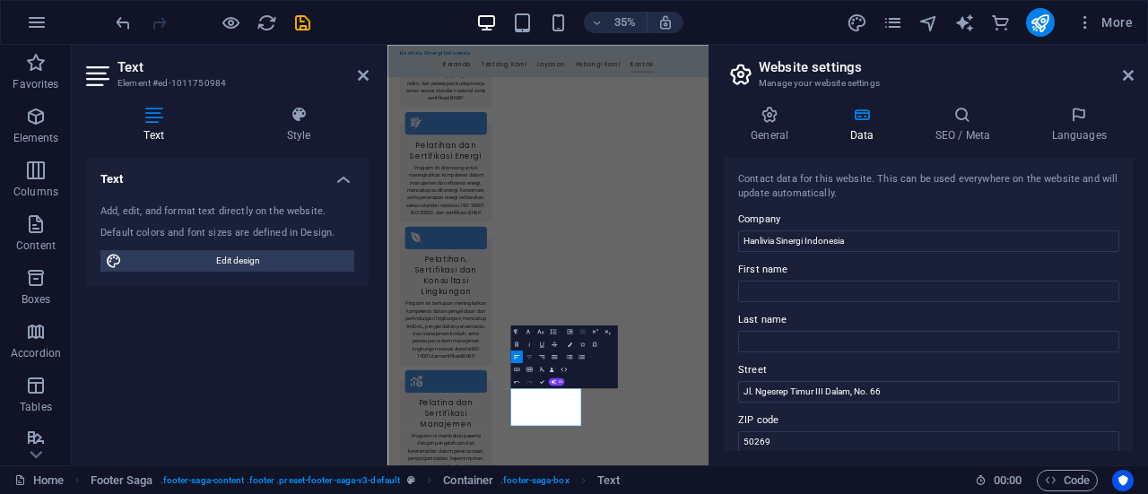
click at [526, 358] on icon "button" at bounding box center [528, 355] width 7 height 7
click at [513, 356] on icon "button" at bounding box center [516, 355] width 7 height 7
click at [716, 378] on div "General Data SEO / Meta Languages Website name hanlivia.com Logo Drag files her…" at bounding box center [928, 278] width 438 height 374
click at [1123, 80] on icon at bounding box center [1128, 75] width 11 height 14
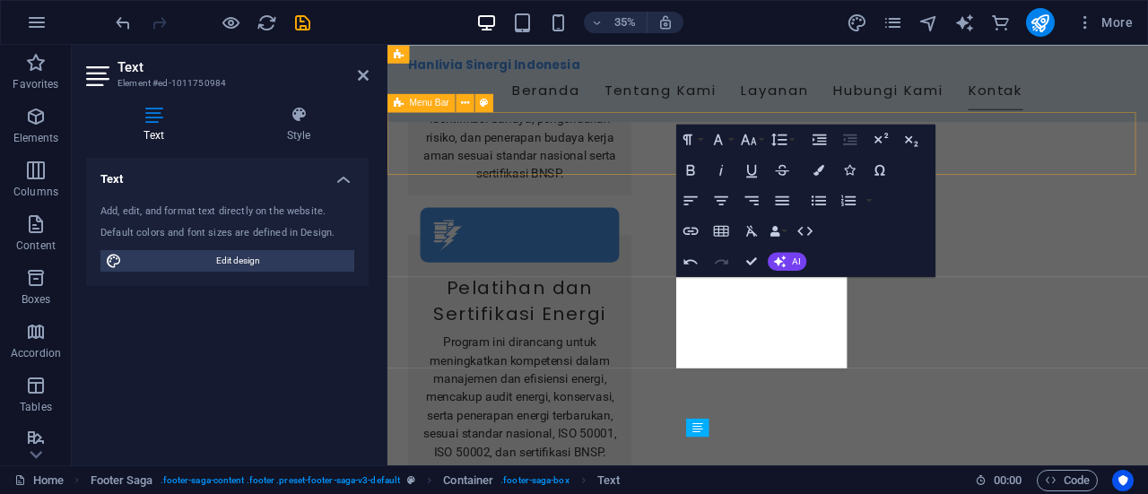
scroll to position [3354, 0]
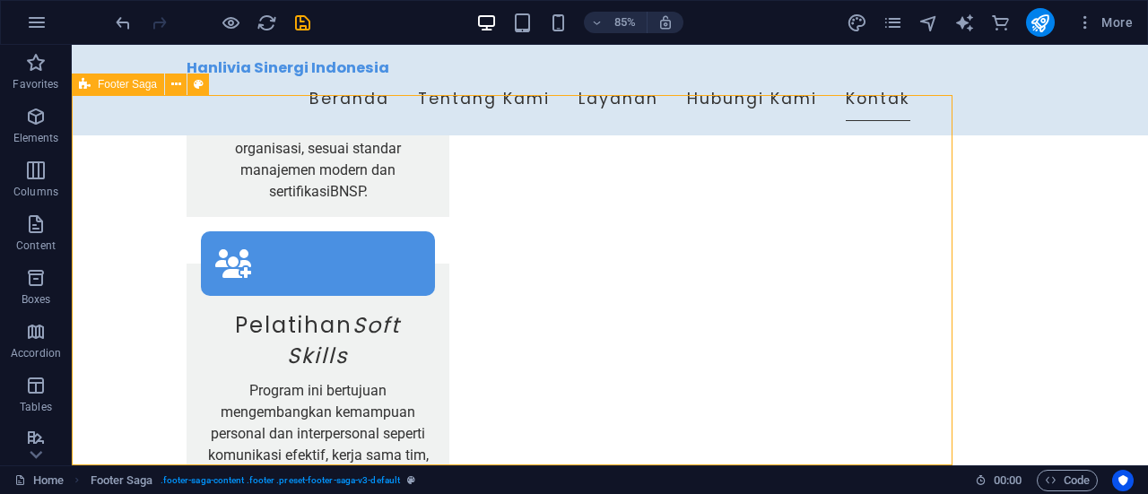
scroll to position [3427, 0]
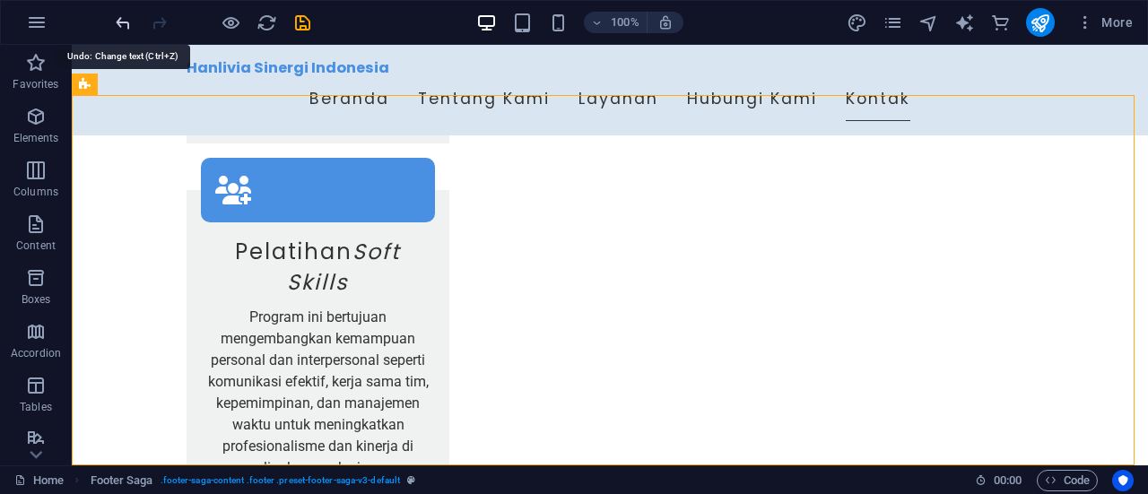
click at [131, 28] on icon "undo" at bounding box center [123, 23] width 21 height 21
click at [127, 24] on icon "undo" at bounding box center [123, 23] width 21 height 21
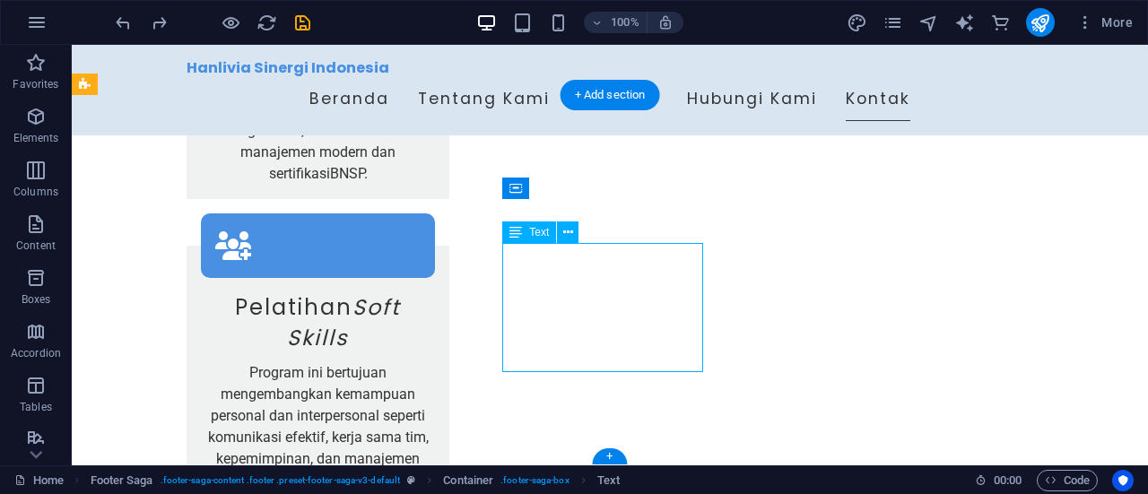
scroll to position [3354, 0]
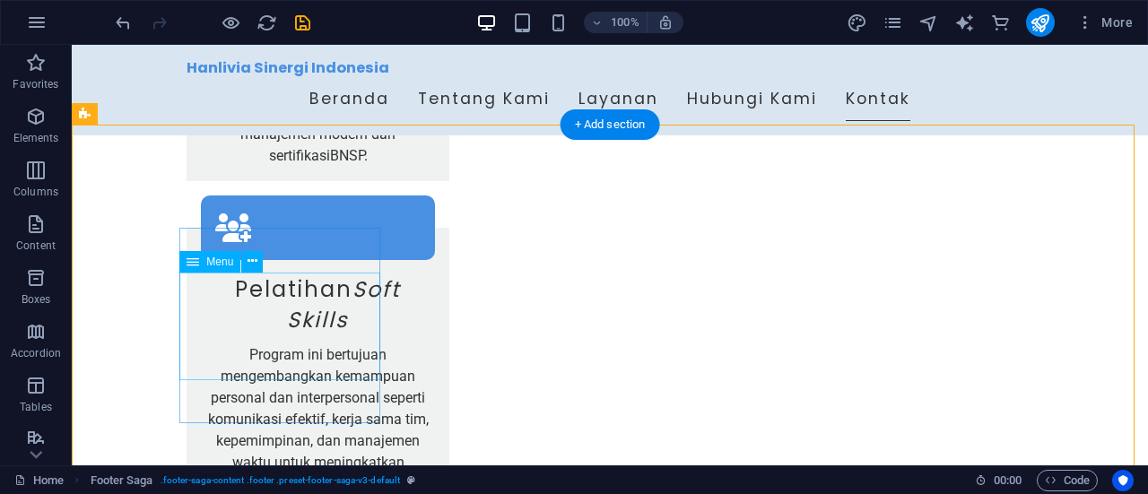
scroll to position [3388, 0]
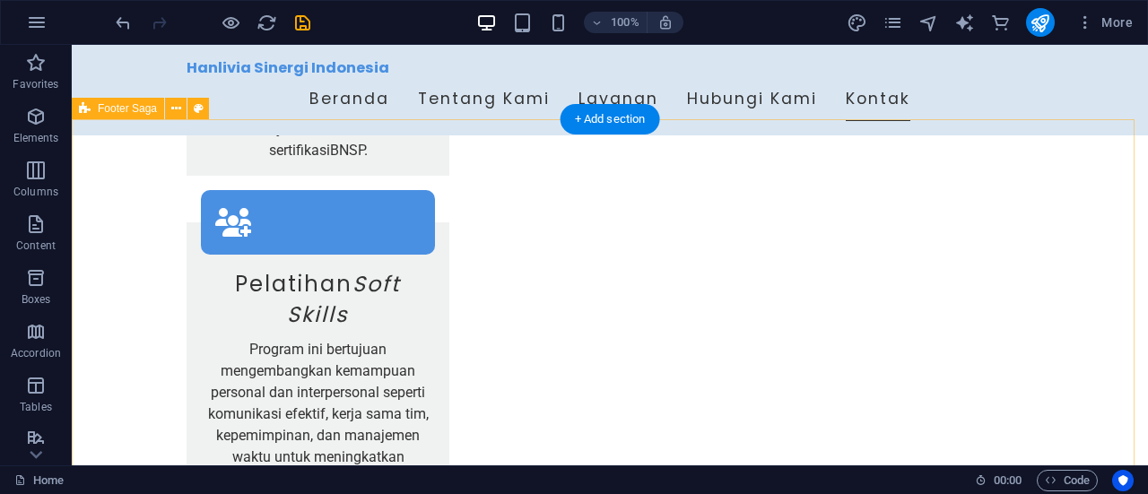
scroll to position [3427, 0]
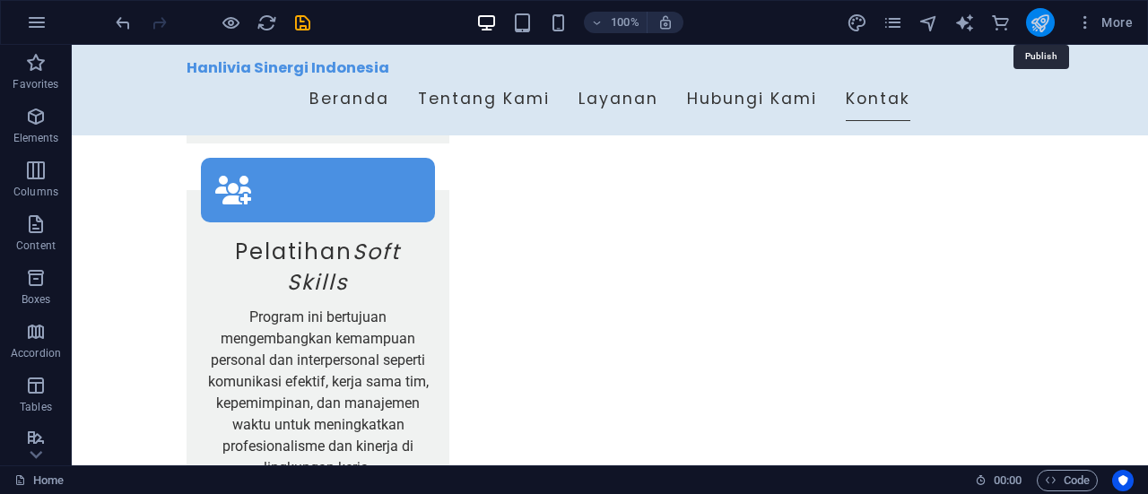
click at [1031, 27] on icon "publish" at bounding box center [1039, 23] width 21 height 21
checkbox input "false"
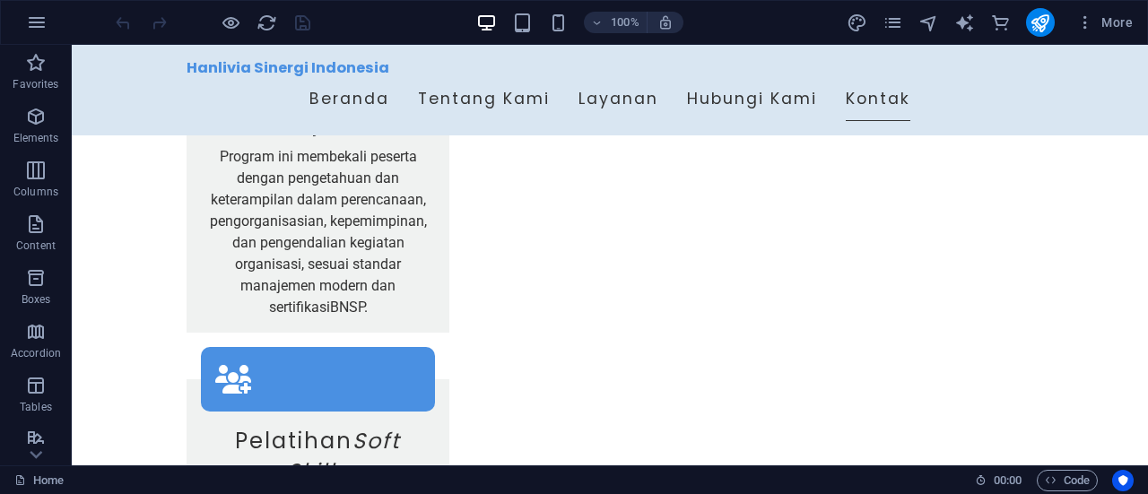
scroll to position [3427, 0]
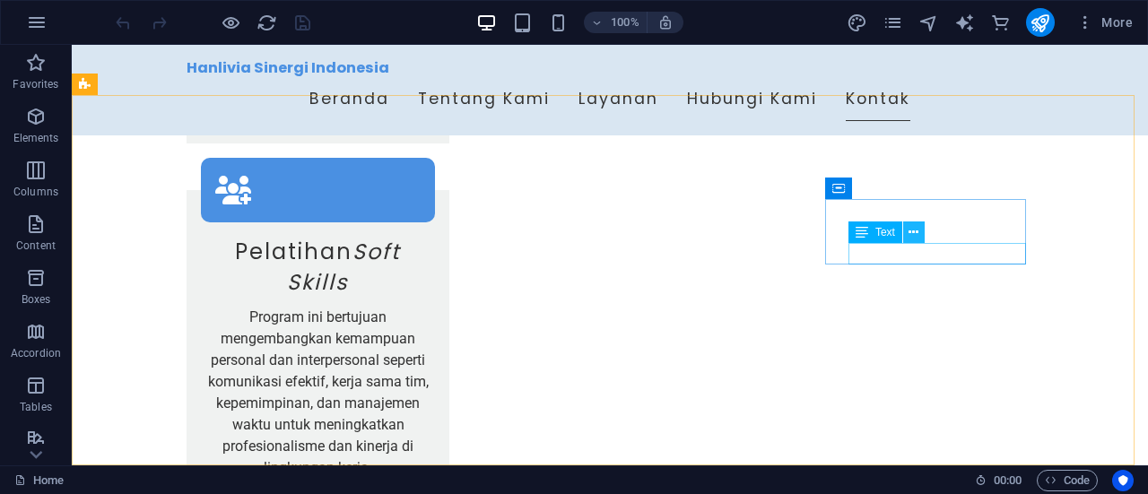
click at [911, 234] on icon at bounding box center [913, 232] width 10 height 19
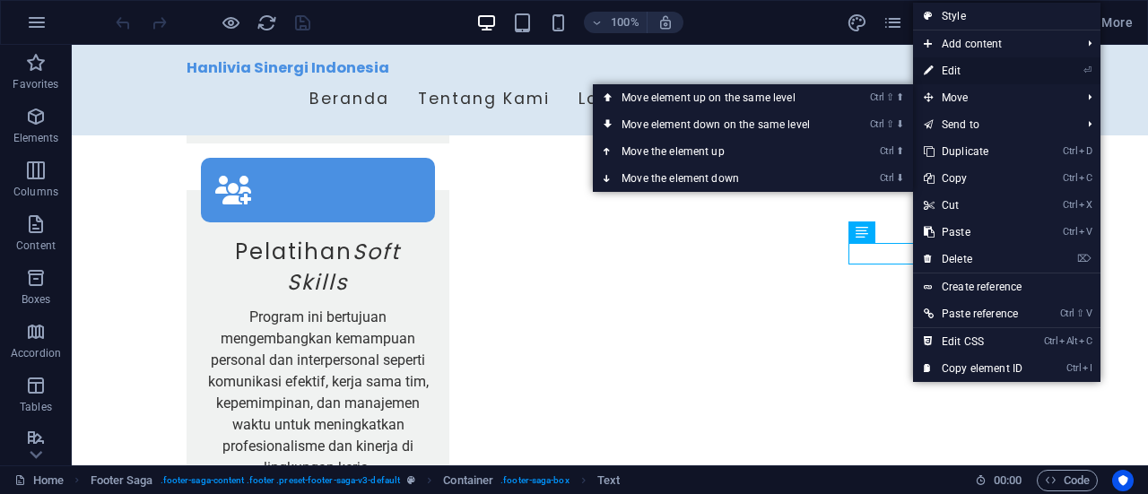
click at [952, 74] on link "⏎ Edit" at bounding box center [973, 70] width 120 height 27
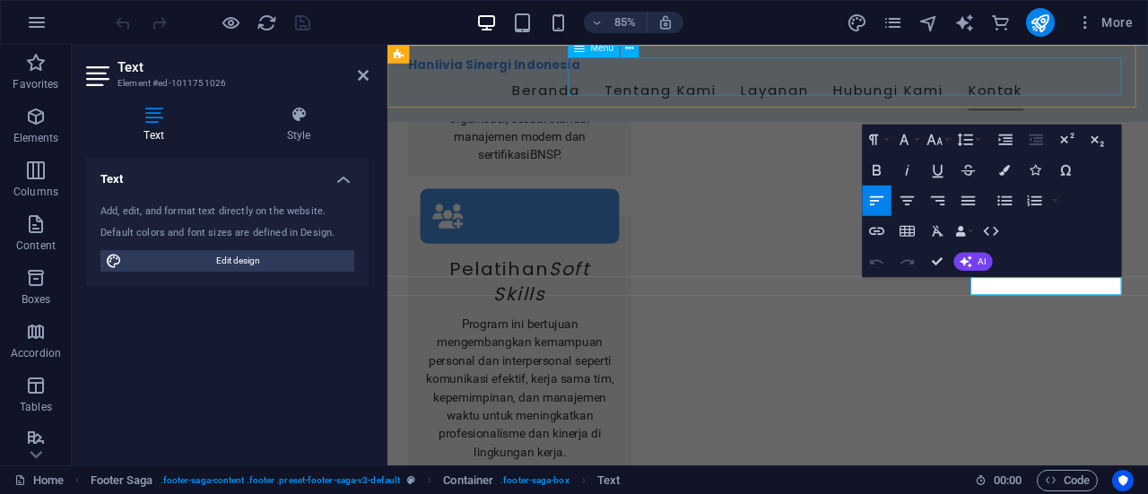
scroll to position [3354, 0]
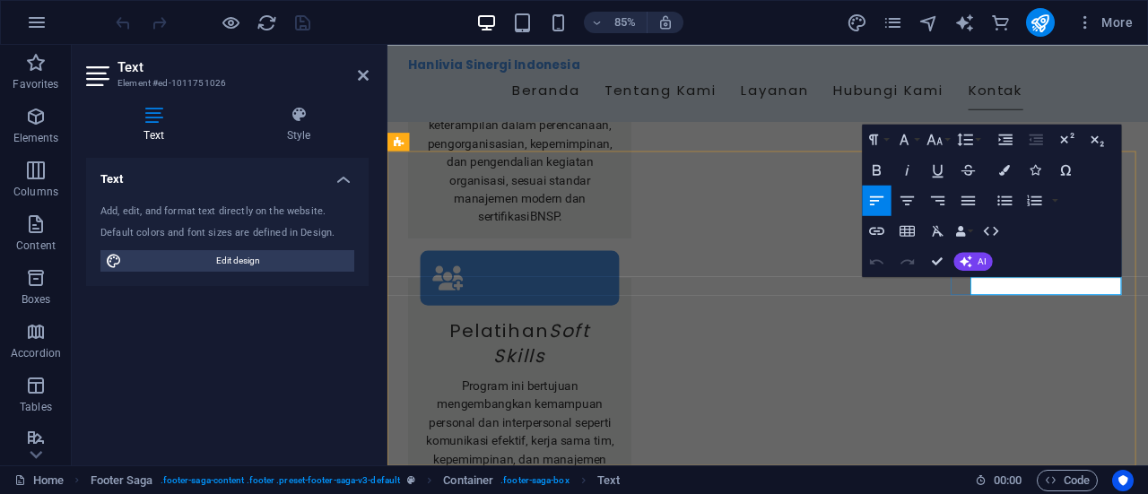
click at [880, 233] on icon "button" at bounding box center [876, 230] width 15 height 7
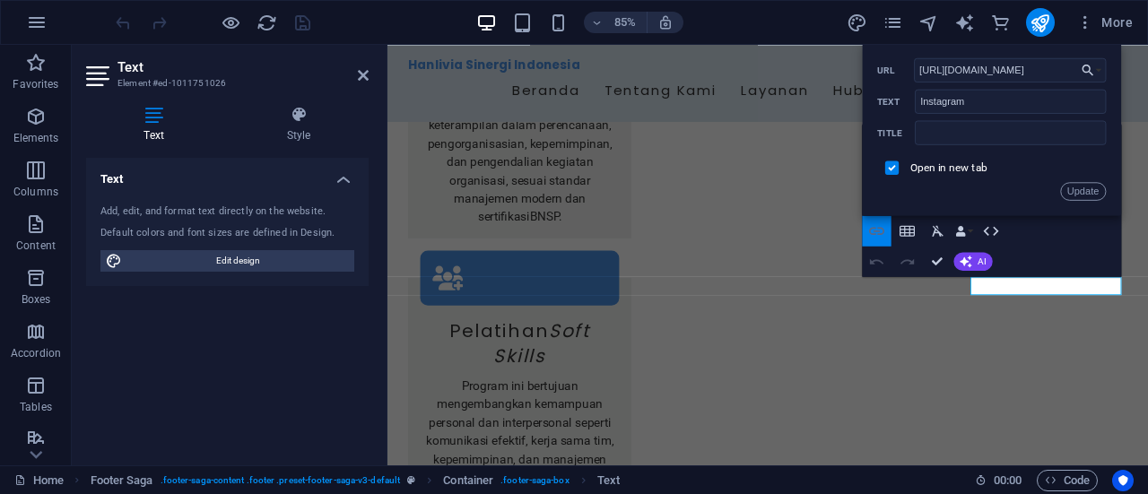
scroll to position [0, 1]
type input "[URL][DOMAIN_NAME]"
click at [1081, 196] on button "Update" at bounding box center [1083, 191] width 46 height 18
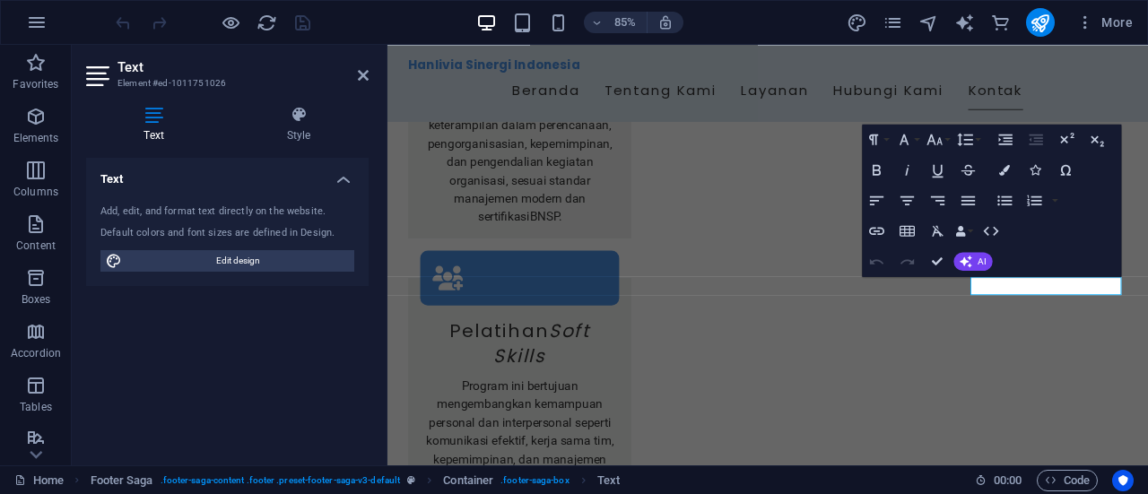
scroll to position [0, 0]
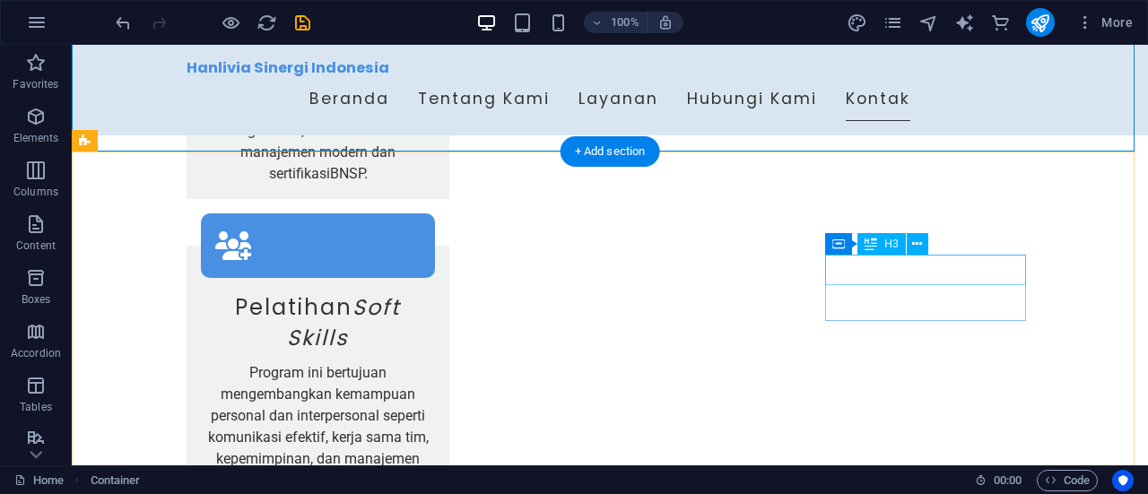
scroll to position [3427, 0]
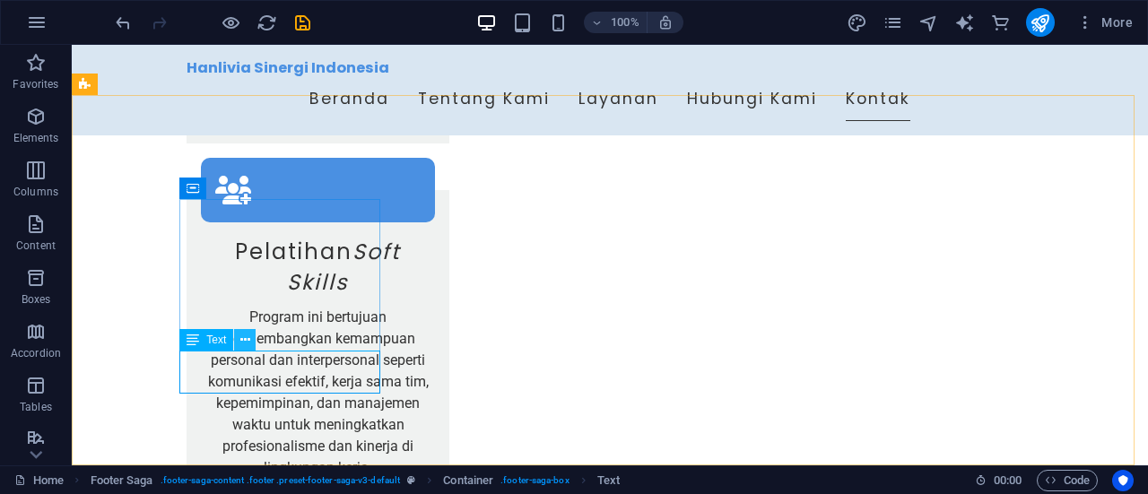
click at [247, 338] on icon at bounding box center [245, 340] width 10 height 19
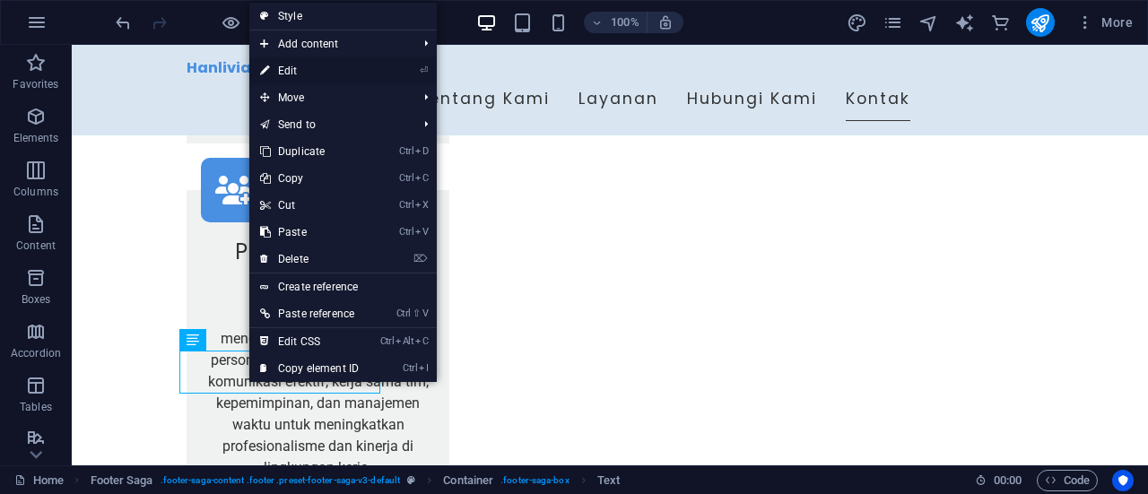
click at [291, 73] on link "⏎ Edit" at bounding box center [309, 70] width 120 height 27
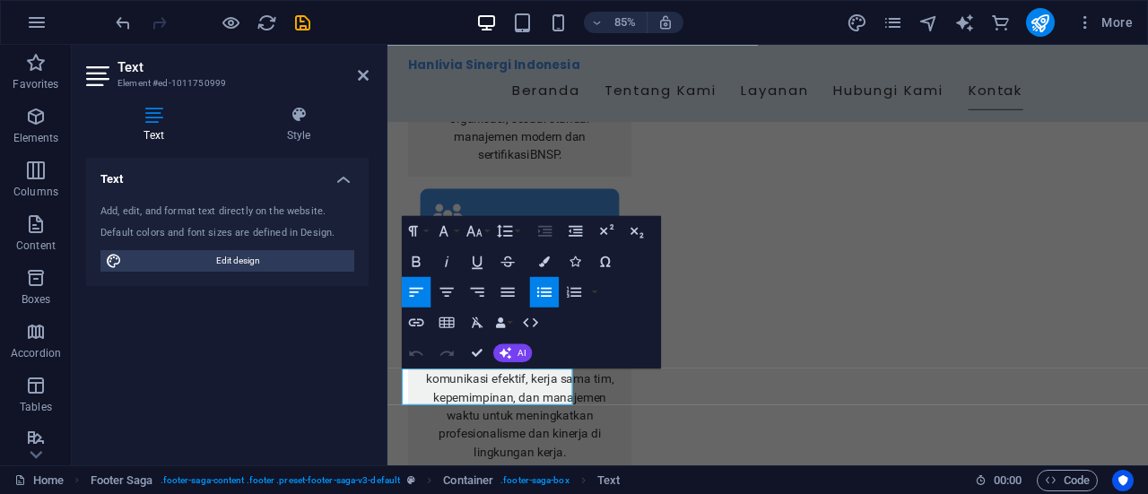
scroll to position [3354, 0]
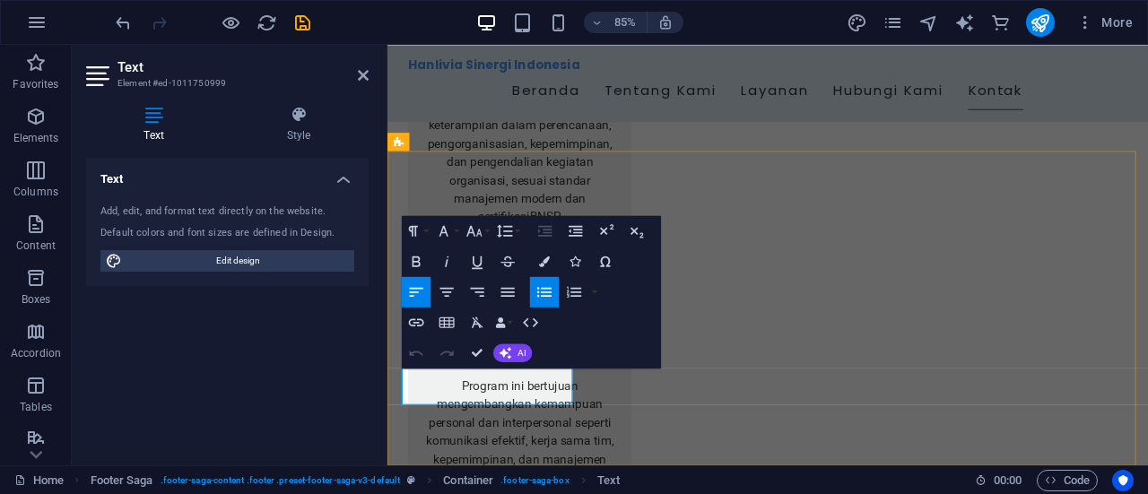
click at [425, 360] on button "Open Link" at bounding box center [415, 361] width 29 height 30
click at [387, 45] on icon "Please click to verify you’re human" at bounding box center [387, 45] width 0 height 0
click at [445, 362] on icon "button" at bounding box center [446, 361] width 18 height 18
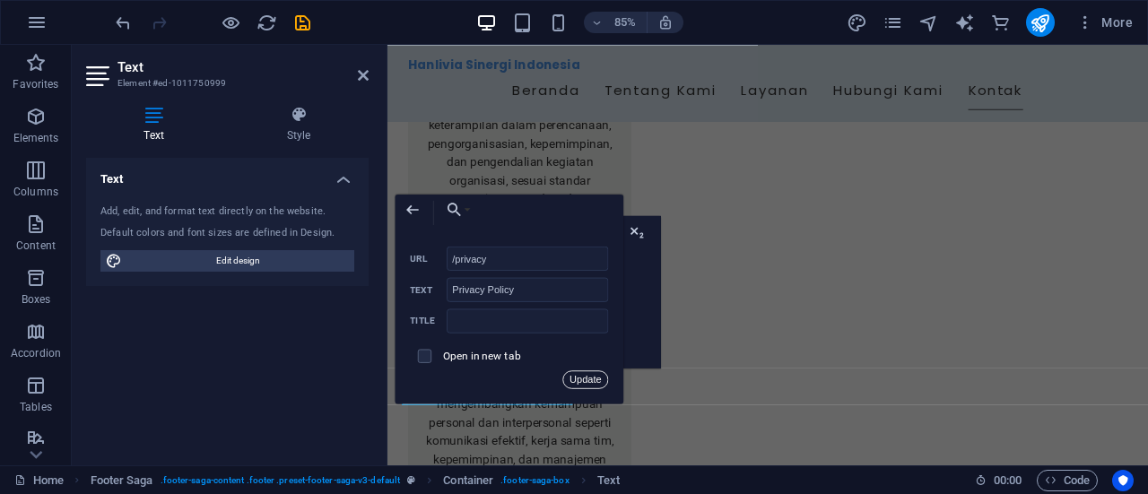
click at [594, 376] on button "Update" at bounding box center [586, 379] width 46 height 18
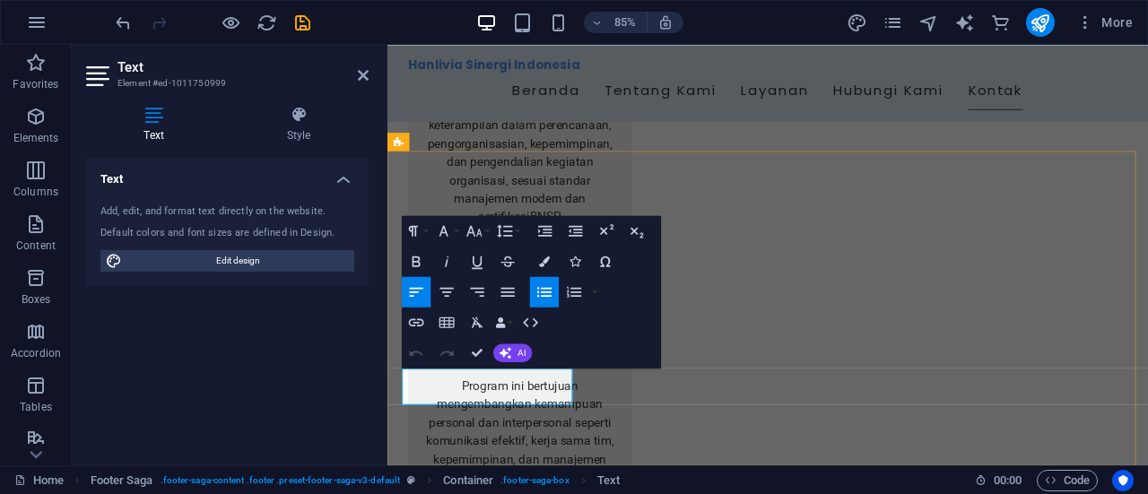
click at [420, 366] on icon "button" at bounding box center [416, 362] width 11 height 11
drag, startPoint x: 480, startPoint y: 454, endPoint x: 431, endPoint y: 440, distance: 50.3
type input "/legal-notice"
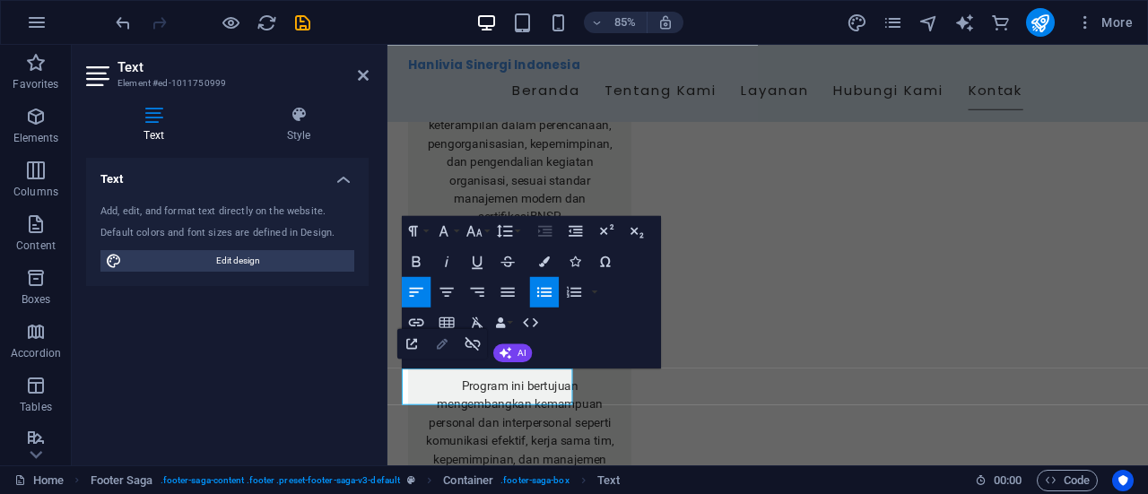
type input "Legal Notice"
click at [436, 347] on icon "button" at bounding box center [442, 343] width 18 height 18
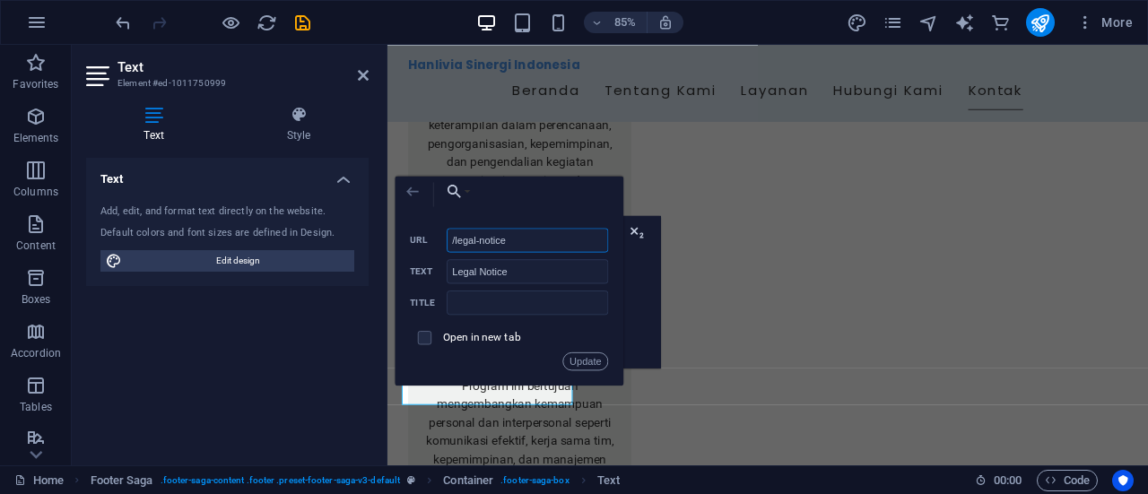
click at [413, 195] on icon "button" at bounding box center [413, 191] width 18 height 18
click at [298, 348] on div "Text Add, edit, and format text directly on the website. Default colors and fon…" at bounding box center [227, 304] width 282 height 293
click at [411, 191] on icon "button" at bounding box center [412, 191] width 13 height 9
click at [569, 361] on button "Update" at bounding box center [586, 361] width 46 height 18
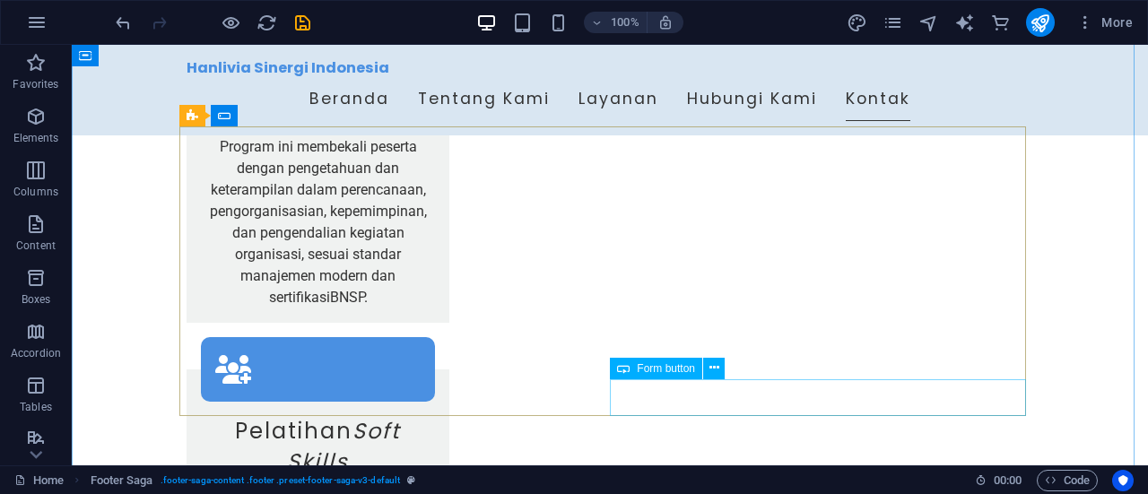
scroll to position [3427, 0]
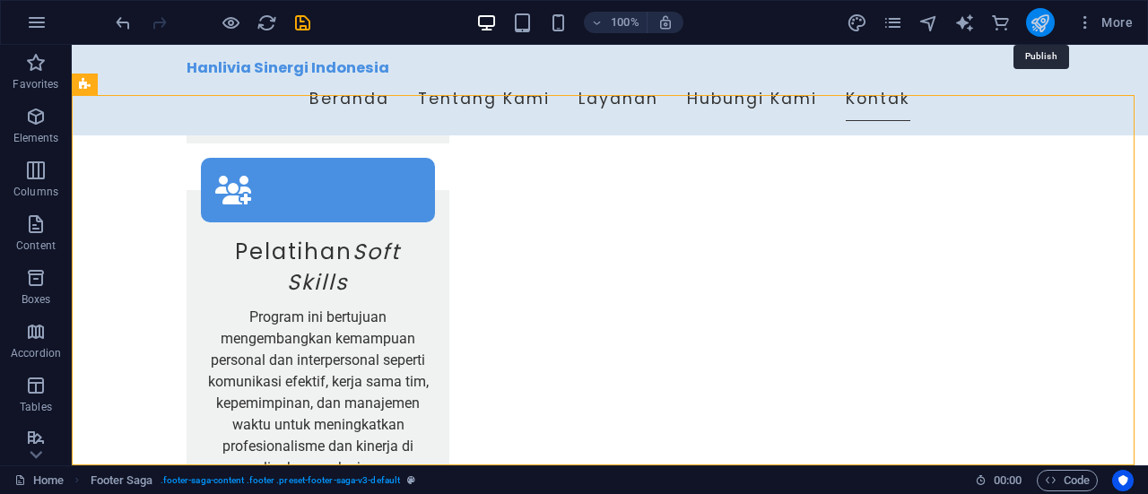
click at [1047, 25] on icon "publish" at bounding box center [1039, 23] width 21 height 21
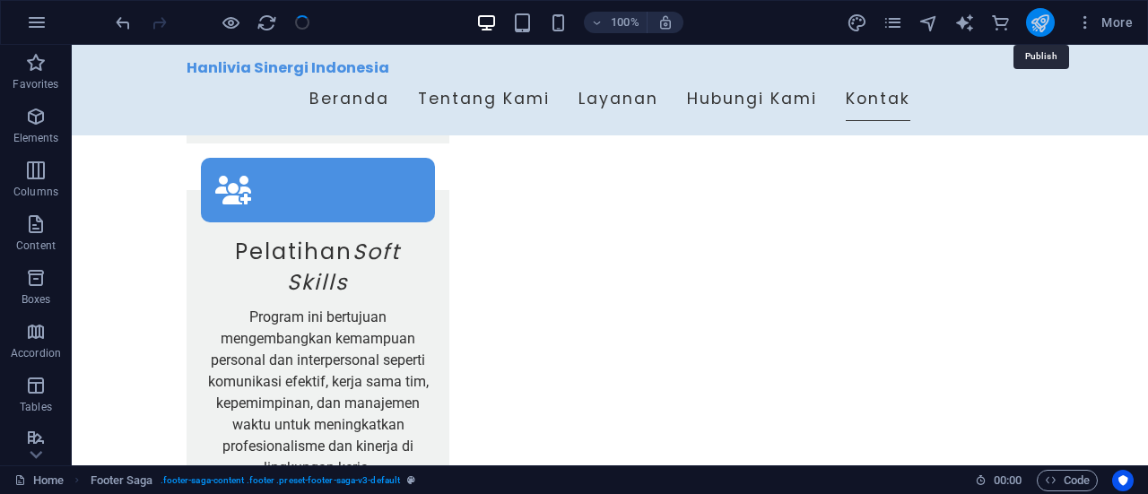
checkbox input "false"
